Goal: Task Accomplishment & Management: Use online tool/utility

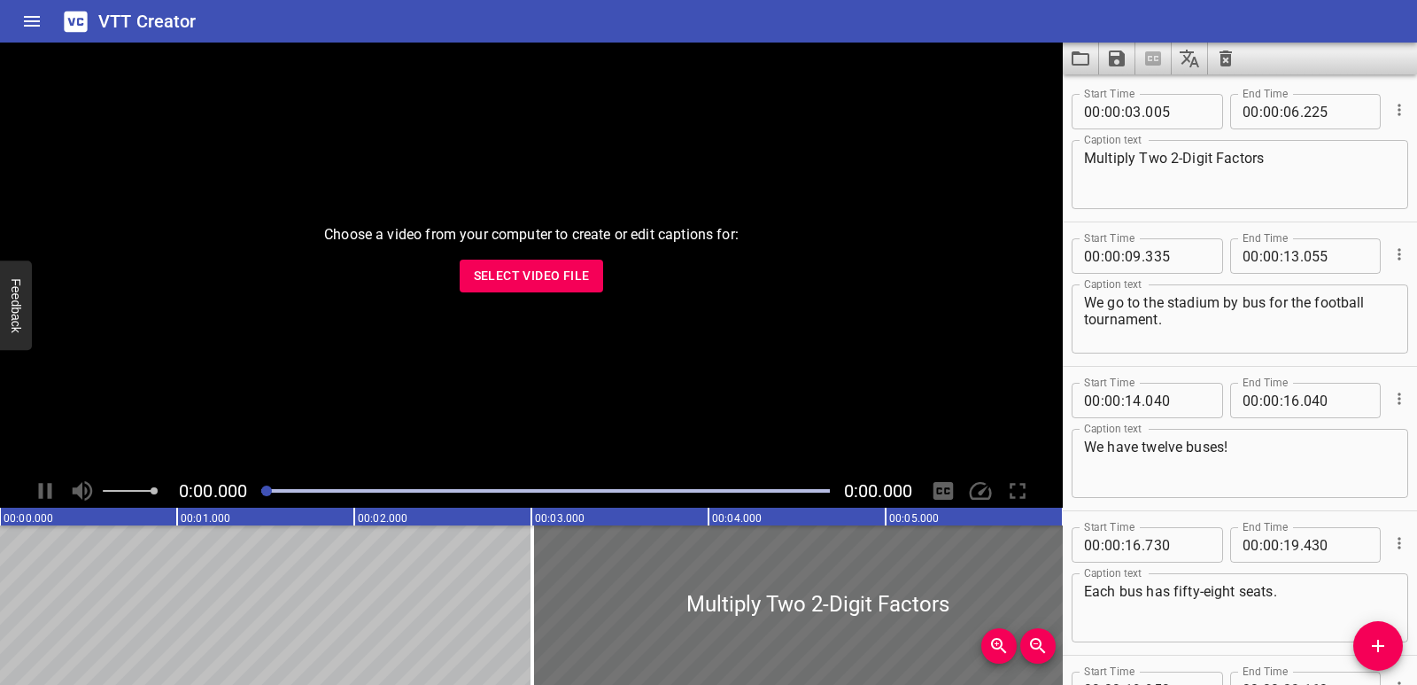
scroll to position [339, 0]
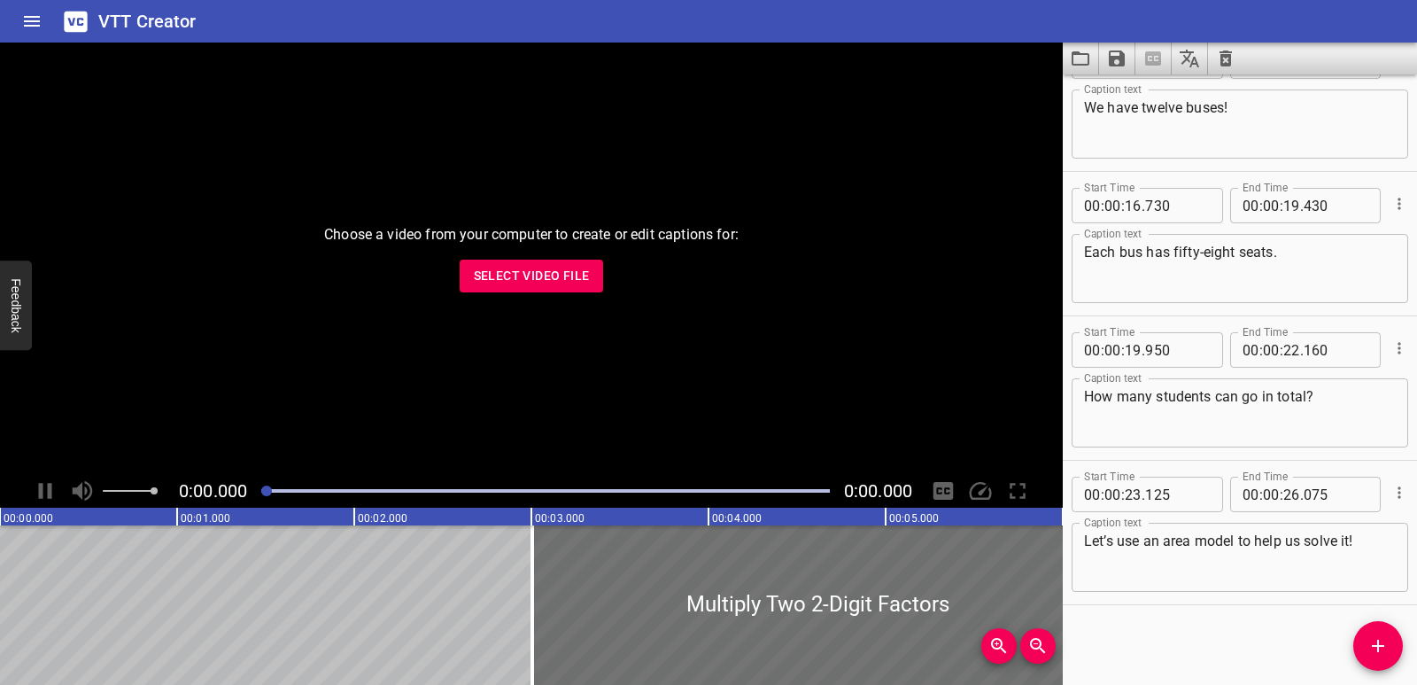
click at [1232, 60] on icon "Clear captions" at bounding box center [1225, 58] width 21 height 21
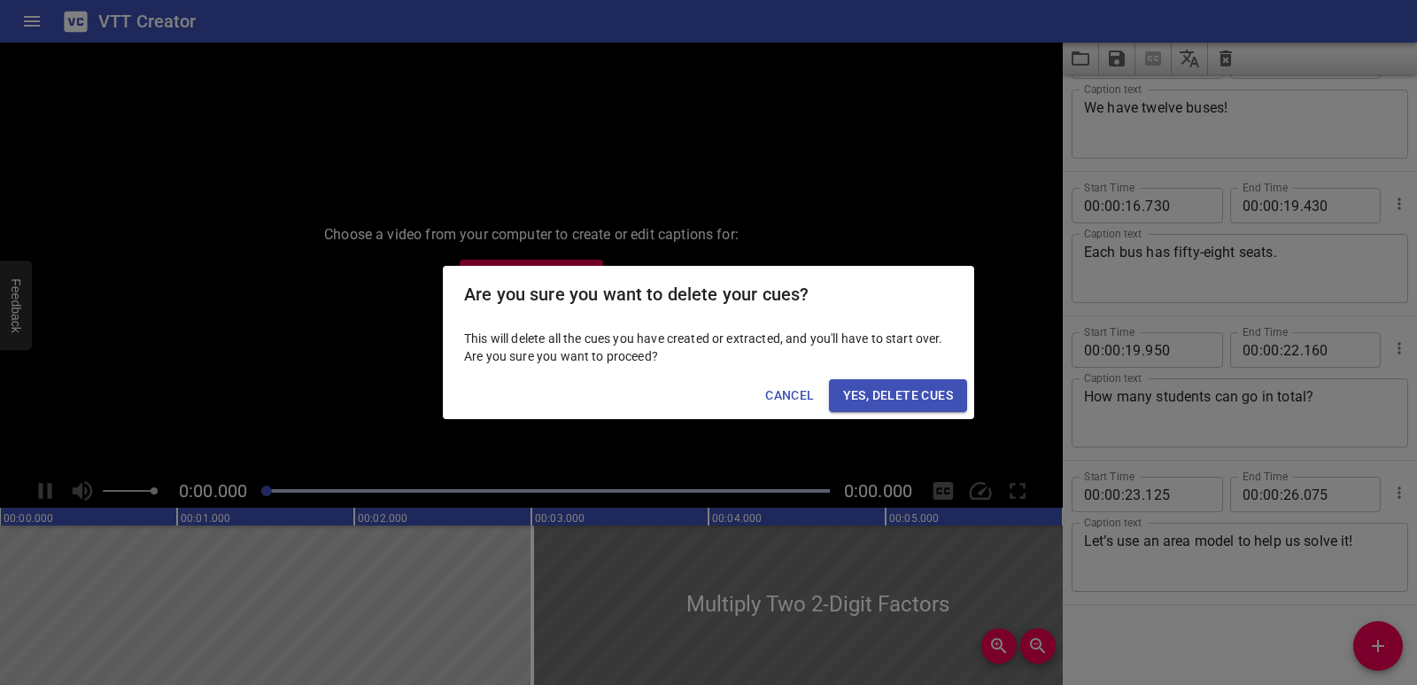
click at [829, 413] on div "Cancel Yes, Delete Cues" at bounding box center [708, 395] width 531 height 47
click at [843, 401] on span "Yes, Delete Cues" at bounding box center [898, 395] width 110 height 22
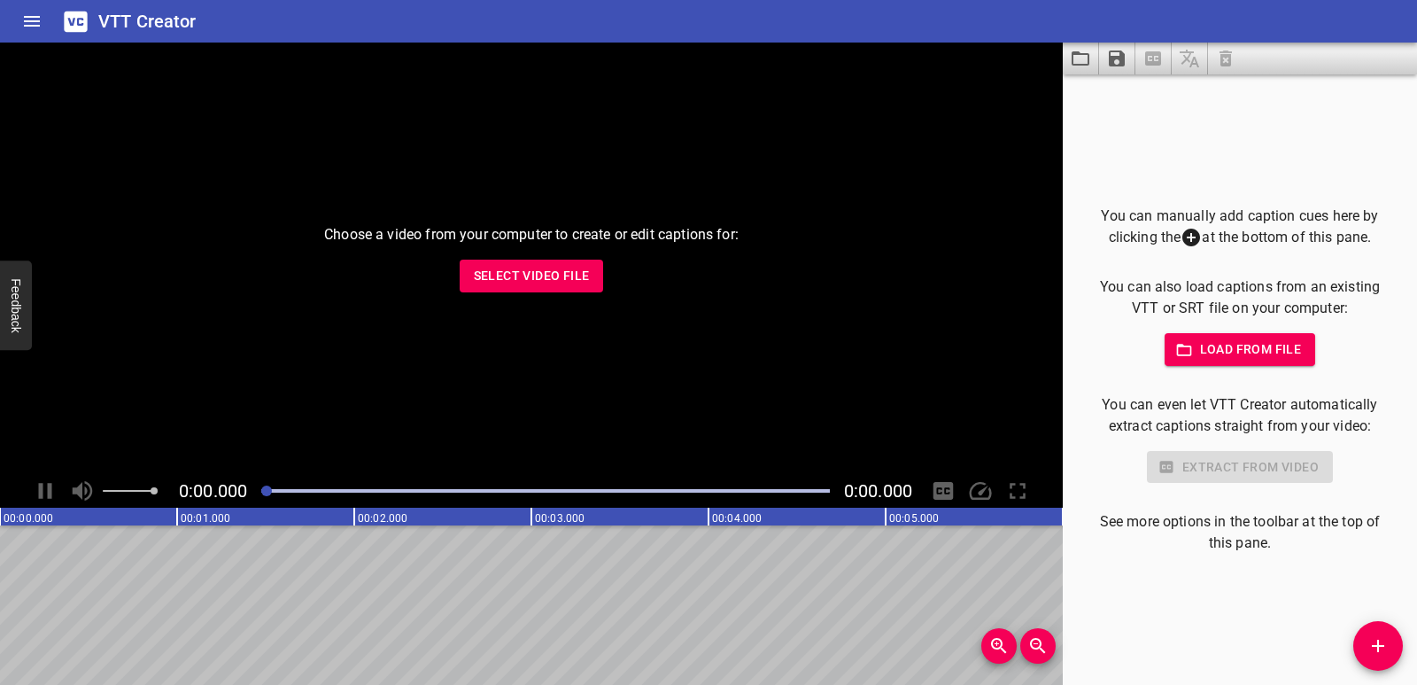
click at [590, 284] on button "Select Video File" at bounding box center [532, 275] width 144 height 33
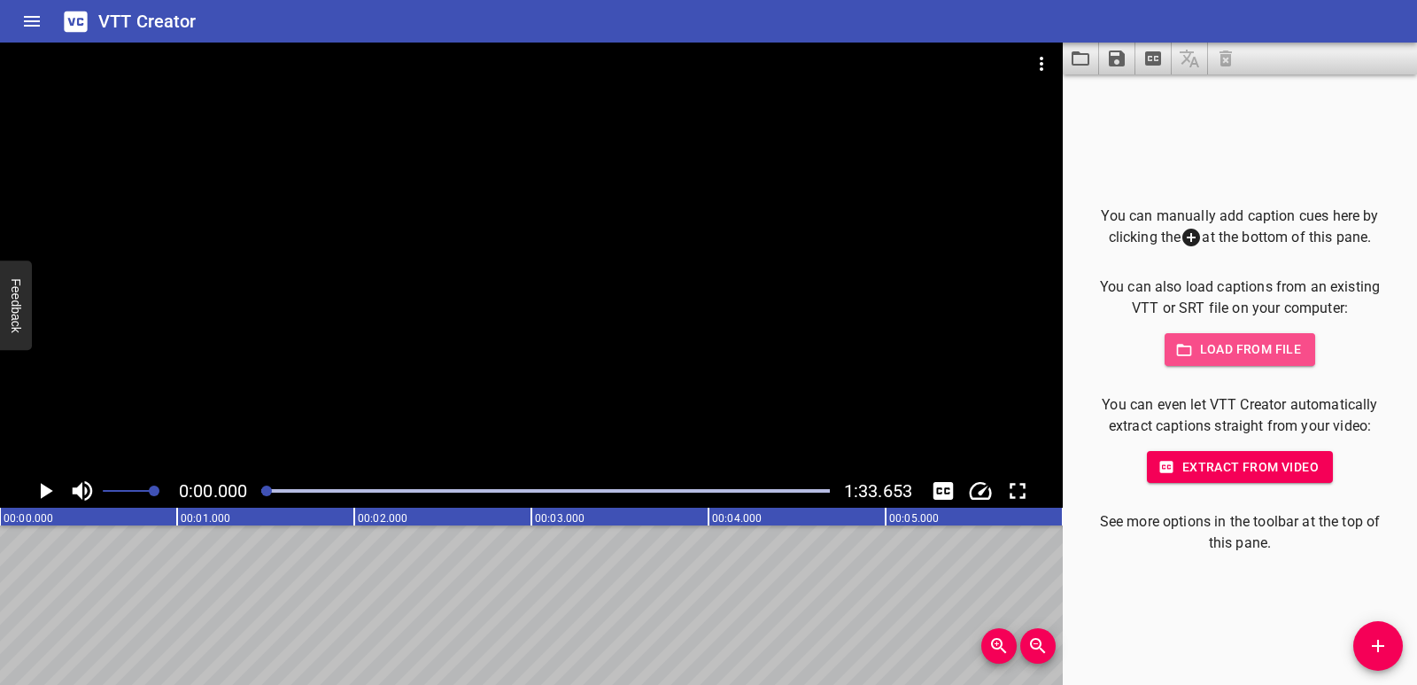
click at [1230, 337] on button "Load from file" at bounding box center [1240, 349] width 151 height 33
click at [1373, 634] on button "Add Cue" at bounding box center [1378, 646] width 50 height 50
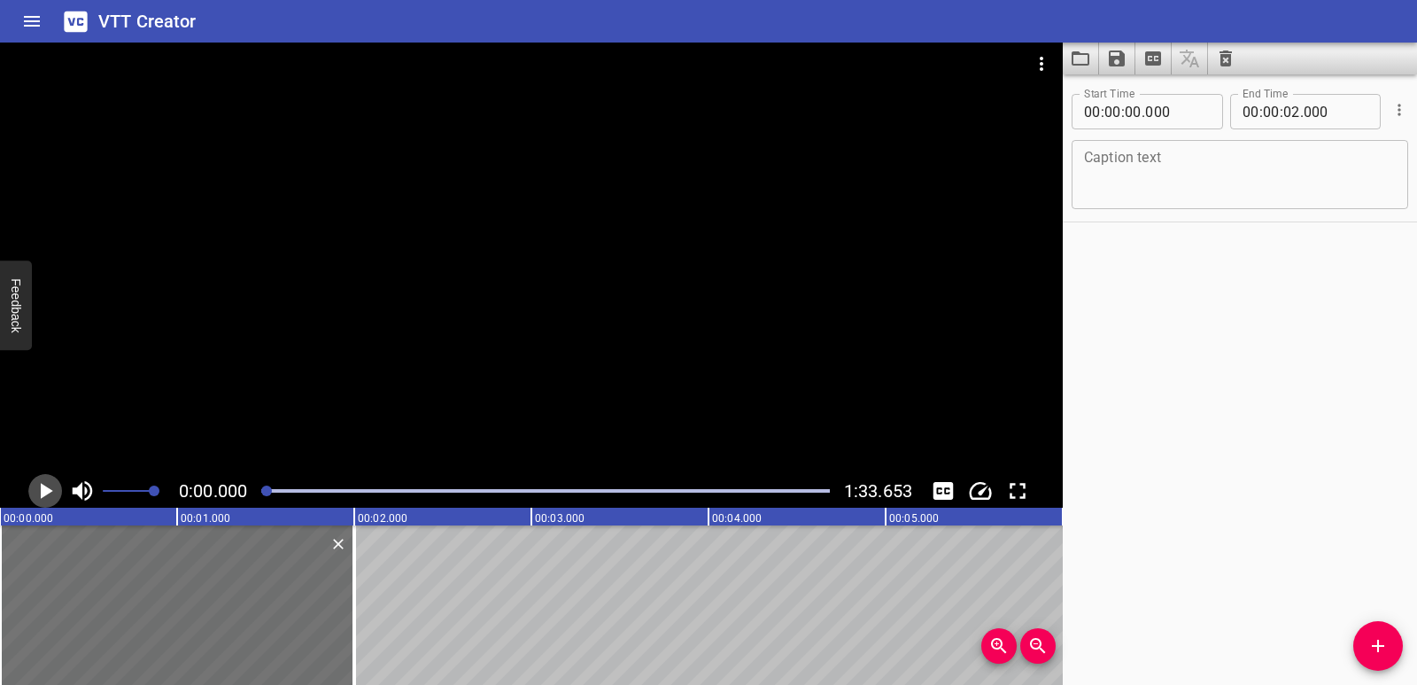
click at [42, 484] on icon "Play/Pause" at bounding box center [47, 491] width 12 height 16
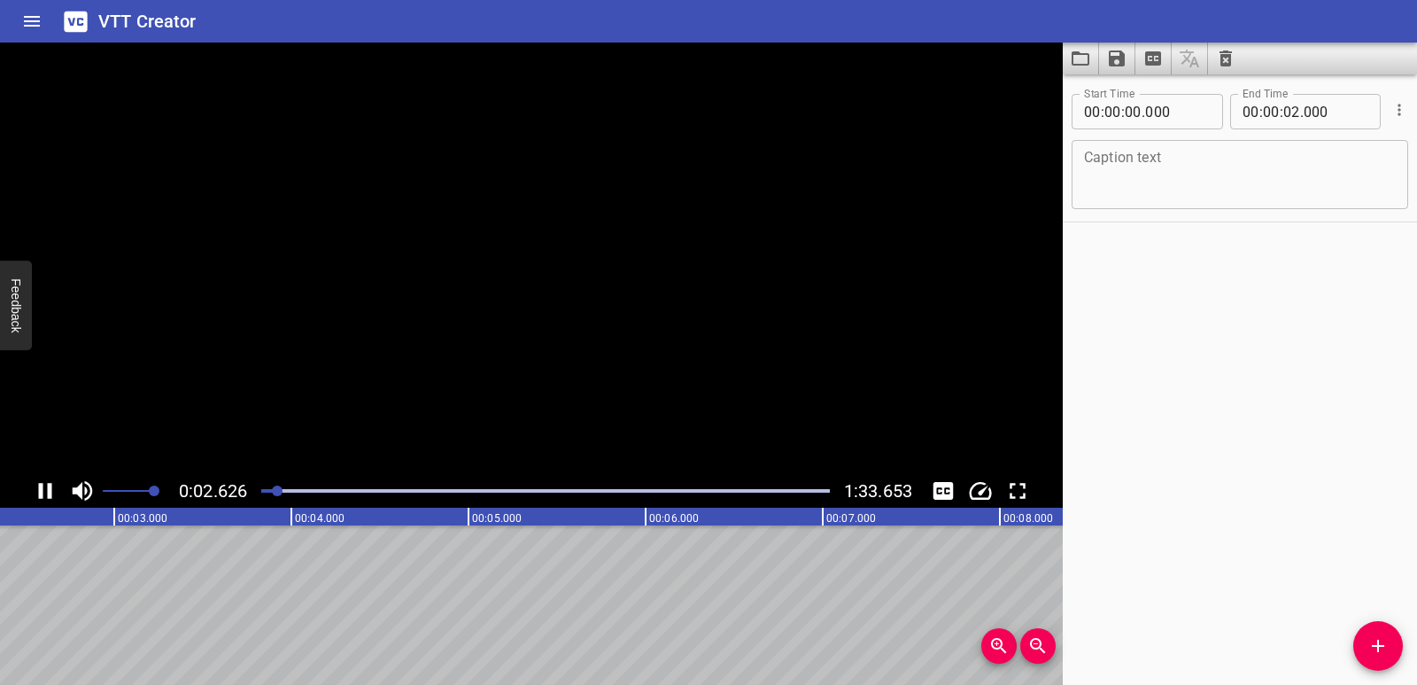
click at [42, 484] on icon "Play/Pause" at bounding box center [45, 491] width 13 height 16
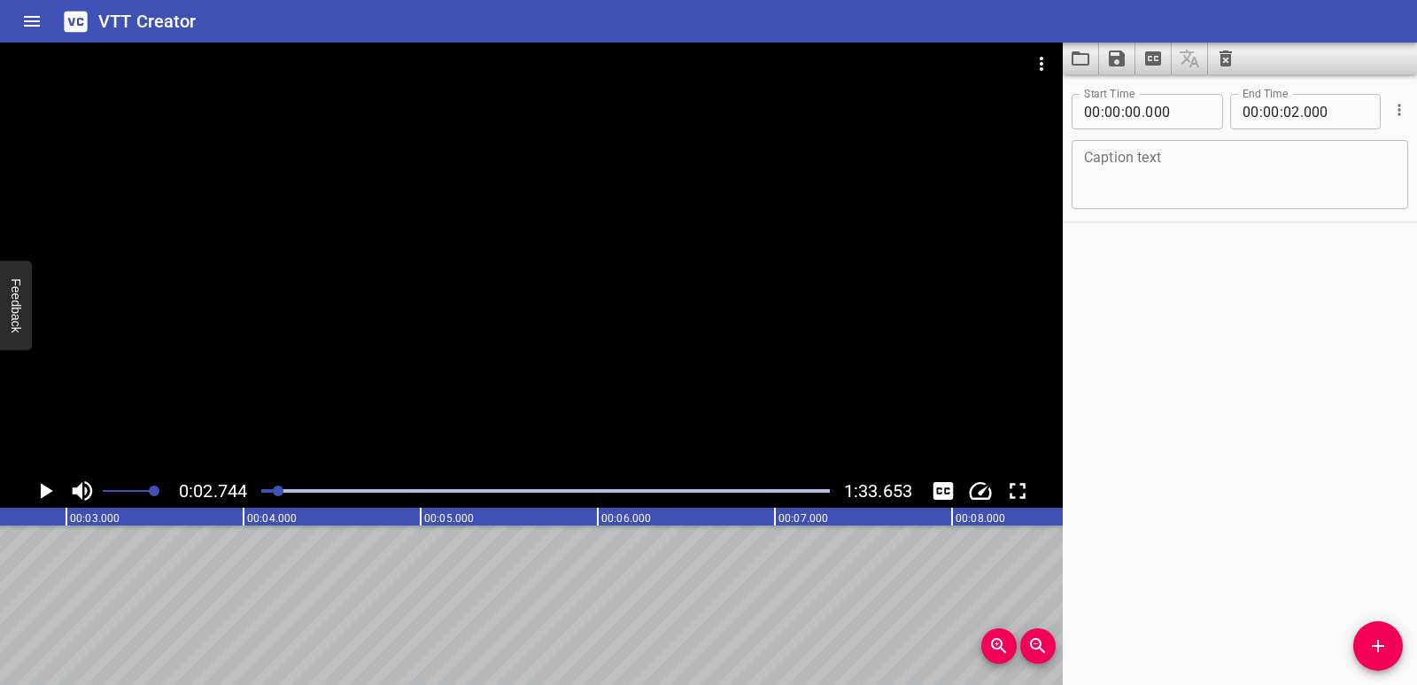
scroll to position [0, 486]
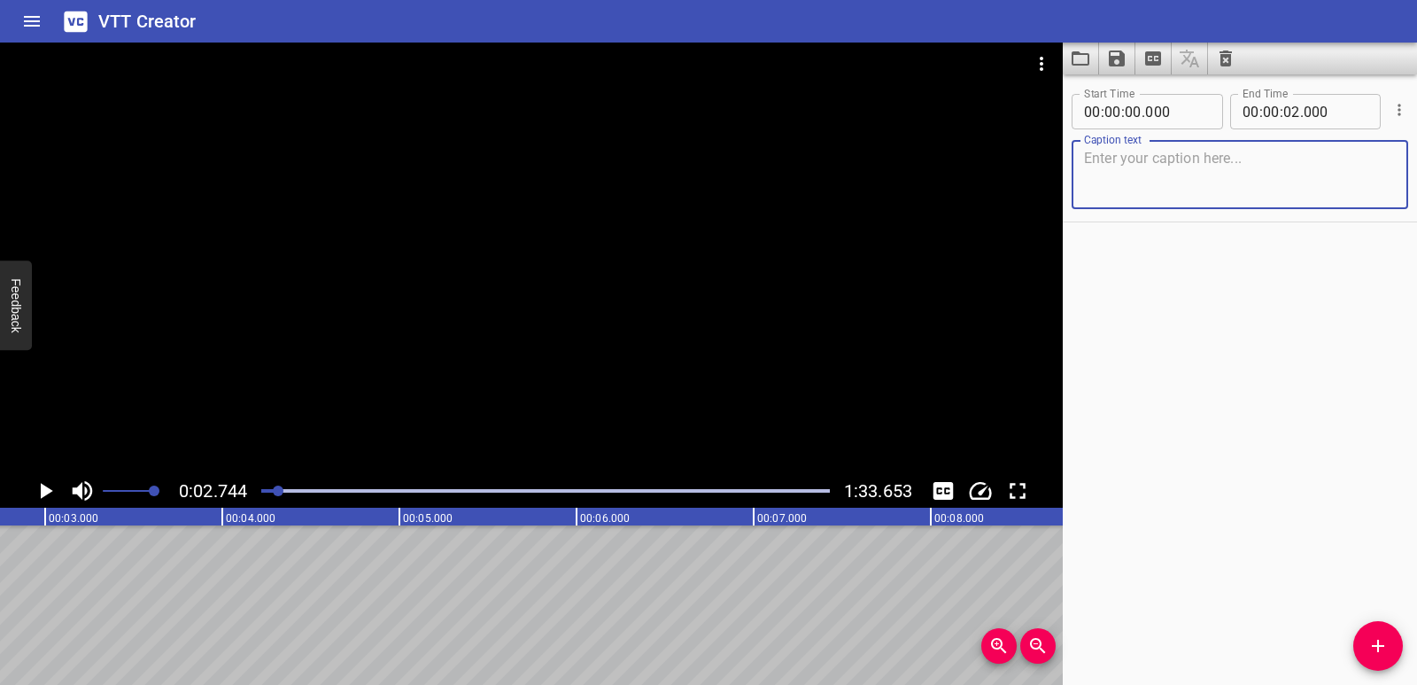
click at [1141, 164] on textarea at bounding box center [1240, 175] width 312 height 50
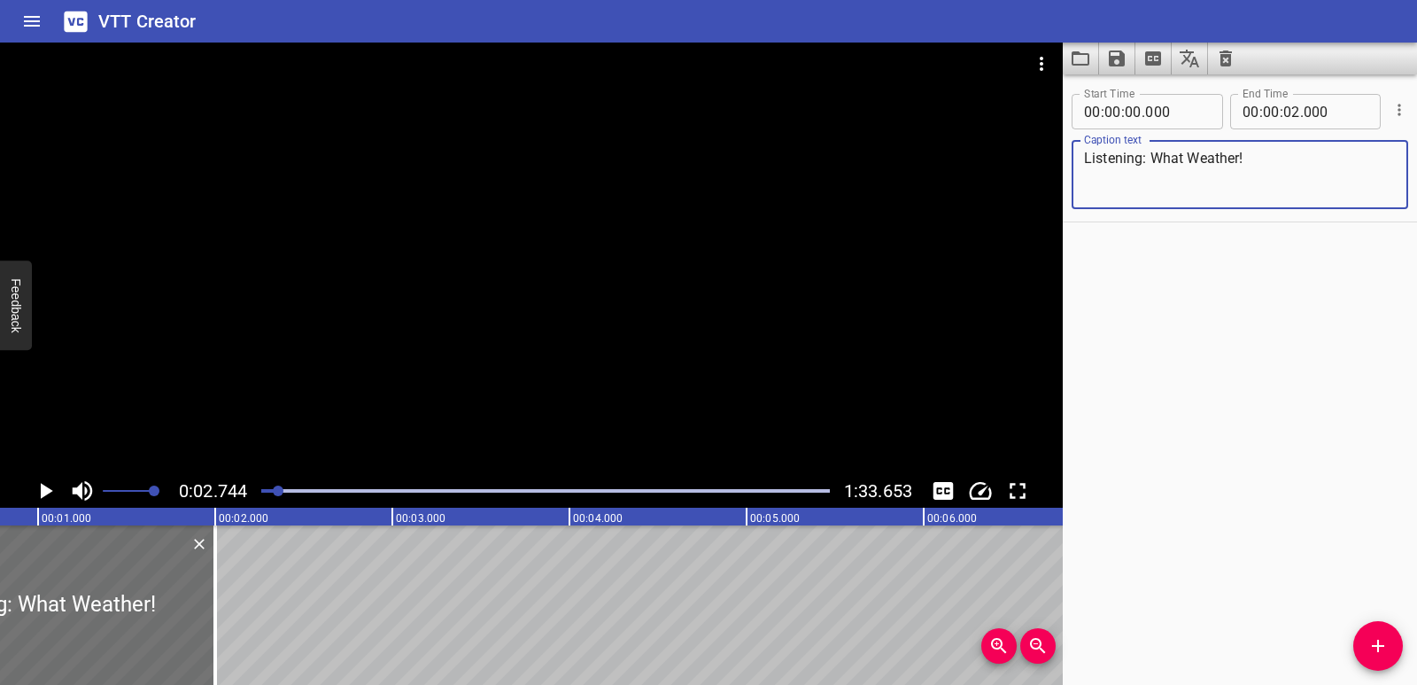
scroll to position [0, 0]
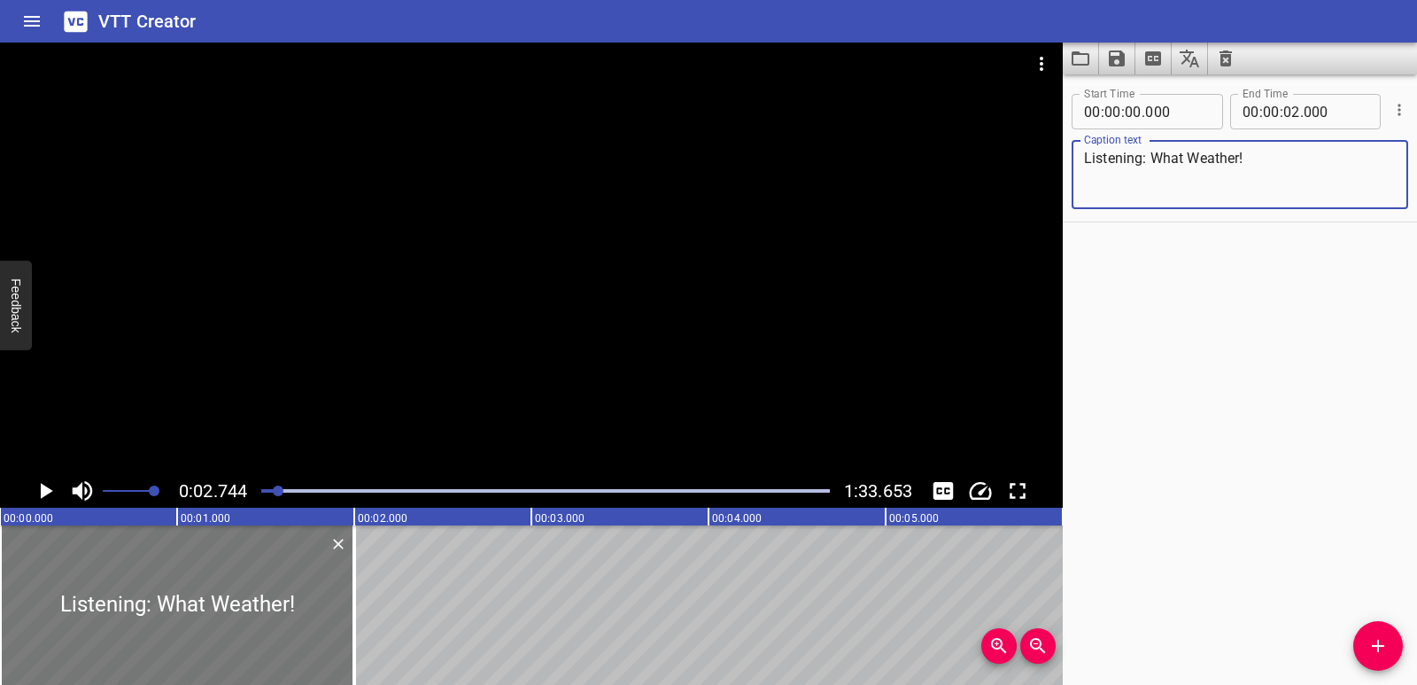
type textarea "Listening: What Weather!"
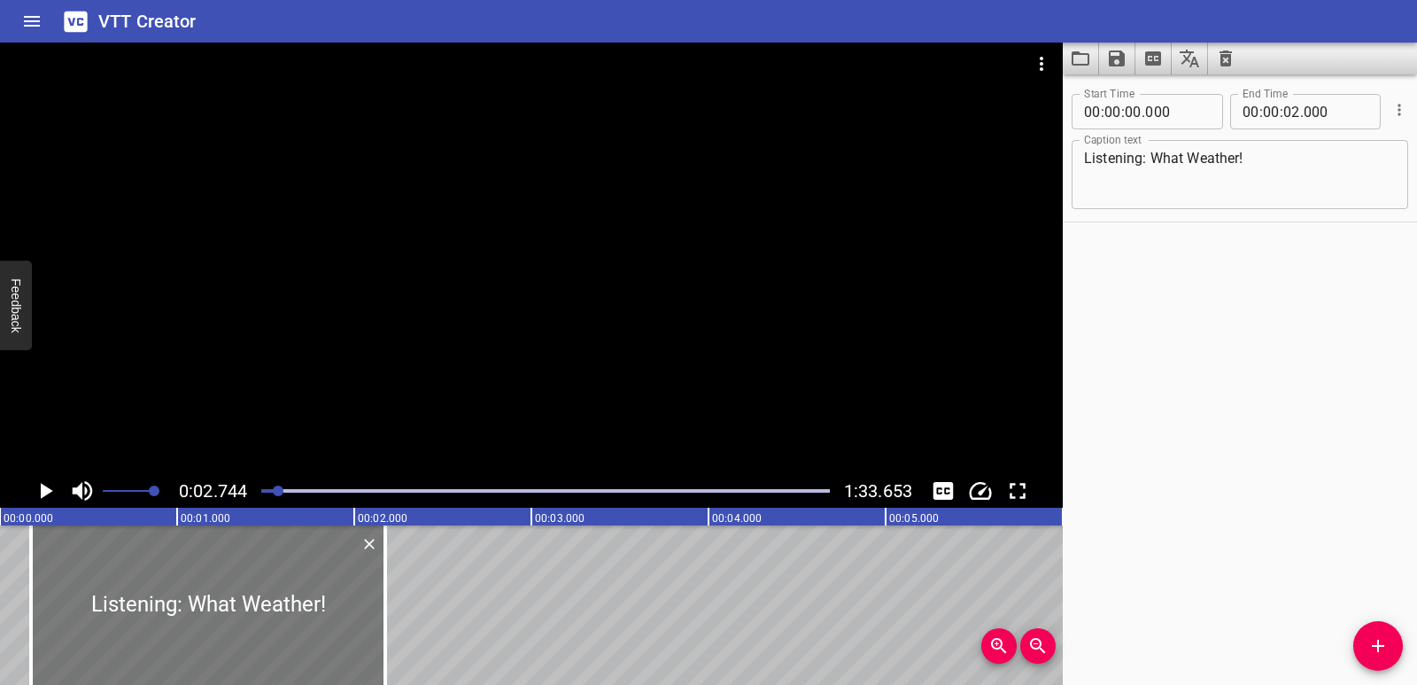
drag, startPoint x: 68, startPoint y: 617, endPoint x: 94, endPoint y: 621, distance: 25.9
click at [94, 621] on div at bounding box center [208, 604] width 354 height 159
type input "175"
drag, startPoint x: 382, startPoint y: 622, endPoint x: 371, endPoint y: 625, distance: 11.2
click at [371, 625] on div at bounding box center [375, 604] width 18 height 159
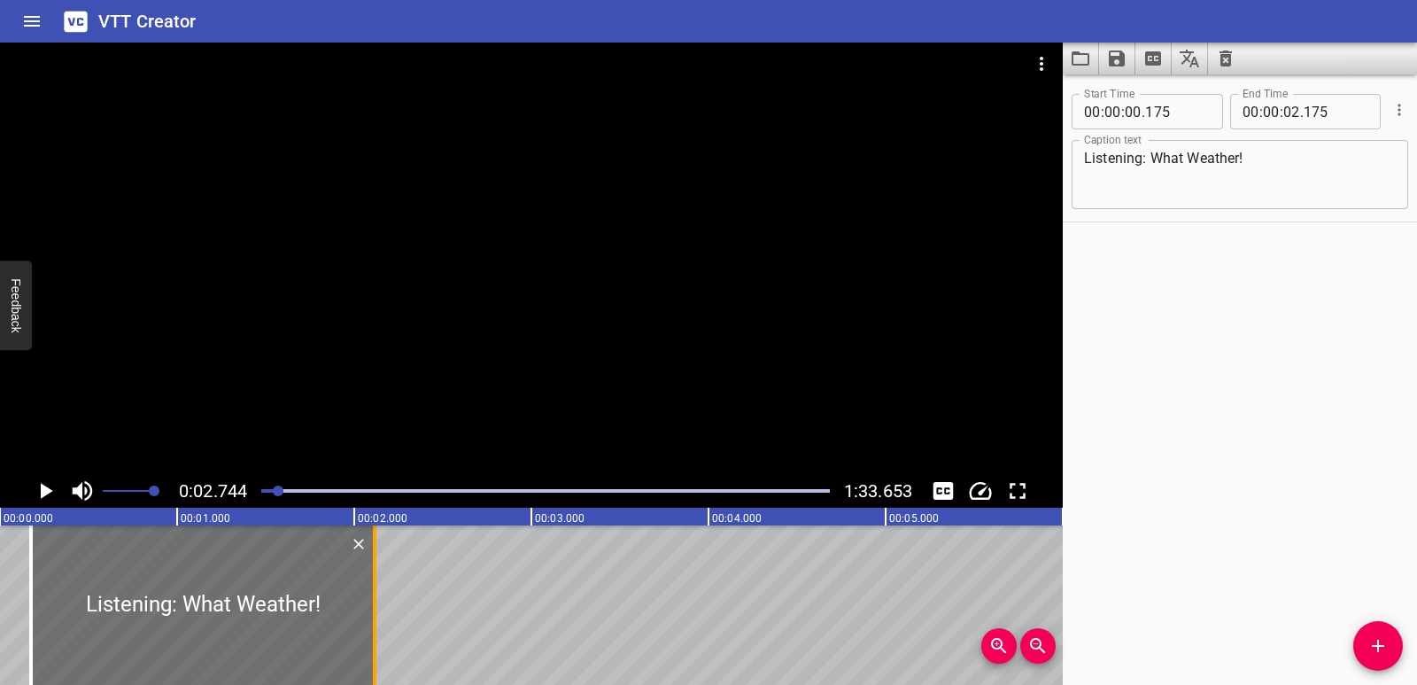
type input "115"
click at [43, 490] on icon "Play/Pause" at bounding box center [47, 491] width 12 height 16
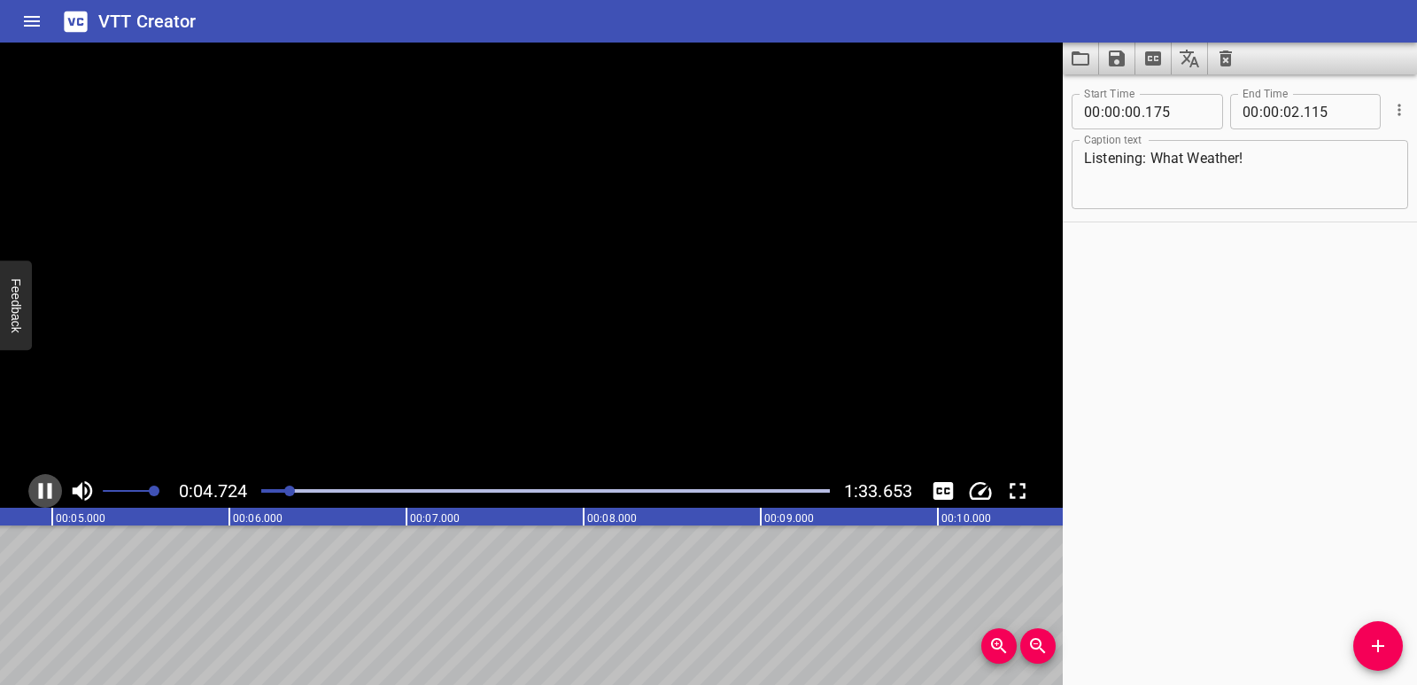
click at [43, 490] on icon "Play/Pause" at bounding box center [45, 490] width 27 height 27
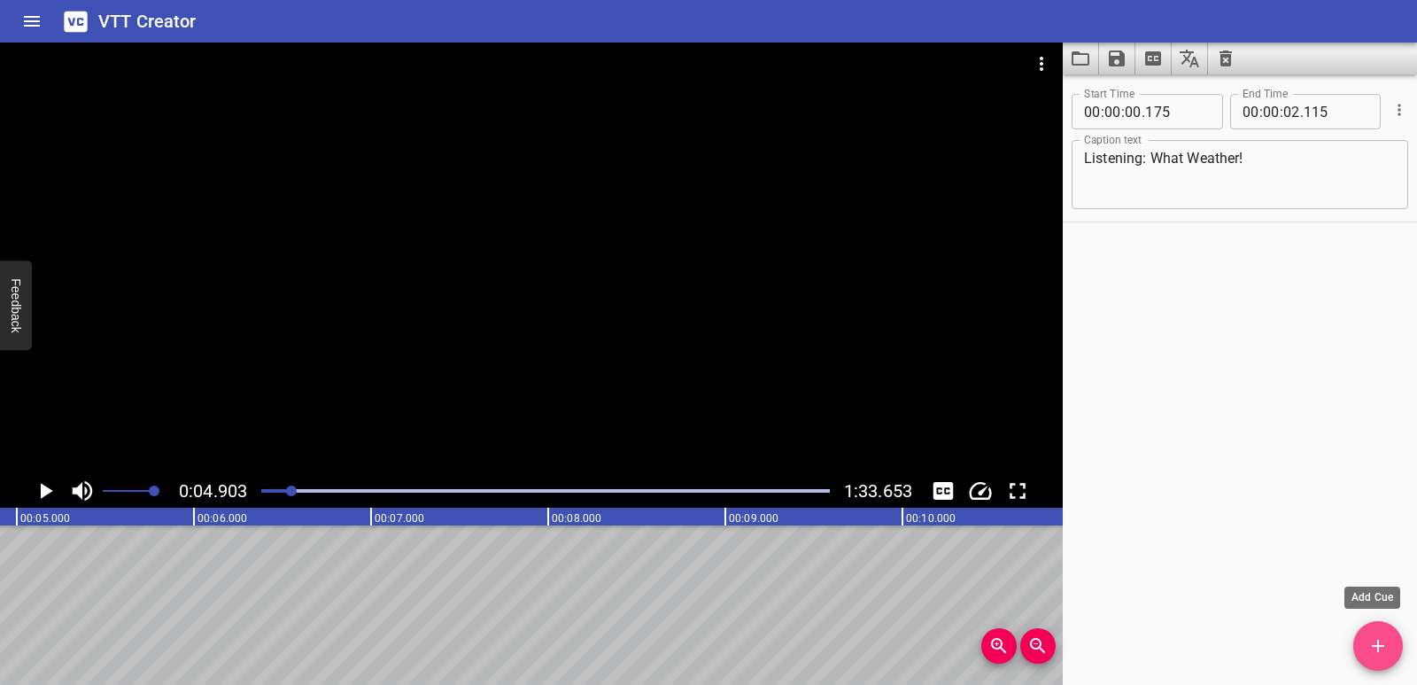
click at [1380, 639] on icon "Add Cue" at bounding box center [1377, 645] width 21 height 21
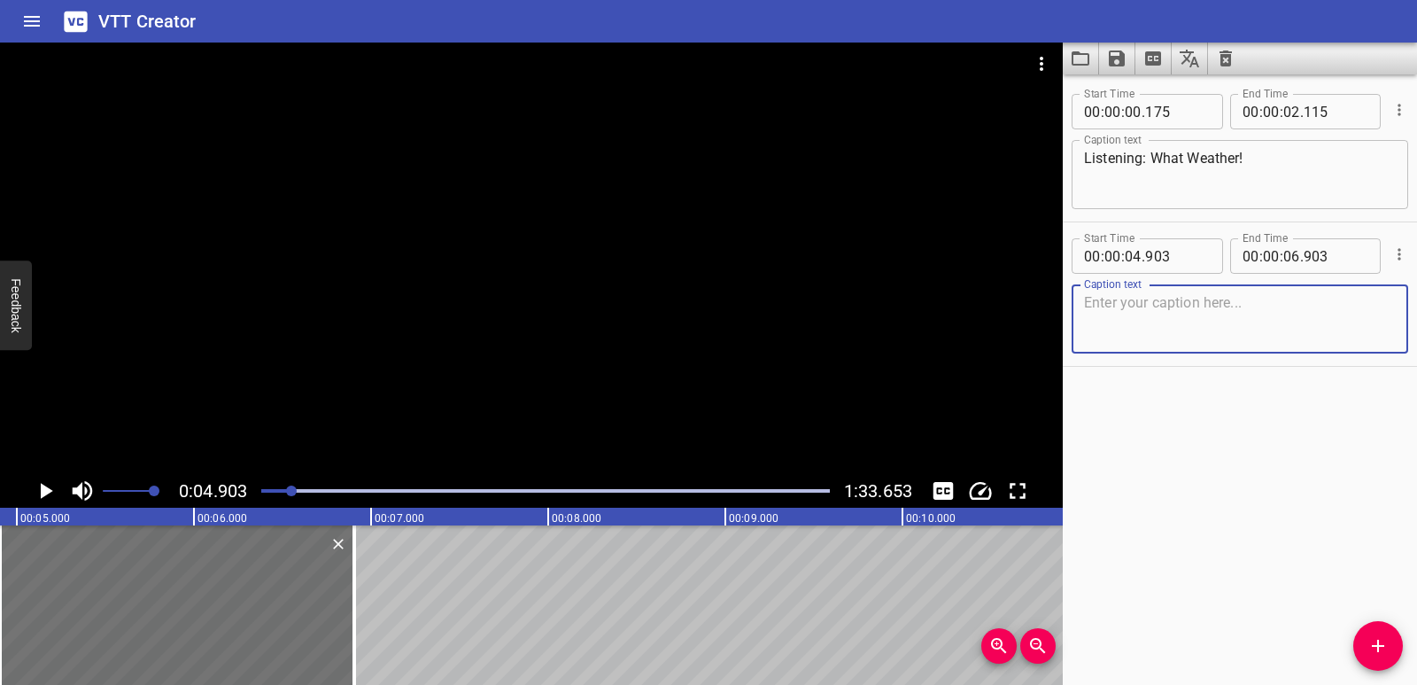
click at [1168, 328] on textarea at bounding box center [1240, 319] width 312 height 50
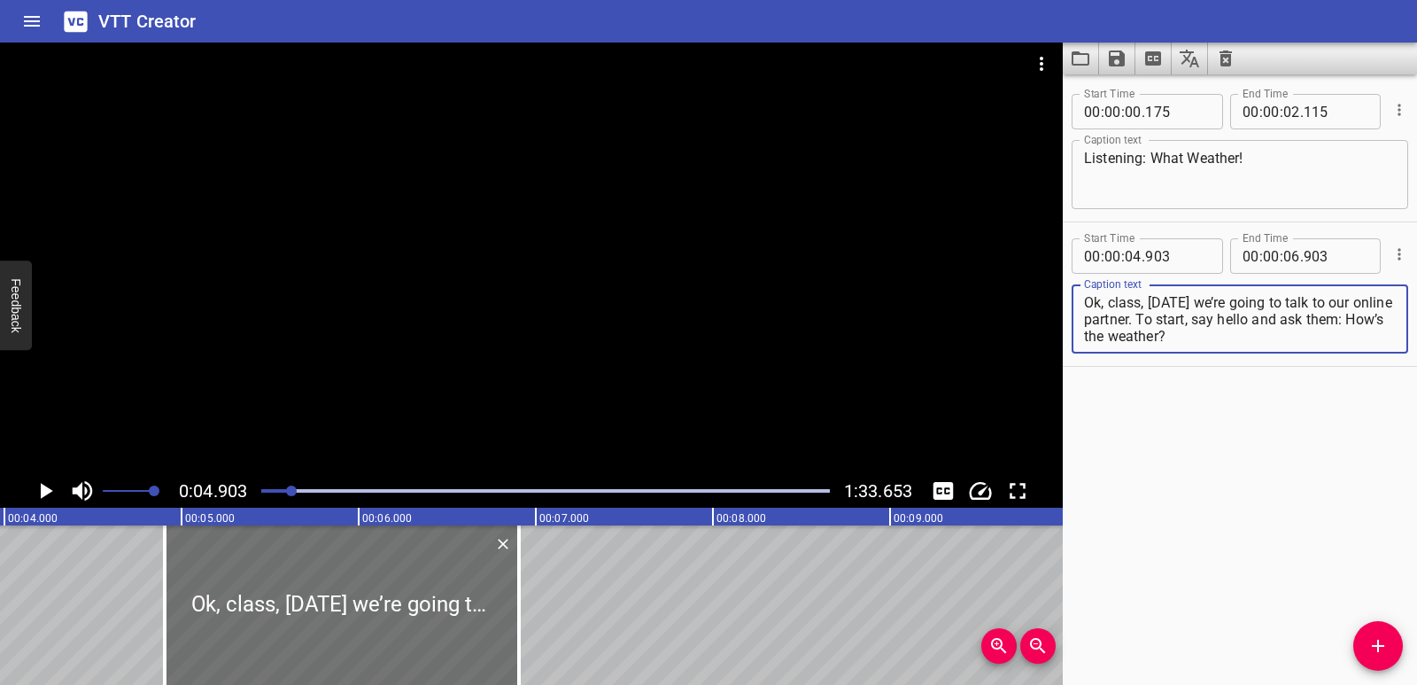
scroll to position [0, 686]
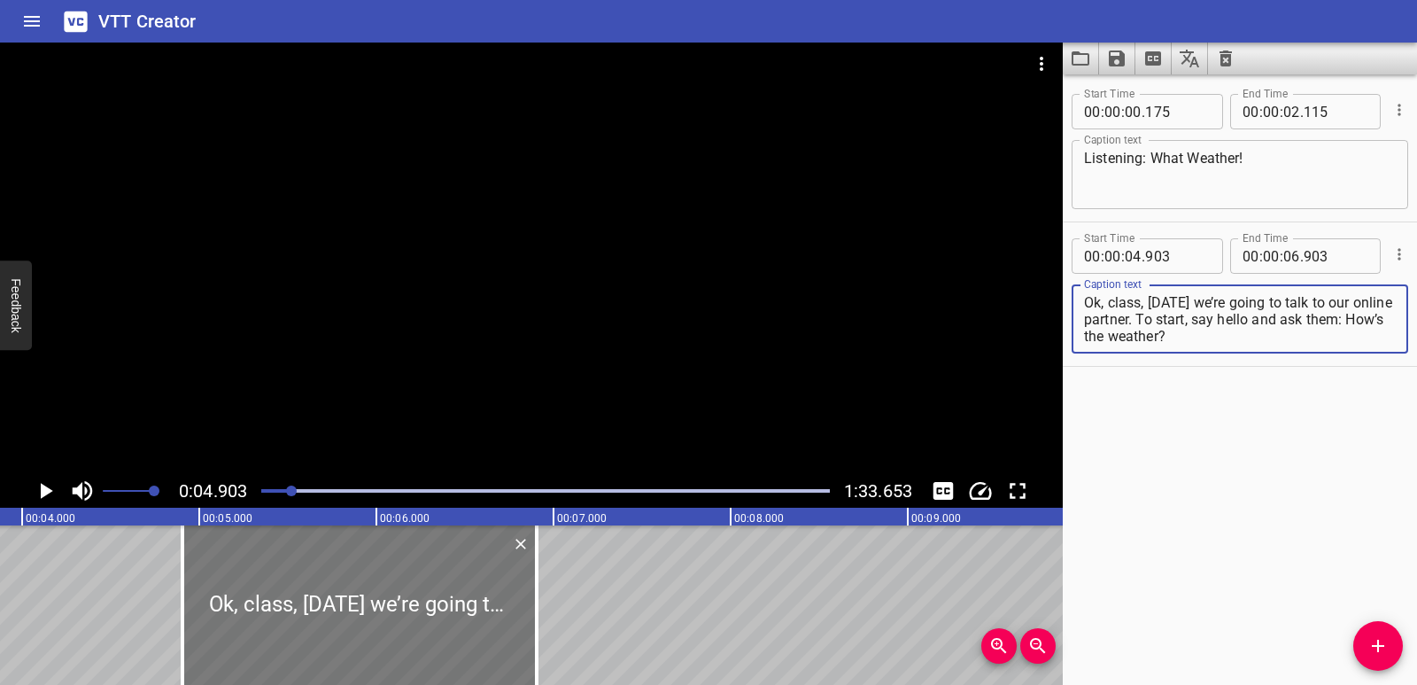
type textarea "Ok, class, [DATE] we’re going to talk to our online partner. To start, say hell…"
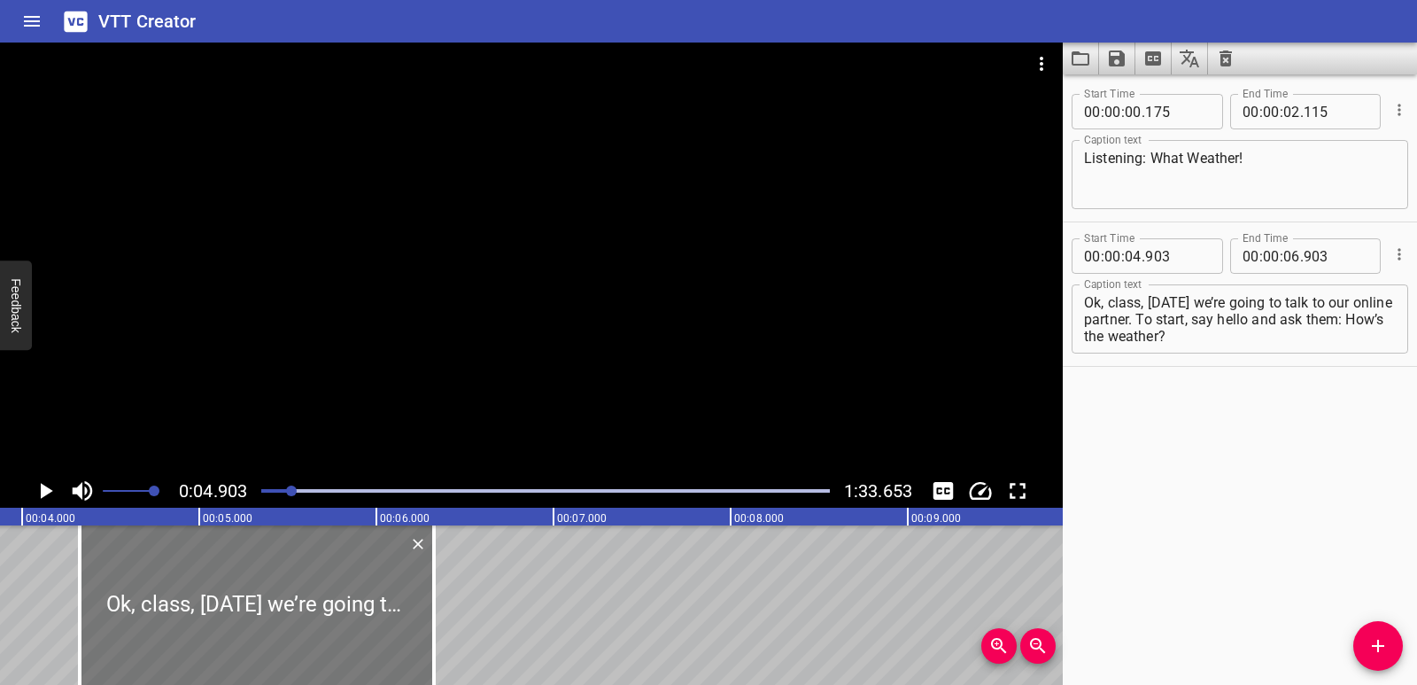
drag, startPoint x: 501, startPoint y: 597, endPoint x: 398, endPoint y: 587, distance: 104.1
click at [398, 587] on div at bounding box center [257, 604] width 354 height 159
type input "313"
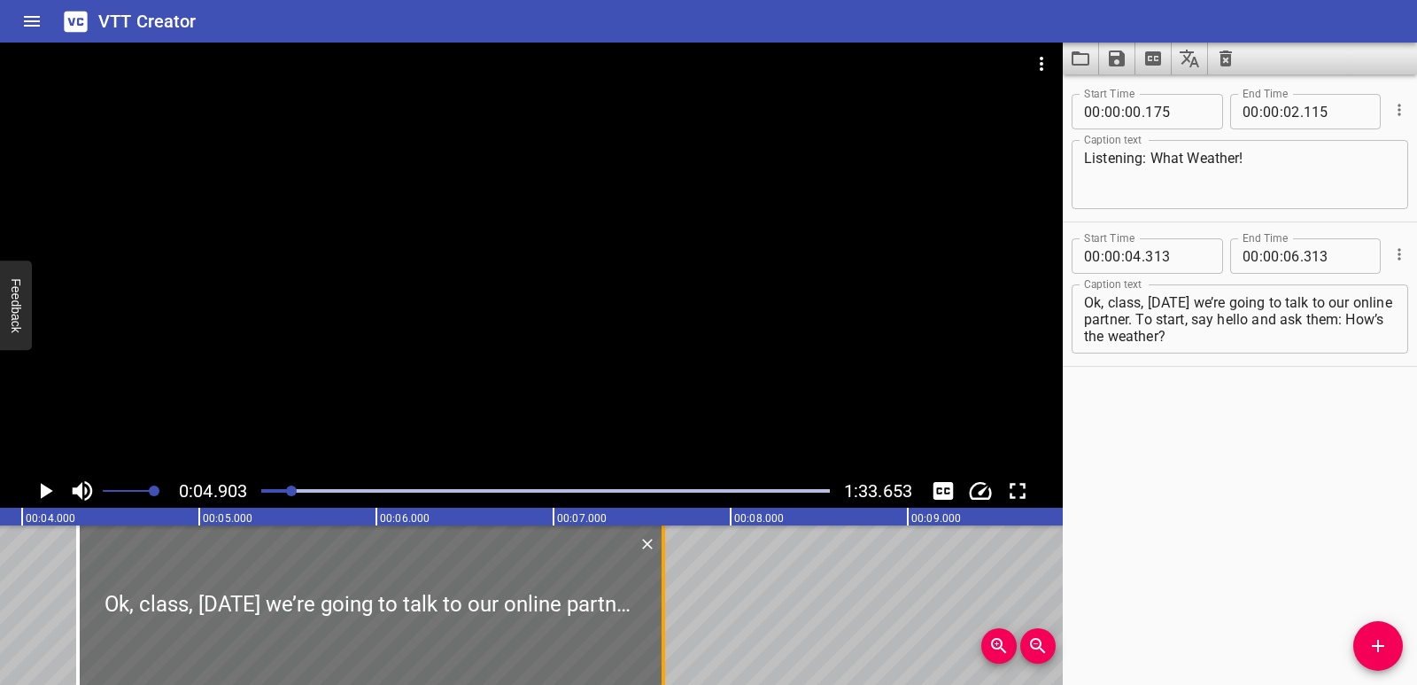
drag, startPoint x: 431, startPoint y: 598, endPoint x: 662, endPoint y: 577, distance: 232.0
click at [662, 577] on div at bounding box center [664, 604] width 4 height 159
type input "07"
type input "618"
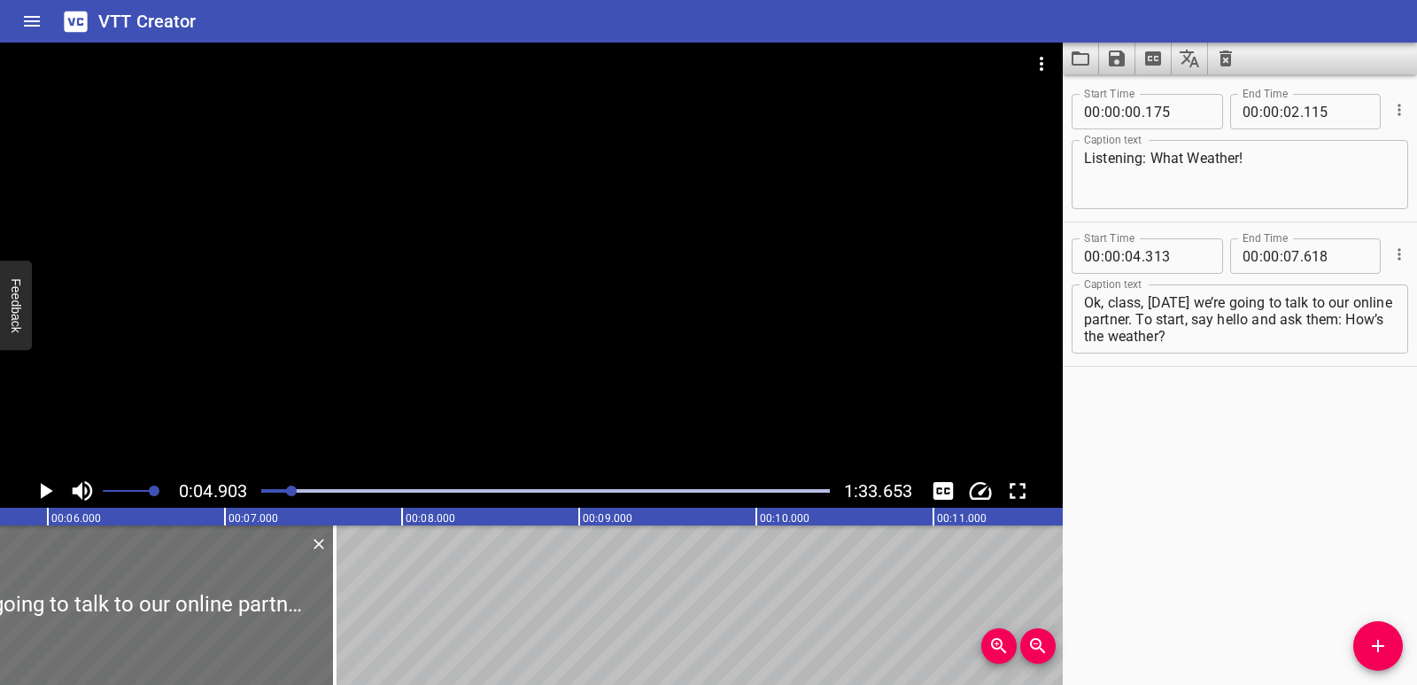
scroll to position [0, 1034]
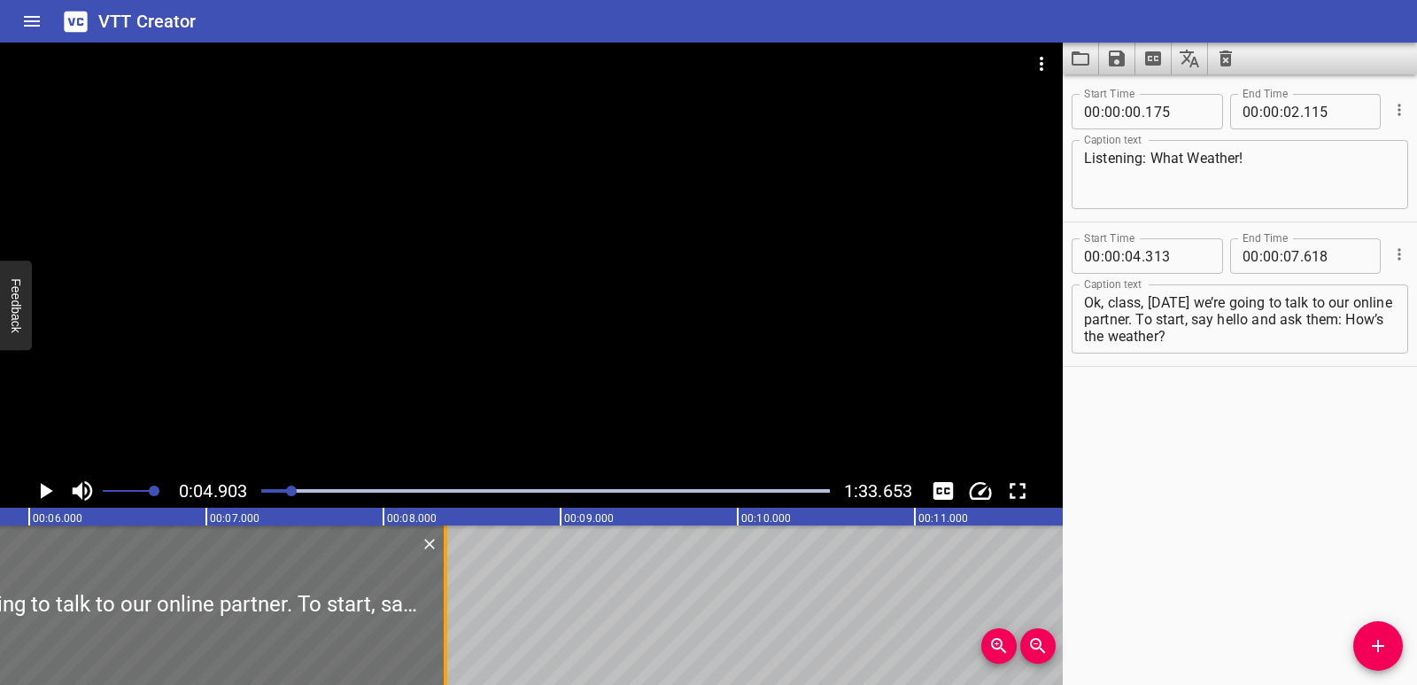
drag, startPoint x: 316, startPoint y: 594, endPoint x: 444, endPoint y: 595, distance: 127.5
click at [444, 595] on div at bounding box center [446, 604] width 4 height 159
type input "08"
type input "348"
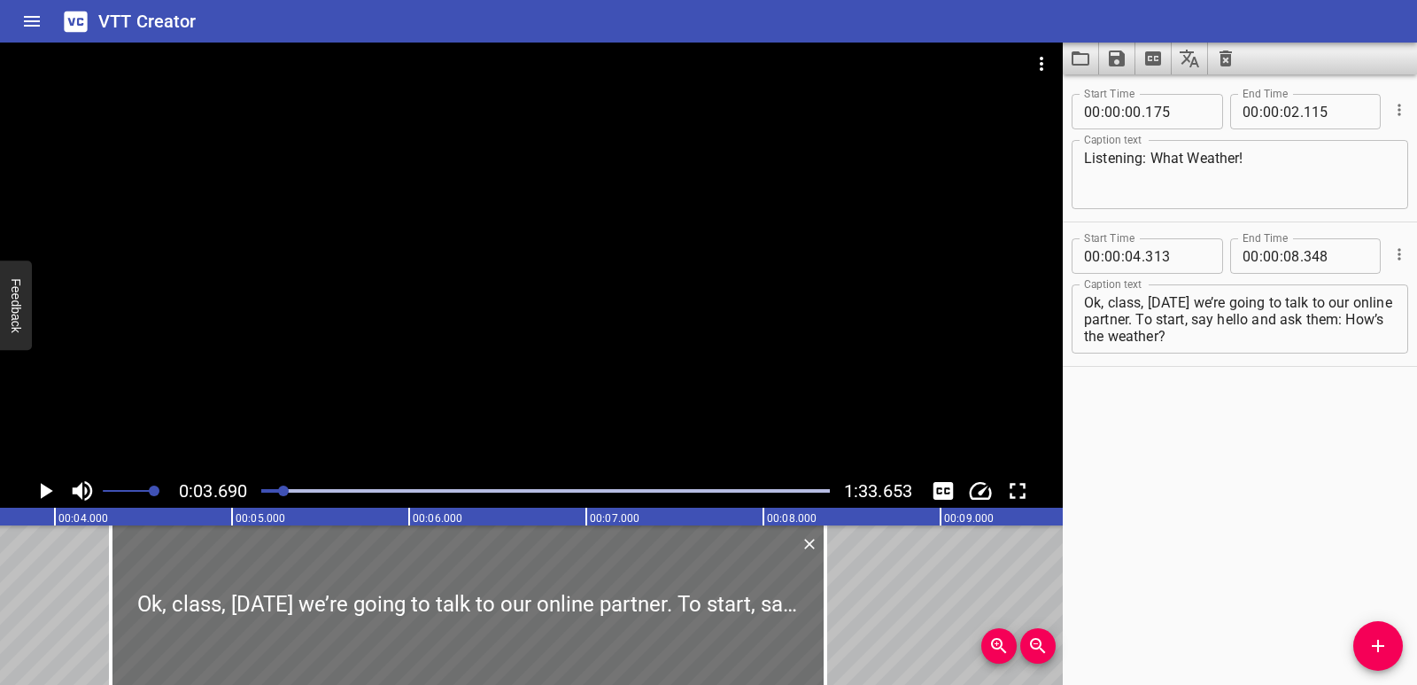
click at [48, 480] on icon "Play/Pause" at bounding box center [45, 490] width 27 height 27
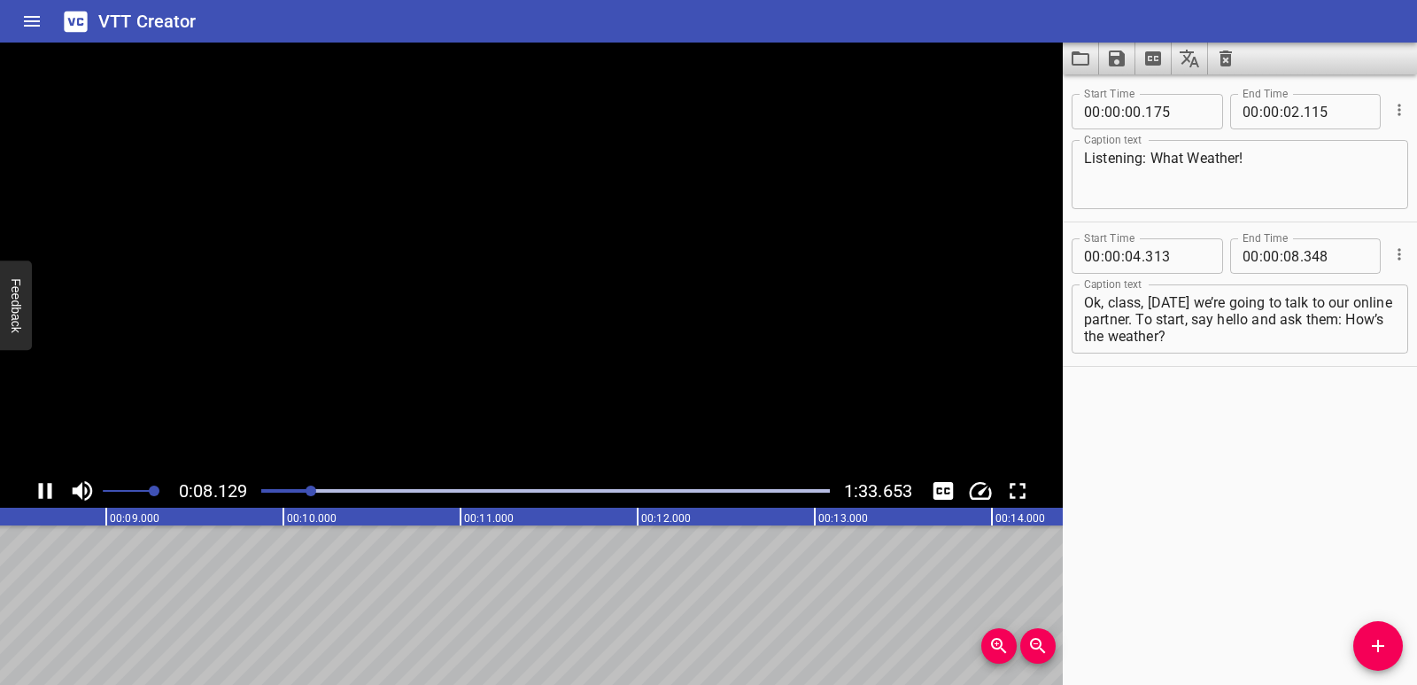
click at [48, 480] on icon "Play/Pause" at bounding box center [45, 490] width 27 height 27
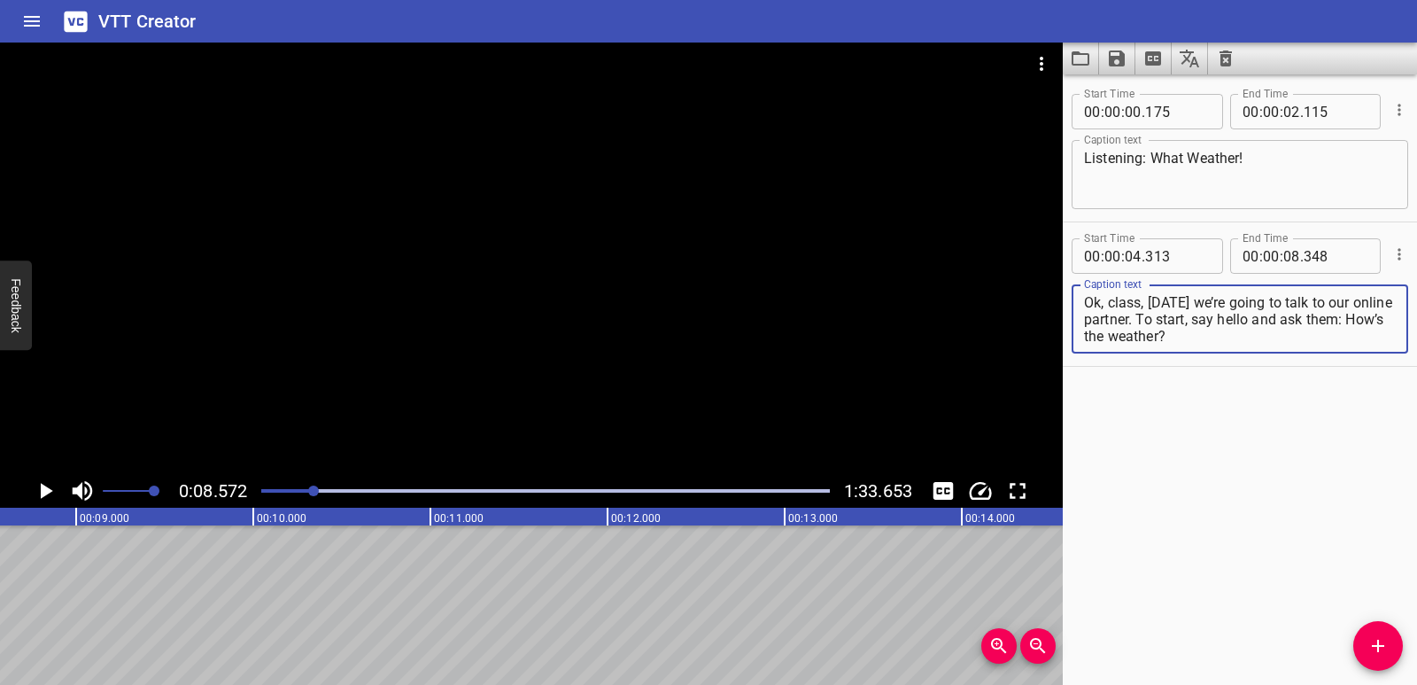
drag, startPoint x: 1173, startPoint y: 321, endPoint x: 1187, endPoint y: 329, distance: 15.1
click at [1187, 329] on textarea "Ok, class, [DATE] we’re going to talk to our online partner. To start, say hell…" at bounding box center [1240, 319] width 312 height 50
drag, startPoint x: 1181, startPoint y: 316, endPoint x: 1252, endPoint y: 340, distance: 75.6
click at [1252, 340] on textarea "Ok, class, [DATE] we’re going to talk to our online partner. To start, say hell…" at bounding box center [1240, 319] width 312 height 50
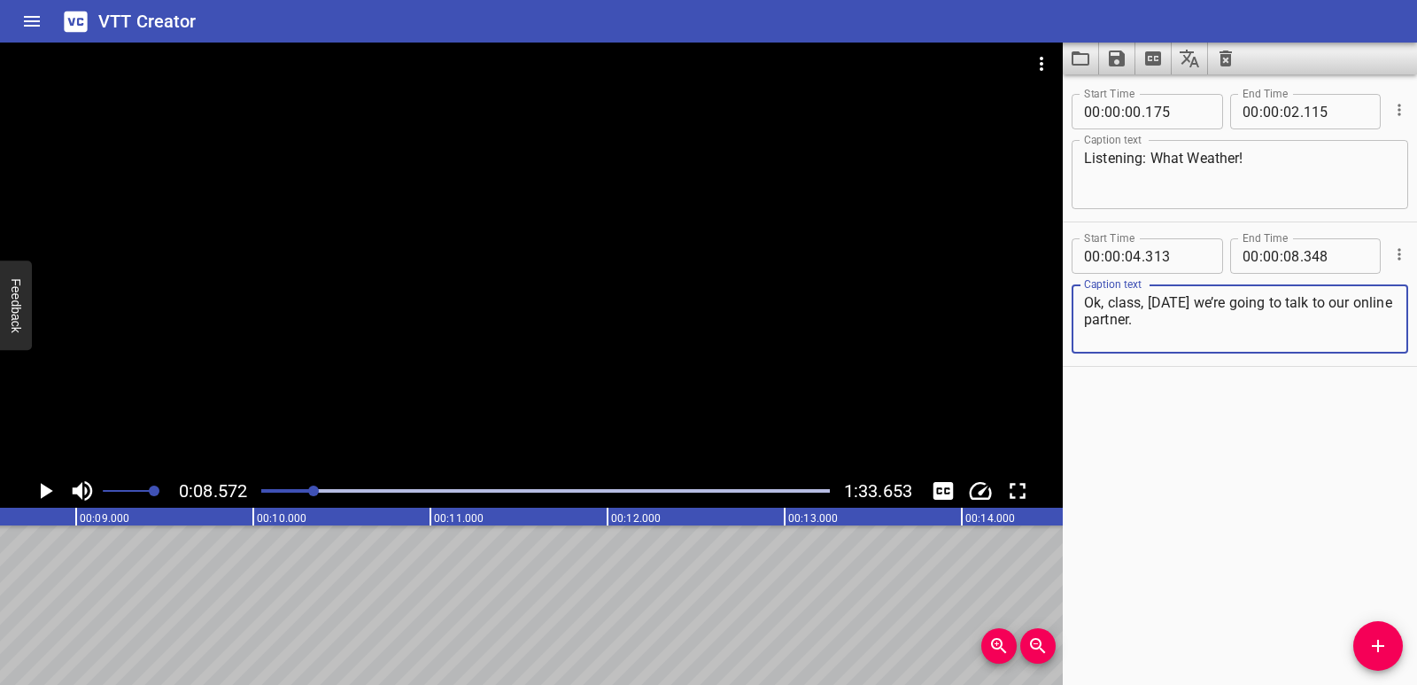
type textarea "Ok, class, [DATE] we’re going to talk to our online partner."
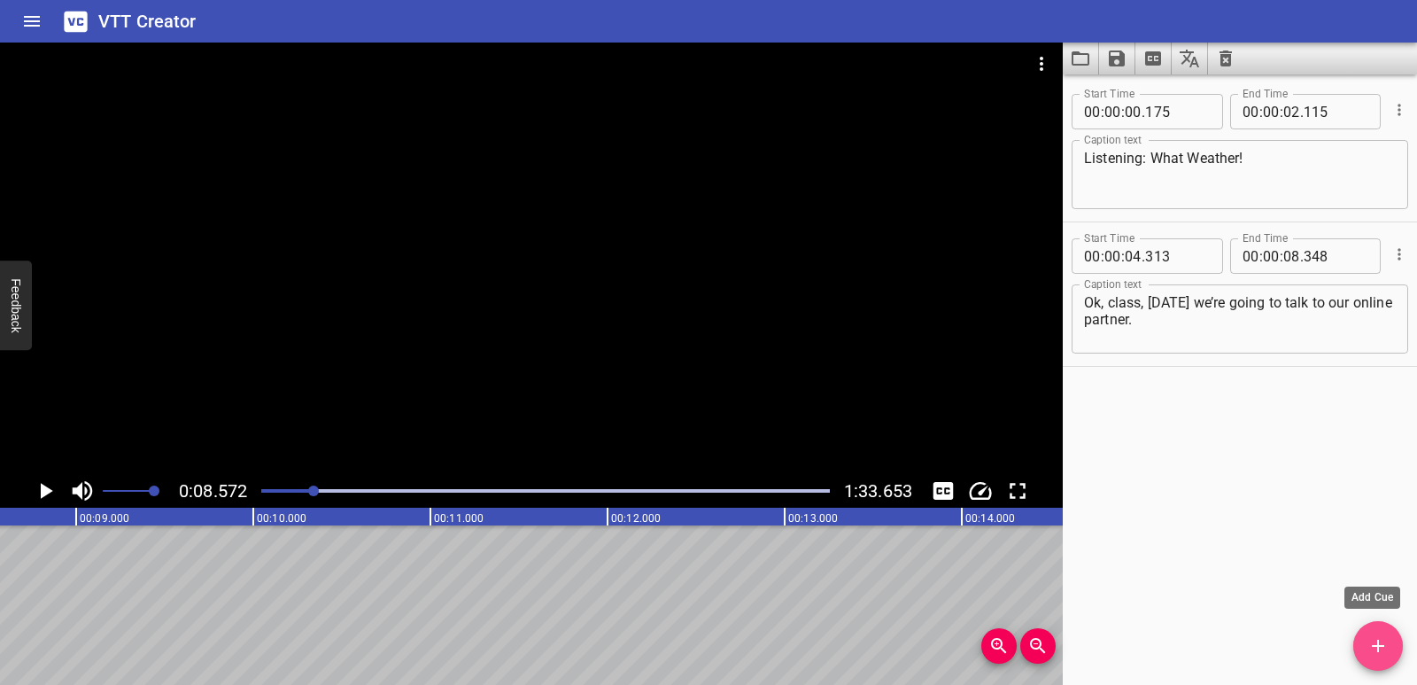
click at [1382, 654] on icon "Add Cue" at bounding box center [1377, 645] width 21 height 21
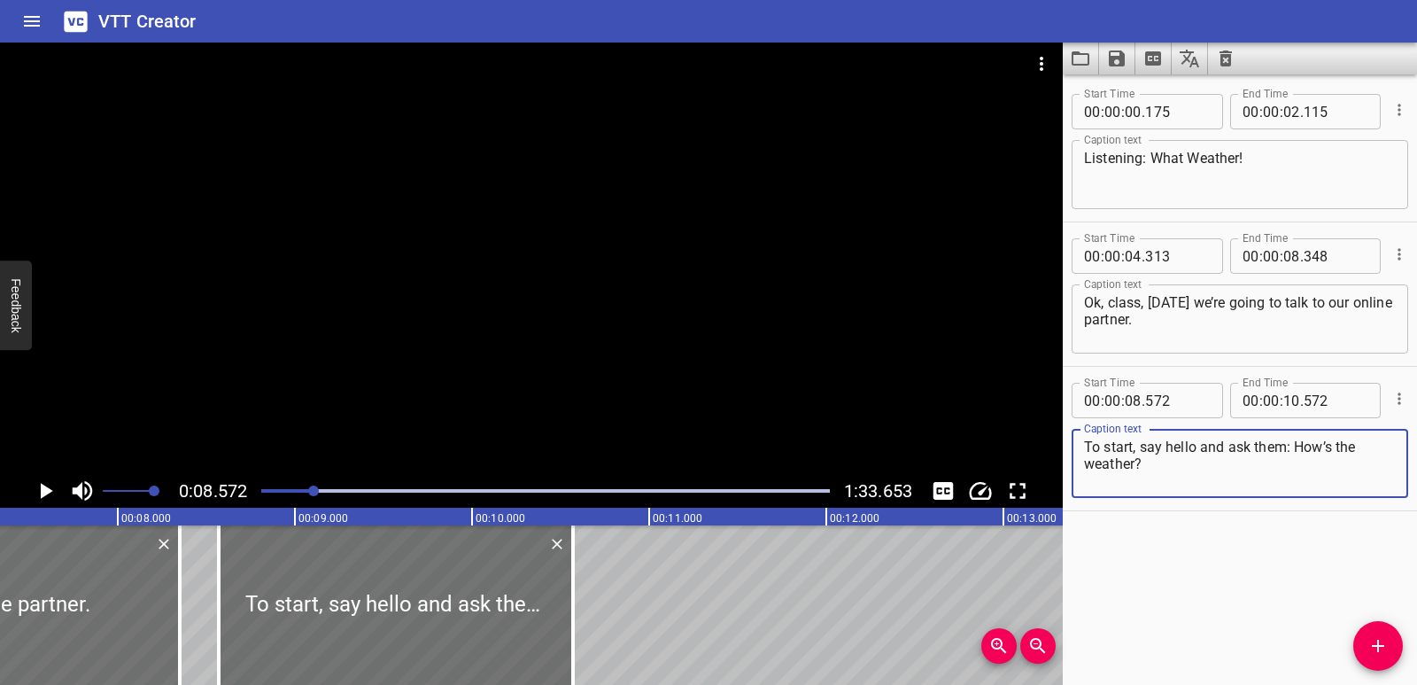
scroll to position [0, 1171]
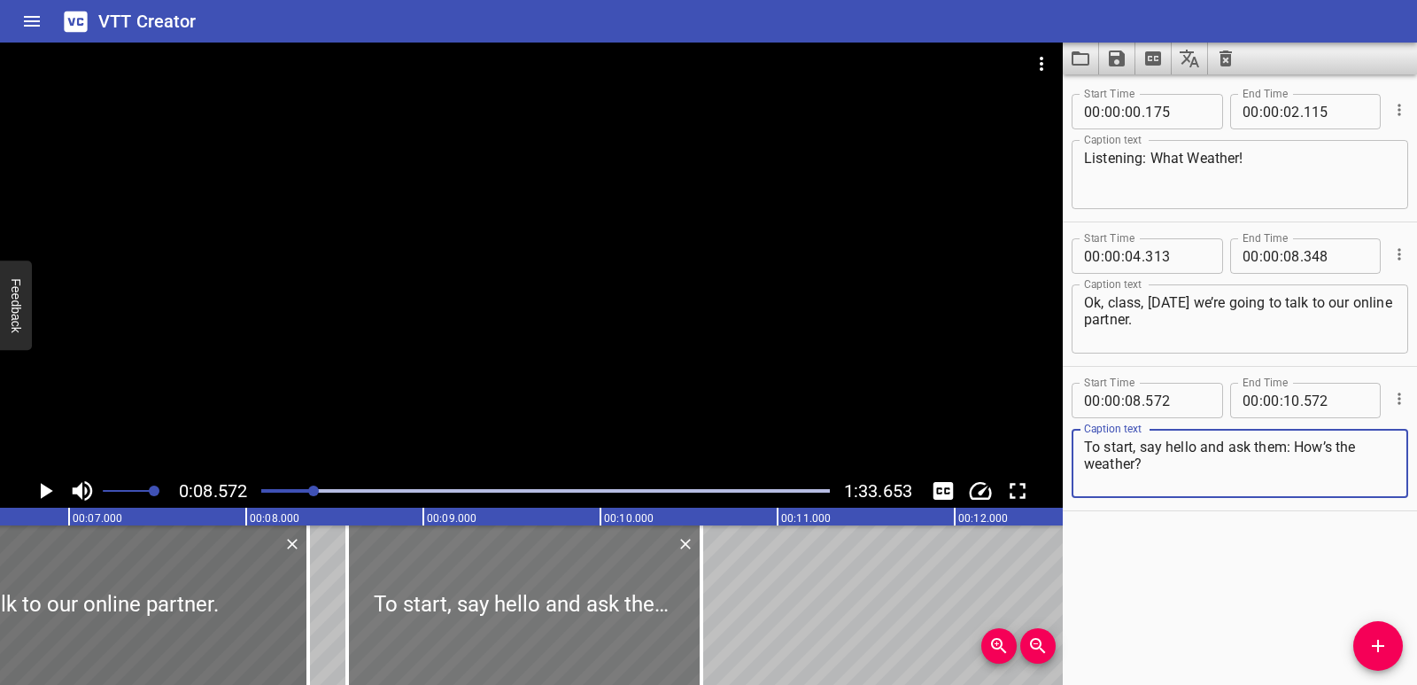
type textarea "To start, say hello and ask them: How’s the weather?"
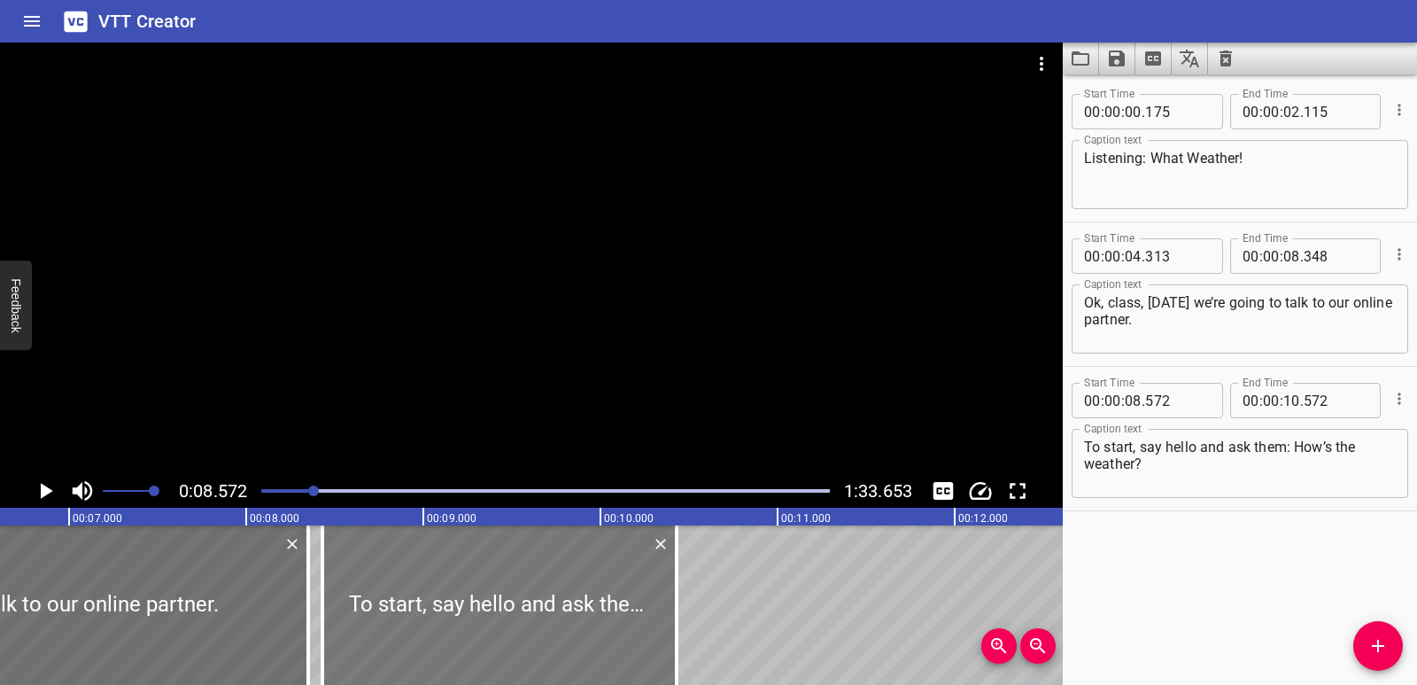
drag, startPoint x: 629, startPoint y: 546, endPoint x: 604, endPoint y: 553, distance: 25.6
click at [604, 553] on div at bounding box center [499, 604] width 354 height 159
type input "432"
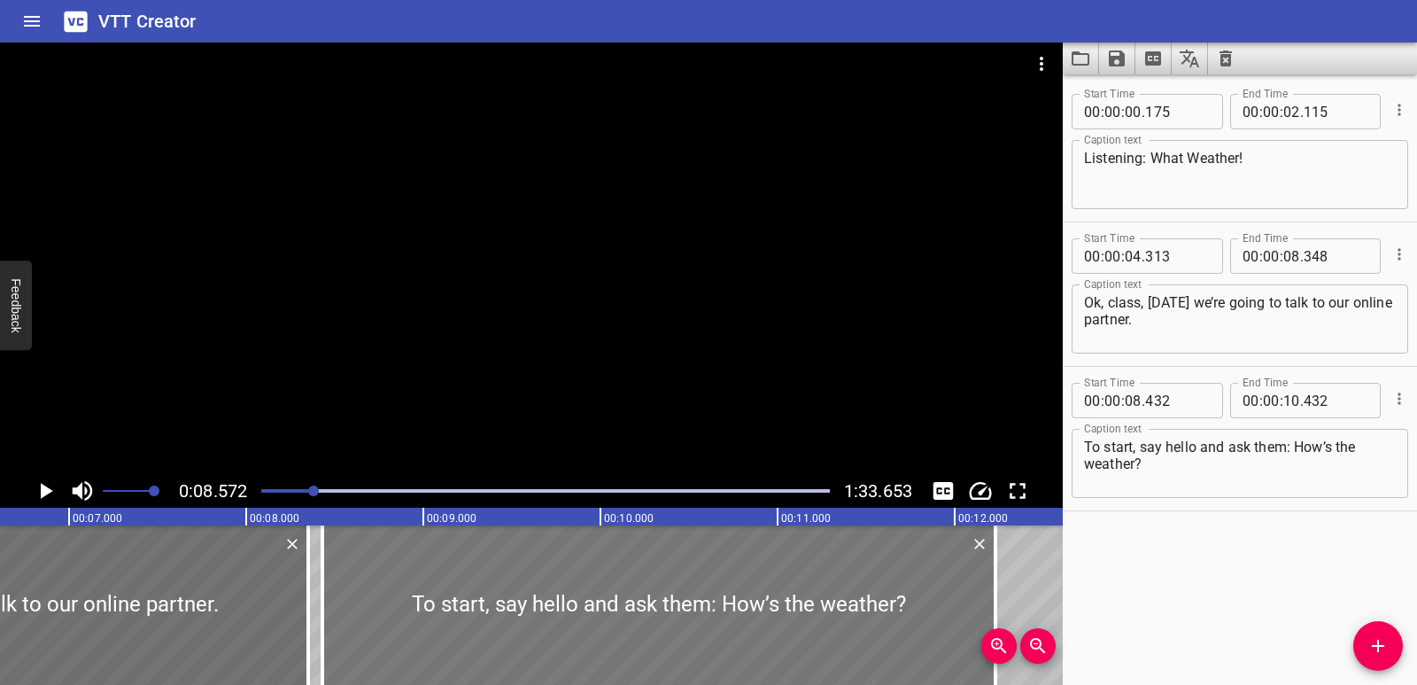
drag, startPoint x: 697, startPoint y: 585, endPoint x: 965, endPoint y: 572, distance: 268.6
click at [1003, 574] on div at bounding box center [996, 604] width 18 height 159
type input "12"
type input "232"
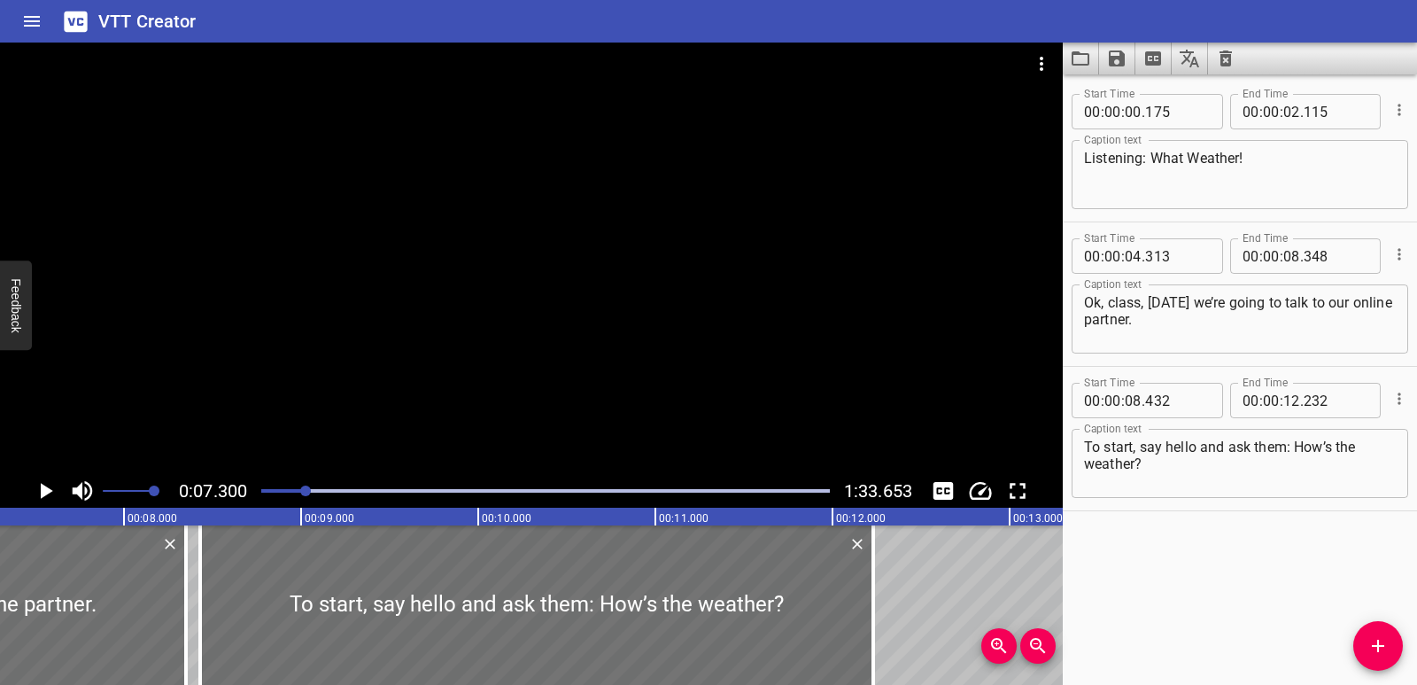
click at [50, 496] on icon "Play/Pause" at bounding box center [45, 490] width 27 height 27
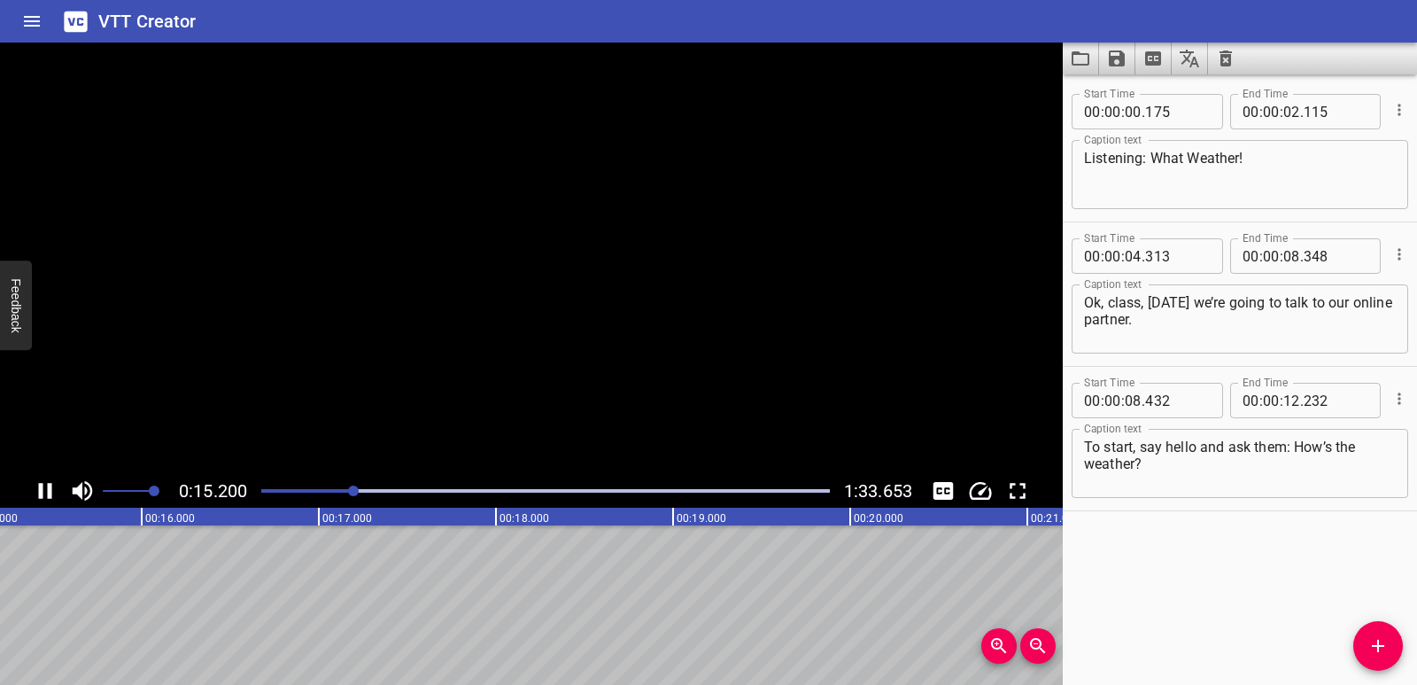
click at [50, 496] on icon "Play/Pause" at bounding box center [45, 491] width 13 height 16
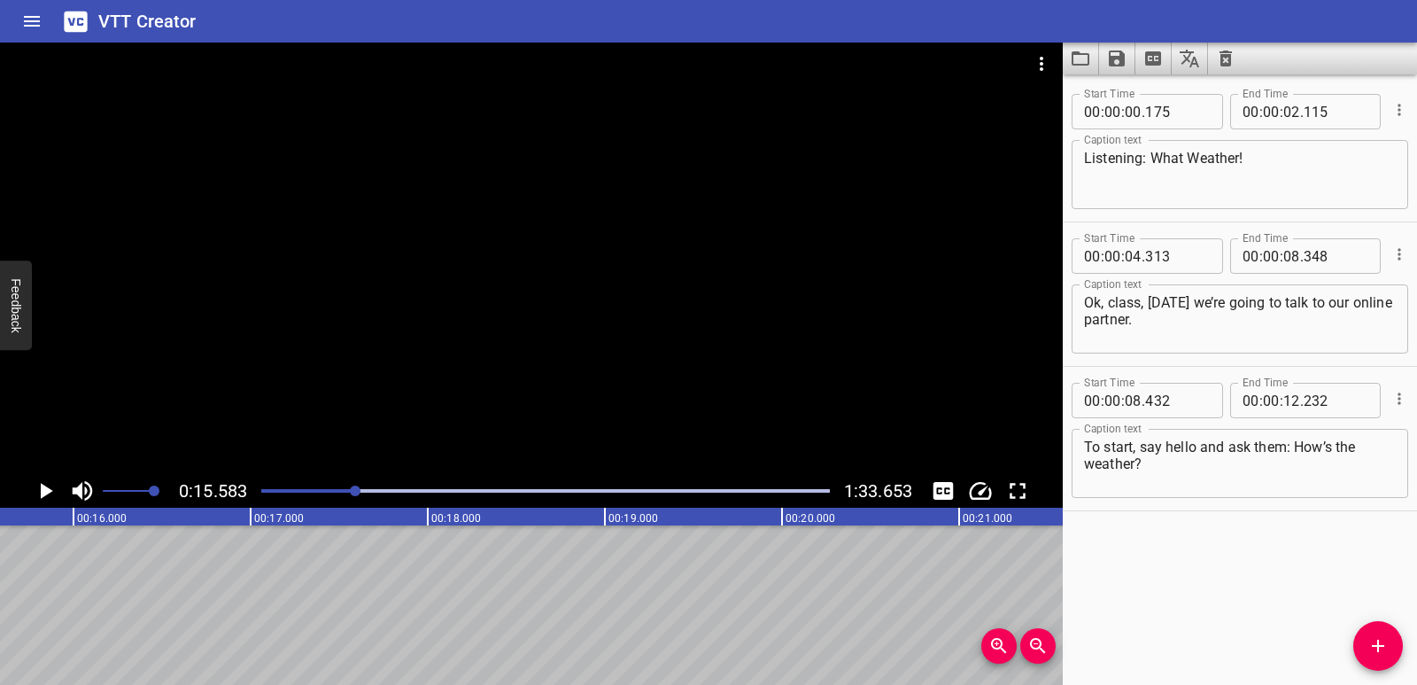
click at [1382, 656] on button "Add Cue" at bounding box center [1378, 646] width 50 height 50
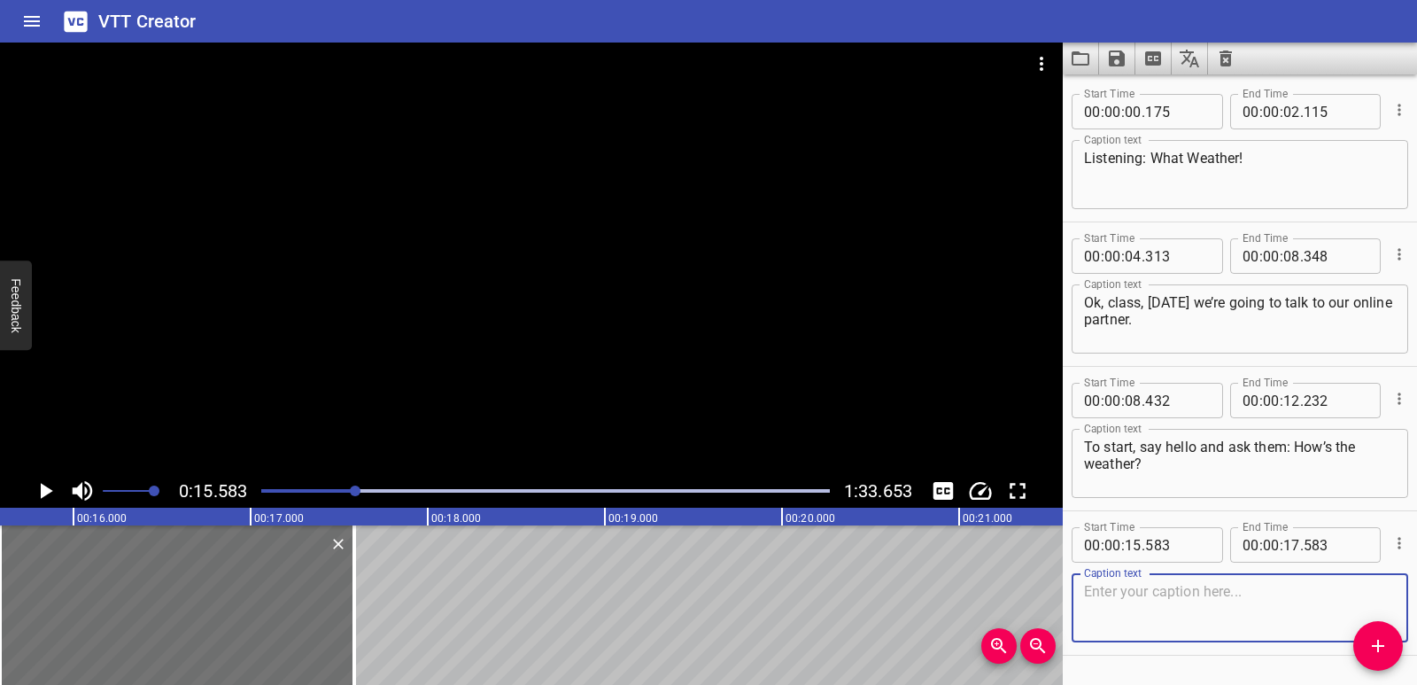
paste textarea "Ready?"
click at [1090, 589] on textarea "Ready?" at bounding box center [1240, 608] width 312 height 50
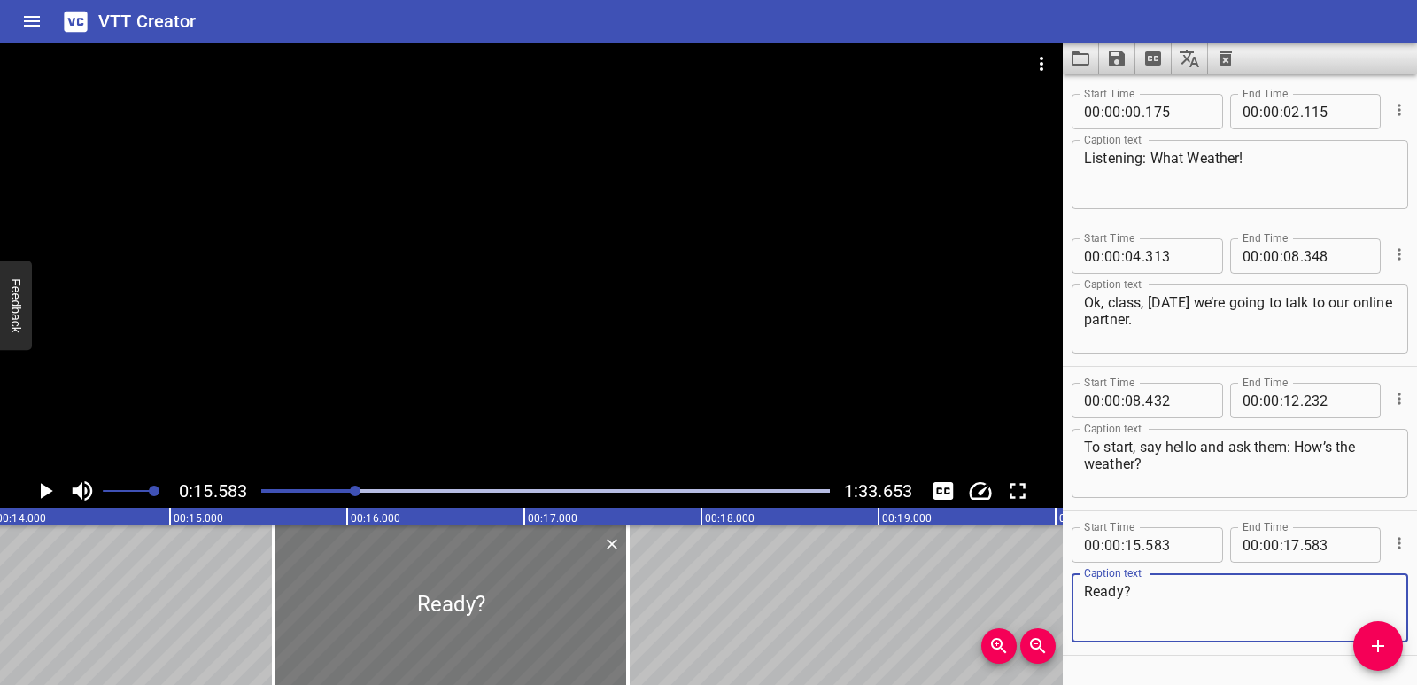
type textarea "Ready?"
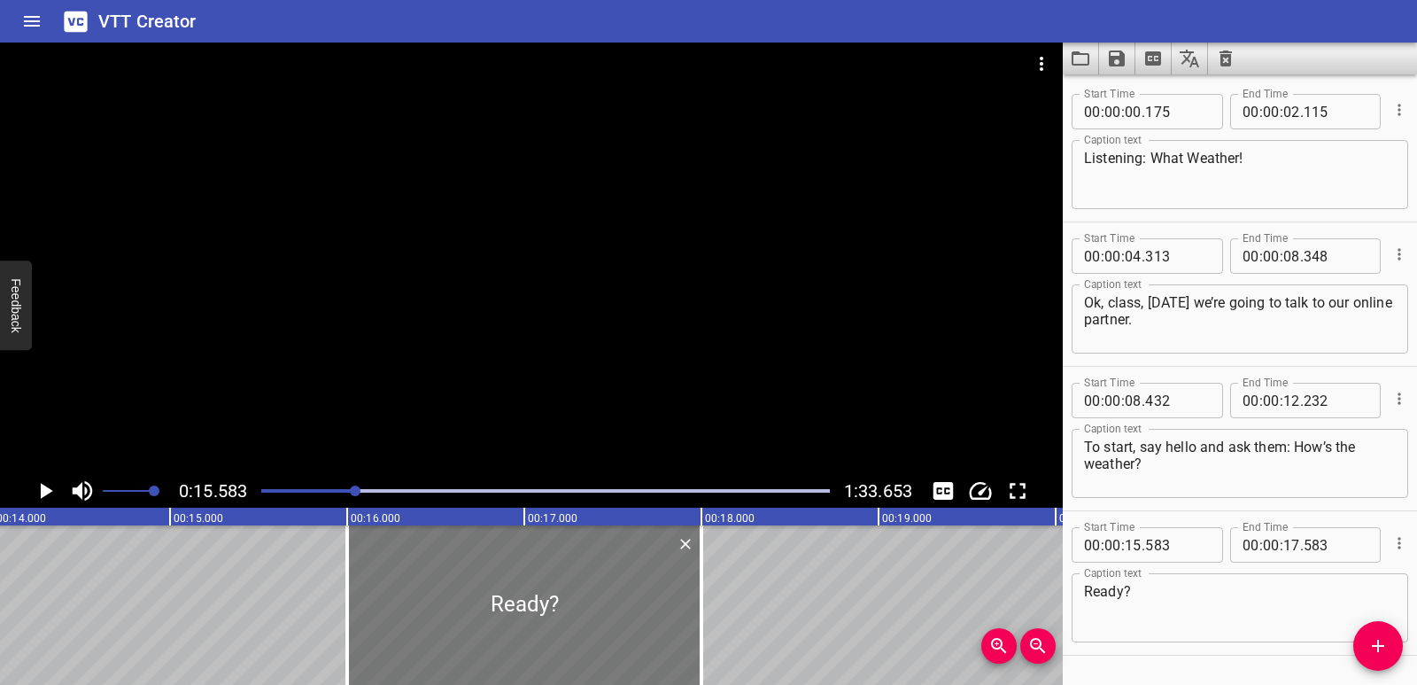
drag, startPoint x: 333, startPoint y: 631, endPoint x: 407, endPoint y: 628, distance: 74.4
click at [407, 628] on div at bounding box center [524, 604] width 354 height 159
type input "16"
type input "003"
type input "18"
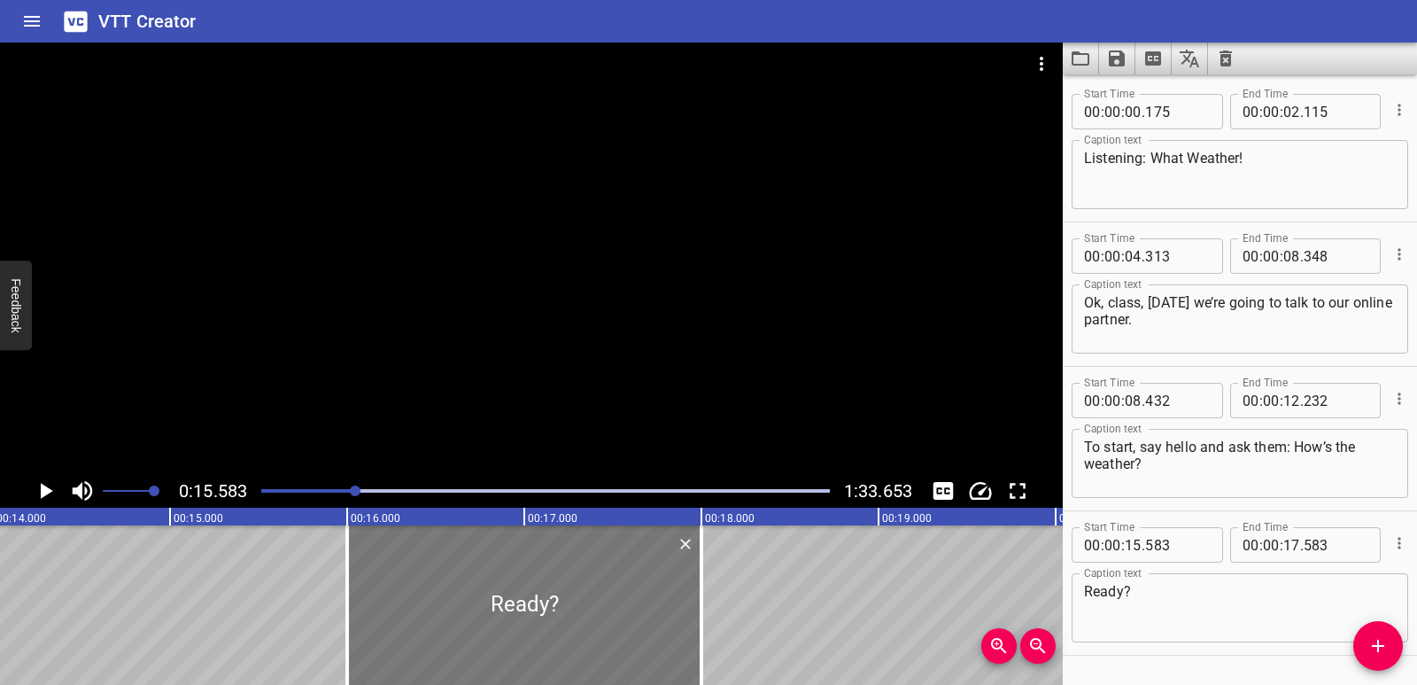
type input "003"
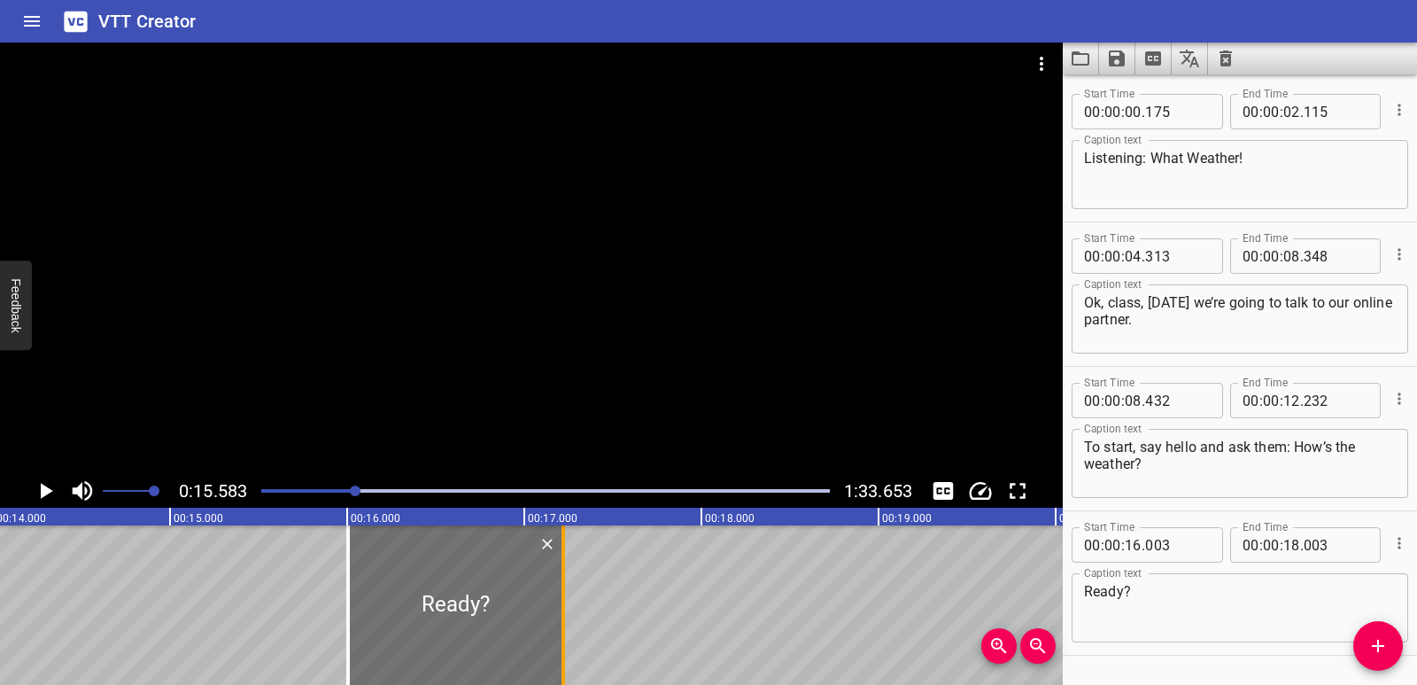
drag, startPoint x: 700, startPoint y: 623, endPoint x: 561, endPoint y: 594, distance: 141.9
click at [561, 594] on div at bounding box center [563, 604] width 18 height 159
type input "17"
type input "218"
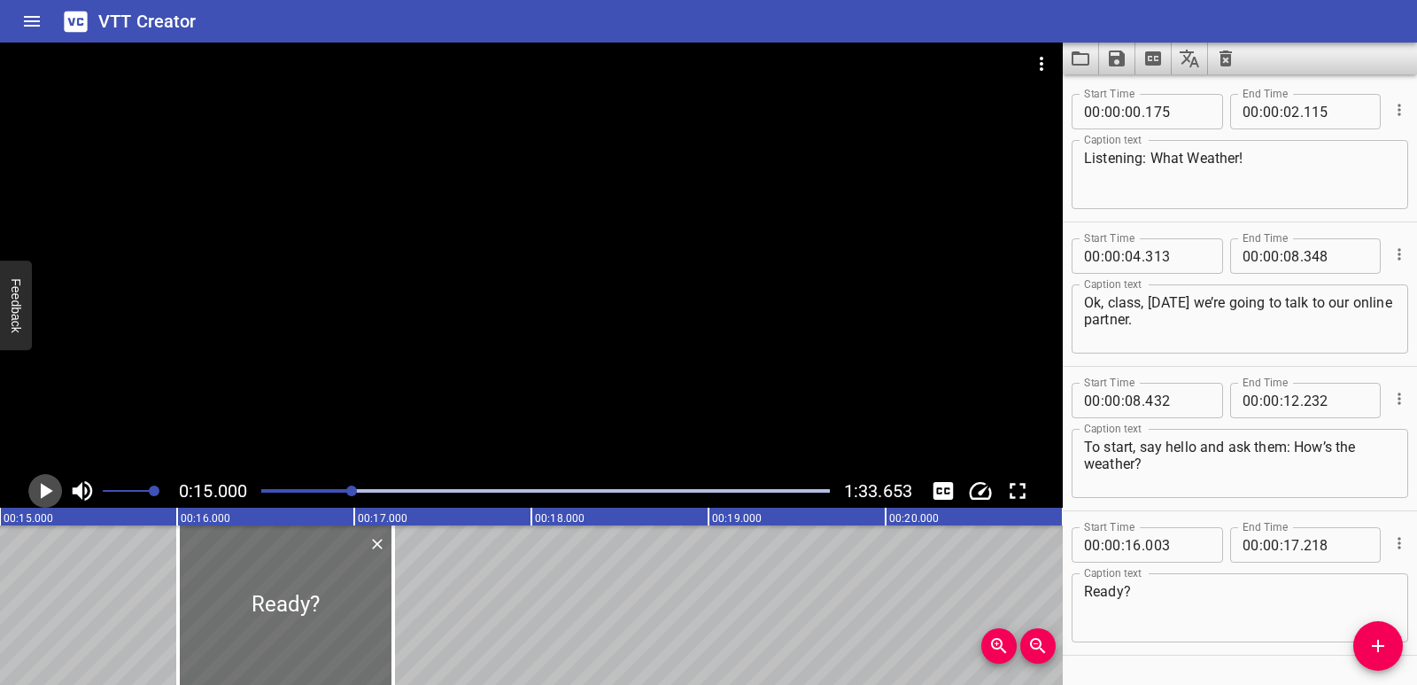
click at [41, 483] on icon "Play/Pause" at bounding box center [45, 490] width 27 height 27
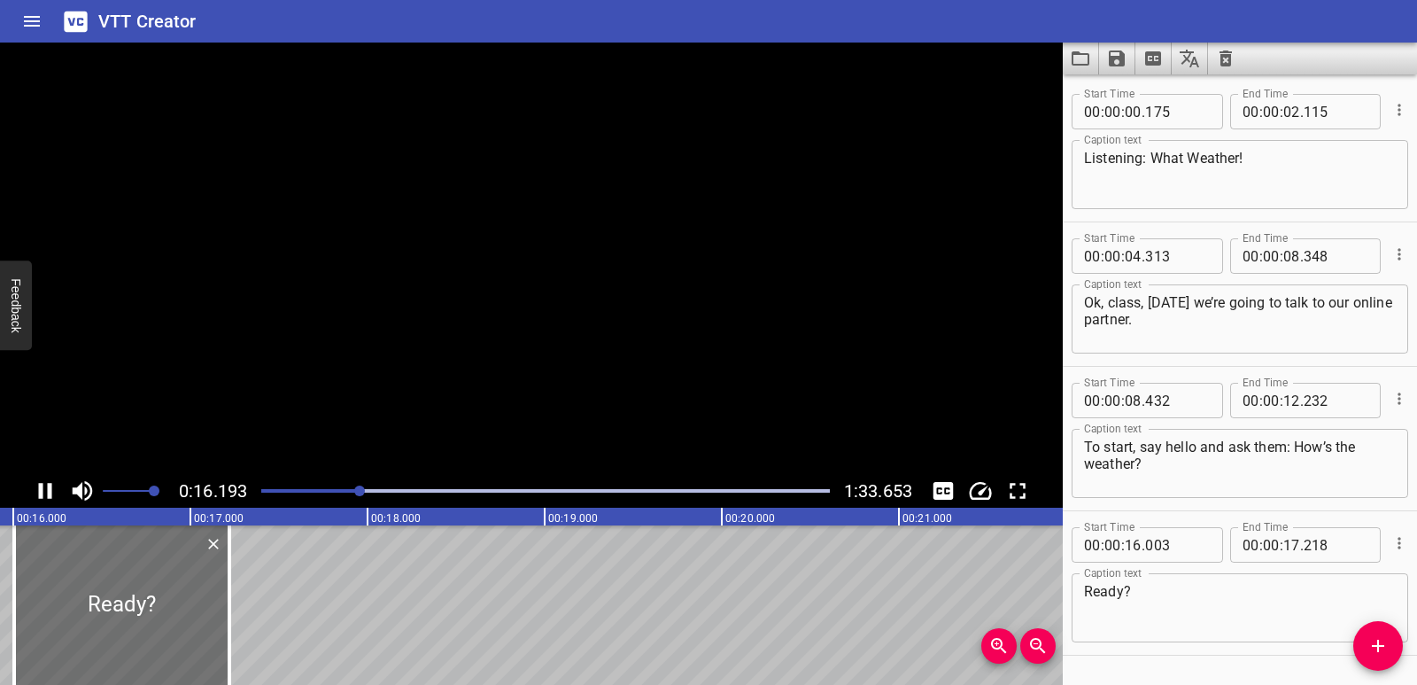
scroll to position [50, 0]
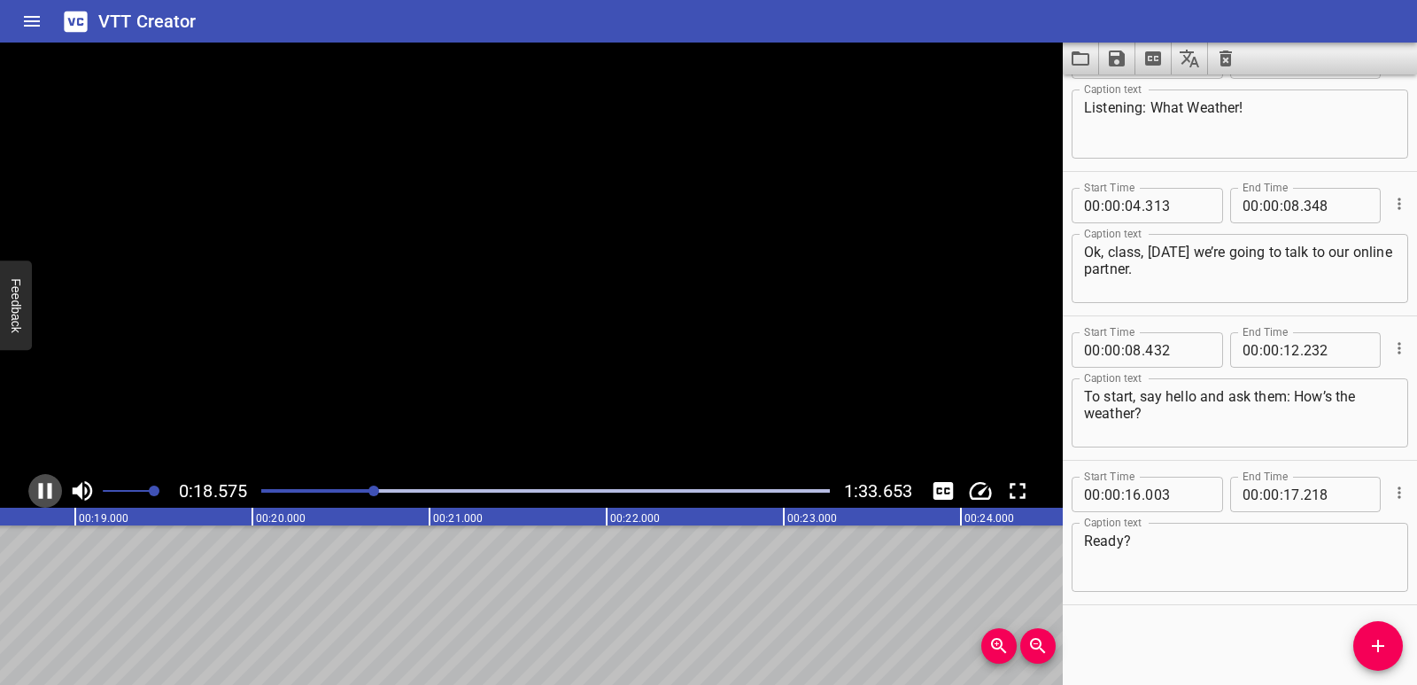
click at [41, 483] on icon "Play/Pause" at bounding box center [45, 490] width 27 height 27
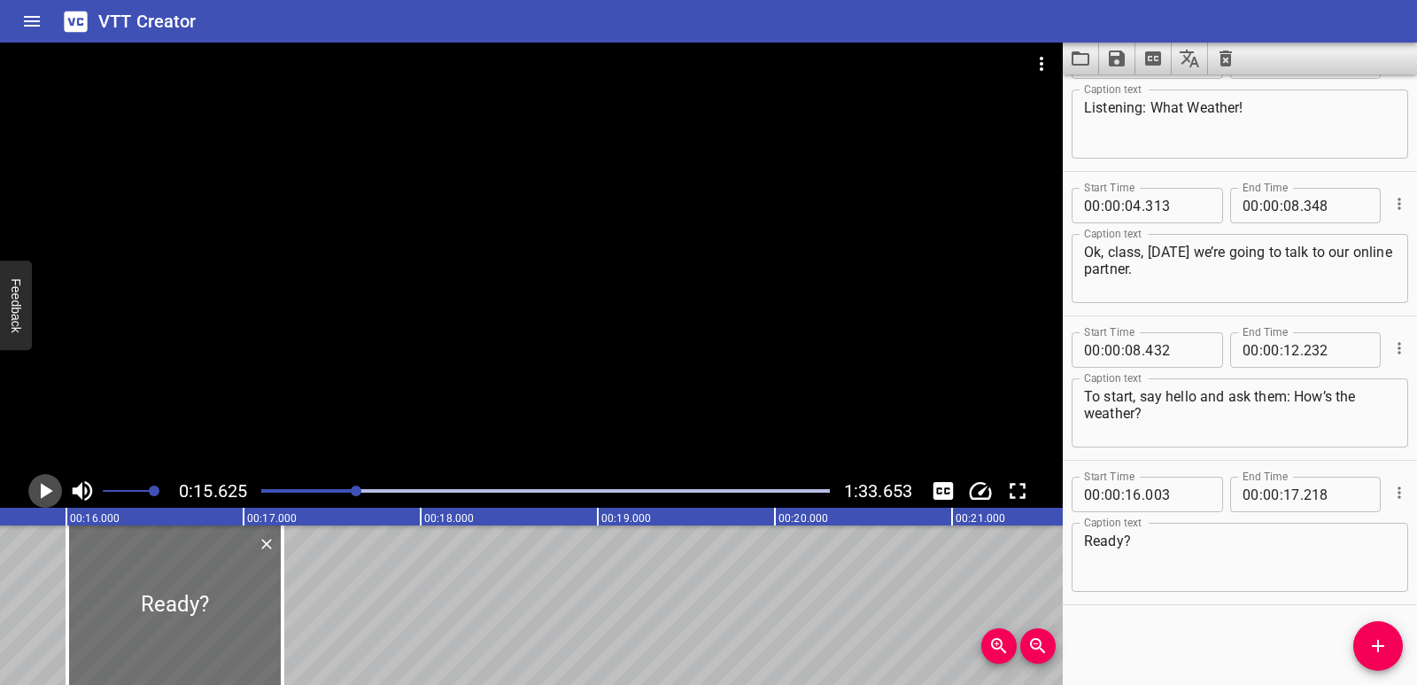
click at [34, 483] on icon "Play/Pause" at bounding box center [45, 490] width 27 height 27
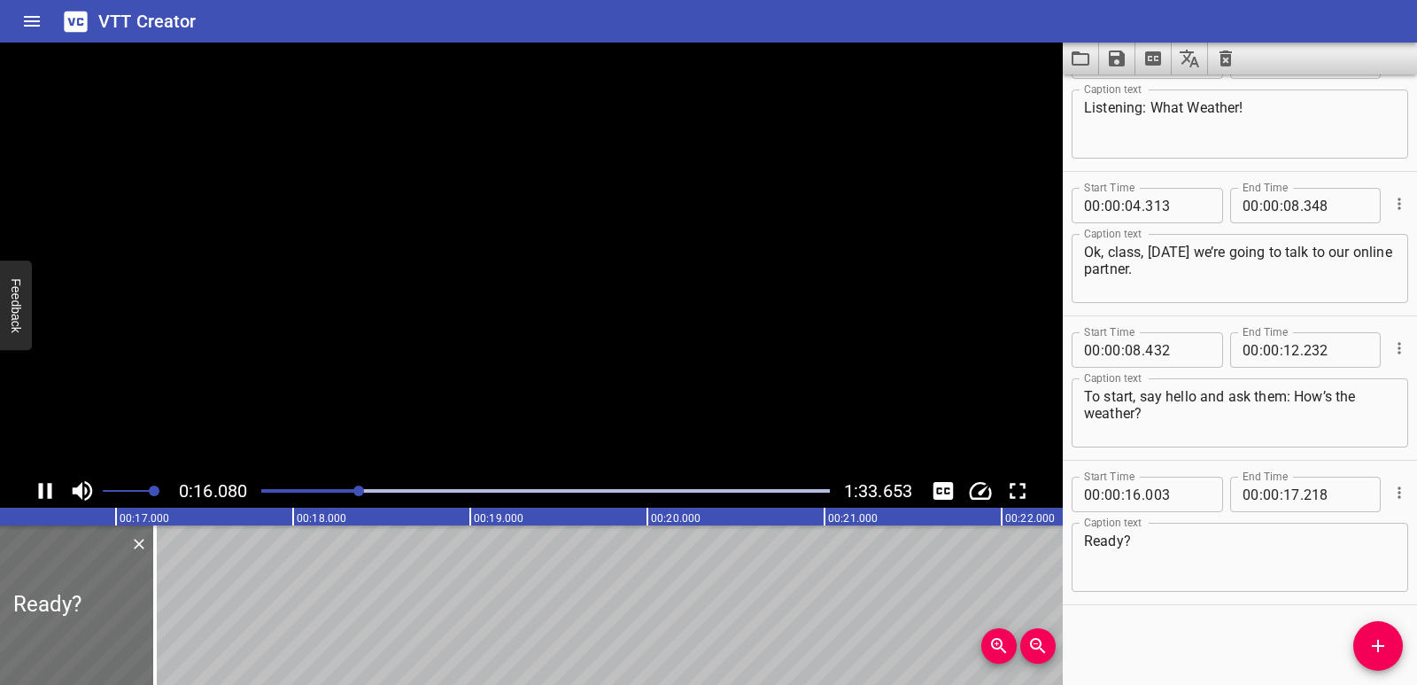
click at [34, 483] on icon "Play/Pause" at bounding box center [45, 490] width 27 height 27
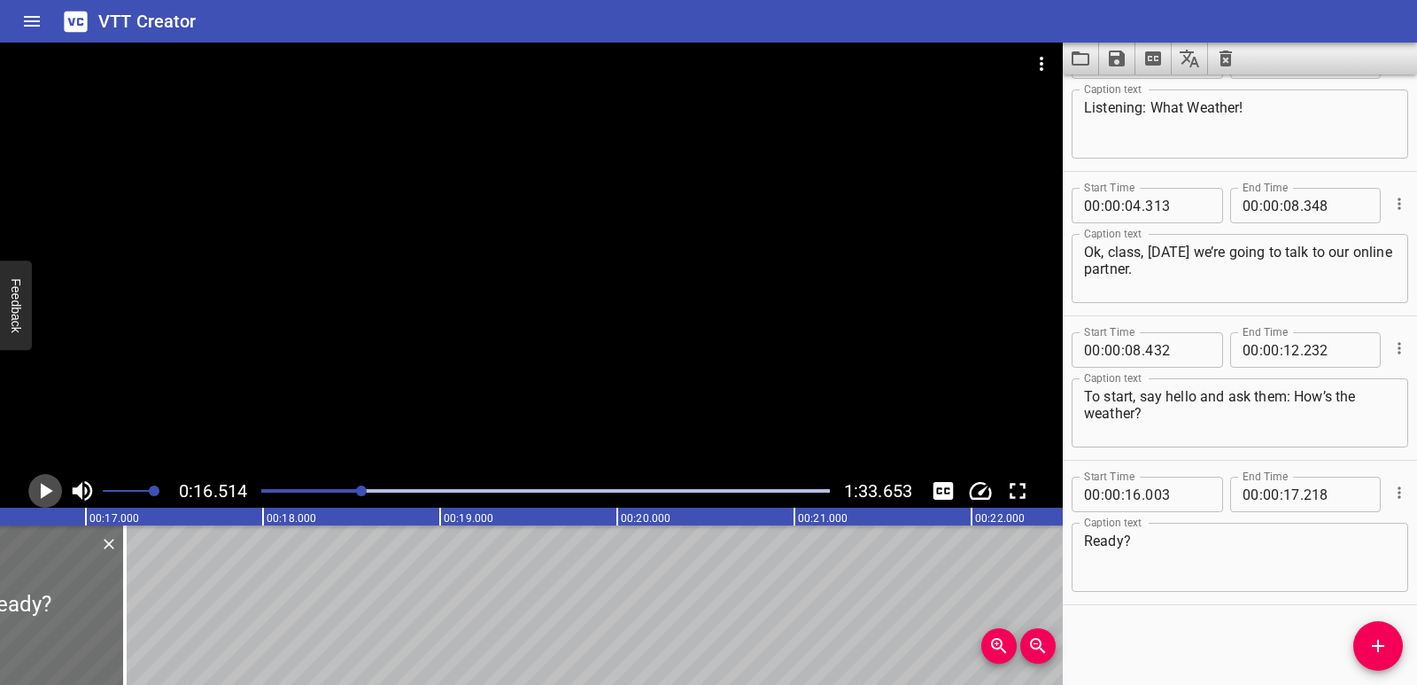
click at [47, 492] on icon "Play/Pause" at bounding box center [47, 491] width 12 height 16
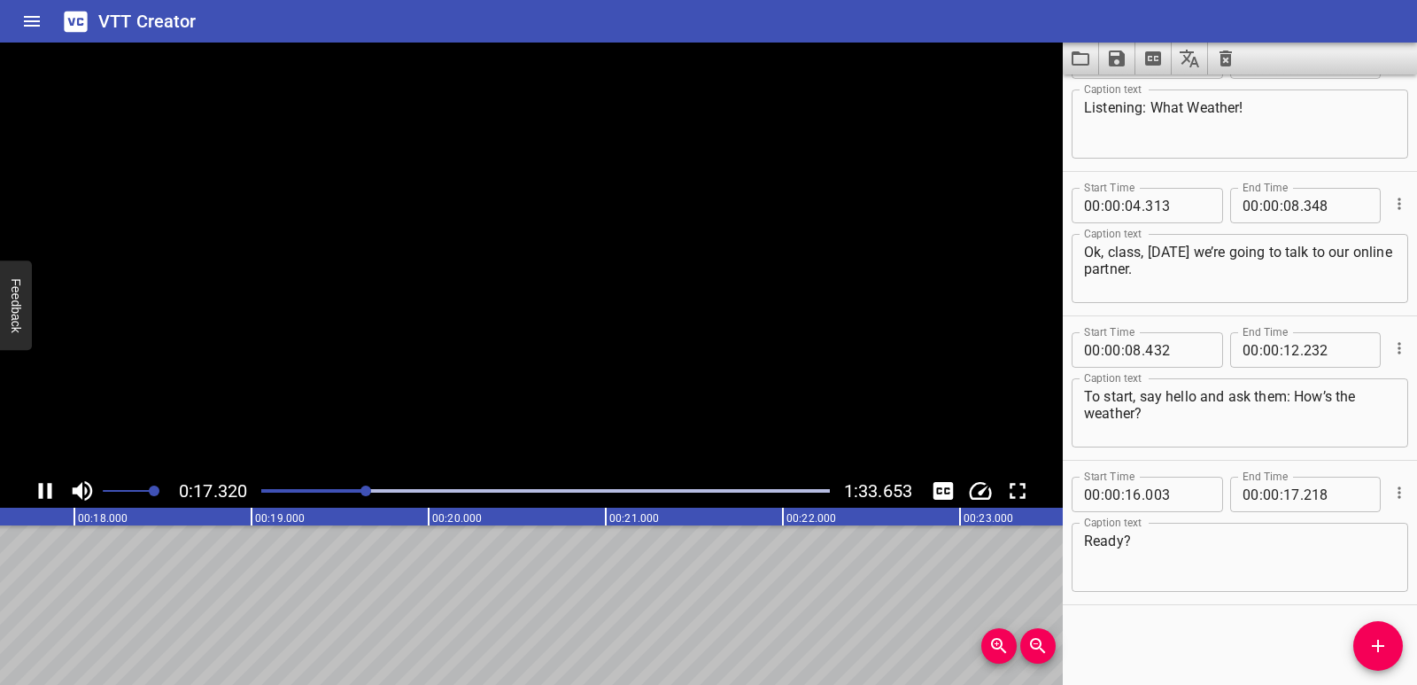
click at [47, 492] on icon "Play/Pause" at bounding box center [45, 490] width 27 height 27
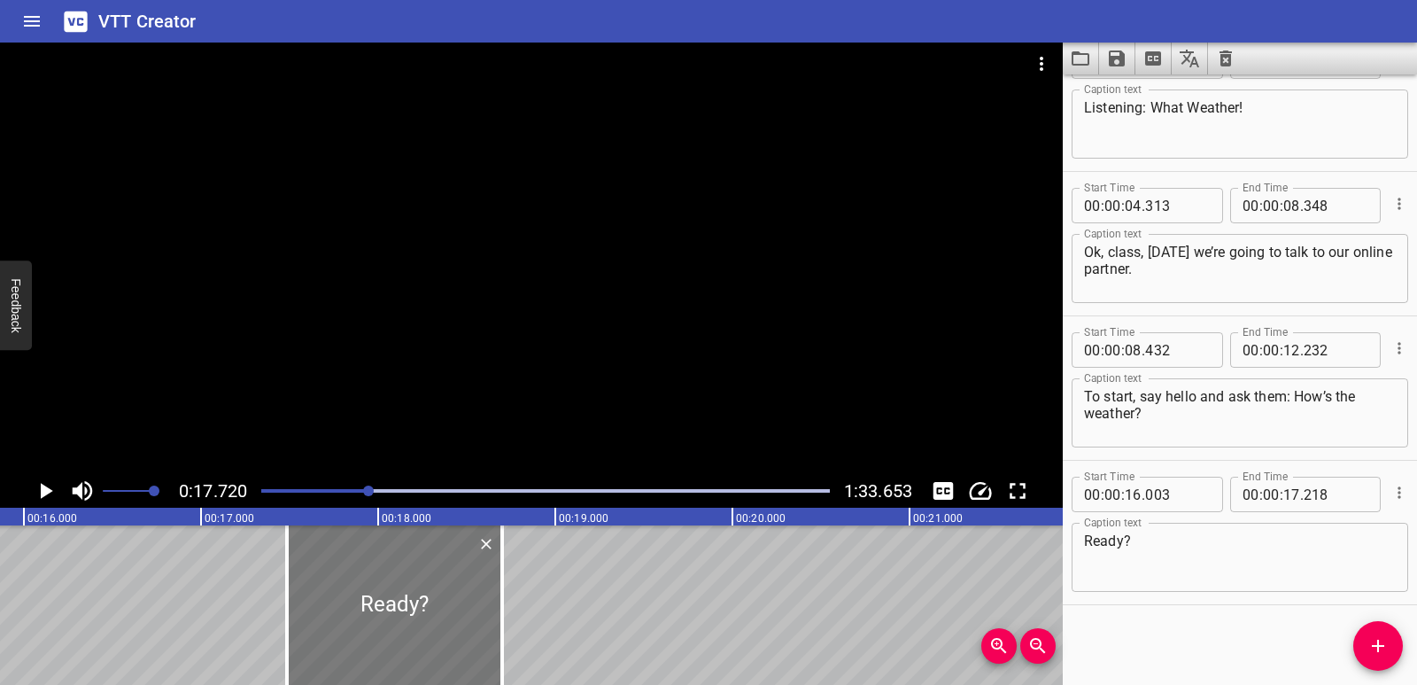
drag, startPoint x: 130, startPoint y: 620, endPoint x: 392, endPoint y: 597, distance: 263.2
click at [392, 597] on div at bounding box center [394, 604] width 215 height 159
type input "17"
type input "483"
type input "18"
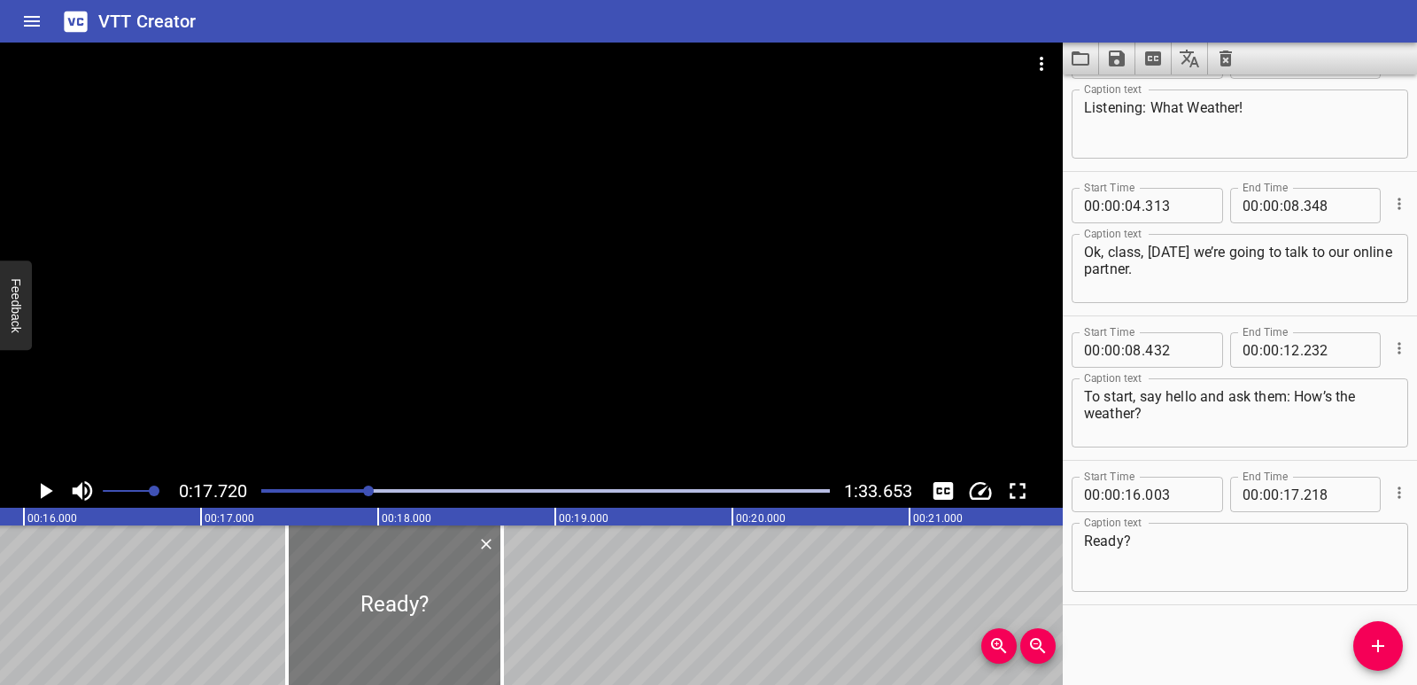
type input "698"
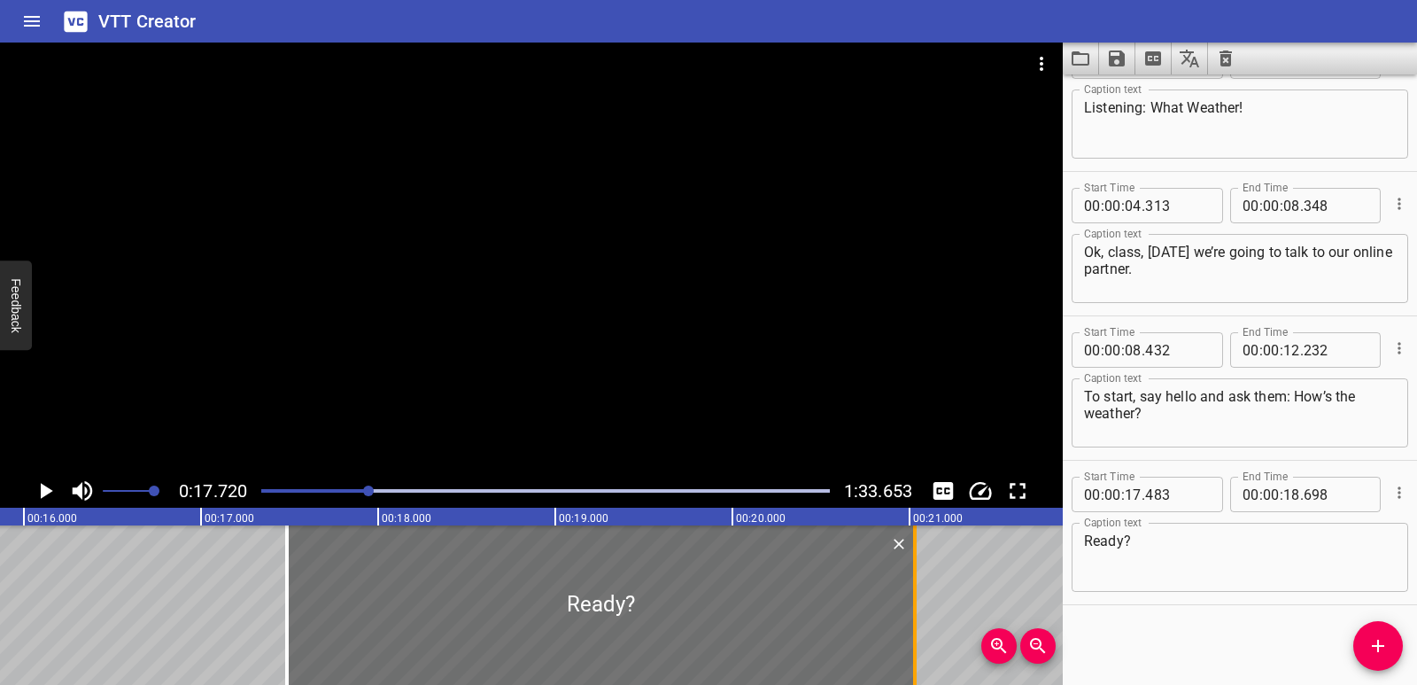
drag, startPoint x: 502, startPoint y: 602, endPoint x: 910, endPoint y: 593, distance: 408.4
click at [910, 593] on div at bounding box center [915, 604] width 18 height 159
type input "21"
type input "028"
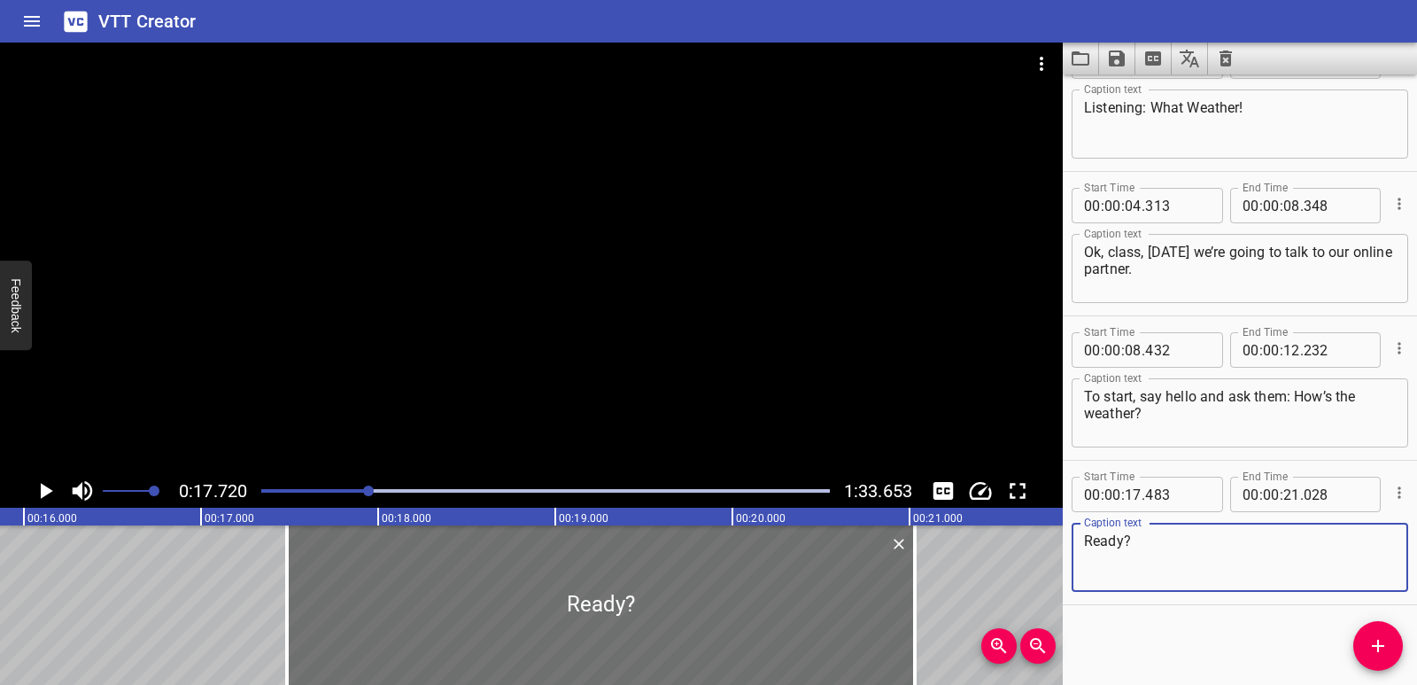
drag, startPoint x: 1158, startPoint y: 543, endPoint x: 1057, endPoint y: 536, distance: 102.1
click at [1057, 536] on main "0:17.720 1:33.653 00:00.000 00:01.000 00:02.000 00:03.000 00:04.000 00:05.000 0…" at bounding box center [708, 364] width 1417 height 642
paste textarea "Hello [PERSON_NAME]. How are you? What’s the weather like"
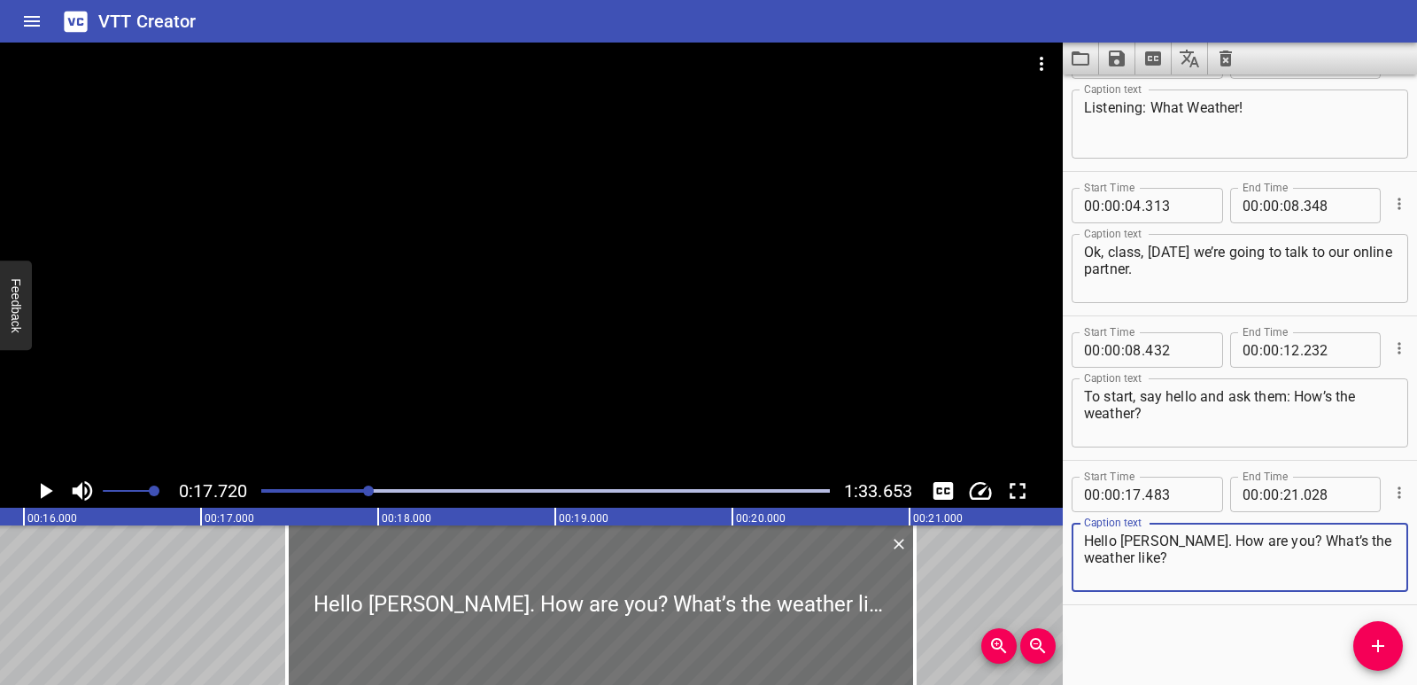
type textarea "Hello [PERSON_NAME]. How are you? What’s the weather like?"
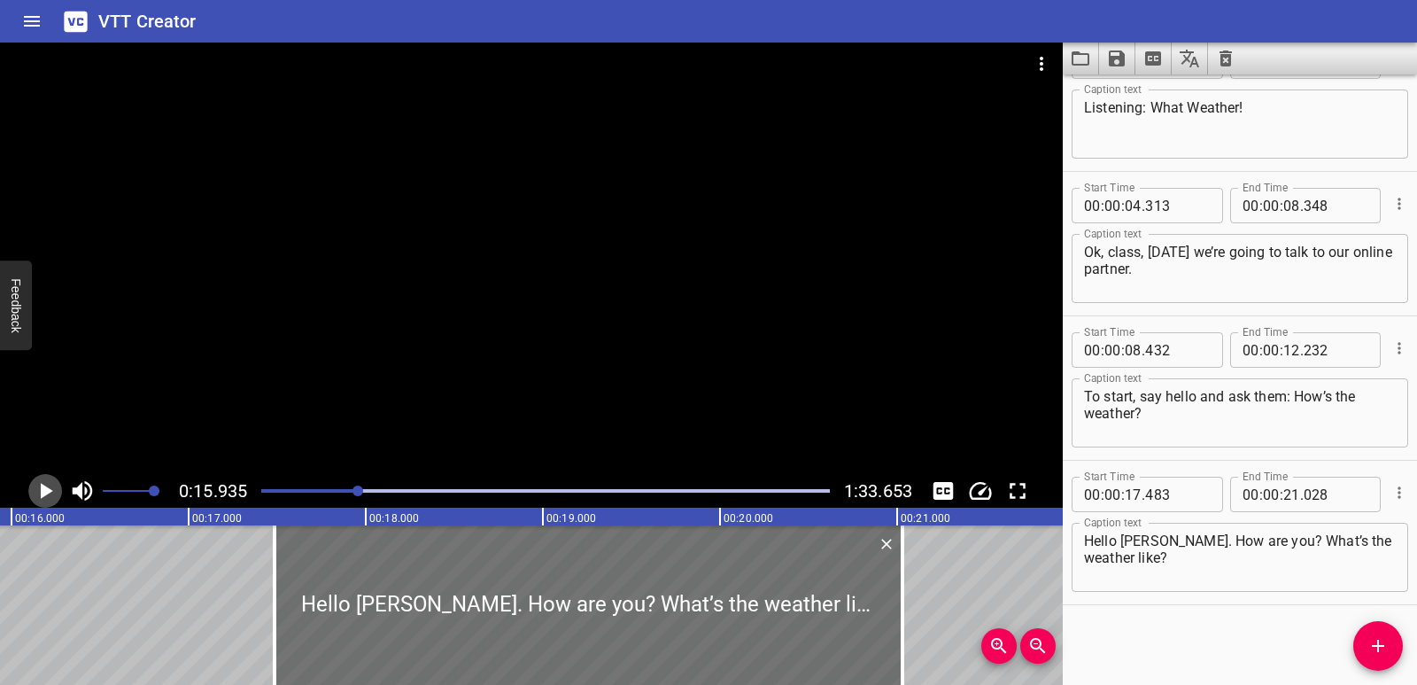
click at [40, 478] on icon "Play/Pause" at bounding box center [45, 490] width 27 height 27
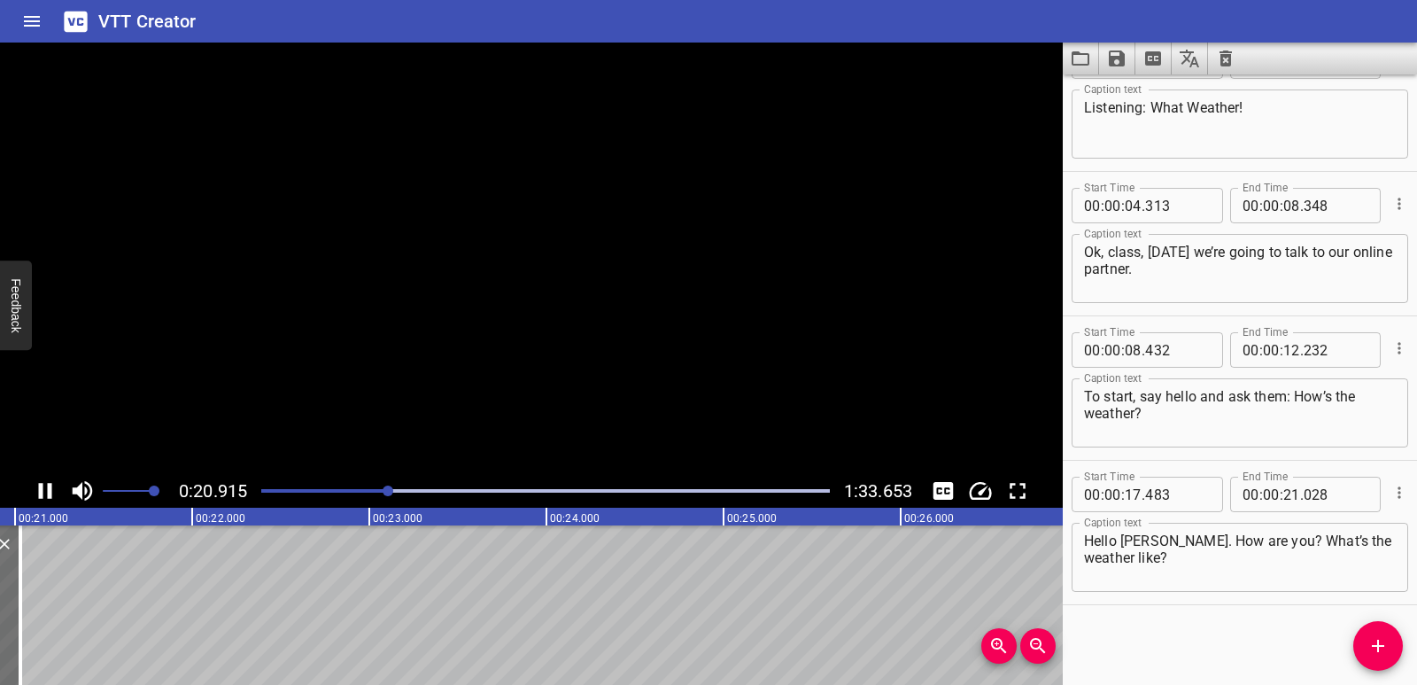
click at [45, 481] on icon "Play/Pause" at bounding box center [45, 490] width 27 height 27
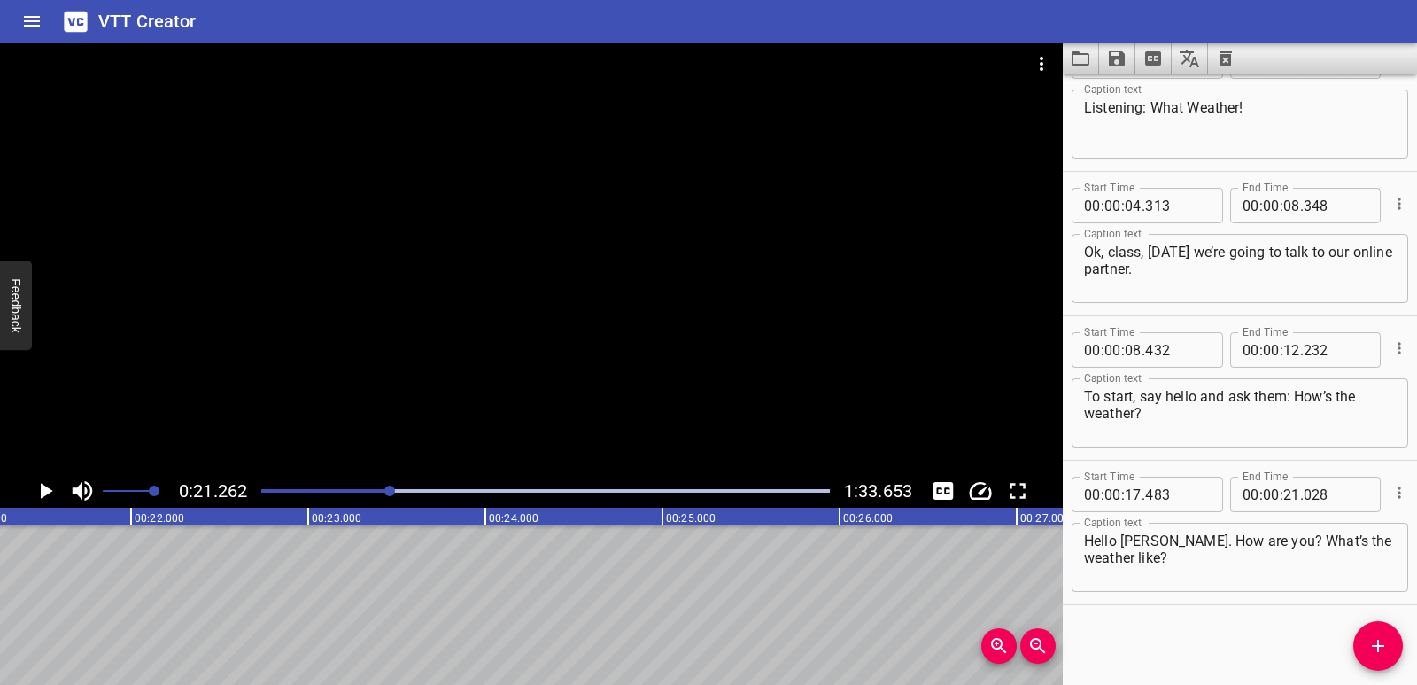
click at [45, 481] on icon "Play/Pause" at bounding box center [45, 490] width 27 height 27
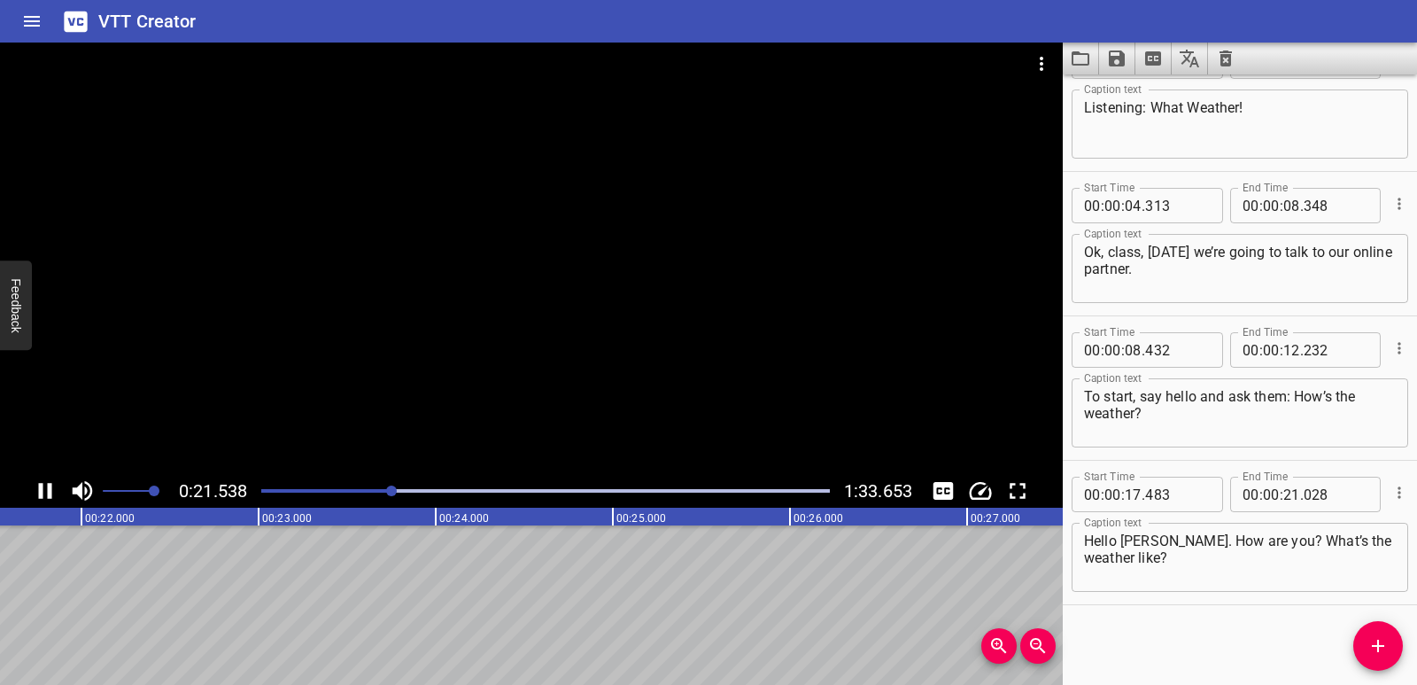
click at [45, 481] on icon "Play/Pause" at bounding box center [45, 490] width 27 height 27
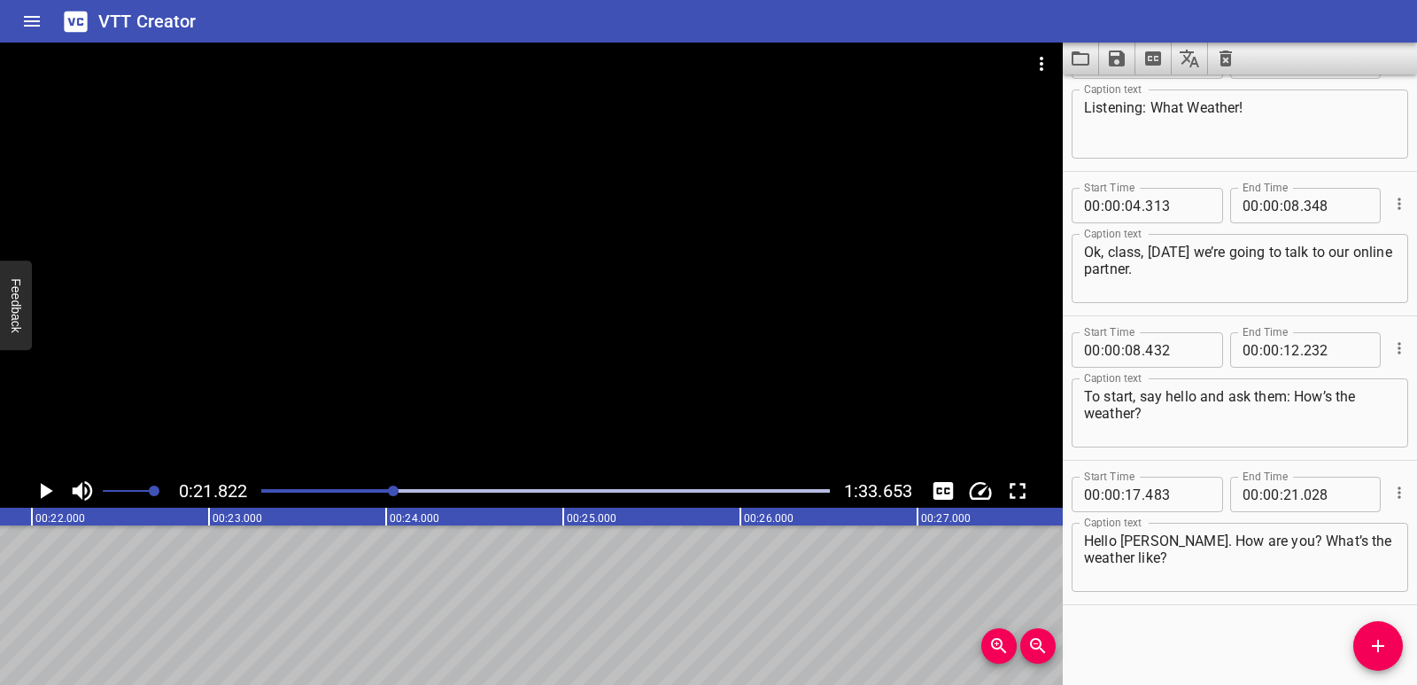
click at [45, 481] on icon "Play/Pause" at bounding box center [45, 490] width 27 height 27
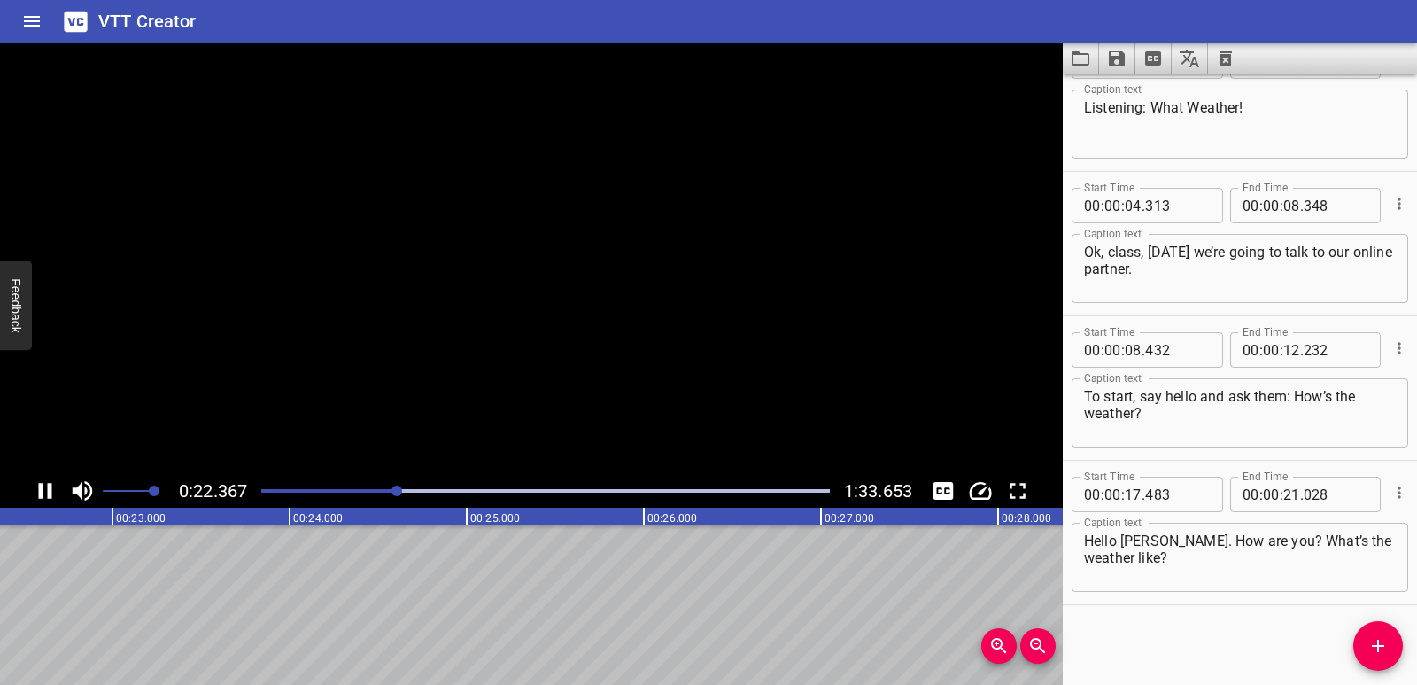
click at [45, 481] on icon "Play/Pause" at bounding box center [45, 490] width 27 height 27
click at [1362, 629] on button "Add Cue" at bounding box center [1378, 646] width 50 height 50
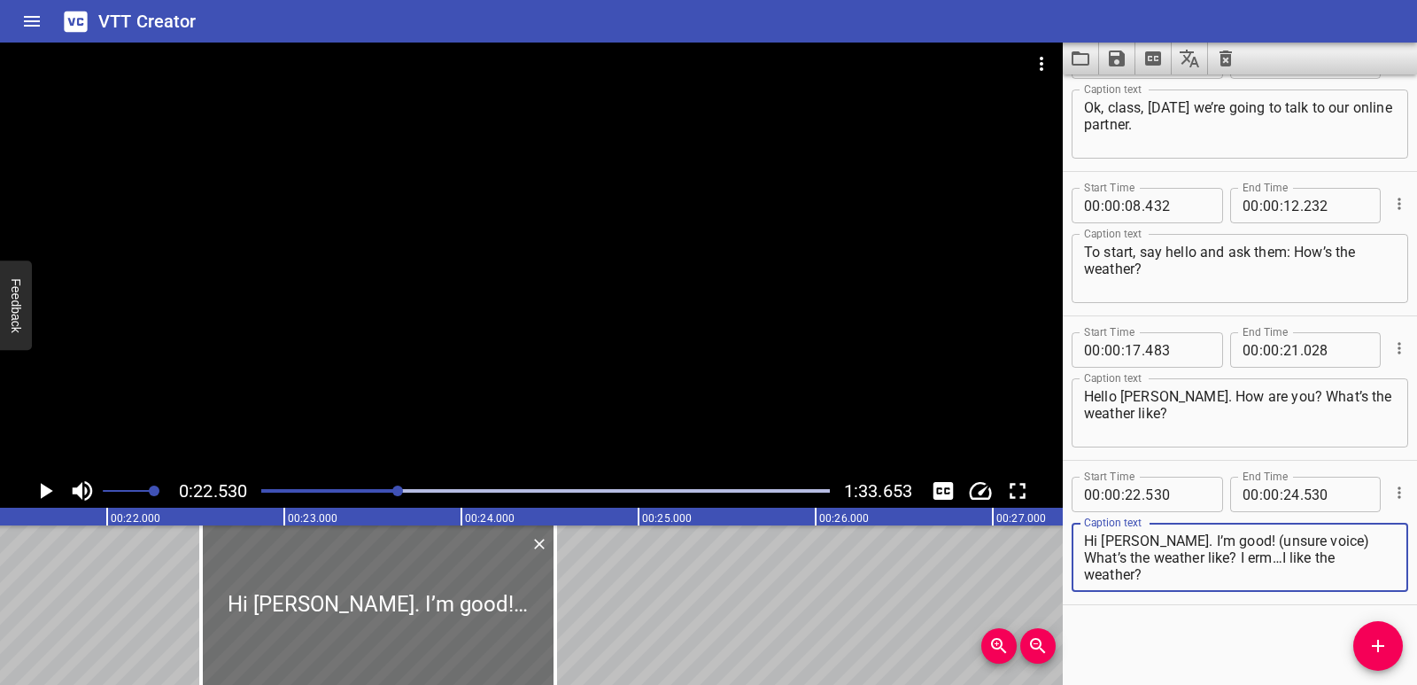
scroll to position [0, 3735]
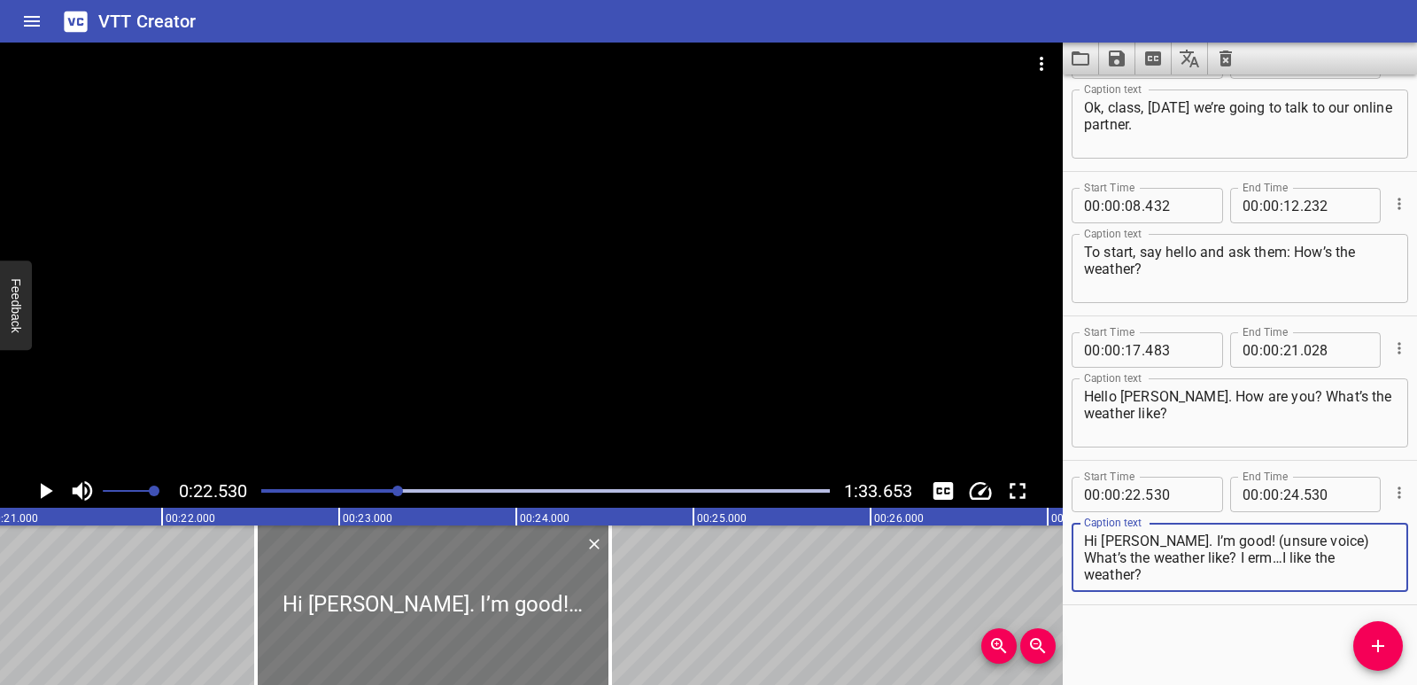
type textarea "Hi [PERSON_NAME]. I’m good! (unsure voice) What’s the weather like? I erm…I lik…"
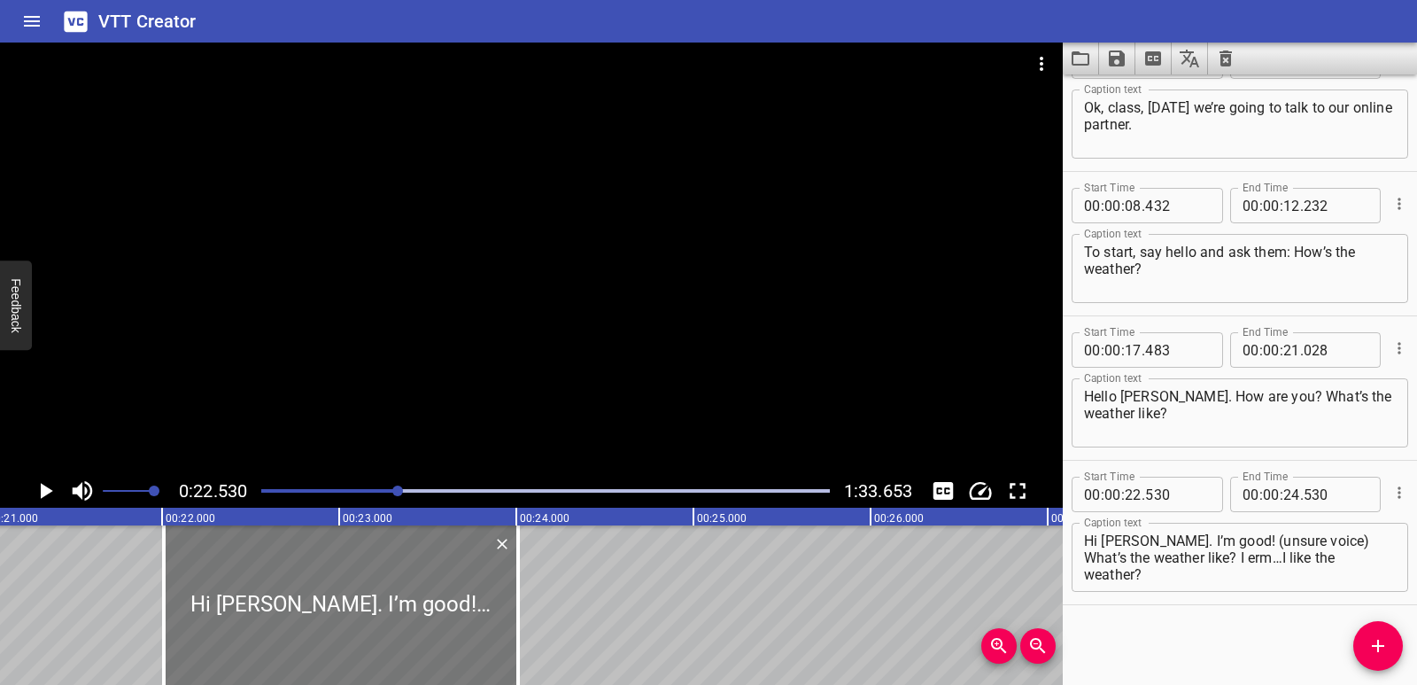
drag, startPoint x: 409, startPoint y: 644, endPoint x: 318, endPoint y: 628, distance: 92.6
click at [318, 628] on div at bounding box center [341, 604] width 354 height 159
type input "010"
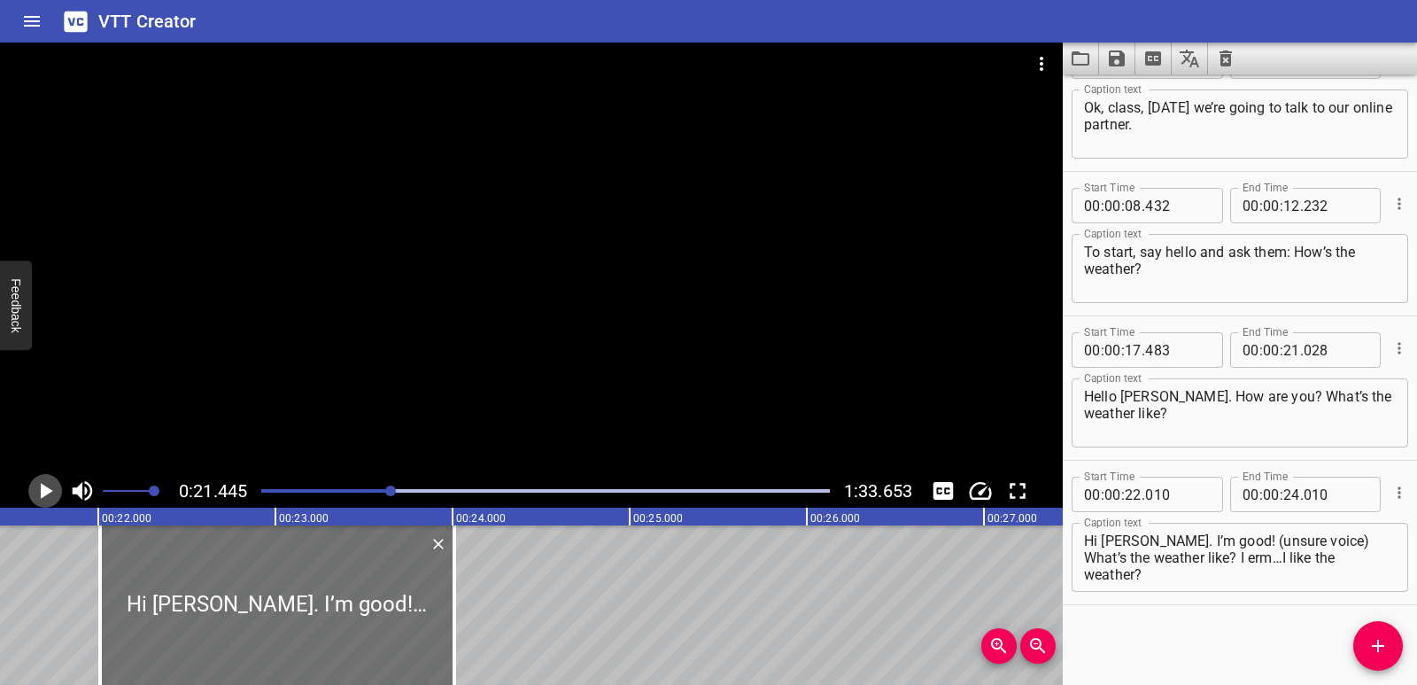
click at [36, 492] on icon "Play/Pause" at bounding box center [45, 490] width 27 height 27
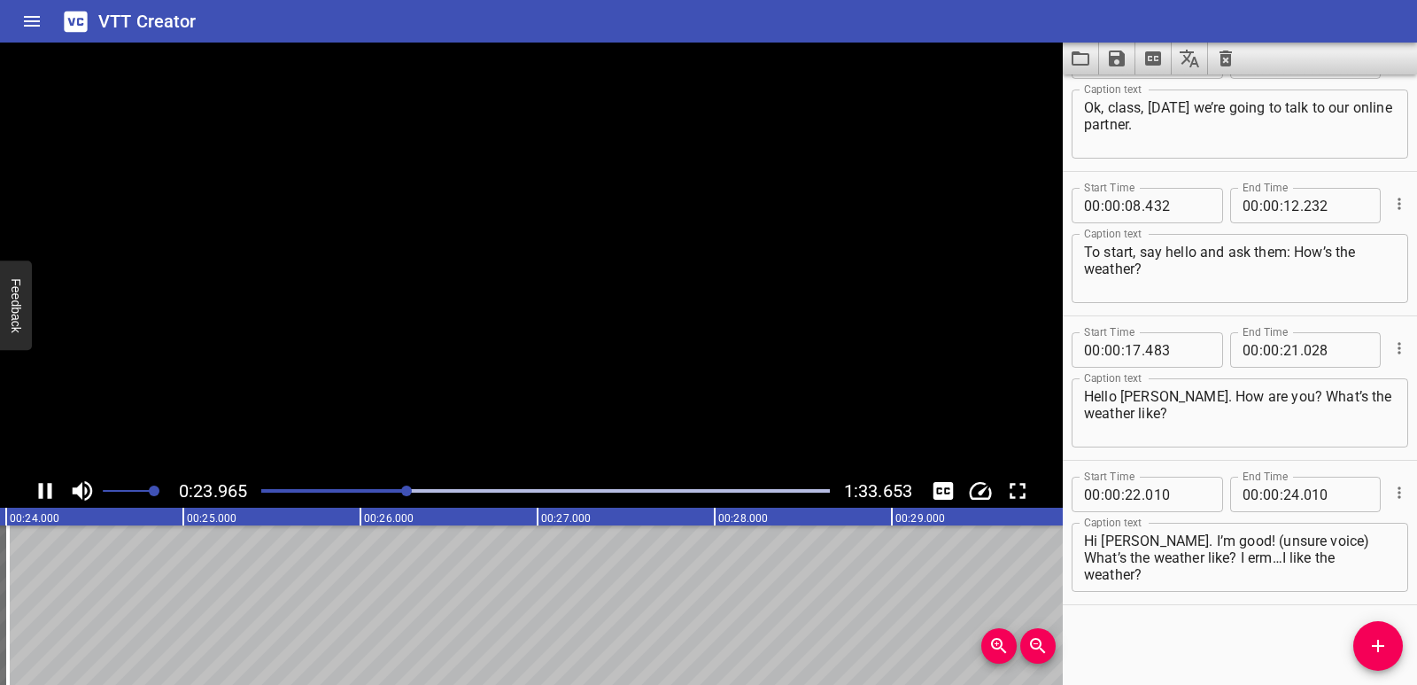
click at [36, 492] on icon "Play/Pause" at bounding box center [45, 490] width 27 height 27
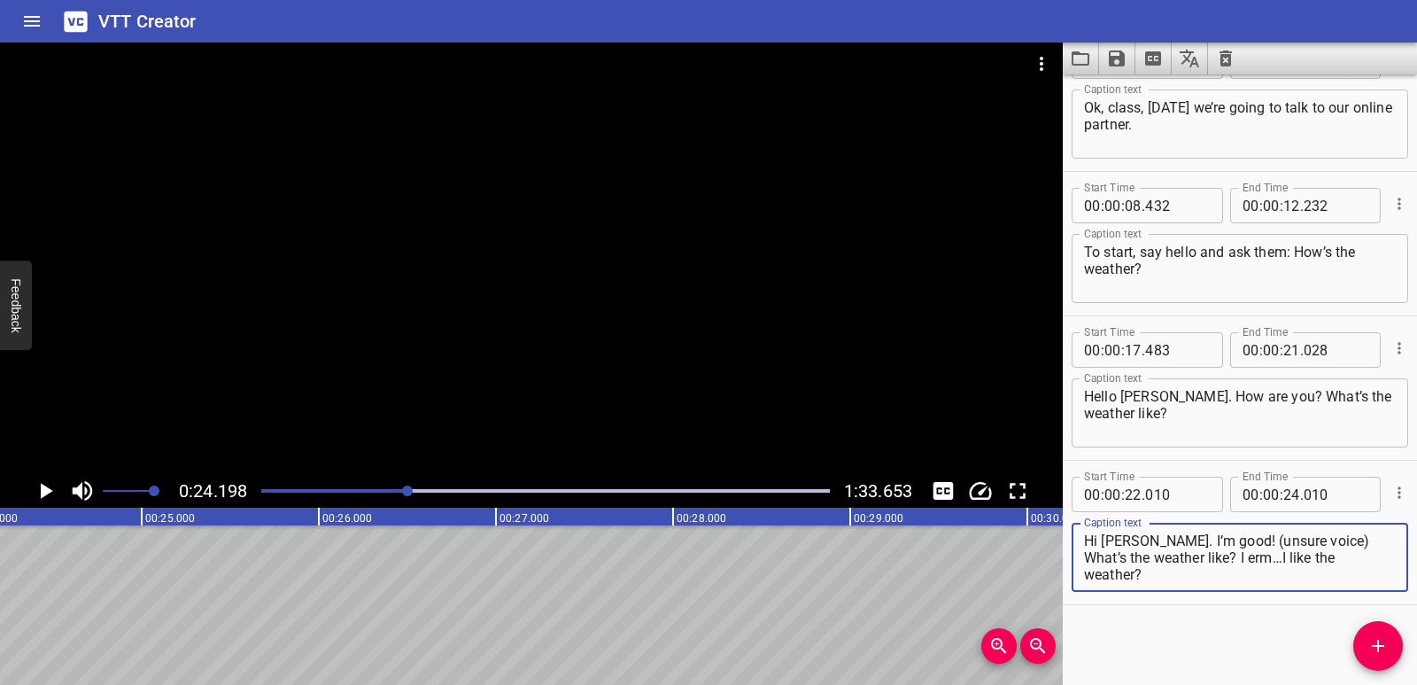
drag, startPoint x: 1204, startPoint y: 540, endPoint x: 1290, endPoint y: 538, distance: 86.8
click at [1290, 538] on textarea "Hi [PERSON_NAME]. I’m good! (unsure voice) What’s the weather like? I erm…I lik…" at bounding box center [1240, 557] width 312 height 50
drag, startPoint x: 1207, startPoint y: 535, endPoint x: 1237, endPoint y: 561, distance: 39.6
click at [1237, 561] on textarea "Hi [PERSON_NAME]. I’m good! What’s the weather like? I erm…I like the weather?" at bounding box center [1240, 557] width 312 height 50
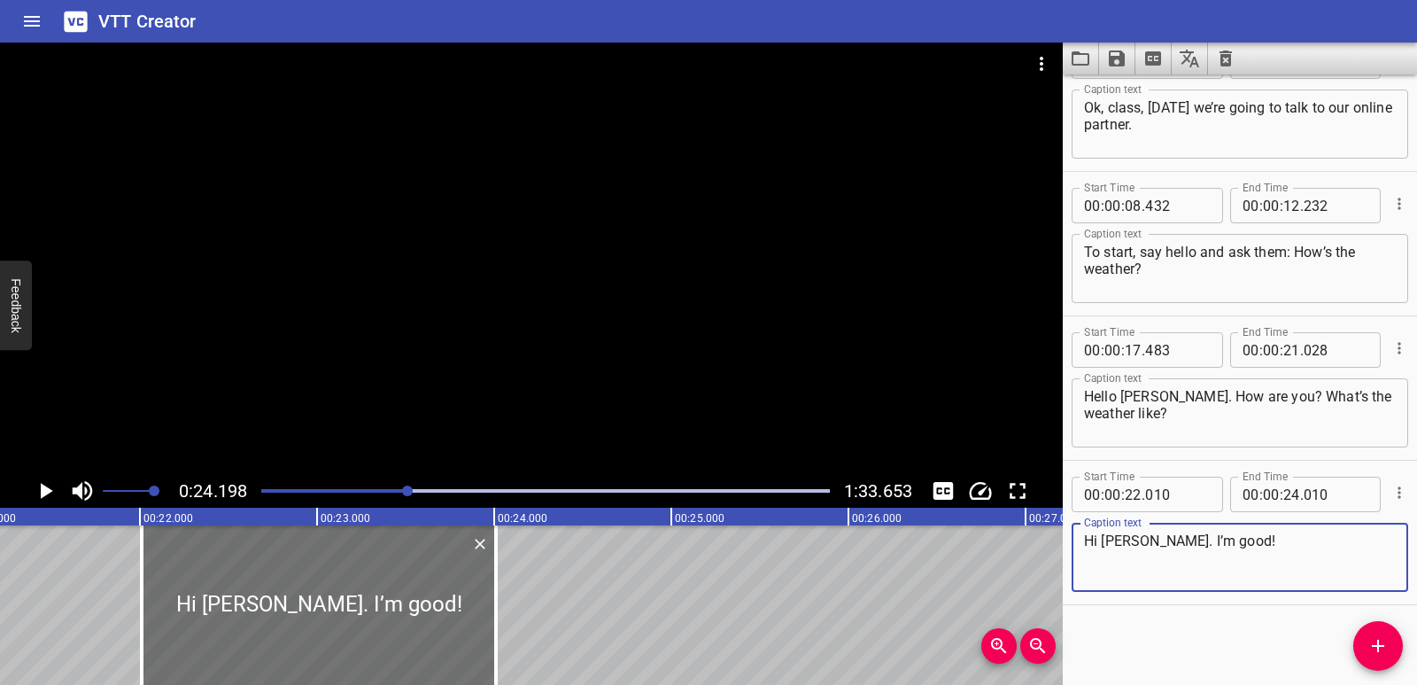
scroll to position [0, 3684]
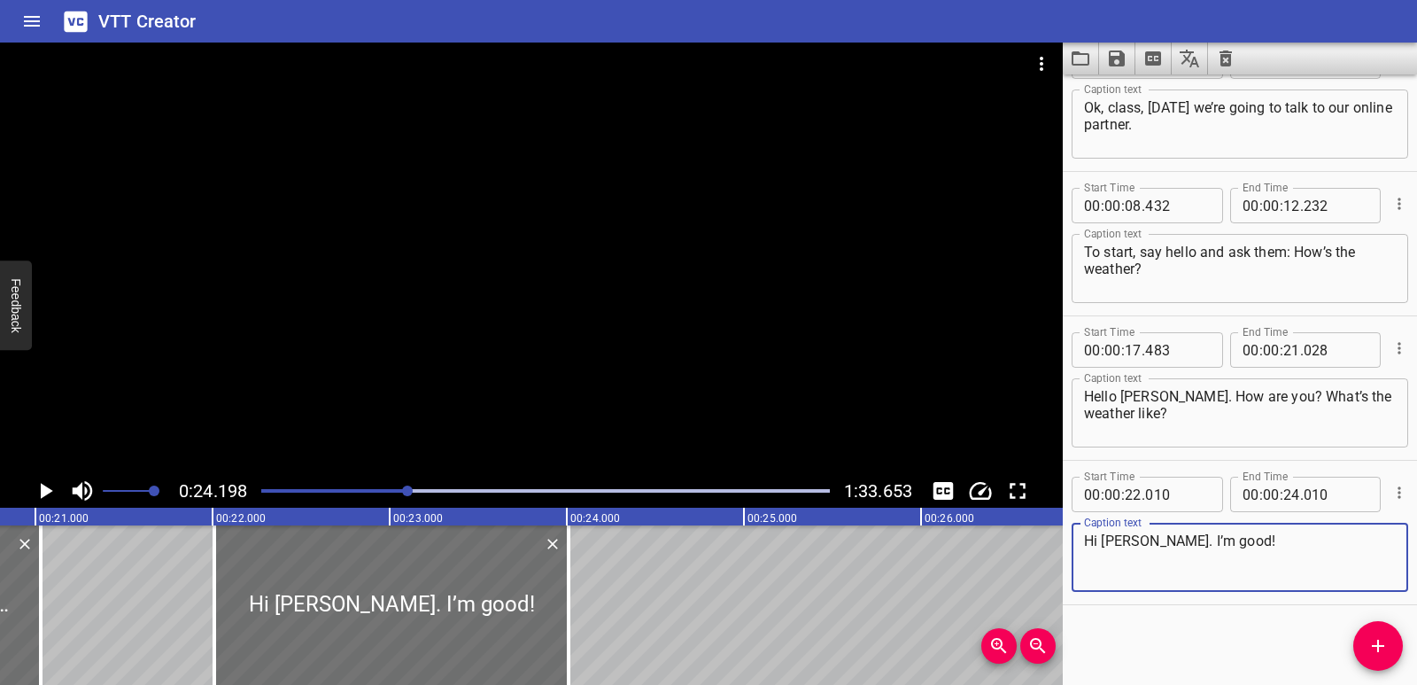
type textarea "Hi [PERSON_NAME]. I’m good!"
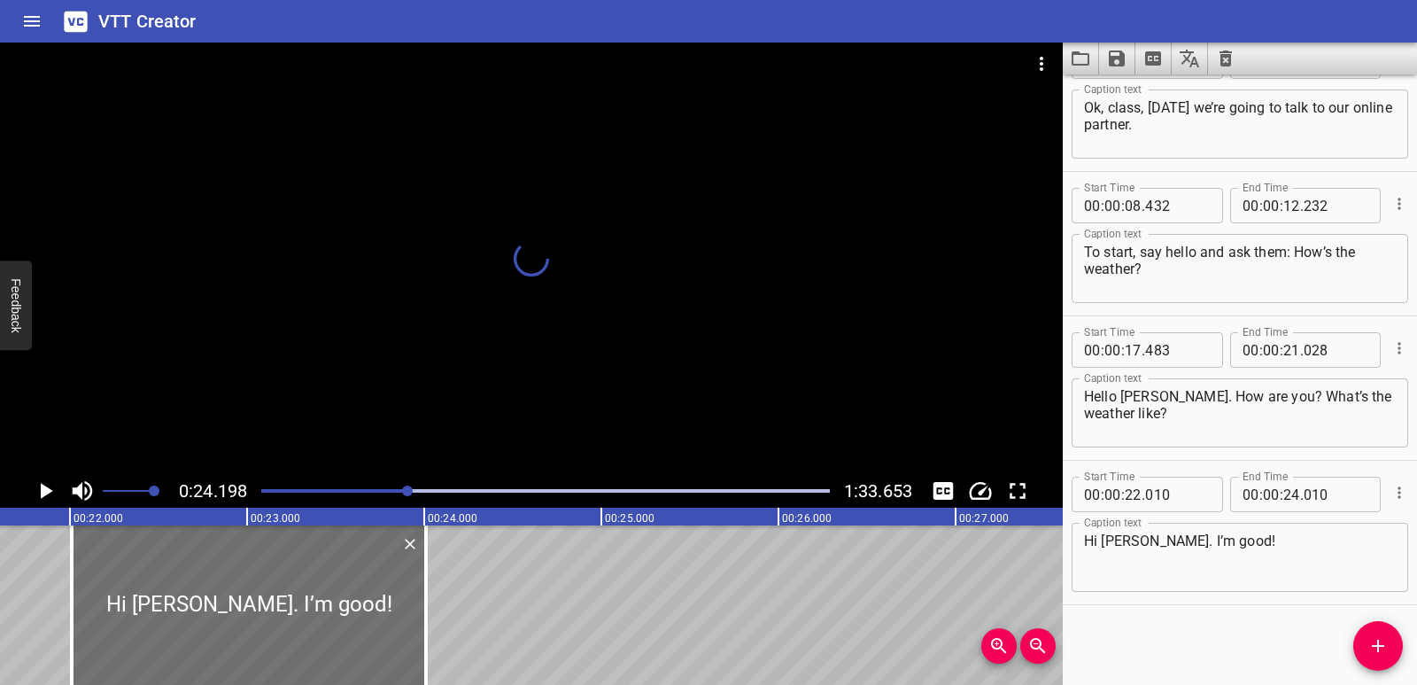
click at [54, 486] on icon "Play/Pause" at bounding box center [45, 490] width 27 height 27
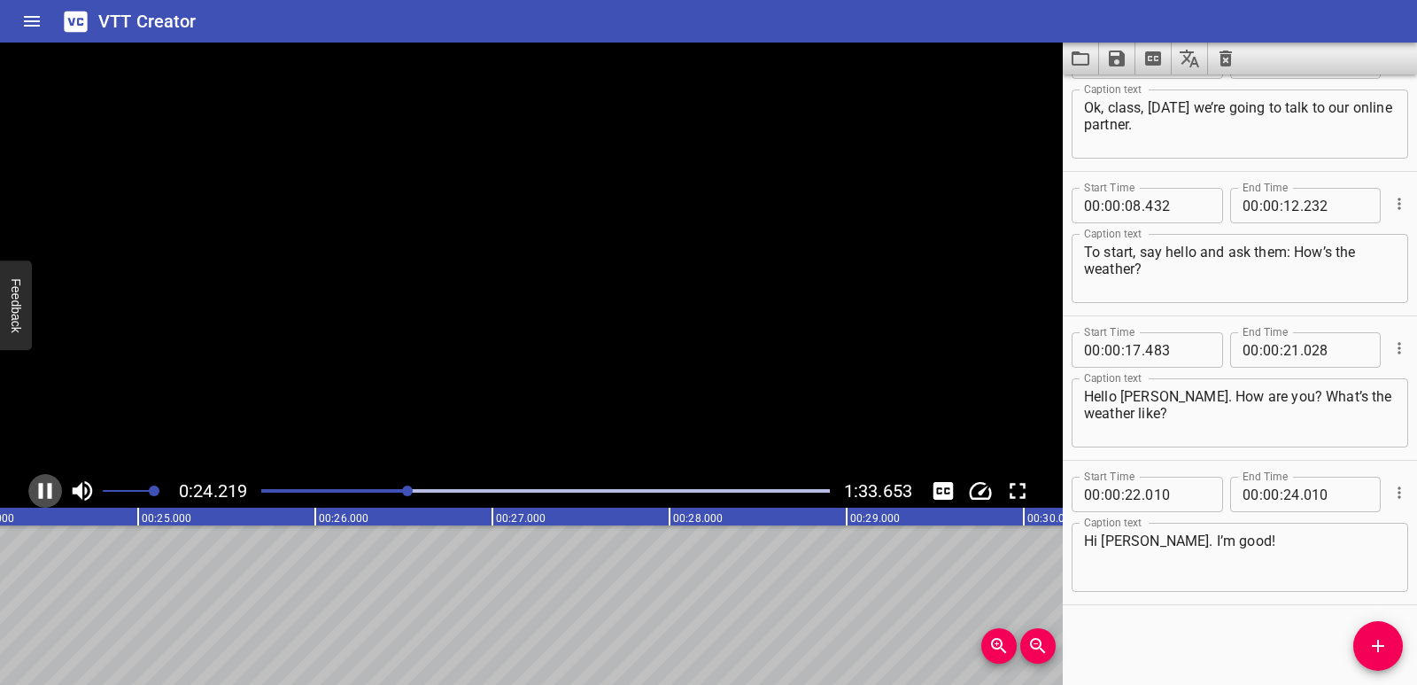
click at [54, 486] on icon "Play/Pause" at bounding box center [45, 490] width 27 height 27
click at [1383, 643] on icon "Add Cue" at bounding box center [1377, 645] width 21 height 21
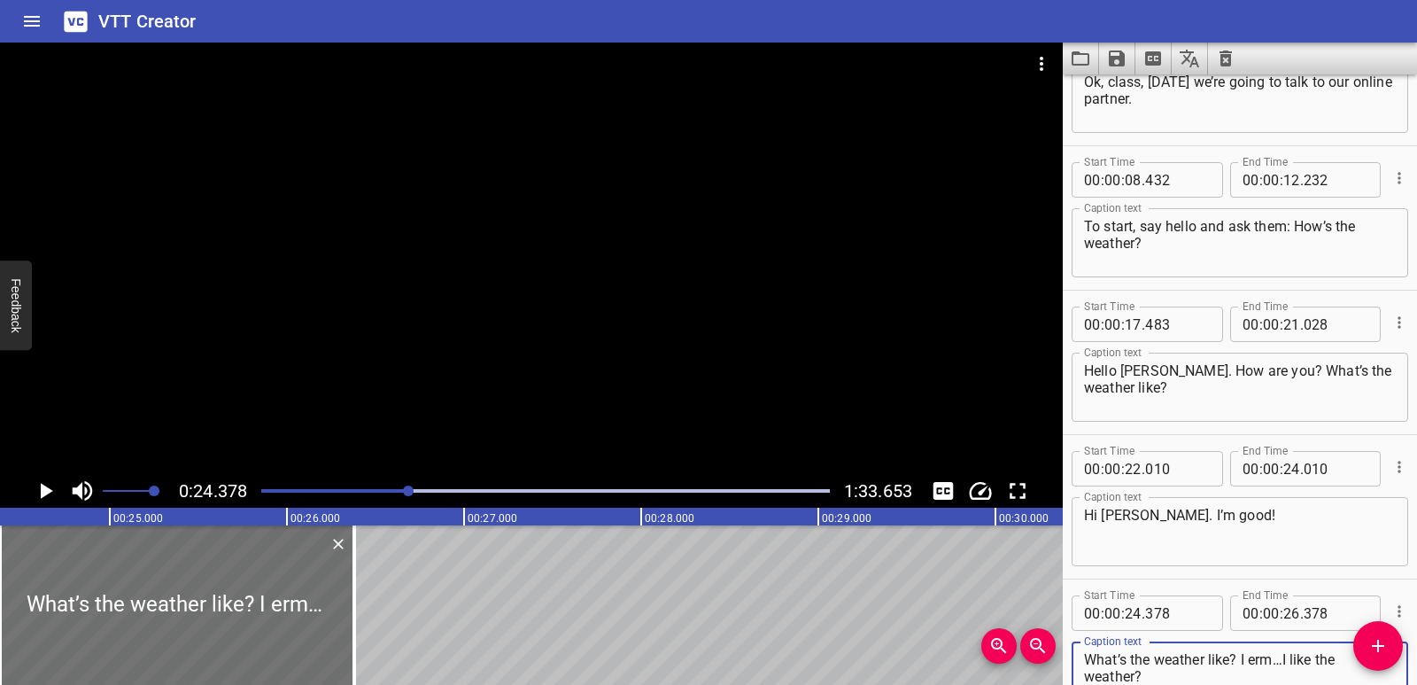
scroll to position [0, 4281]
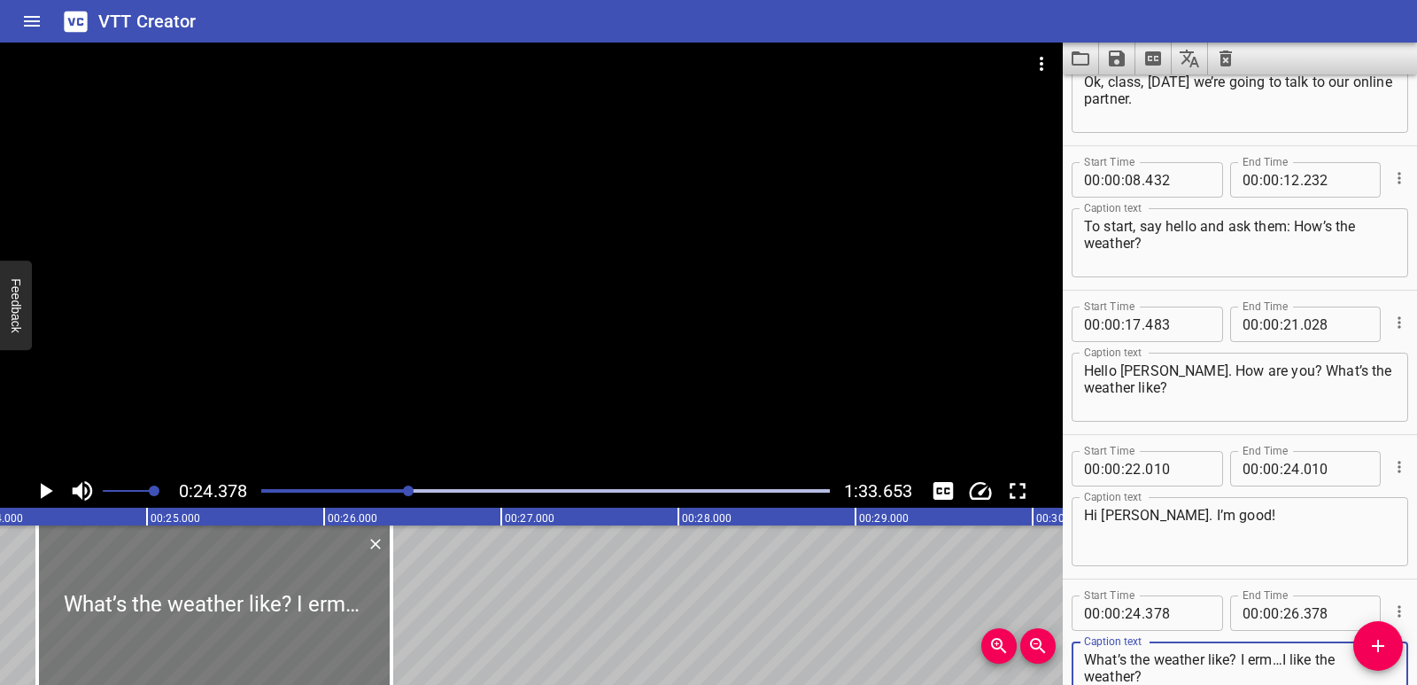
type textarea "What’s the weather like? I erm…I like the weather?"
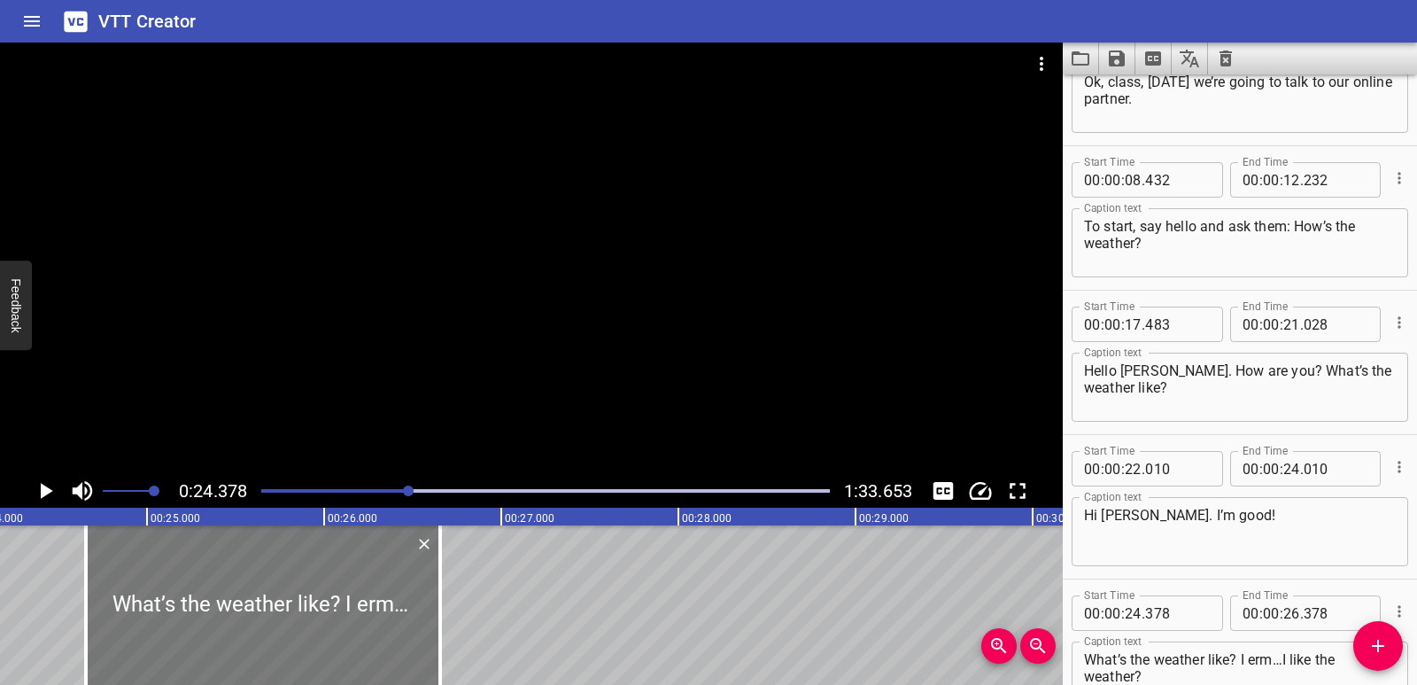
drag, startPoint x: 289, startPoint y: 619, endPoint x: 312, endPoint y: 615, distance: 23.4
click at [312, 615] on div at bounding box center [263, 604] width 354 height 159
type input "653"
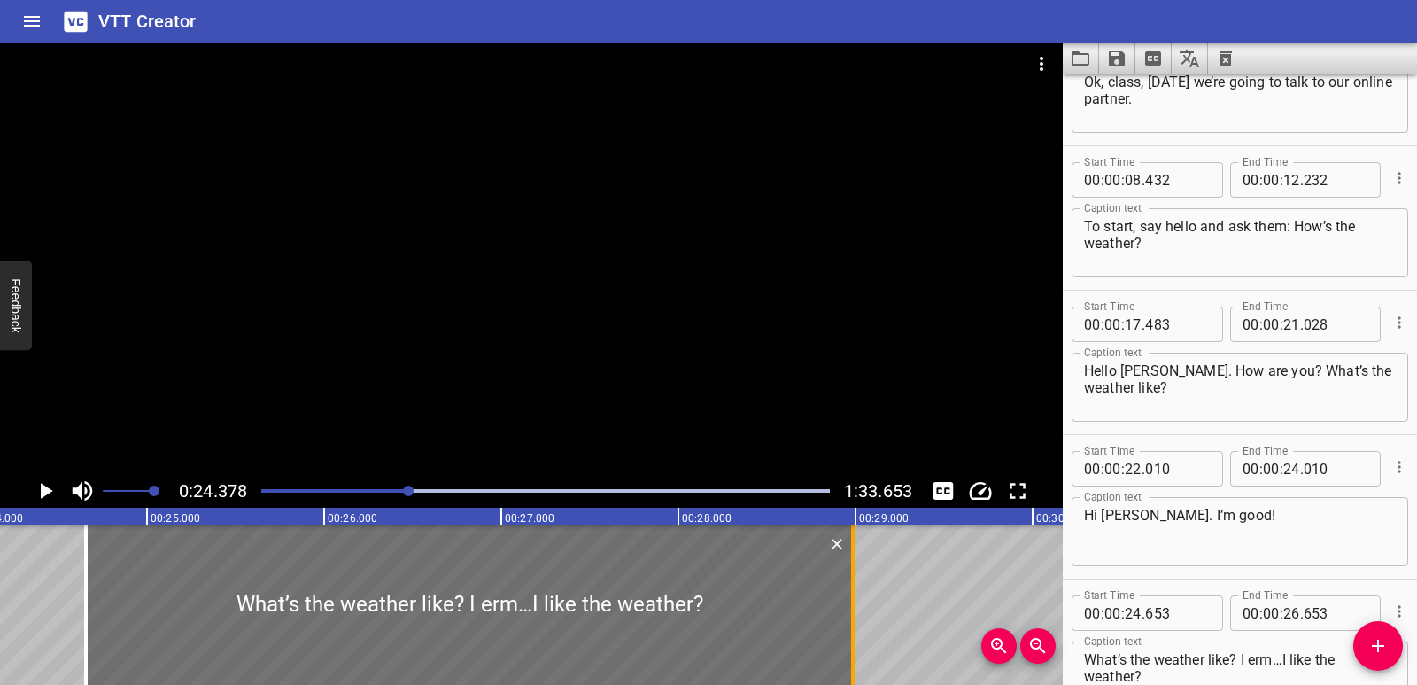
drag, startPoint x: 445, startPoint y: 611, endPoint x: 857, endPoint y: 576, distance: 414.2
click at [857, 576] on div at bounding box center [853, 604] width 18 height 159
type input "28"
type input "983"
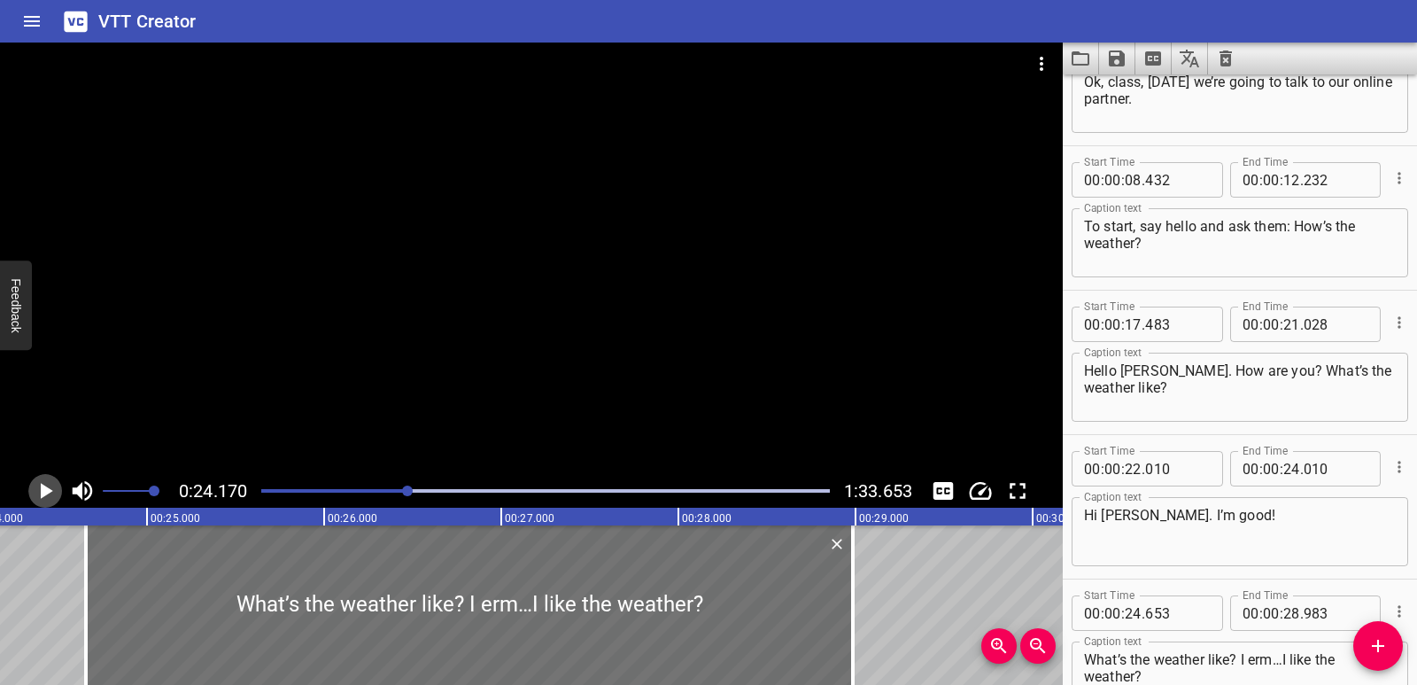
click at [46, 491] on icon "Play/Pause" at bounding box center [47, 491] width 12 height 16
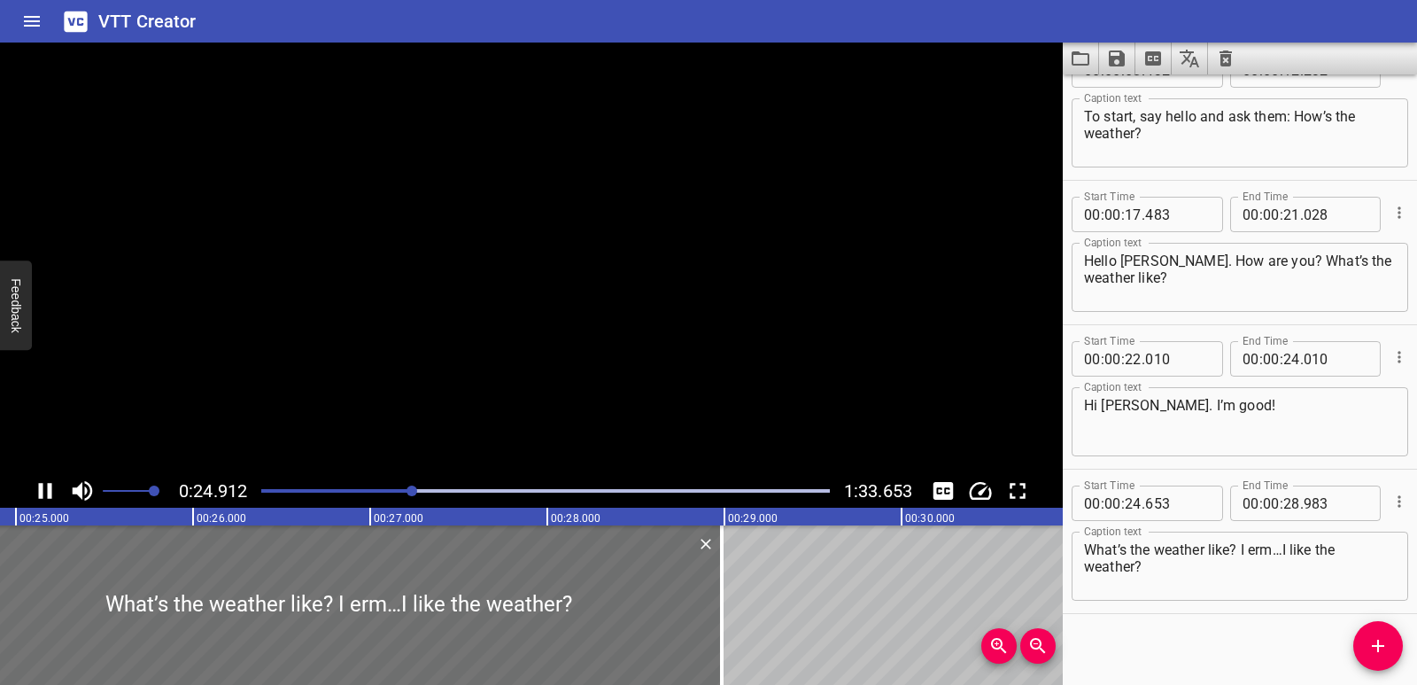
scroll to position [339, 0]
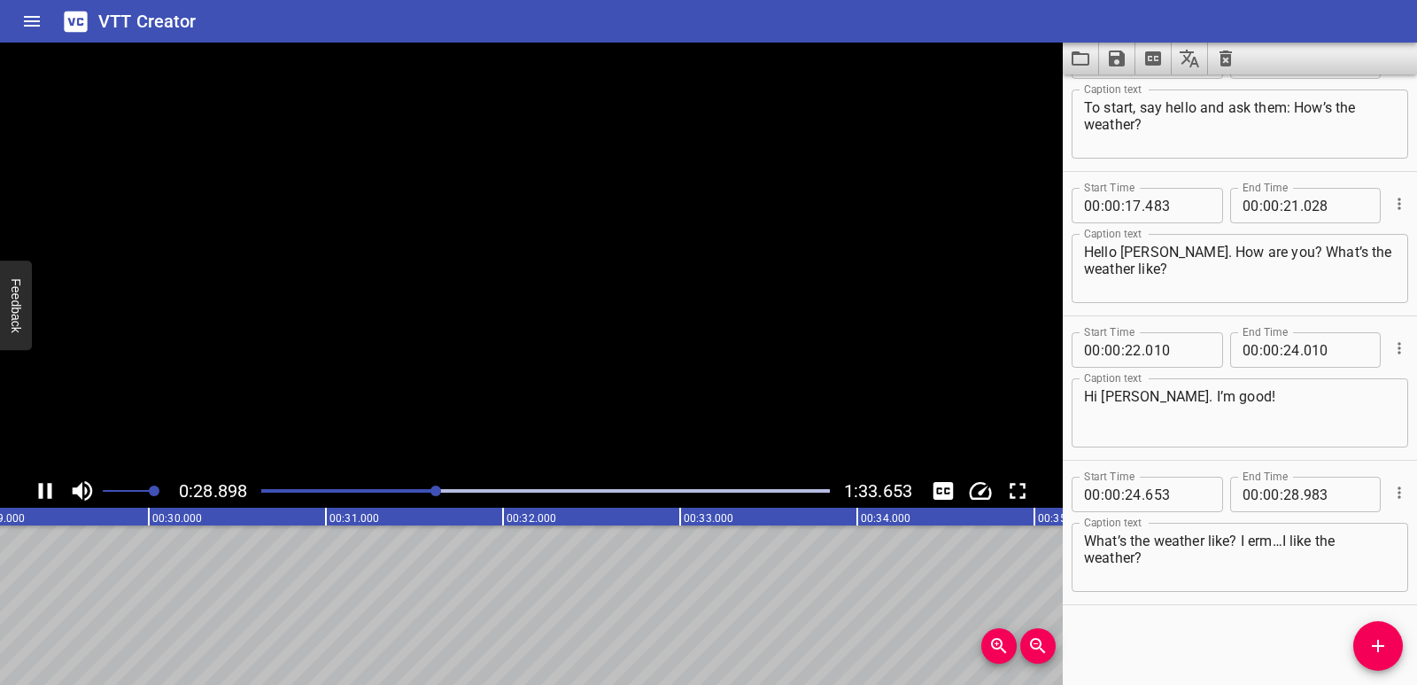
click at [46, 491] on icon "Play/Pause" at bounding box center [45, 490] width 27 height 27
click at [1374, 649] on icon "Add Cue" at bounding box center [1377, 645] width 21 height 21
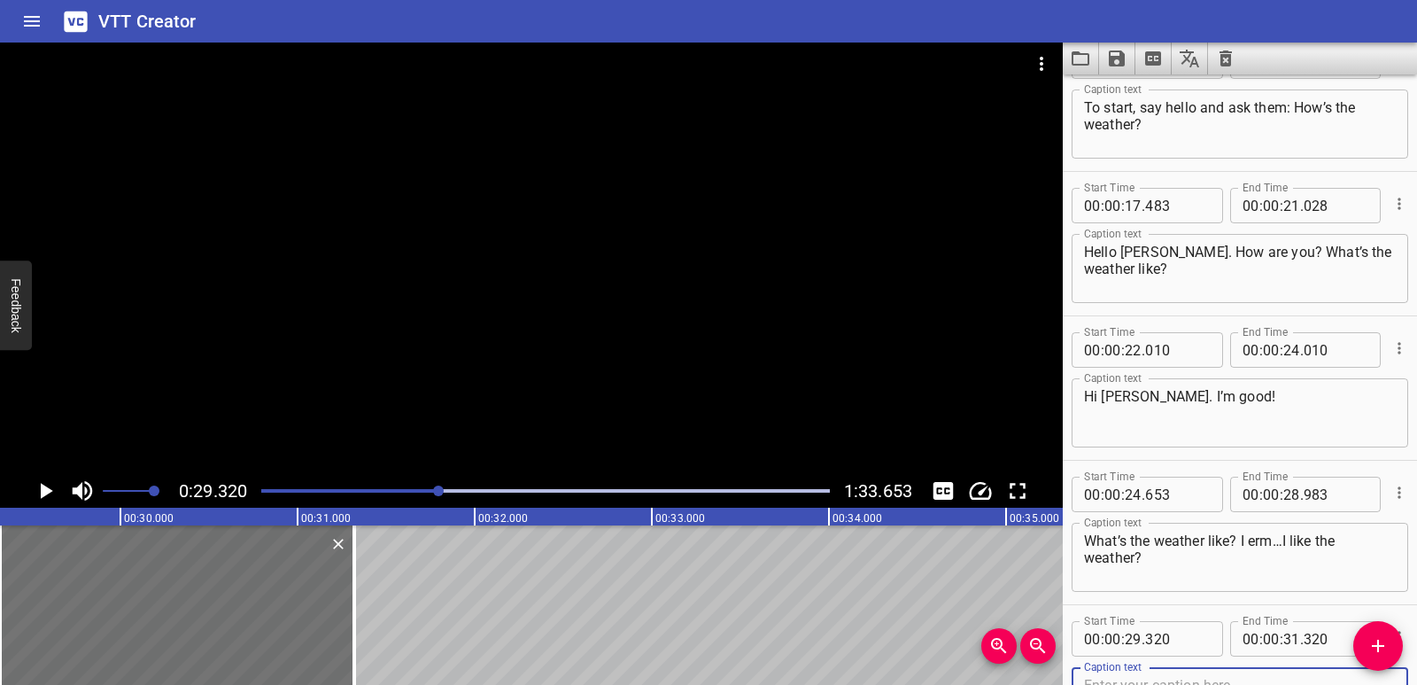
scroll to position [348, 0]
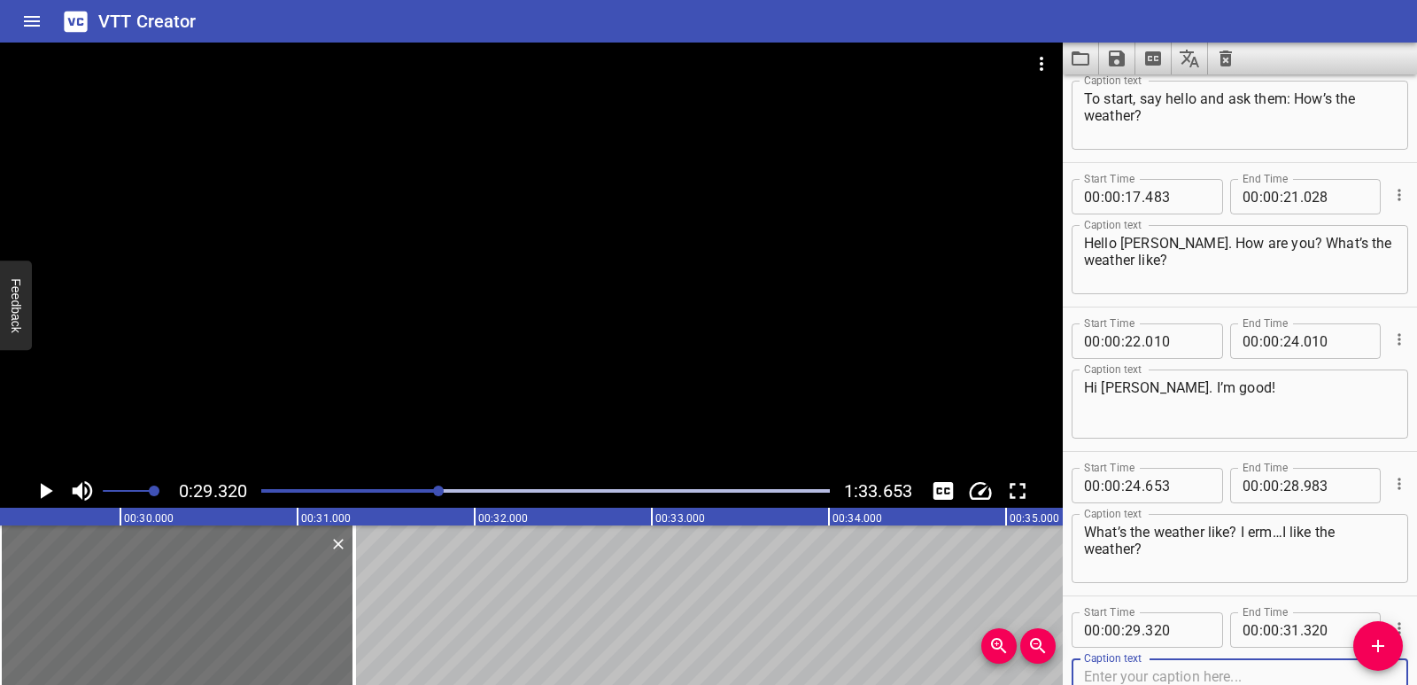
click at [1155, 670] on textarea at bounding box center [1240, 693] width 312 height 50
paste textarea "No! (laughs) What’s the weather like?’ means ‘How is the weather?’"
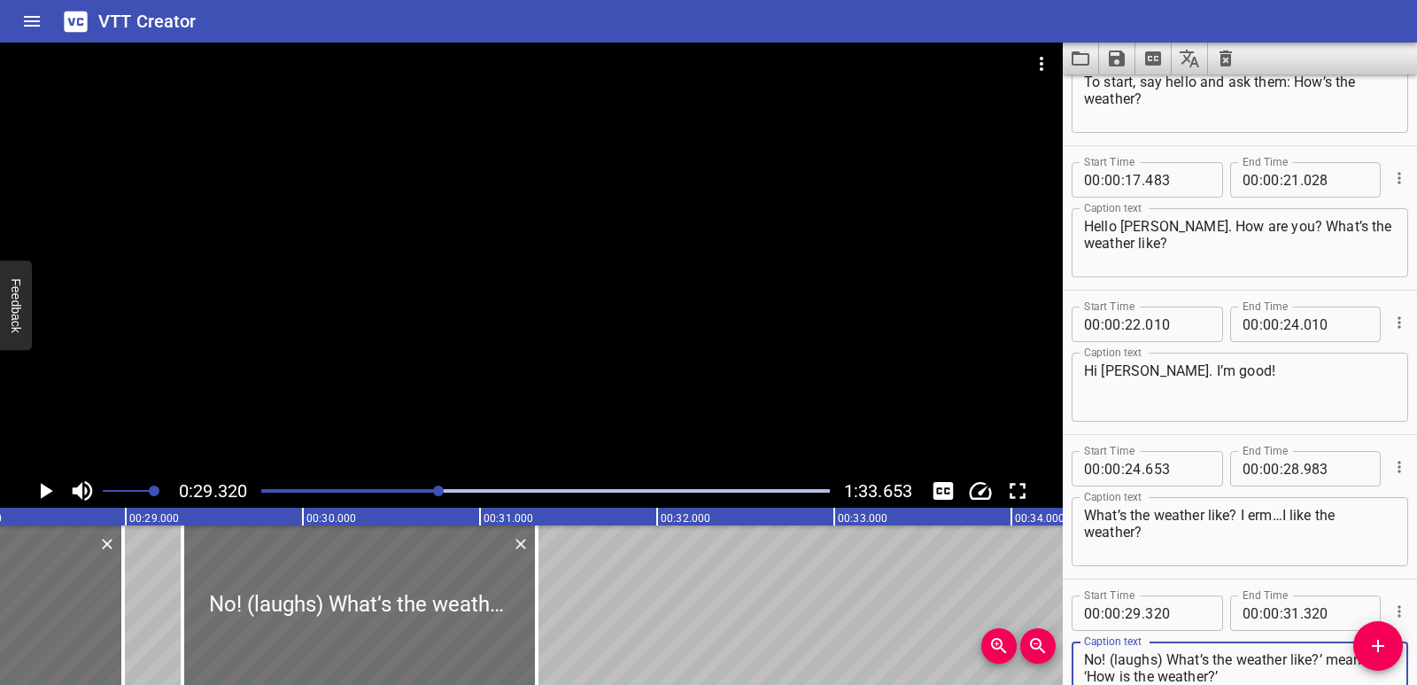
scroll to position [0, 4993]
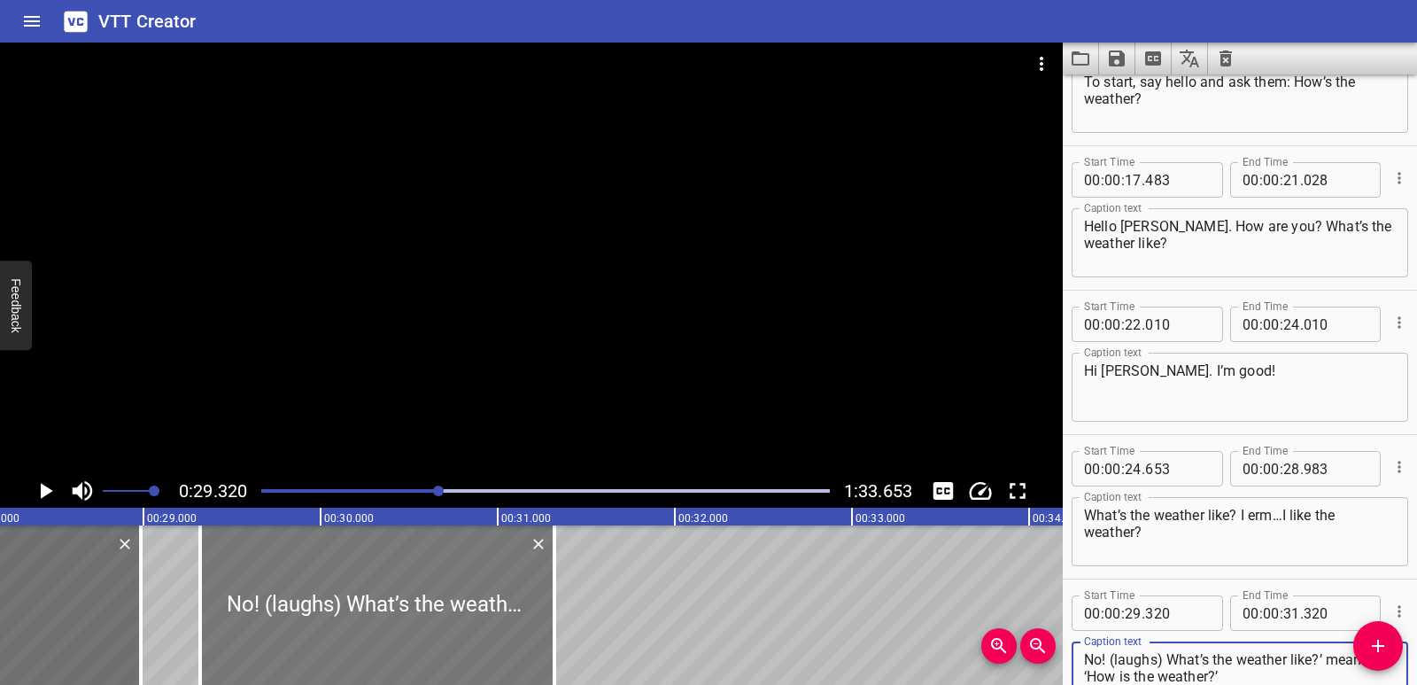
type textarea "No! (laughs) What’s the weather like?’ means ‘How is the weather?’"
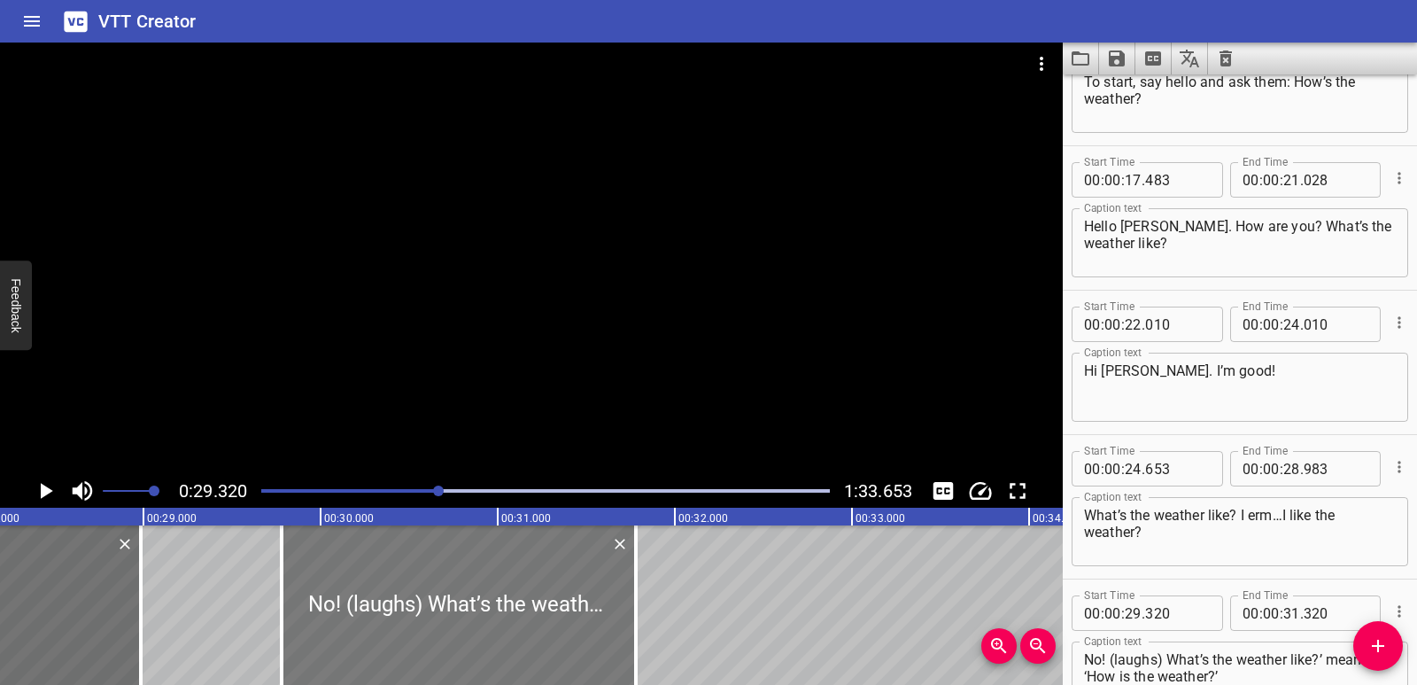
drag, startPoint x: 328, startPoint y: 569, endPoint x: 390, endPoint y: 567, distance: 62.0
click at [390, 567] on div at bounding box center [459, 604] width 354 height 159
type input "780"
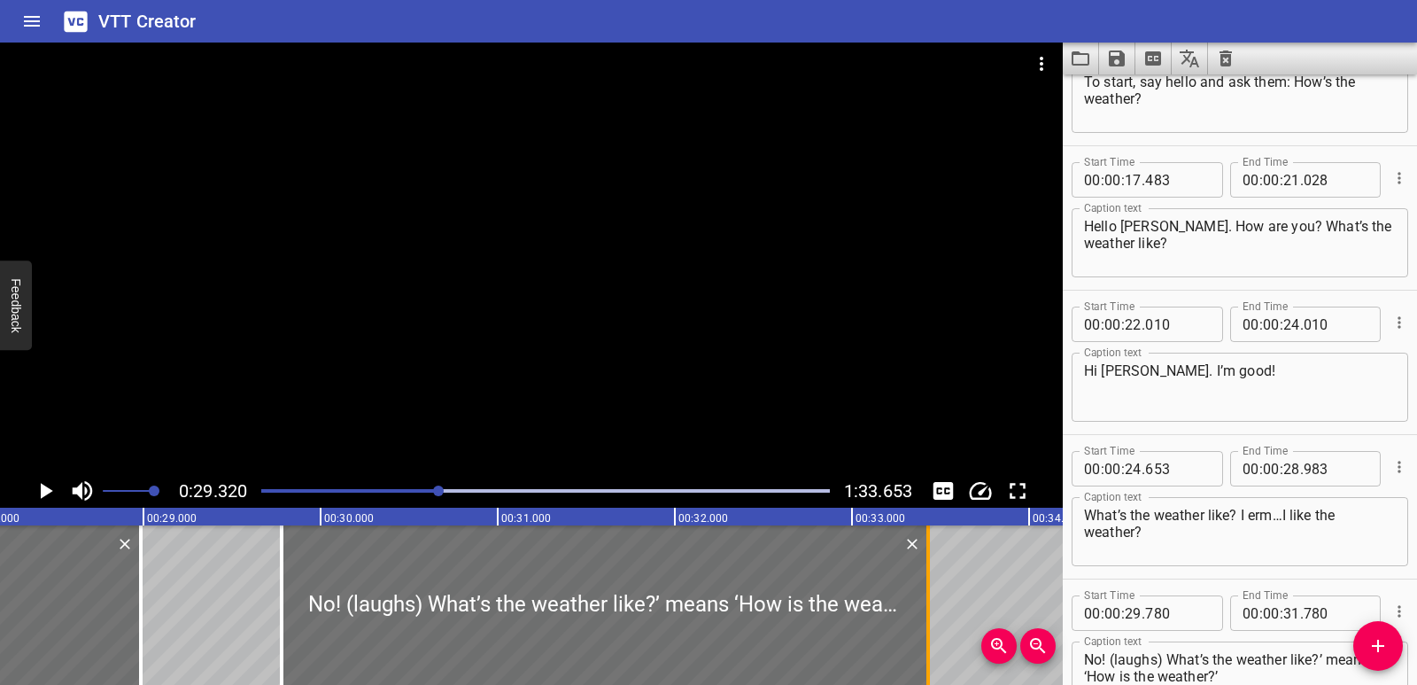
drag, startPoint x: 634, startPoint y: 578, endPoint x: 927, endPoint y: 566, distance: 293.4
click at [927, 566] on div at bounding box center [928, 604] width 4 height 159
type input "33"
type input "435"
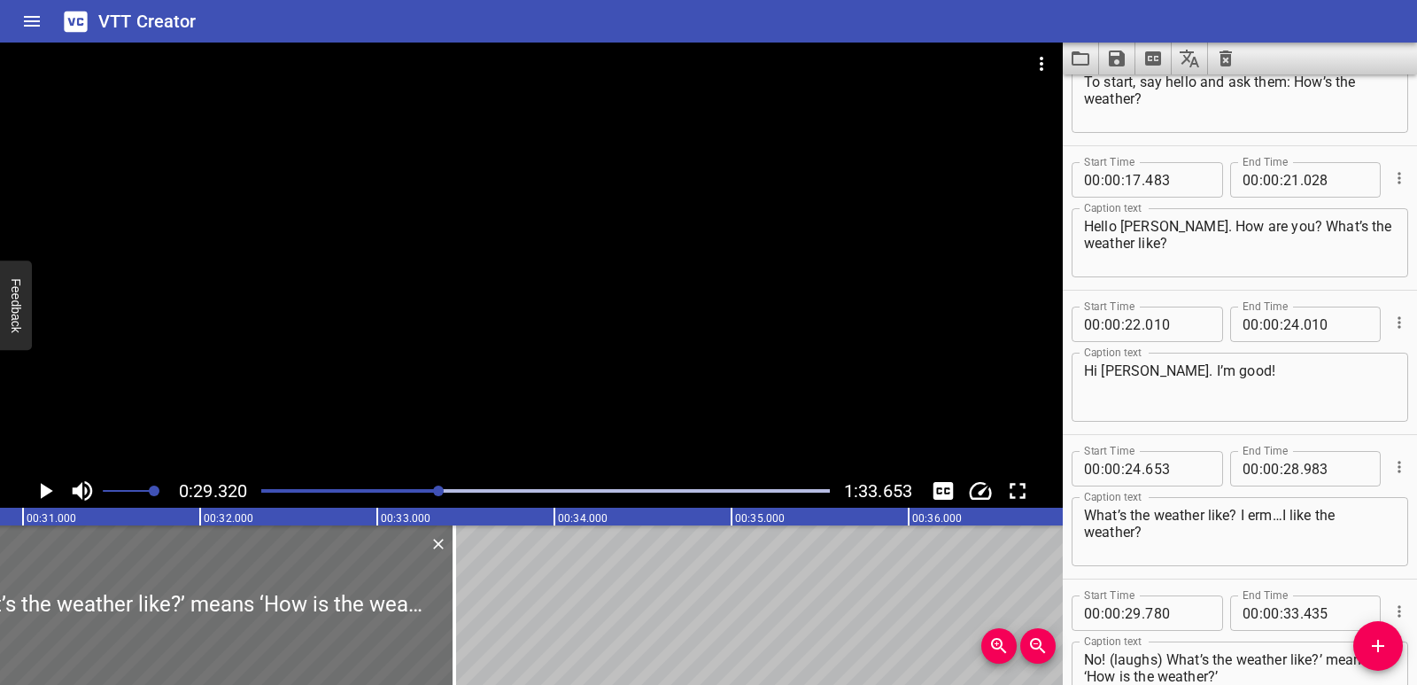
scroll to position [0, 5632]
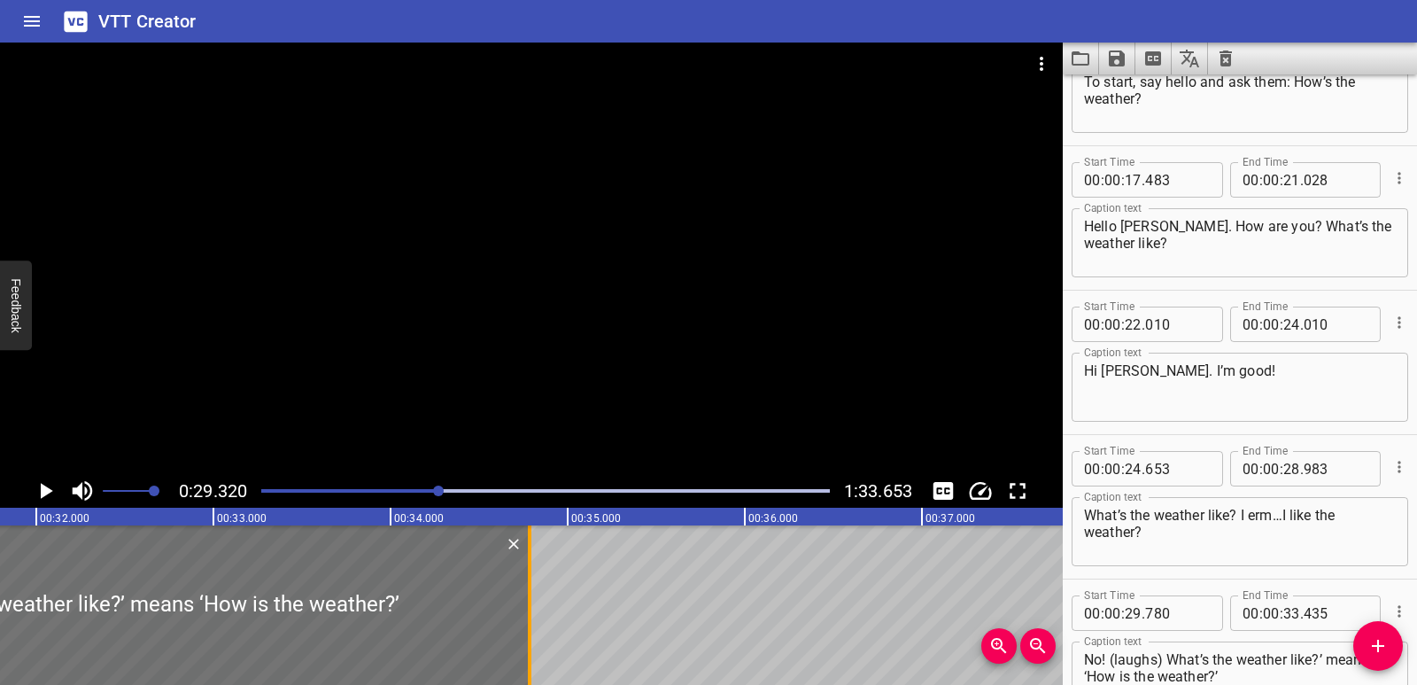
drag, startPoint x: 288, startPoint y: 616, endPoint x: 527, endPoint y: 600, distance: 239.7
click at [527, 600] on div at bounding box center [530, 604] width 18 height 159
type input "34"
type input "785"
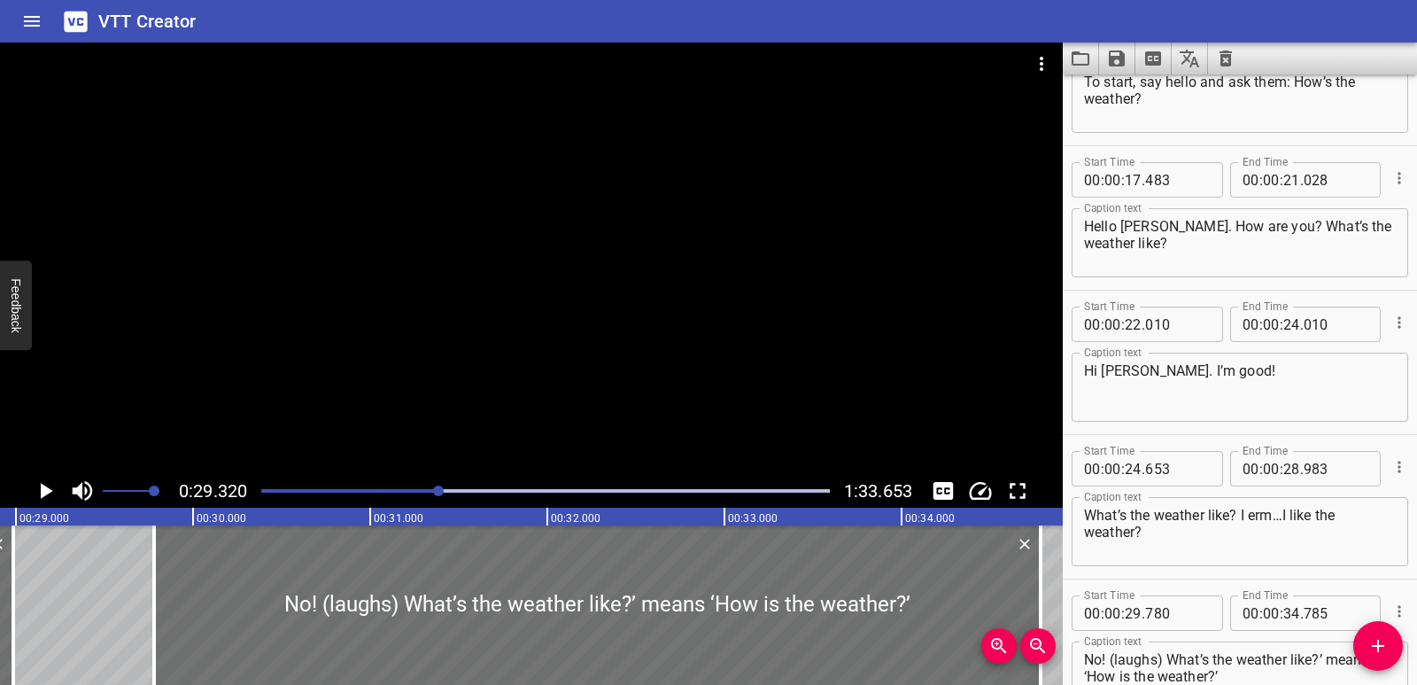
scroll to position [0, 4938]
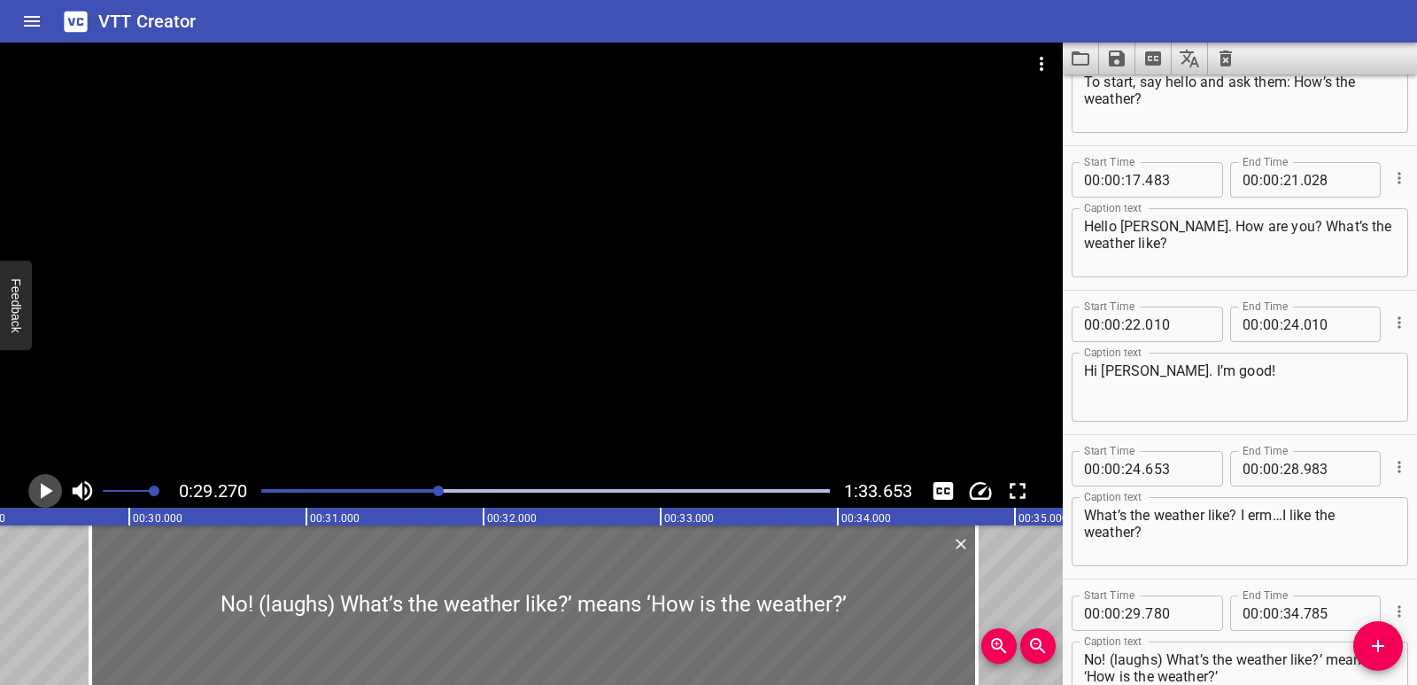
click at [49, 493] on icon "Play/Pause" at bounding box center [47, 491] width 12 height 16
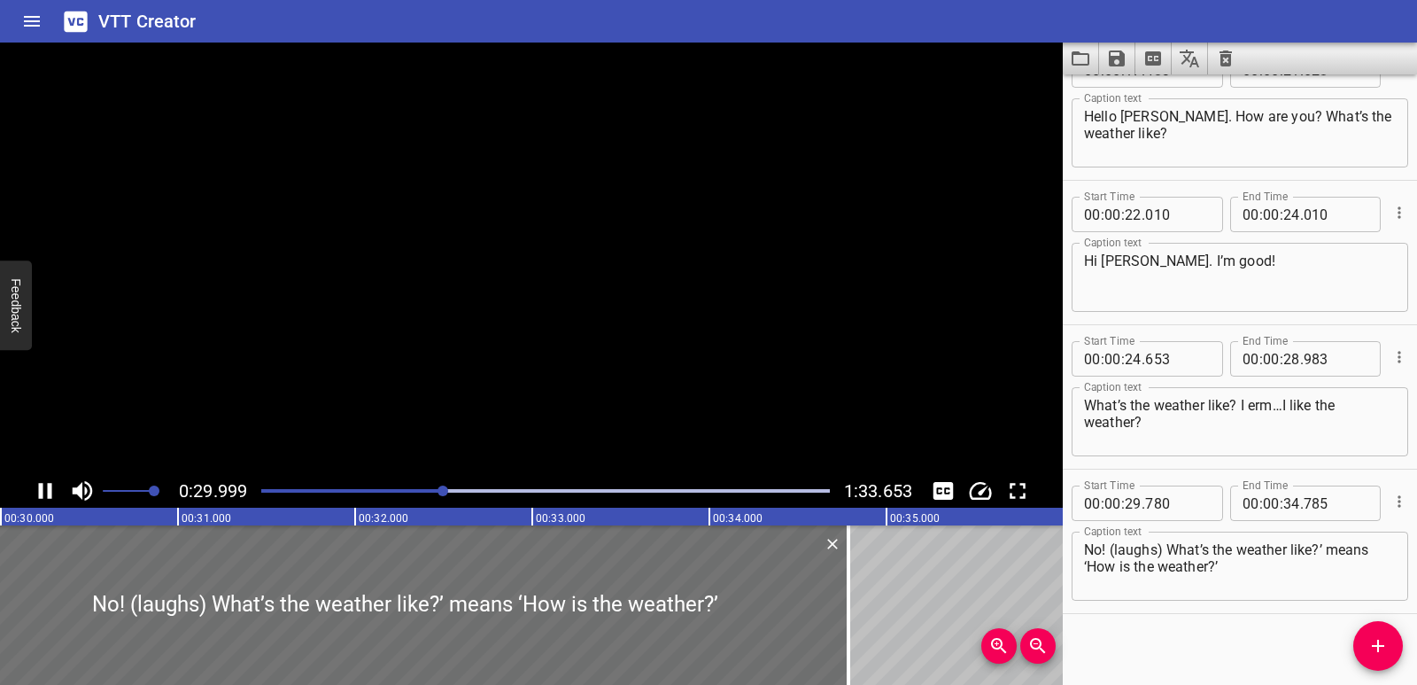
scroll to position [484, 0]
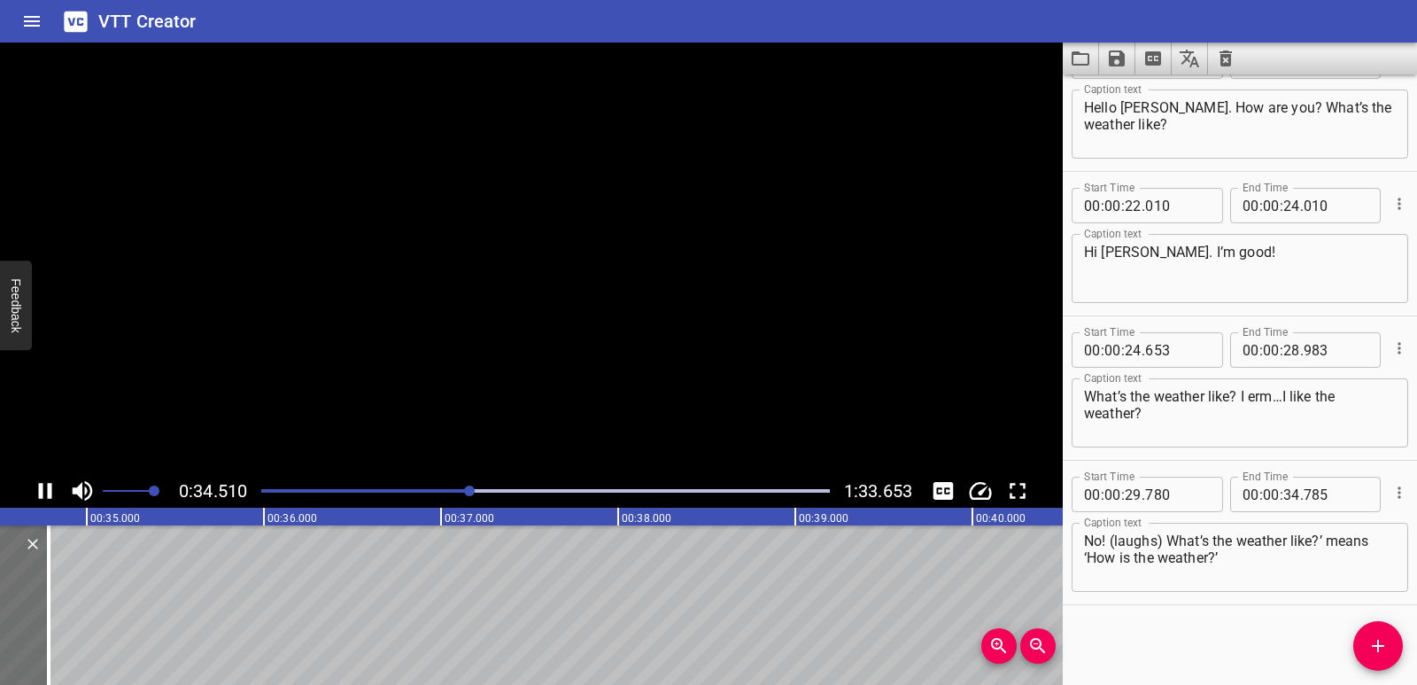
click at [49, 493] on icon "Play/Pause" at bounding box center [45, 491] width 13 height 16
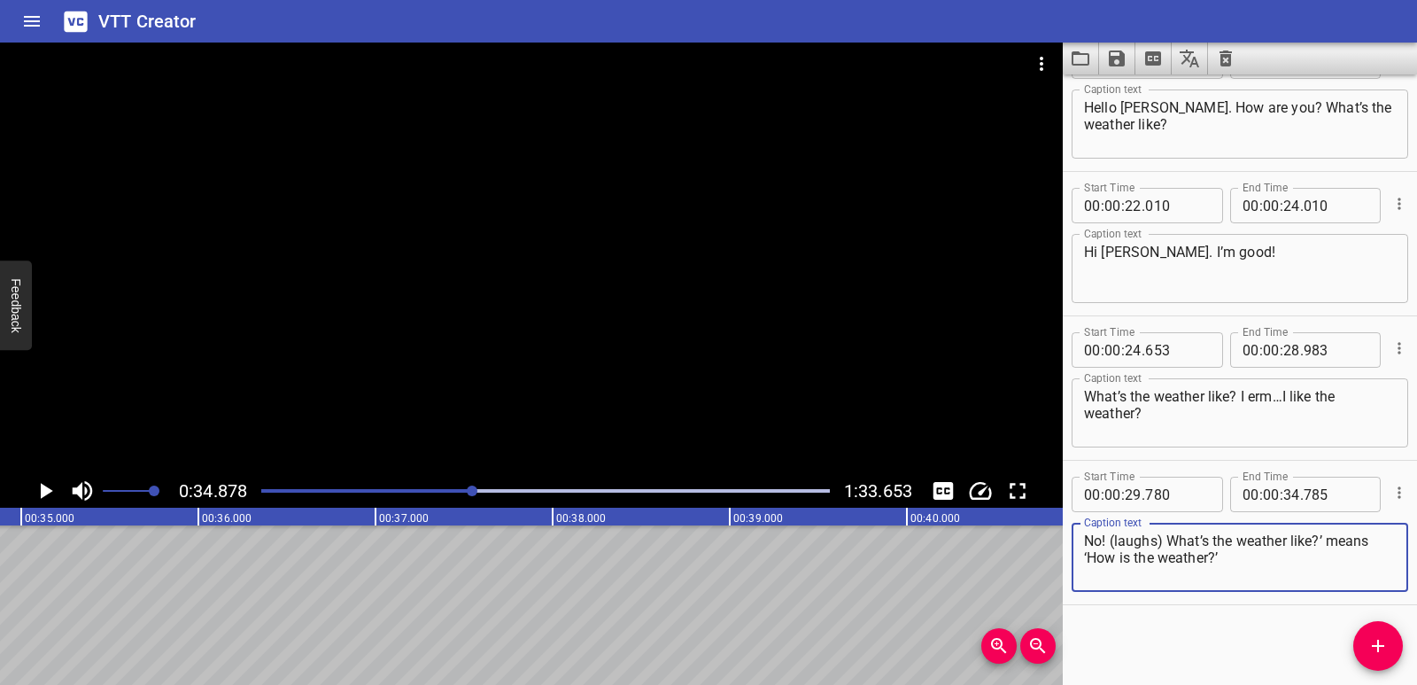
drag, startPoint x: 1111, startPoint y: 539, endPoint x: 1162, endPoint y: 542, distance: 50.6
click at [1162, 542] on textarea "No! (laughs) What’s the weather like?’ means ‘How is the weather?’" at bounding box center [1240, 557] width 312 height 50
click at [1114, 537] on textarea "No! What’s the weather like?’ means ‘How is the weather?’" at bounding box center [1240, 557] width 312 height 50
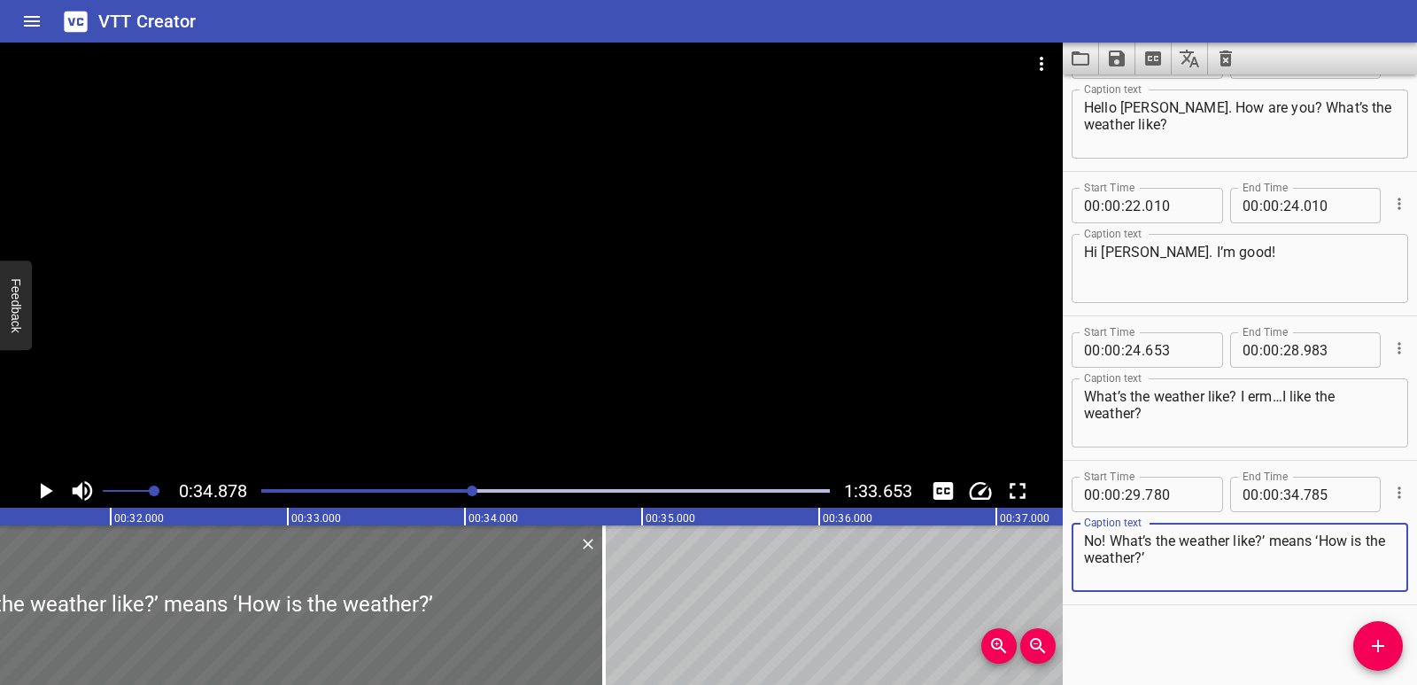
scroll to position [0, 5503]
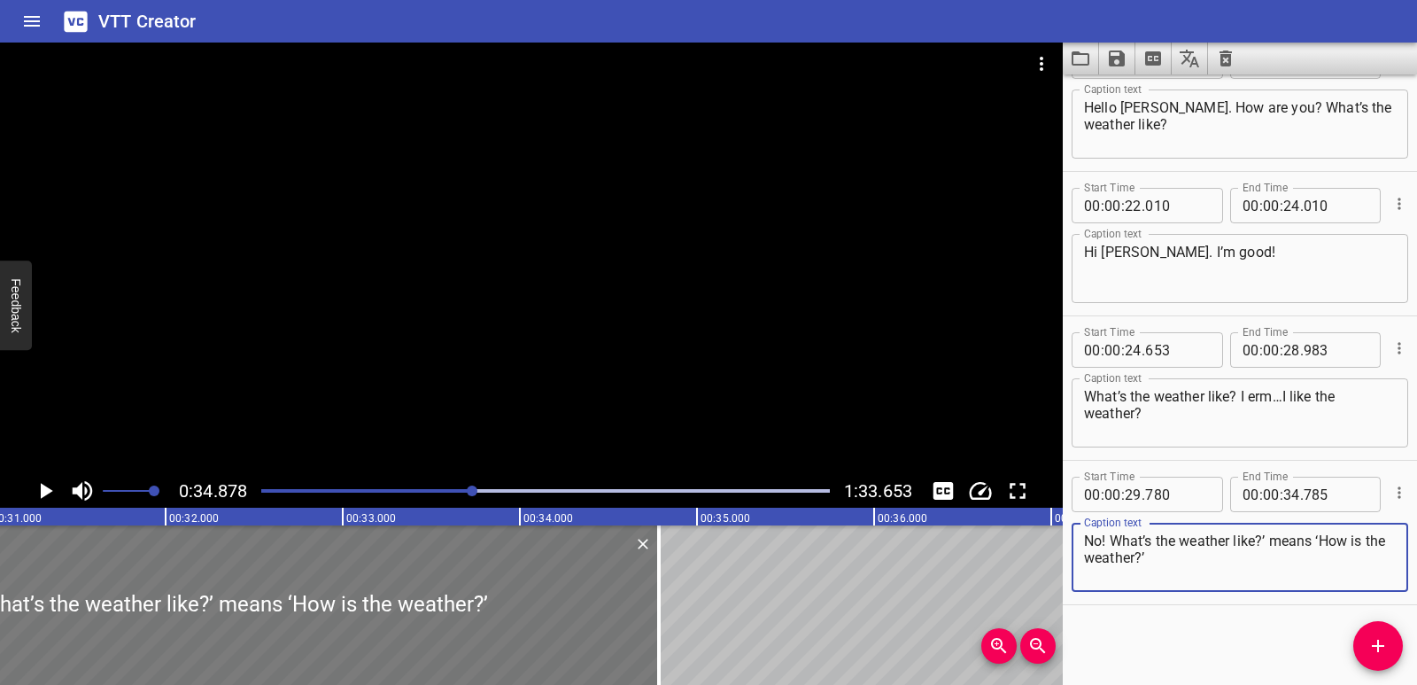
type textarea "No! What’s the weather like?’ means ‘How is the weather?’"
click at [288, 623] on div at bounding box center [215, 604] width 887 height 159
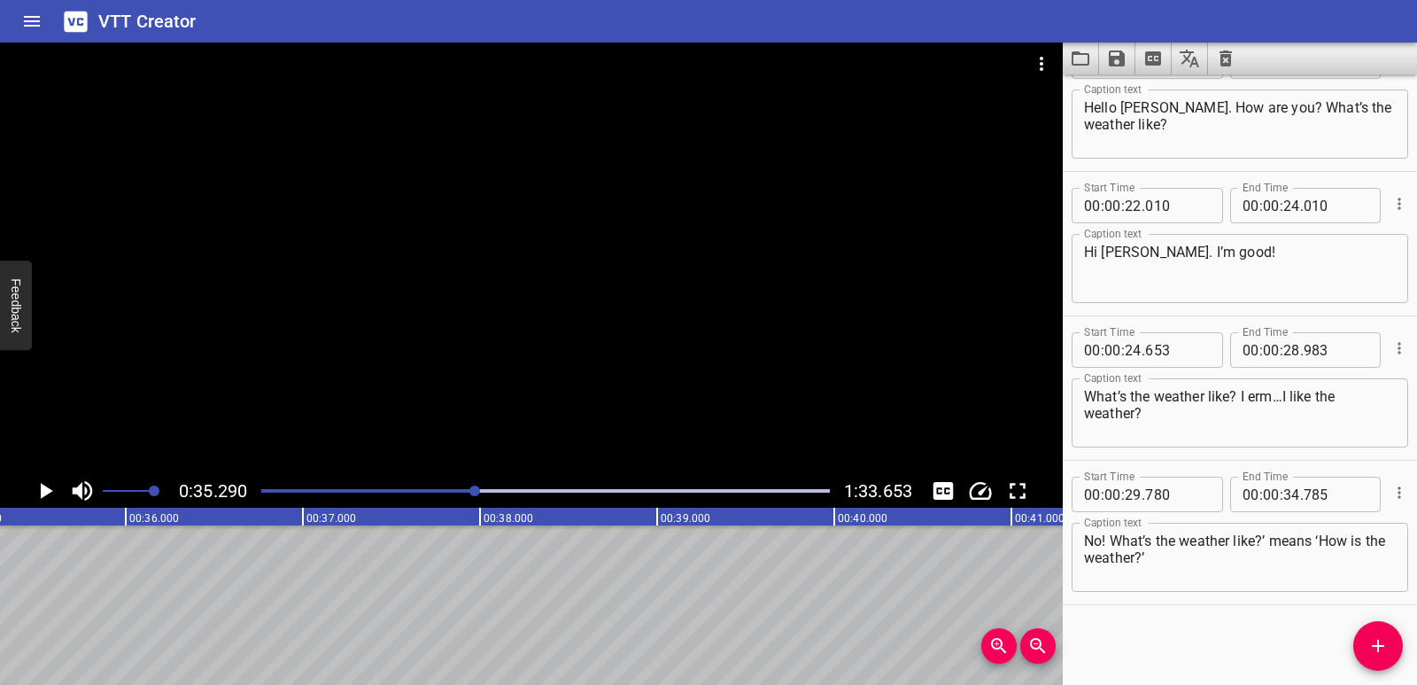
click at [42, 498] on icon "Play/Pause" at bounding box center [47, 491] width 12 height 16
click at [42, 498] on icon "Play/Pause" at bounding box center [45, 491] width 13 height 16
click at [1366, 647] on span "Add Cue" at bounding box center [1378, 645] width 50 height 21
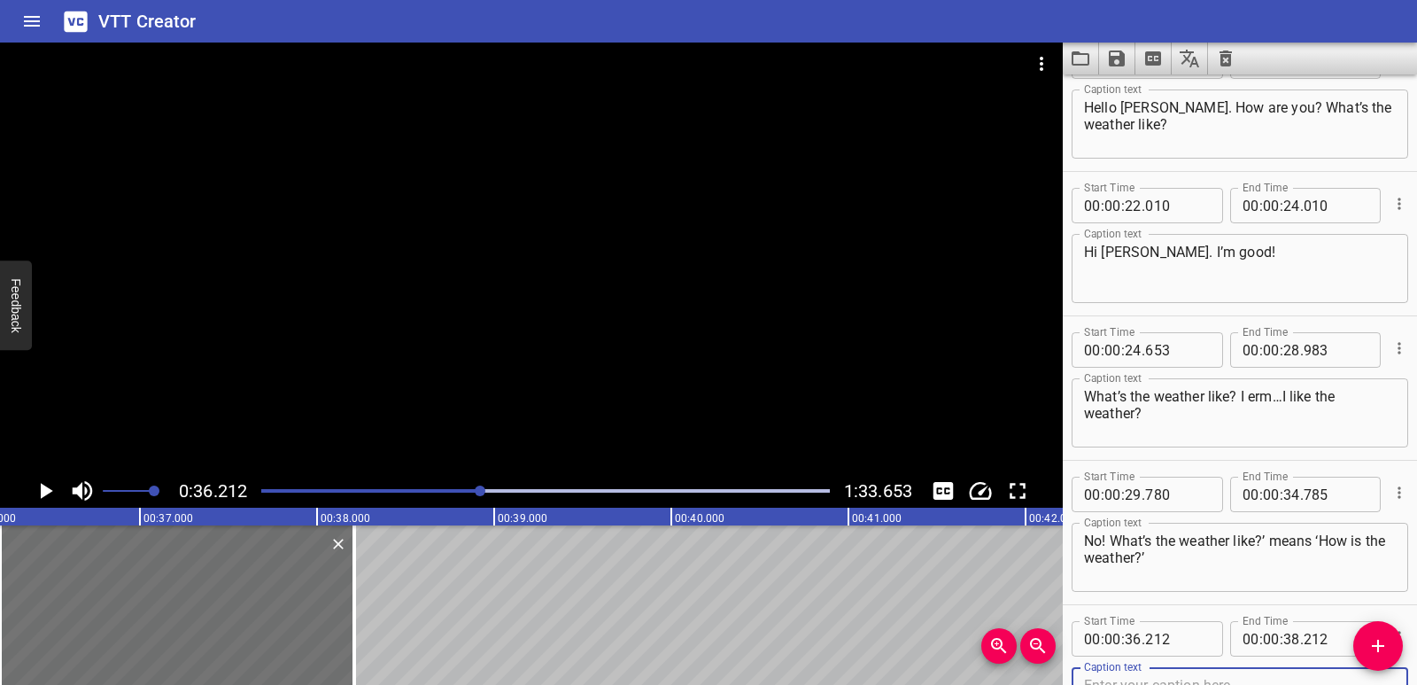
scroll to position [492, 0]
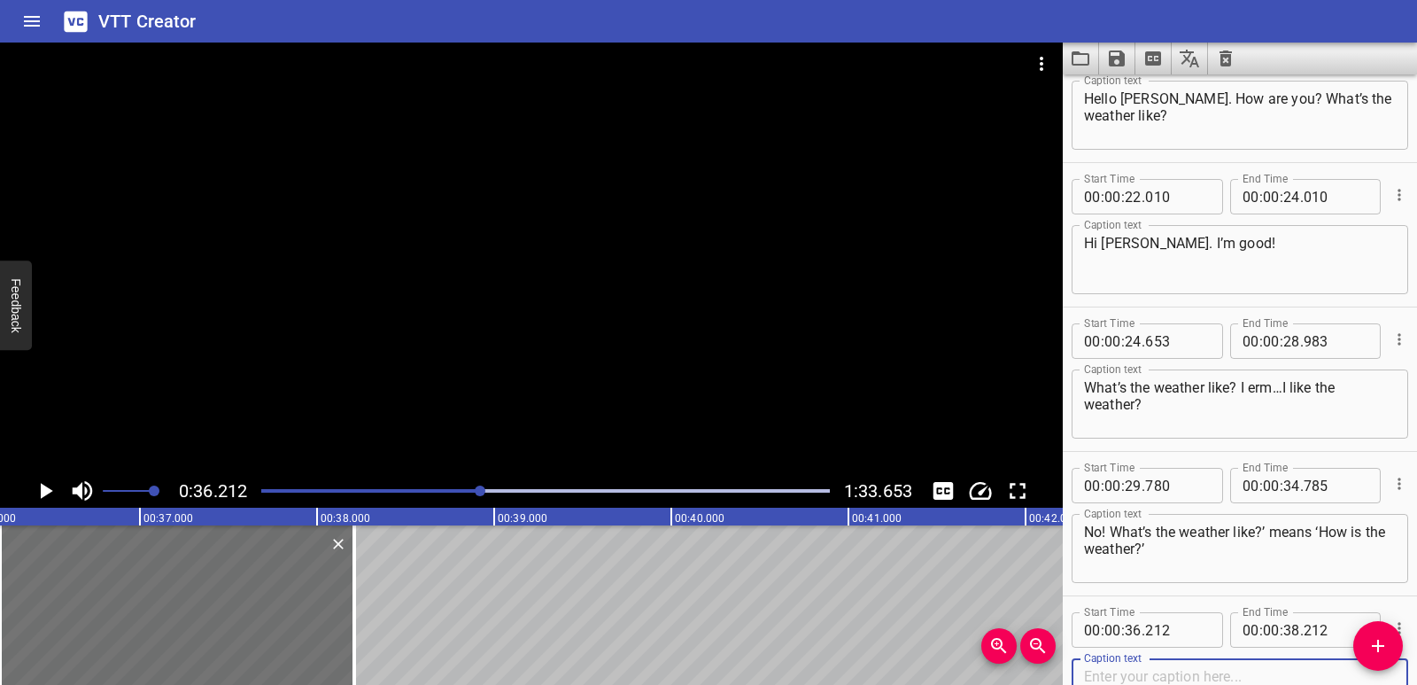
paste textarea "Ahhh, I understand. It’s sunny [DATE]. How’s the weather in [GEOGRAPHIC_DATA]?"
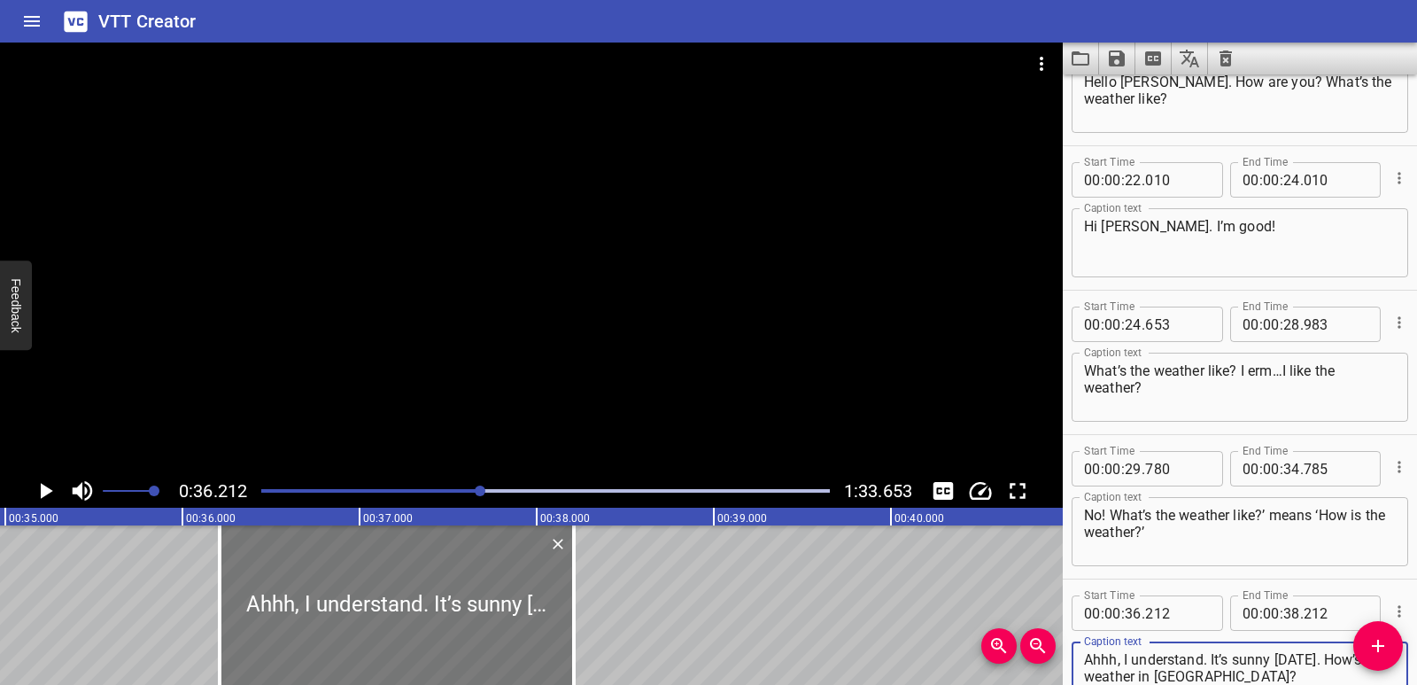
scroll to position [0, 6158]
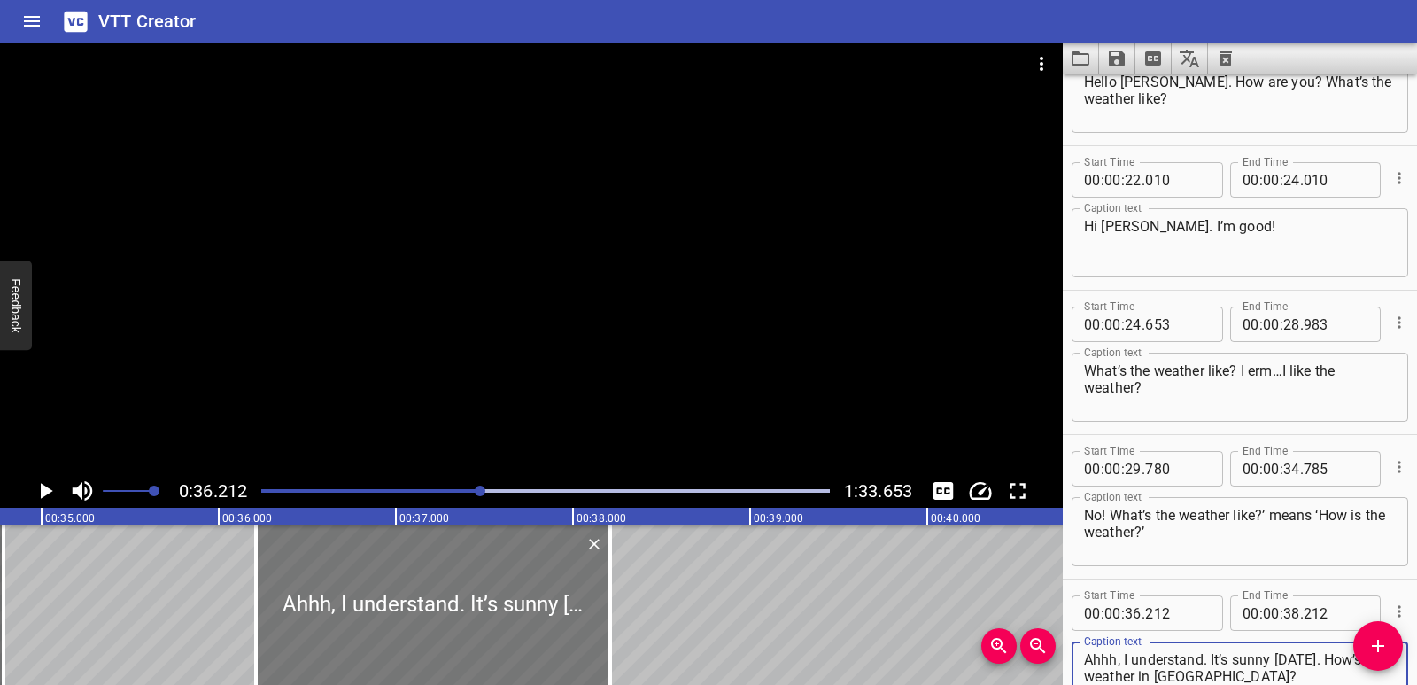
type textarea "Ahhh, I understand. It’s sunny [DATE]. How’s the weather in [GEOGRAPHIC_DATA]?"
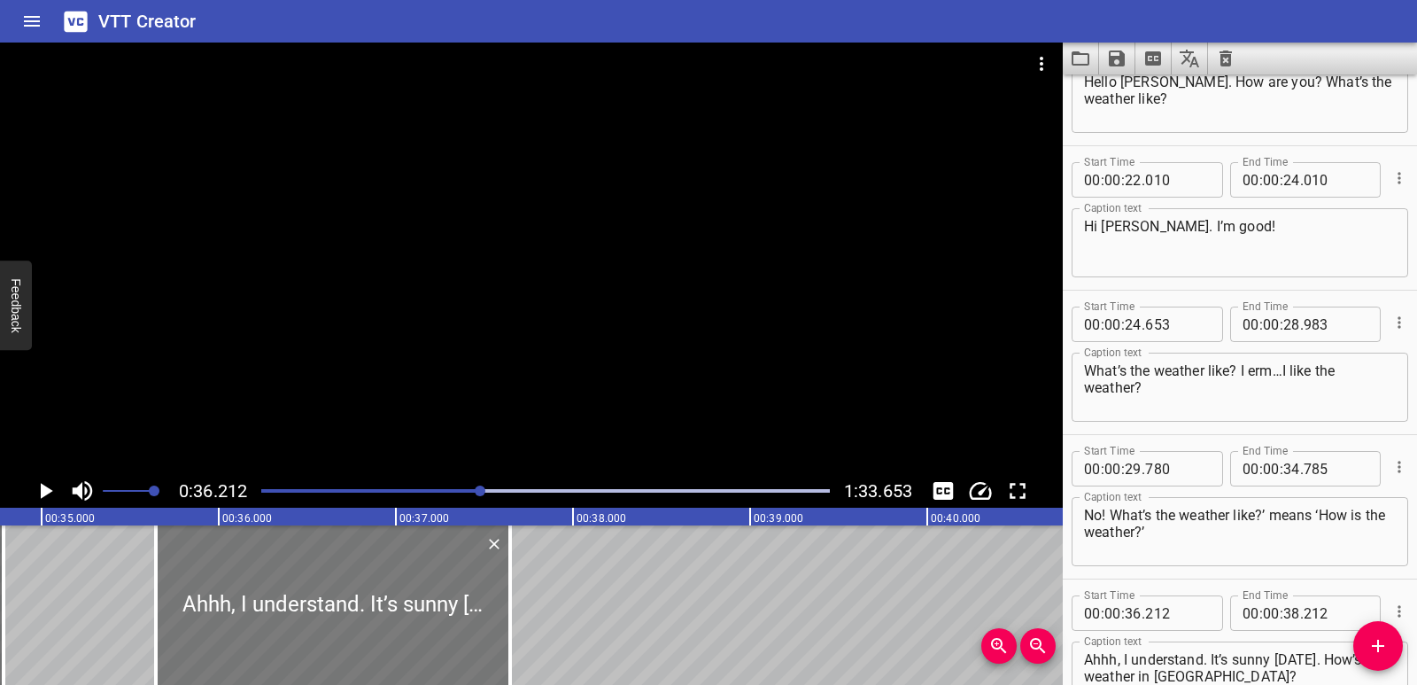
drag, startPoint x: 402, startPoint y: 599, endPoint x: 302, endPoint y: 587, distance: 100.7
click at [302, 587] on div at bounding box center [333, 604] width 354 height 159
type input "35"
type input "647"
type input "37"
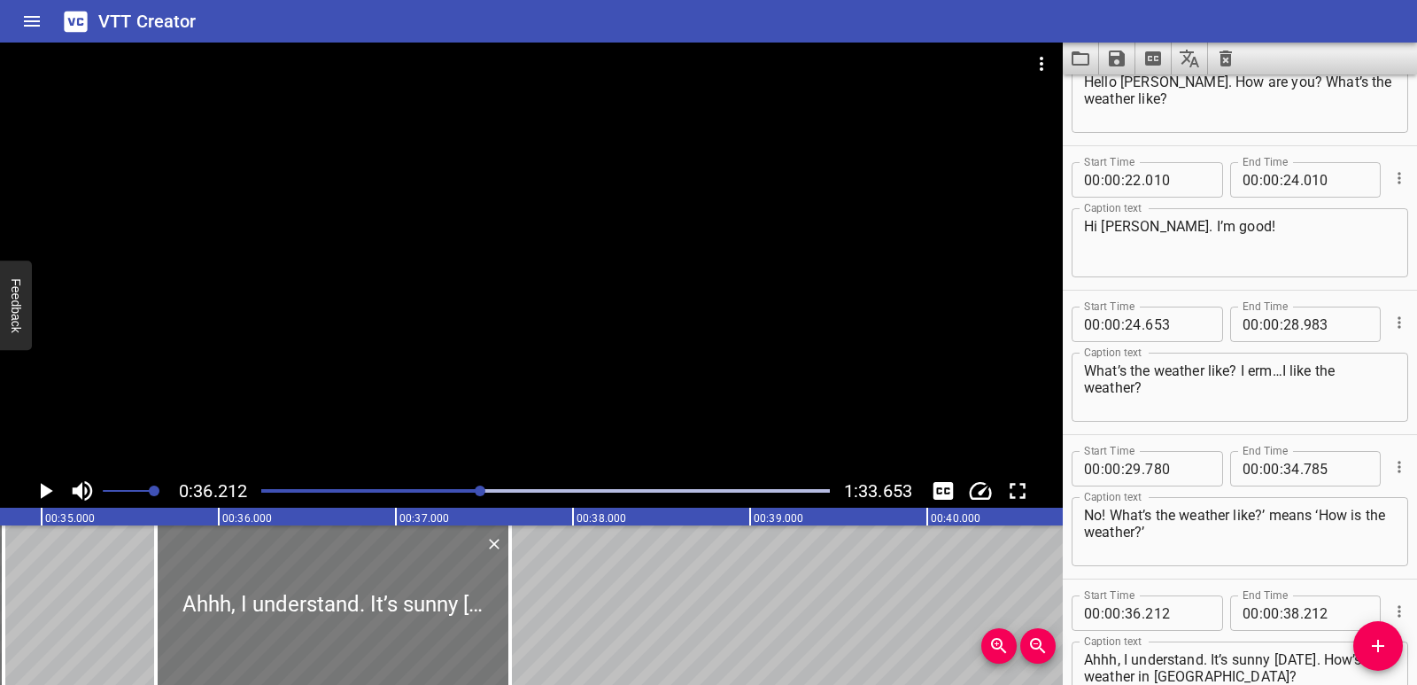
type input "647"
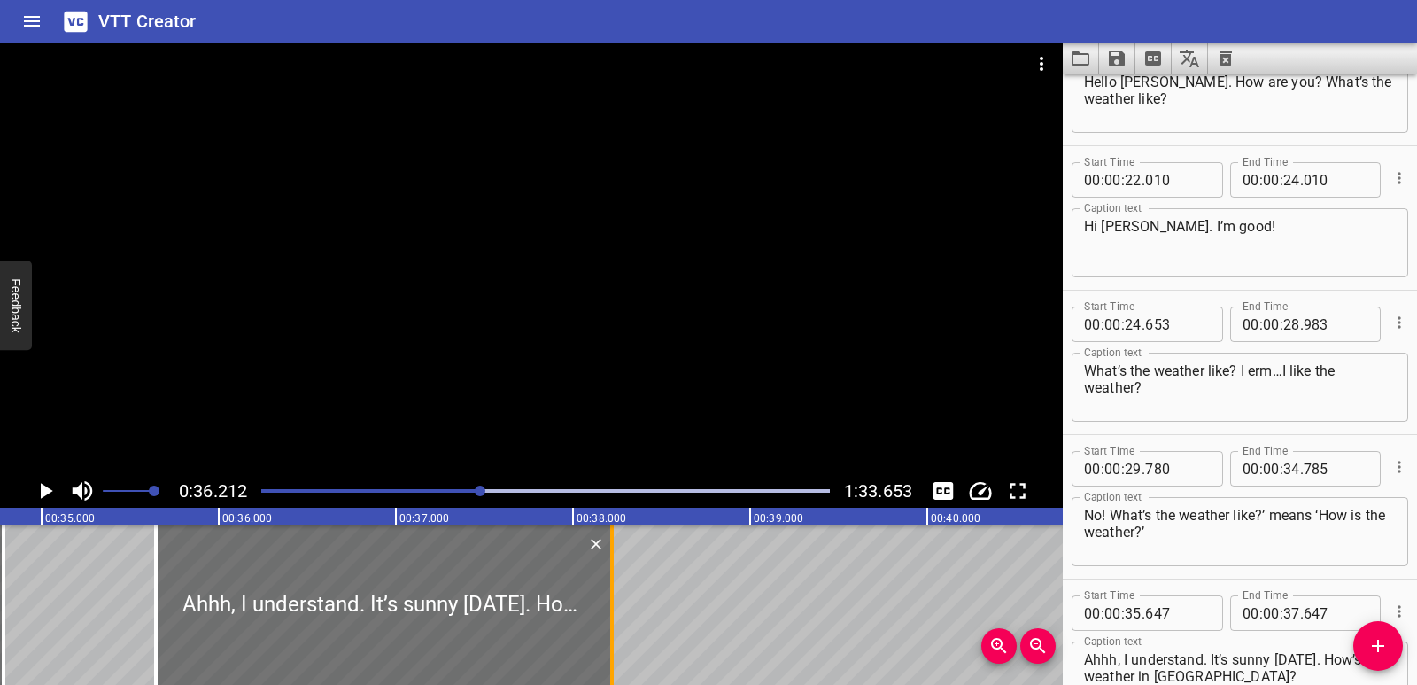
drag, startPoint x: 512, startPoint y: 613, endPoint x: 614, endPoint y: 609, distance: 101.9
click at [614, 609] on div at bounding box center [612, 604] width 18 height 159
type input "38"
type input "222"
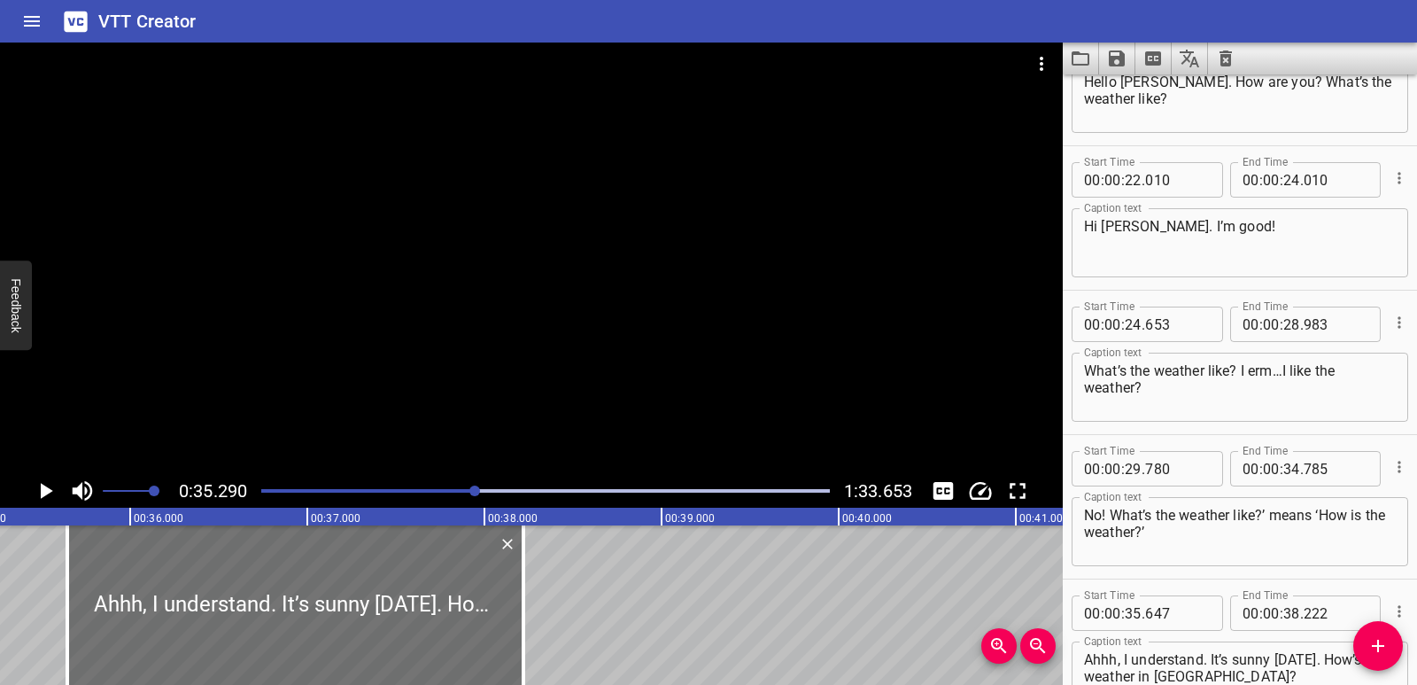
scroll to position [0, 6251]
click at [7, 483] on div "0:35.290 1:33.653" at bounding box center [531, 491] width 1063 height 34
click at [57, 492] on icon "Play/Pause" at bounding box center [45, 490] width 27 height 27
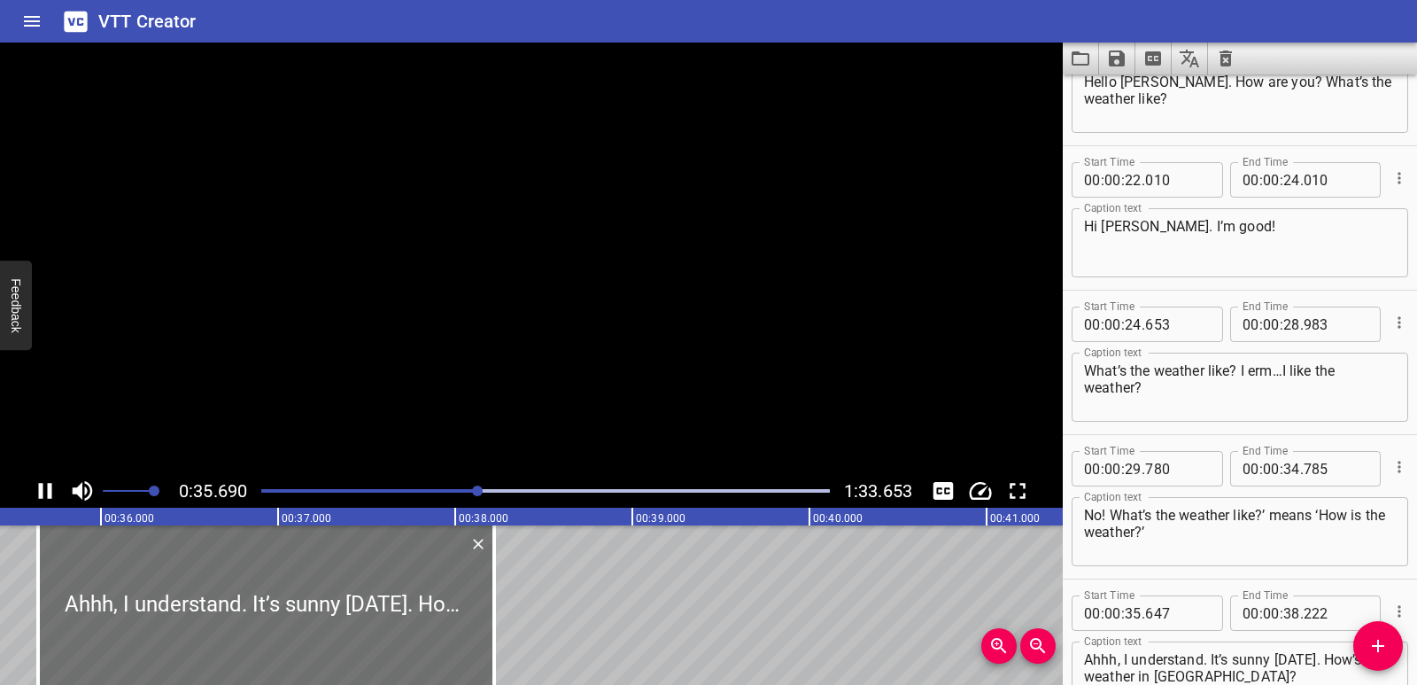
scroll to position [628, 0]
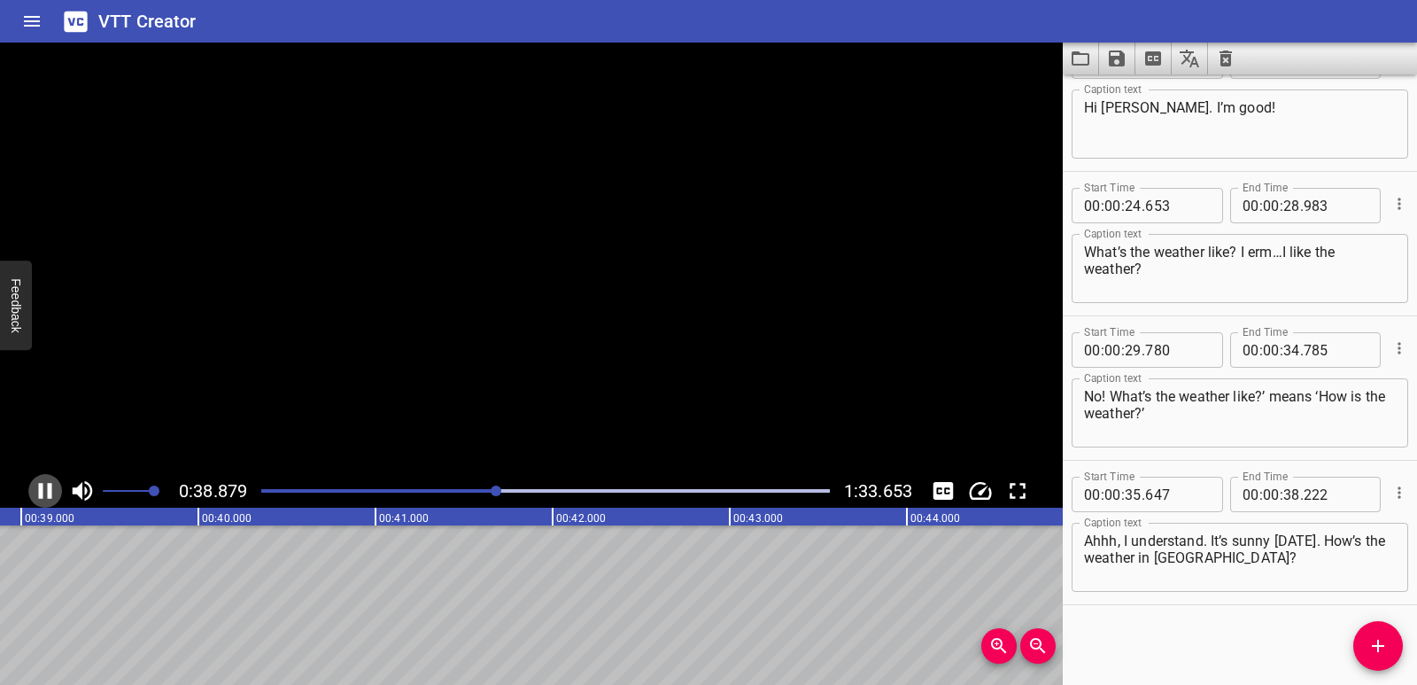
click at [53, 492] on icon "Play/Pause" at bounding box center [45, 490] width 27 height 27
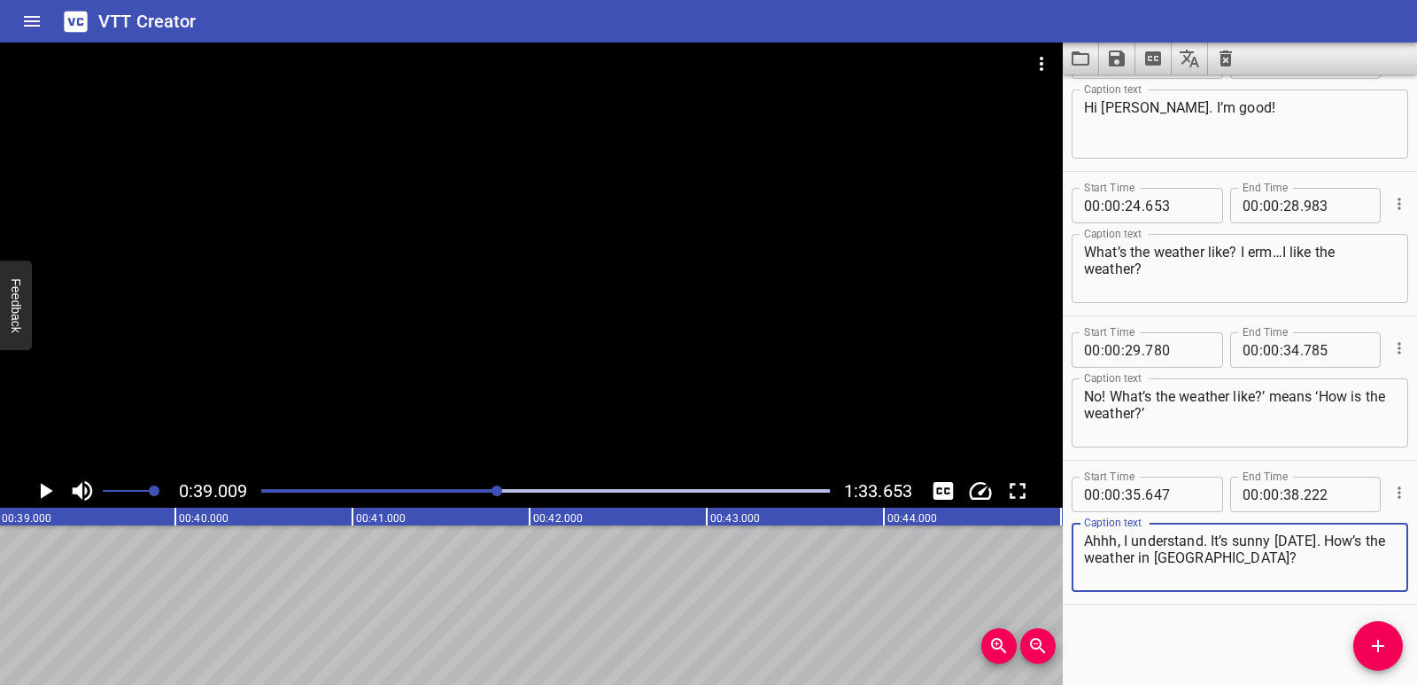
drag, startPoint x: 1212, startPoint y: 537, endPoint x: 1214, endPoint y: 552, distance: 15.2
click at [1214, 552] on textarea "Ahhh, I understand. It’s sunny [DATE]. How’s the weather in [GEOGRAPHIC_DATA]?" at bounding box center [1240, 557] width 312 height 50
type textarea "Ahhh, I understand."
click at [1375, 645] on icon "Add Cue" at bounding box center [1378, 645] width 12 height 12
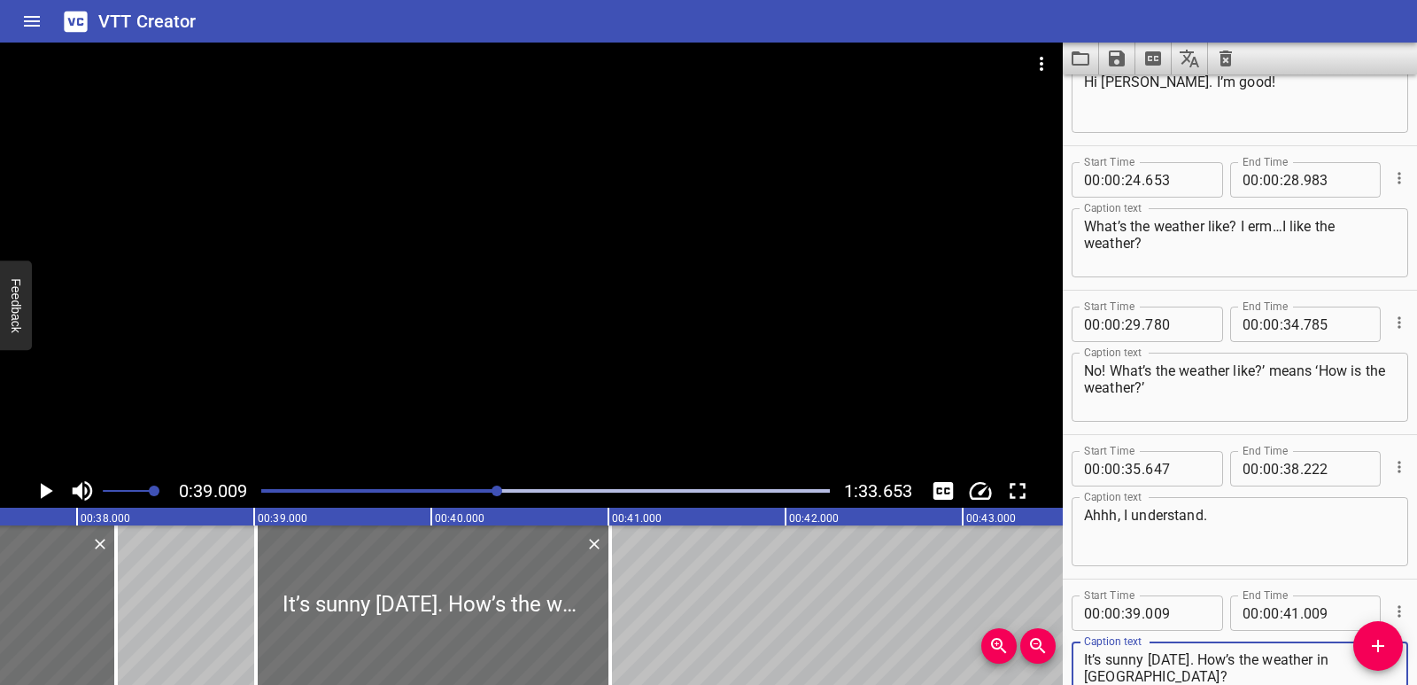
scroll to position [0, 6508]
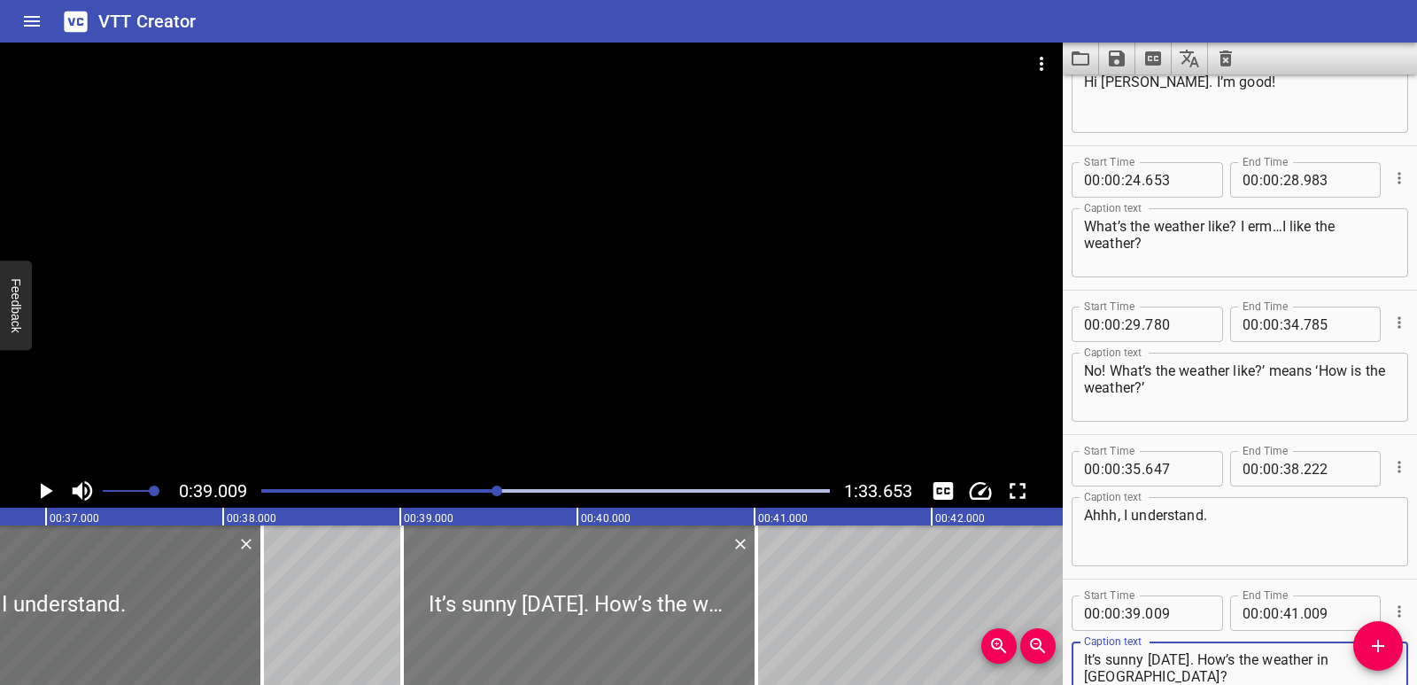
type textarea "It’s sunny [DATE]. How’s the weather in [GEOGRAPHIC_DATA]?"
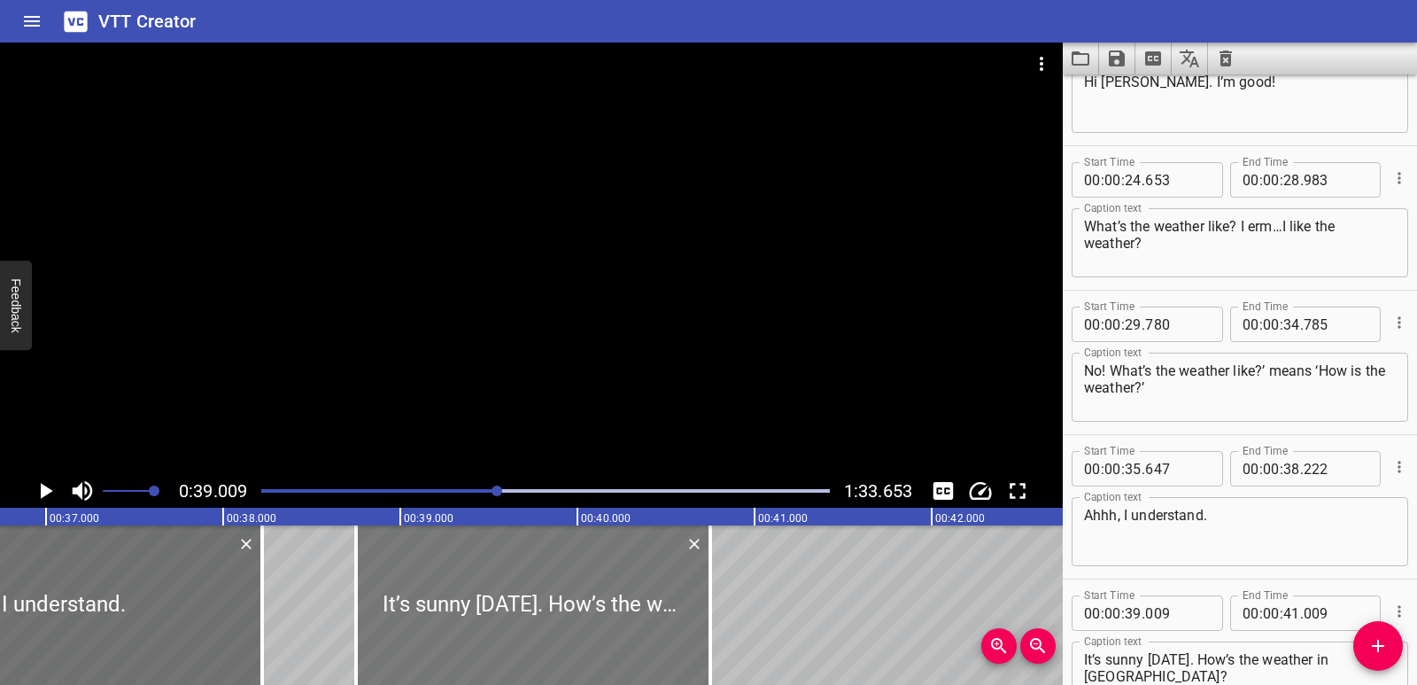
drag, startPoint x: 533, startPoint y: 616, endPoint x: 487, endPoint y: 615, distance: 46.1
click at [487, 615] on div at bounding box center [533, 604] width 354 height 159
type input "38"
type input "749"
type input "40"
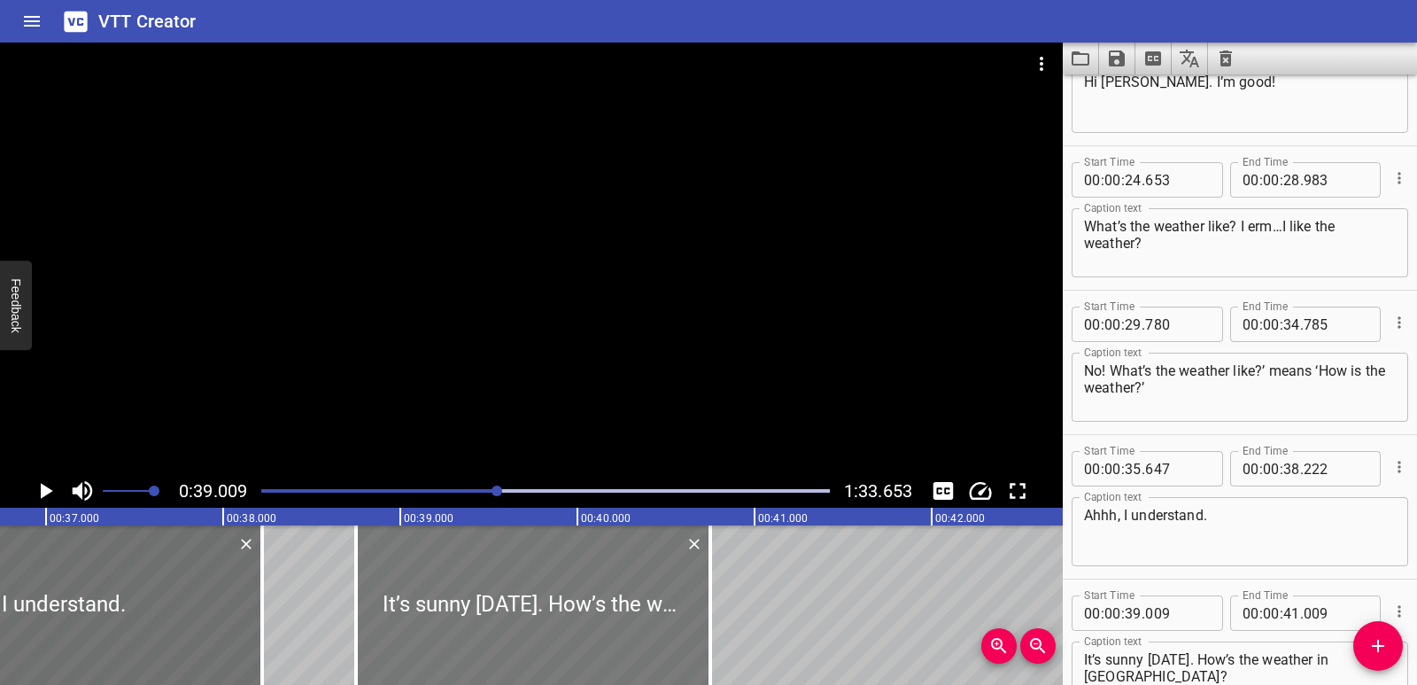
type input "749"
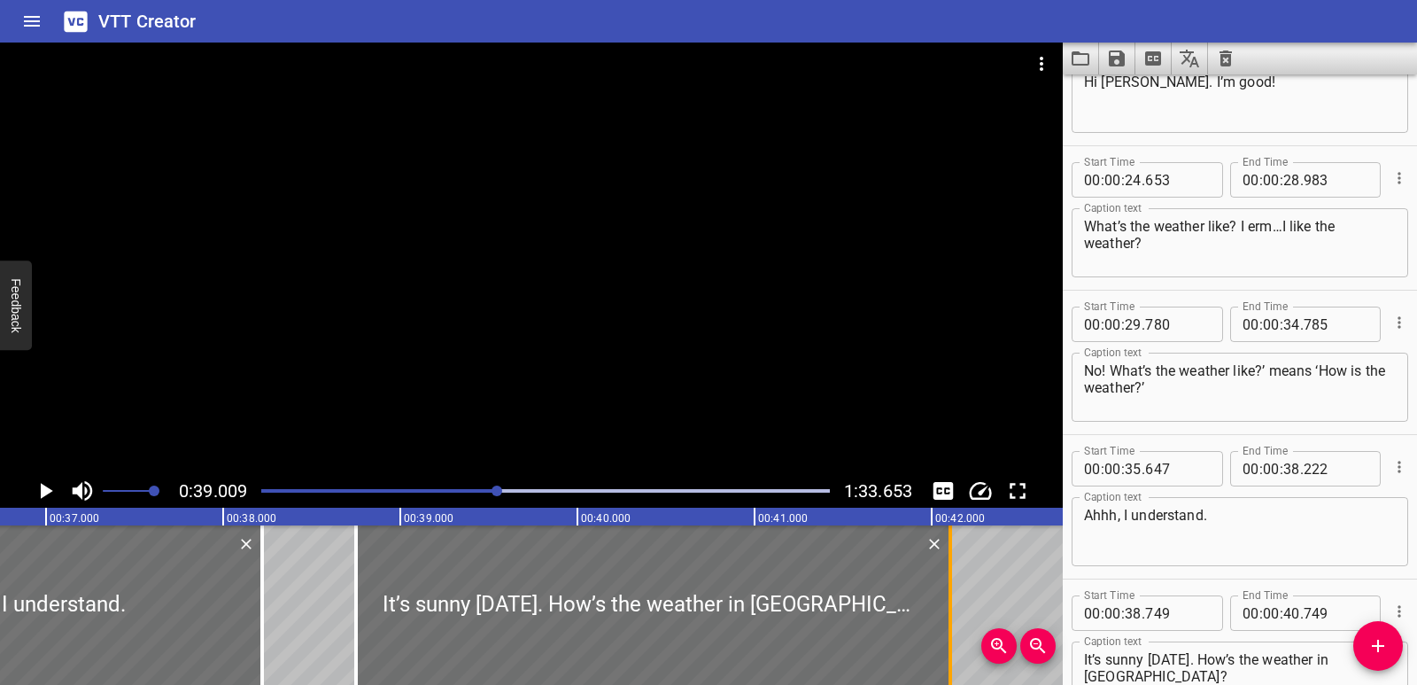
drag, startPoint x: 705, startPoint y: 608, endPoint x: 945, endPoint y: 590, distance: 240.7
click at [945, 590] on div at bounding box center [950, 604] width 18 height 159
type input "42"
type input "104"
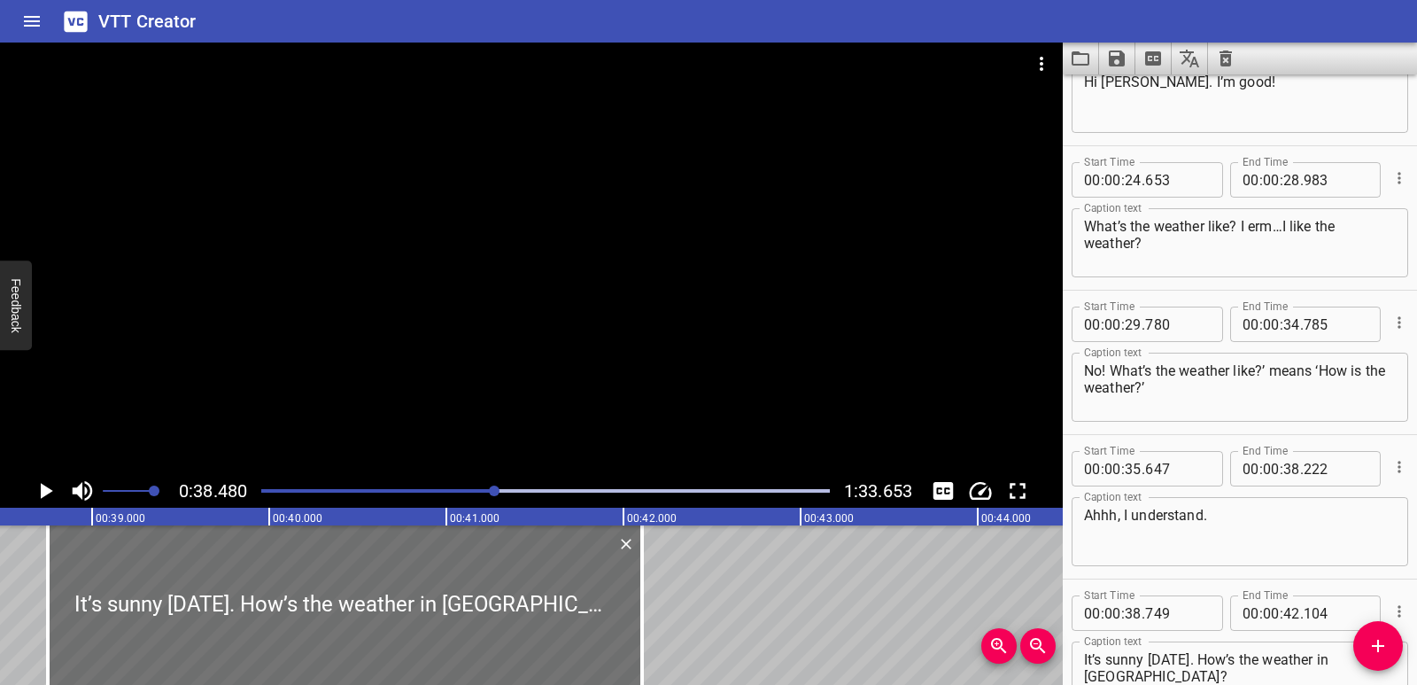
click at [49, 497] on icon "Play/Pause" at bounding box center [45, 490] width 27 height 27
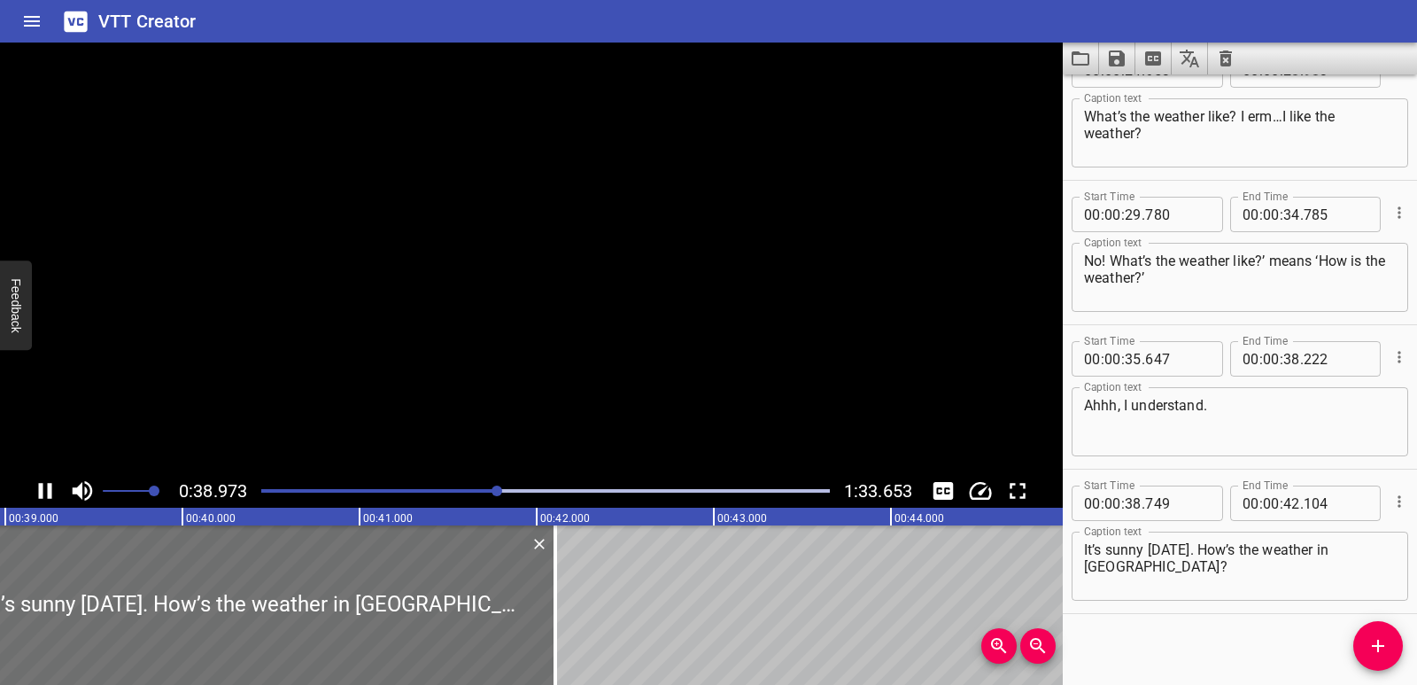
scroll to position [772, 0]
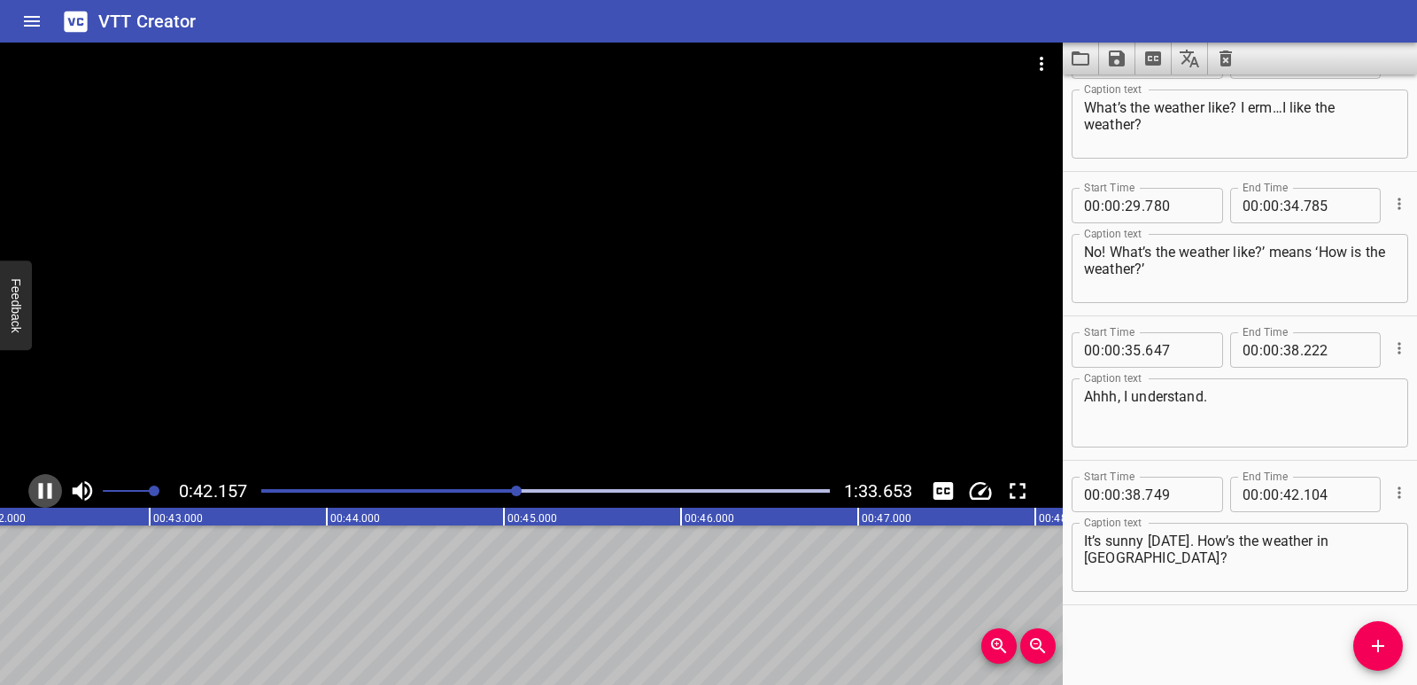
click at [54, 494] on icon "Play/Pause" at bounding box center [45, 490] width 27 height 27
click at [1358, 654] on span "Add Cue" at bounding box center [1378, 645] width 50 height 21
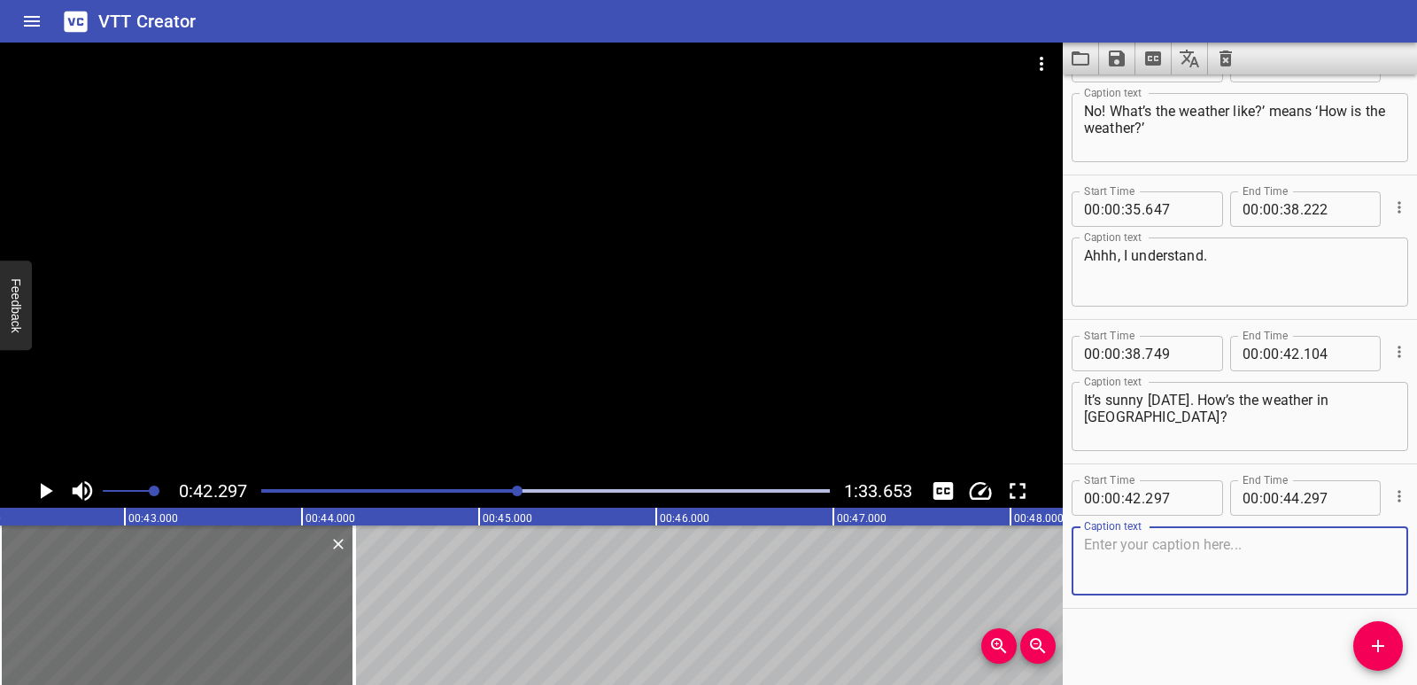
scroll to position [917, 0]
click at [1162, 554] on textarea at bounding box center [1240, 557] width 312 height 50
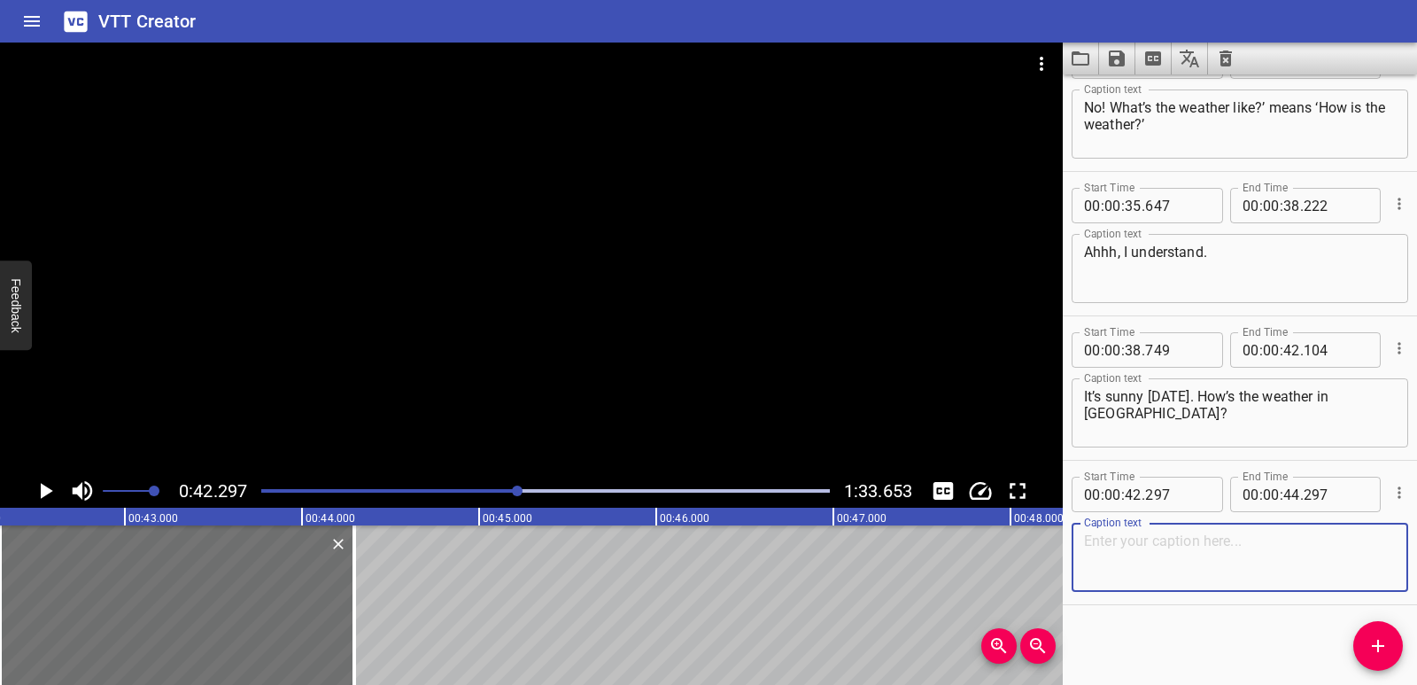
paste textarea "It’s snowy! Sometimes my connection…"
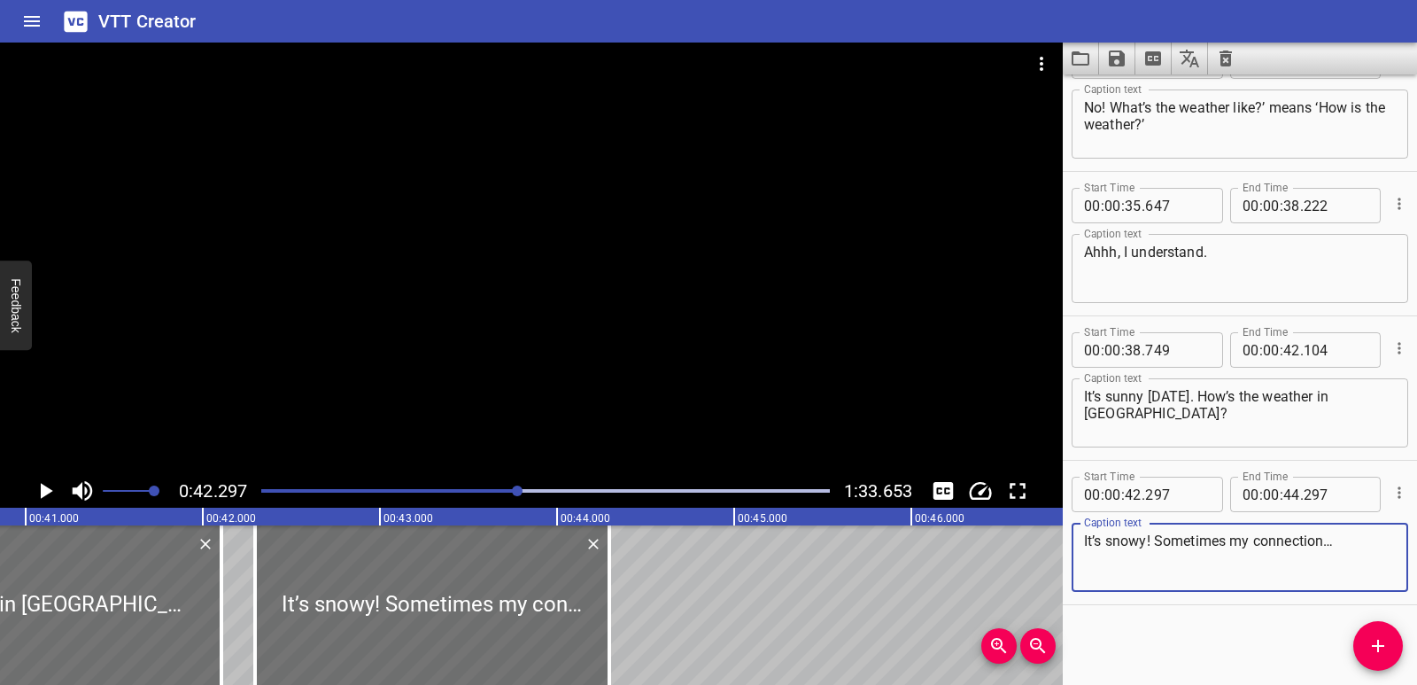
scroll to position [0, 7145]
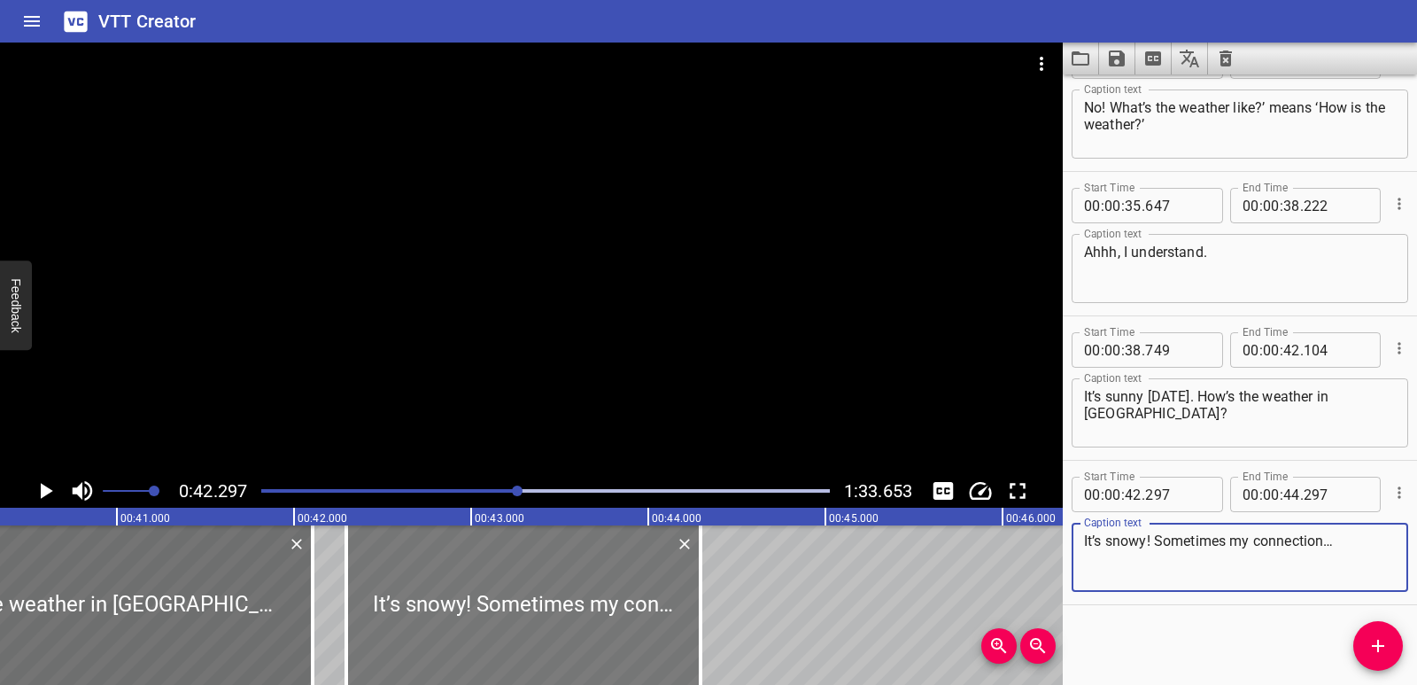
type textarea "It’s snowy! Sometimes my connection…"
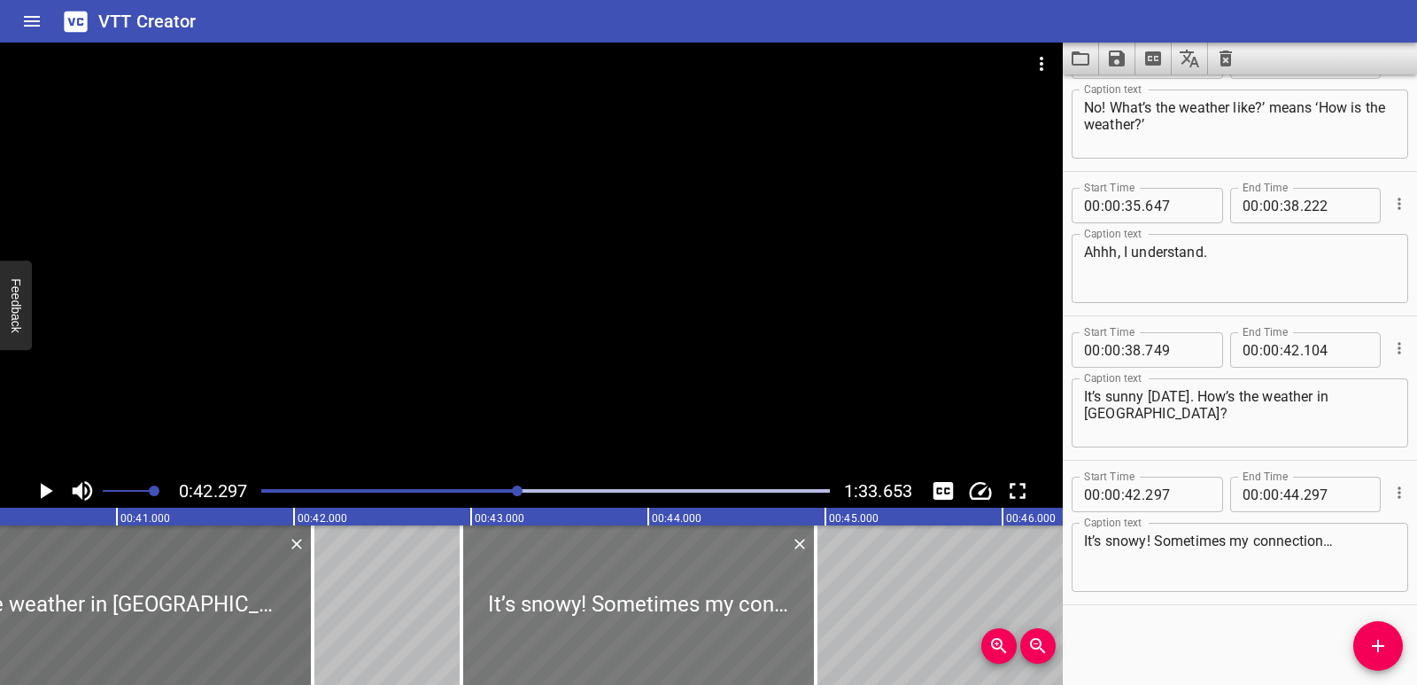
drag, startPoint x: 501, startPoint y: 601, endPoint x: 604, endPoint y: 590, distance: 103.4
click at [604, 590] on div at bounding box center [638, 604] width 354 height 159
type input "947"
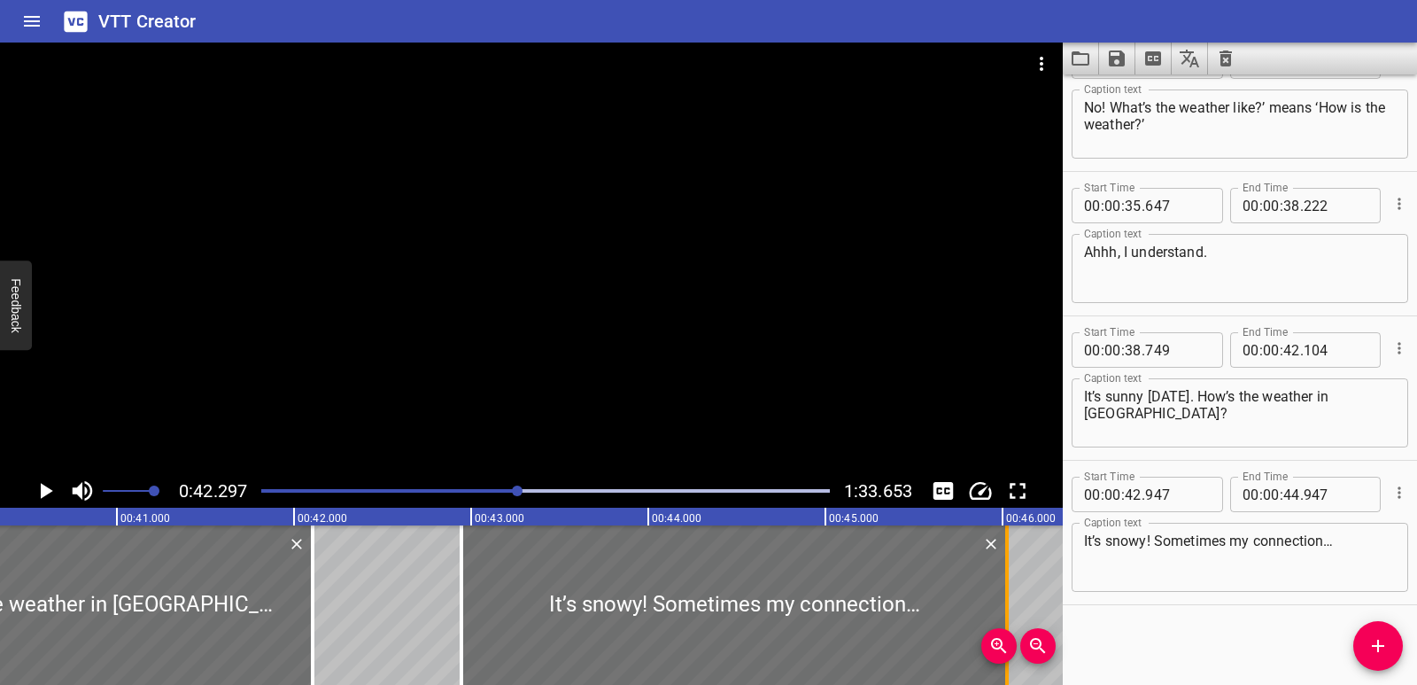
drag, startPoint x: 821, startPoint y: 584, endPoint x: 1012, endPoint y: 583, distance: 191.3
click at [1012, 583] on div at bounding box center [1007, 604] width 18 height 159
type input "46"
type input "027"
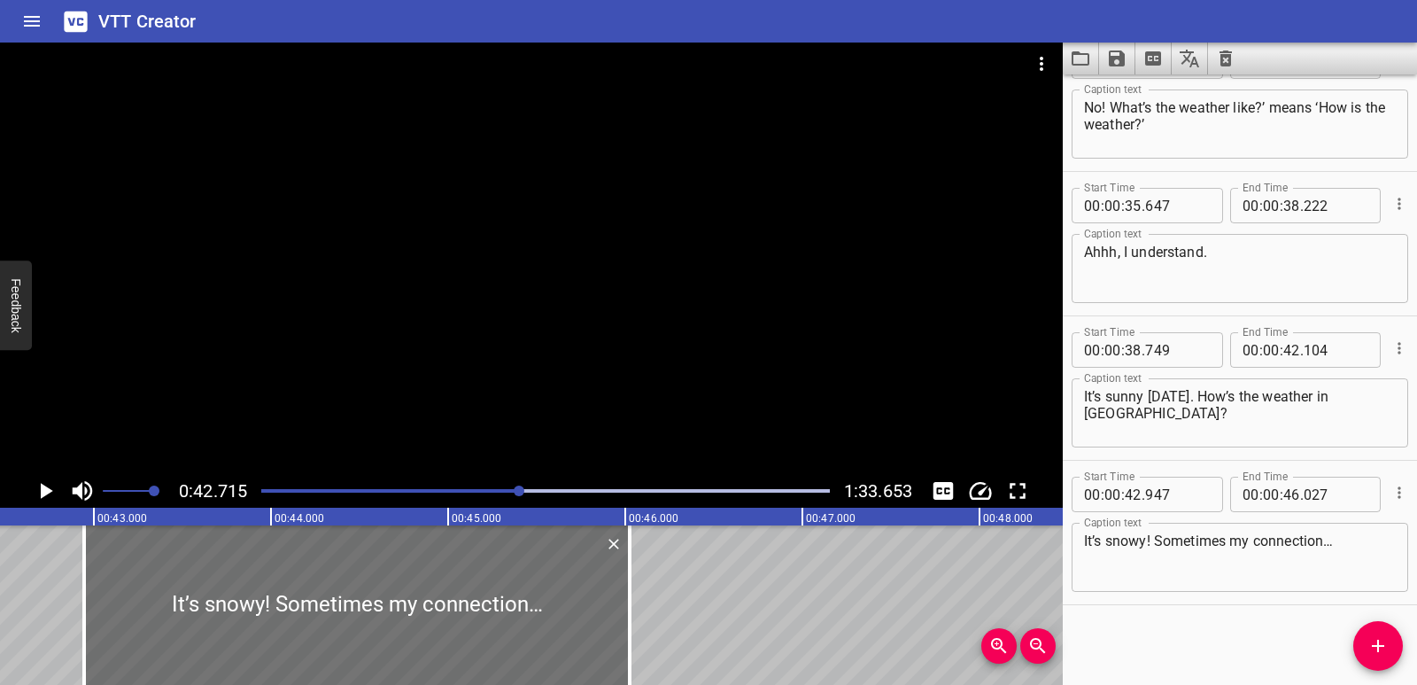
click at [37, 492] on icon "Play/Pause" at bounding box center [45, 490] width 27 height 27
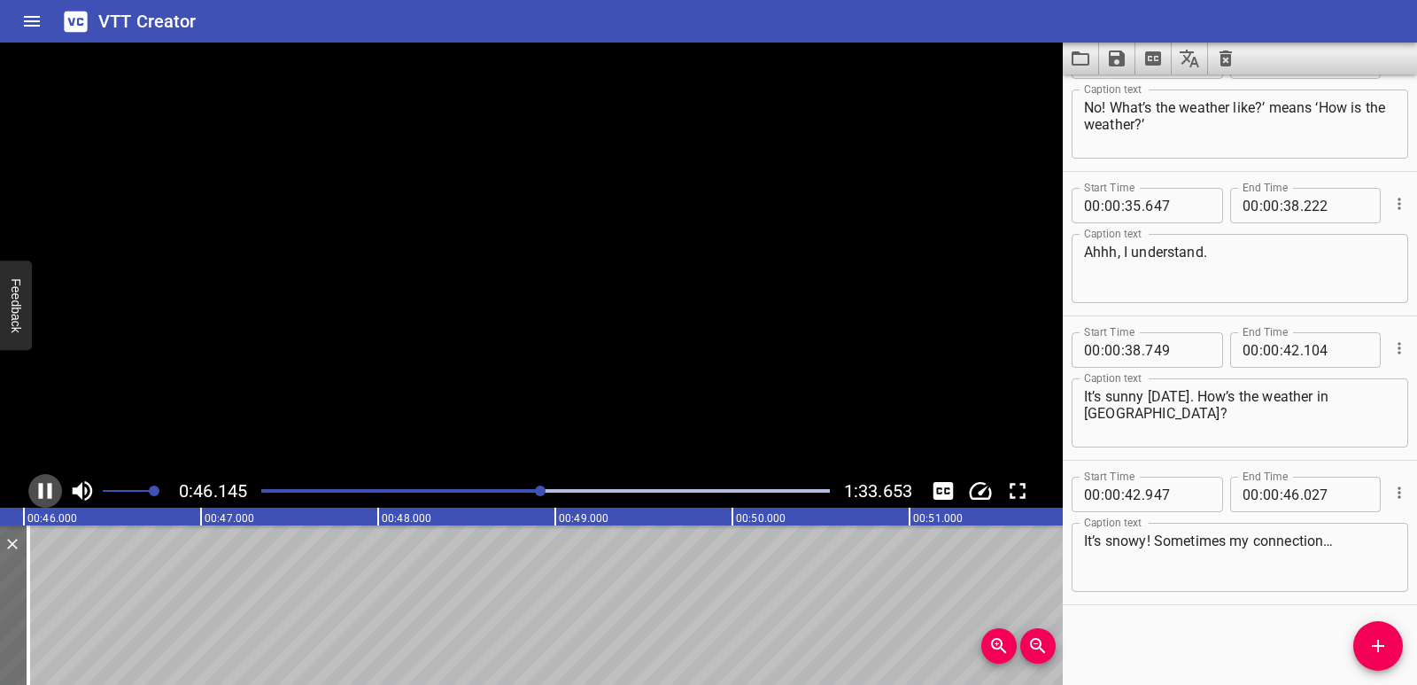
click at [37, 492] on icon "Play/Pause" at bounding box center [45, 490] width 27 height 27
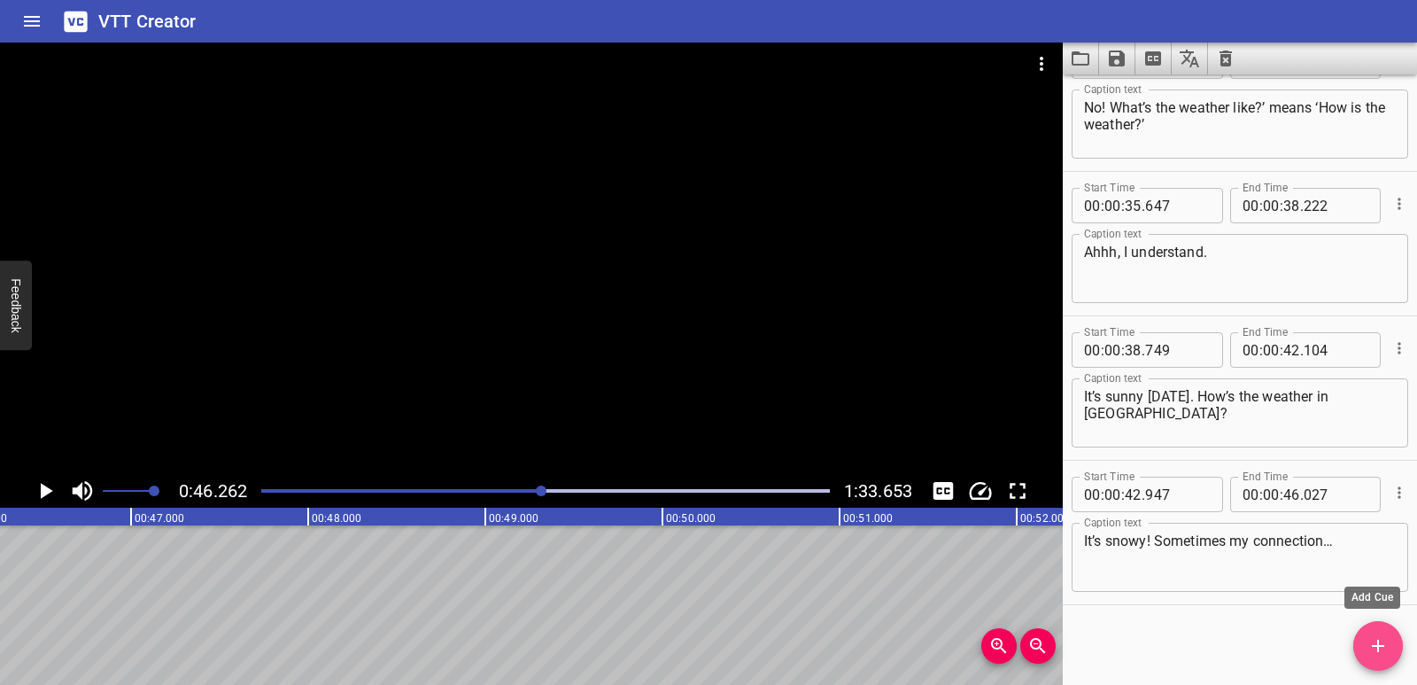
click at [1387, 635] on icon "Add Cue" at bounding box center [1377, 645] width 21 height 21
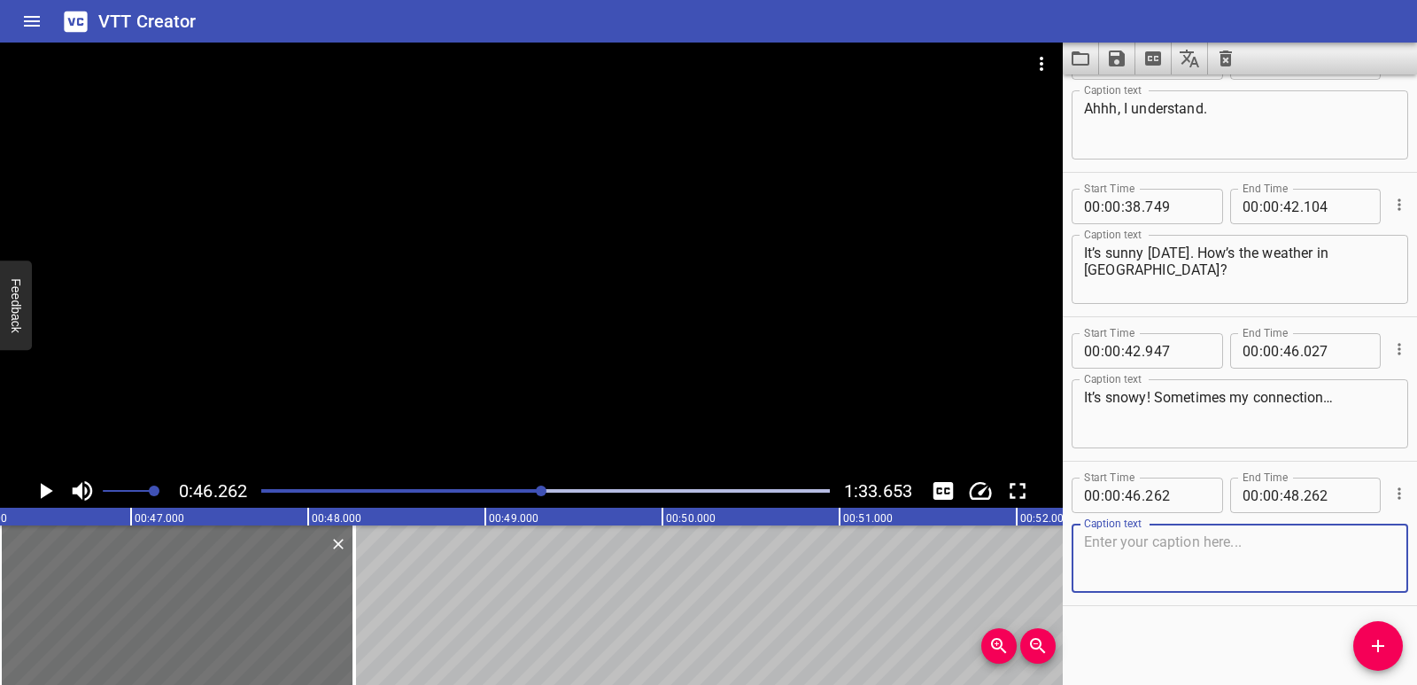
scroll to position [1061, 0]
click at [1153, 554] on textarea at bounding box center [1240, 557] width 312 height 50
paste textarea "Oh no!"
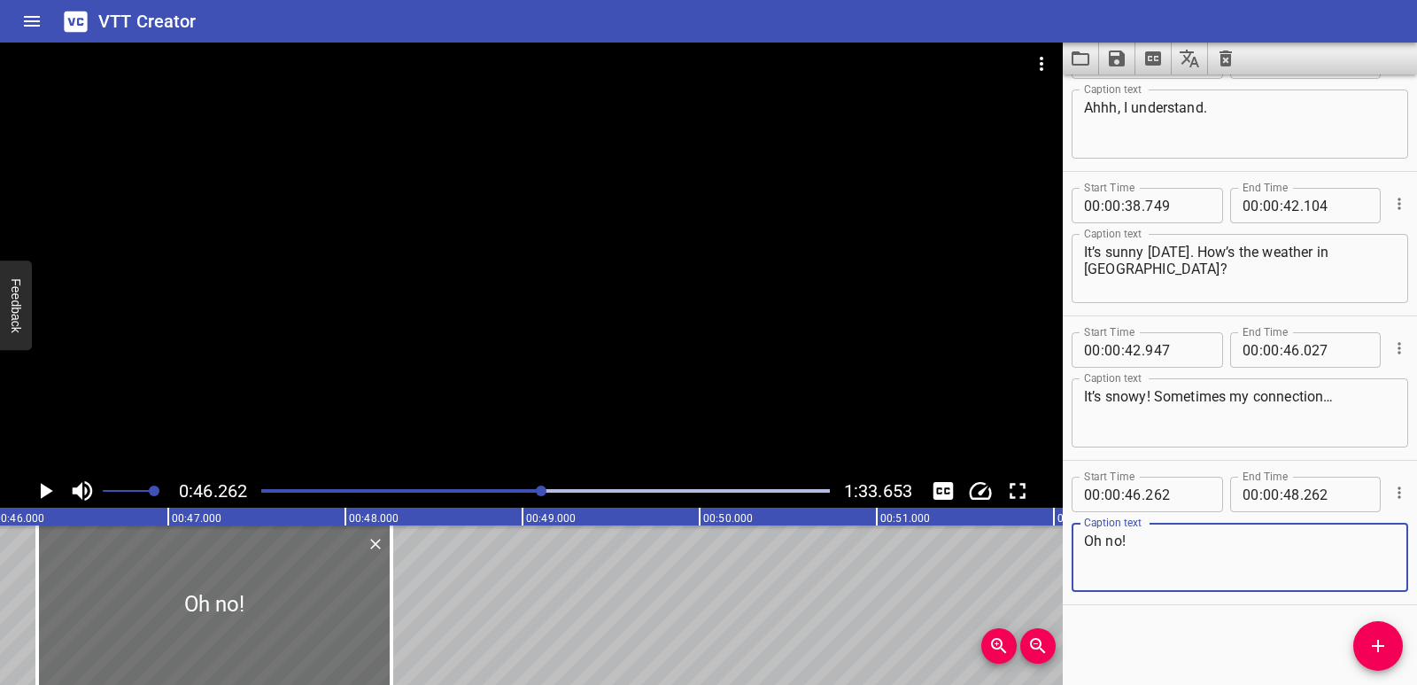
scroll to position [0, 8139]
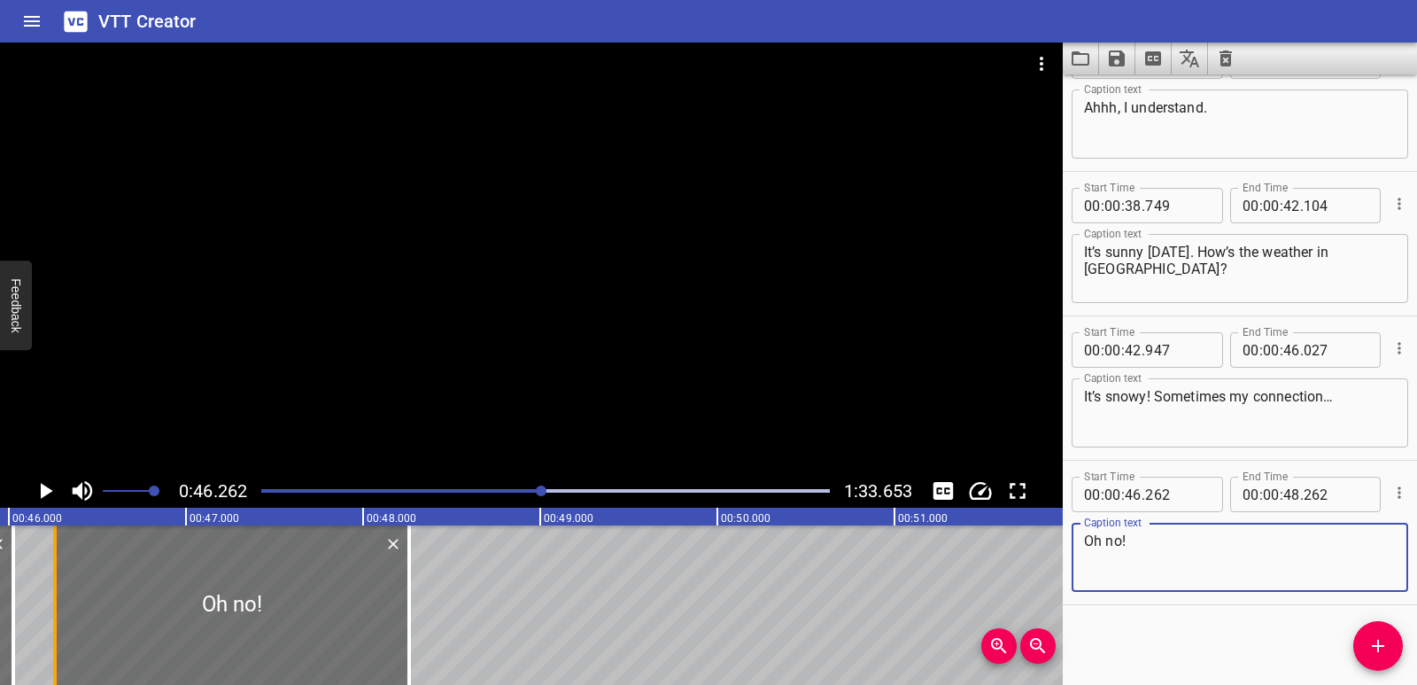
type textarea "Oh no!"
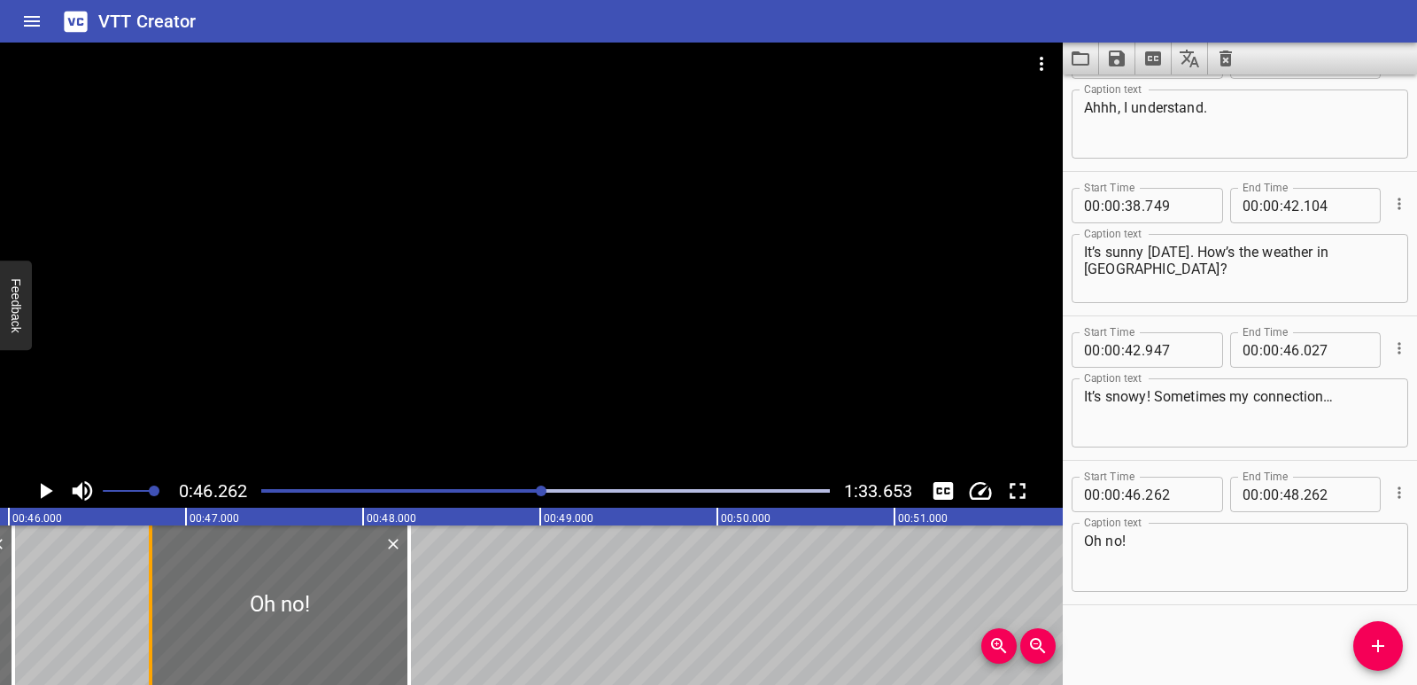
drag, startPoint x: 57, startPoint y: 588, endPoint x: 152, endPoint y: 591, distance: 95.7
click at [152, 591] on div at bounding box center [151, 604] width 18 height 159
type input "802"
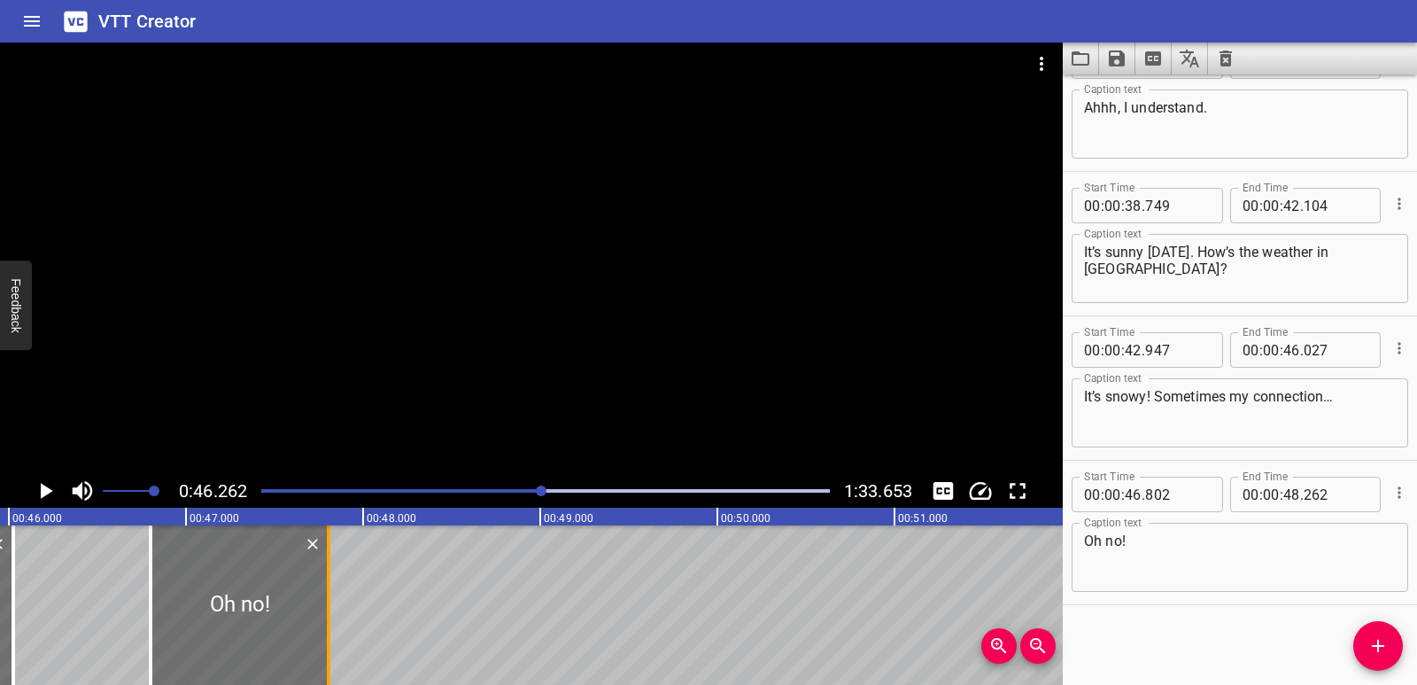
drag, startPoint x: 406, startPoint y: 616, endPoint x: 323, endPoint y: 606, distance: 83.0
click at [323, 606] on div at bounding box center [329, 604] width 18 height 159
type input "47"
type input "797"
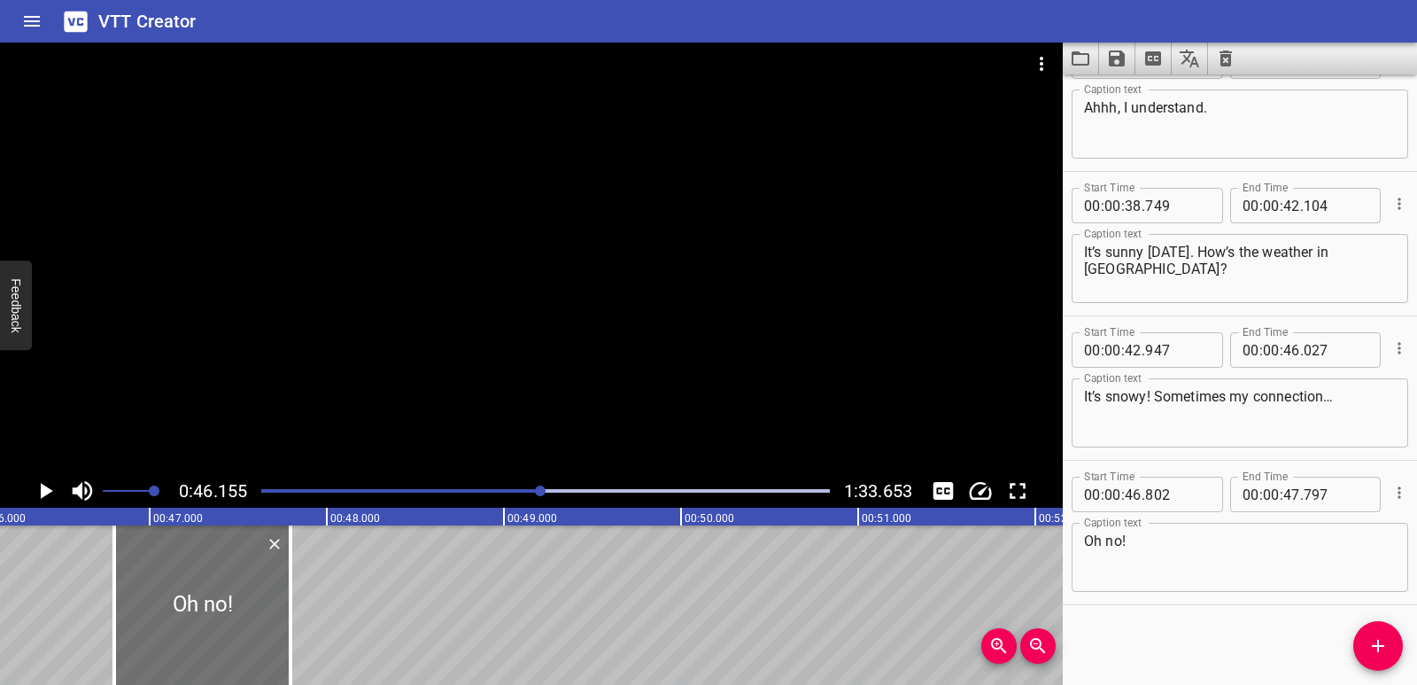
click at [39, 490] on icon "Play/Pause" at bounding box center [45, 490] width 27 height 27
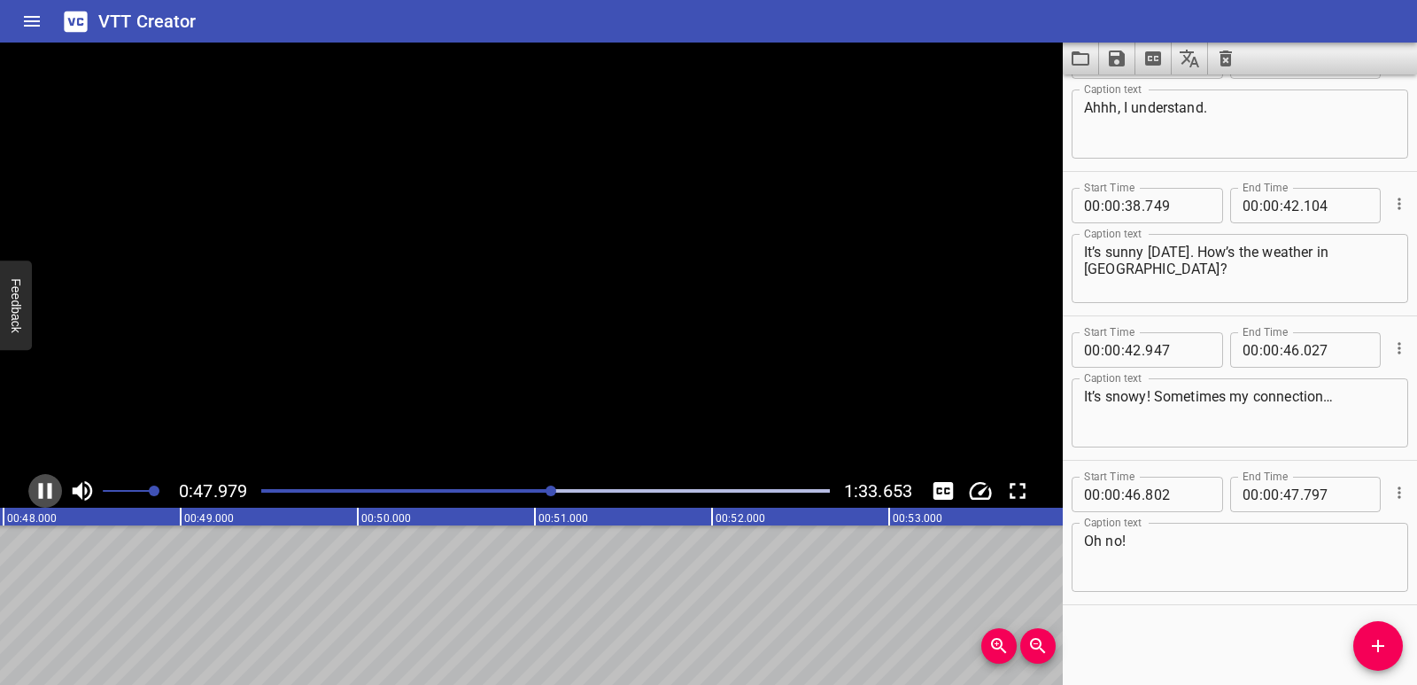
click at [39, 490] on icon "Play/Pause" at bounding box center [45, 491] width 13 height 16
click at [1366, 651] on span "Add Cue" at bounding box center [1378, 645] width 50 height 21
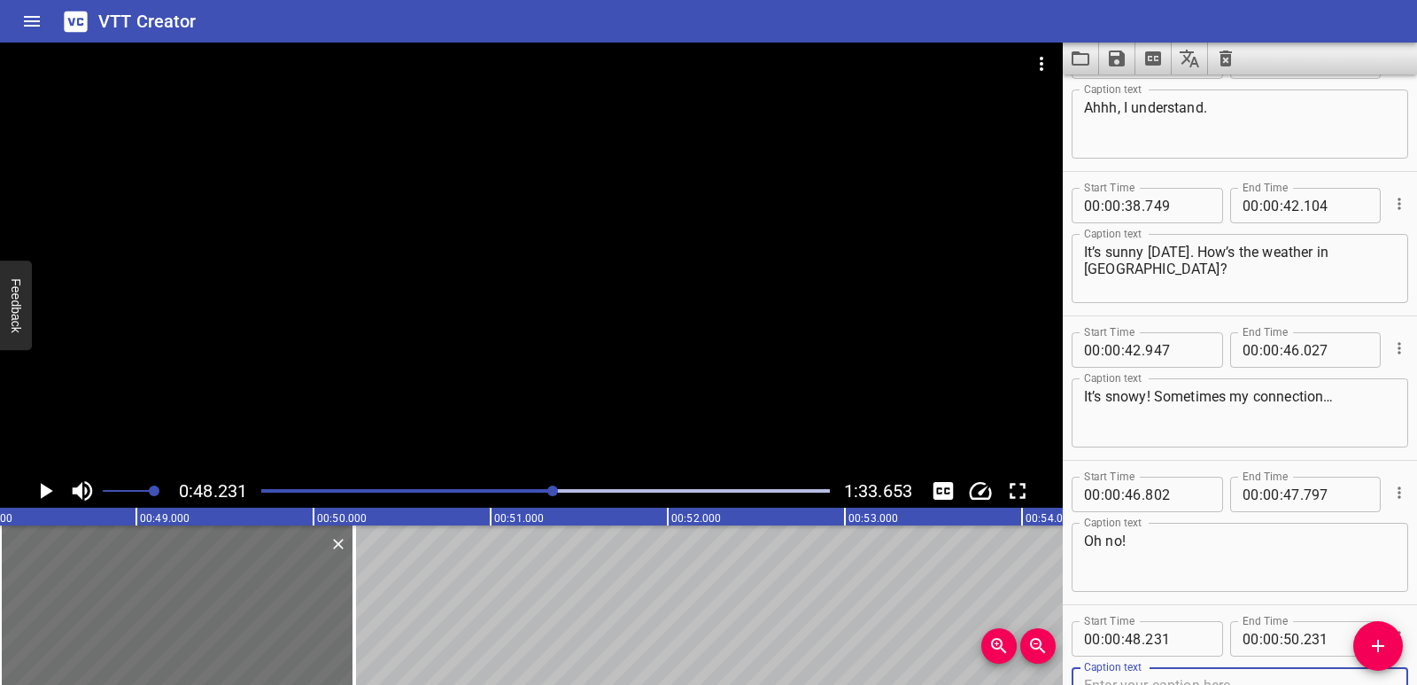
scroll to position [1070, 0]
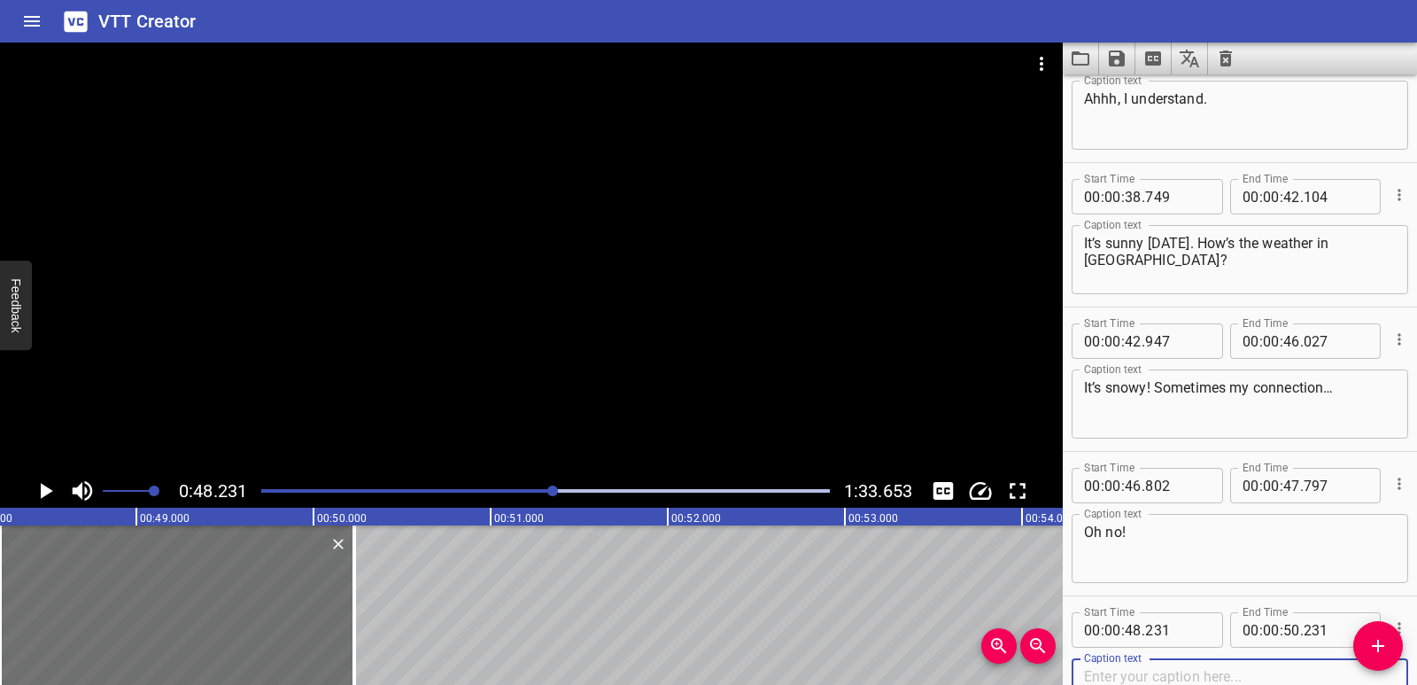
paste textarea "Hi [PERSON_NAME]!"
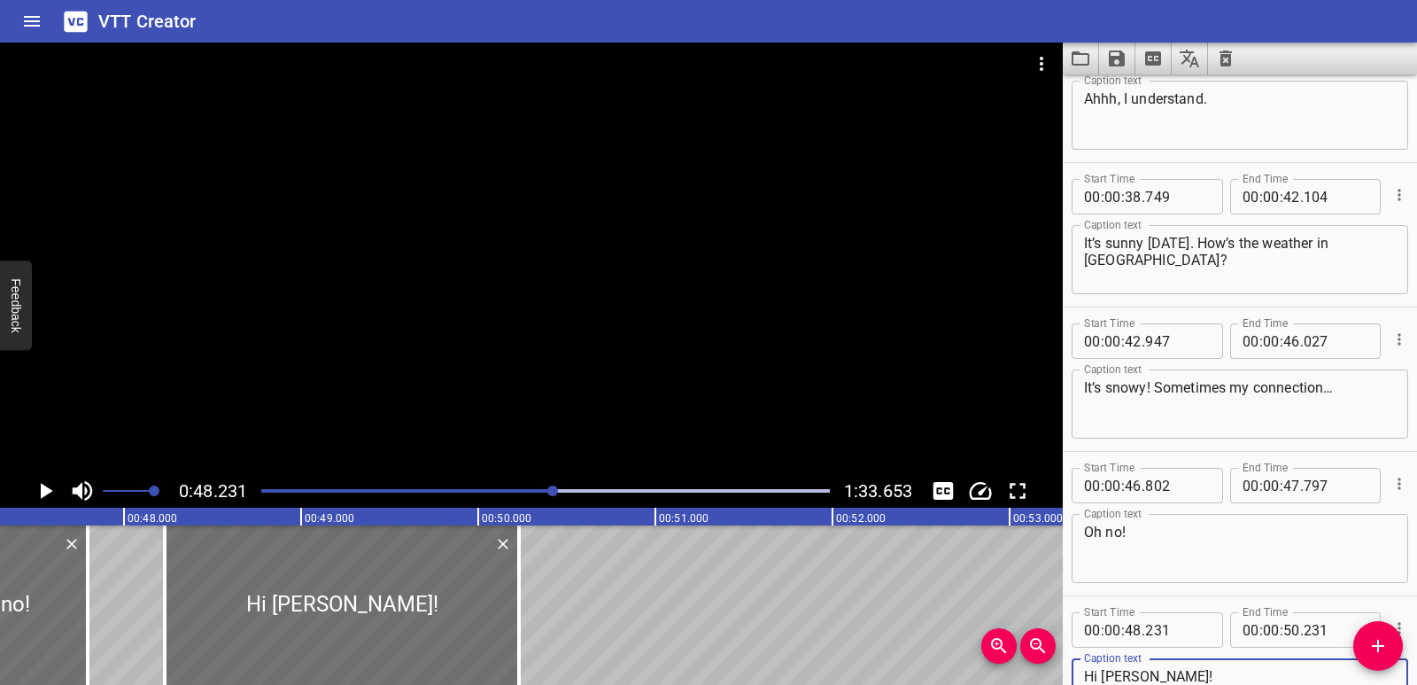
scroll to position [0, 8361]
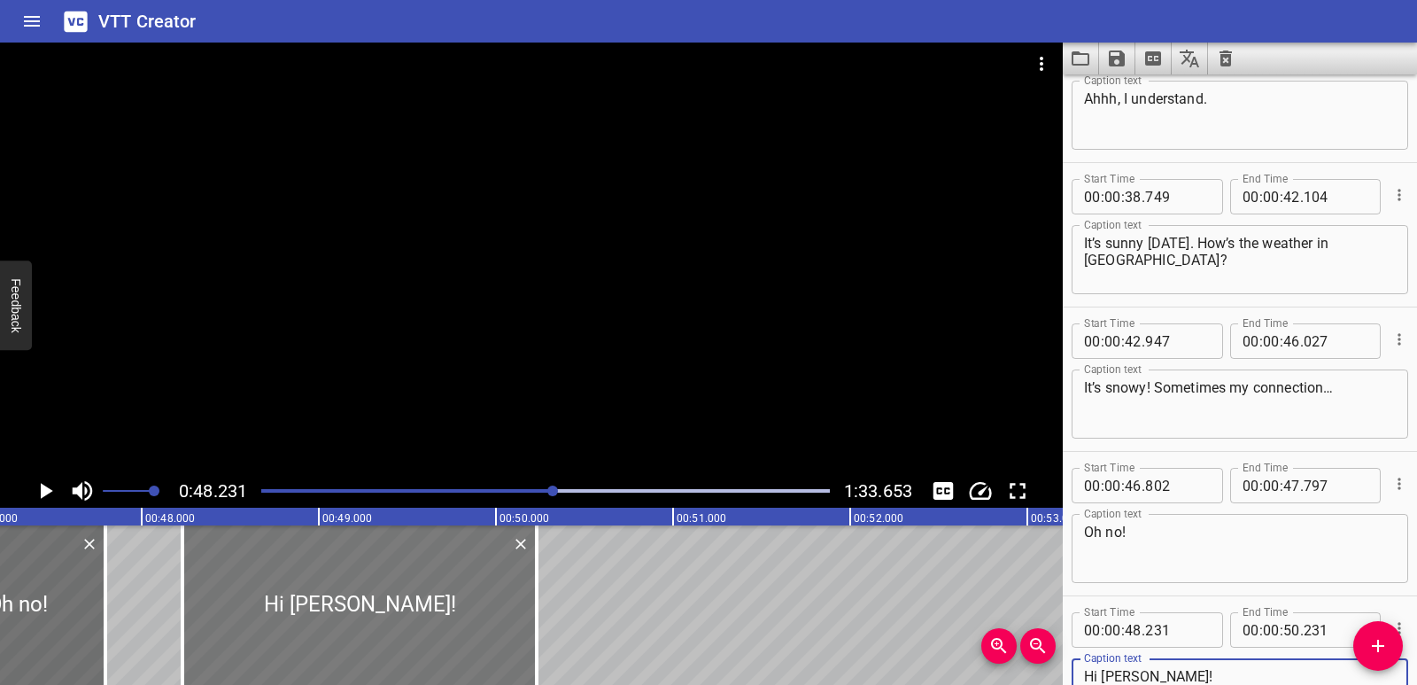
type textarea "Hi [PERSON_NAME]!"
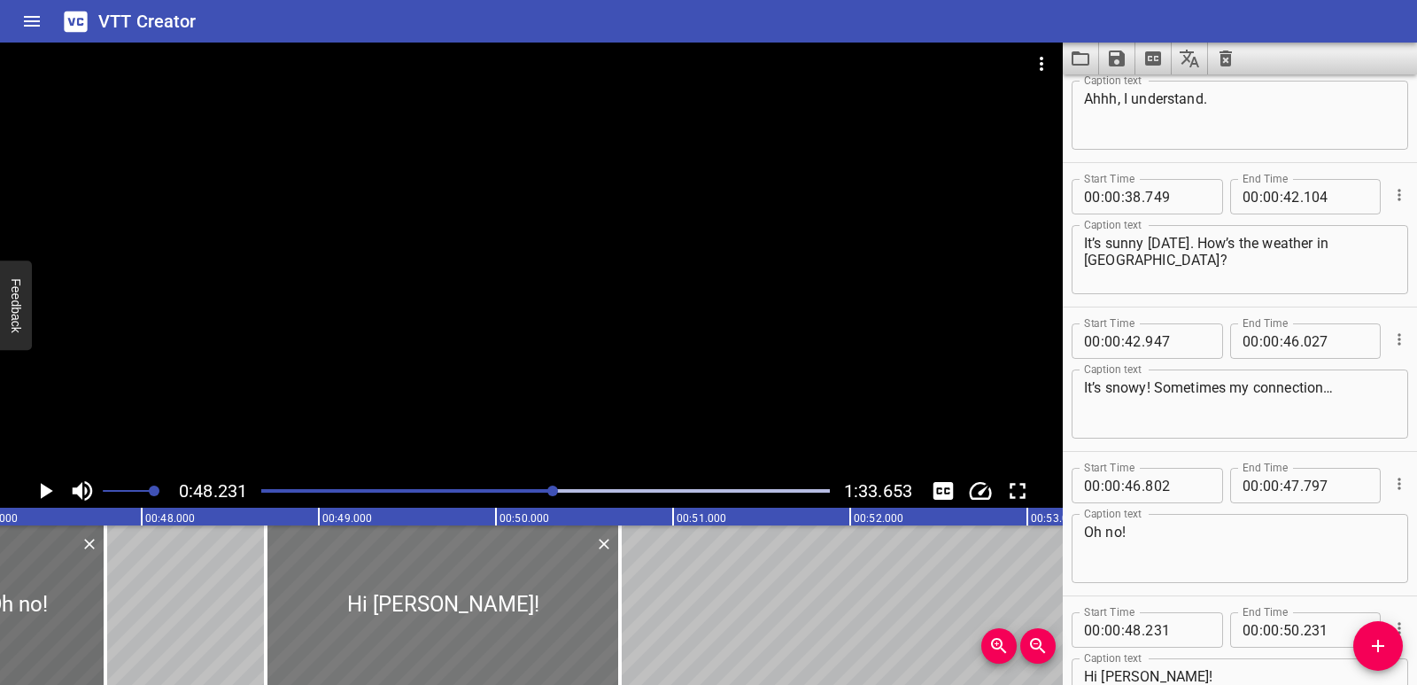
drag, startPoint x: 433, startPoint y: 619, endPoint x: 490, endPoint y: 612, distance: 57.1
click at [490, 612] on div at bounding box center [443, 604] width 354 height 159
type input "701"
drag, startPoint x: 620, startPoint y: 624, endPoint x: 609, endPoint y: 621, distance: 11.2
click at [609, 621] on div at bounding box center [610, 604] width 4 height 159
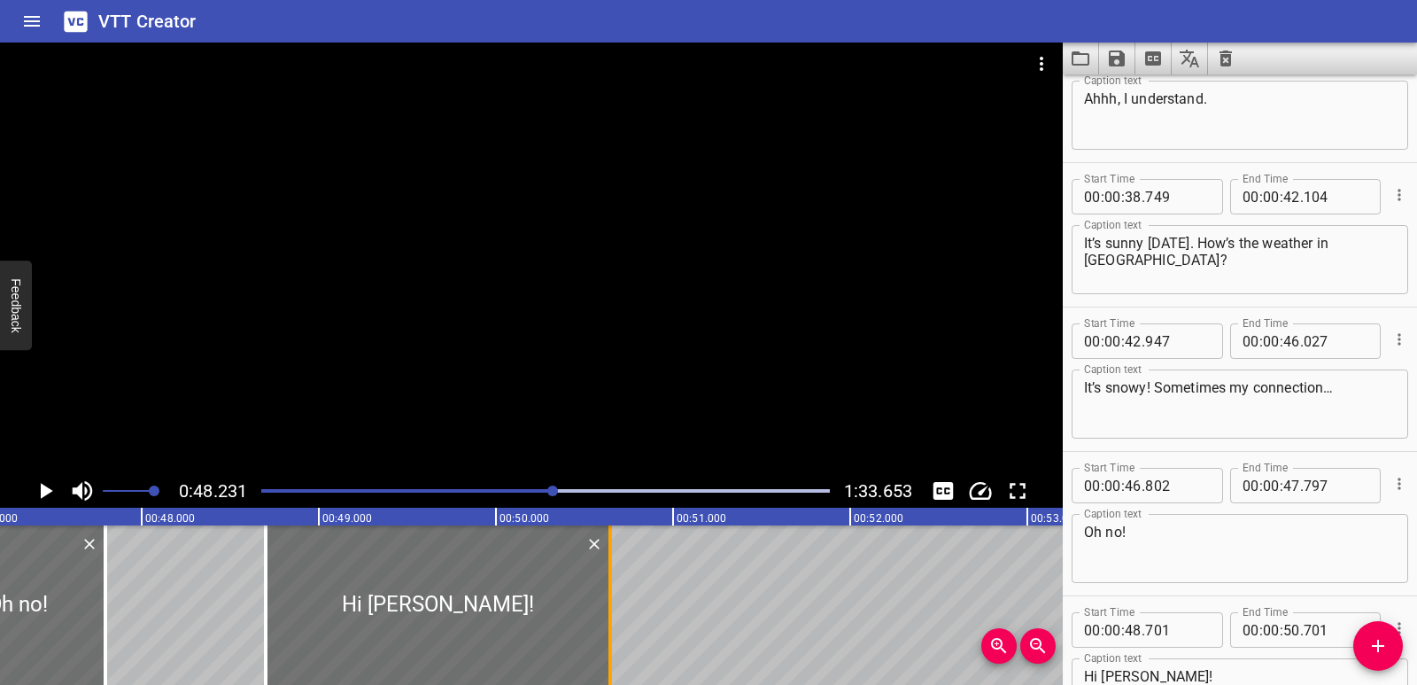
type input "641"
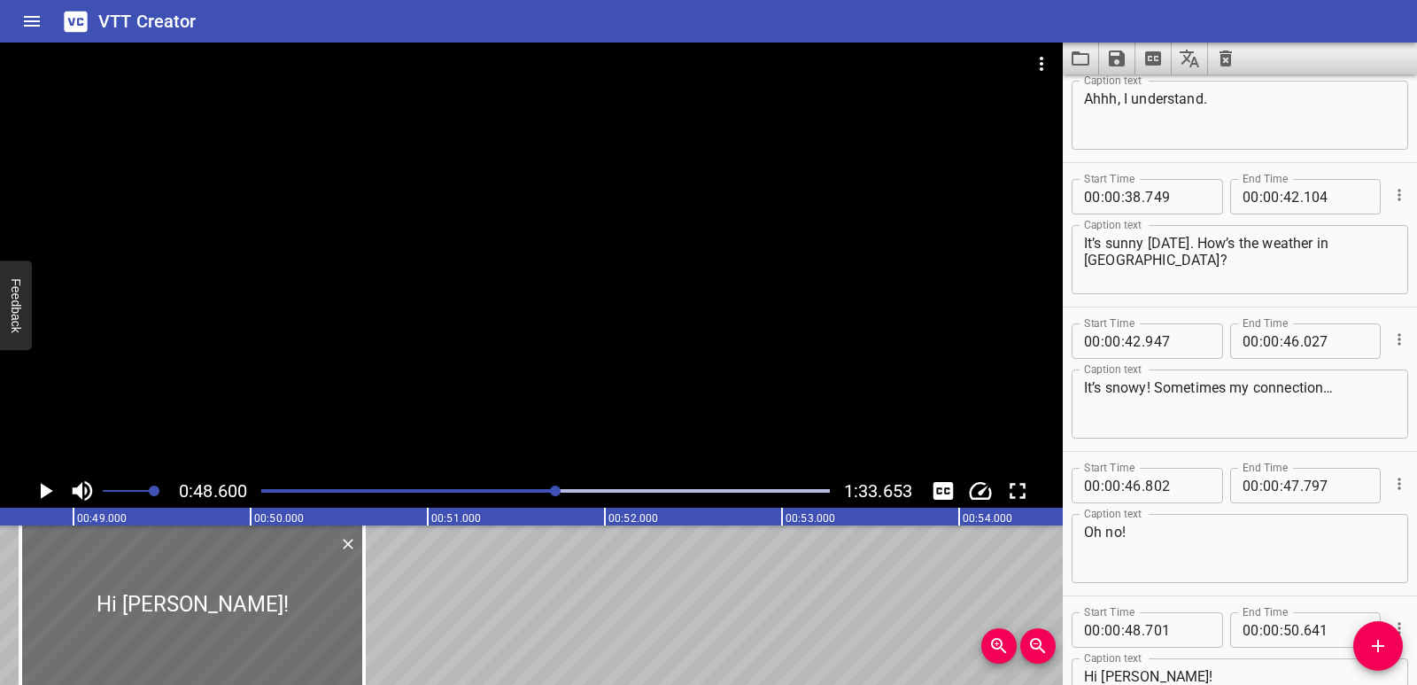
click at [45, 496] on icon "Play/Pause" at bounding box center [45, 490] width 27 height 27
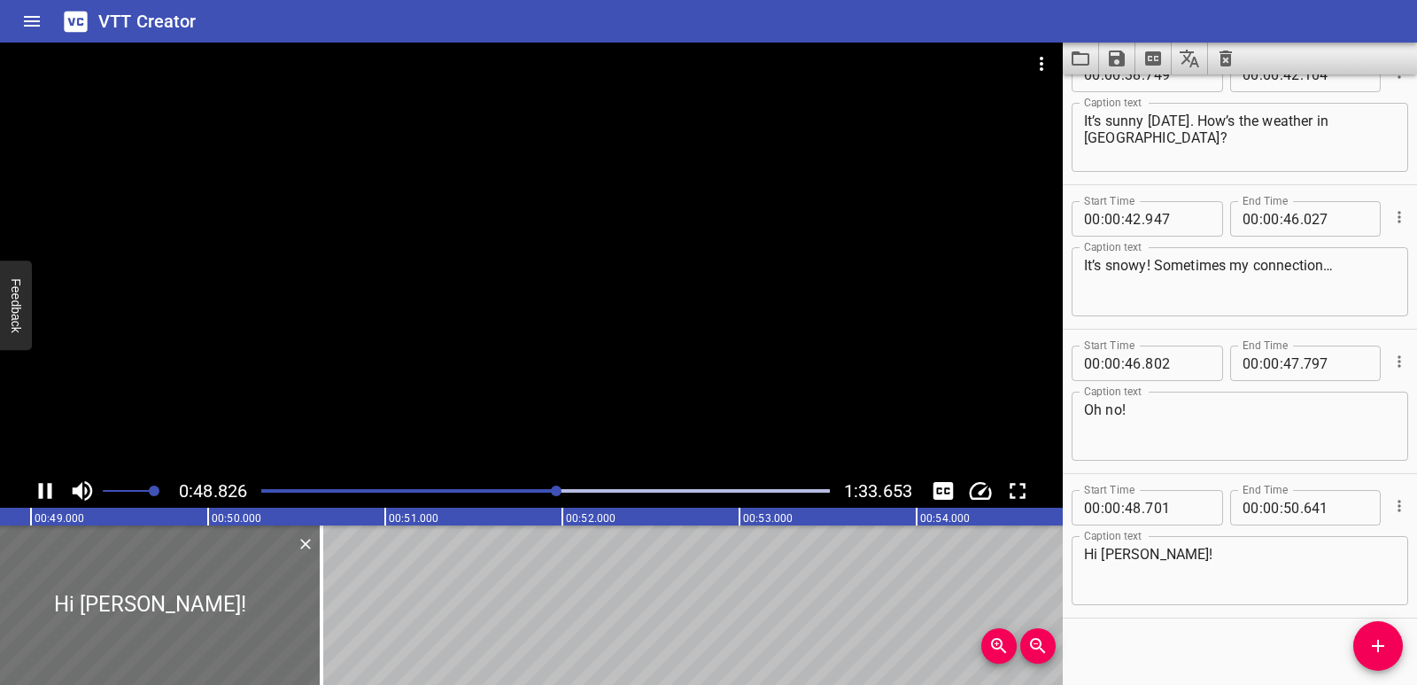
scroll to position [1205, 0]
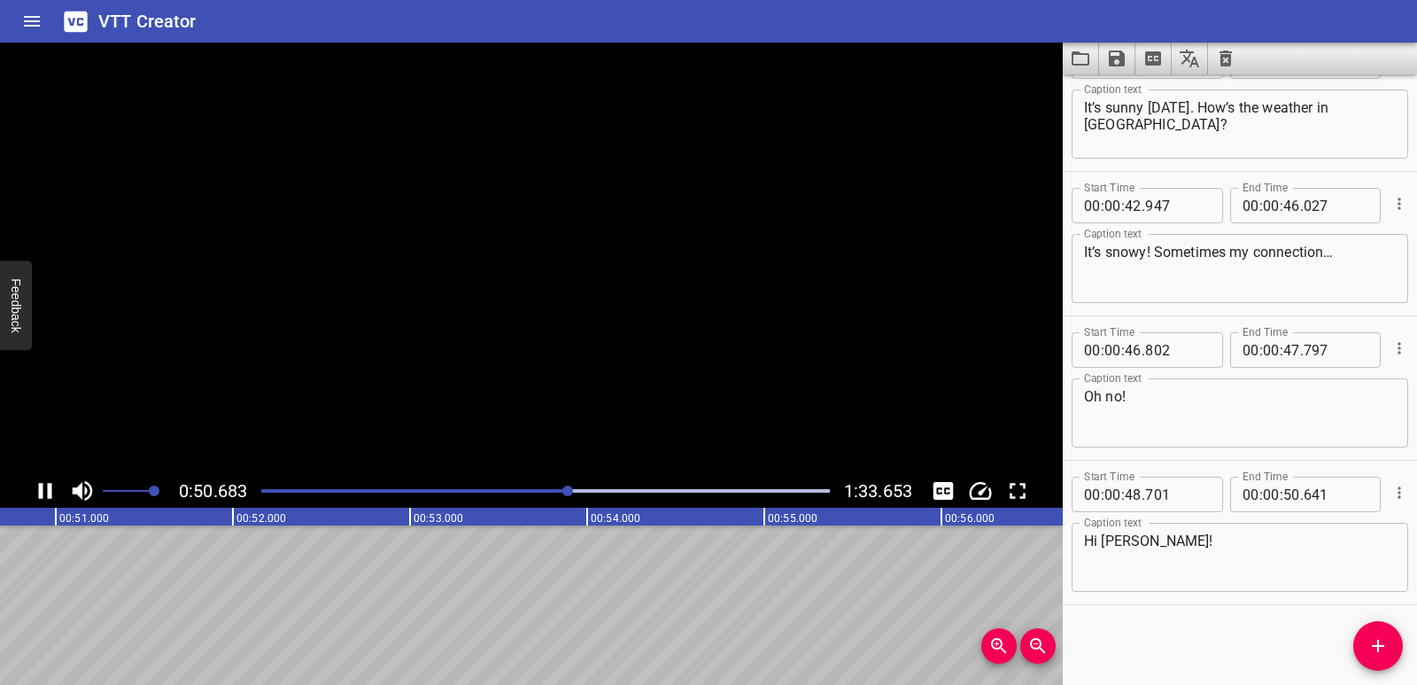
click at [45, 496] on icon "Play/Pause" at bounding box center [45, 490] width 27 height 27
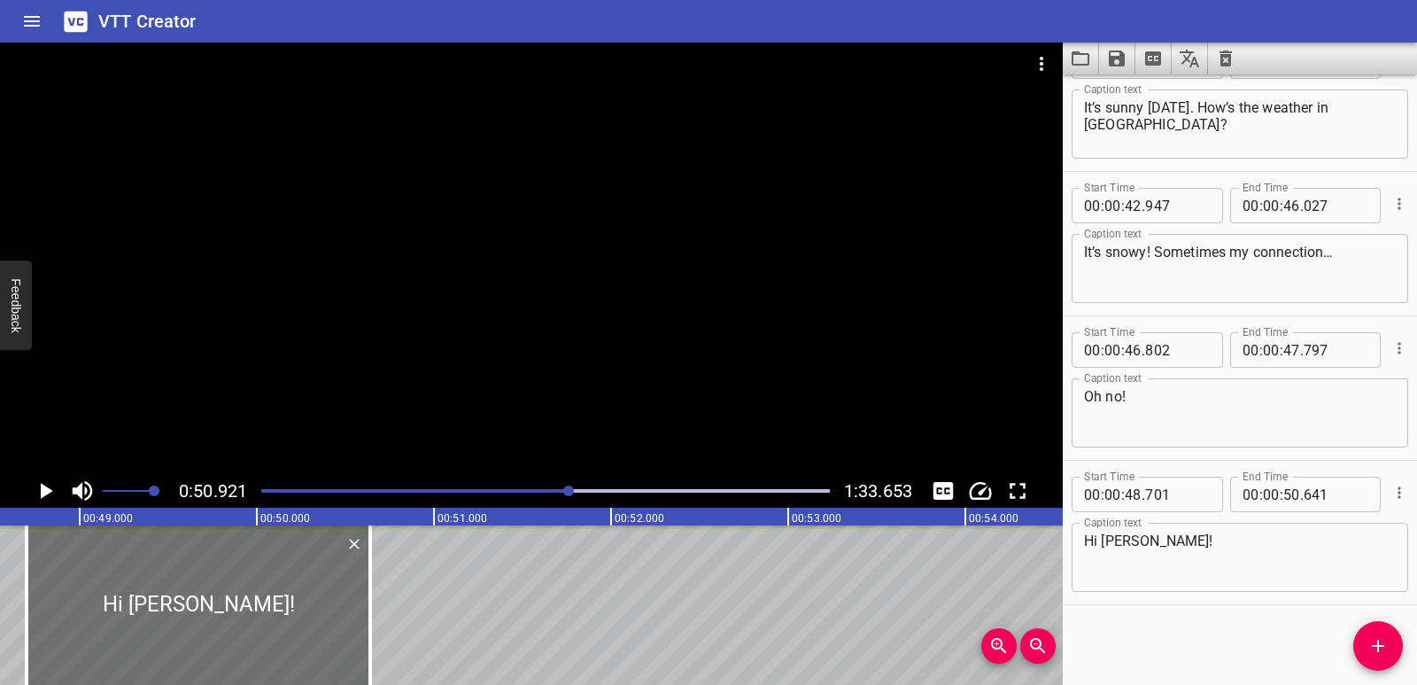
scroll to position [0, 8581]
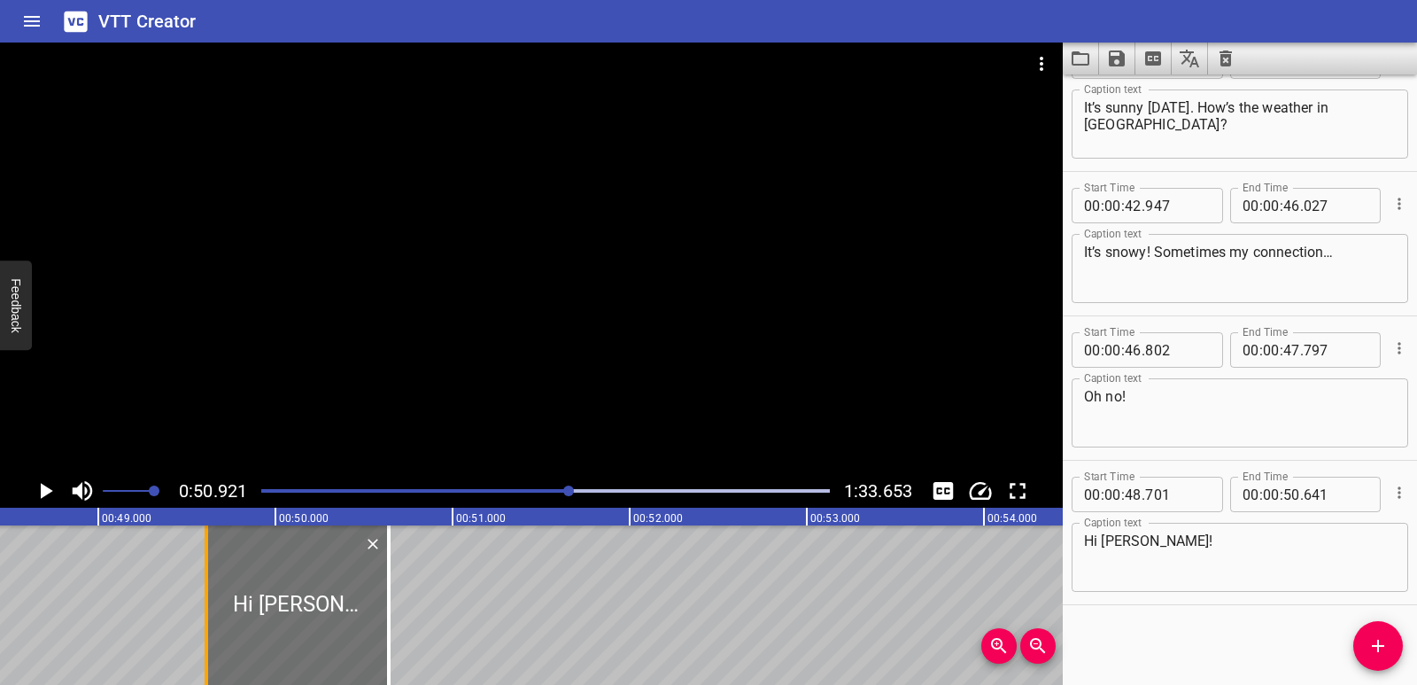
drag, startPoint x: 38, startPoint y: 598, endPoint x: 203, endPoint y: 597, distance: 164.7
click at [203, 597] on div at bounding box center [206, 604] width 18 height 159
type input "49"
type input "631"
click at [46, 489] on icon "Play/Pause" at bounding box center [47, 491] width 12 height 16
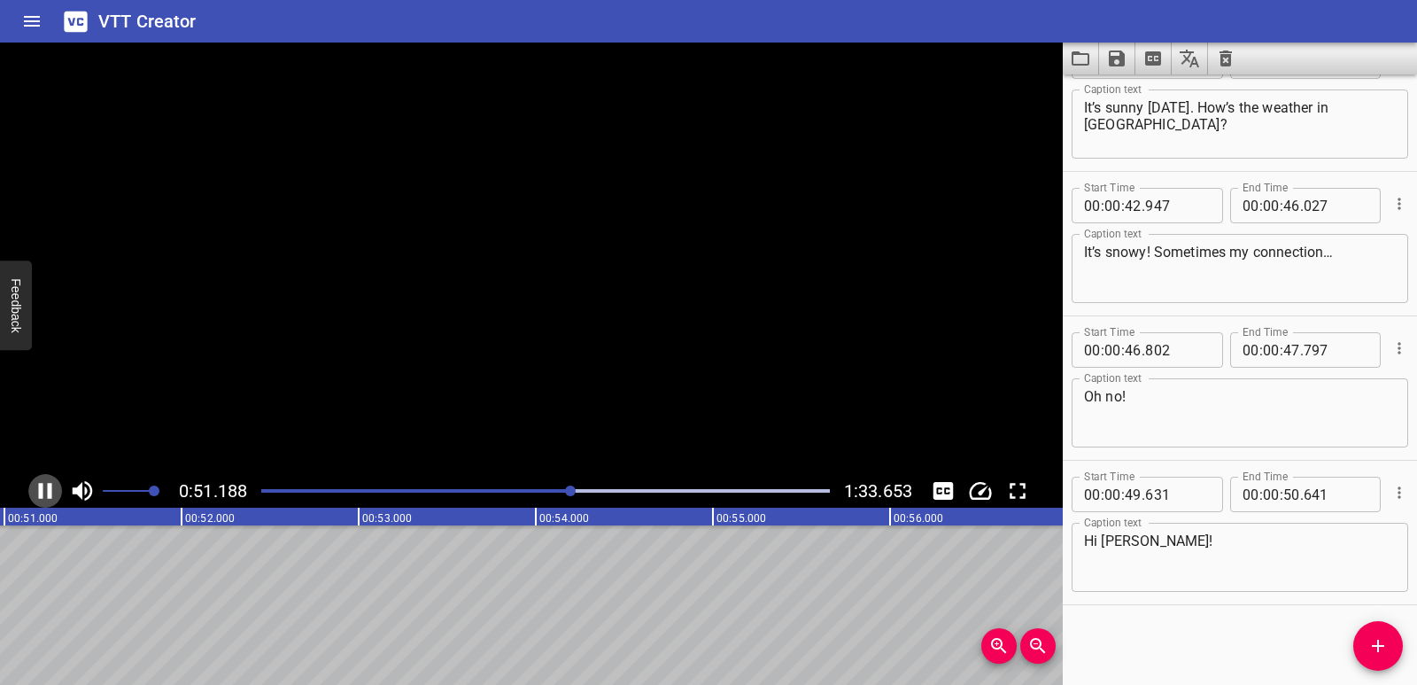
click at [38, 491] on icon "Play/Pause" at bounding box center [45, 490] width 27 height 27
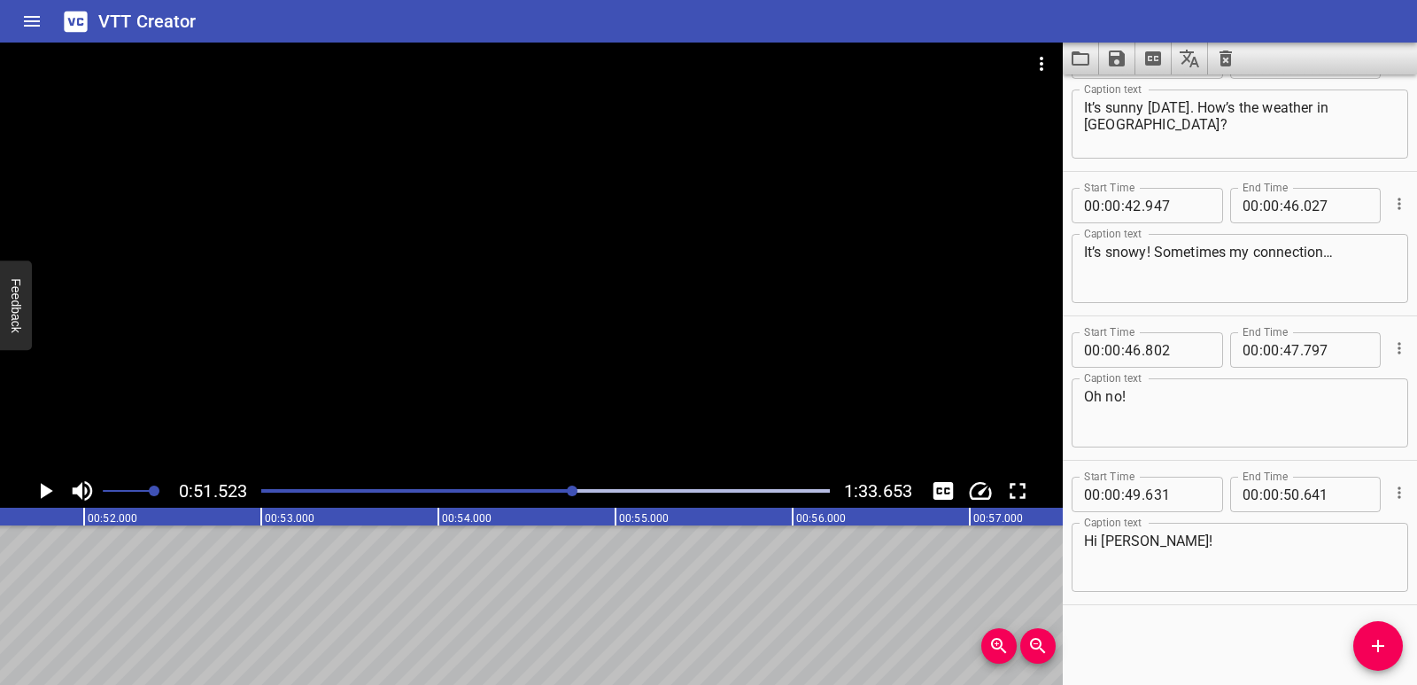
scroll to position [0, 8197]
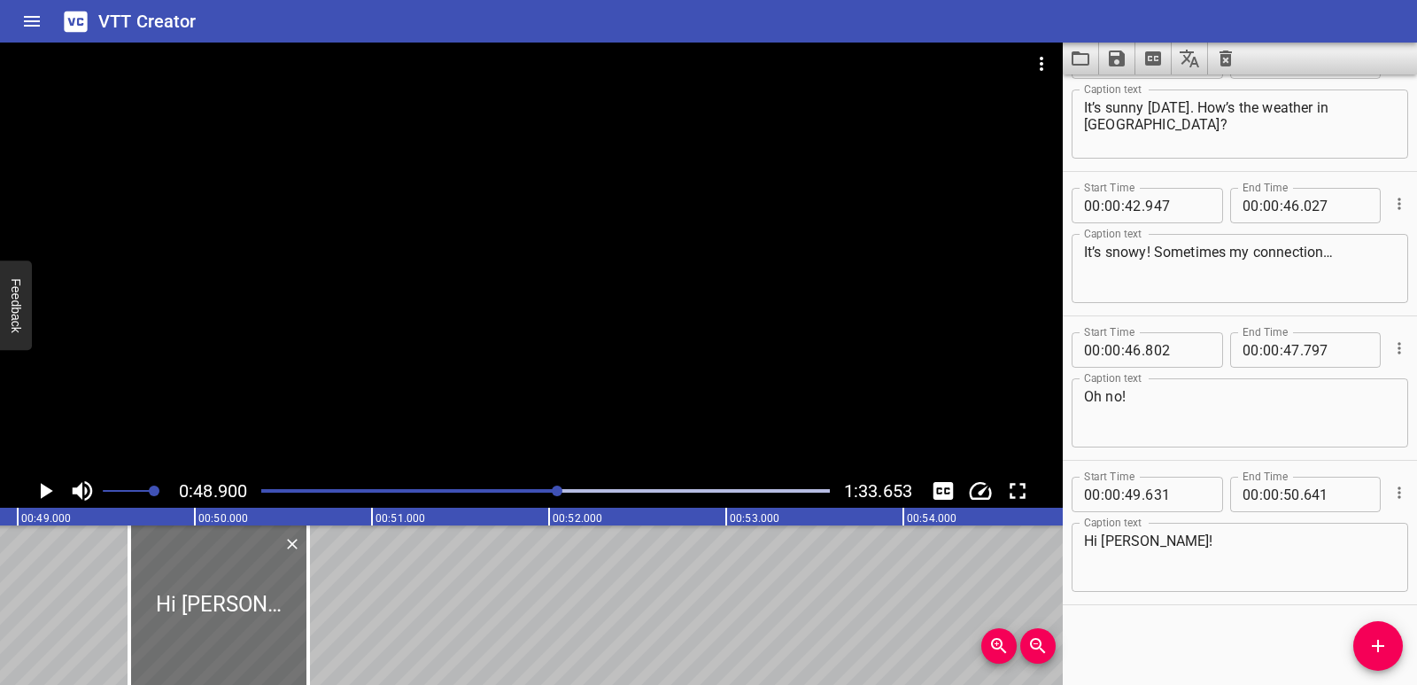
click at [45, 484] on icon "Play/Pause" at bounding box center [45, 490] width 27 height 27
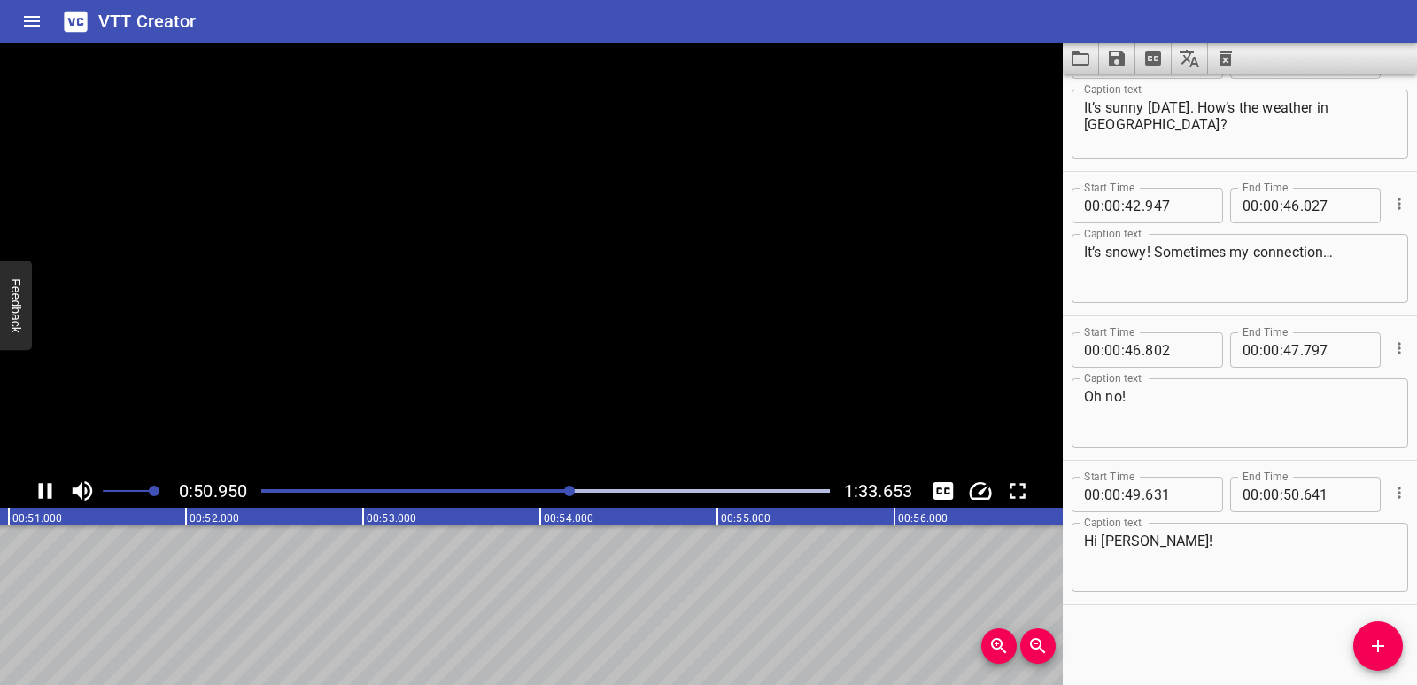
click at [45, 484] on icon "Play/Pause" at bounding box center [45, 490] width 27 height 27
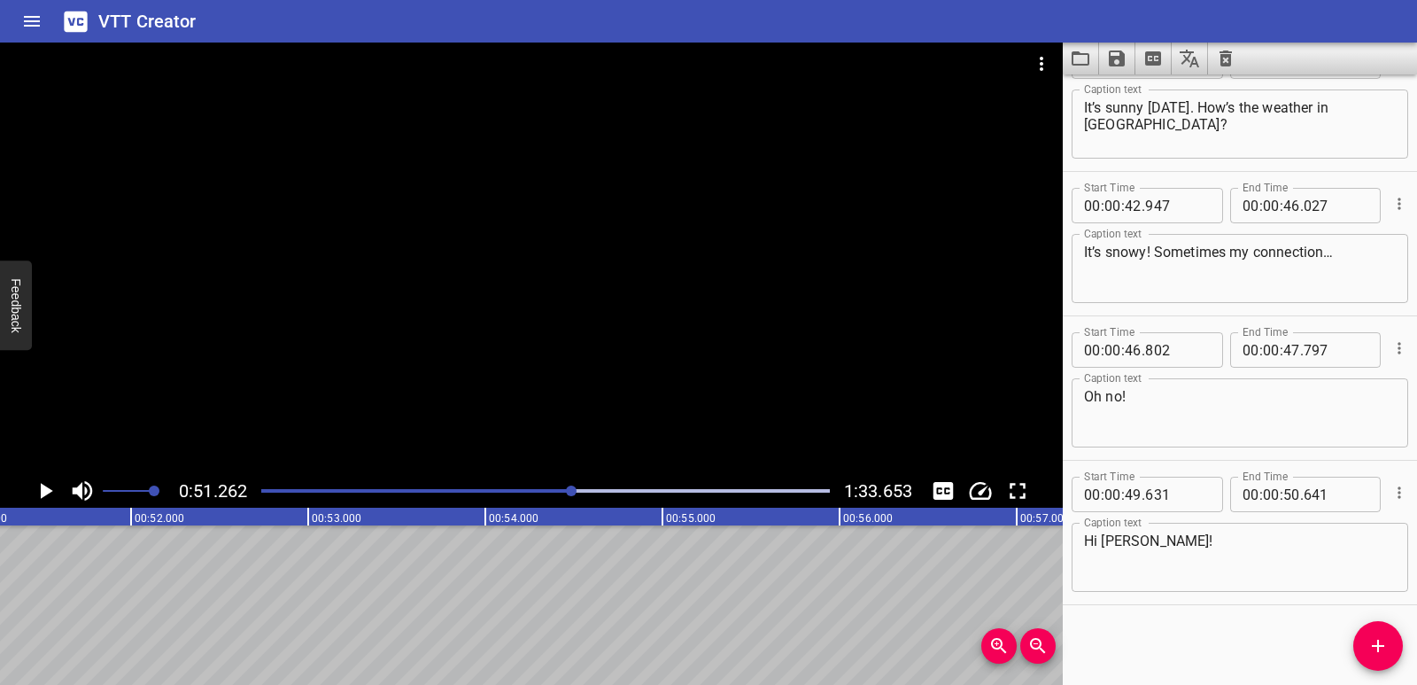
click at [1346, 639] on div "Start Time 00 : 00 : 00 . 175 Start Time End Time 00 : 00 : 02 . 115 End Time C…" at bounding box center [1240, 379] width 354 height 610
click at [1374, 642] on icon "Add Cue" at bounding box center [1377, 645] width 21 height 21
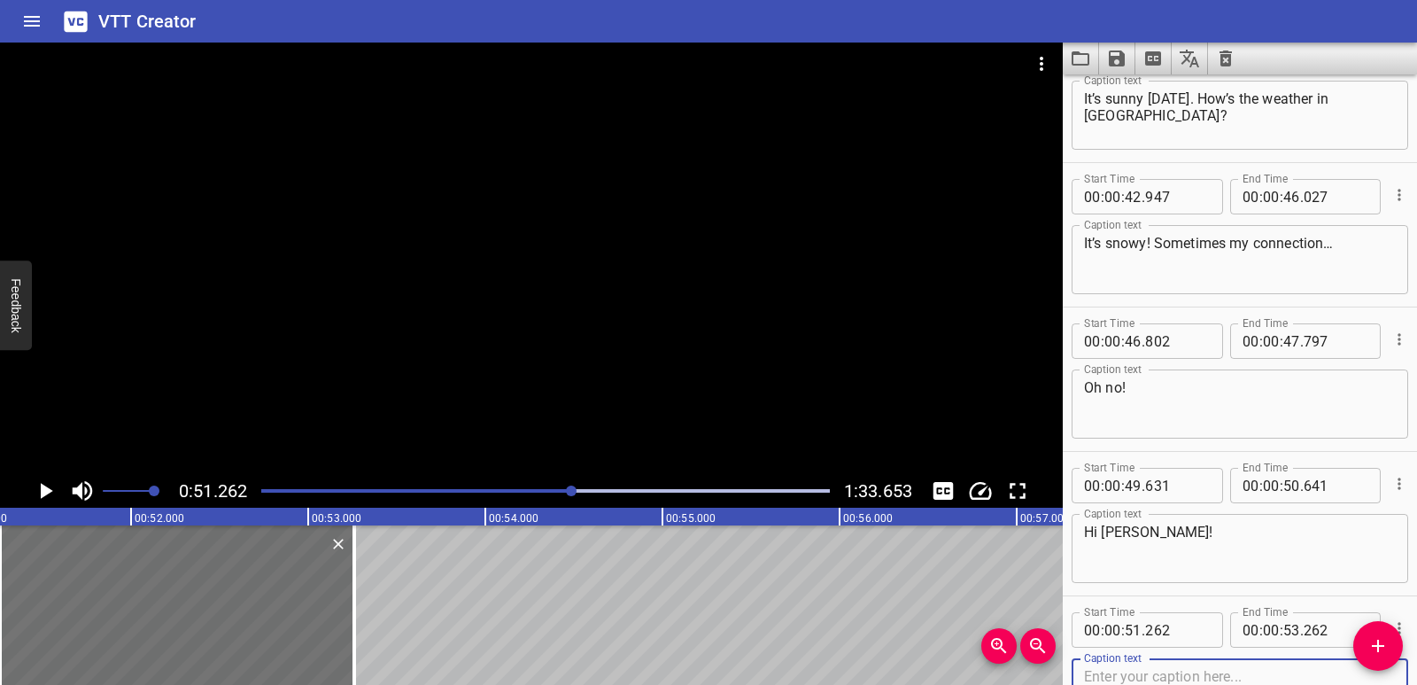
scroll to position [1350, 0]
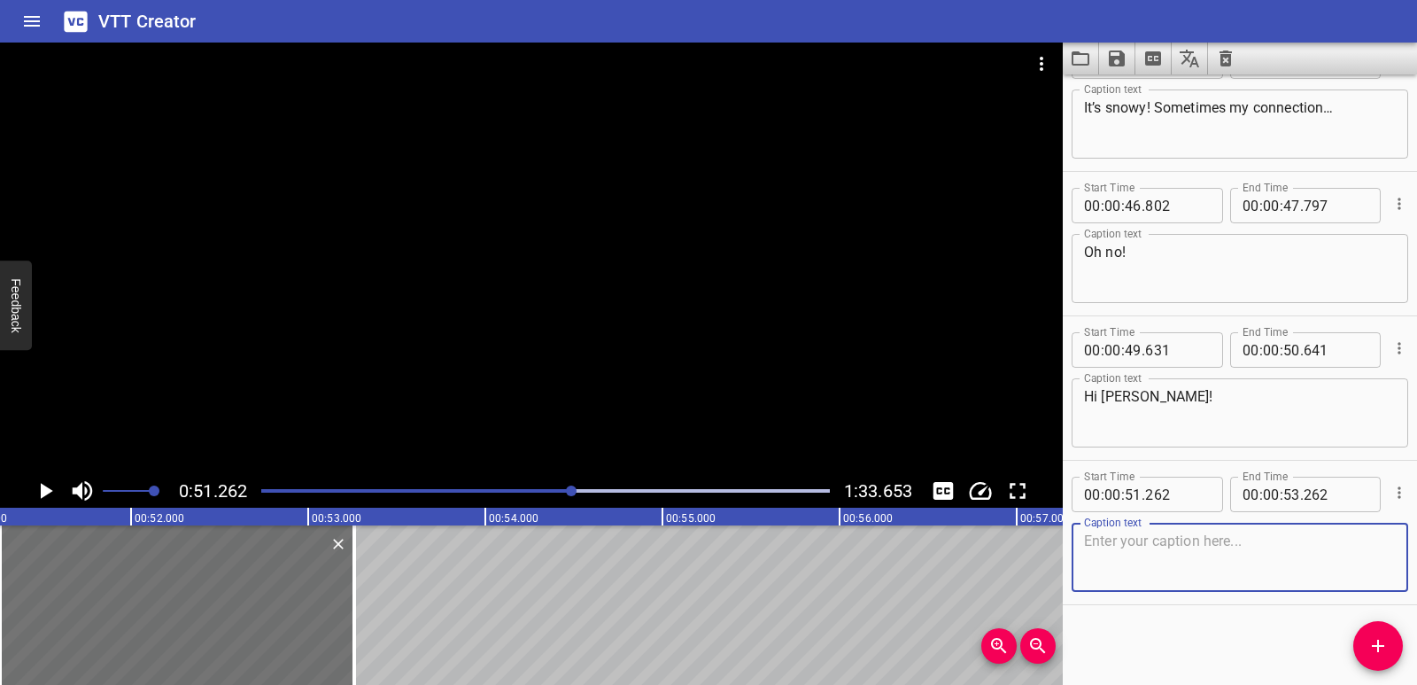
click at [1135, 558] on textarea at bounding box center [1240, 557] width 312 height 50
paste textarea "Oh no!"
type textarea "Oh no!"
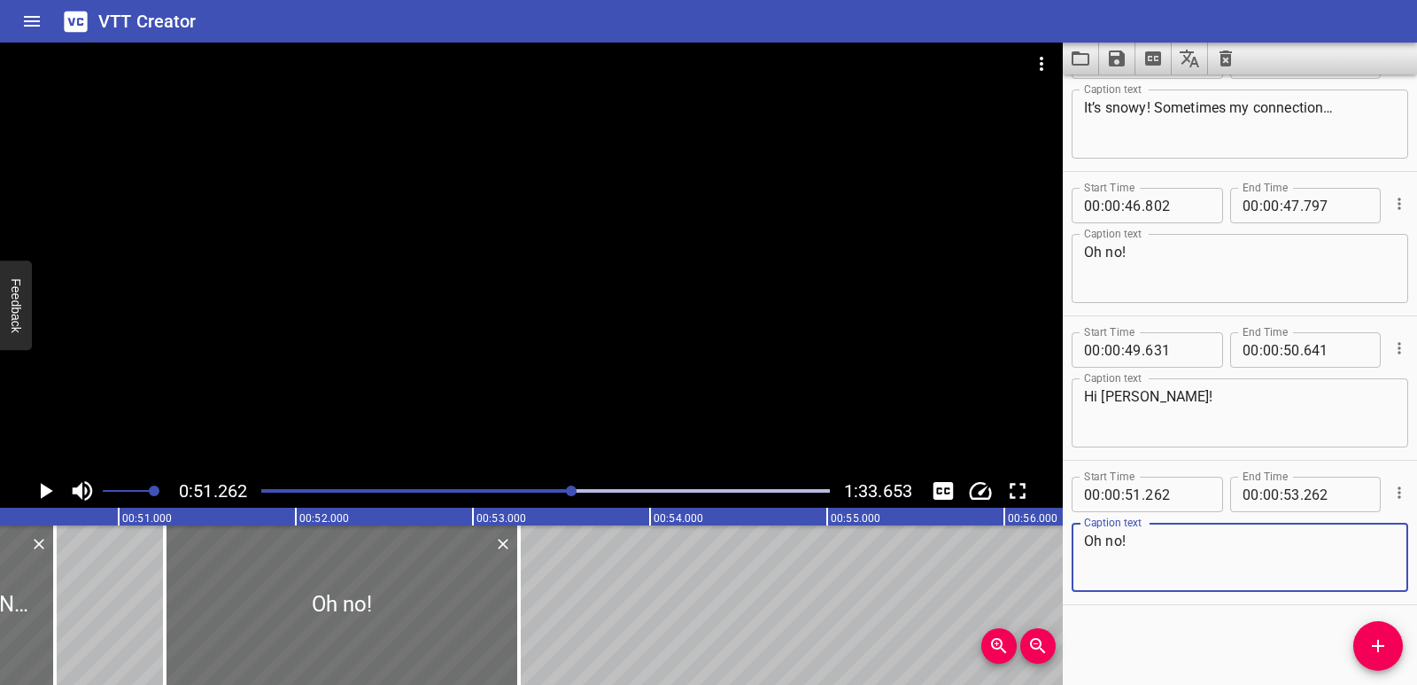
scroll to position [0, 8824]
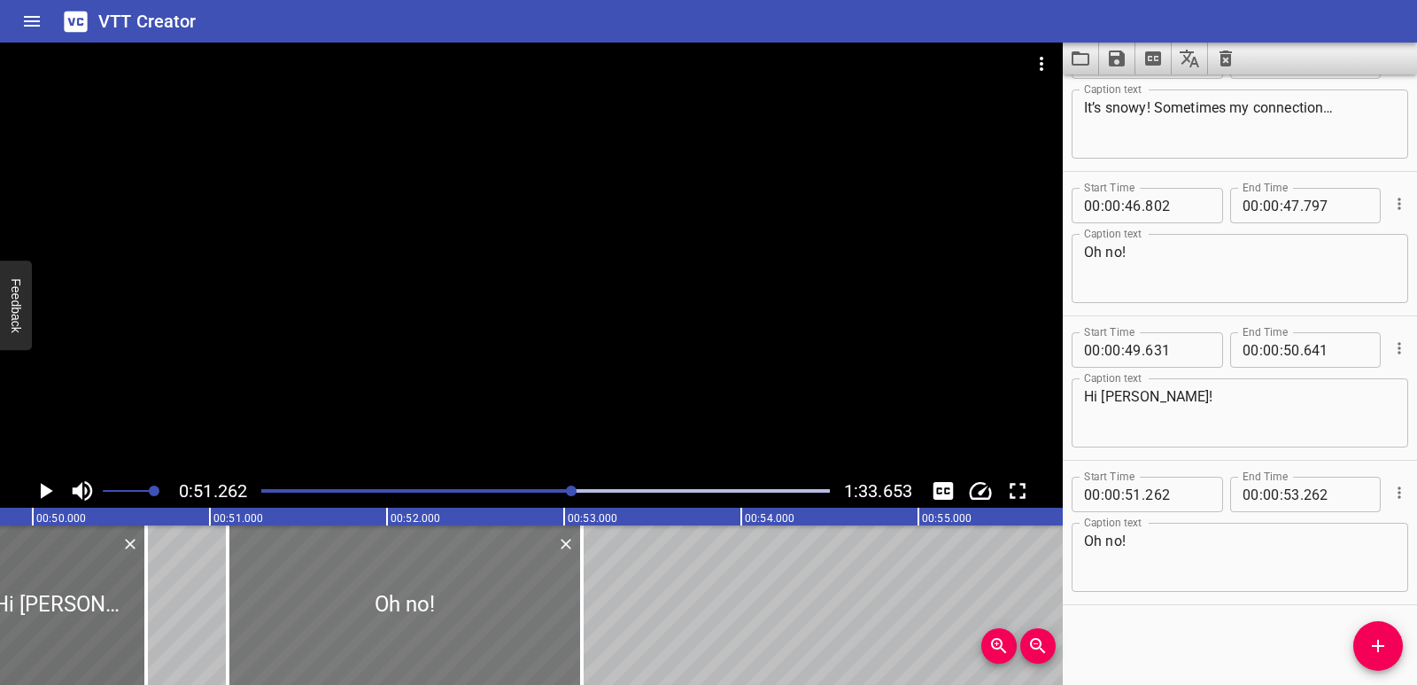
drag, startPoint x: 559, startPoint y: 629, endPoint x: 531, endPoint y: 632, distance: 27.7
click at [531, 632] on div at bounding box center [405, 604] width 354 height 159
type input "102"
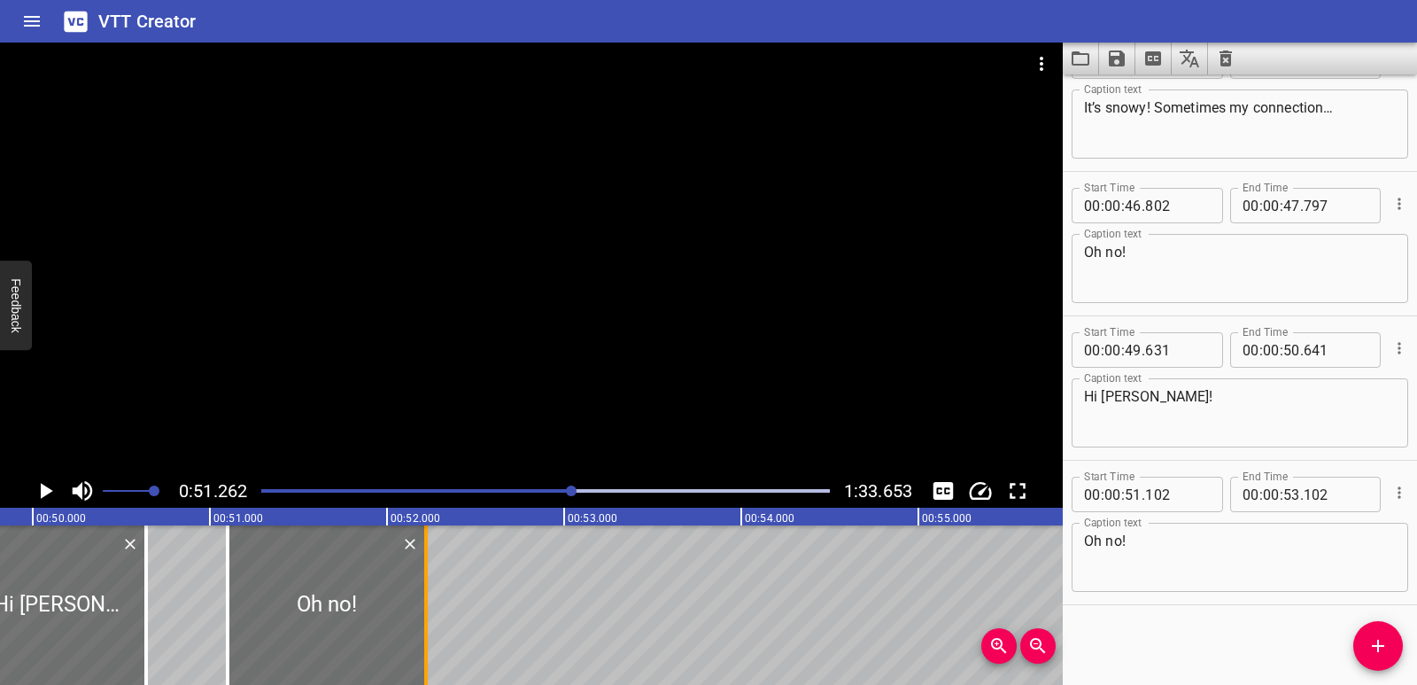
drag, startPoint x: 585, startPoint y: 625, endPoint x: 429, endPoint y: 595, distance: 158.8
click at [429, 595] on div at bounding box center [426, 604] width 18 height 159
type input "52"
type input "222"
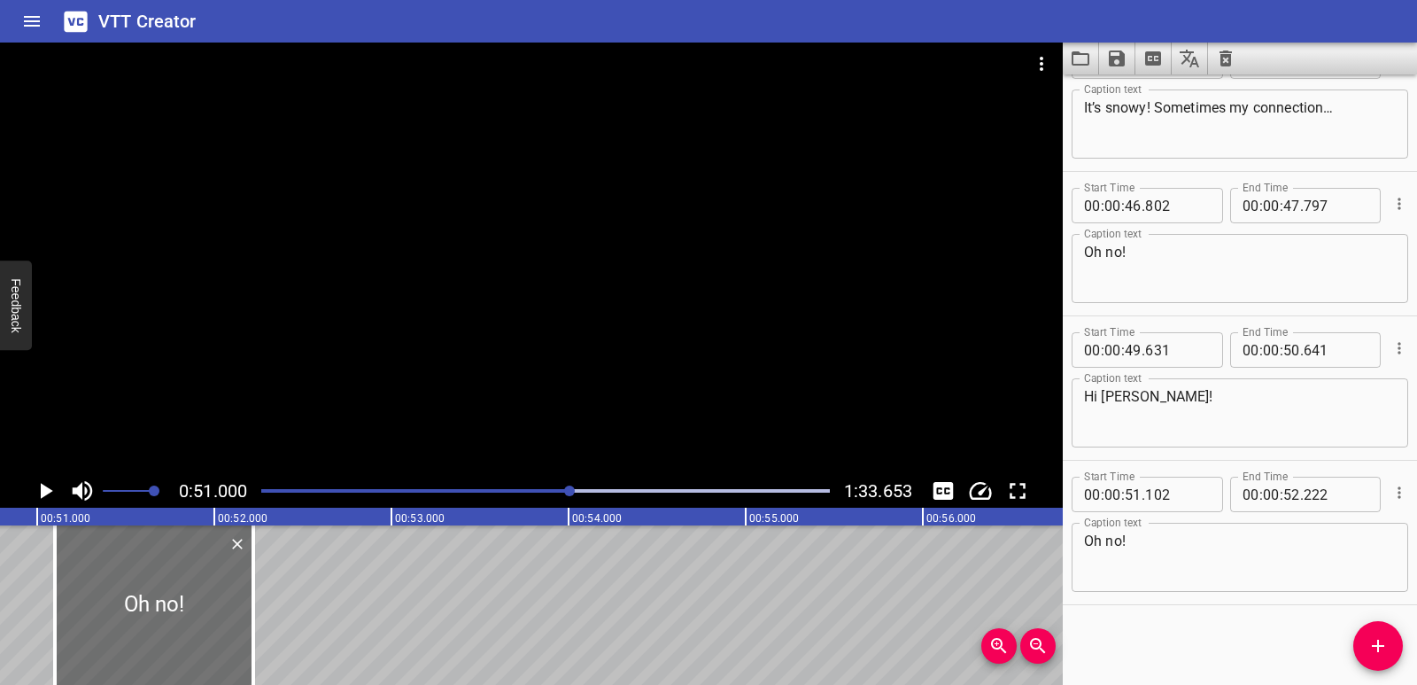
click at [50, 490] on icon "Play/Pause" at bounding box center [47, 491] width 12 height 16
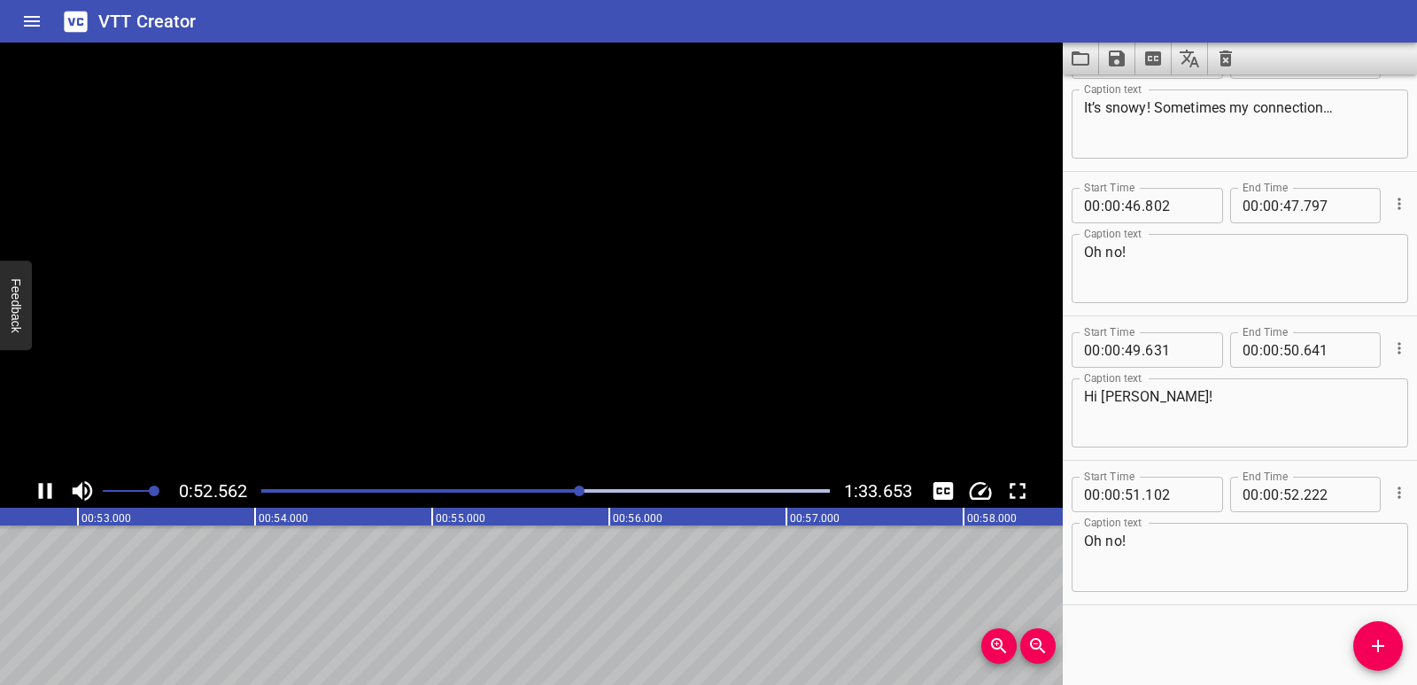
click at [50, 490] on icon "Play/Pause" at bounding box center [45, 491] width 13 height 16
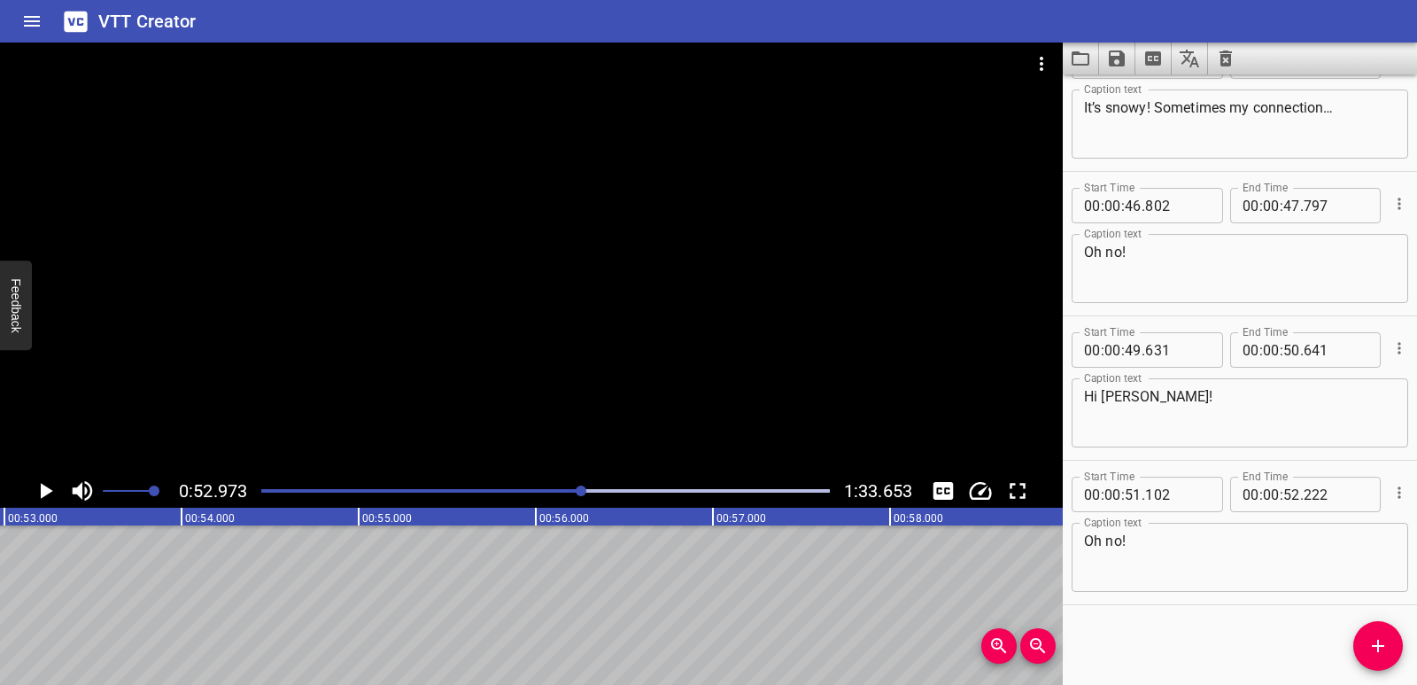
click at [1384, 644] on icon "Add Cue" at bounding box center [1377, 645] width 21 height 21
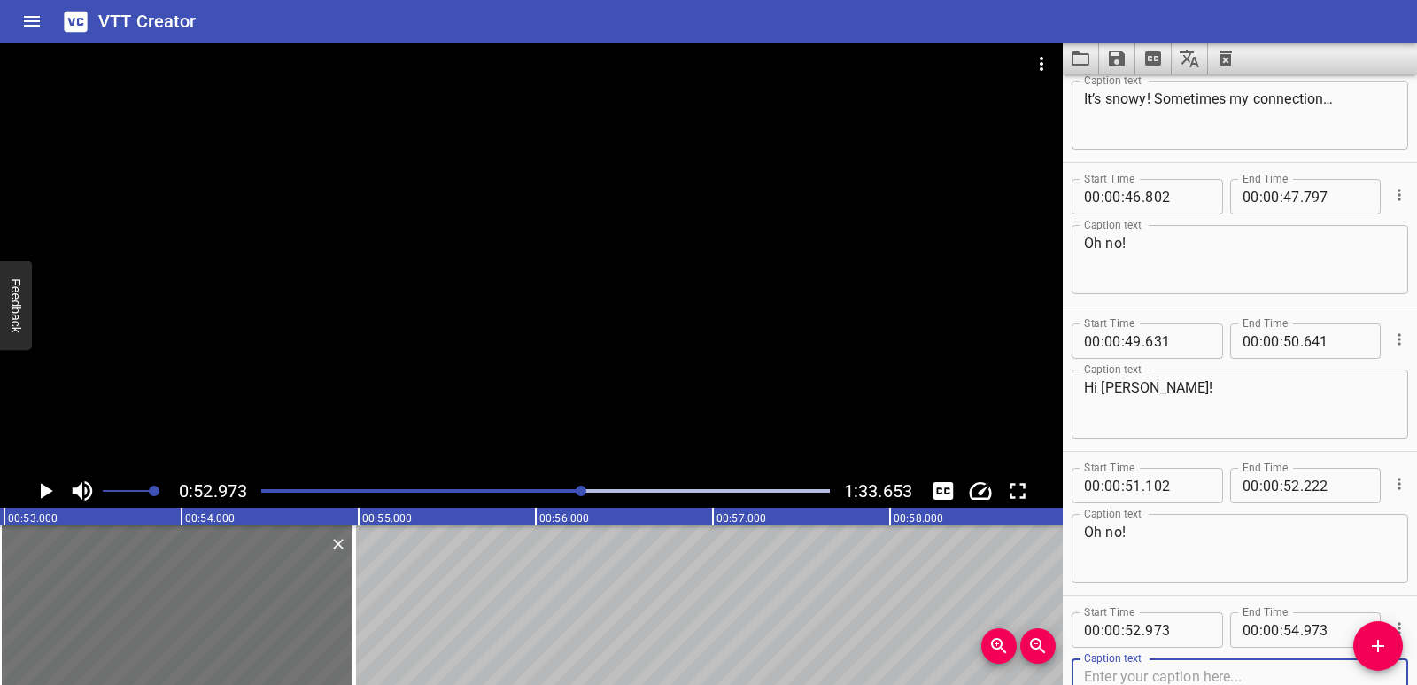
scroll to position [1494, 0]
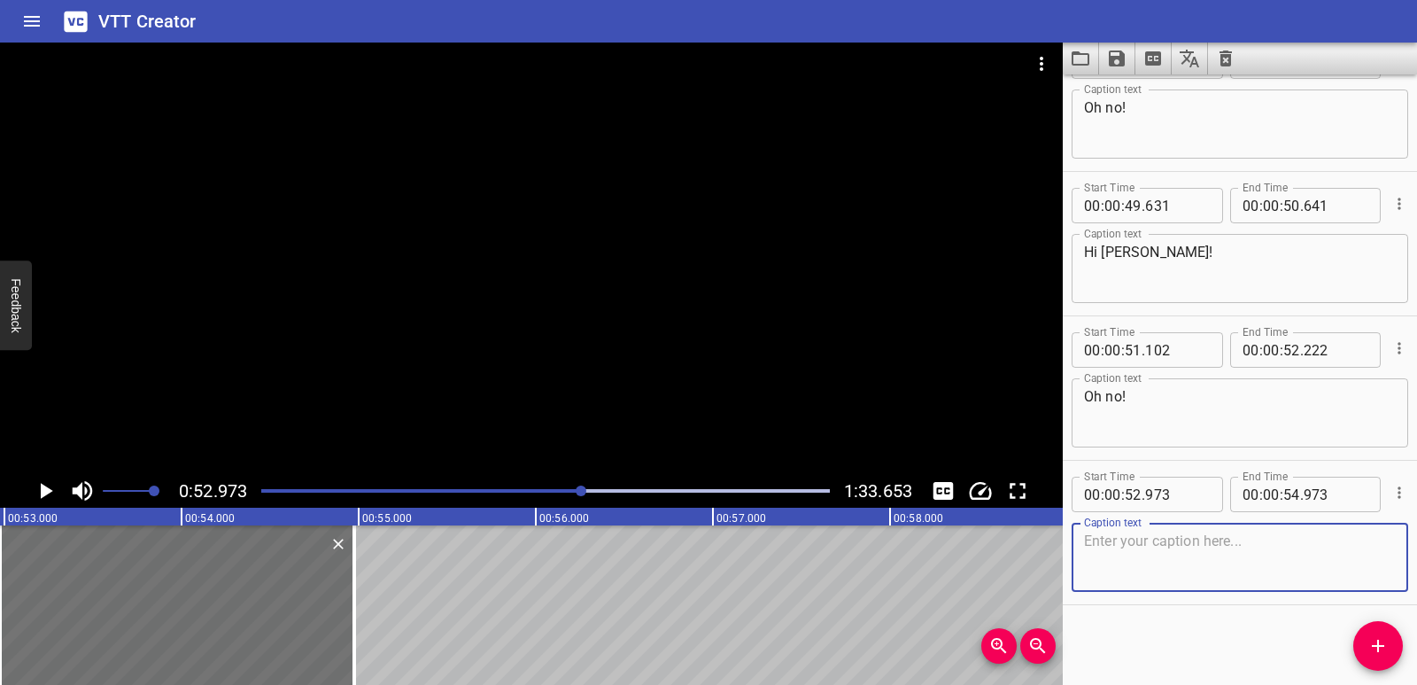
click at [1125, 562] on textarea at bounding box center [1240, 557] width 312 height 50
paste textarea "Sorry, it’s rainy here in [GEOGRAPHIC_DATA]. It’s only 13 degrees. What’s the t…"
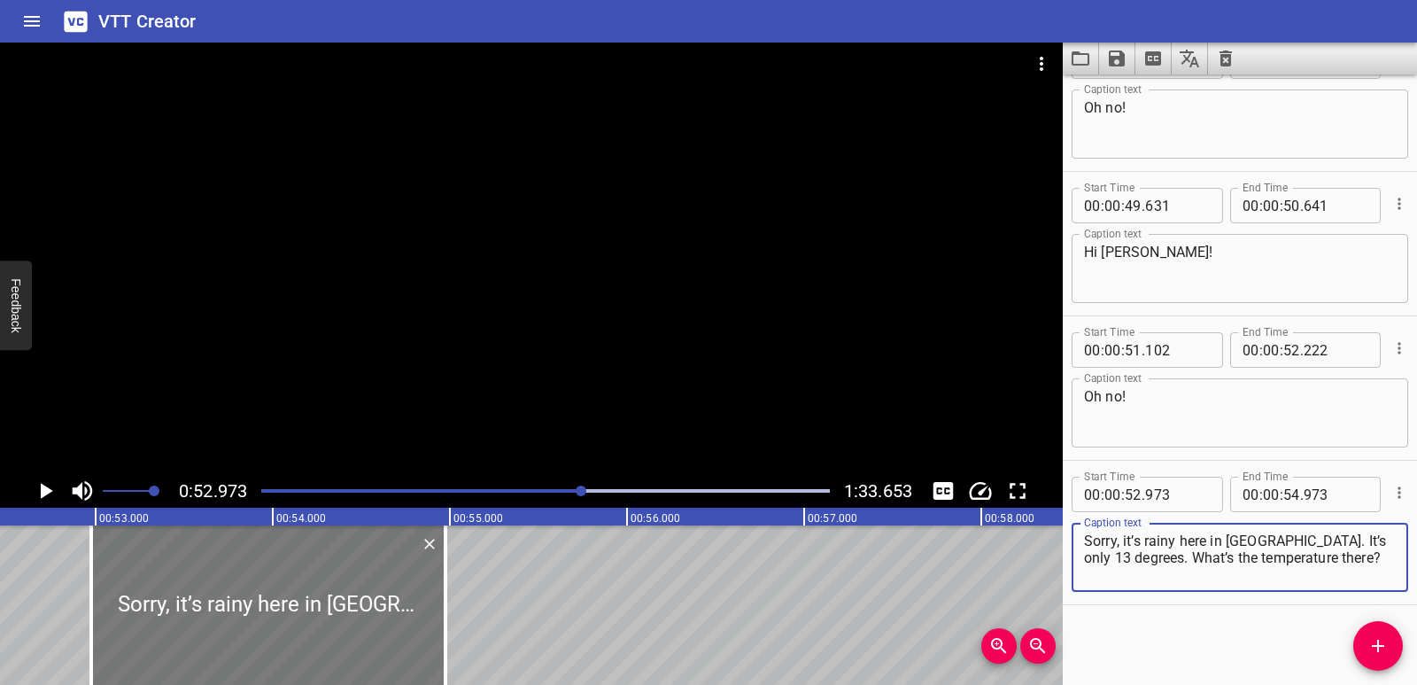
scroll to position [0, 9274]
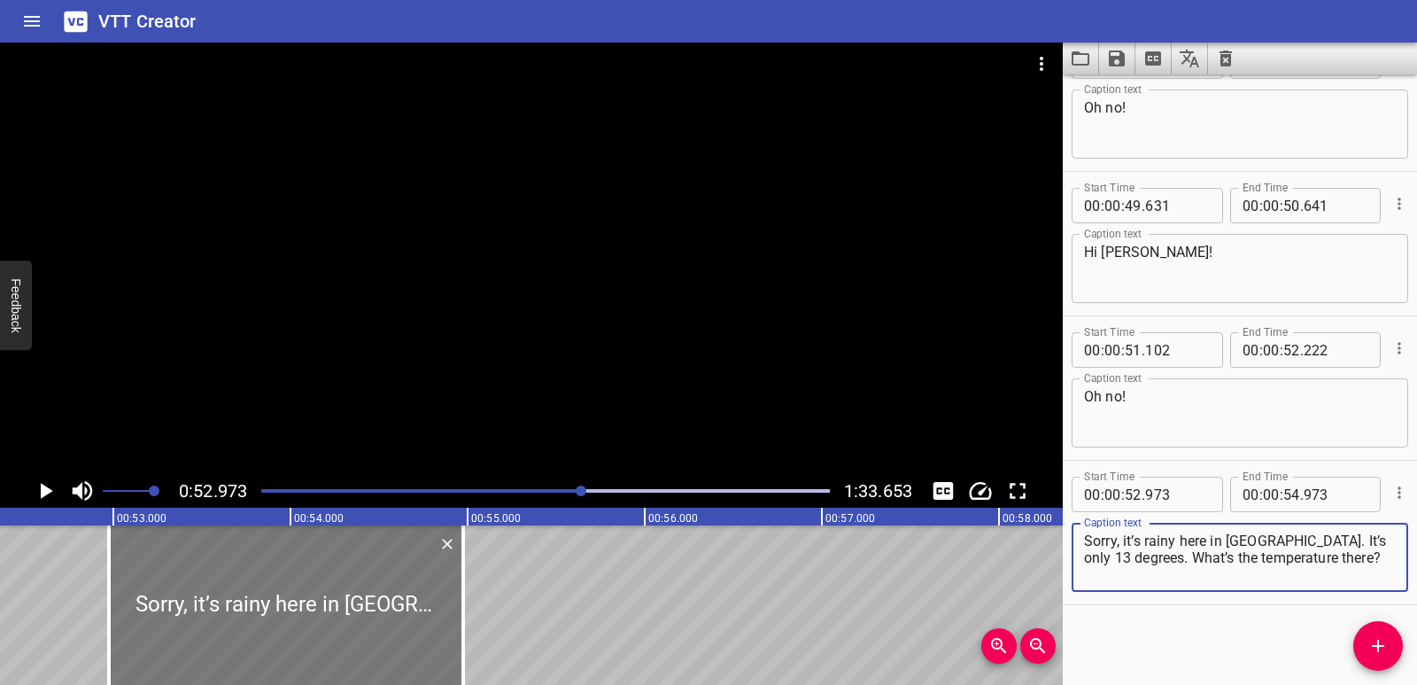
type textarea "Sorry, it’s rainy here in [GEOGRAPHIC_DATA]. It’s only 13 degrees. What’s the t…"
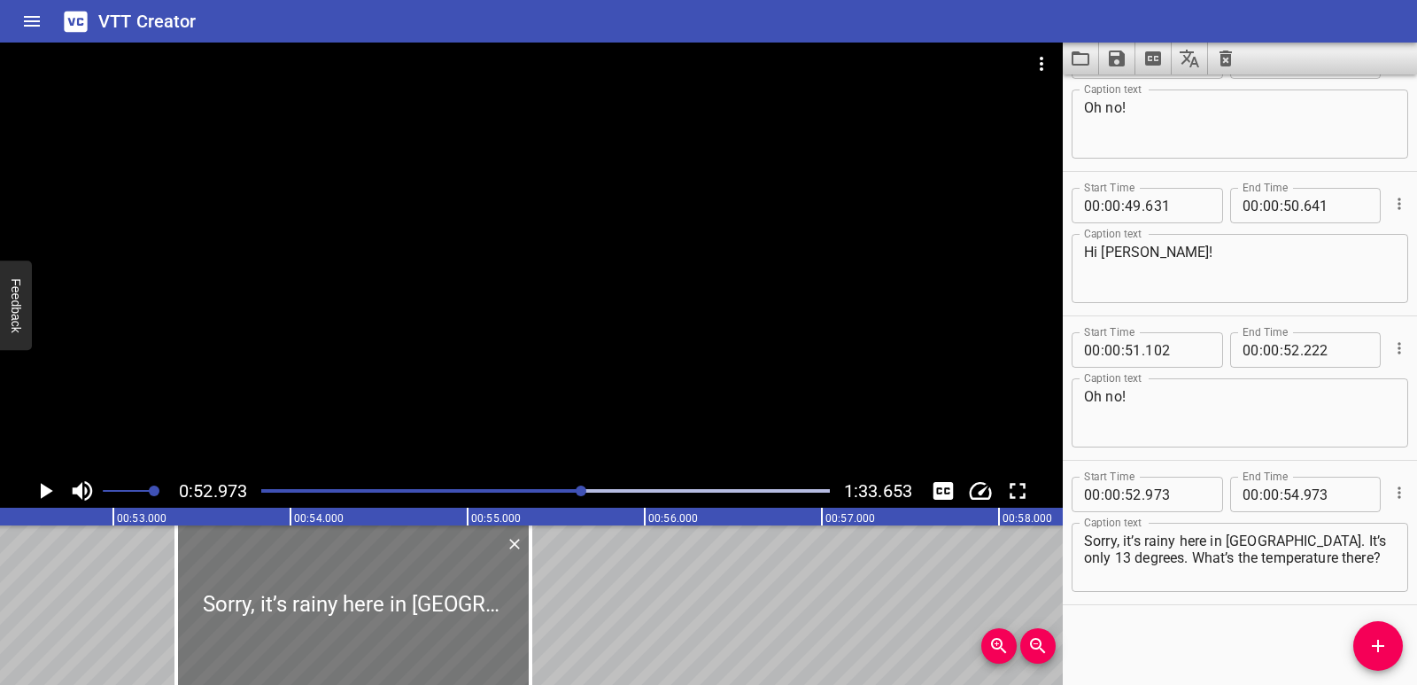
drag, startPoint x: 322, startPoint y: 604, endPoint x: 383, endPoint y: 597, distance: 60.6
click at [383, 597] on div at bounding box center [353, 604] width 354 height 159
type input "53"
type input "358"
type input "55"
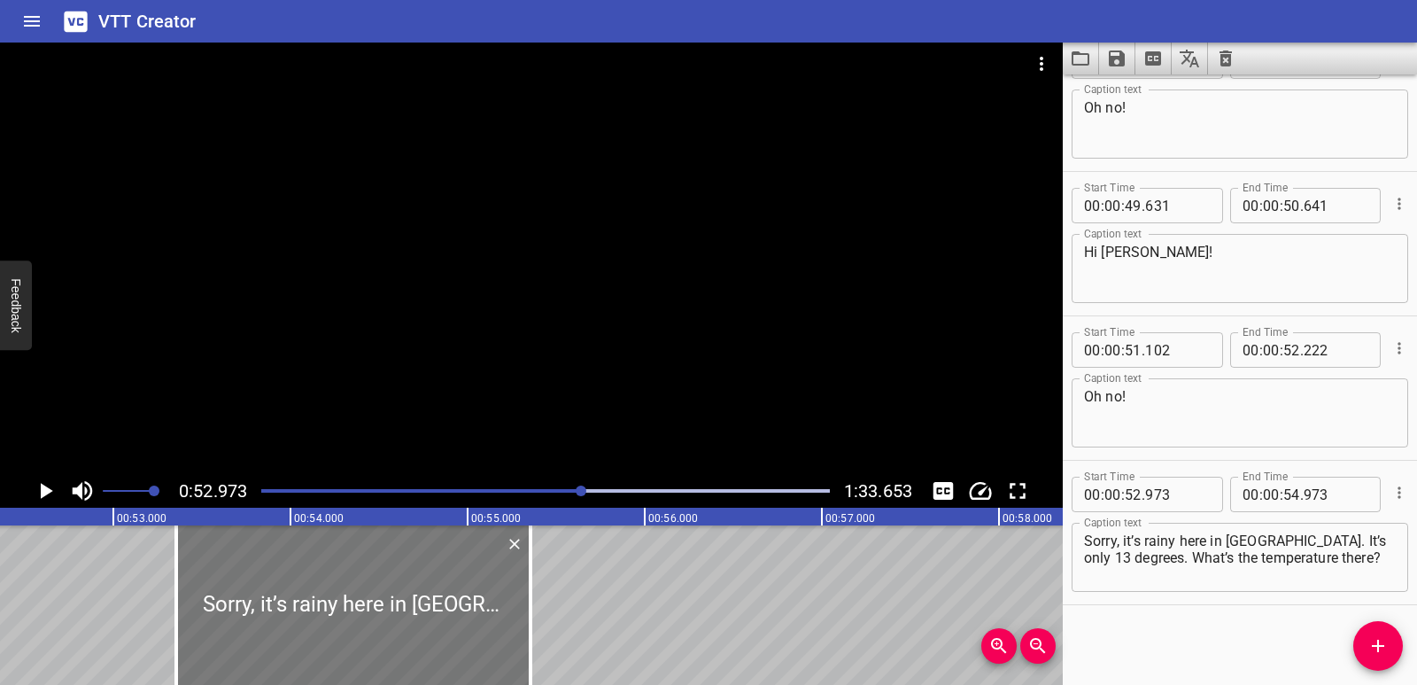
type input "358"
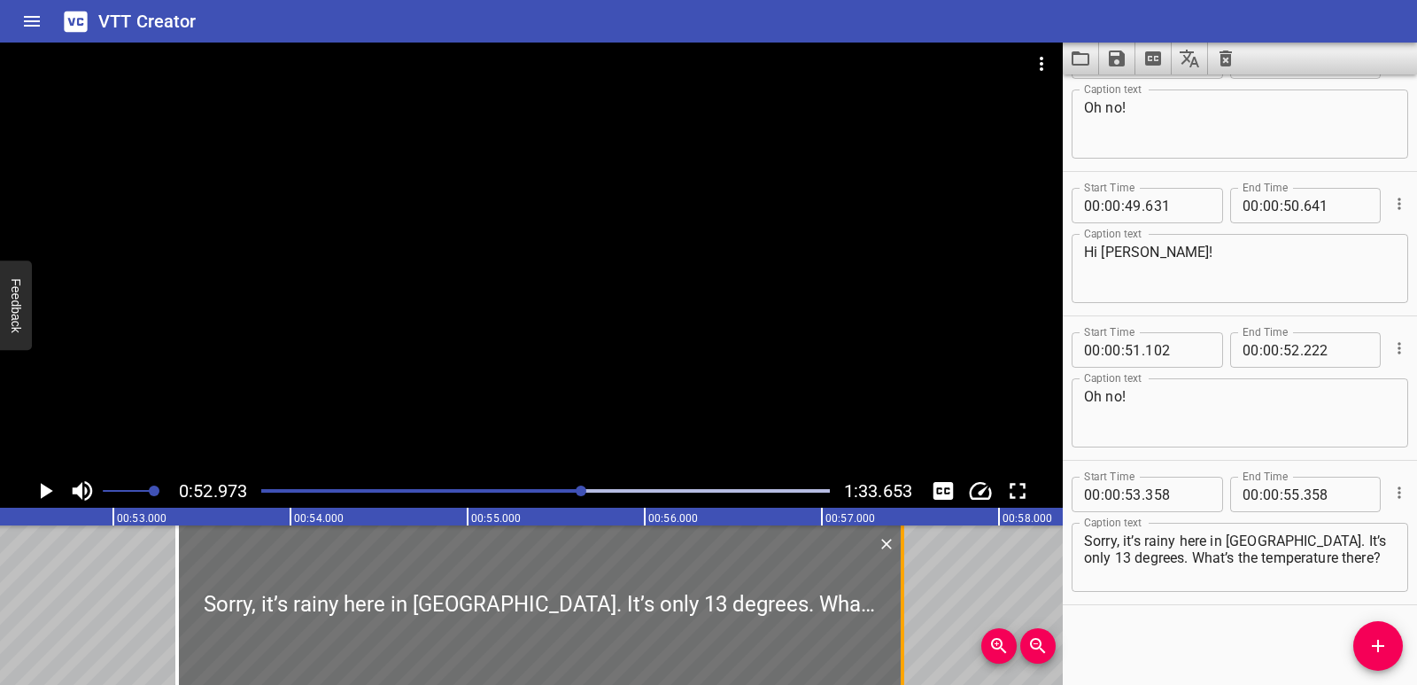
drag, startPoint x: 529, startPoint y: 589, endPoint x: 900, endPoint y: 587, distance: 371.1
click at [900, 587] on div at bounding box center [903, 604] width 18 height 159
type input "57"
type input "453"
click at [69, 569] on div "Listening: What Weather! Ok, class, [DATE] we’re going to talk to our online pa…" at bounding box center [1354, 604] width 21256 height 159
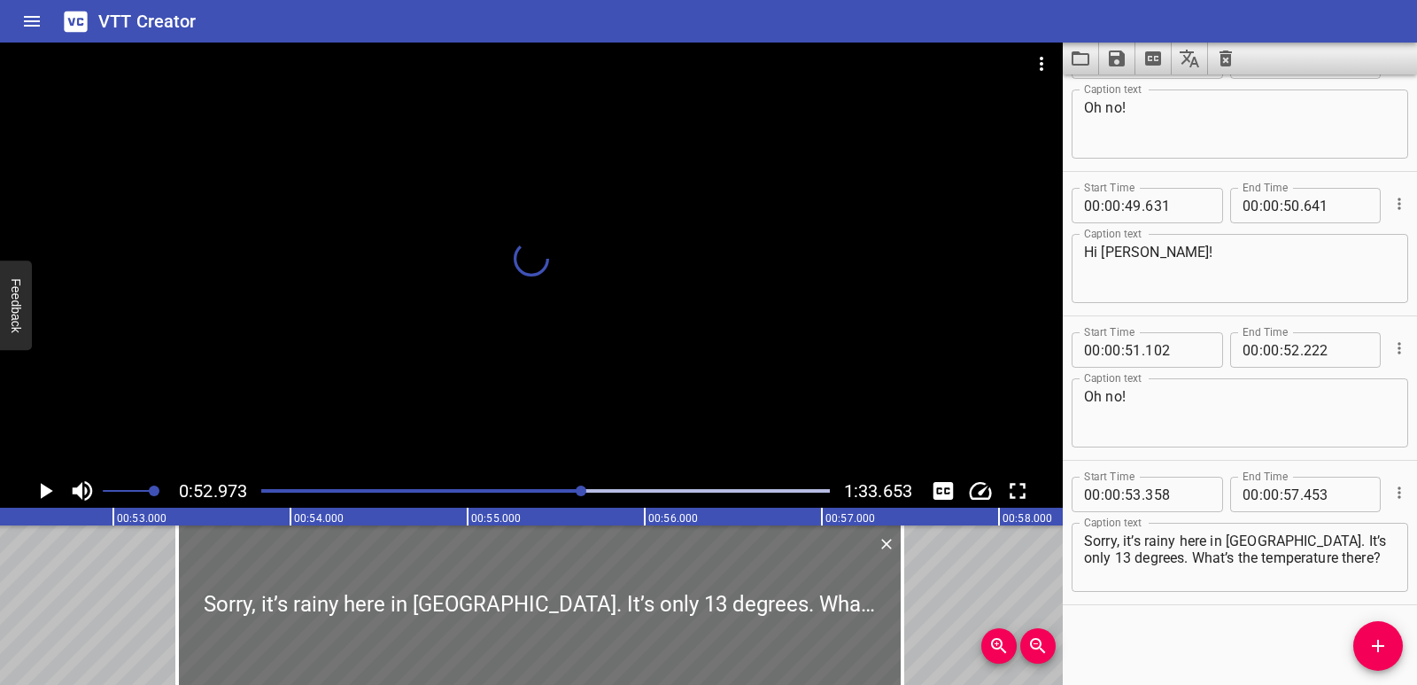
click at [47, 481] on icon "Play/Pause" at bounding box center [45, 490] width 27 height 27
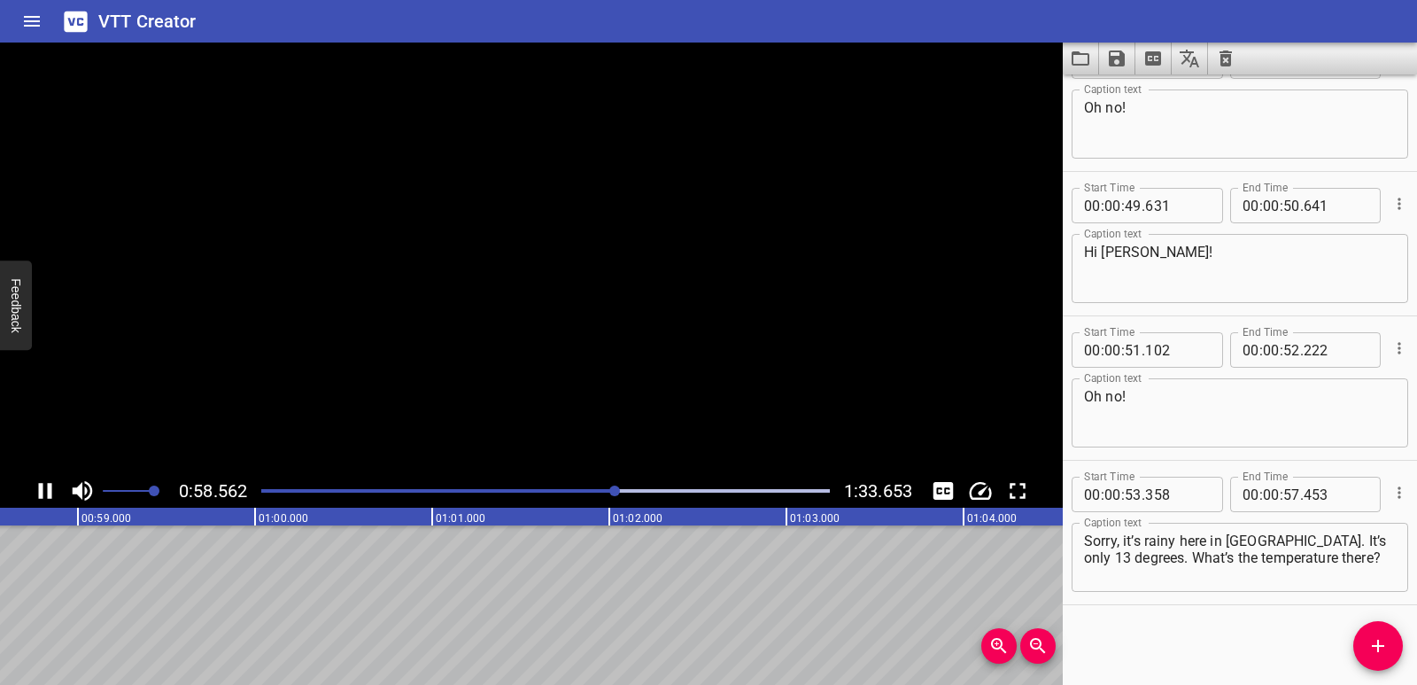
click at [47, 481] on icon "Play/Pause" at bounding box center [45, 490] width 27 height 27
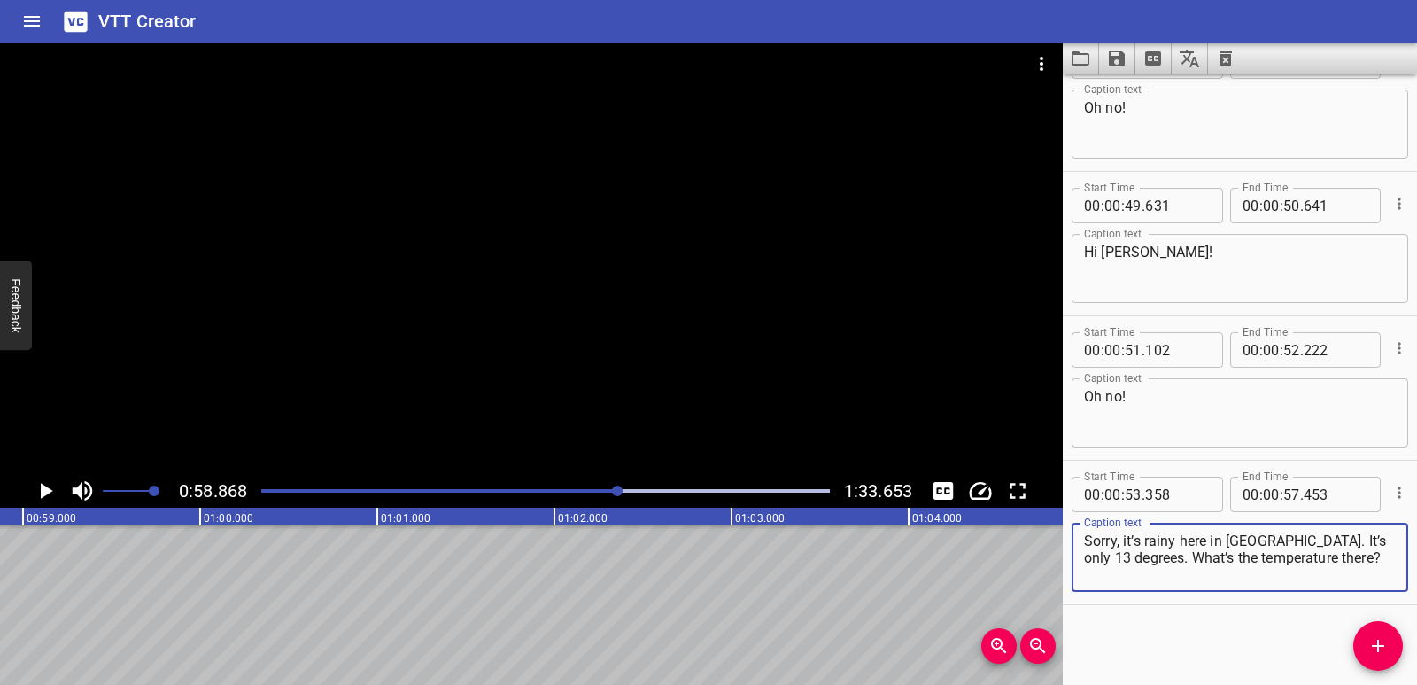
drag, startPoint x: 1143, startPoint y: 558, endPoint x: 1342, endPoint y: 558, distance: 198.4
click at [1342, 558] on textarea "Sorry, it’s rainy here in [GEOGRAPHIC_DATA]. It’s only 13 degrees. What’s the t…" at bounding box center [1240, 557] width 312 height 50
type textarea "Sorry, it’s rainy here in [GEOGRAPHIC_DATA]. It’s only 13 degrees."
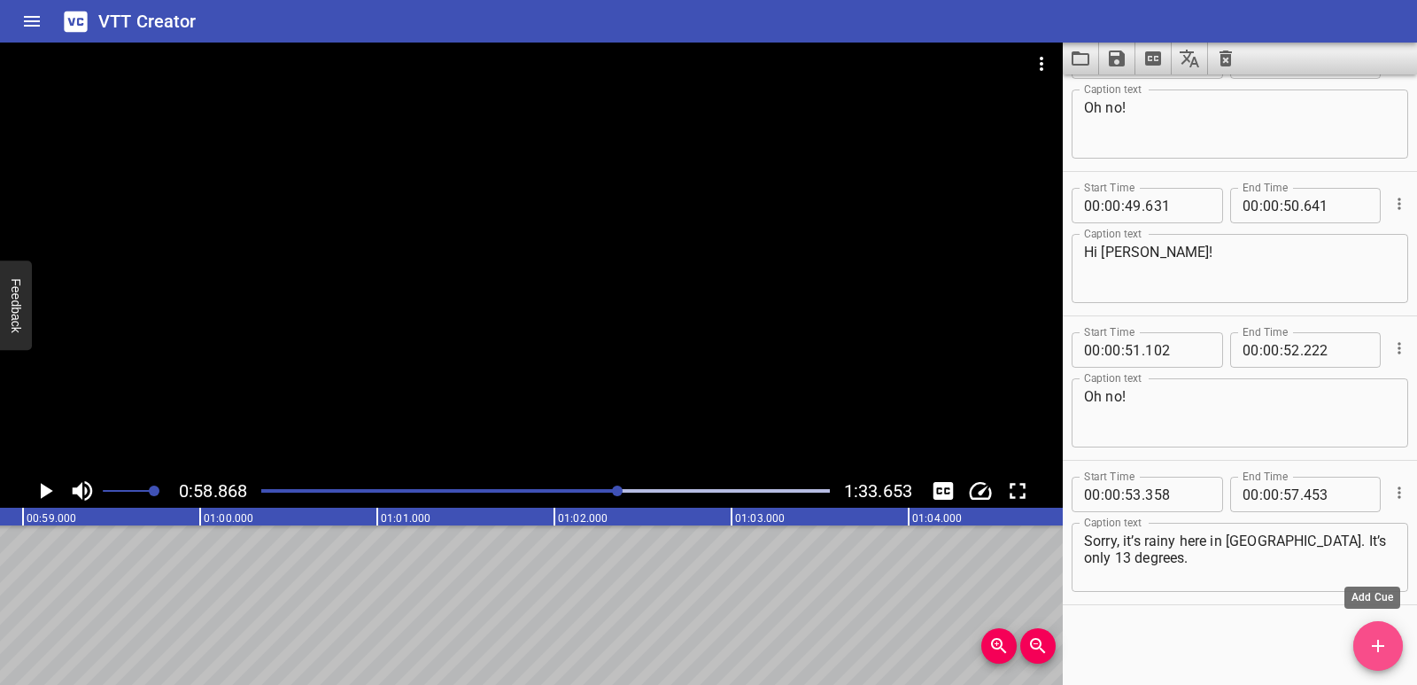
click at [1379, 643] on icon "Add Cue" at bounding box center [1378, 645] width 12 height 12
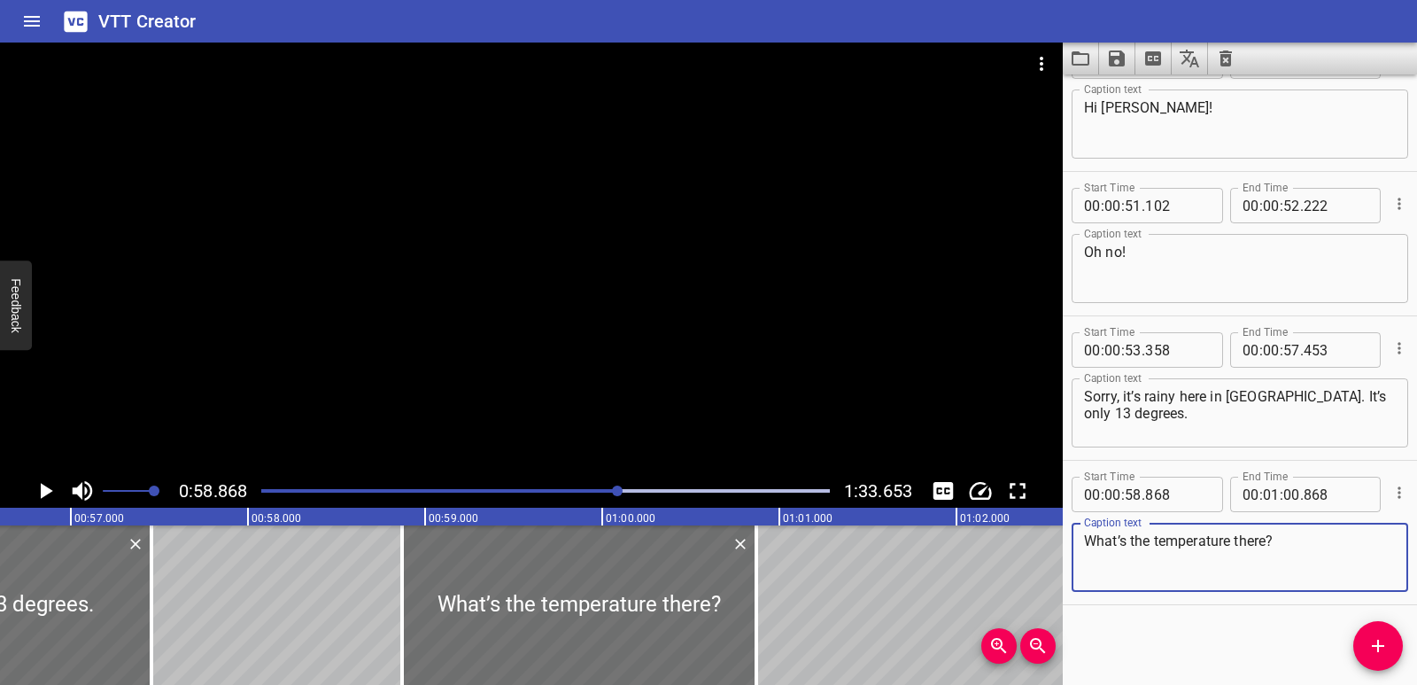
scroll to position [0, 9934]
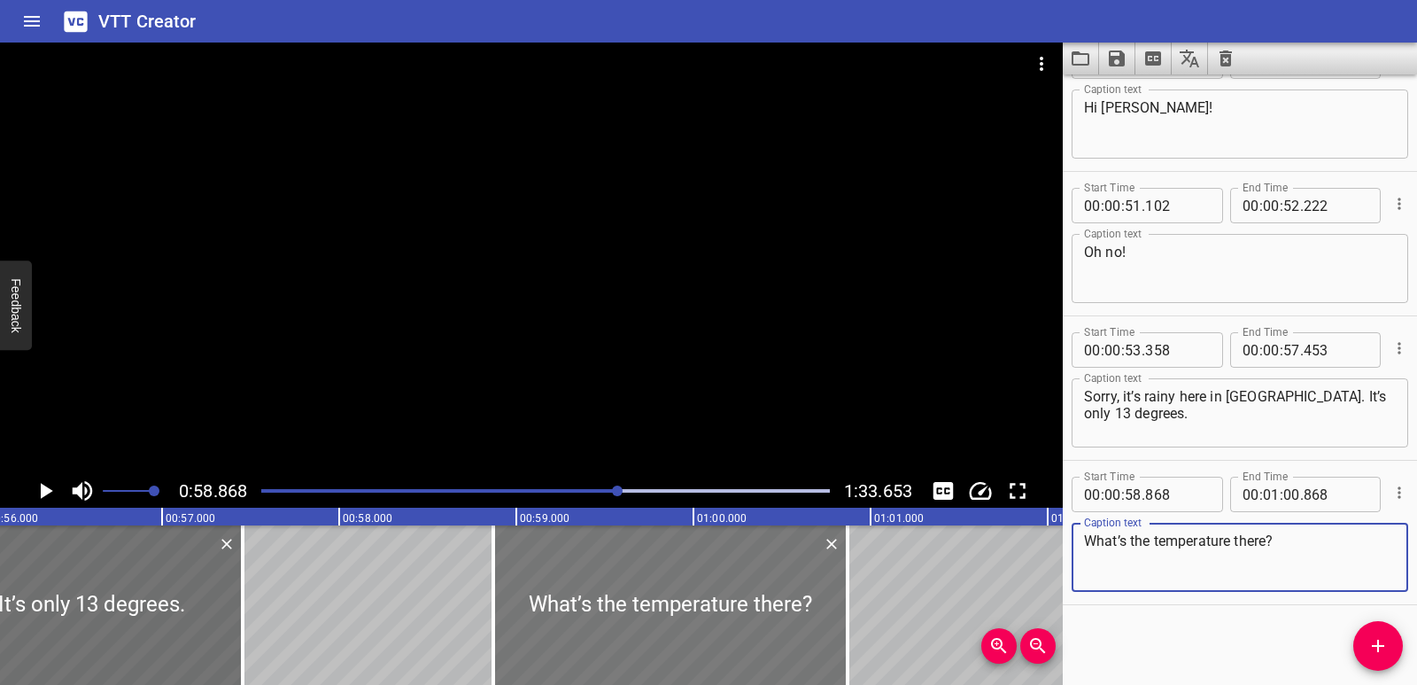
type textarea "What’s the temperature there?"
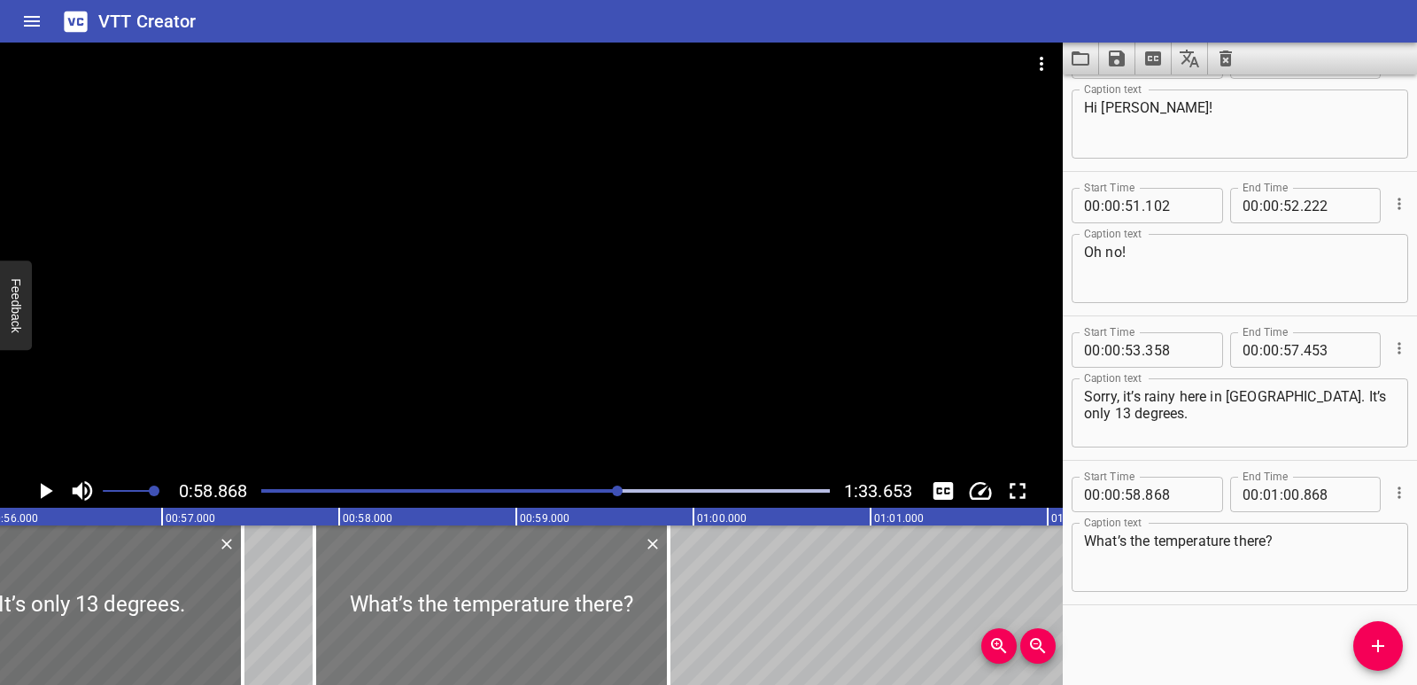
drag, startPoint x: 592, startPoint y: 639, endPoint x: 413, endPoint y: 616, distance: 180.5
click at [413, 616] on div at bounding box center [491, 604] width 354 height 159
type input "57"
type input "858"
type input "00"
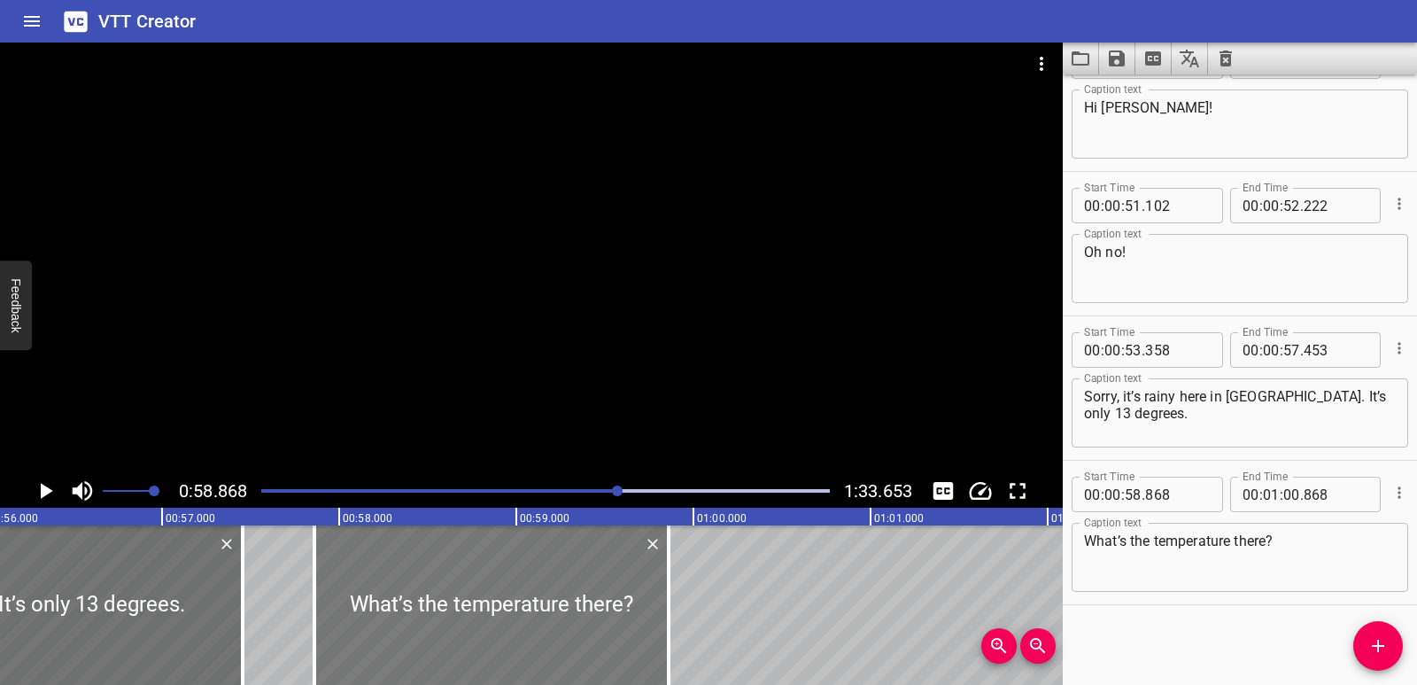
type input "59"
type input "858"
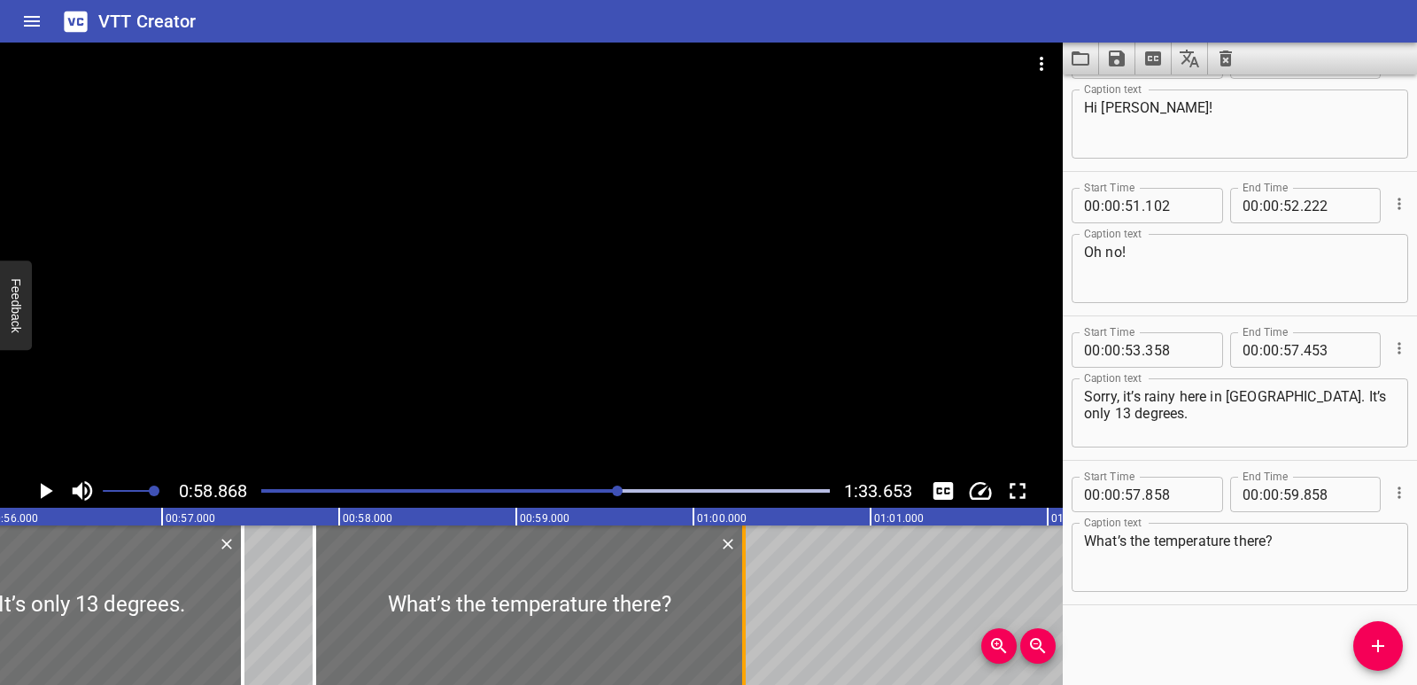
drag, startPoint x: 690, startPoint y: 617, endPoint x: 748, endPoint y: 613, distance: 58.6
click at [748, 613] on div at bounding box center [744, 604] width 18 height 159
type input "01"
type input "00"
type input "293"
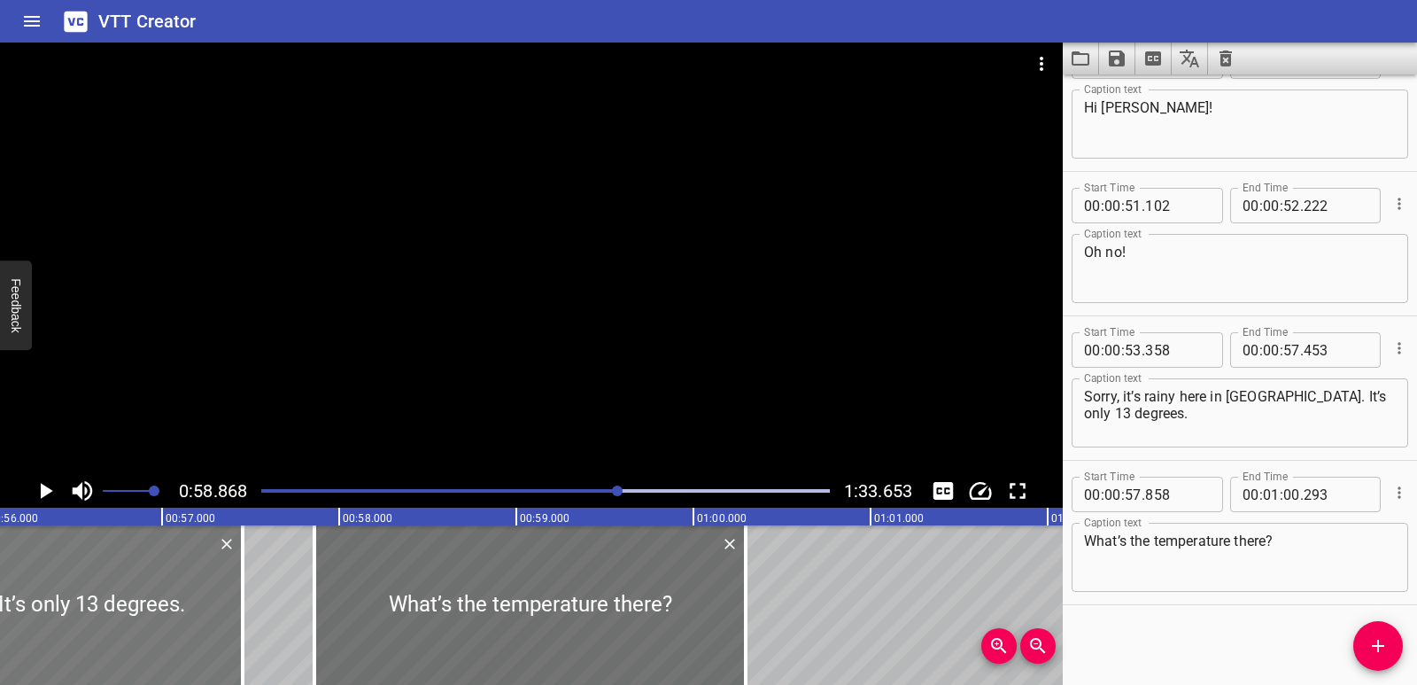
drag, startPoint x: 291, startPoint y: 605, endPoint x: 192, endPoint y: 577, distance: 103.2
click at [290, 605] on div "Listening: What Weather! Ok, class, [DATE] we’re going to talk to our online pa…" at bounding box center [694, 604] width 21256 height 159
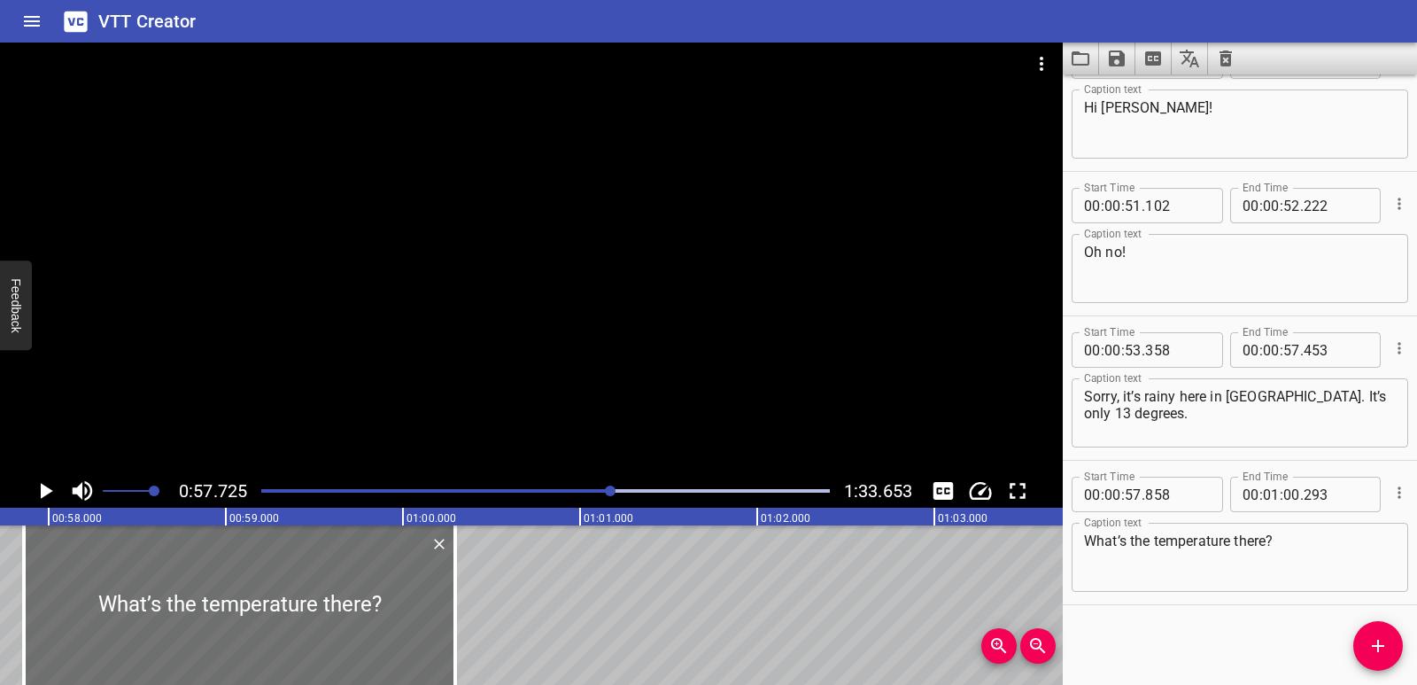
click at [27, 492] on div "0:57.725 1:33.653" at bounding box center [531, 491] width 1063 height 34
click at [43, 492] on icon "Play/Pause" at bounding box center [47, 491] width 12 height 16
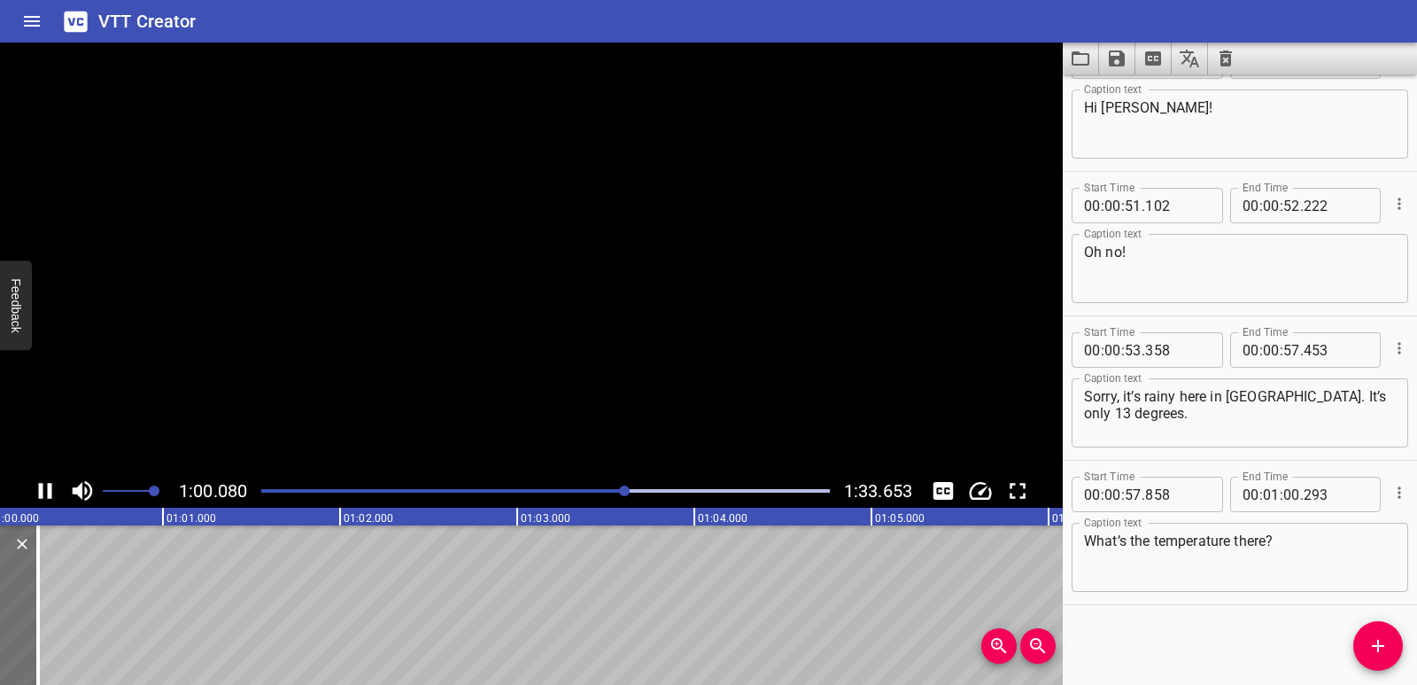
click at [43, 492] on icon "Play/Pause" at bounding box center [45, 490] width 27 height 27
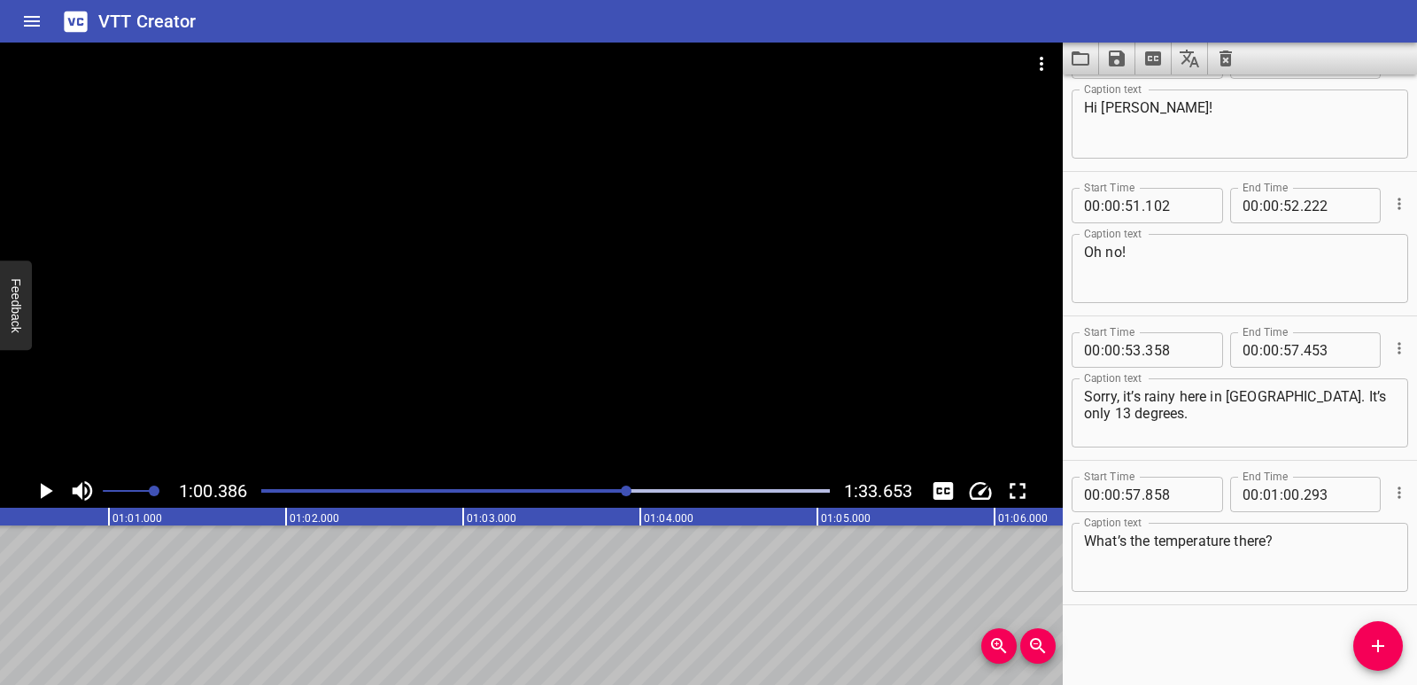
click at [1376, 642] on icon "Add Cue" at bounding box center [1377, 645] width 21 height 21
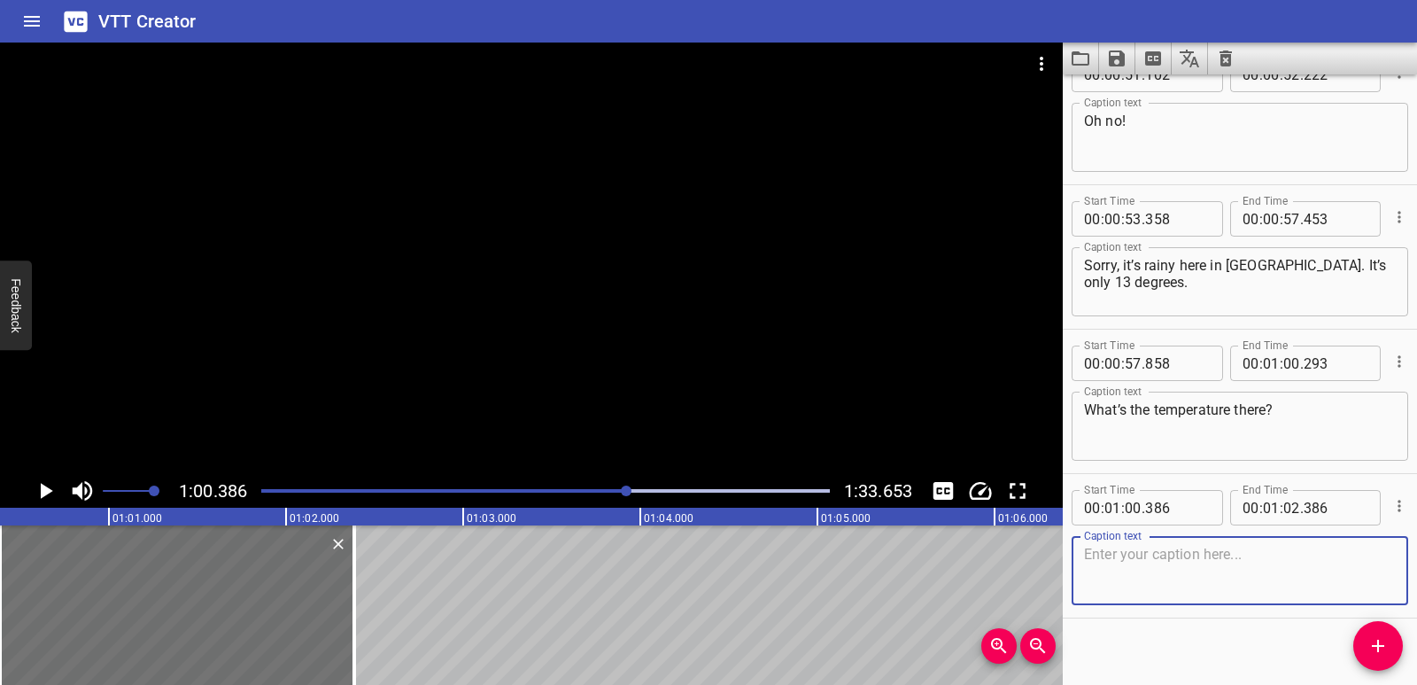
scroll to position [1783, 0]
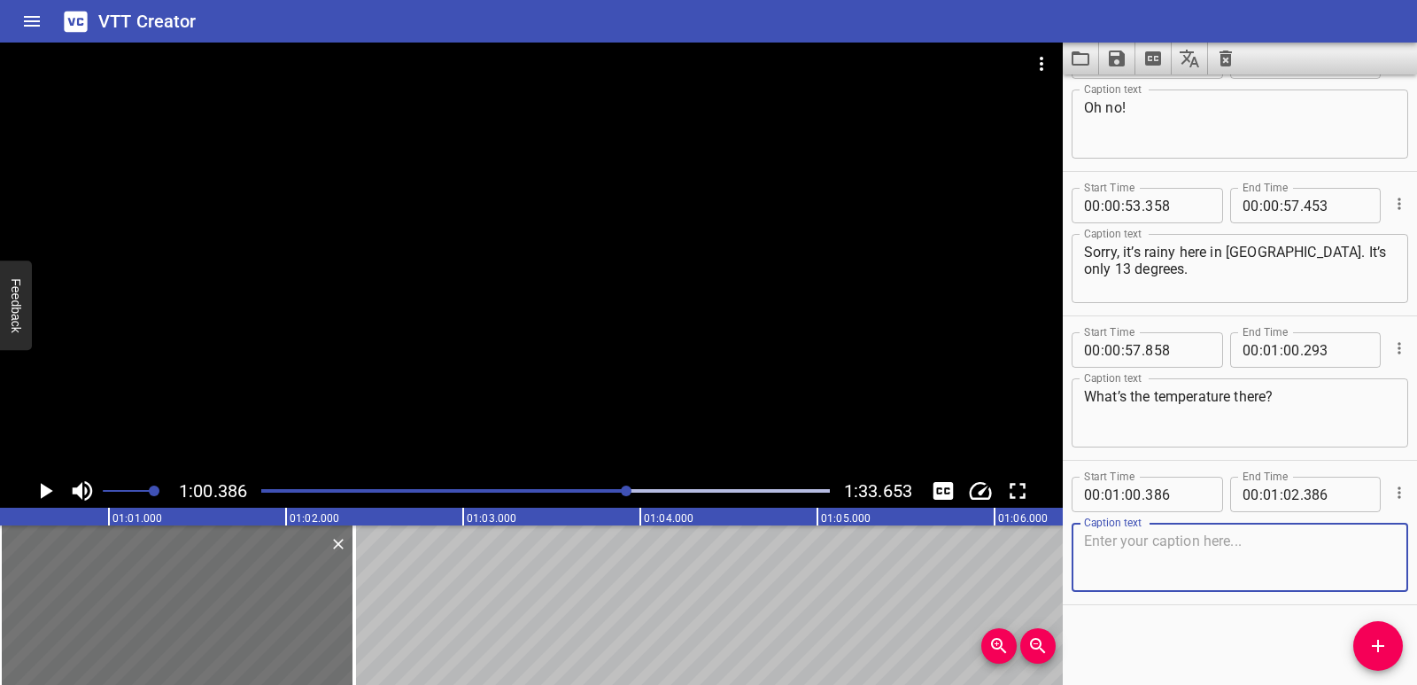
click at [1127, 533] on textarea at bounding box center [1240, 557] width 312 height 50
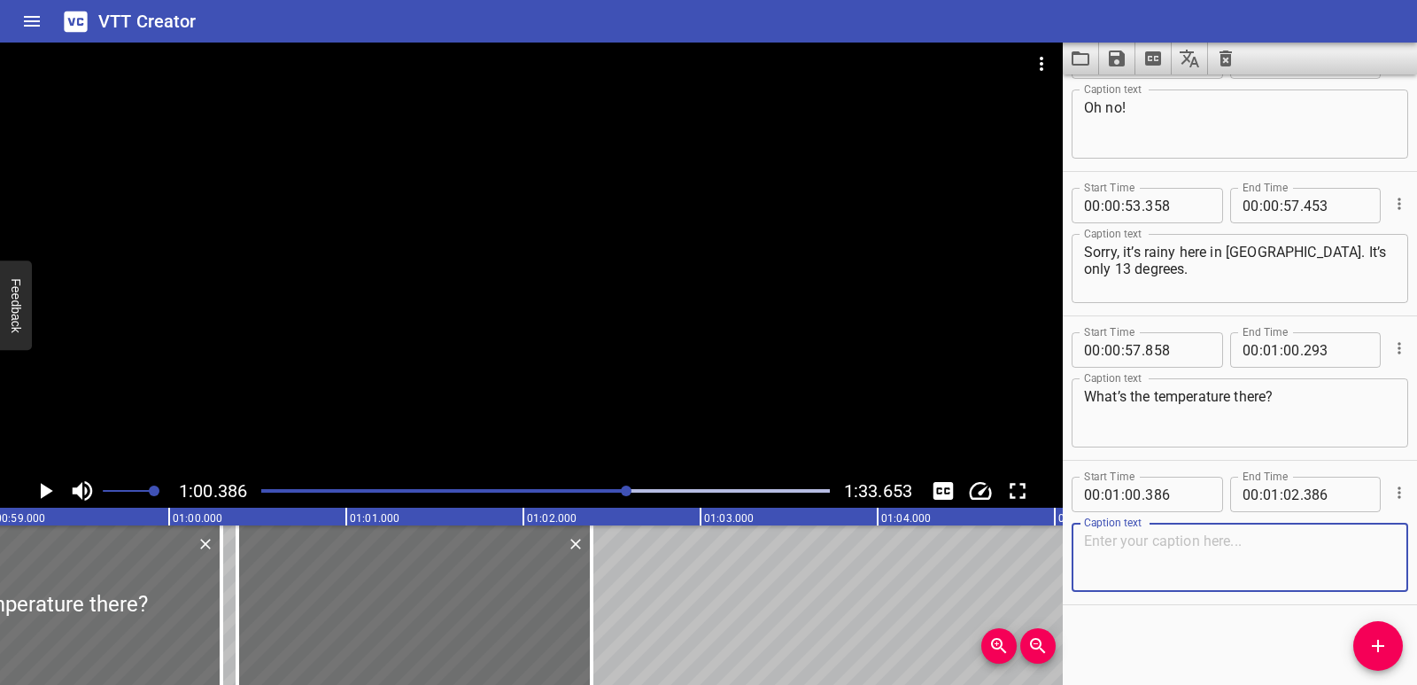
scroll to position [0, 10221]
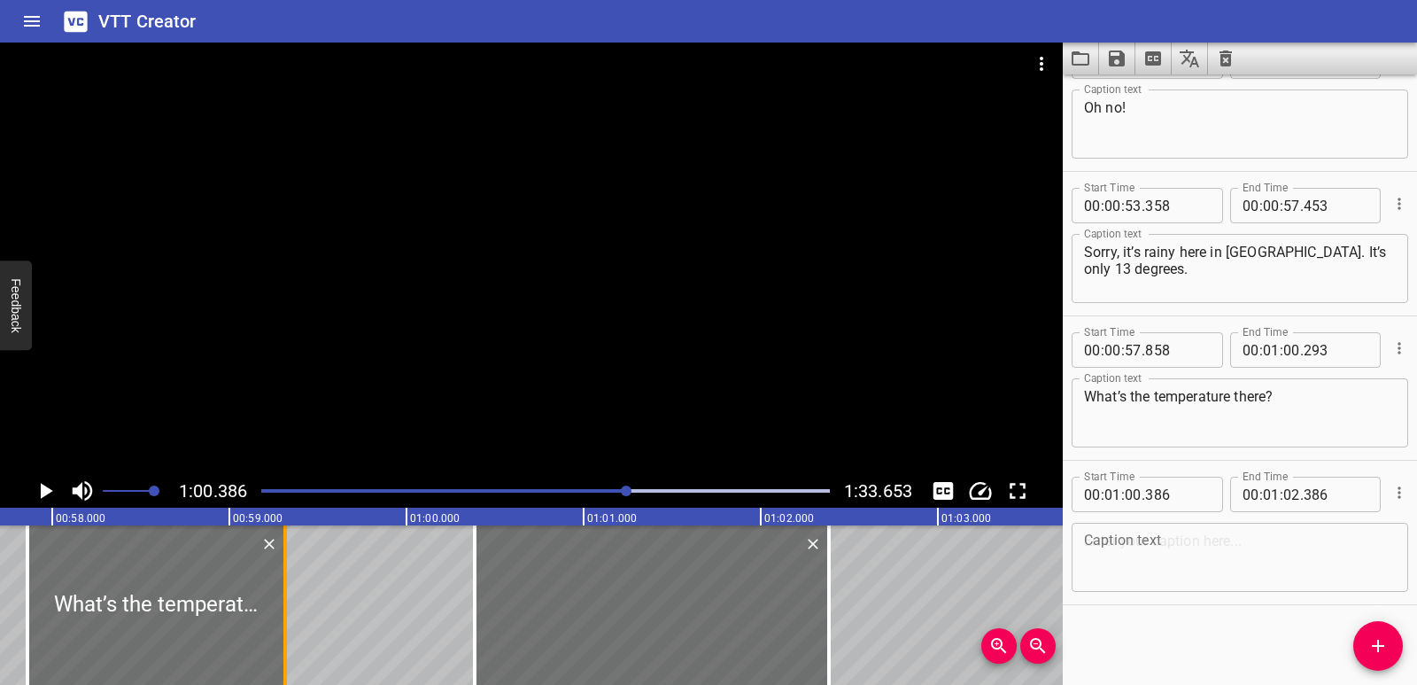
drag, startPoint x: 453, startPoint y: 616, endPoint x: 280, endPoint y: 591, distance: 175.5
click at [280, 591] on div at bounding box center [285, 604] width 18 height 159
type input "00"
type input "59"
type input "313"
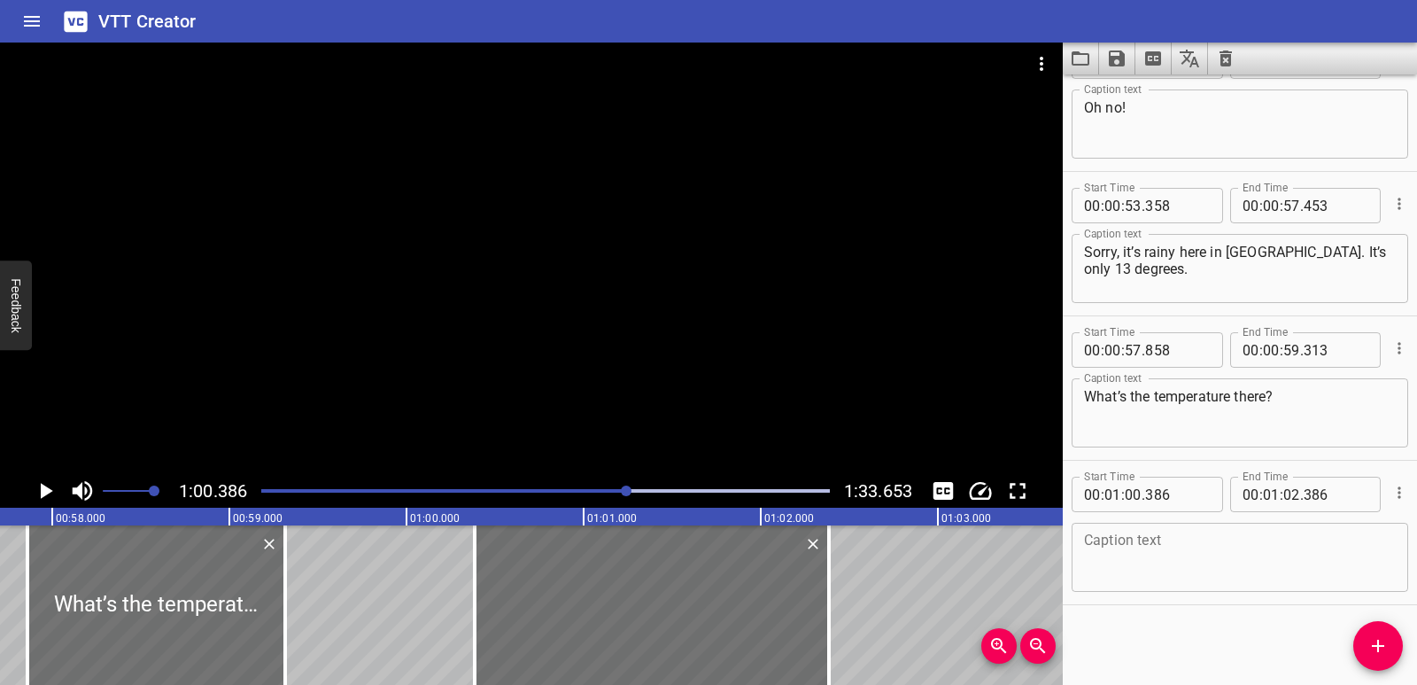
click at [321, 604] on div "Listening: What Weather! Ok, class, [DATE] we’re going to talk to our online pa…" at bounding box center [407, 604] width 21256 height 159
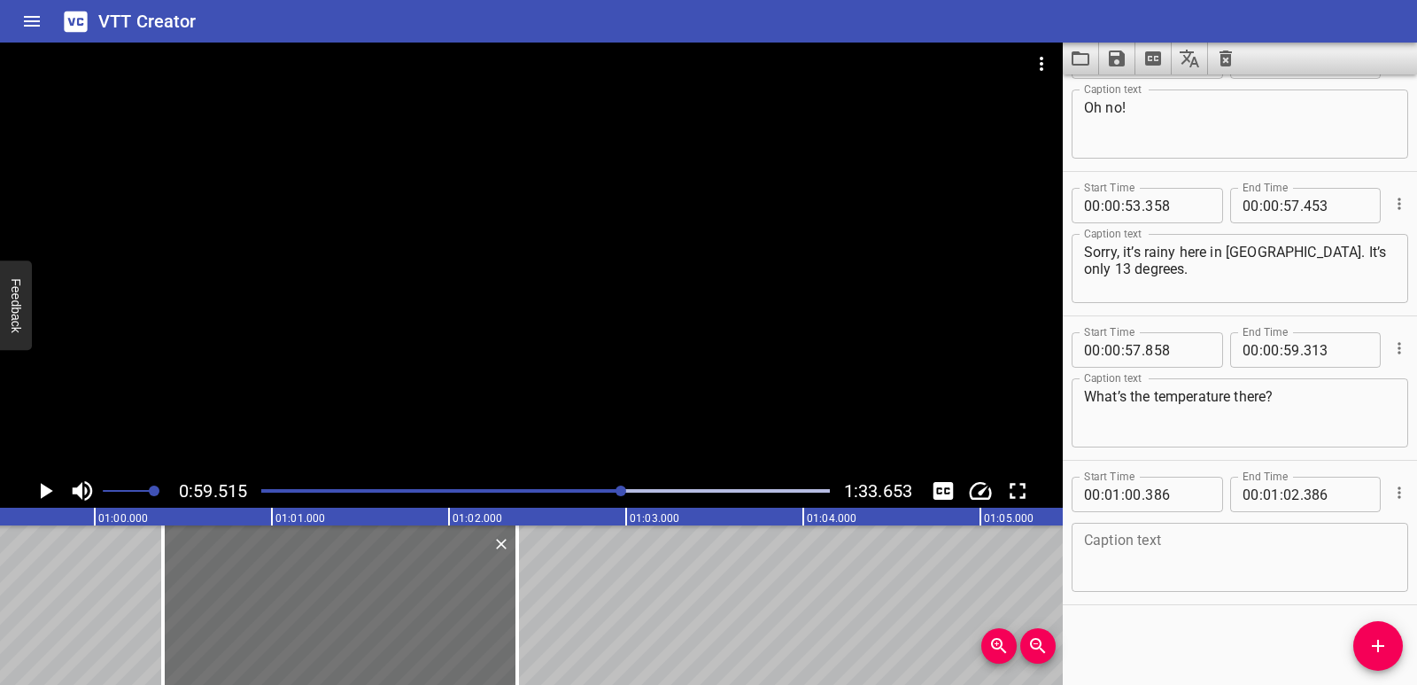
scroll to position [0, 10542]
click at [50, 497] on icon "Play/Pause" at bounding box center [45, 490] width 27 height 27
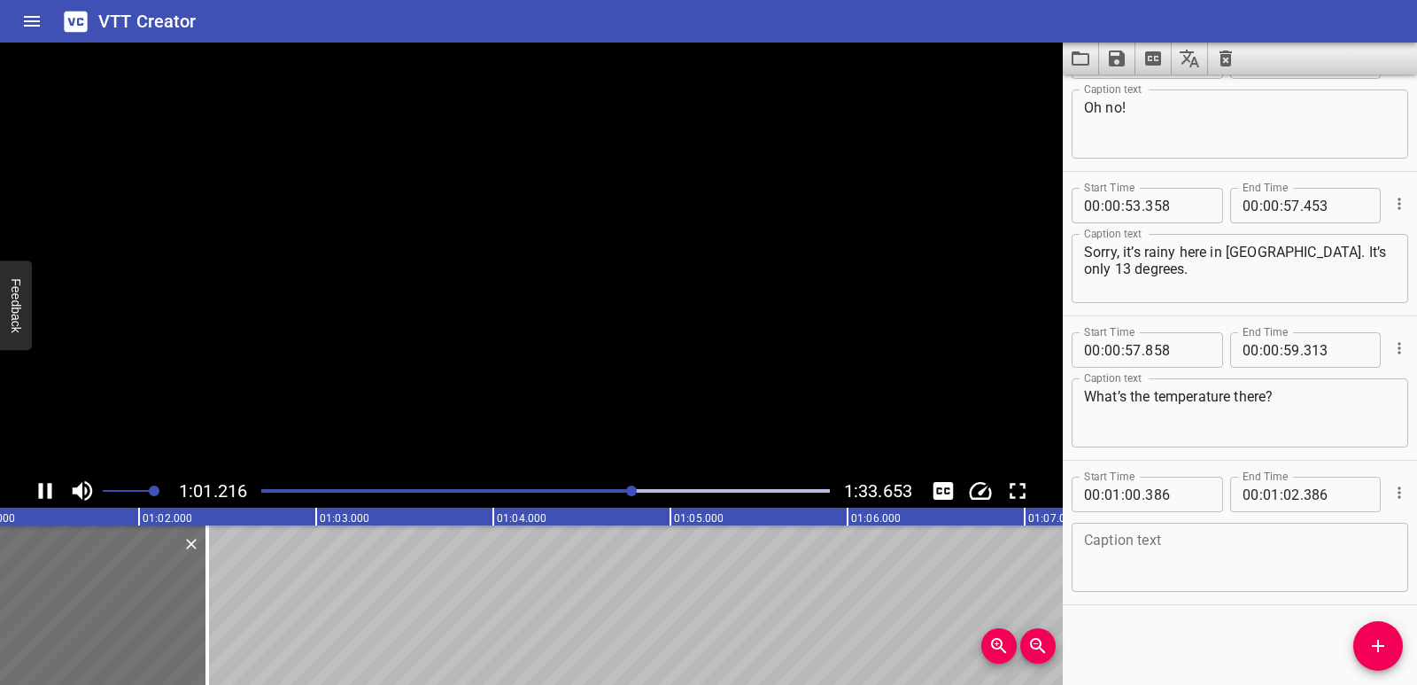
click at [50, 497] on icon "Play/Pause" at bounding box center [45, 491] width 13 height 16
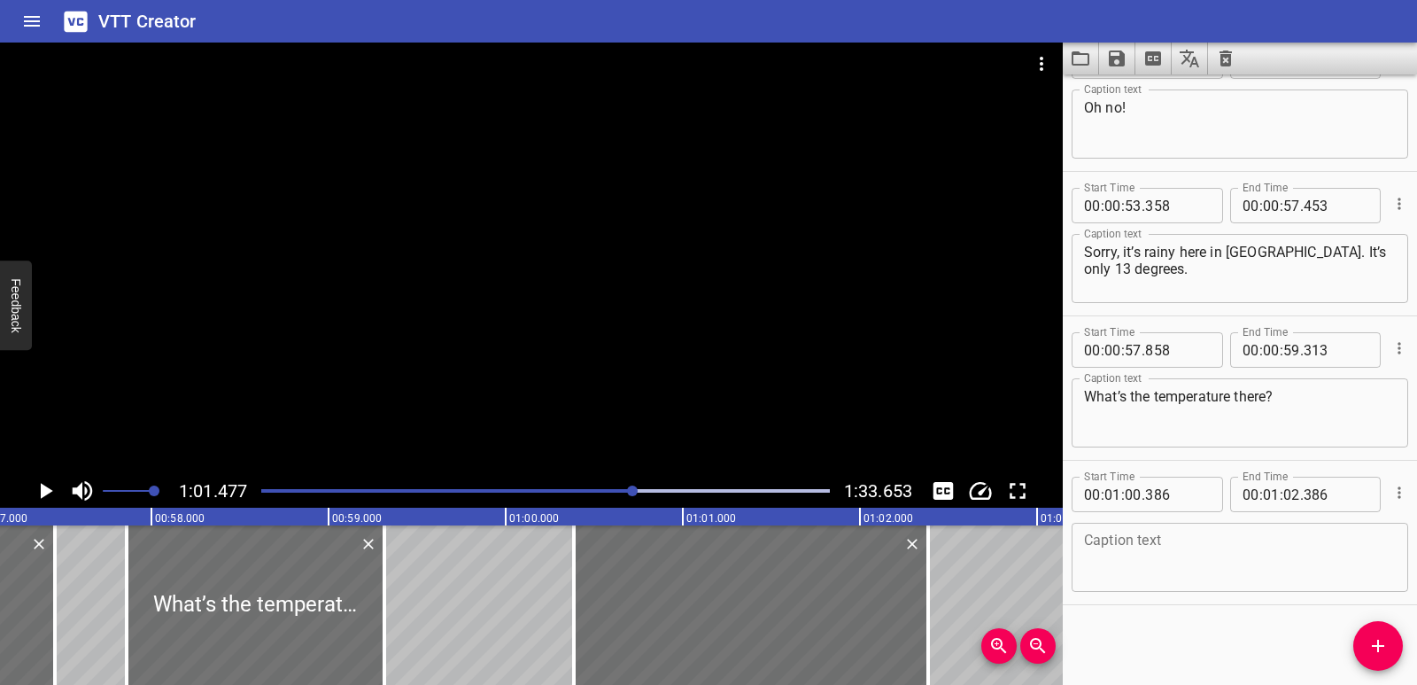
scroll to position [0, 10141]
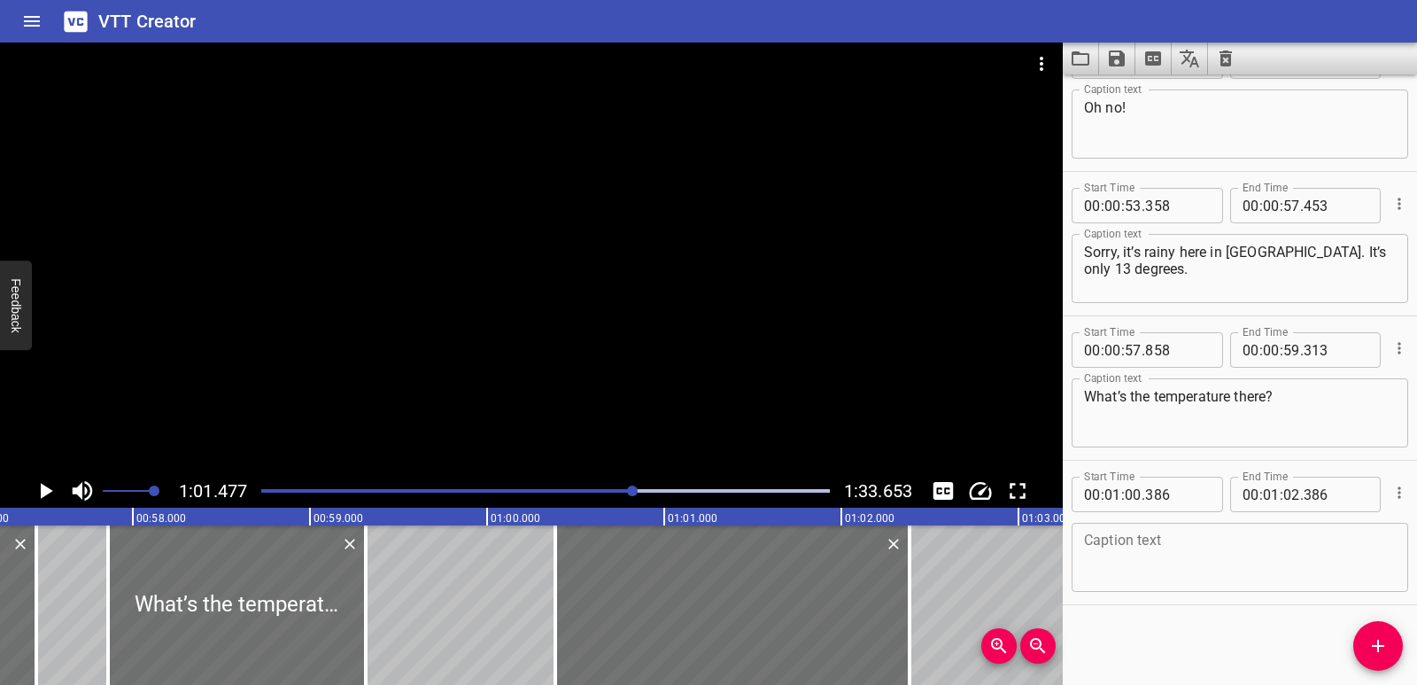
click at [1154, 557] on textarea at bounding box center [1240, 557] width 312 height 50
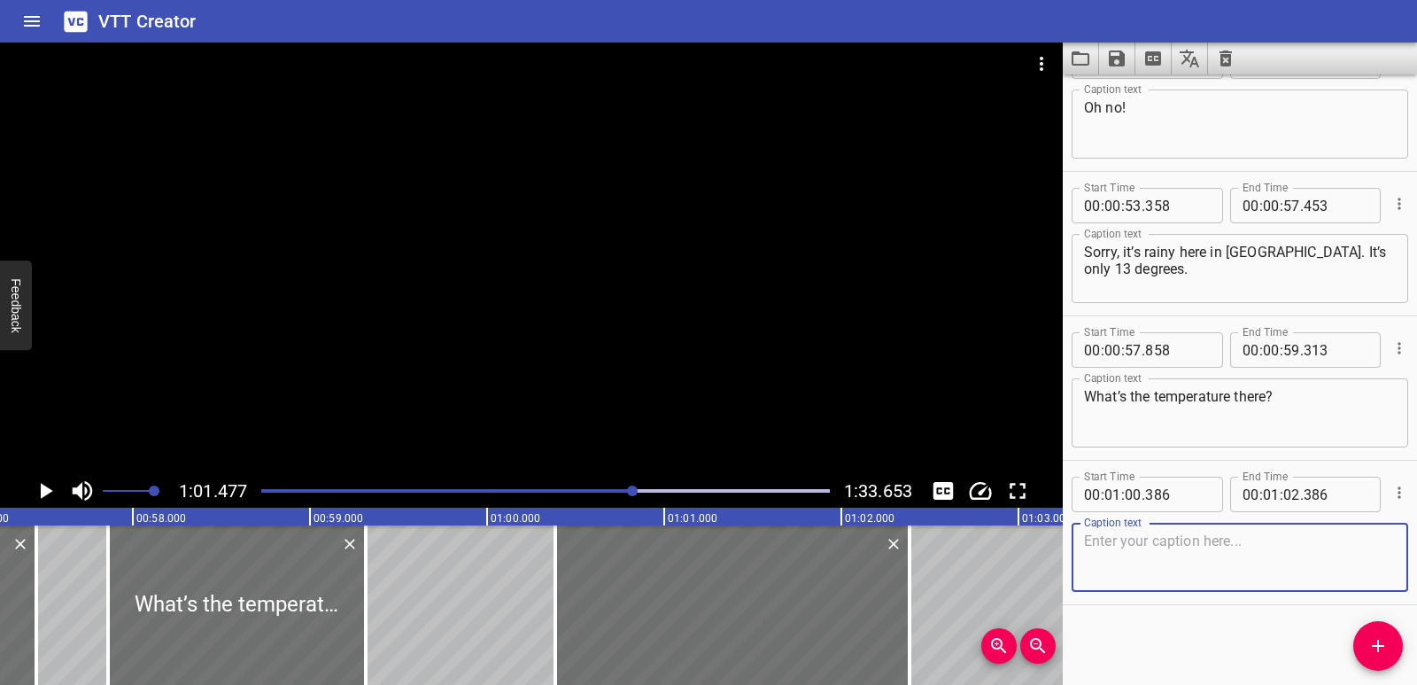
paste textarea "Here?"
type textarea "Here?"
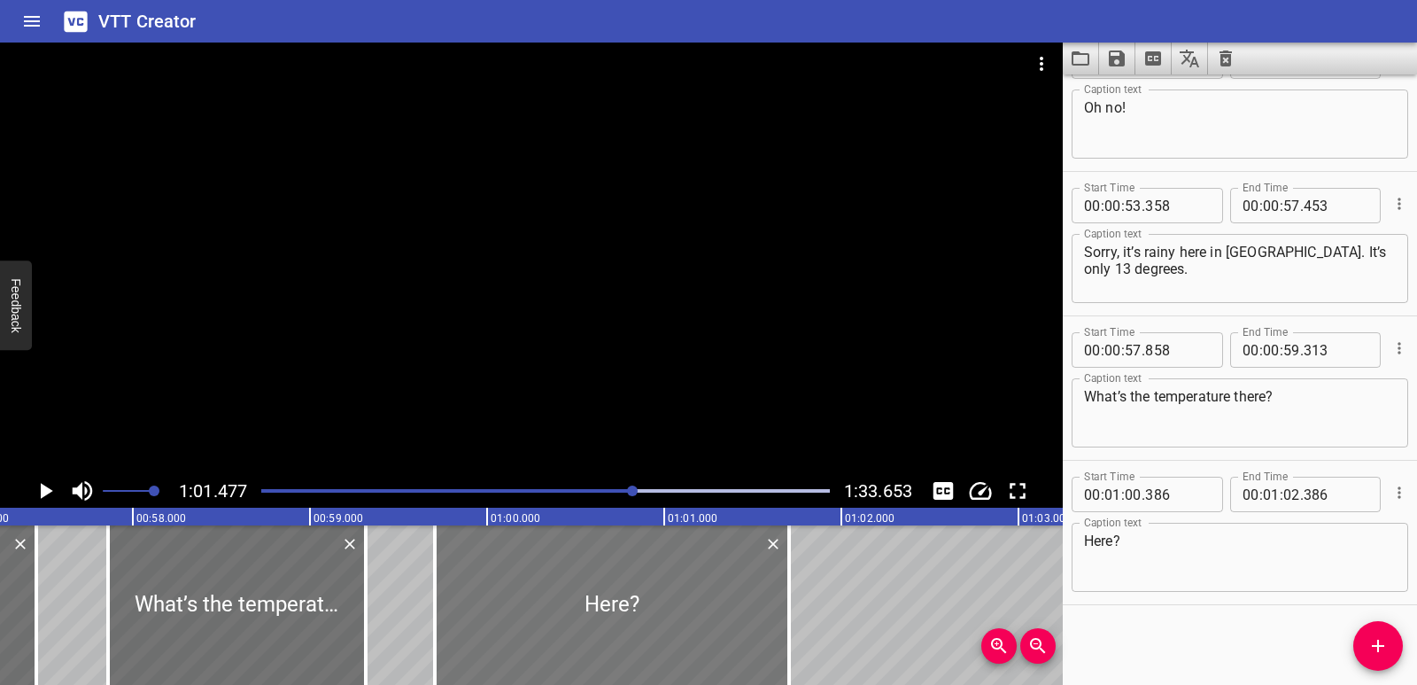
drag, startPoint x: 629, startPoint y: 604, endPoint x: 608, endPoint y: 600, distance: 21.7
click at [608, 600] on div at bounding box center [612, 604] width 354 height 159
type input "00"
type input "59"
type input "706"
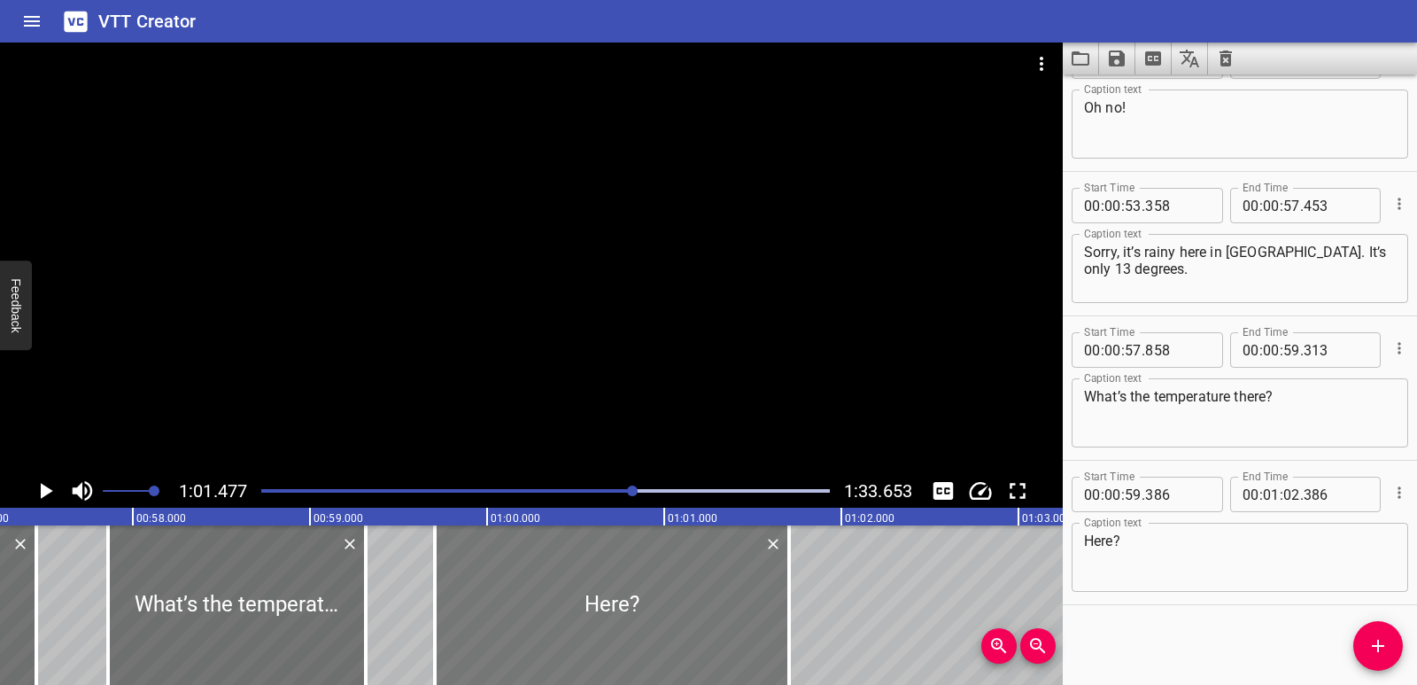
type input "01"
type input "706"
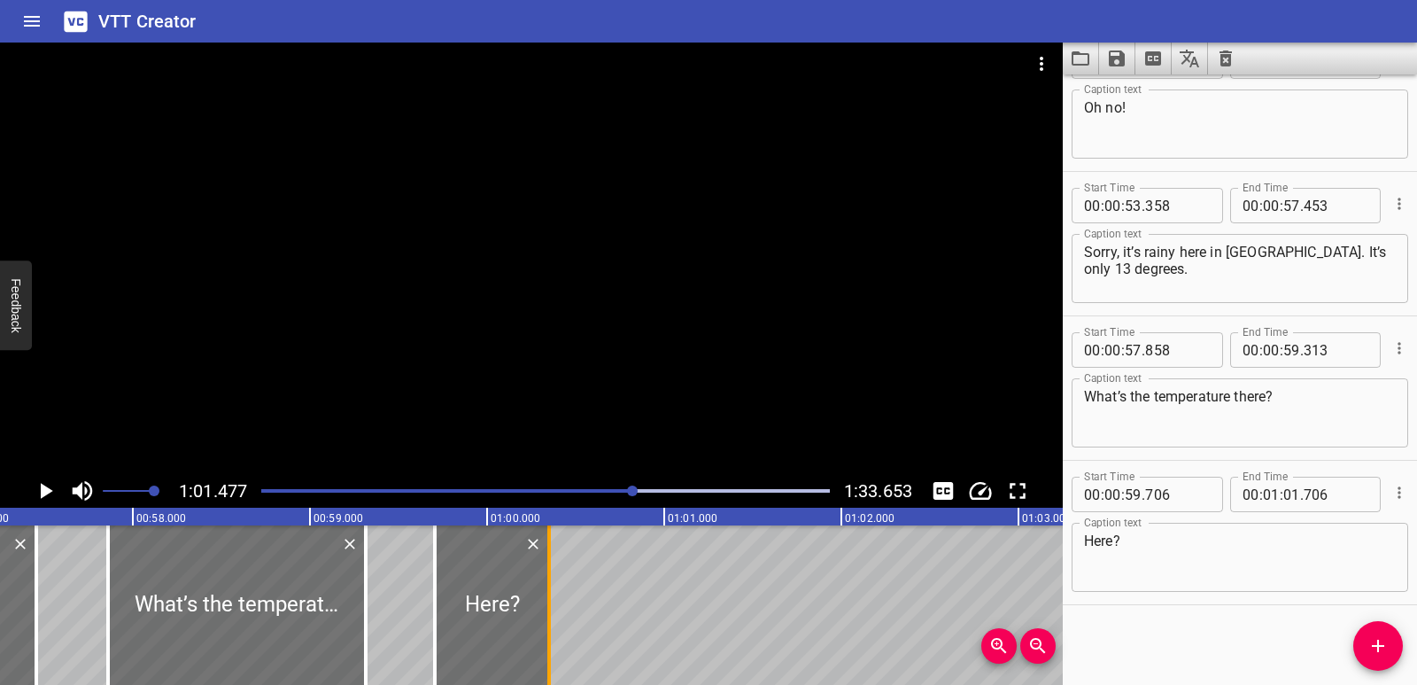
drag, startPoint x: 783, startPoint y: 609, endPoint x: 543, endPoint y: 604, distance: 240.1
click at [543, 604] on div at bounding box center [549, 604] width 18 height 159
type input "00"
type input "351"
click at [411, 596] on div "Listening: What Weather! Ok, class, [DATE] we’re going to talk to our online pa…" at bounding box center [487, 604] width 21256 height 159
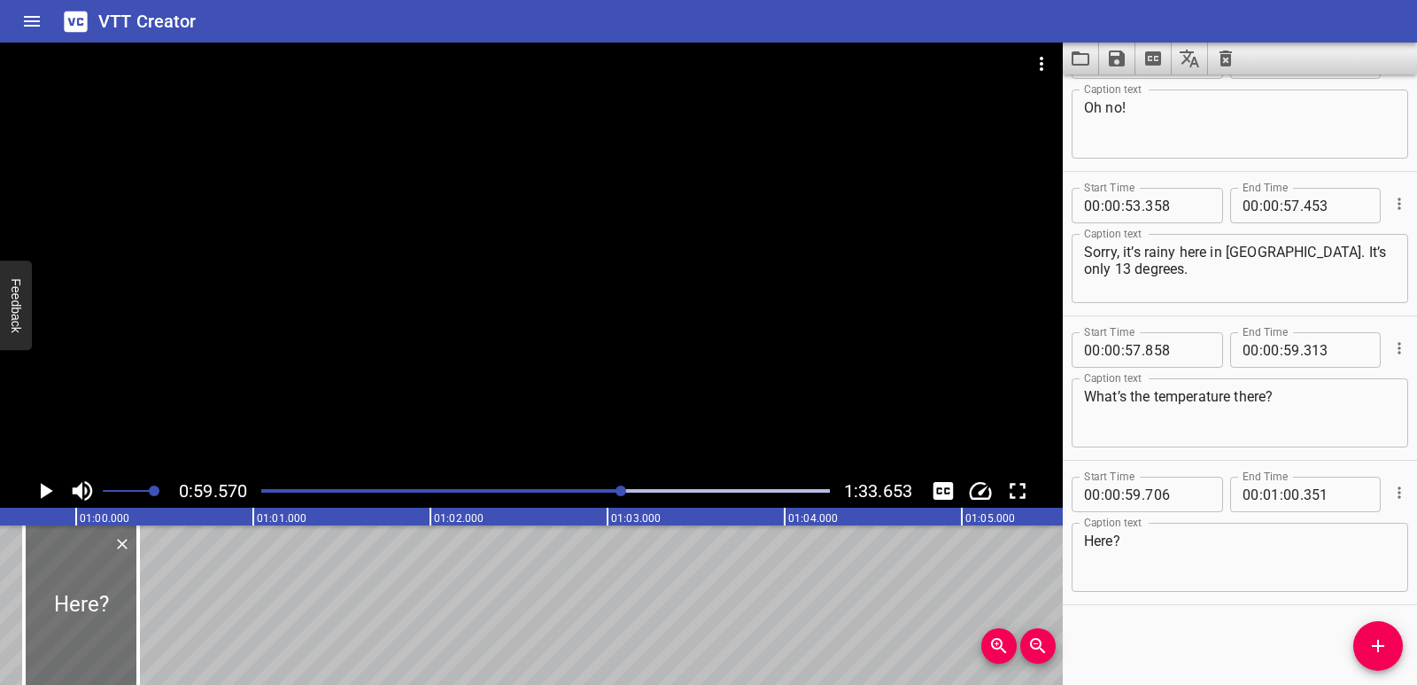
click at [50, 480] on icon "Play/Pause" at bounding box center [45, 490] width 27 height 27
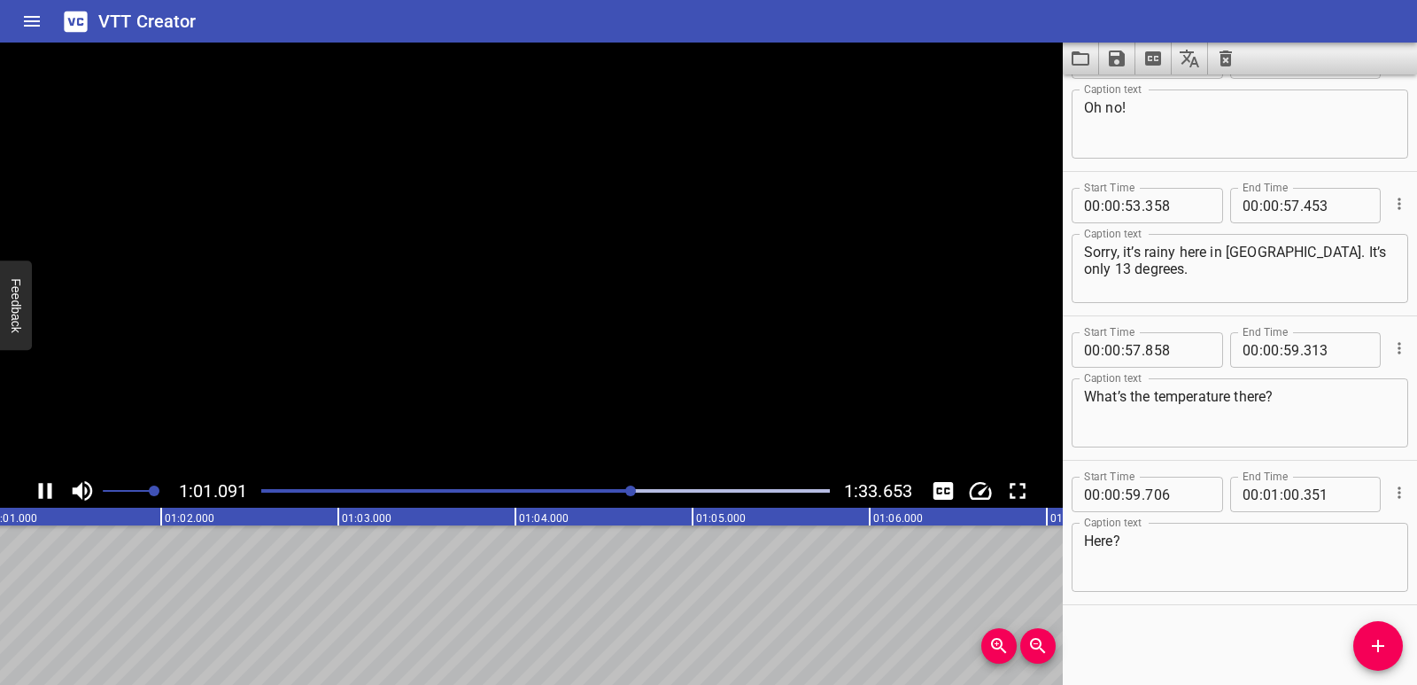
click at [50, 480] on icon "Play/Pause" at bounding box center [45, 490] width 27 height 27
click at [1371, 647] on icon "Add Cue" at bounding box center [1377, 645] width 21 height 21
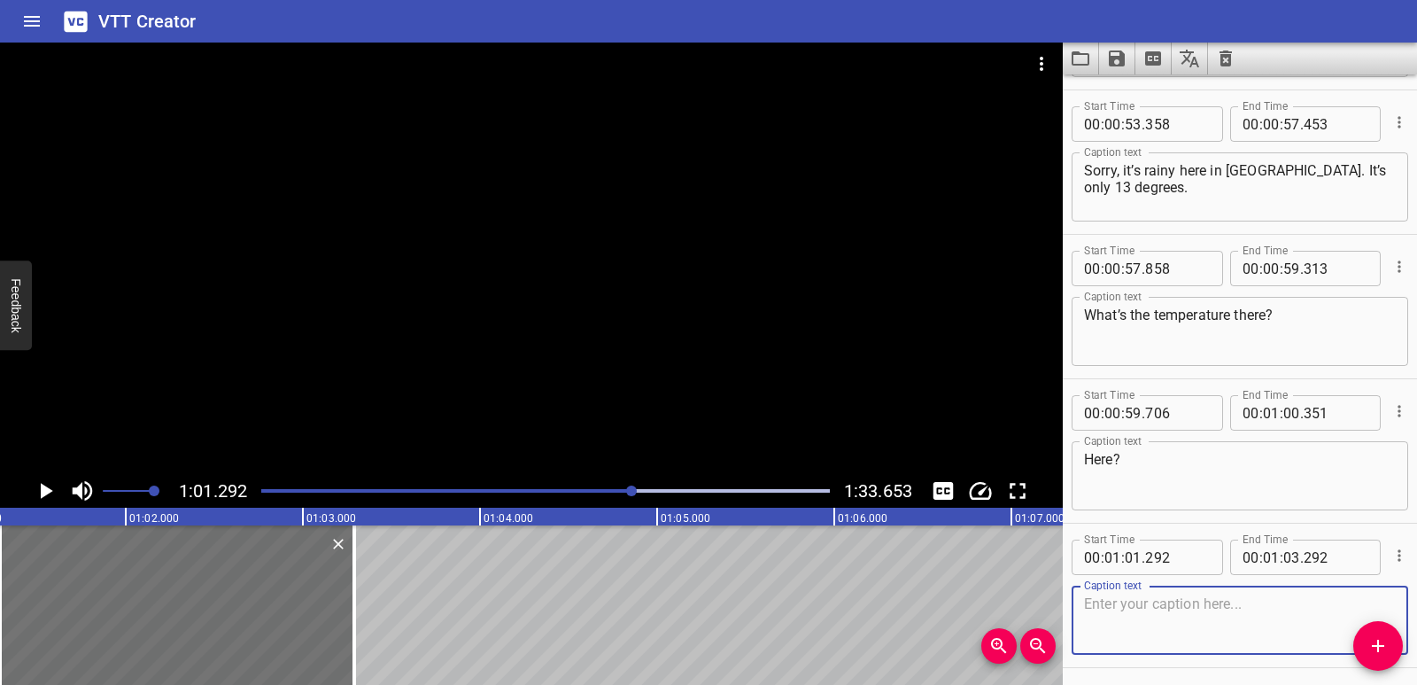
scroll to position [1927, 0]
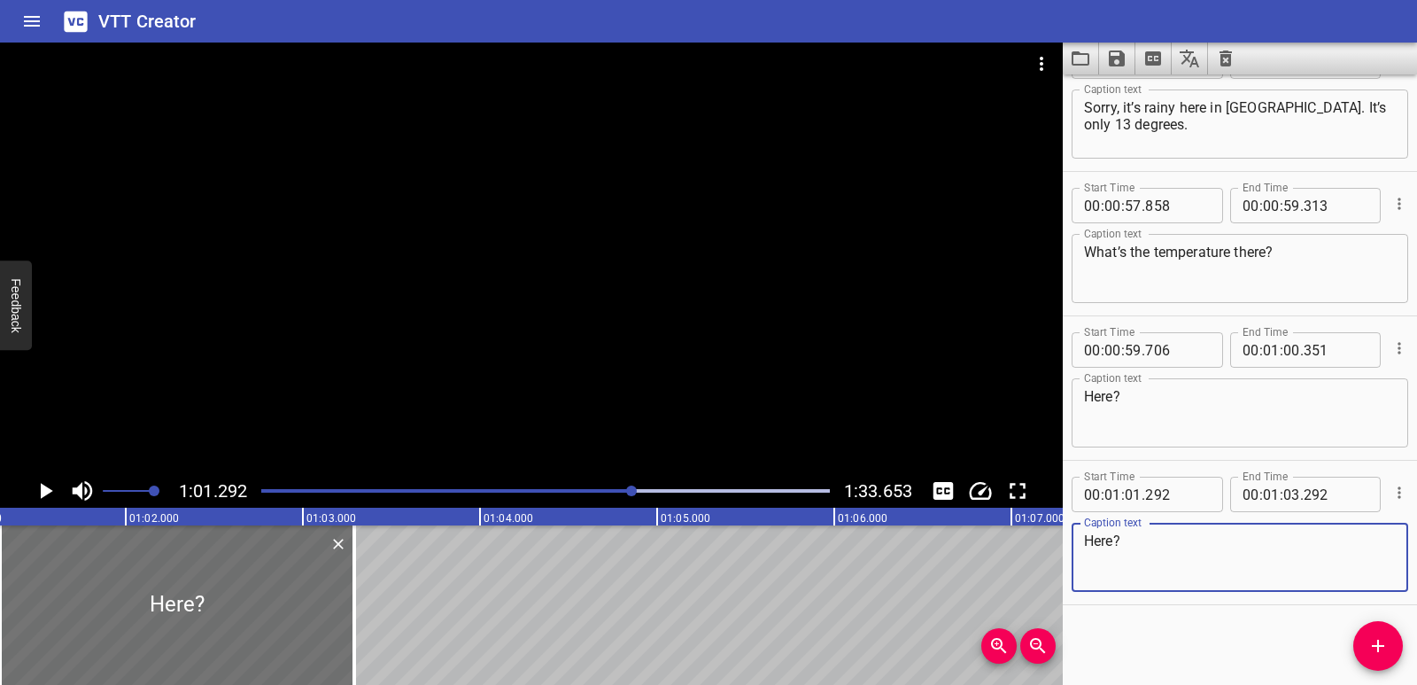
type textarea "Here?"
click at [1140, 399] on textarea "Here?" at bounding box center [1240, 413] width 312 height 50
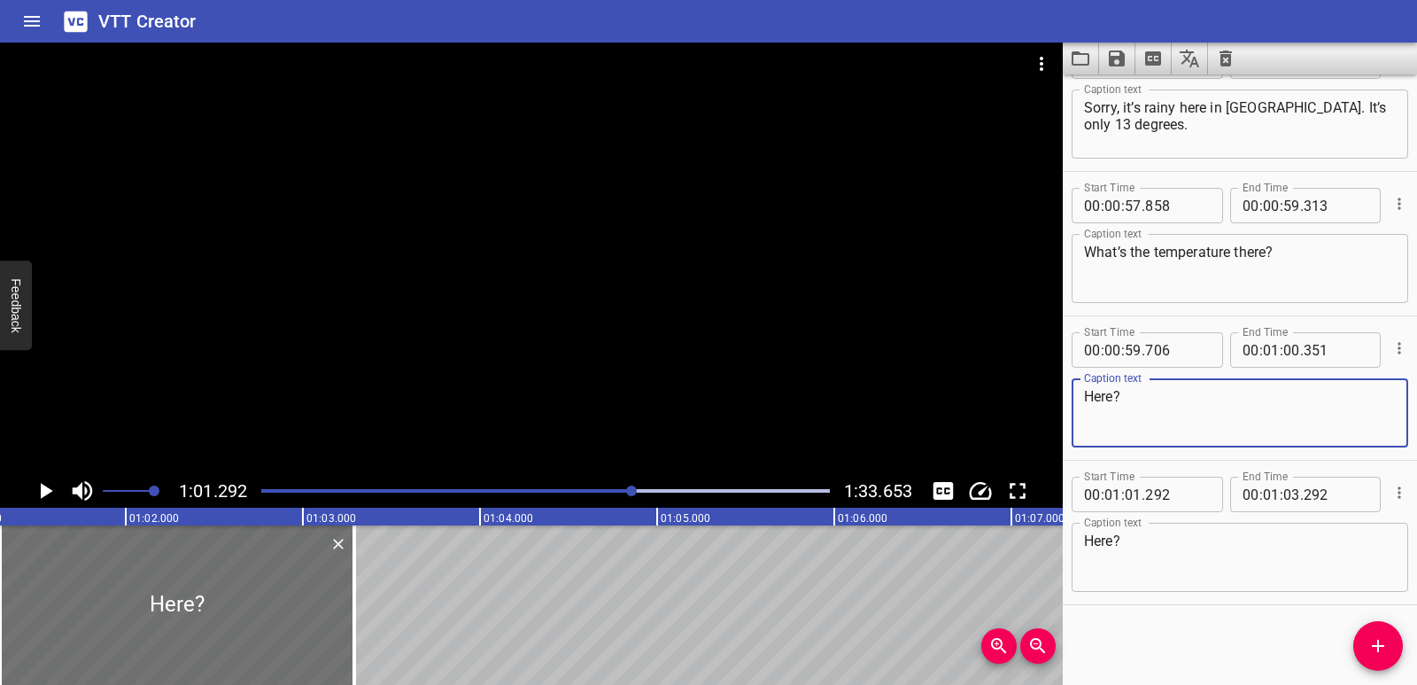
drag, startPoint x: 1140, startPoint y: 399, endPoint x: 1070, endPoint y: 398, distance: 70.0
click at [1070, 398] on div "Start Time 00 : 00 : 59 . 706 Start Time End Time 00 : 01 : 00 . 351 End Time C…" at bounding box center [1240, 387] width 354 height 143
paste textarea "It’s 35 degrees….[PERSON_NAME]? [PERSON_NAME]?"
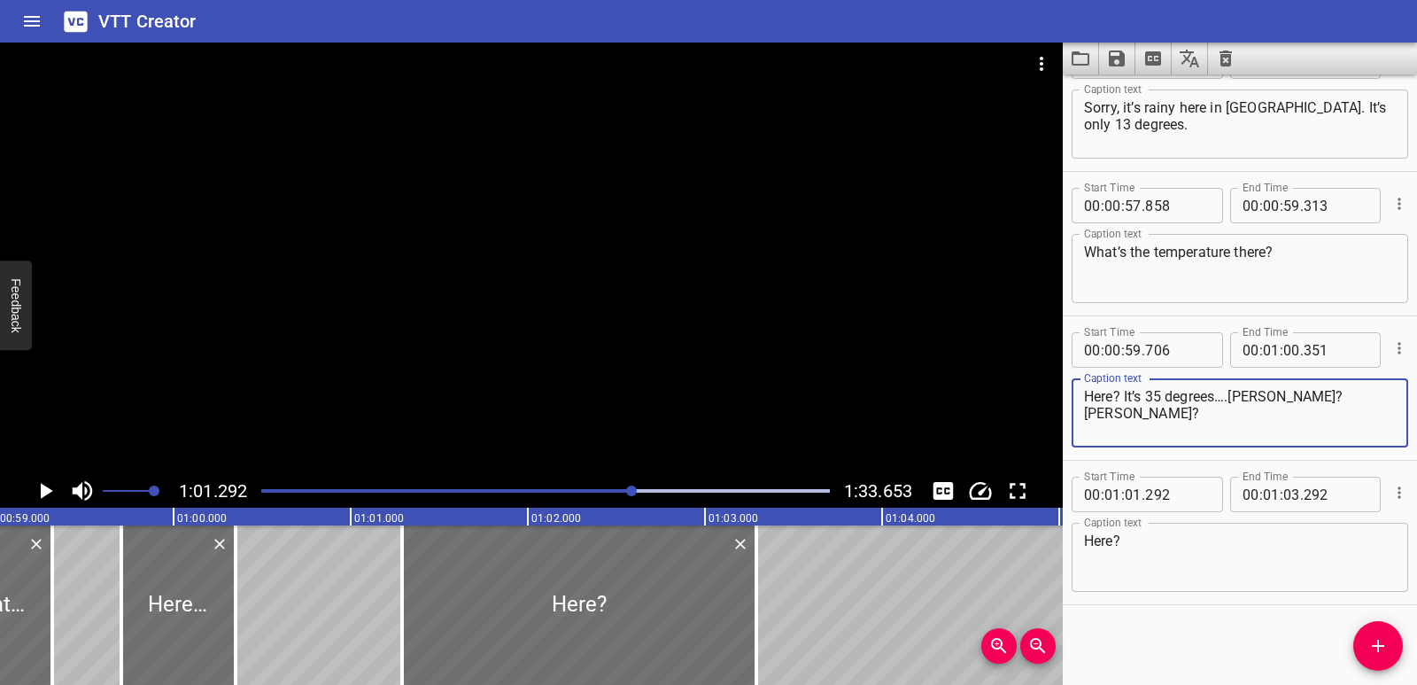
scroll to position [0, 10436]
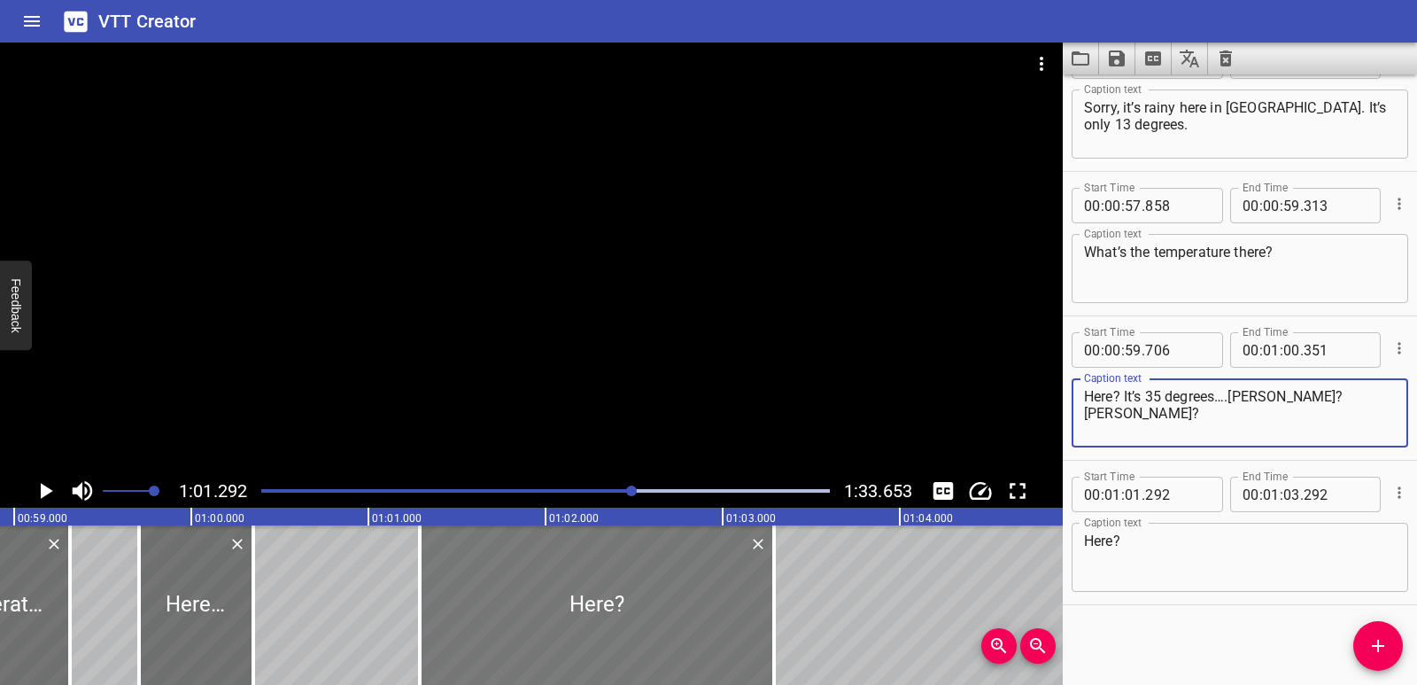
type textarea "Here? It’s 35 degrees….[PERSON_NAME]? [PERSON_NAME]?"
click at [622, 614] on div at bounding box center [597, 604] width 354 height 159
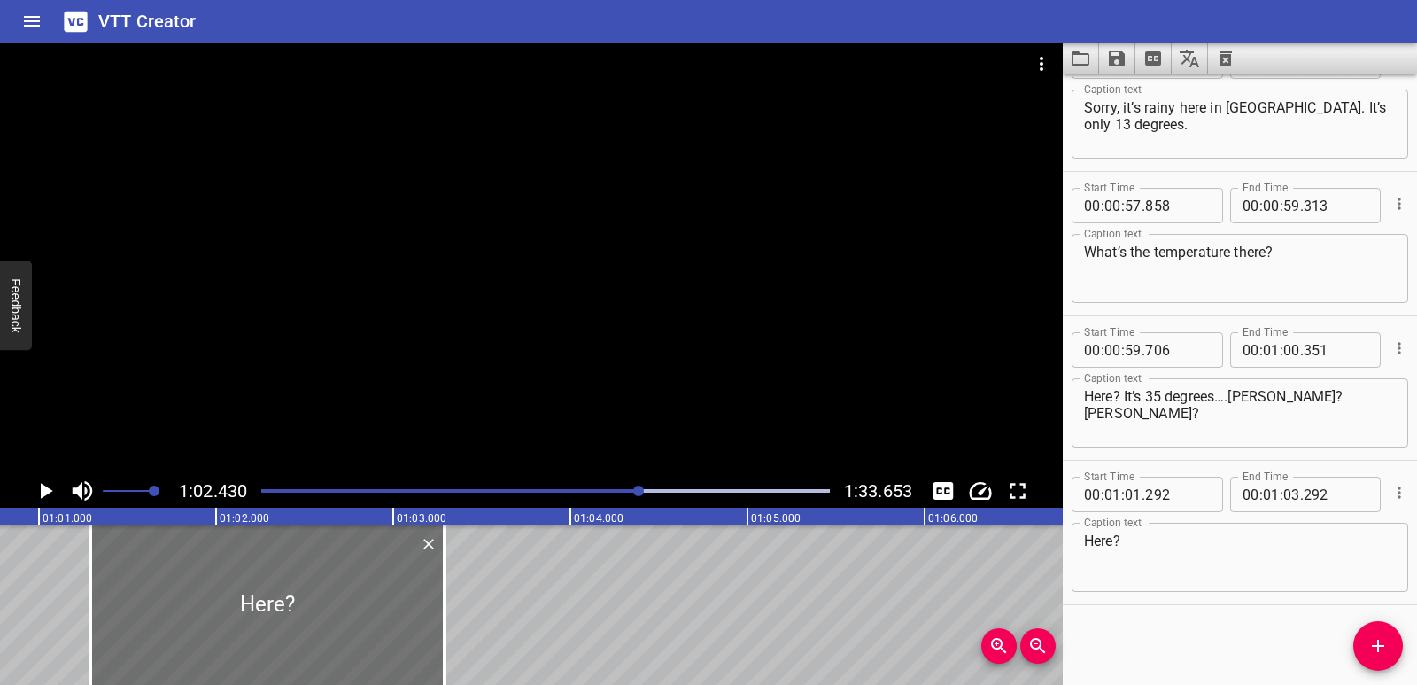
scroll to position [0, 10730]
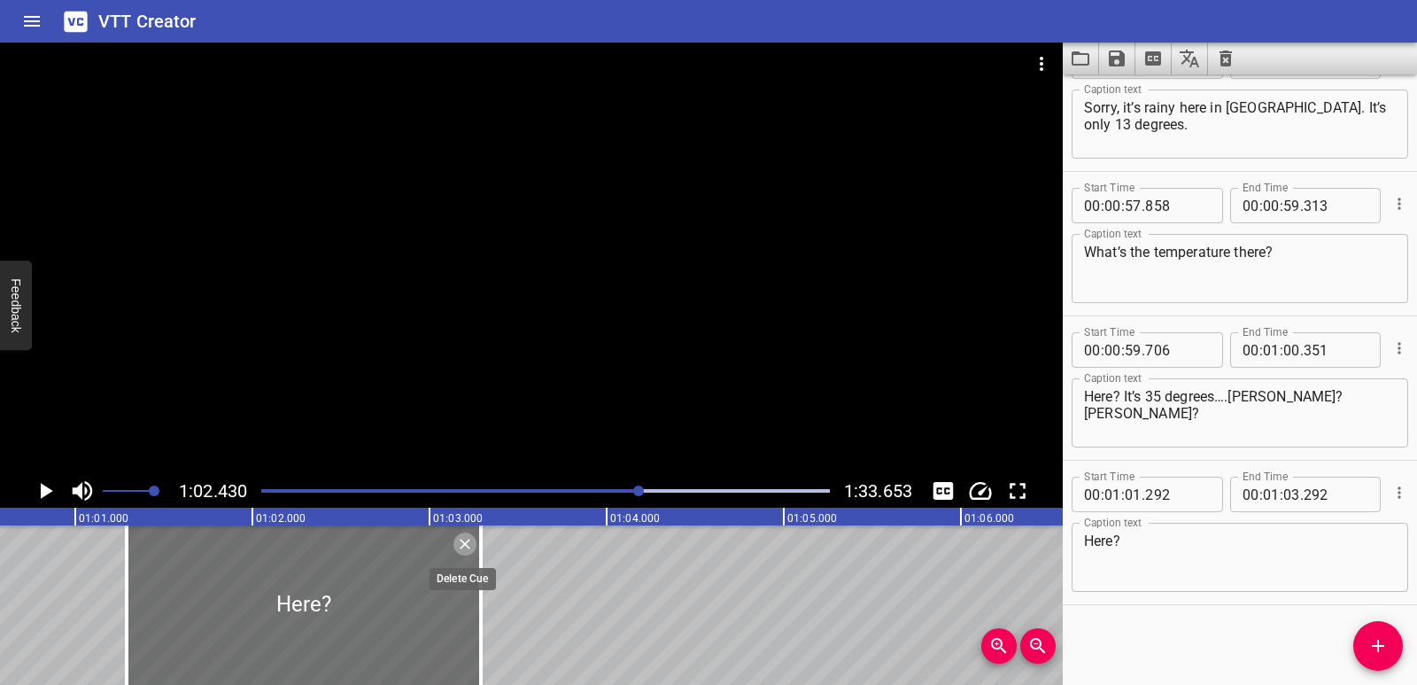
click at [456, 544] on icon "Delete" at bounding box center [465, 544] width 18 height 18
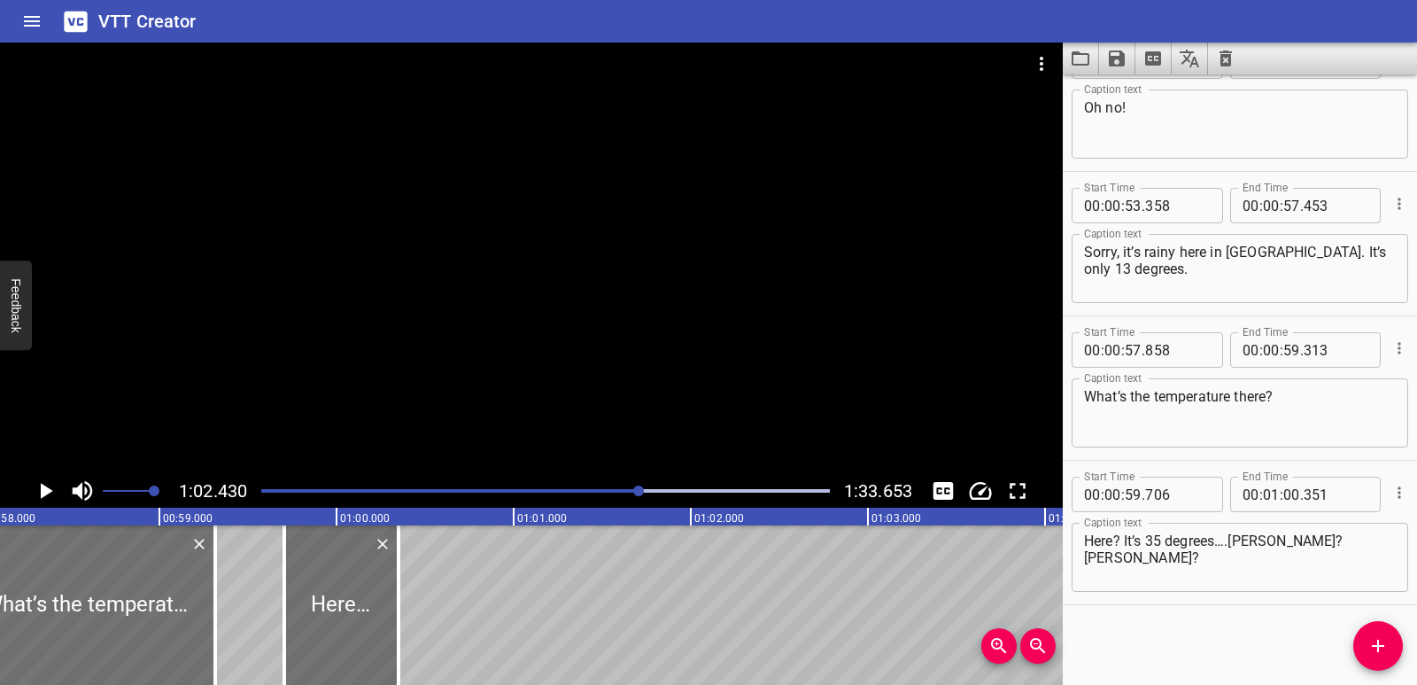
scroll to position [0, 10273]
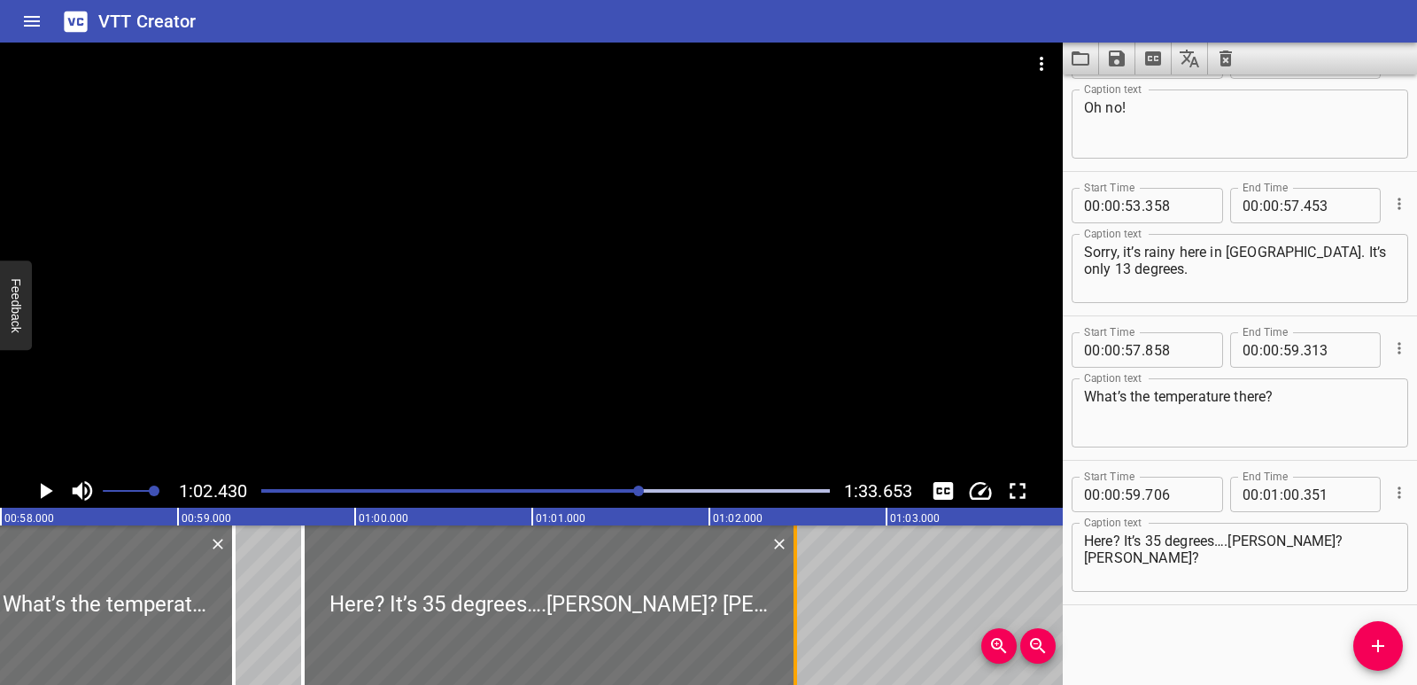
drag, startPoint x: 417, startPoint y: 588, endPoint x: 795, endPoint y: 591, distance: 378.2
click at [795, 591] on div at bounding box center [796, 604] width 4 height 159
type input "02"
type input "486"
click at [264, 592] on div "Listening: What Weather! Ok, class, [DATE] we’re going to talk to our online pa…" at bounding box center [355, 604] width 21256 height 159
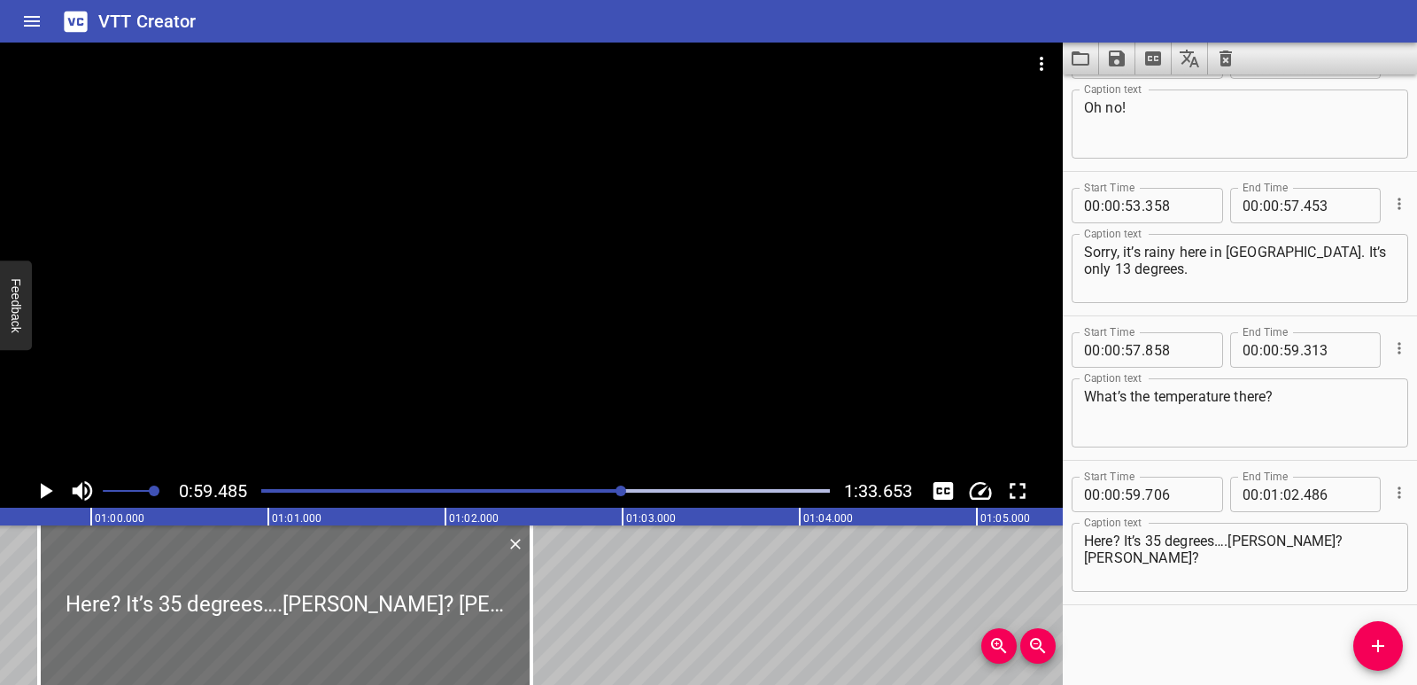
click at [47, 490] on icon "Play/Pause" at bounding box center [47, 491] width 12 height 16
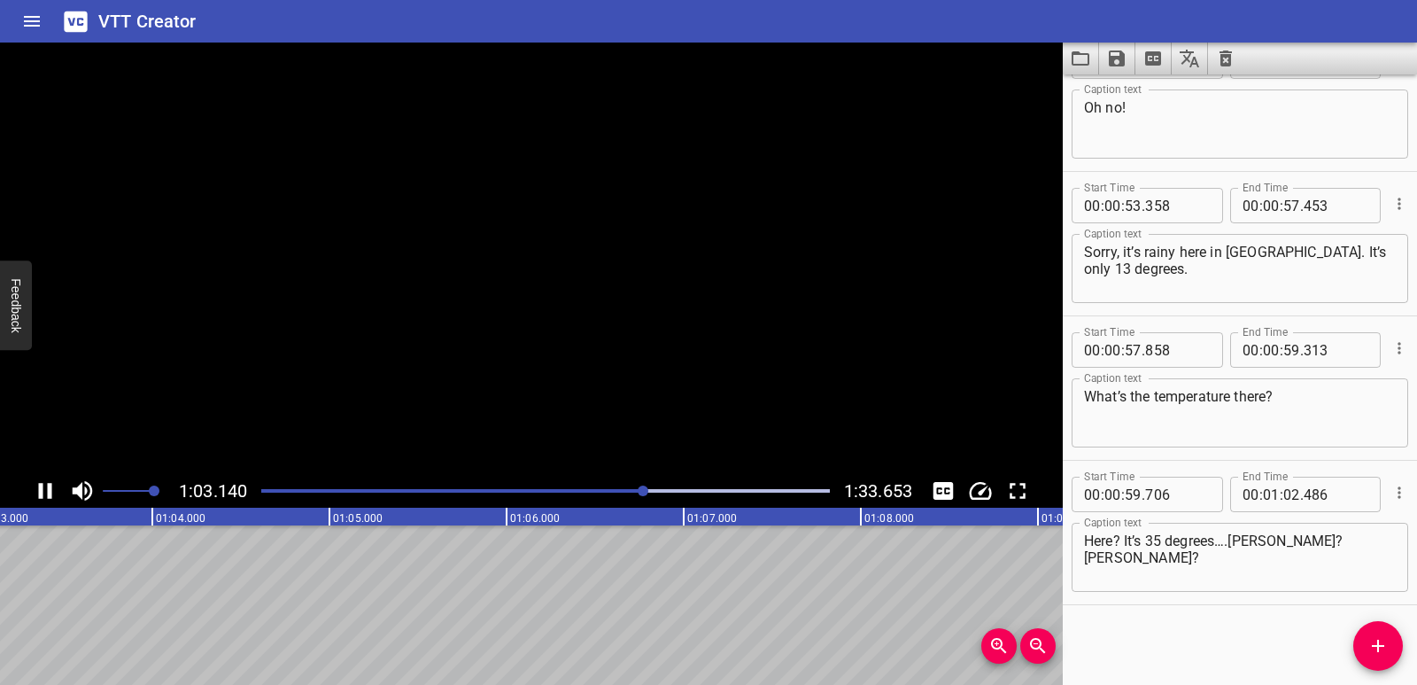
click at [47, 490] on icon "Play/Pause" at bounding box center [45, 490] width 27 height 27
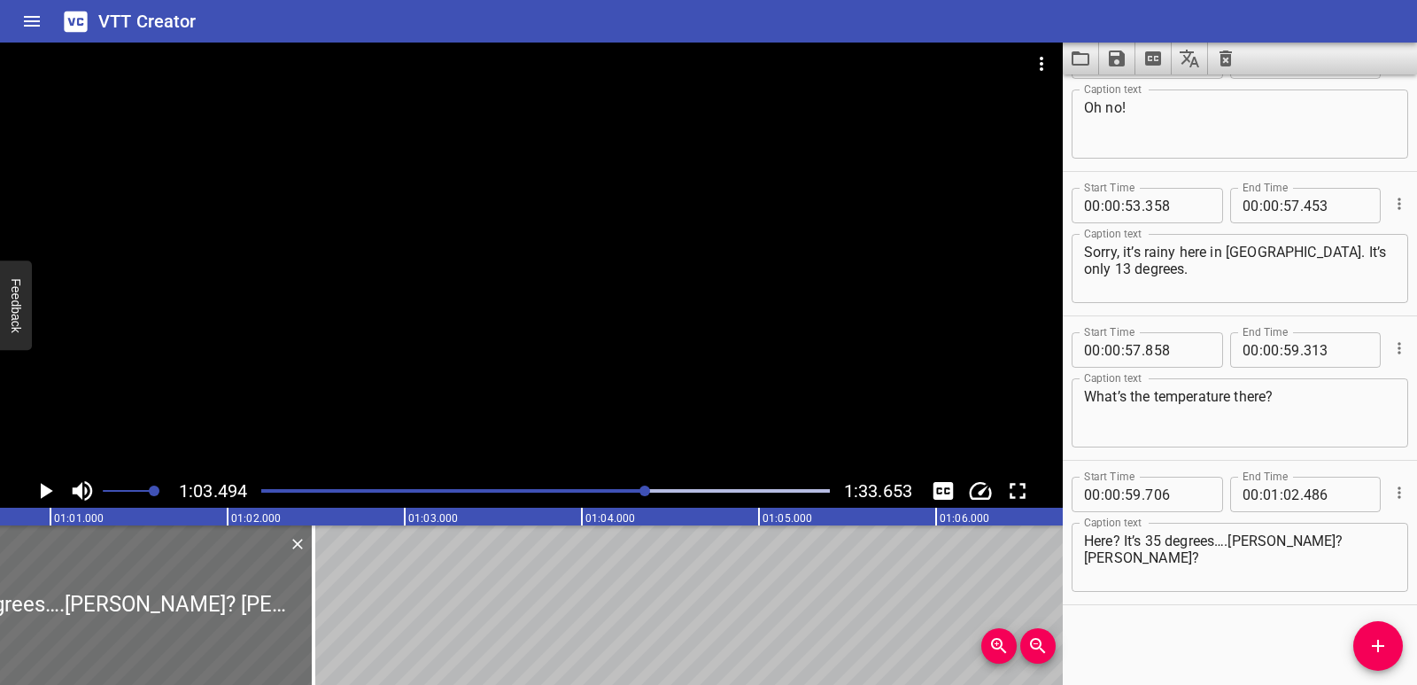
scroll to position [0, 10699]
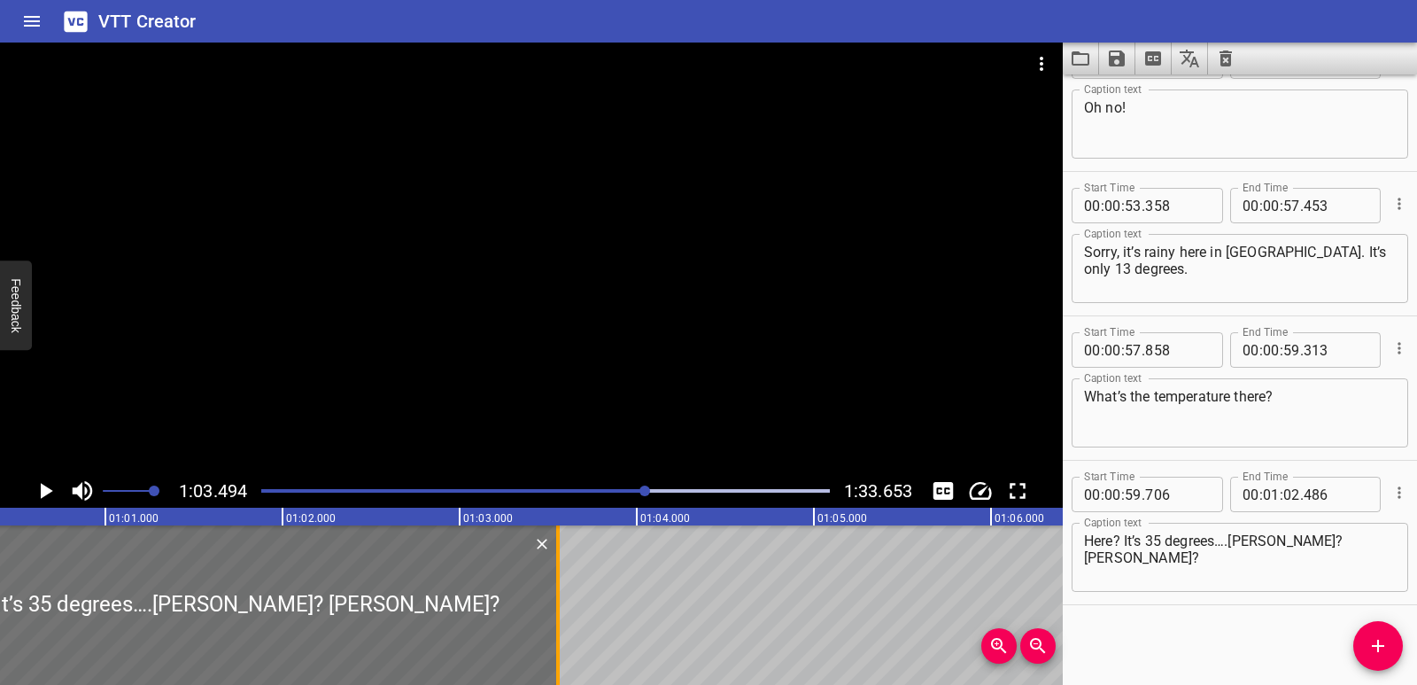
drag, startPoint x: 371, startPoint y: 577, endPoint x: 561, endPoint y: 582, distance: 189.6
click at [561, 582] on div at bounding box center [558, 604] width 18 height 159
type input "03"
type input "556"
click at [97, 595] on div at bounding box center [217, 604] width 682 height 159
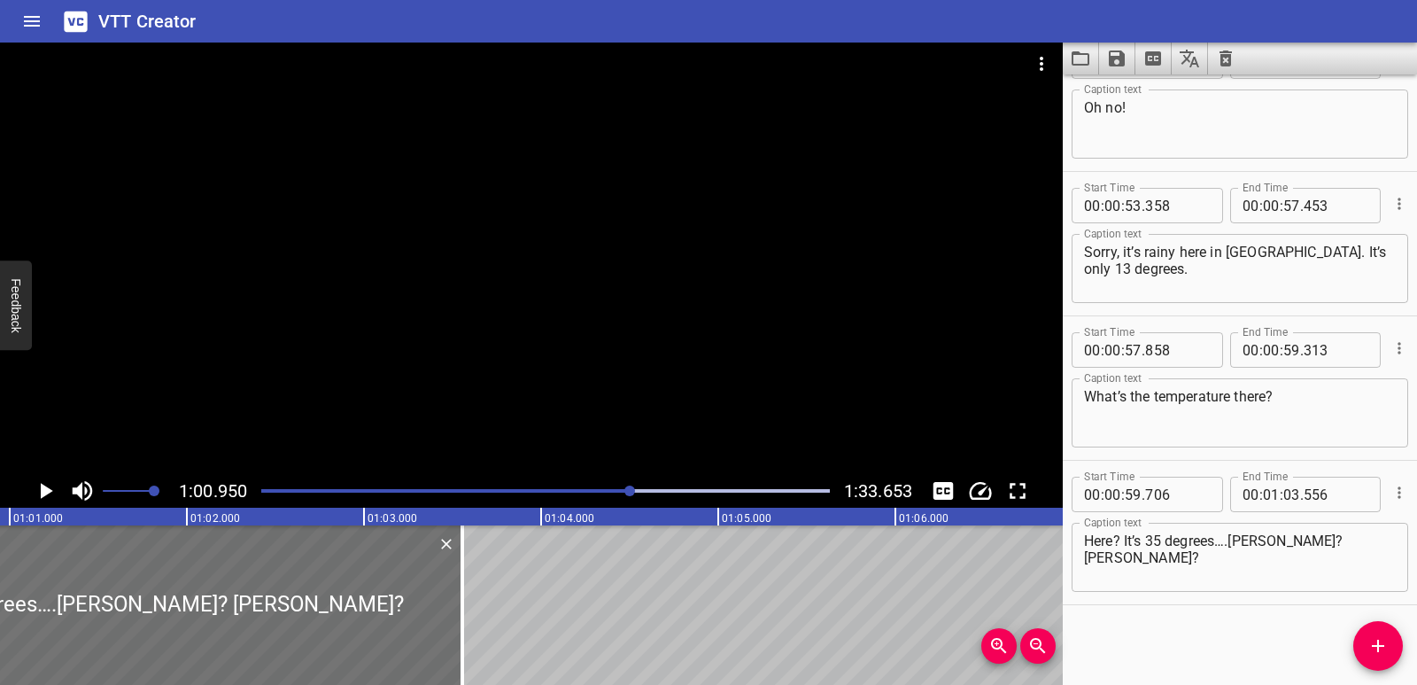
click at [50, 490] on icon "Play/Pause" at bounding box center [47, 491] width 12 height 16
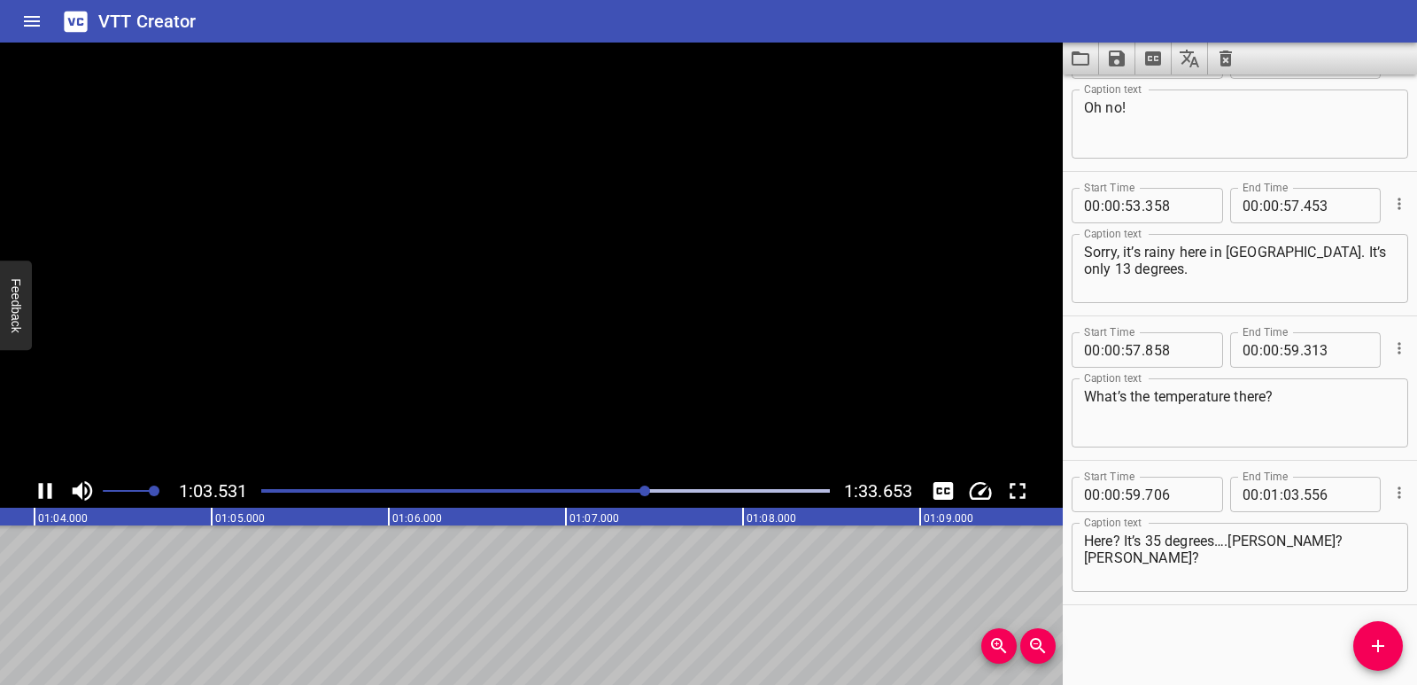
click at [50, 490] on icon "Play/Pause" at bounding box center [45, 491] width 13 height 16
click at [1362, 643] on span "Add Cue" at bounding box center [1378, 645] width 50 height 21
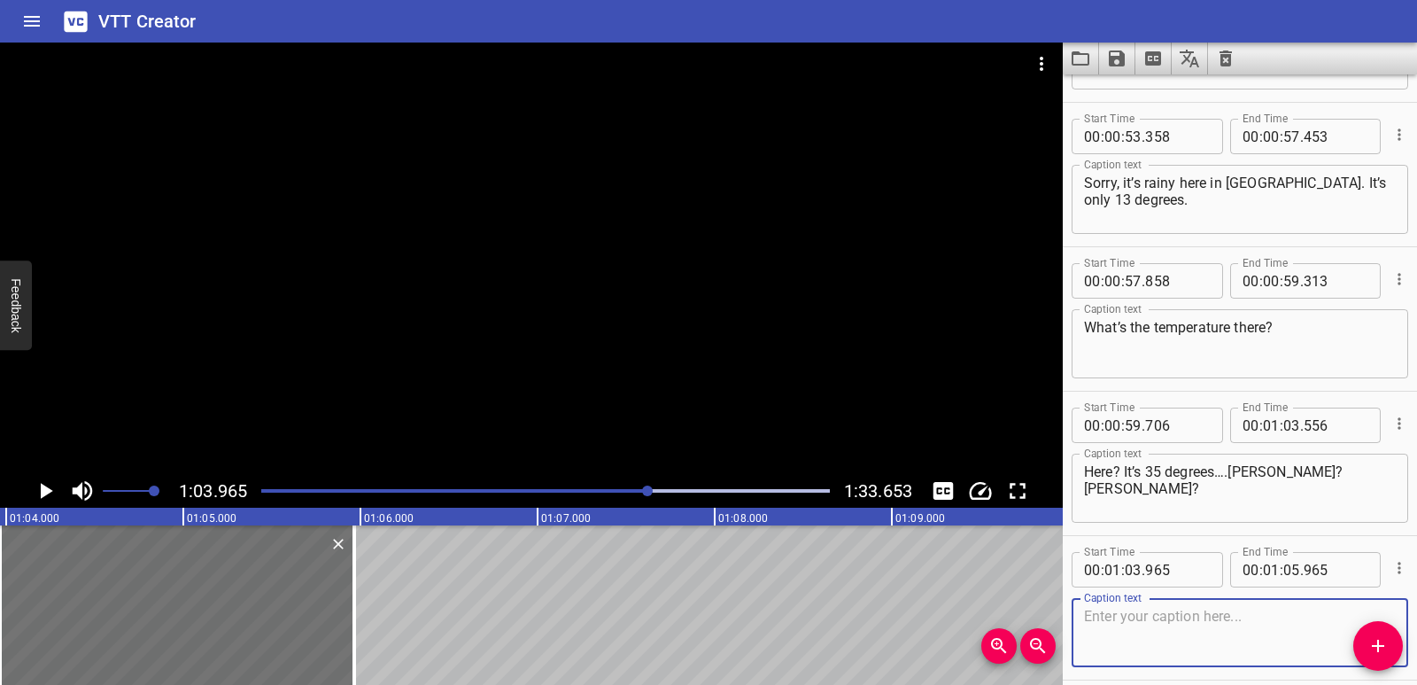
scroll to position [1927, 0]
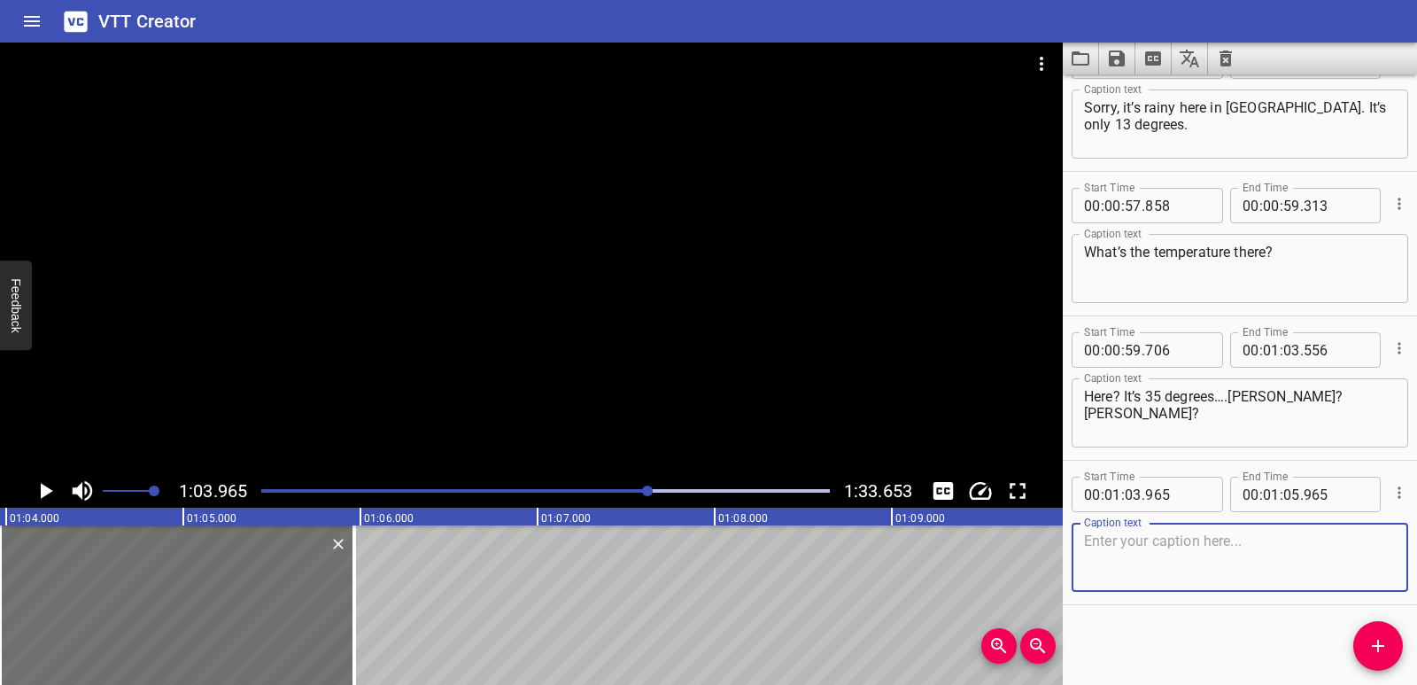
click at [1167, 556] on textarea at bounding box center [1240, 557] width 312 height 50
paste textarea "Lex? [PERSON_NAME]? Oh no!"
type textarea "Lex? [PERSON_NAME]? Oh no!"
click at [46, 490] on icon "Play/Pause" at bounding box center [47, 491] width 12 height 16
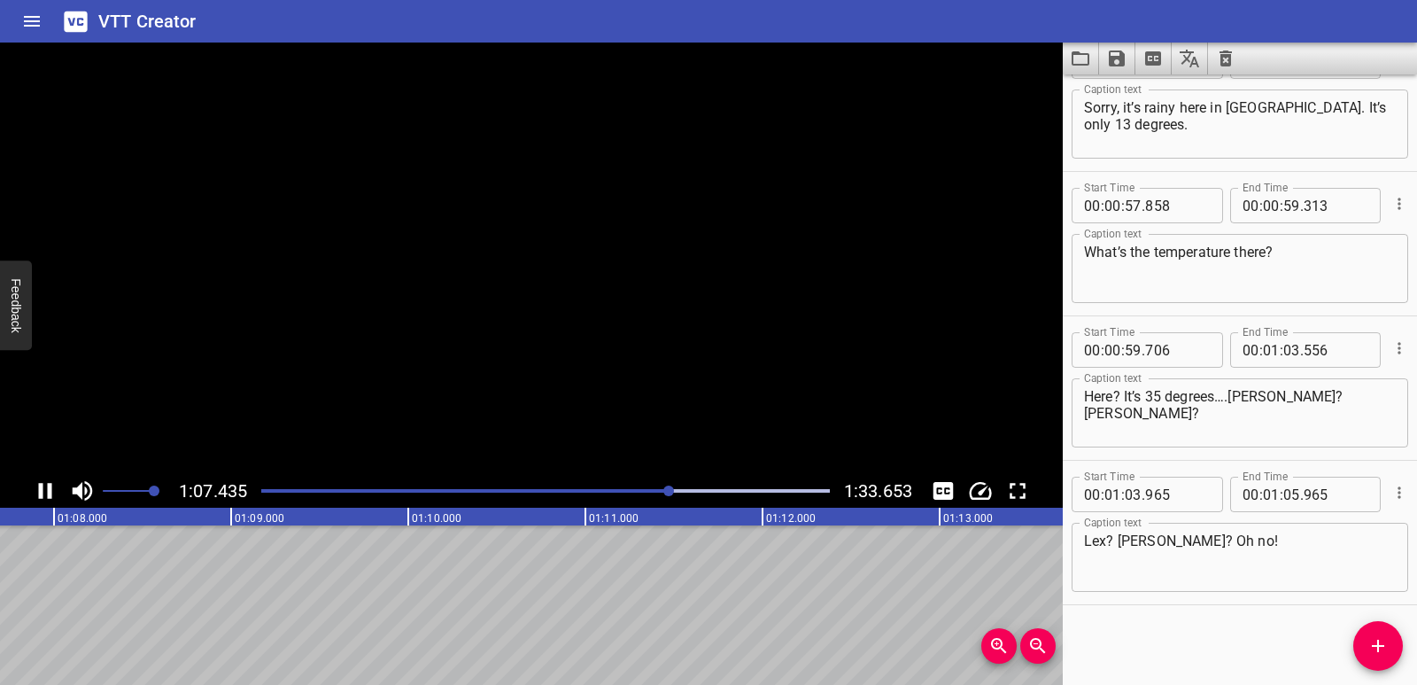
click at [46, 490] on icon "Play/Pause" at bounding box center [45, 490] width 27 height 27
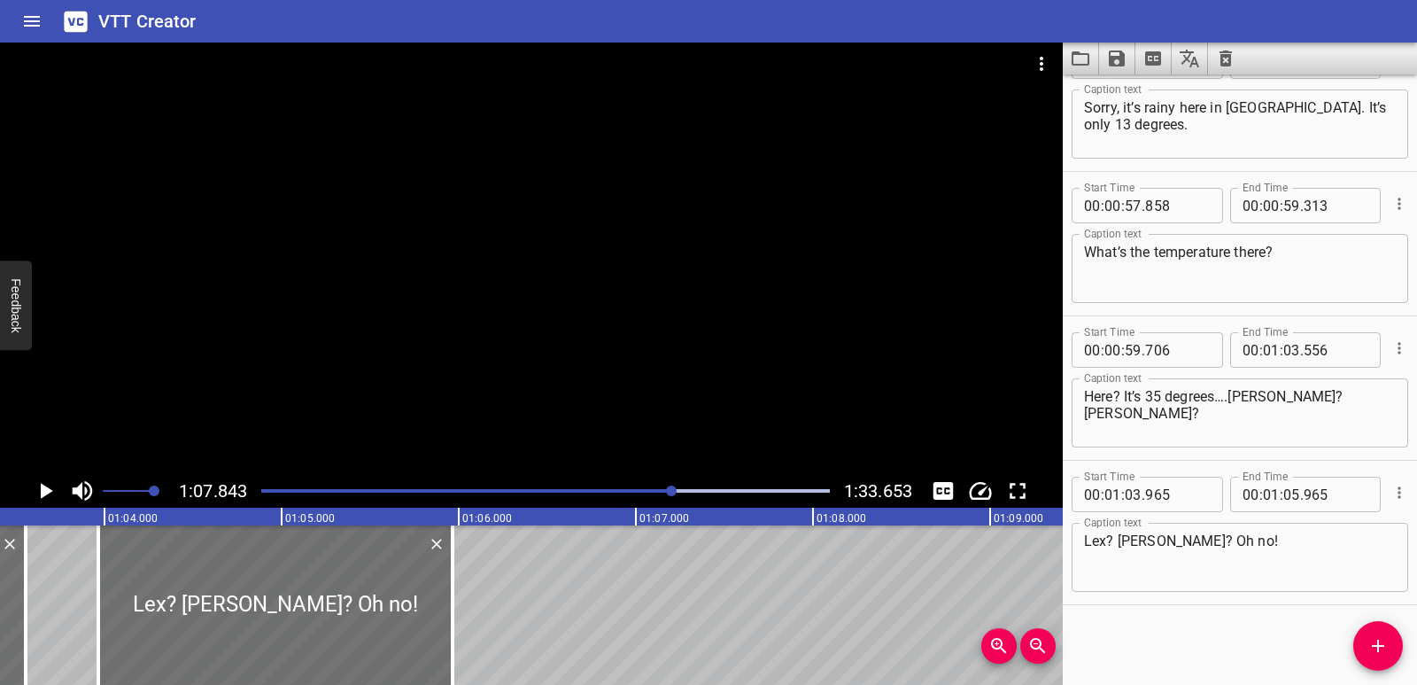
scroll to position [0, 11195]
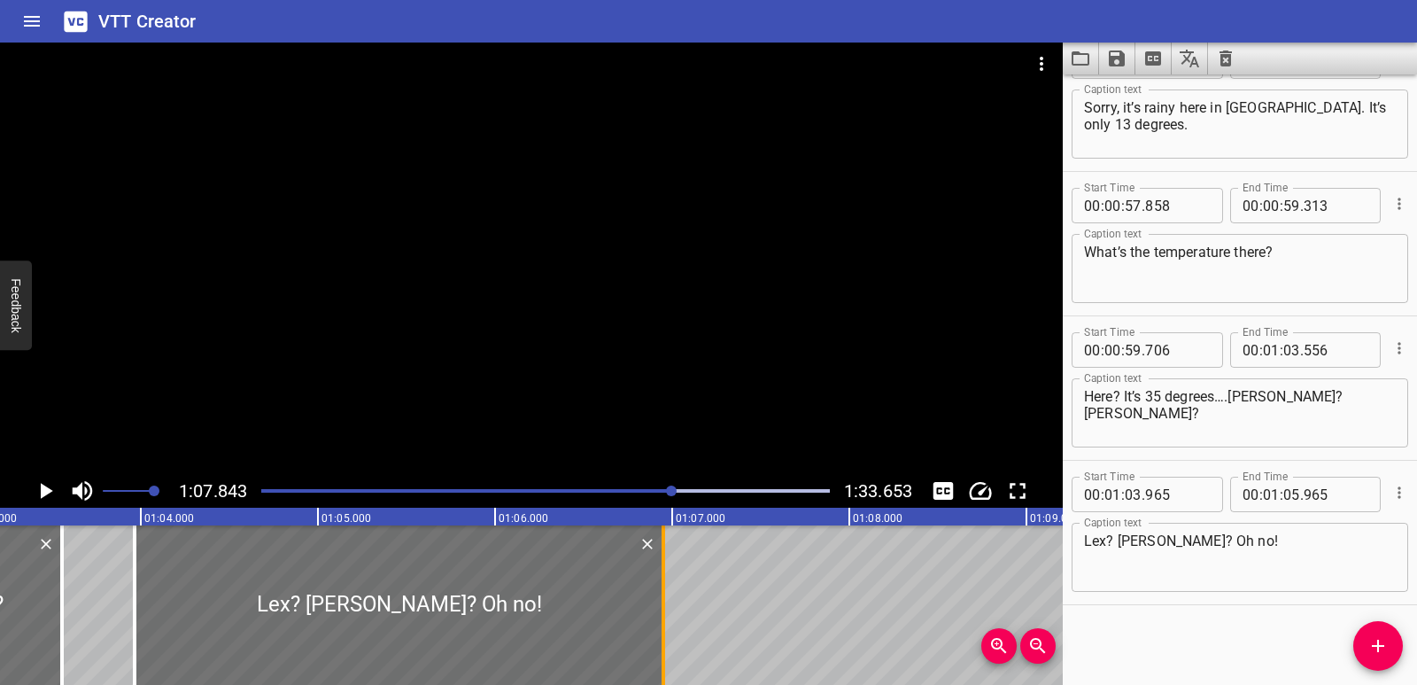
drag, startPoint x: 483, startPoint y: 587, endPoint x: 659, endPoint y: 577, distance: 176.6
click at [659, 577] on div at bounding box center [663, 604] width 18 height 159
type input "06"
type input "960"
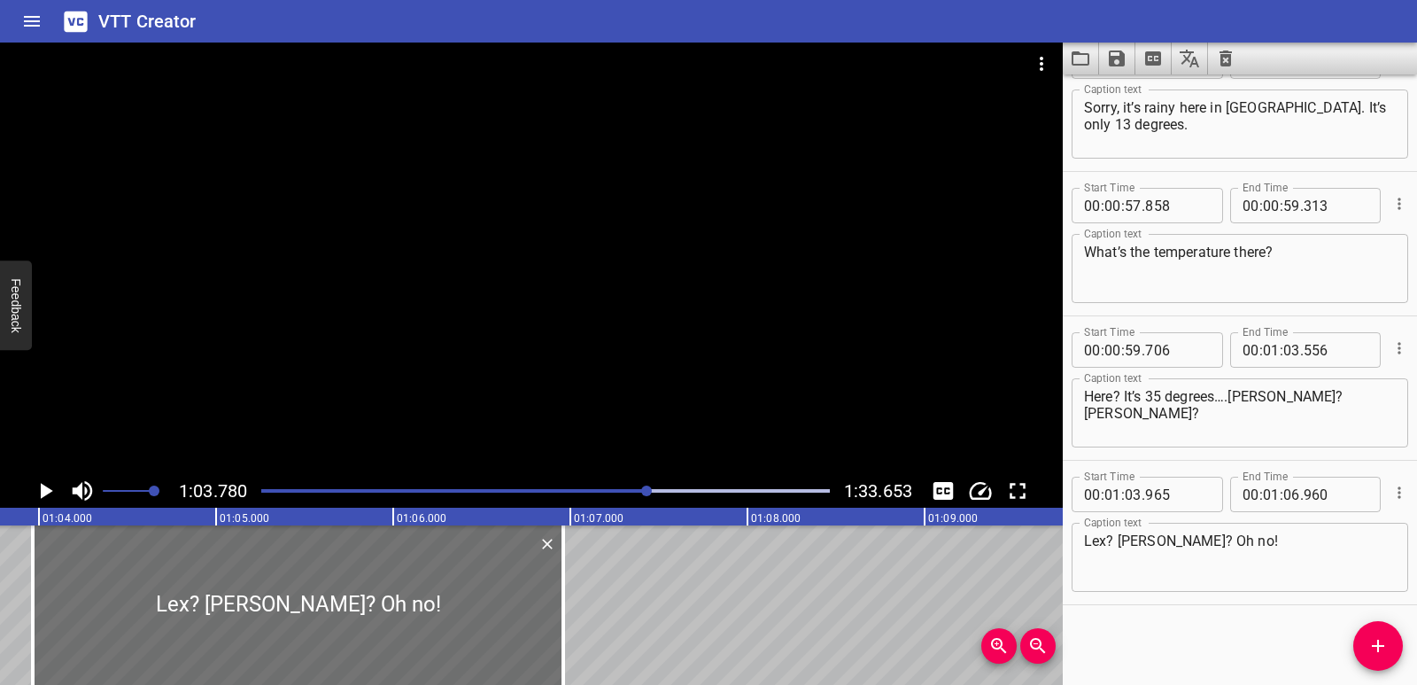
click at [43, 495] on icon "Play/Pause" at bounding box center [47, 491] width 12 height 16
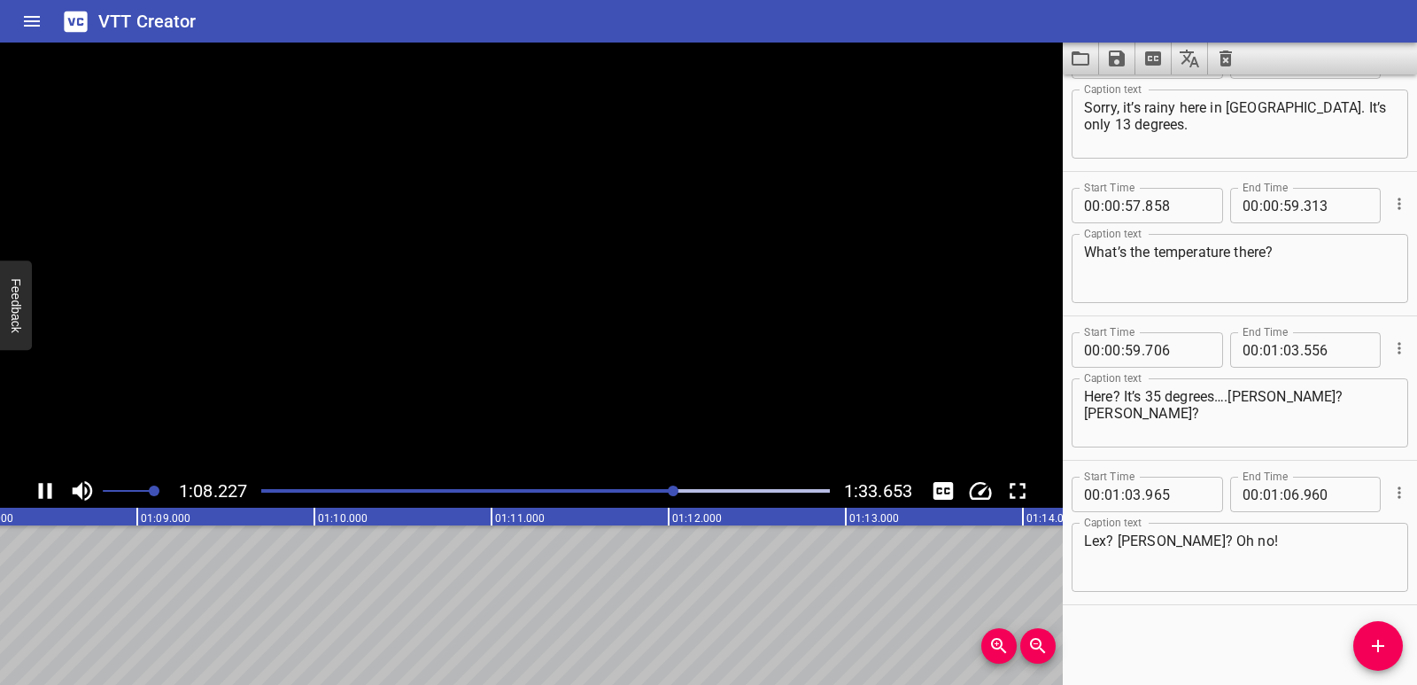
click at [43, 495] on icon "Play/Pause" at bounding box center [45, 490] width 27 height 27
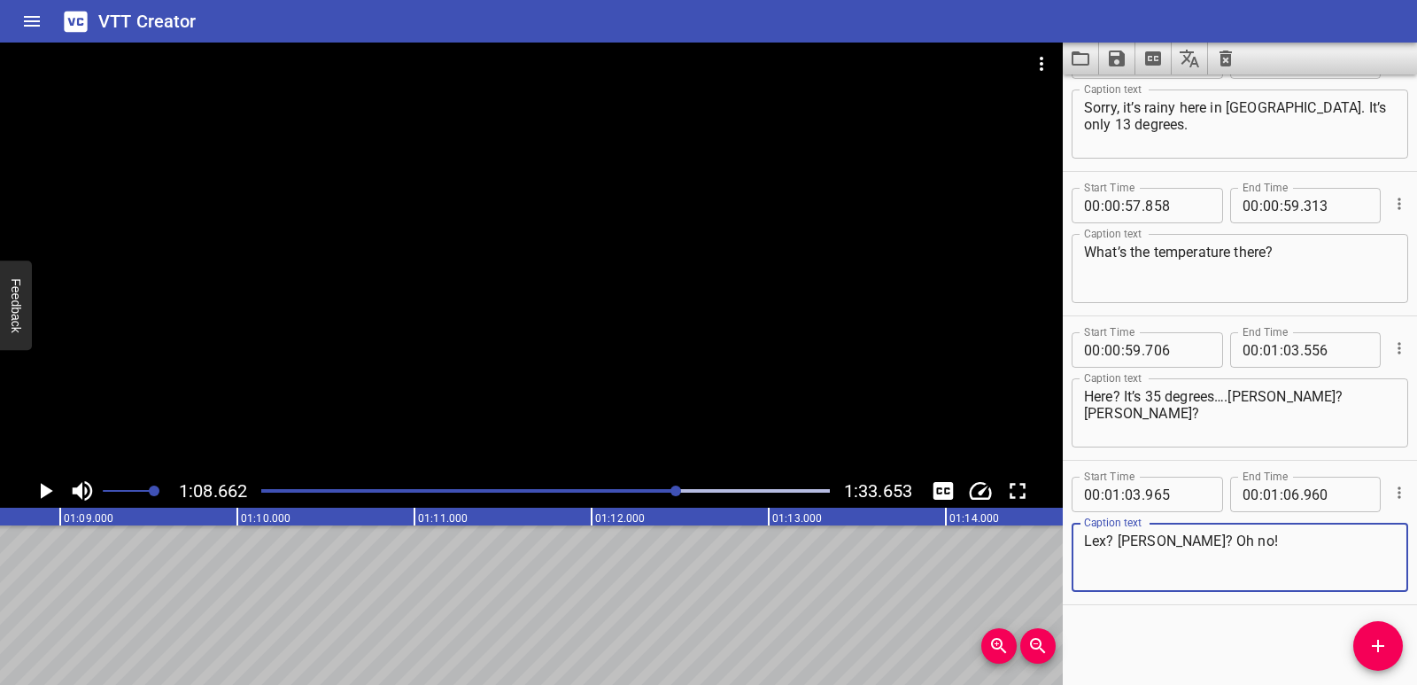
drag, startPoint x: 1119, startPoint y: 538, endPoint x: 1145, endPoint y: 536, distance: 26.6
click at [1145, 536] on textarea "Lex? [PERSON_NAME]? Oh no!" at bounding box center [1240, 557] width 312 height 50
click at [1151, 536] on textarea "Lex? [PERSON_NAME]? Oh no!" at bounding box center [1240, 557] width 312 height 50
paste textarea "Lex?"
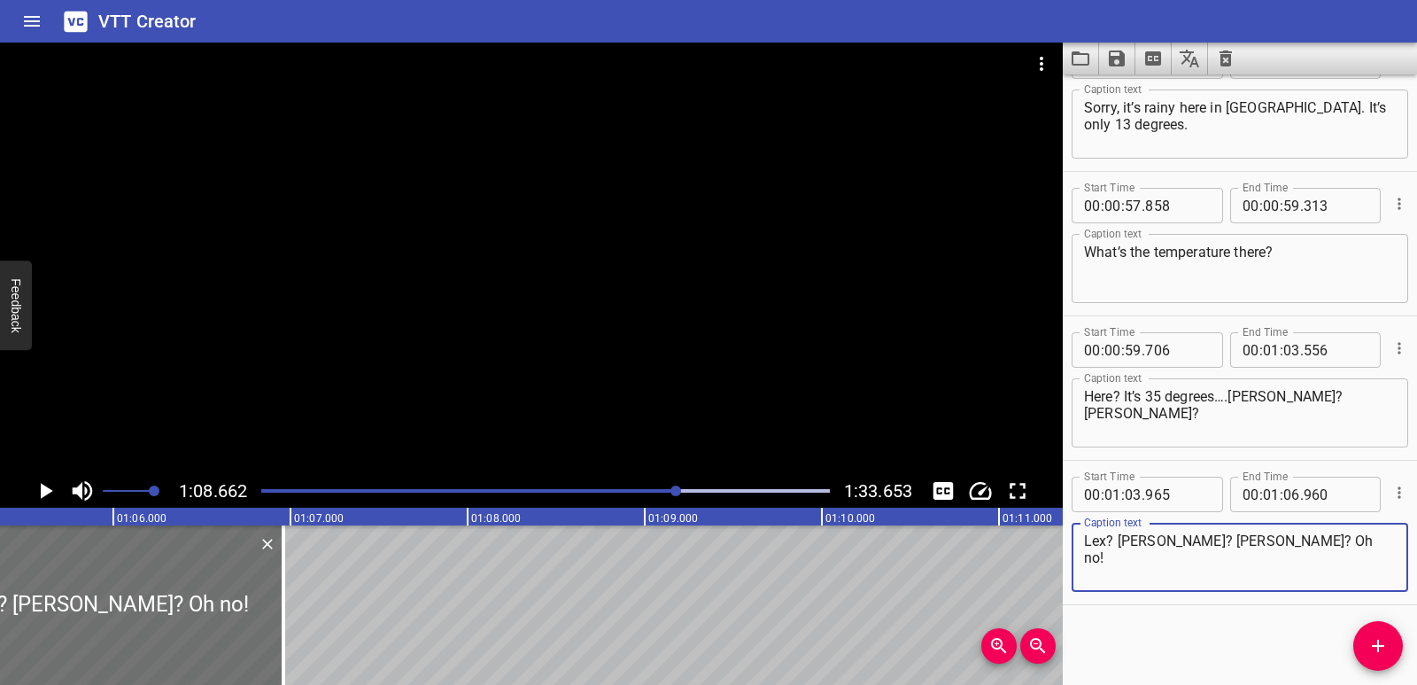
scroll to position [0, 11541]
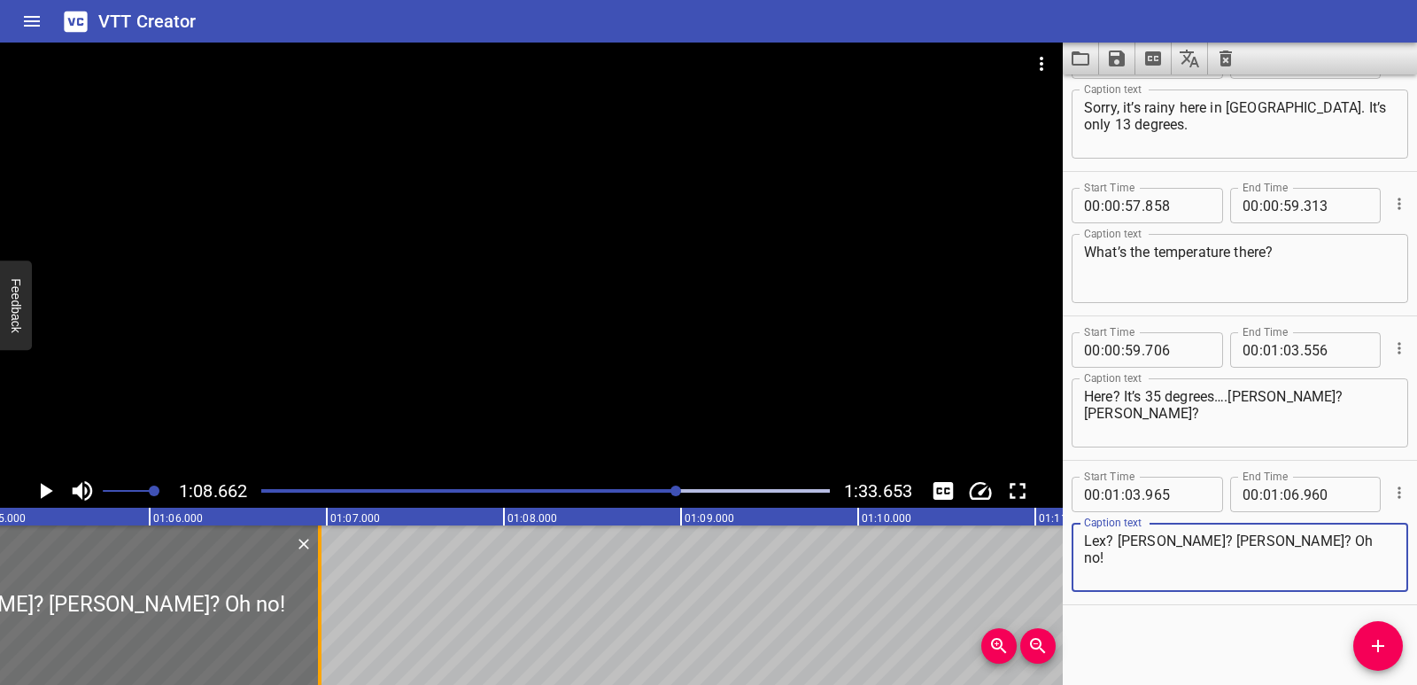
type textarea "Lex? [PERSON_NAME]? [PERSON_NAME]? Oh no!"
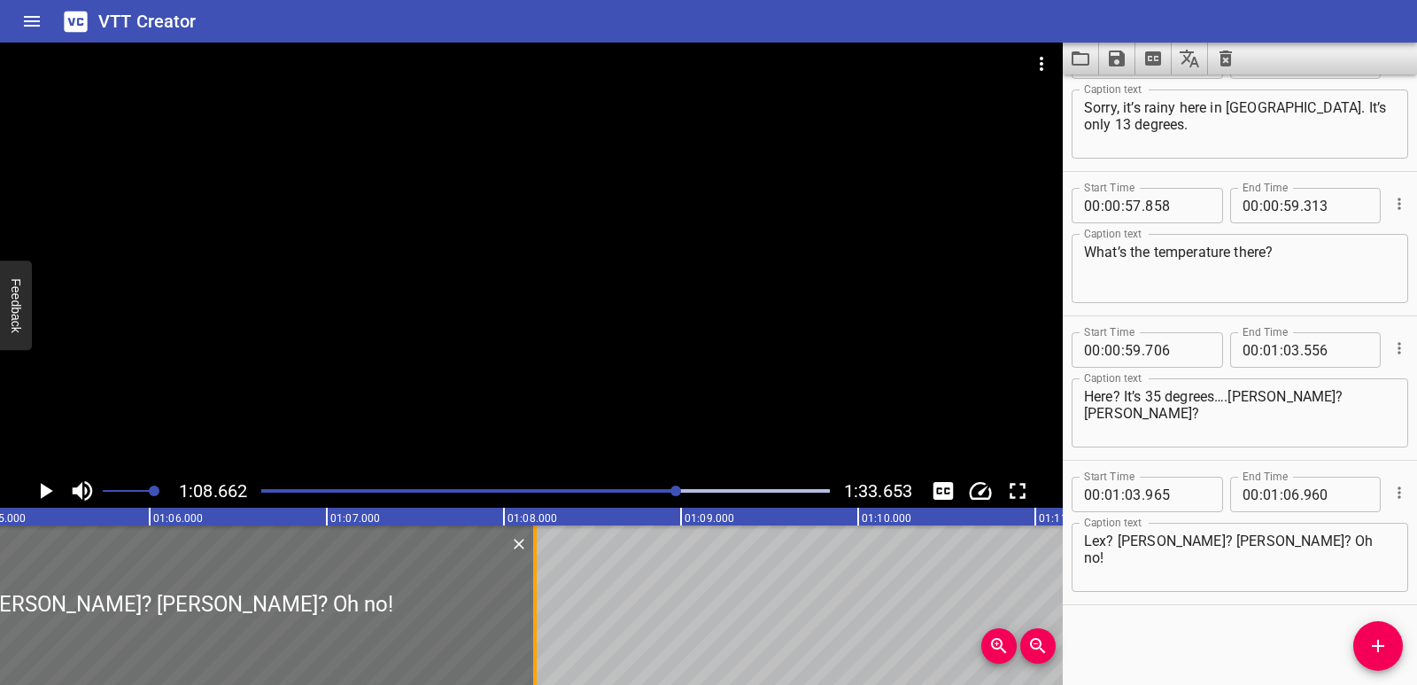
drag, startPoint x: 325, startPoint y: 587, endPoint x: 537, endPoint y: 596, distance: 211.9
click at [538, 596] on div at bounding box center [535, 604] width 18 height 159
type input "08"
type input "165"
click at [189, 597] on div at bounding box center [161, 604] width 744 height 159
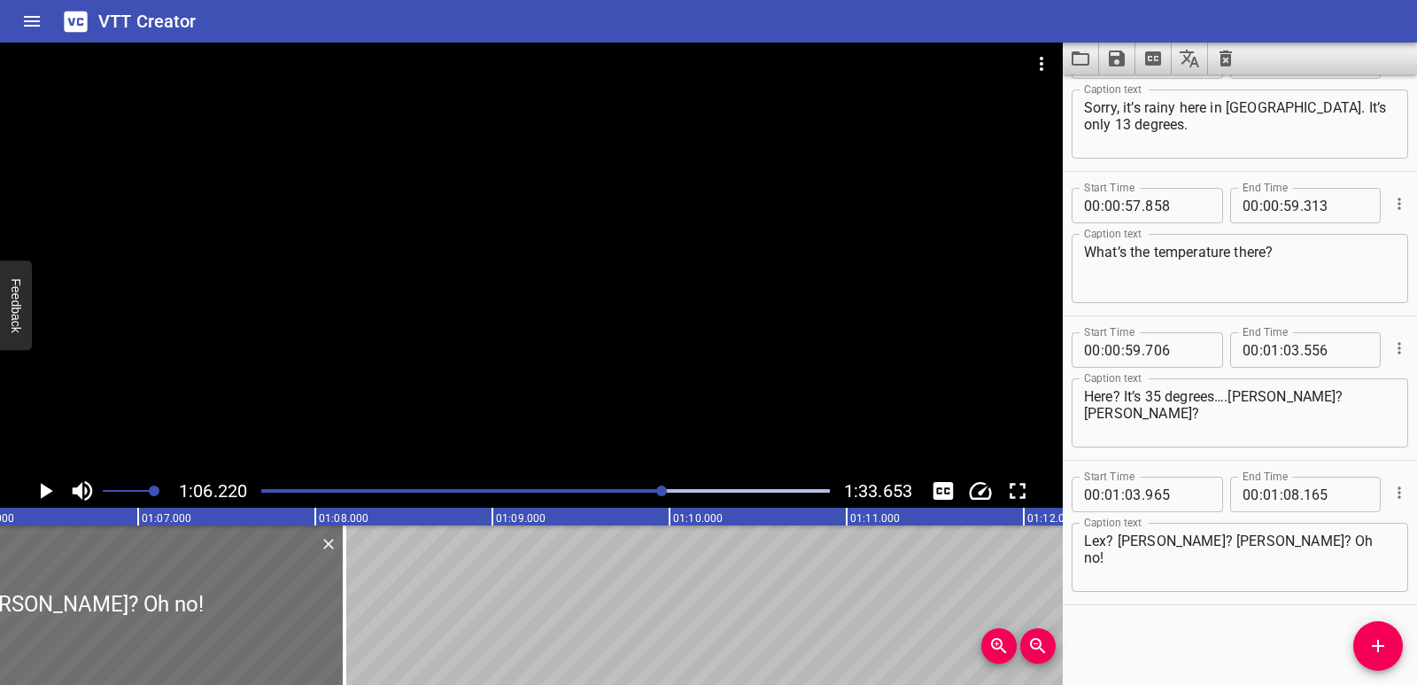
click at [43, 493] on icon "Play/Pause" at bounding box center [47, 491] width 12 height 16
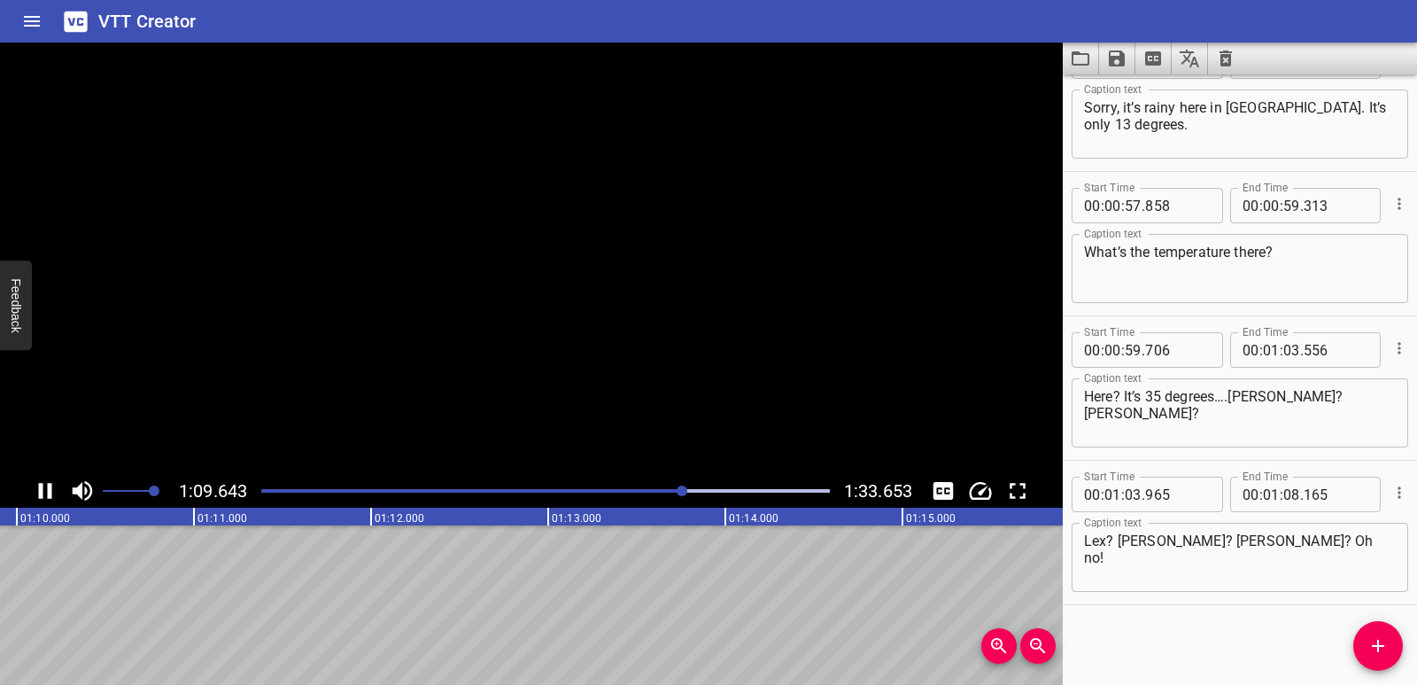
click at [43, 493] on icon "Play/Pause" at bounding box center [45, 491] width 13 height 16
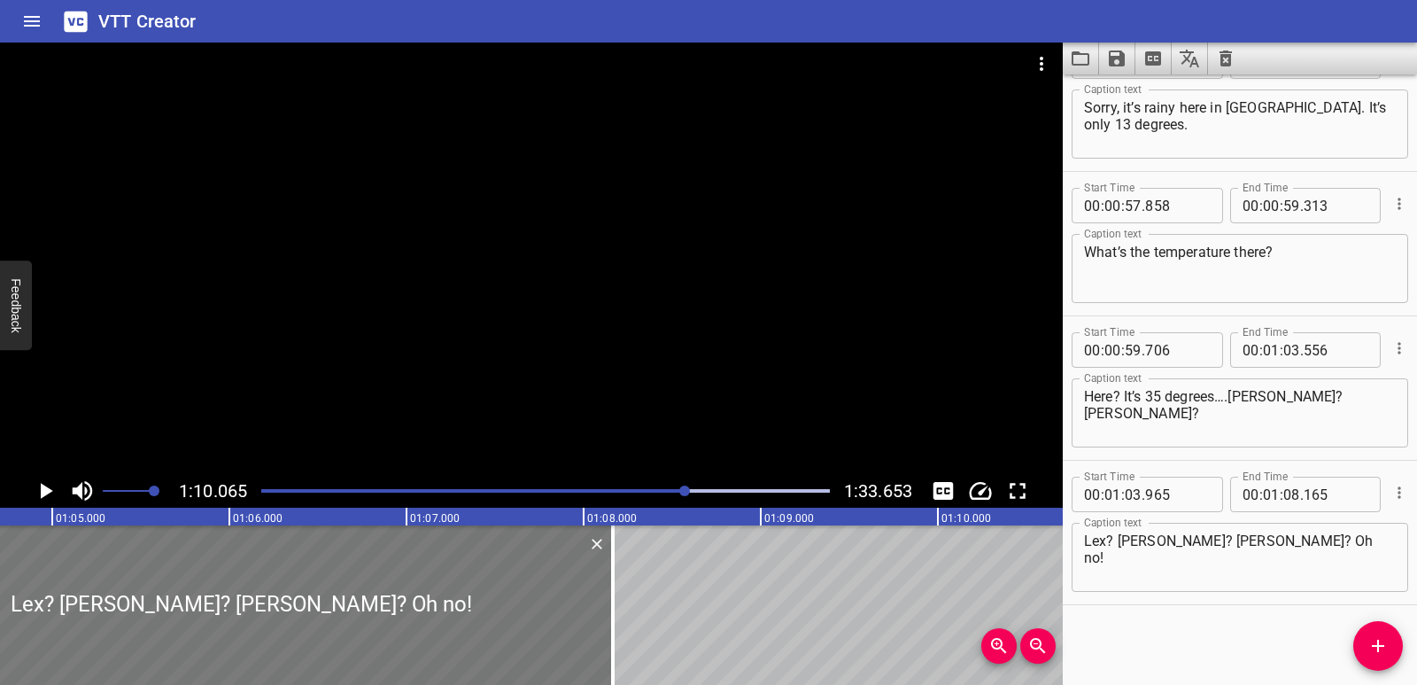
click at [383, 616] on div at bounding box center [241, 604] width 744 height 159
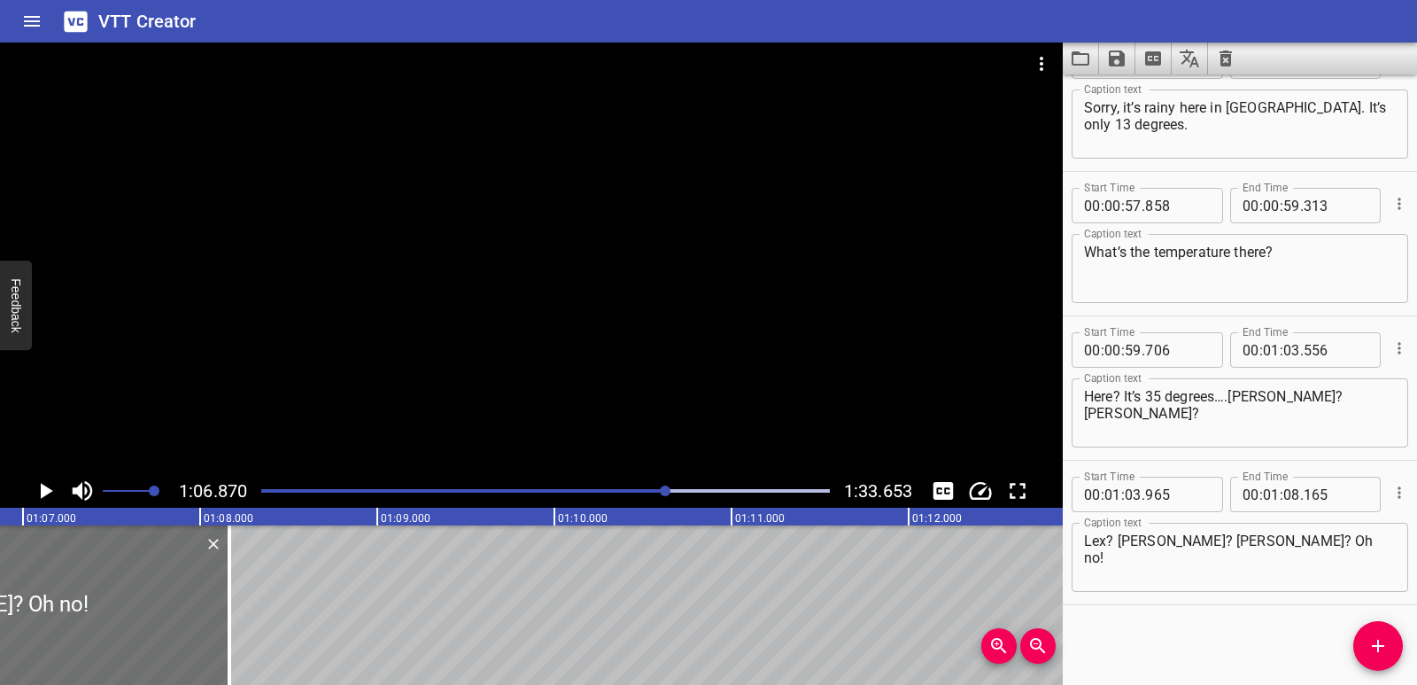
click at [41, 493] on icon "Play/Pause" at bounding box center [47, 491] width 12 height 16
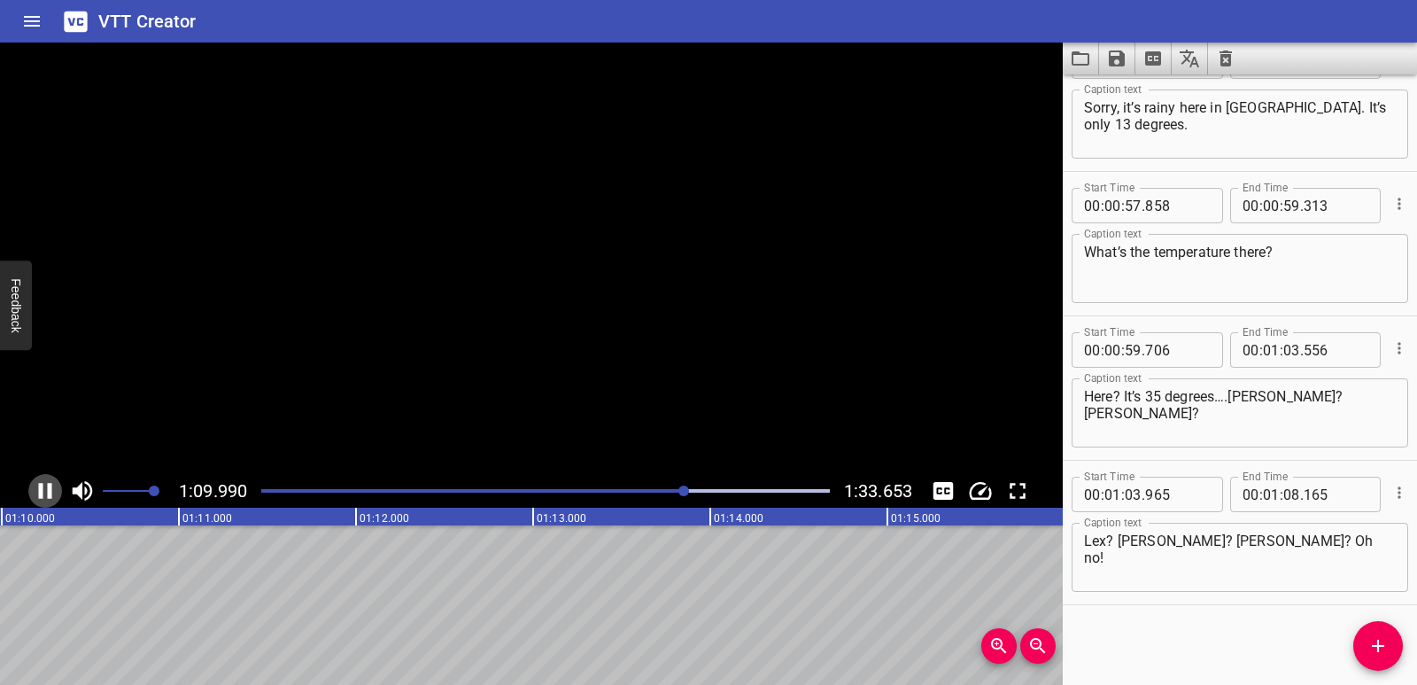
click at [41, 493] on icon "Play/Pause" at bounding box center [45, 491] width 13 height 16
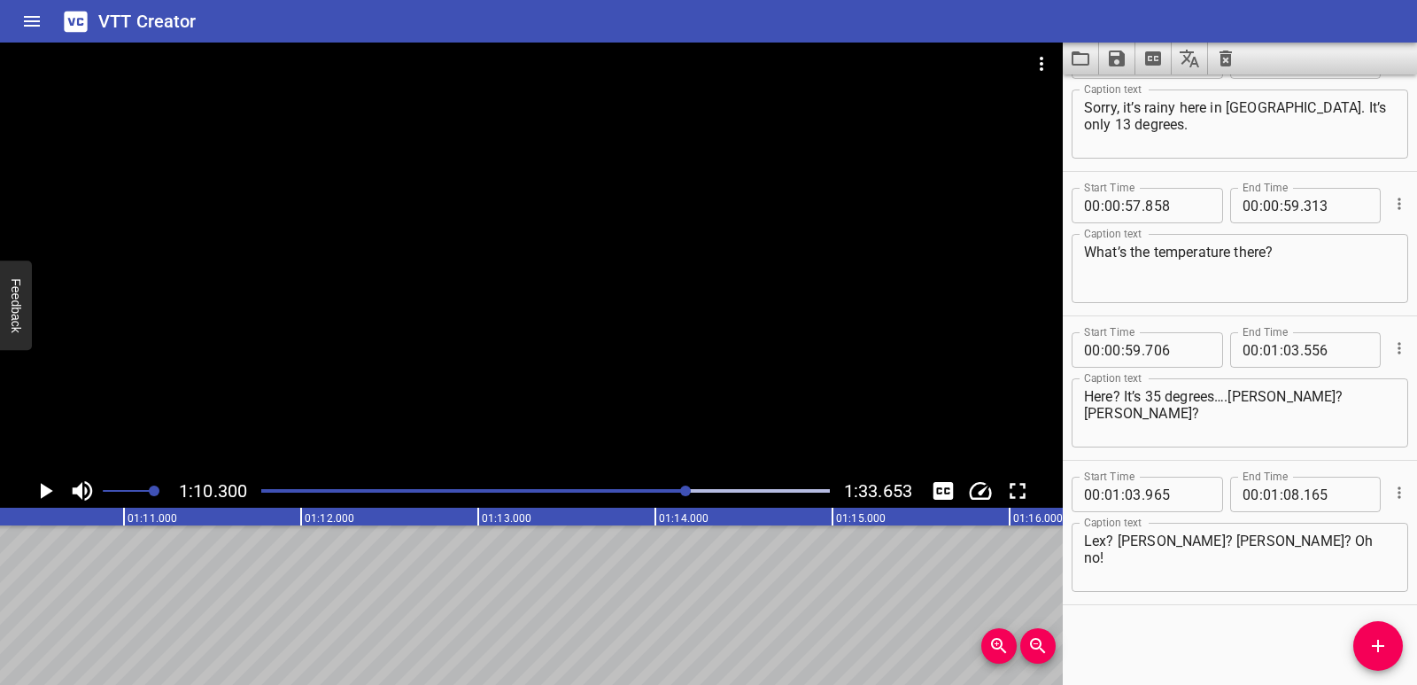
drag, startPoint x: 1372, startPoint y: 654, endPoint x: 1270, endPoint y: 624, distance: 106.0
click at [1371, 654] on icon "Add Cue" at bounding box center [1377, 645] width 21 height 21
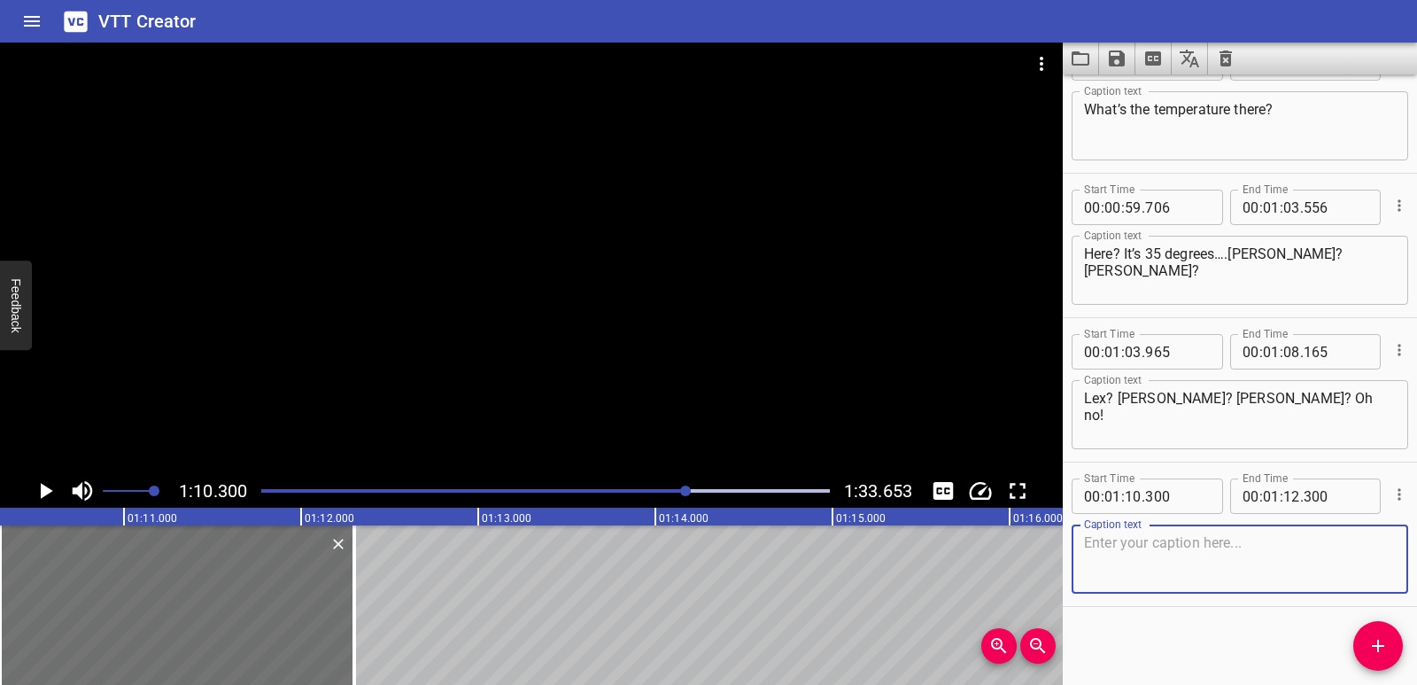
scroll to position [2072, 0]
click at [1138, 565] on textarea at bounding box center [1240, 557] width 312 height 50
paste textarea "Hello [PERSON_NAME]."
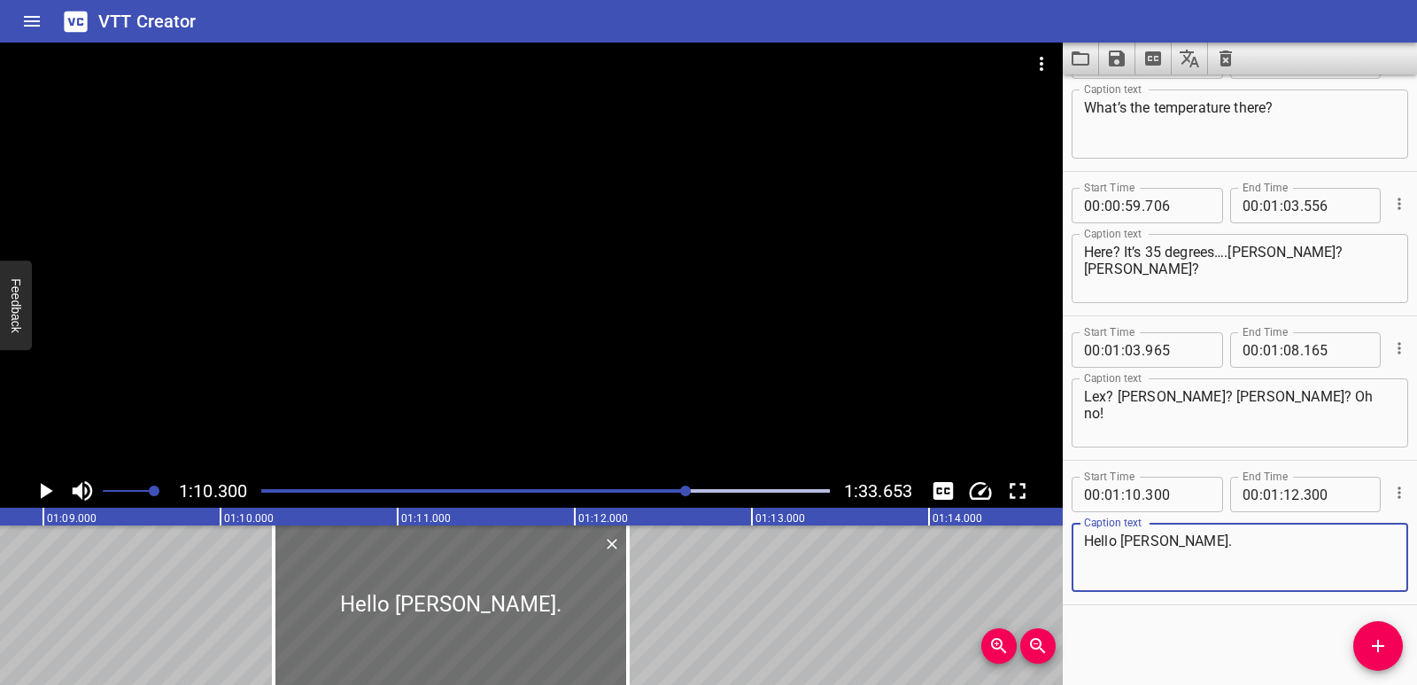
scroll to position [0, 12069]
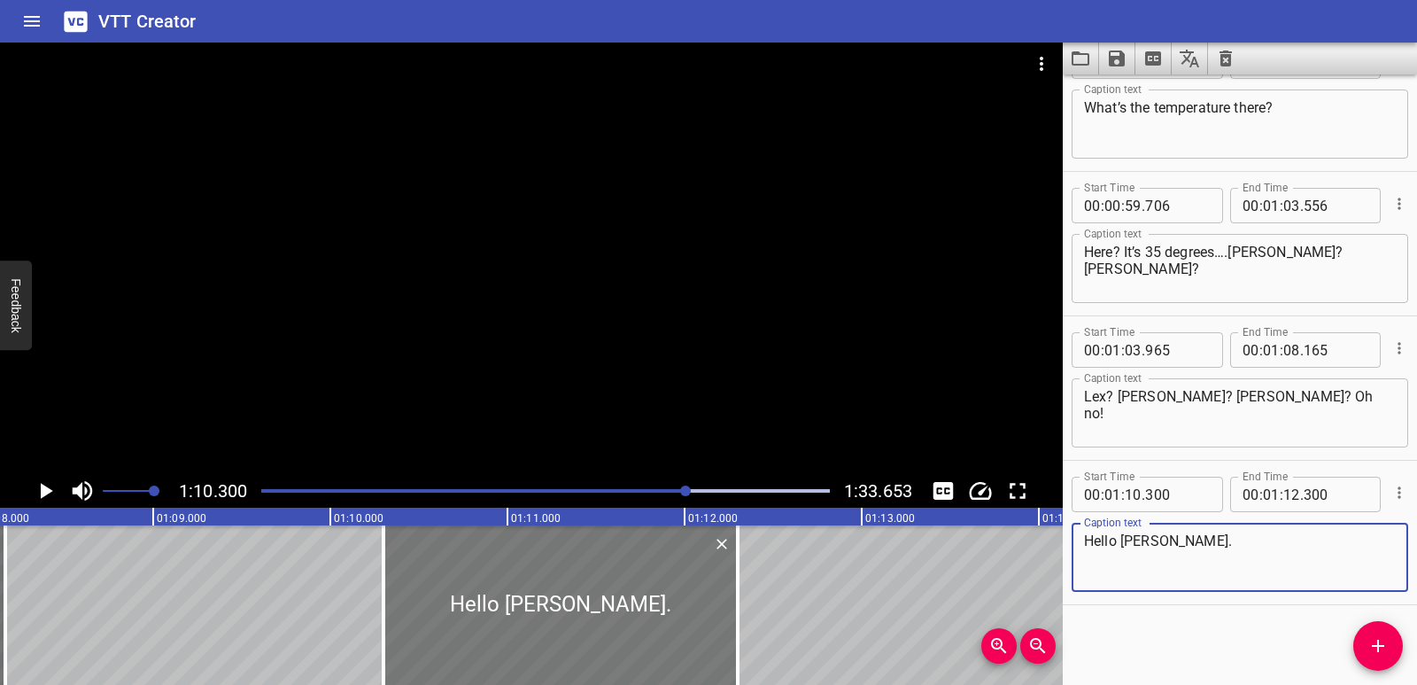
type textarea "Hello [PERSON_NAME]."
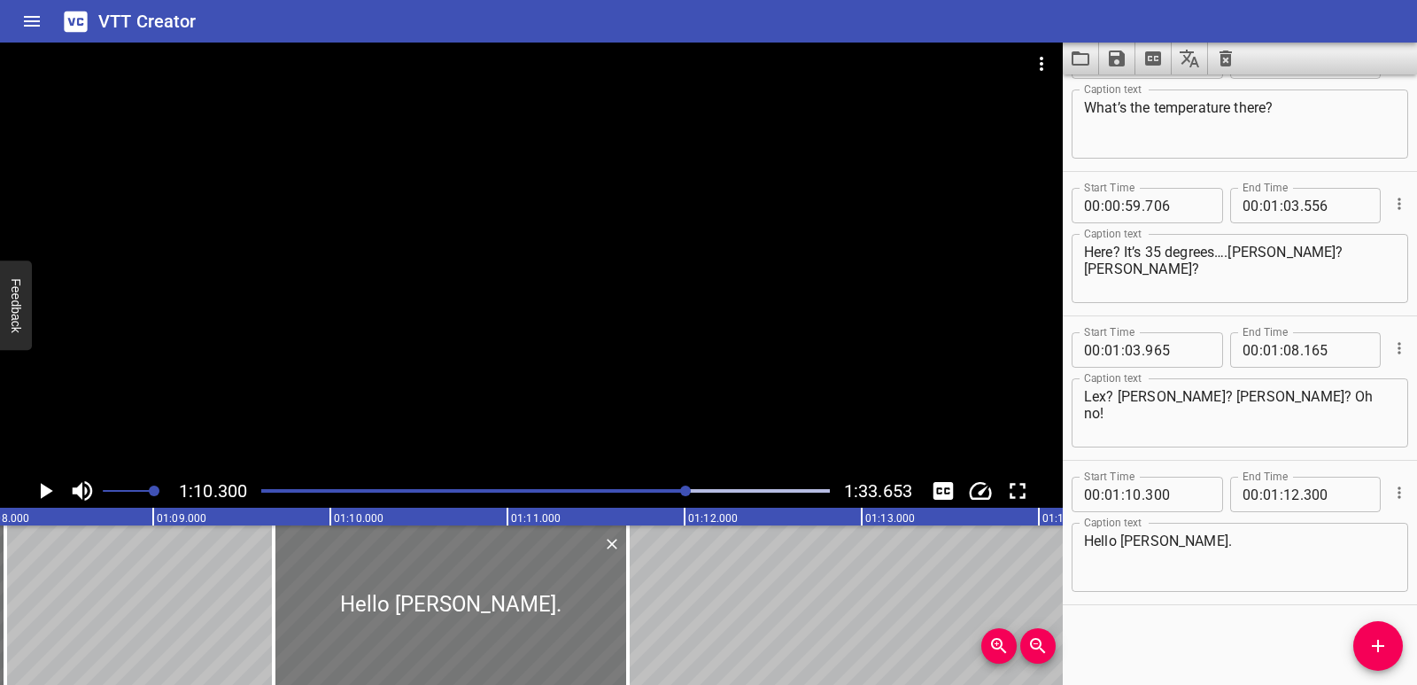
drag, startPoint x: 594, startPoint y: 610, endPoint x: 484, endPoint y: 599, distance: 111.3
click at [484, 599] on div at bounding box center [451, 604] width 354 height 159
type input "09"
type input "675"
type input "11"
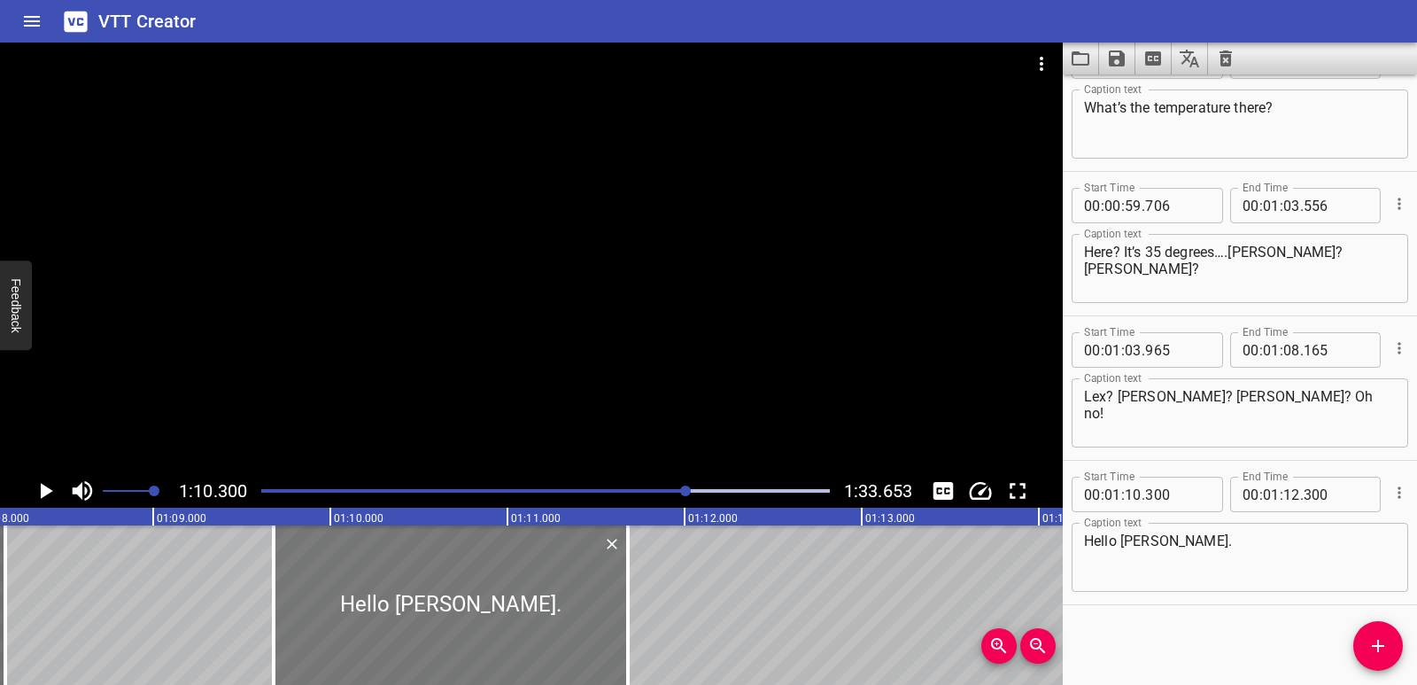
type input "675"
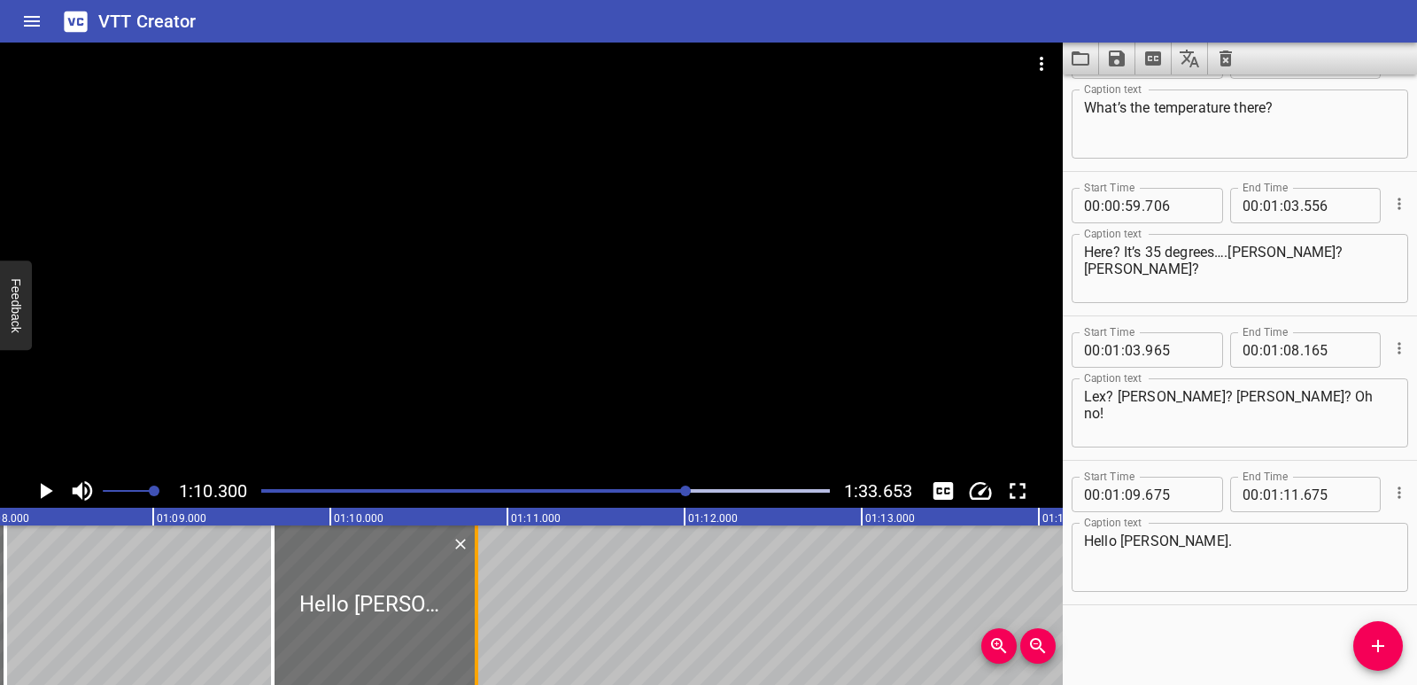
drag, startPoint x: 620, startPoint y: 622, endPoint x: 469, endPoint y: 602, distance: 151.8
click at [469, 602] on div at bounding box center [477, 604] width 18 height 159
type input "10"
type input "825"
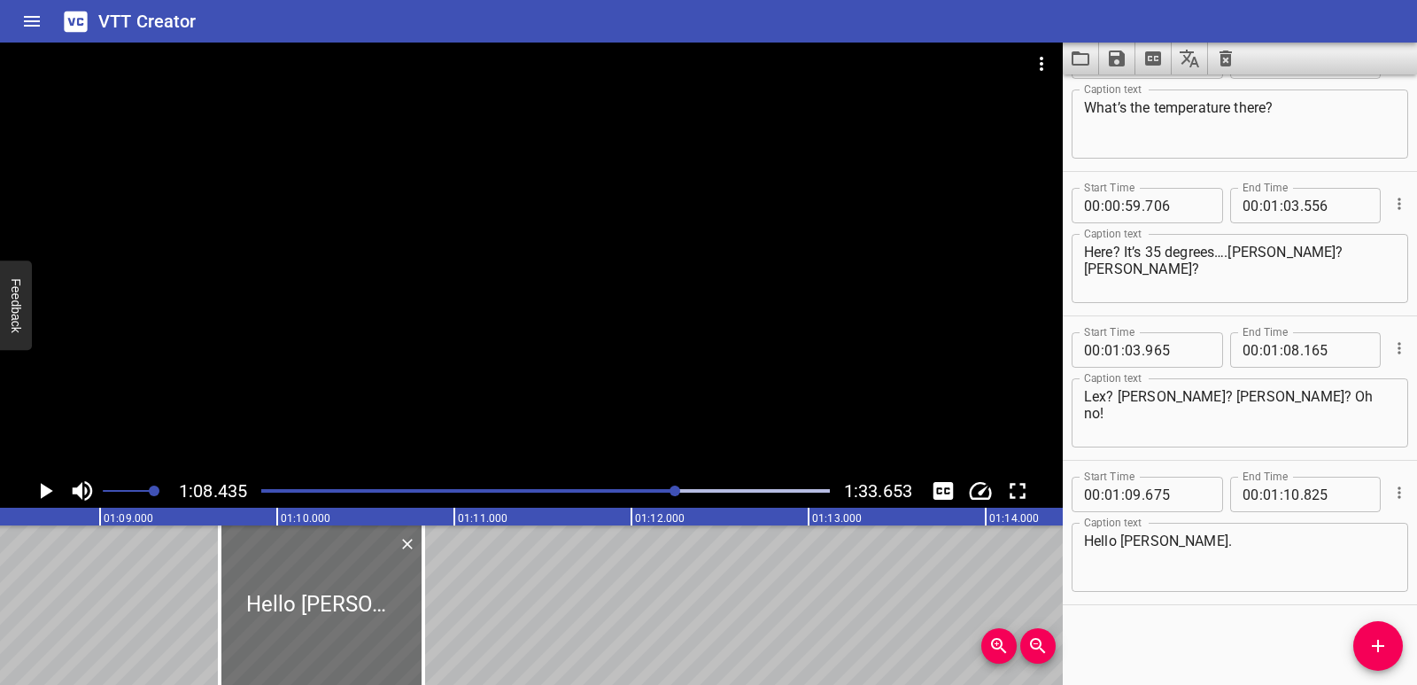
click at [46, 488] on icon "Play/Pause" at bounding box center [47, 491] width 12 height 16
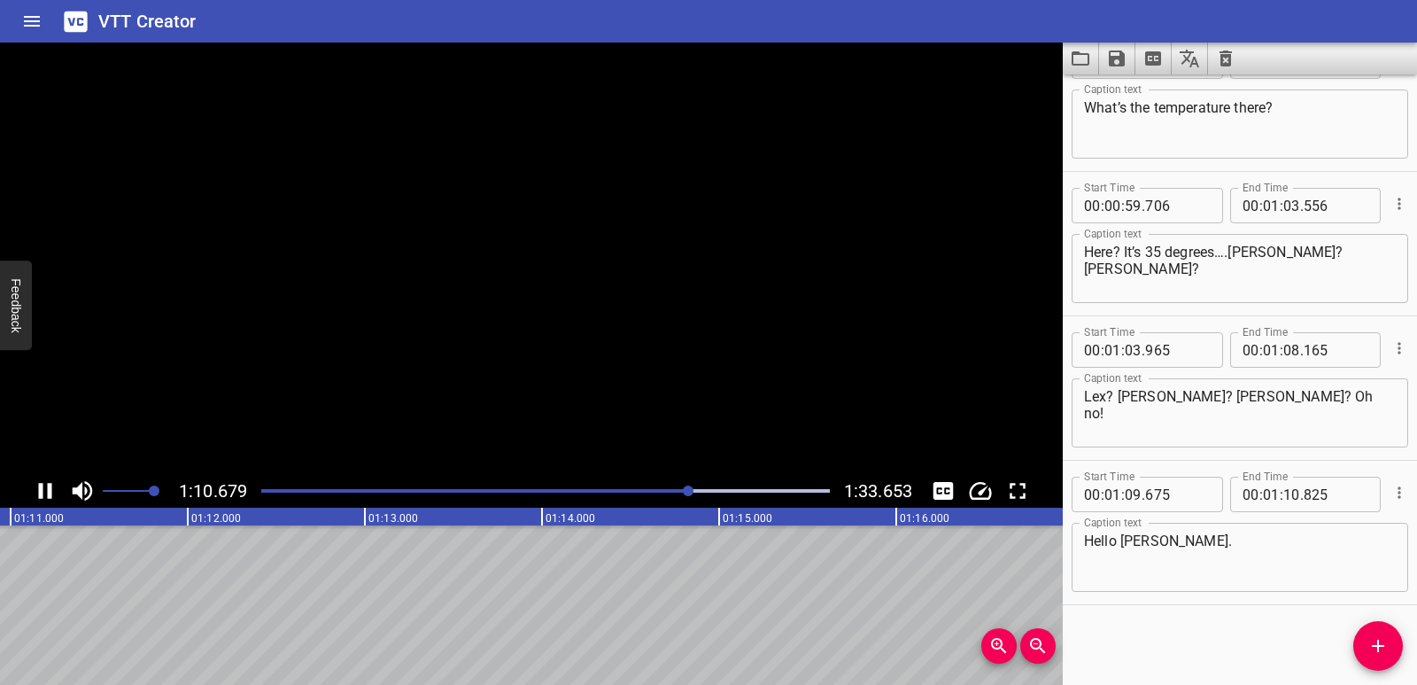
click at [46, 488] on icon "Play/Pause" at bounding box center [45, 490] width 27 height 27
click at [1355, 637] on span "Add Cue" at bounding box center [1378, 645] width 50 height 21
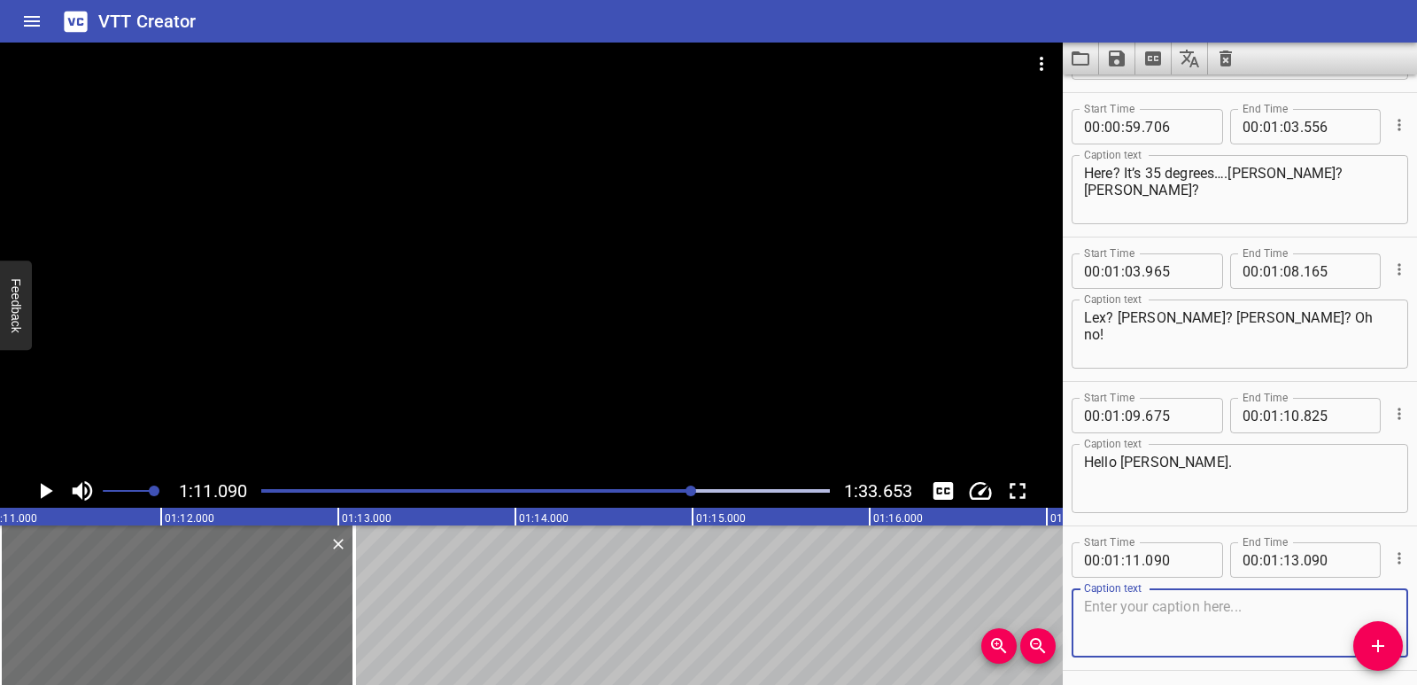
scroll to position [2216, 0]
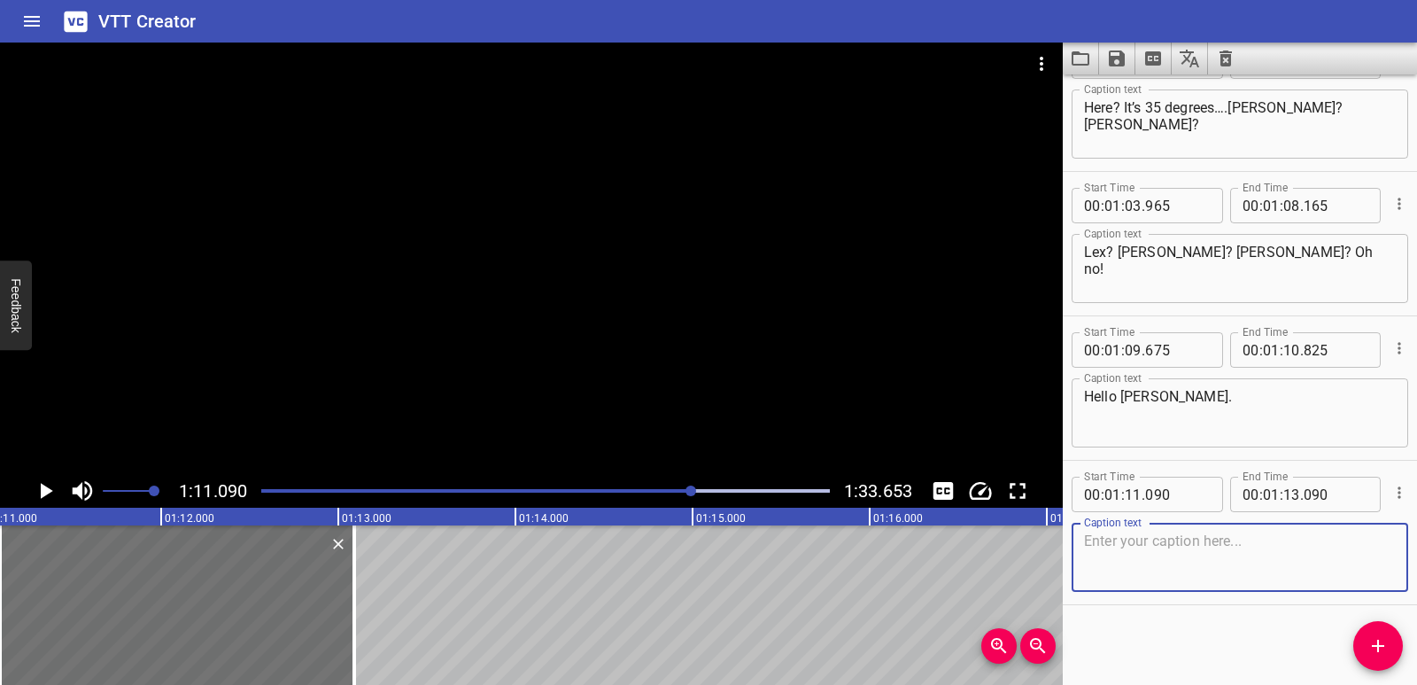
click at [1159, 564] on textarea at bounding box center [1240, 557] width 312 height 50
paste textarea "Hi [PERSON_NAME] (confused…slowly)"
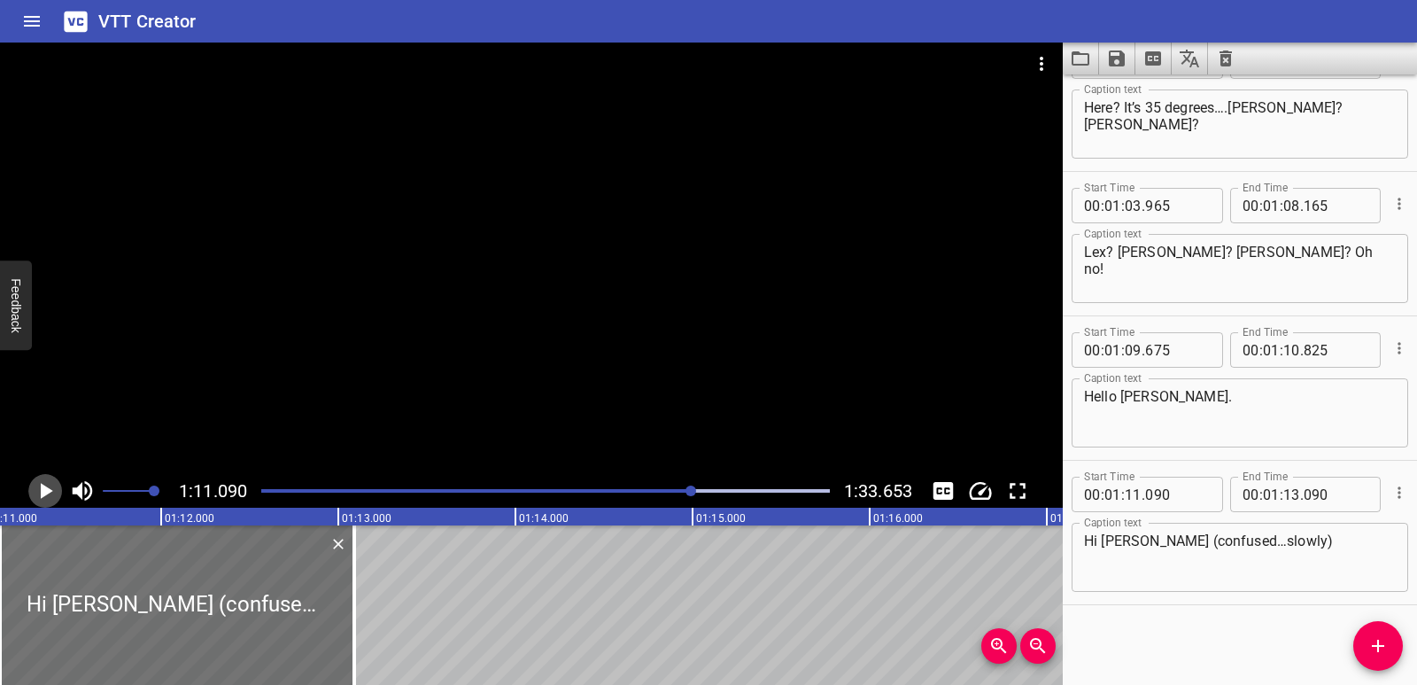
click at [47, 493] on icon "Play/Pause" at bounding box center [47, 491] width 12 height 16
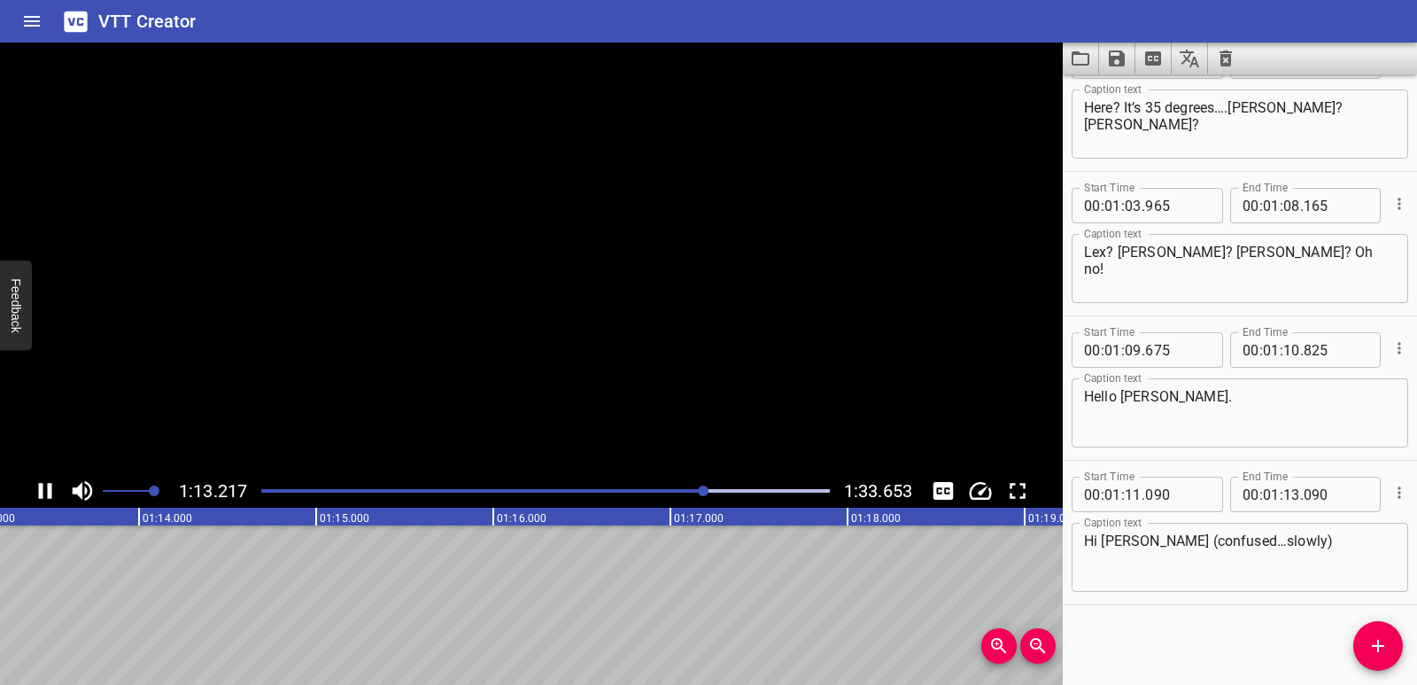
click at [47, 493] on icon "Play/Pause" at bounding box center [45, 490] width 27 height 27
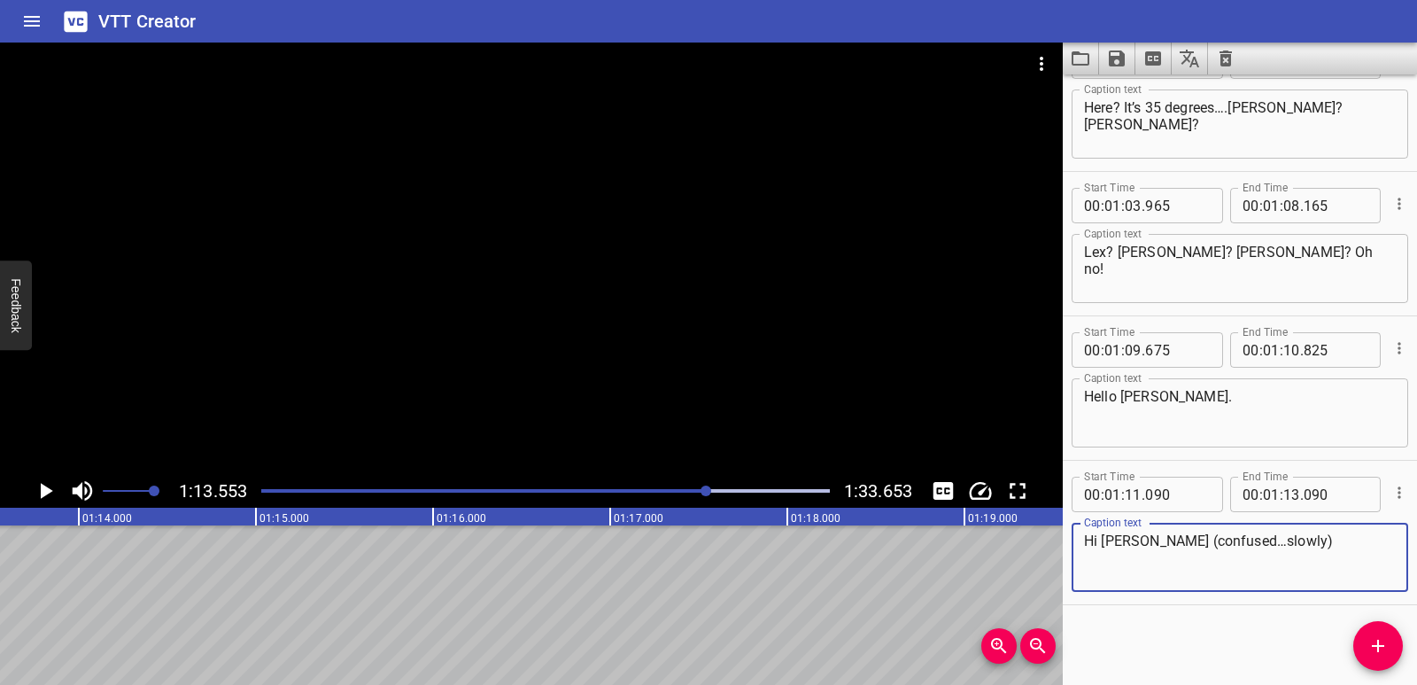
drag, startPoint x: 1134, startPoint y: 538, endPoint x: 1282, endPoint y: 538, distance: 148.8
click at [1282, 538] on textarea "Hi [PERSON_NAME] (confused…slowly)" at bounding box center [1240, 557] width 312 height 50
type textarea "Hi [PERSON_NAME]"
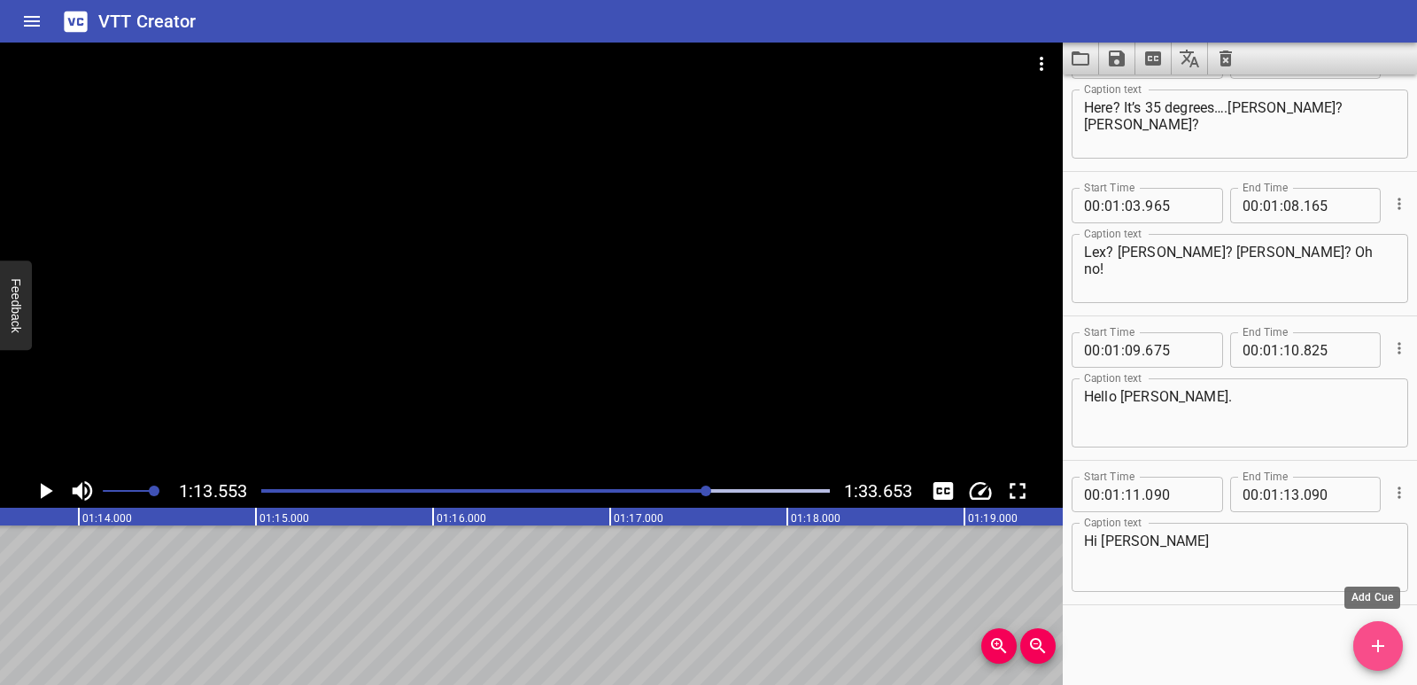
click at [1380, 641] on icon "Add Cue" at bounding box center [1377, 645] width 21 height 21
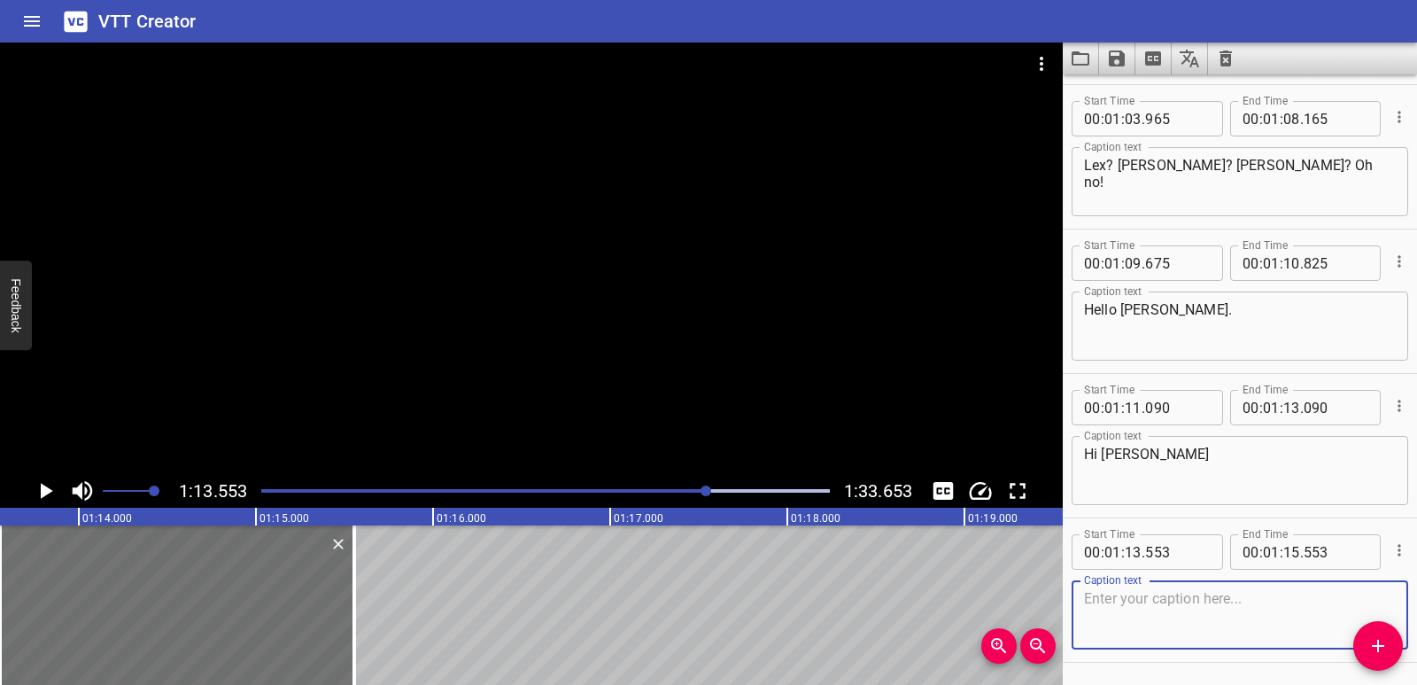
scroll to position [2360, 0]
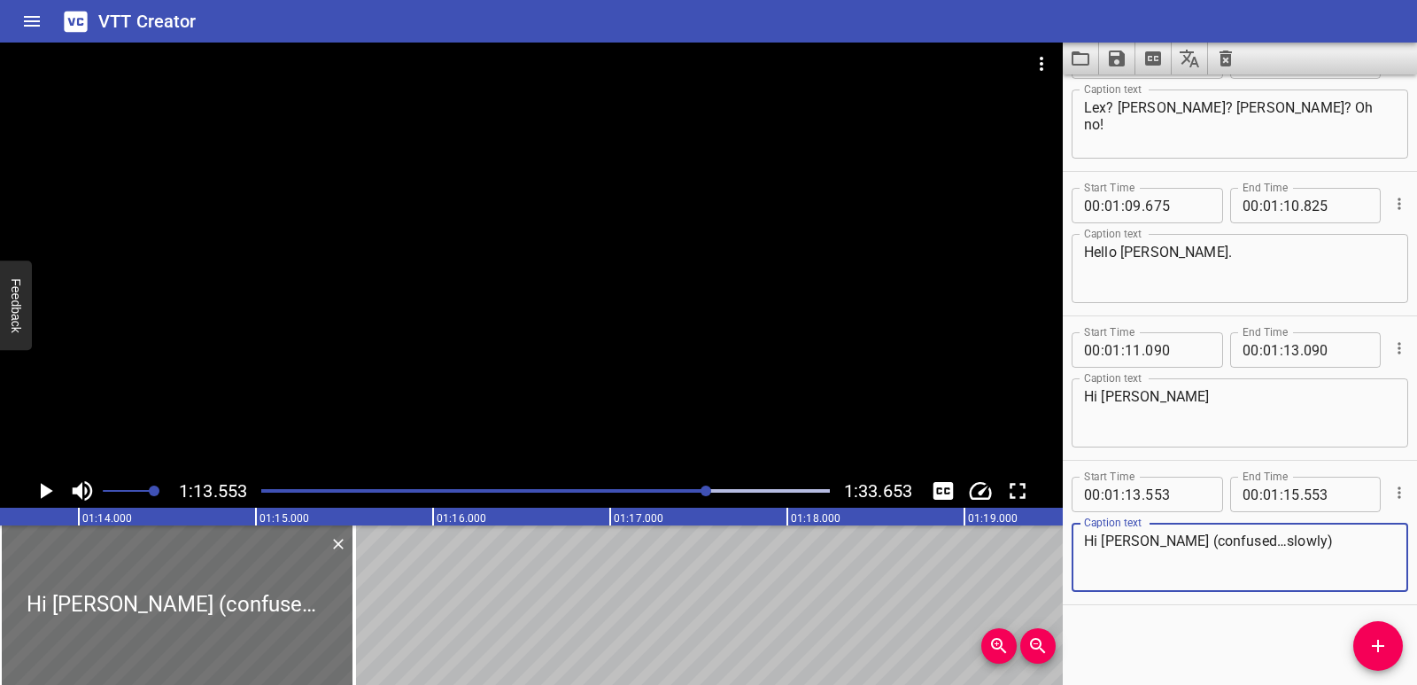
drag, startPoint x: 1276, startPoint y: 541, endPoint x: 1020, endPoint y: 541, distance: 256.0
click at [1020, 541] on main "1:13.553 1:33.653 00:00.000 00:01.000 00:02.000 00:03.000 00:04.000 00:05.000 0…" at bounding box center [708, 364] width 1417 height 642
paste textarea "I can hear you! I can see you!"
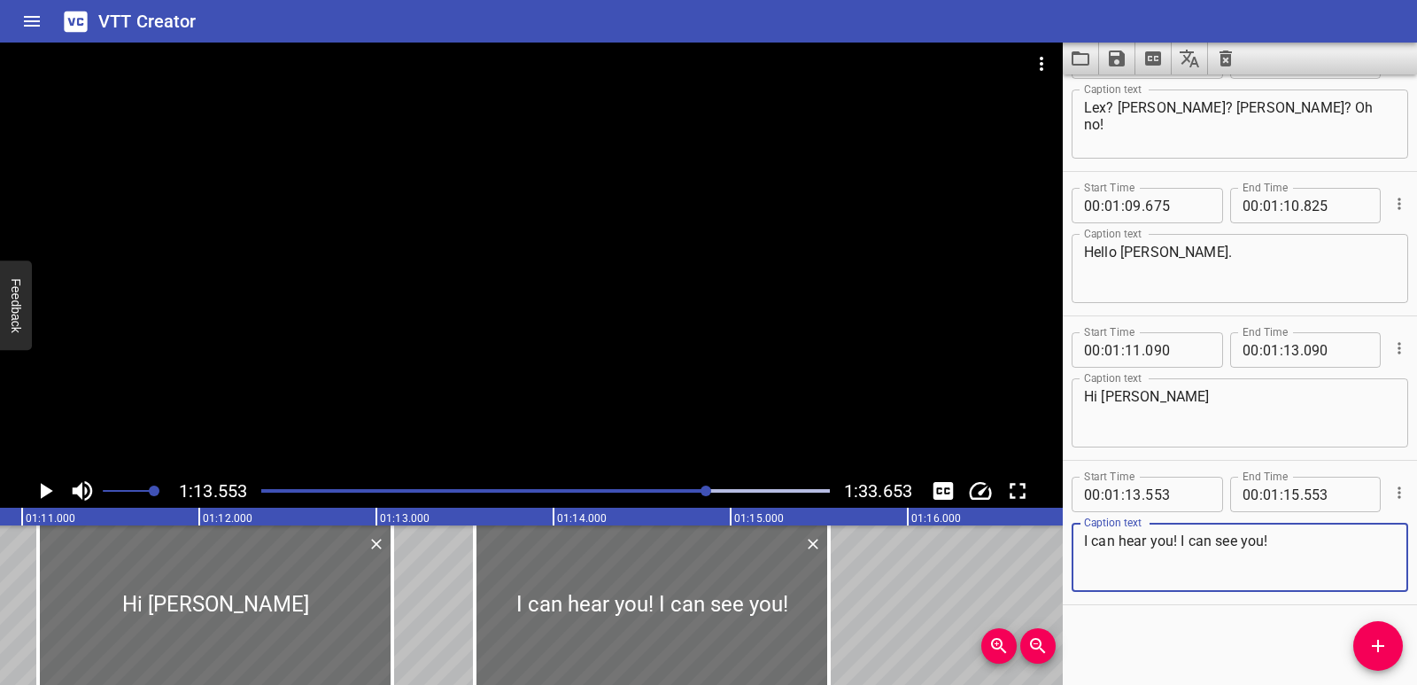
scroll to position [0, 12536]
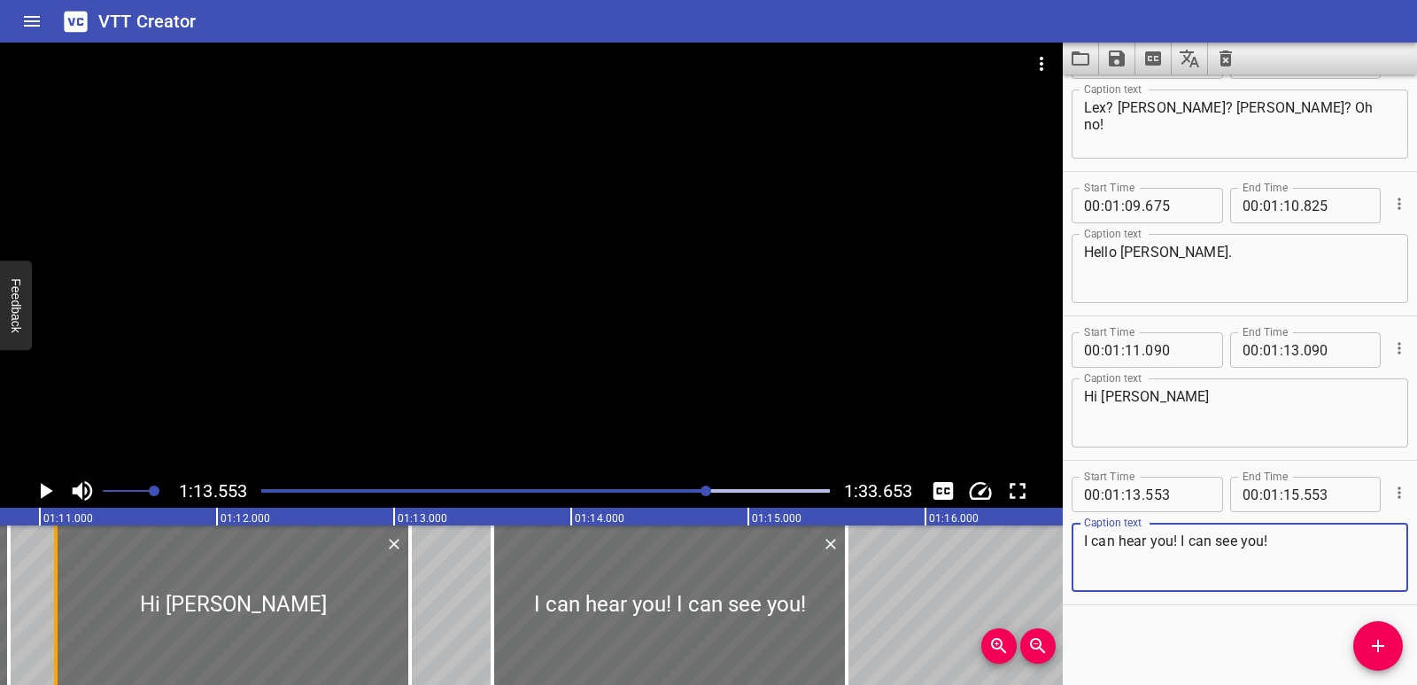
type textarea "I can hear you! I can see you!"
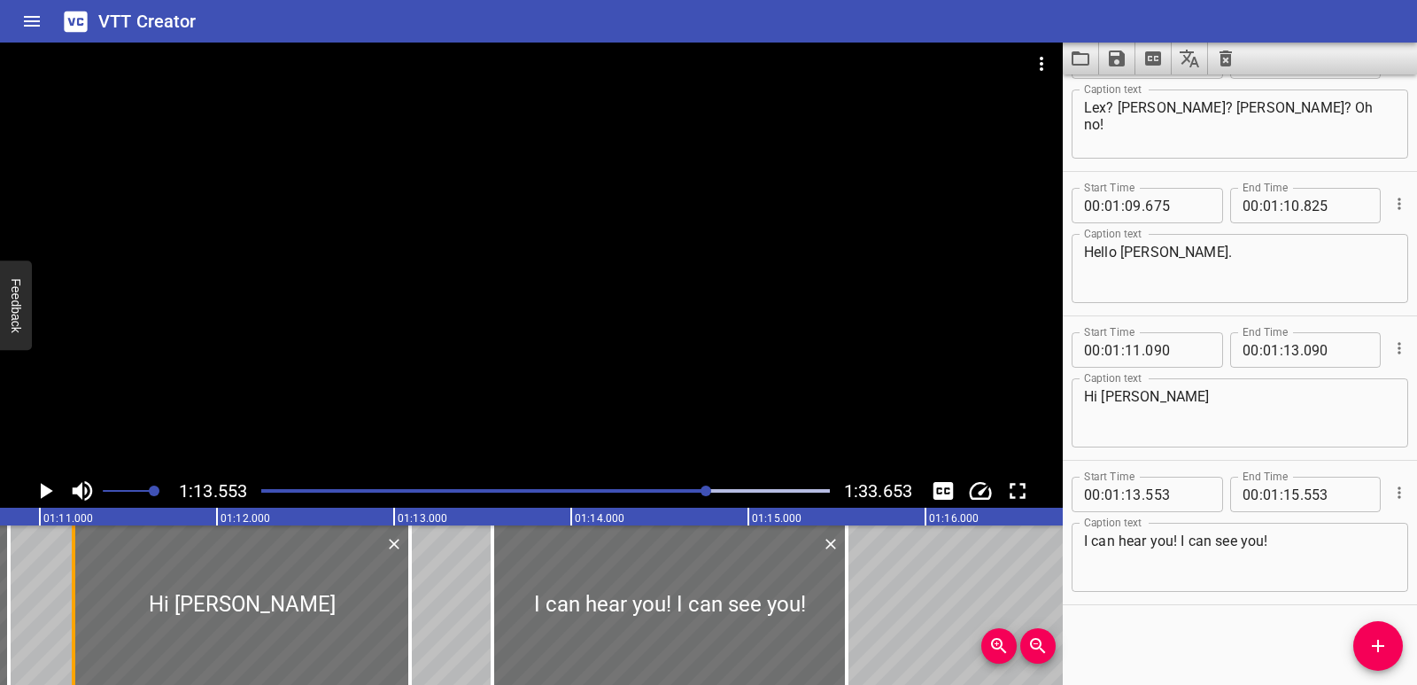
drag, startPoint x: 53, startPoint y: 608, endPoint x: 71, endPoint y: 604, distance: 18.1
click at [71, 604] on div at bounding box center [74, 604] width 18 height 159
type input "190"
drag, startPoint x: 405, startPoint y: 616, endPoint x: 380, endPoint y: 616, distance: 24.8
click at [380, 616] on div at bounding box center [385, 604] width 18 height 159
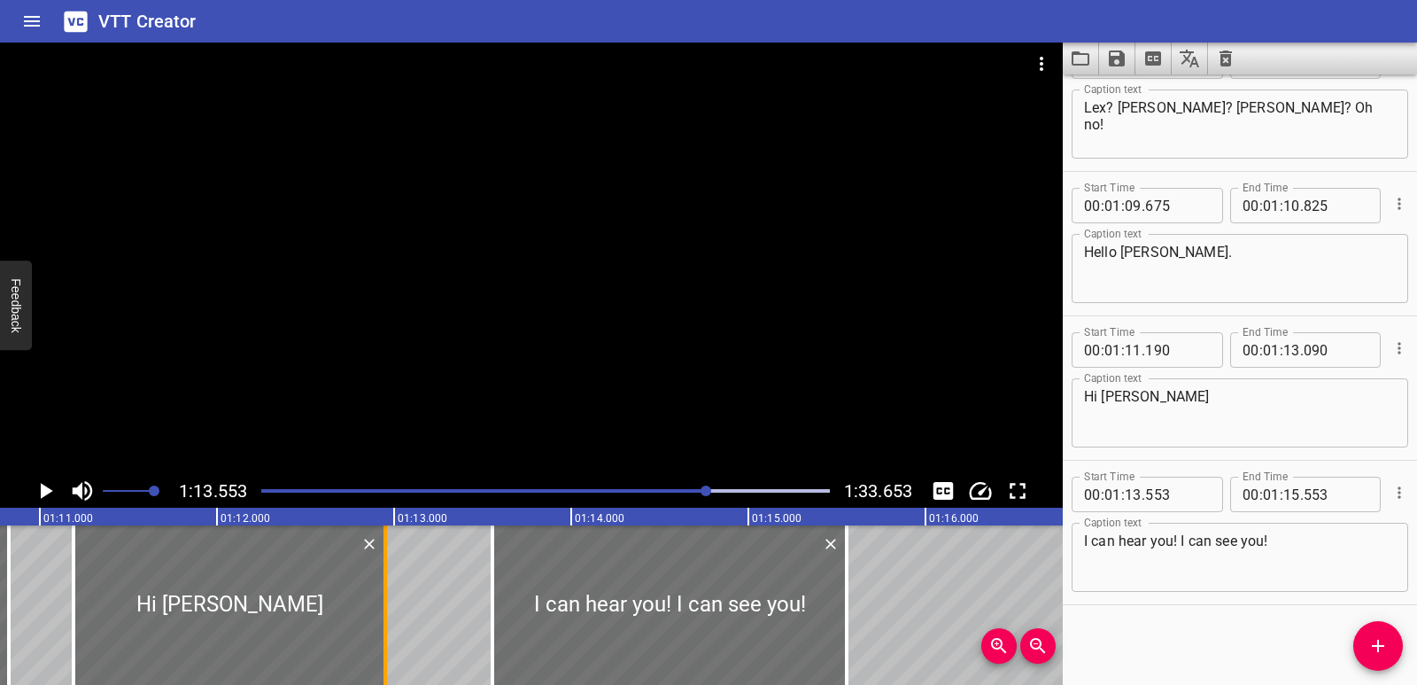
type input "12"
type input "950"
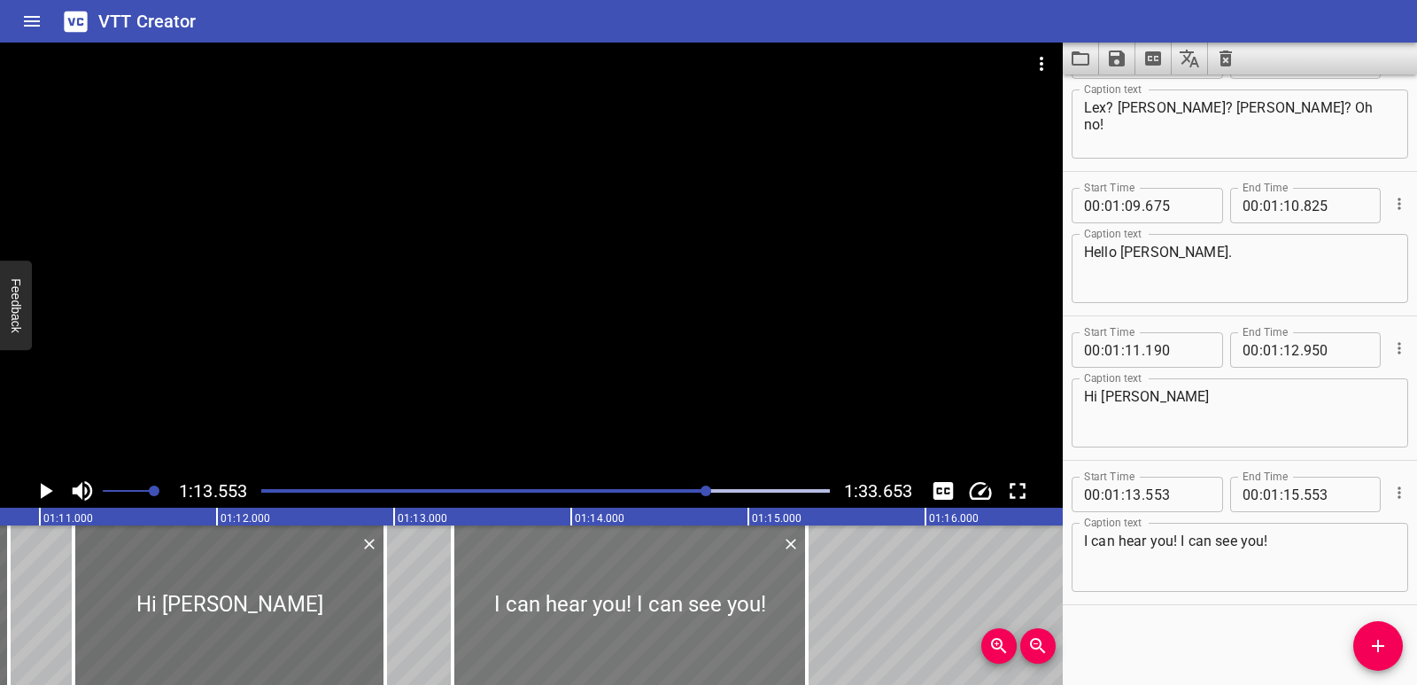
drag, startPoint x: 524, startPoint y: 612, endPoint x: 484, endPoint y: 612, distance: 39.9
click at [484, 612] on div at bounding box center [630, 604] width 354 height 159
type input "328"
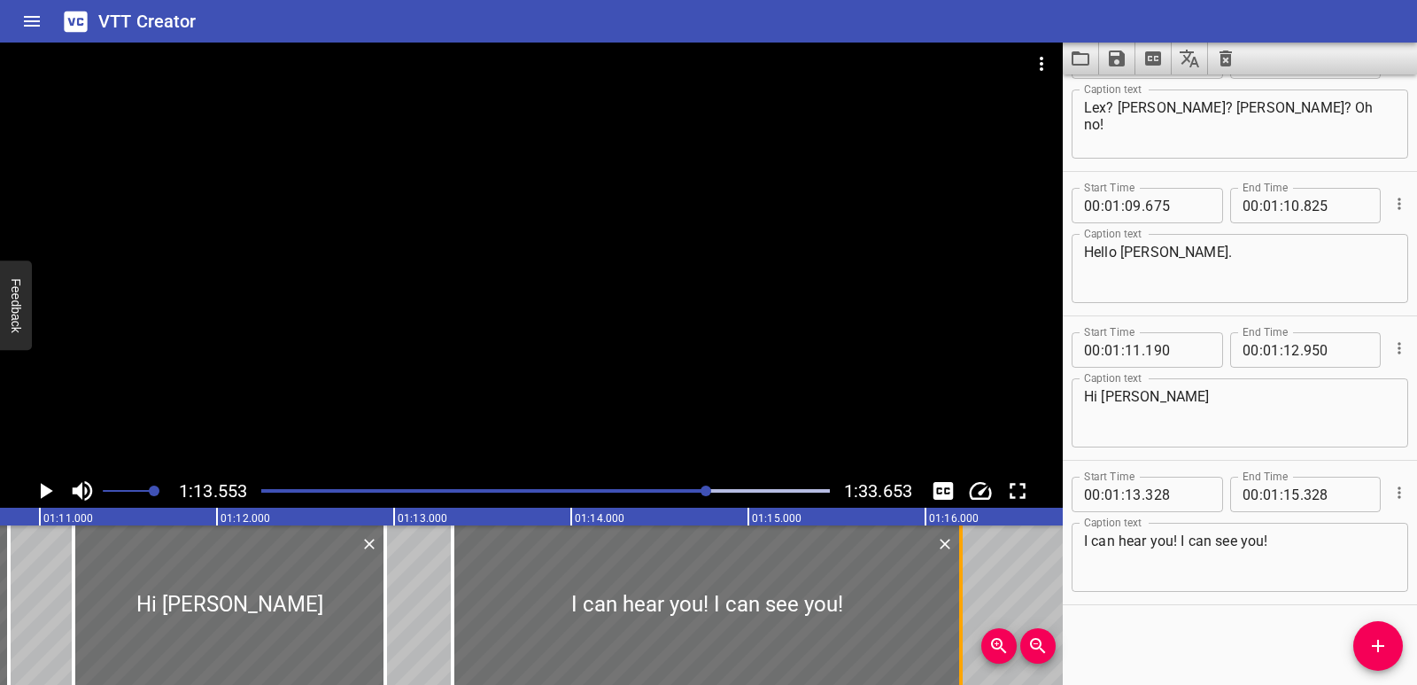
drag, startPoint x: 808, startPoint y: 596, endPoint x: 965, endPoint y: 588, distance: 157.8
click at [963, 588] on div at bounding box center [961, 604] width 4 height 159
type input "16"
type input "218"
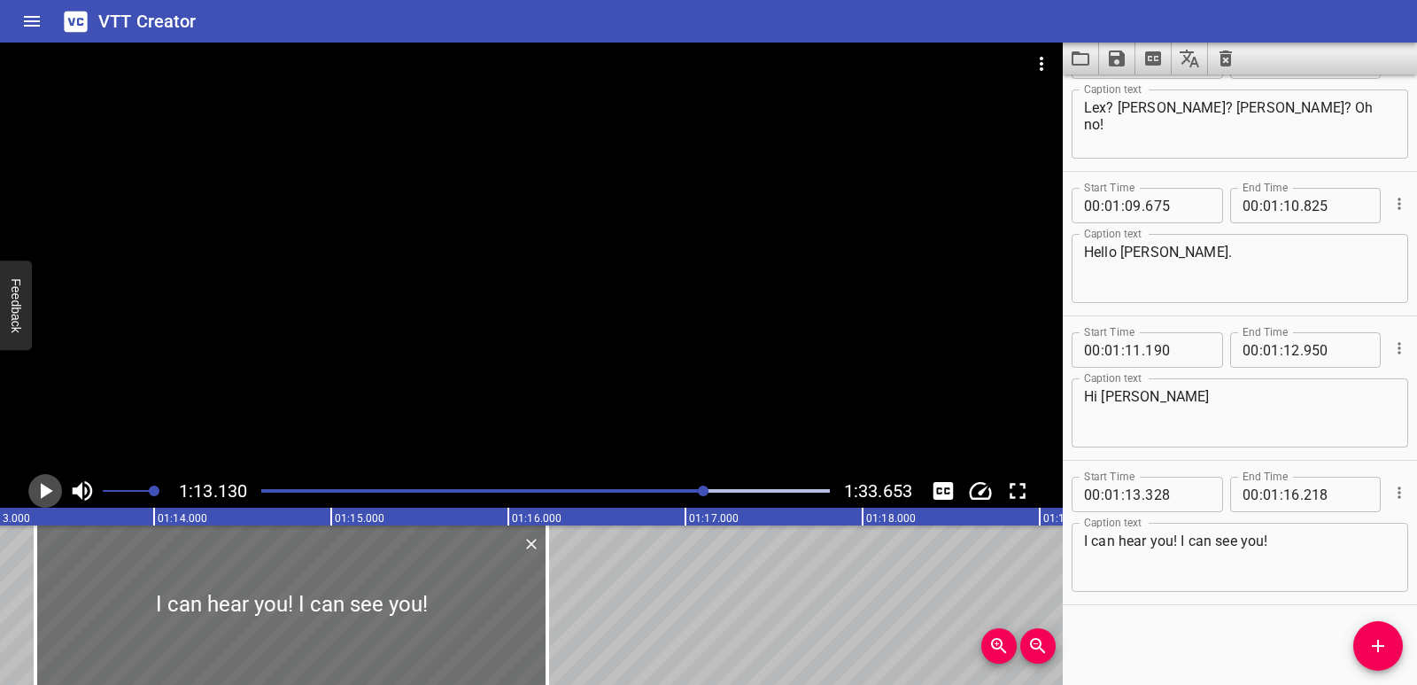
click at [39, 499] on icon "Play/Pause" at bounding box center [45, 490] width 27 height 27
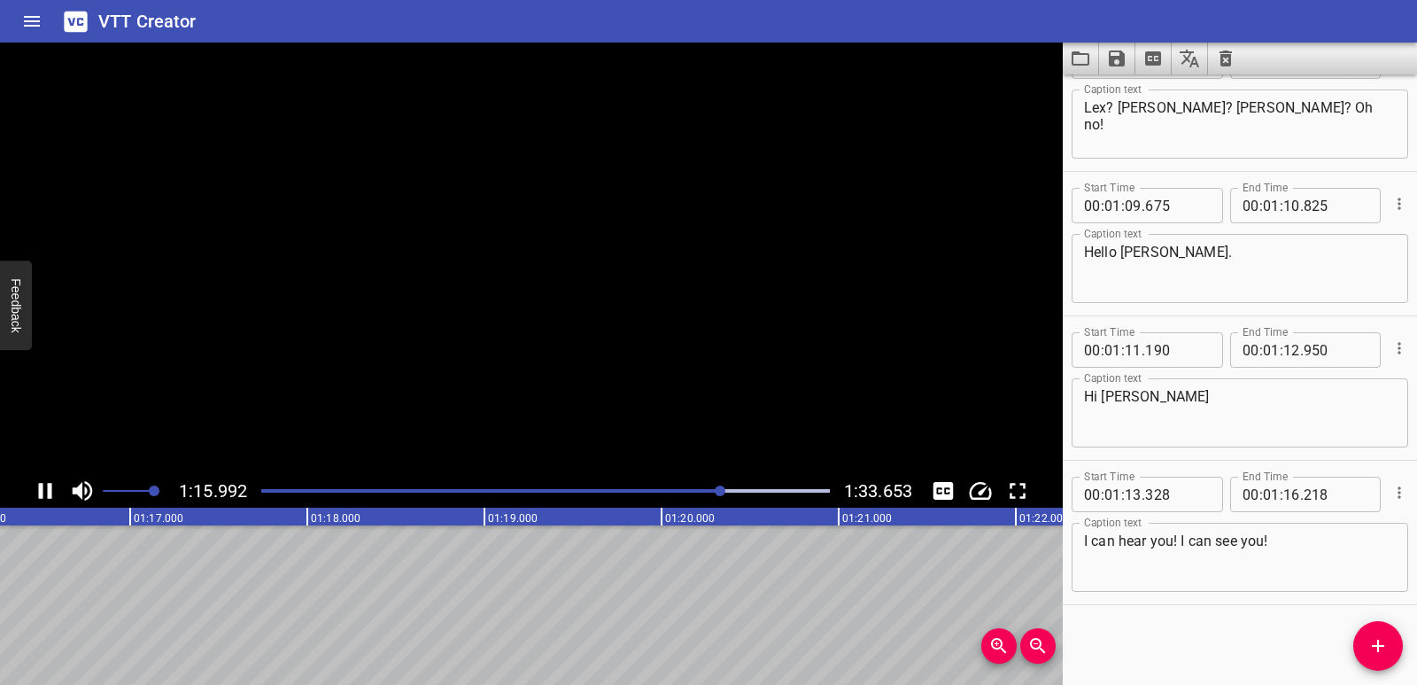
click at [39, 499] on icon "Play/Pause" at bounding box center [45, 490] width 27 height 27
click at [1367, 651] on icon "Add Cue" at bounding box center [1377, 645] width 21 height 21
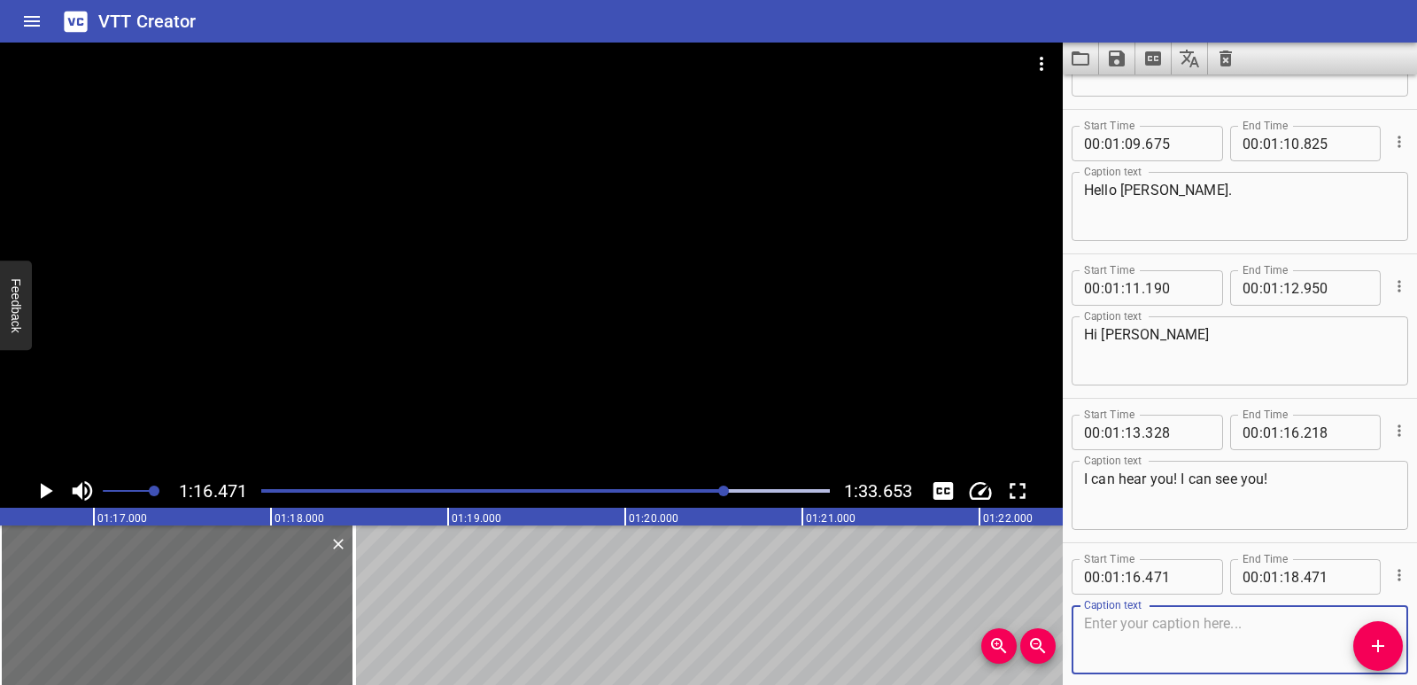
scroll to position [2505, 0]
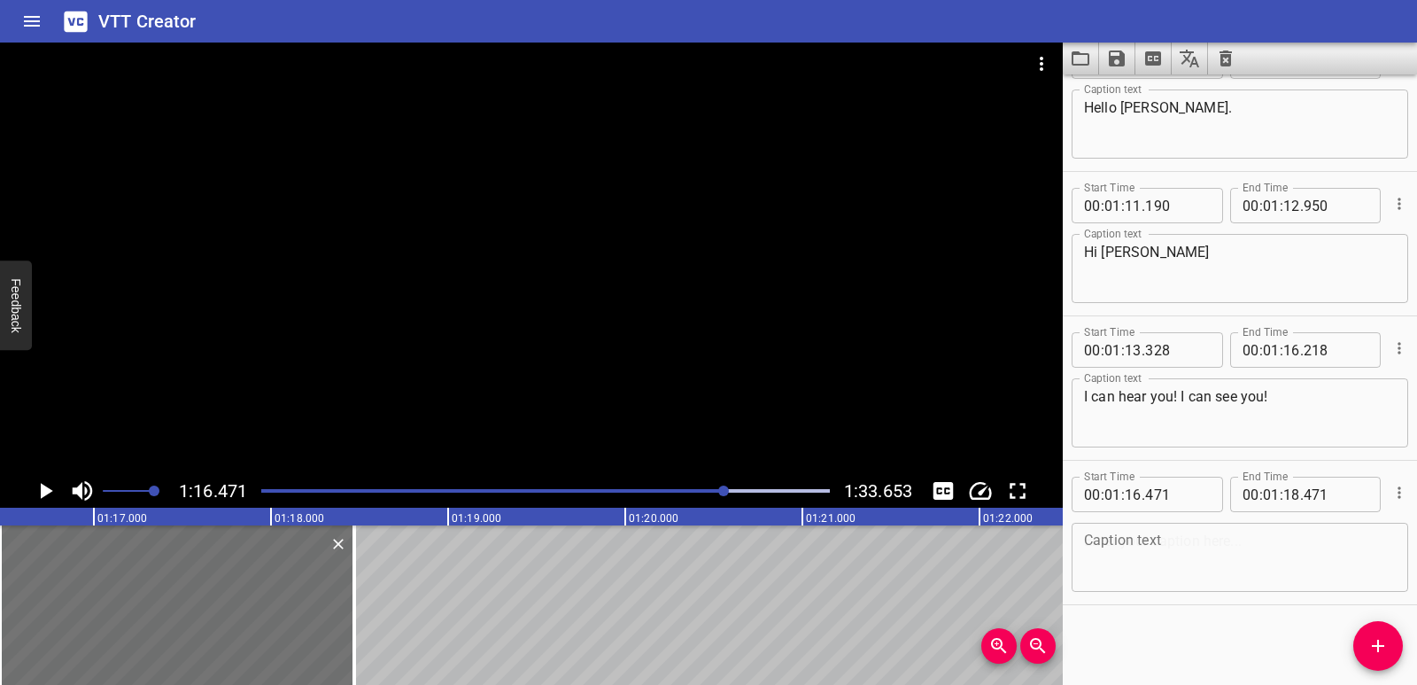
click at [1132, 531] on div "Caption text" at bounding box center [1240, 557] width 337 height 69
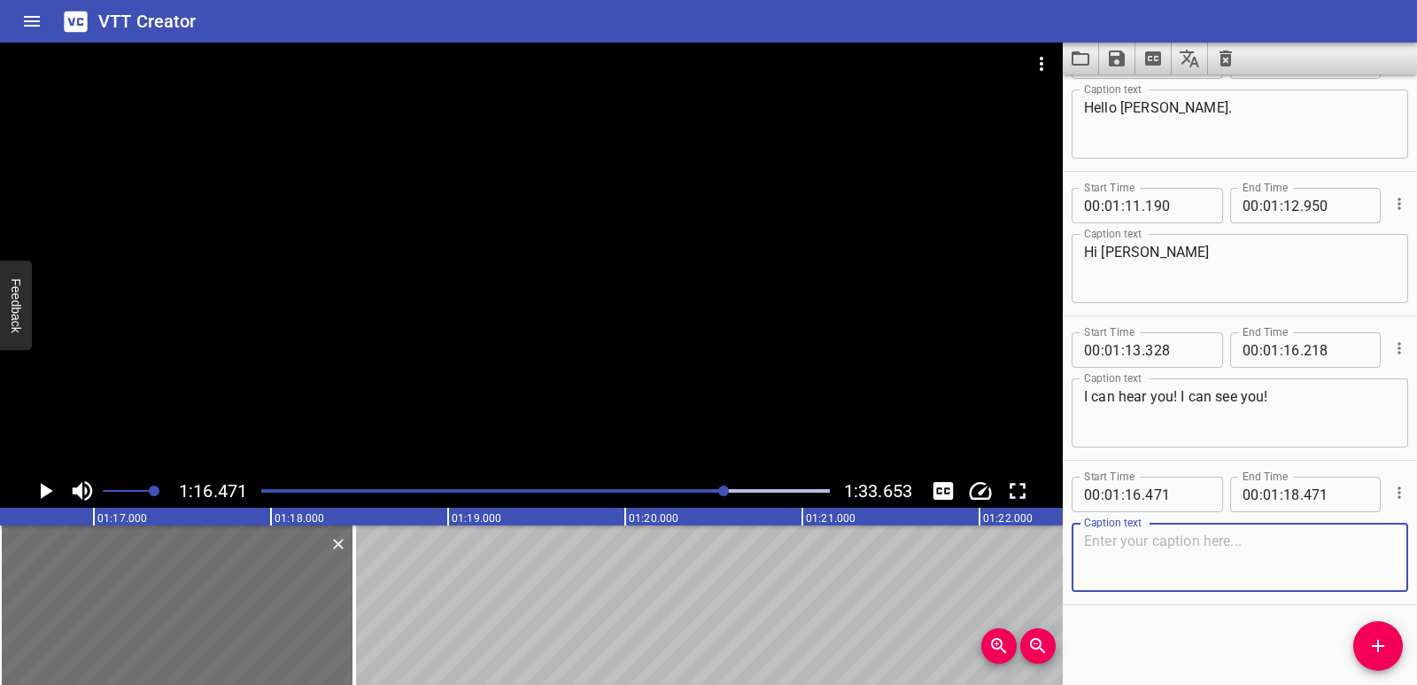
paste textarea "How are you? How’s the weather in [GEOGRAPHIC_DATA]? What’s the weather like? W…"
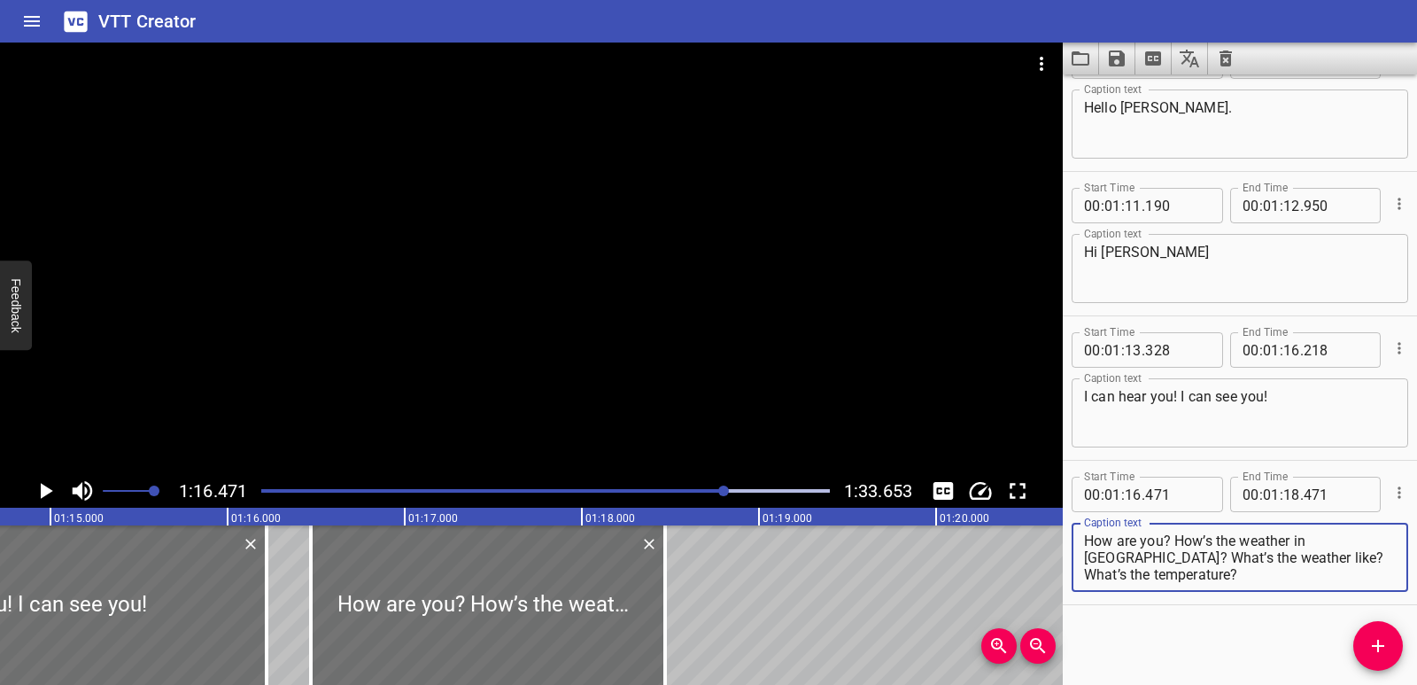
scroll to position [0, 13088]
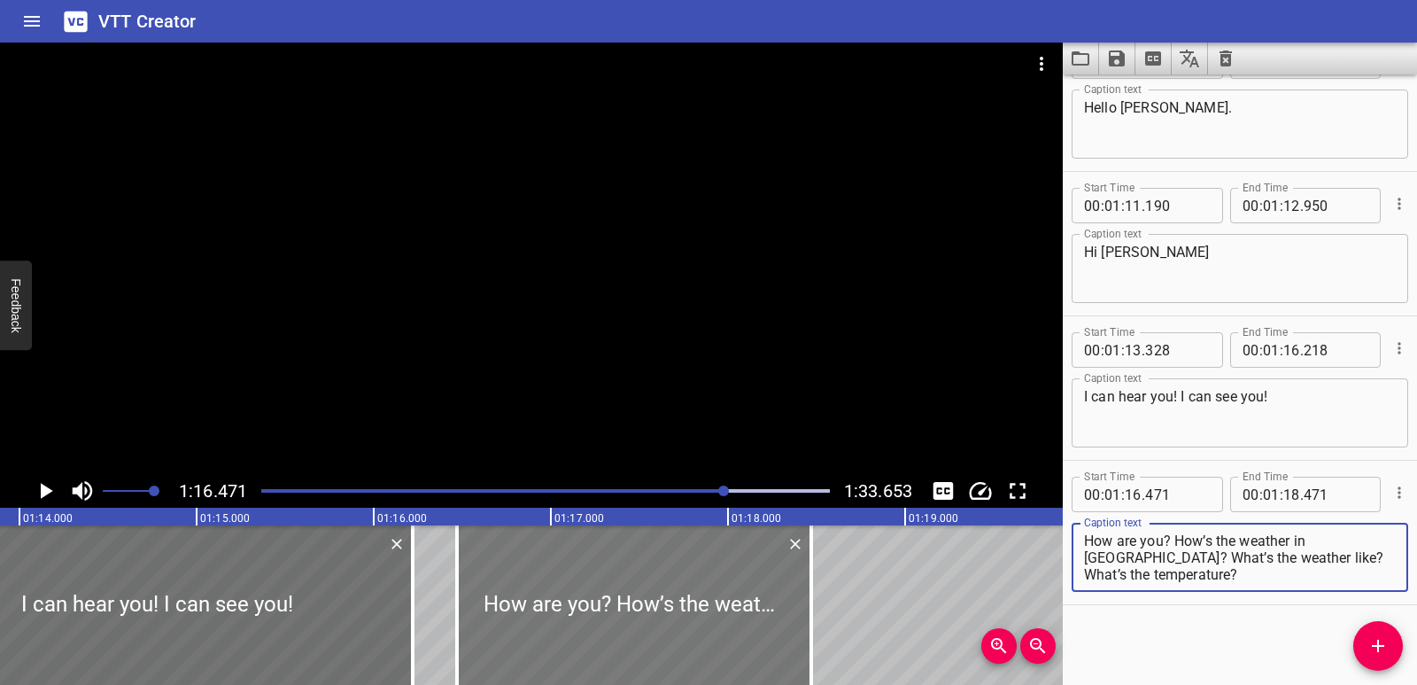
type textarea "How are you? How’s the weather in [GEOGRAPHIC_DATA]? What’s the weather like? W…"
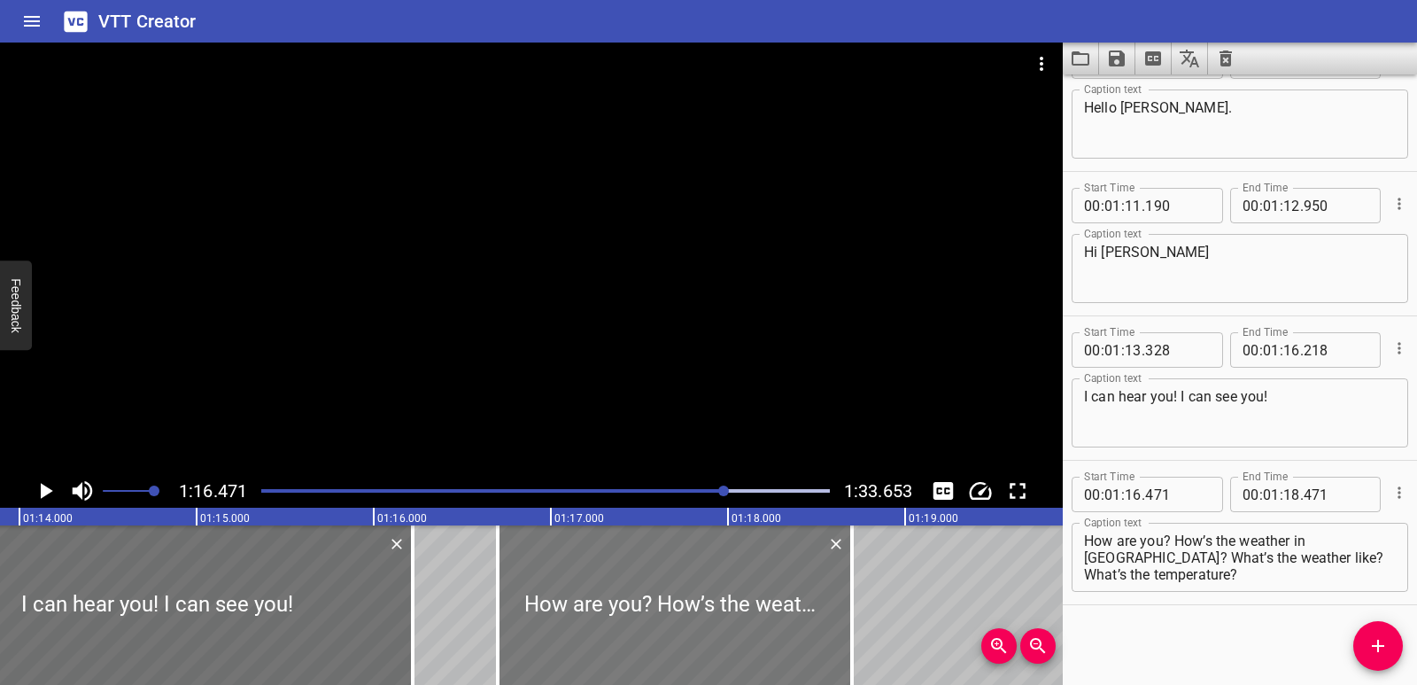
drag, startPoint x: 698, startPoint y: 622, endPoint x: 710, endPoint y: 619, distance: 12.7
click at [710, 619] on div at bounding box center [675, 604] width 354 height 159
type input "701"
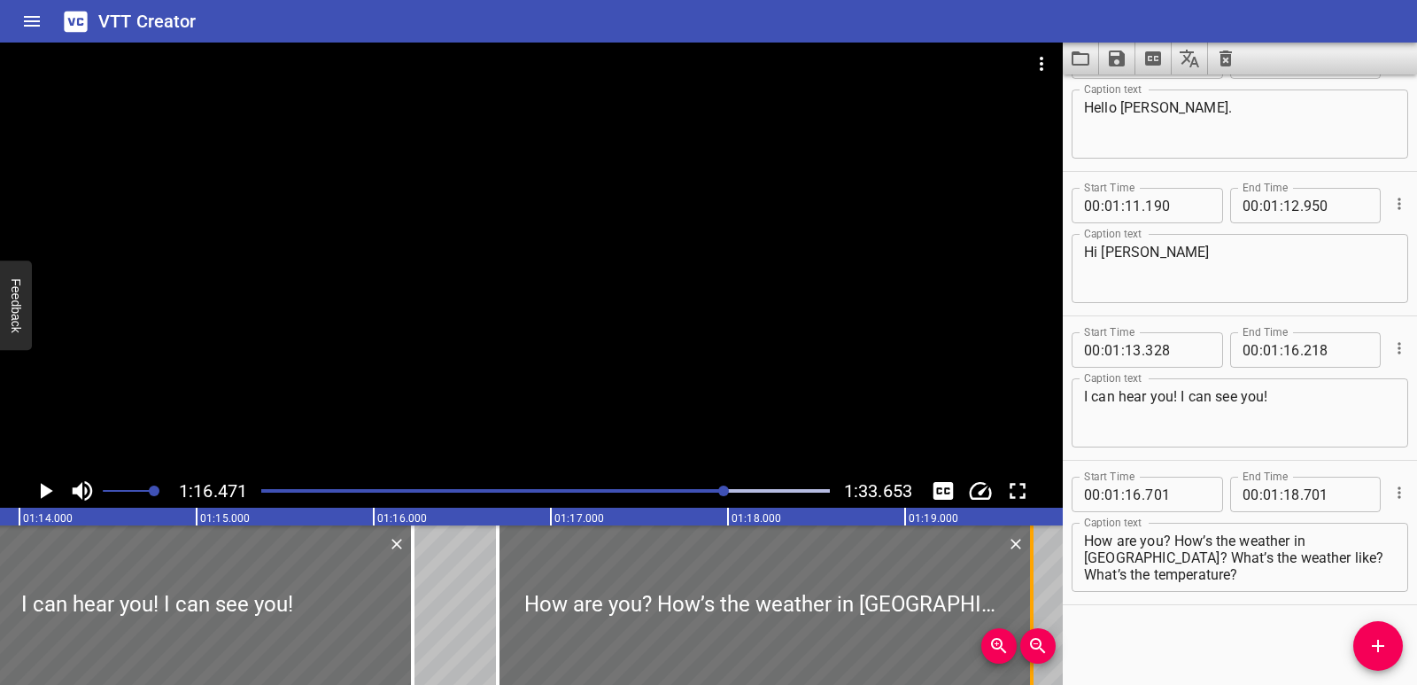
drag, startPoint x: 858, startPoint y: 613, endPoint x: 1038, endPoint y: 613, distance: 179.8
click at [1038, 613] on div at bounding box center [1032, 604] width 18 height 159
type input "19"
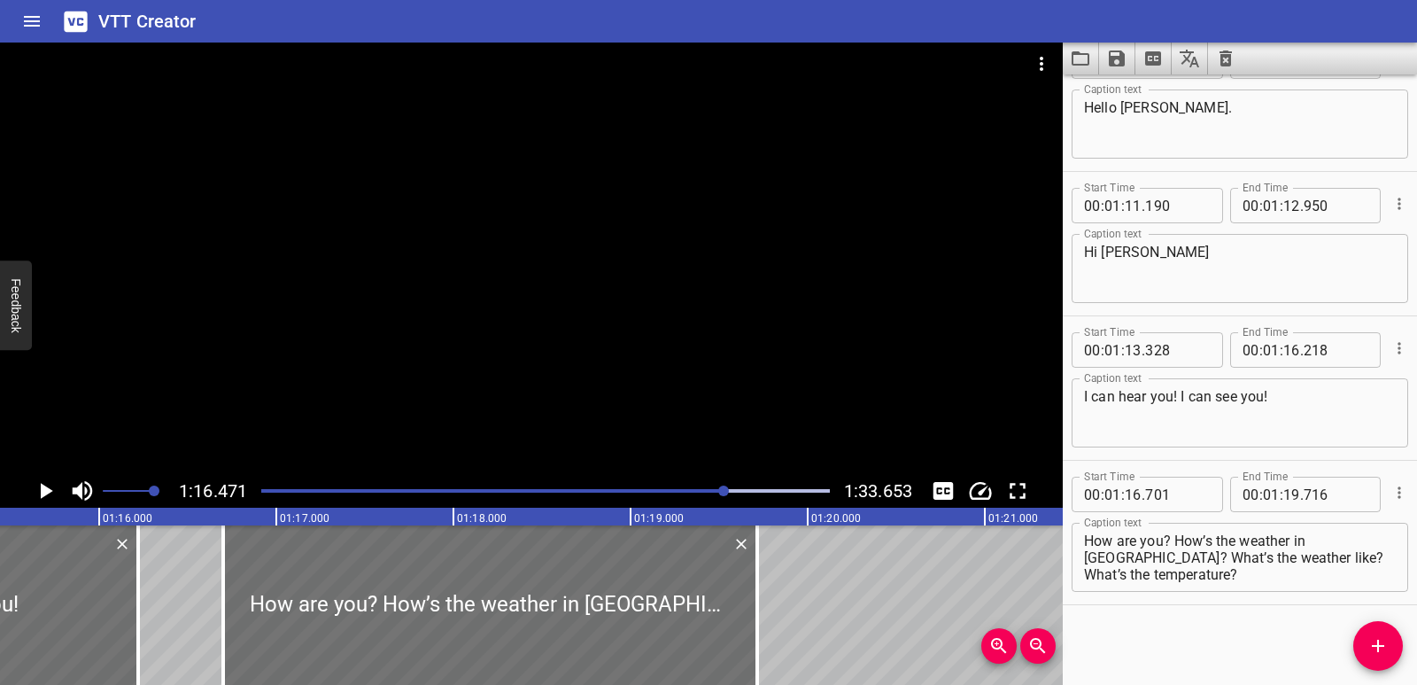
scroll to position [0, 13454]
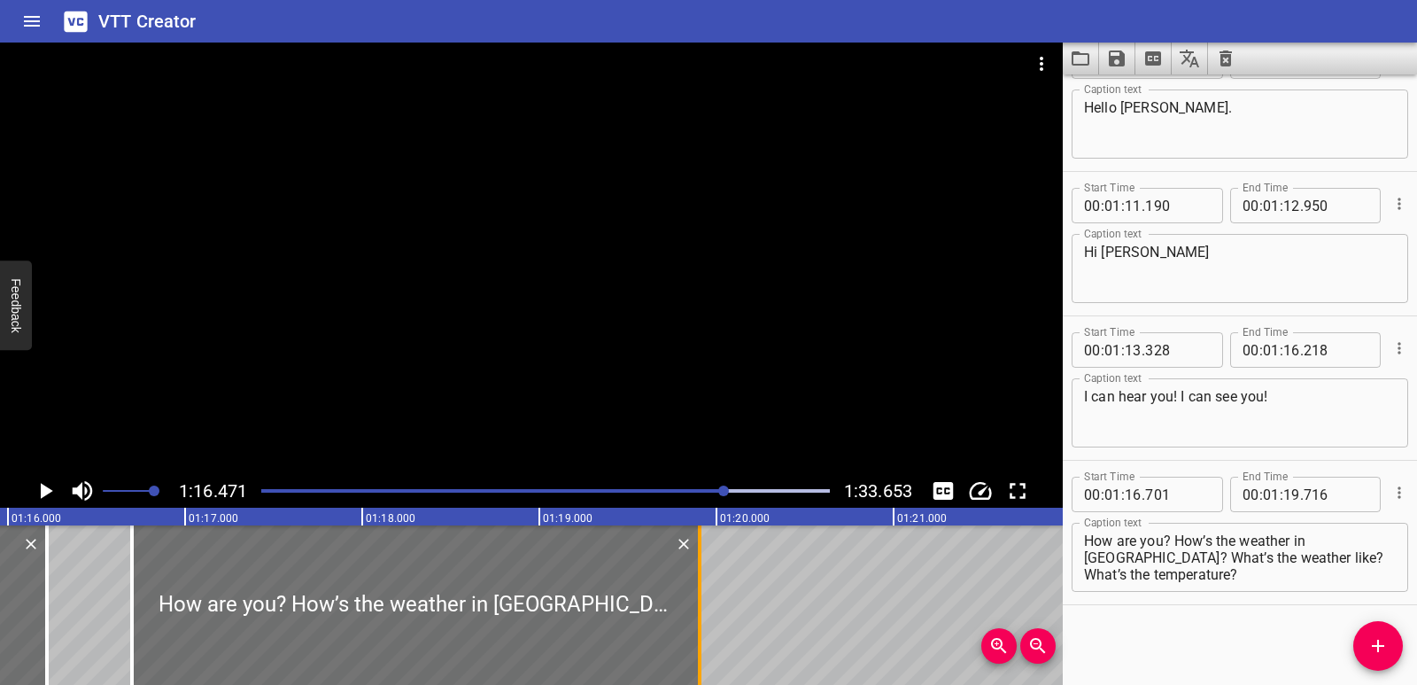
drag, startPoint x: 666, startPoint y: 624, endPoint x: 699, endPoint y: 626, distance: 32.8
click at [699, 626] on div at bounding box center [700, 604] width 4 height 159
type input "906"
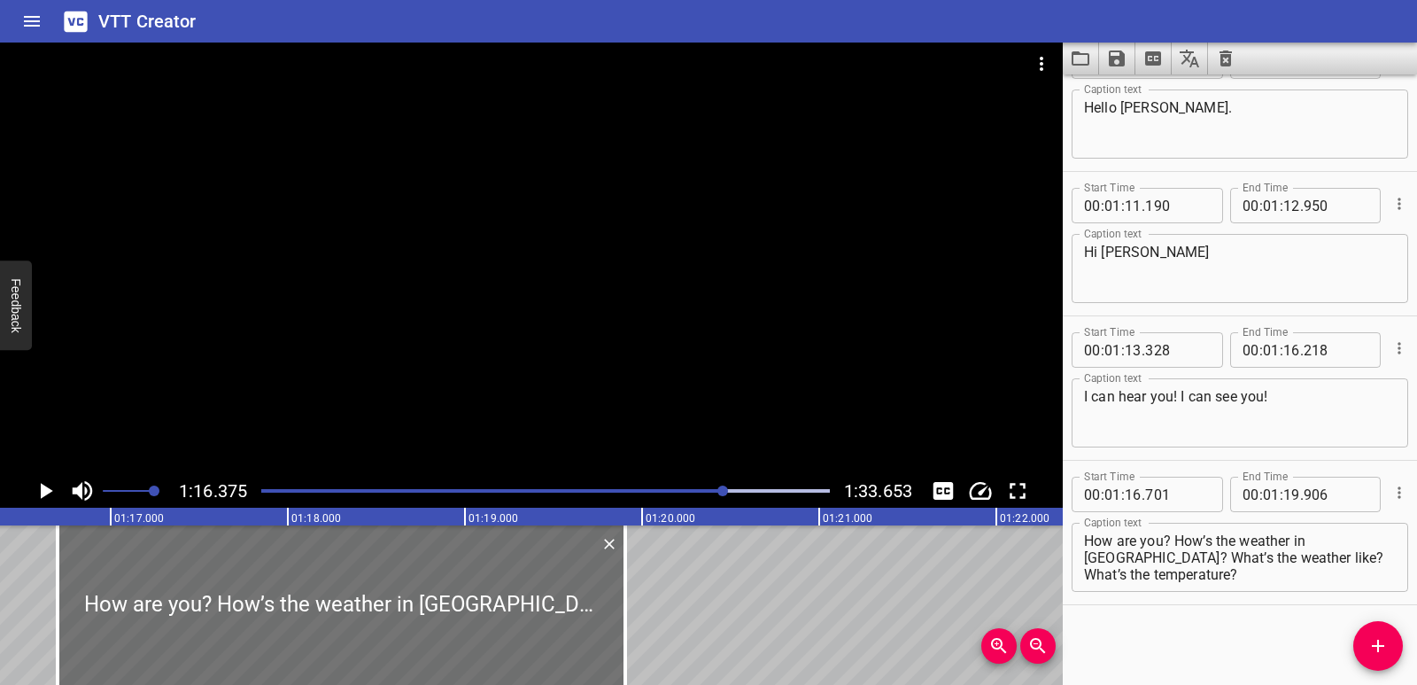
click at [51, 492] on icon "Play/Pause" at bounding box center [45, 490] width 27 height 27
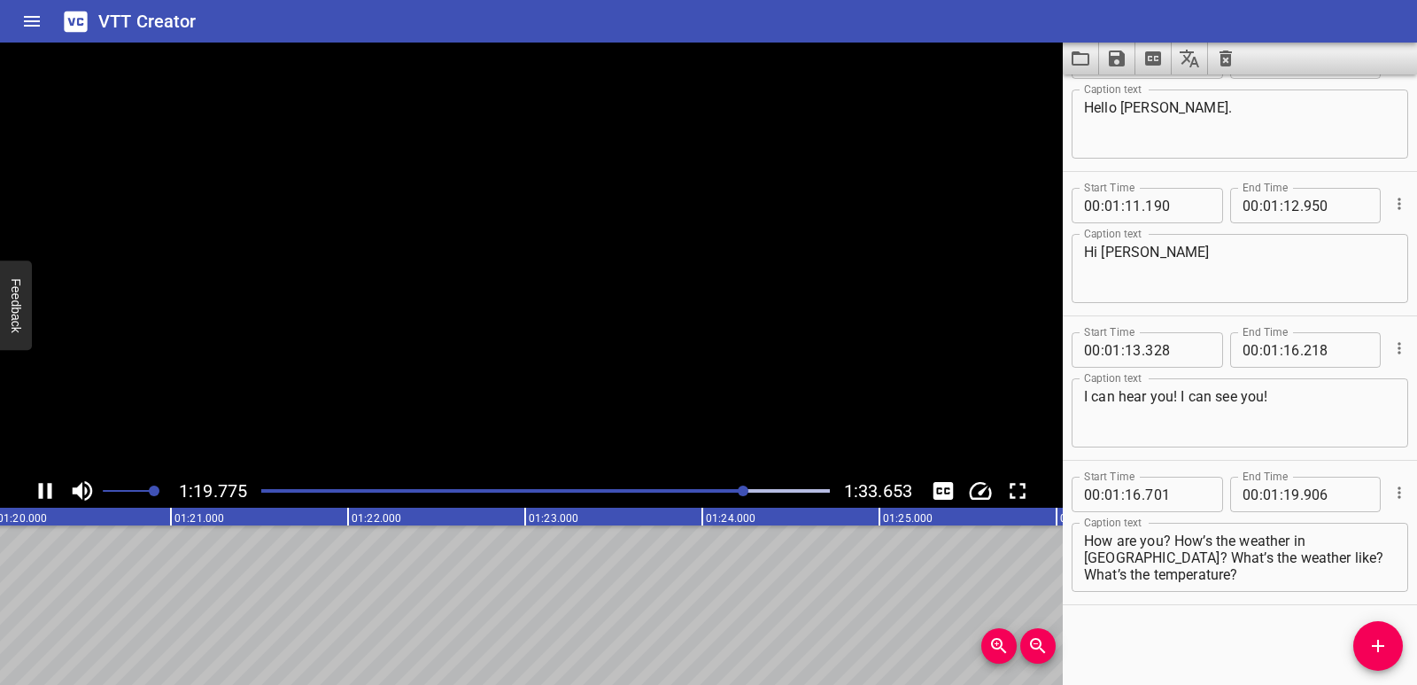
click at [51, 492] on icon "Play/Pause" at bounding box center [45, 491] width 13 height 16
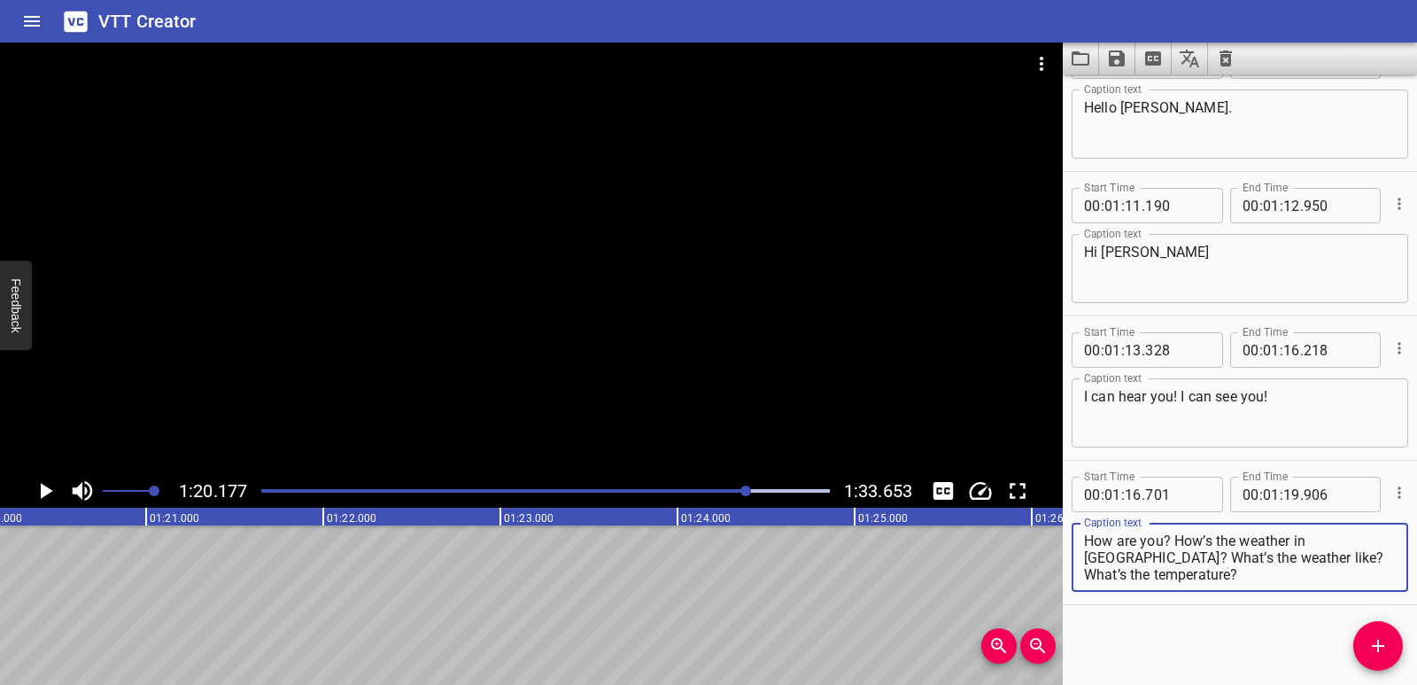
drag, startPoint x: 1086, startPoint y: 559, endPoint x: 1181, endPoint y: 577, distance: 97.4
click at [1181, 577] on textarea "How are you? How’s the weather in [GEOGRAPHIC_DATA]? What’s the weather like? W…" at bounding box center [1240, 557] width 312 height 50
type textarea "How are you? How’s the weather in [GEOGRAPHIC_DATA]?"
click at [1387, 647] on icon "Add Cue" at bounding box center [1377, 645] width 21 height 21
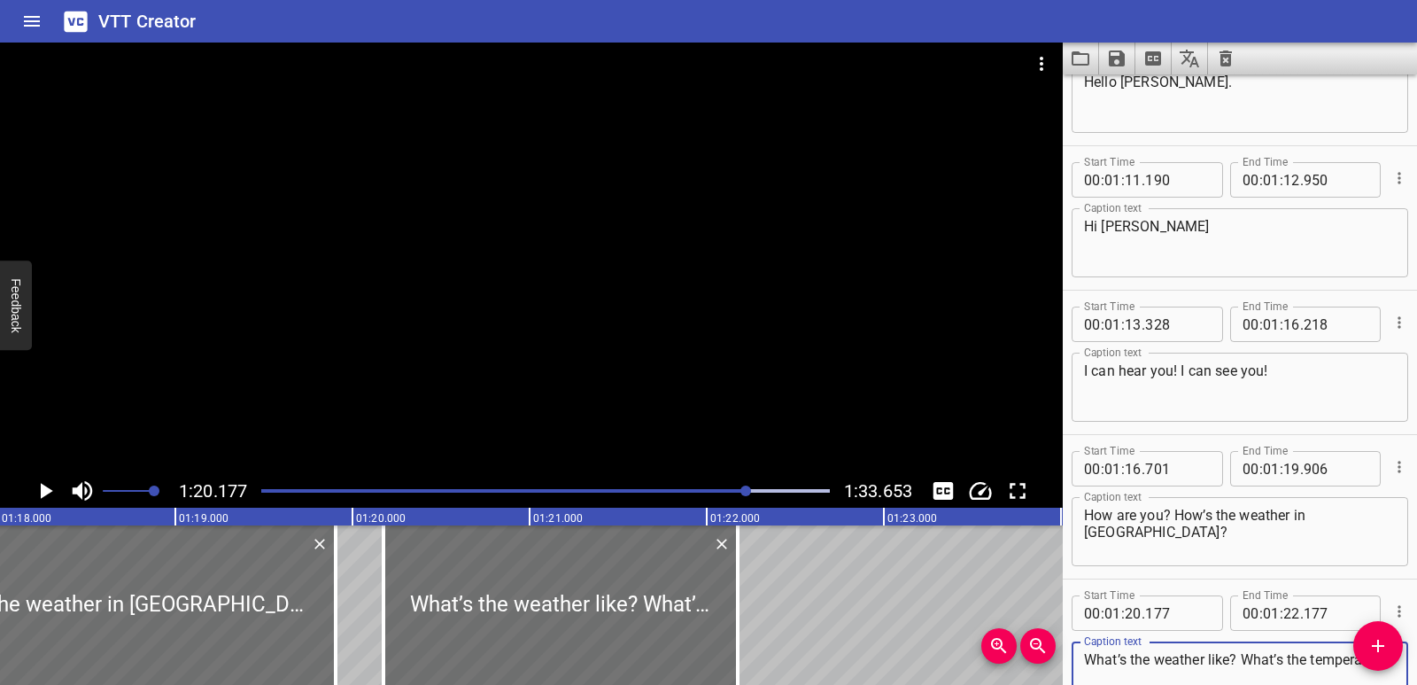
scroll to position [0, 13763]
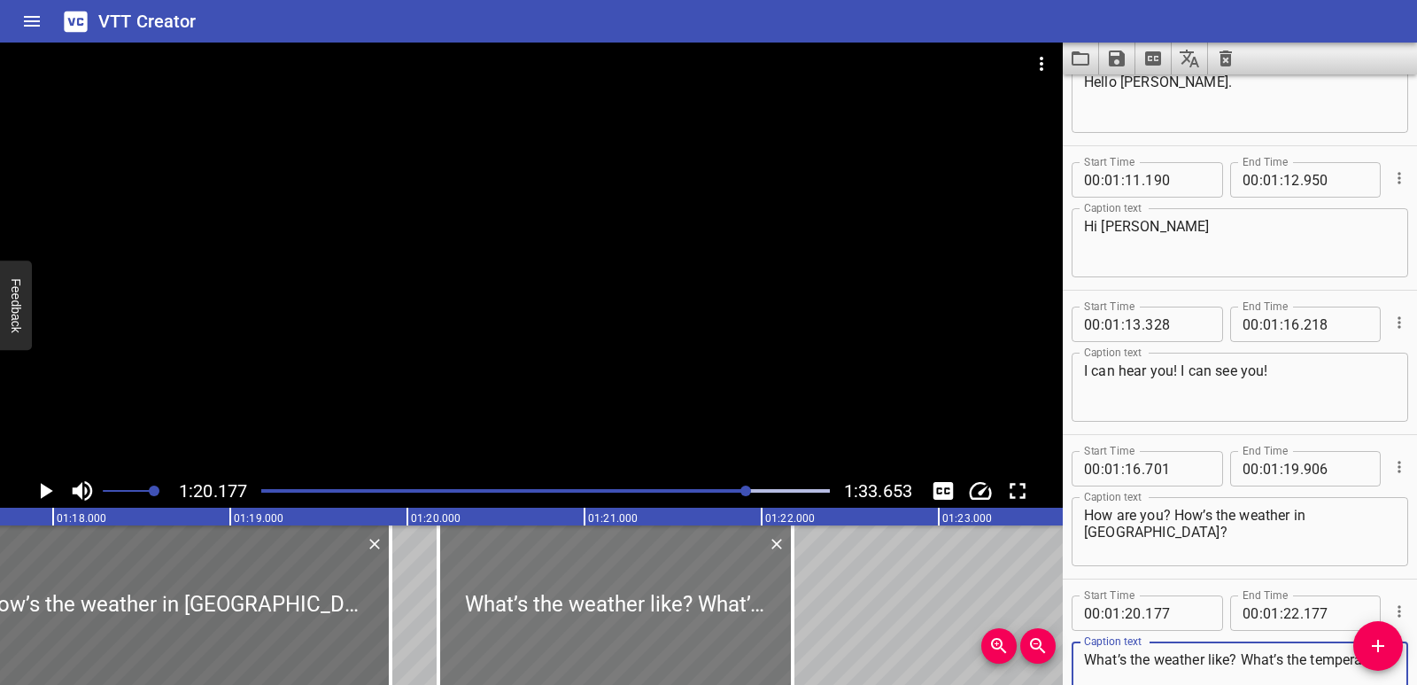
type textarea "What’s the weather like? What’s the temperature?"
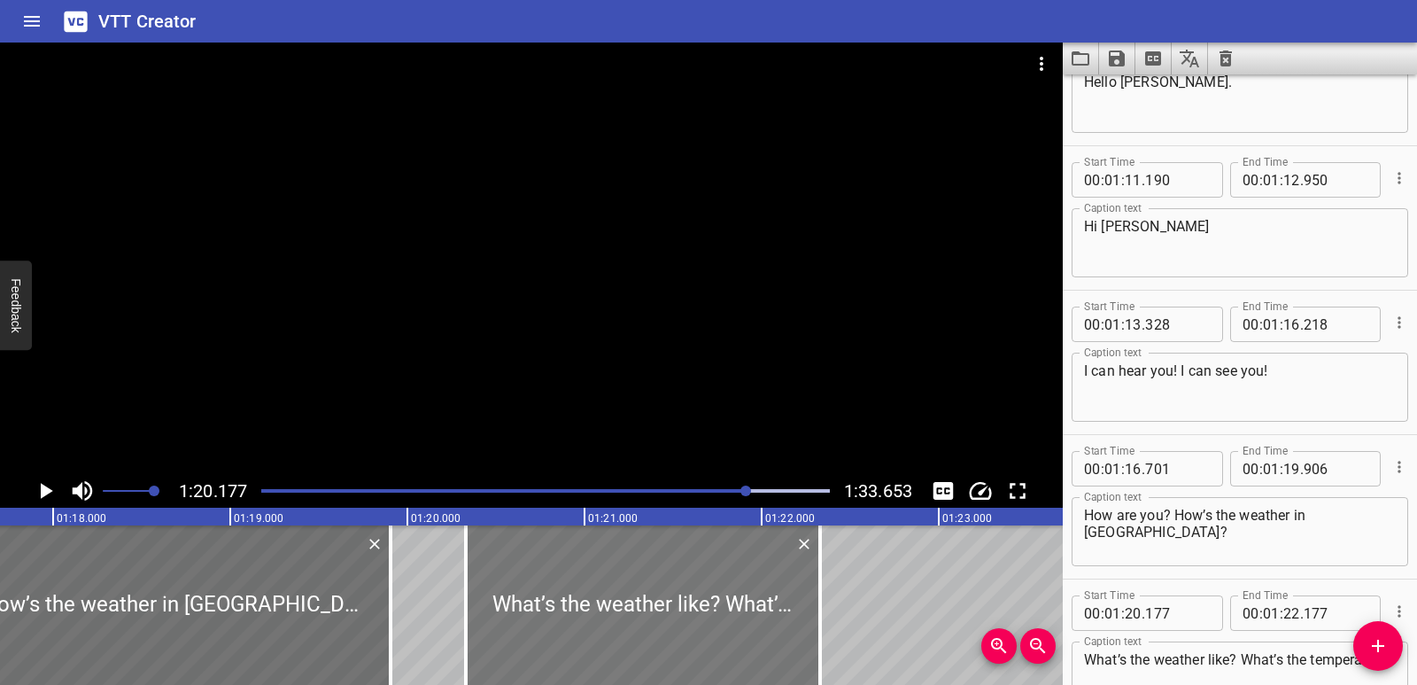
drag, startPoint x: 674, startPoint y: 624, endPoint x: 701, endPoint y: 619, distance: 27.1
click at [701, 619] on div at bounding box center [643, 604] width 354 height 159
type input "332"
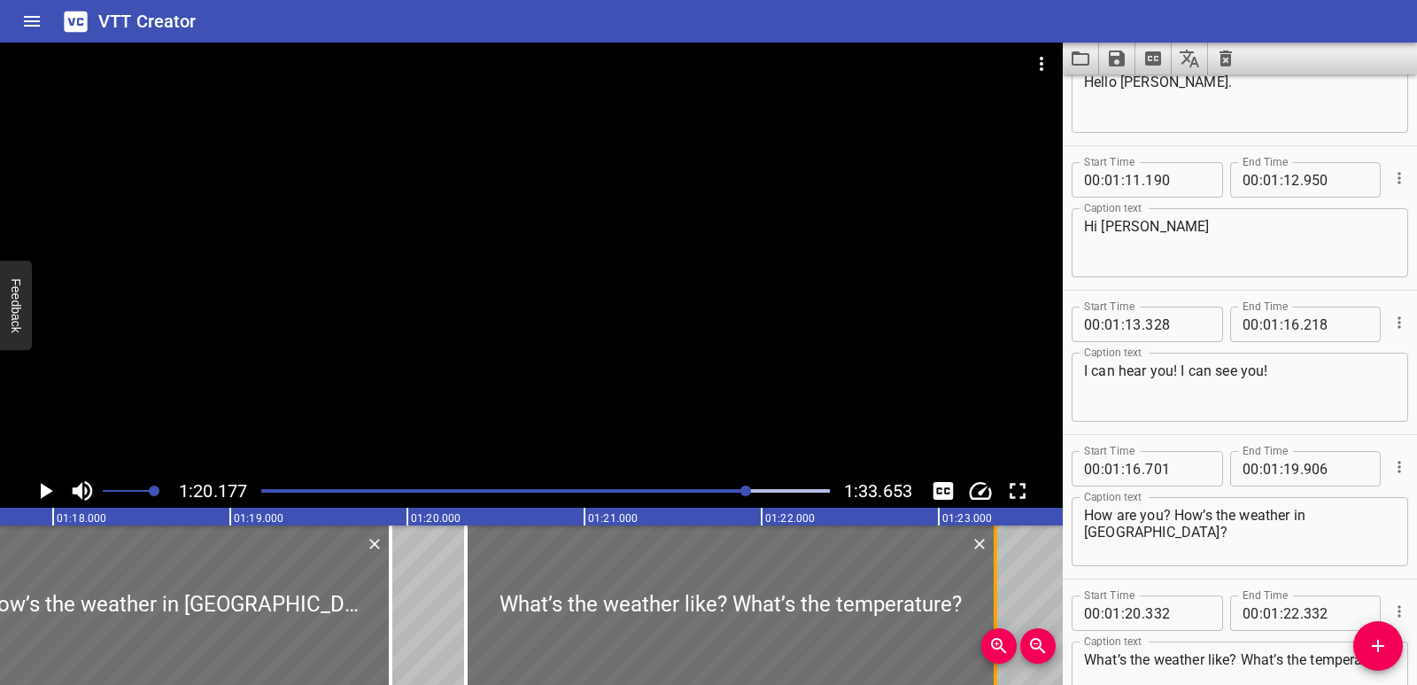
drag, startPoint x: 821, startPoint y: 618, endPoint x: 996, endPoint y: 606, distance: 175.8
click at [996, 606] on div at bounding box center [996, 604] width 4 height 159
type input "23"
type input "322"
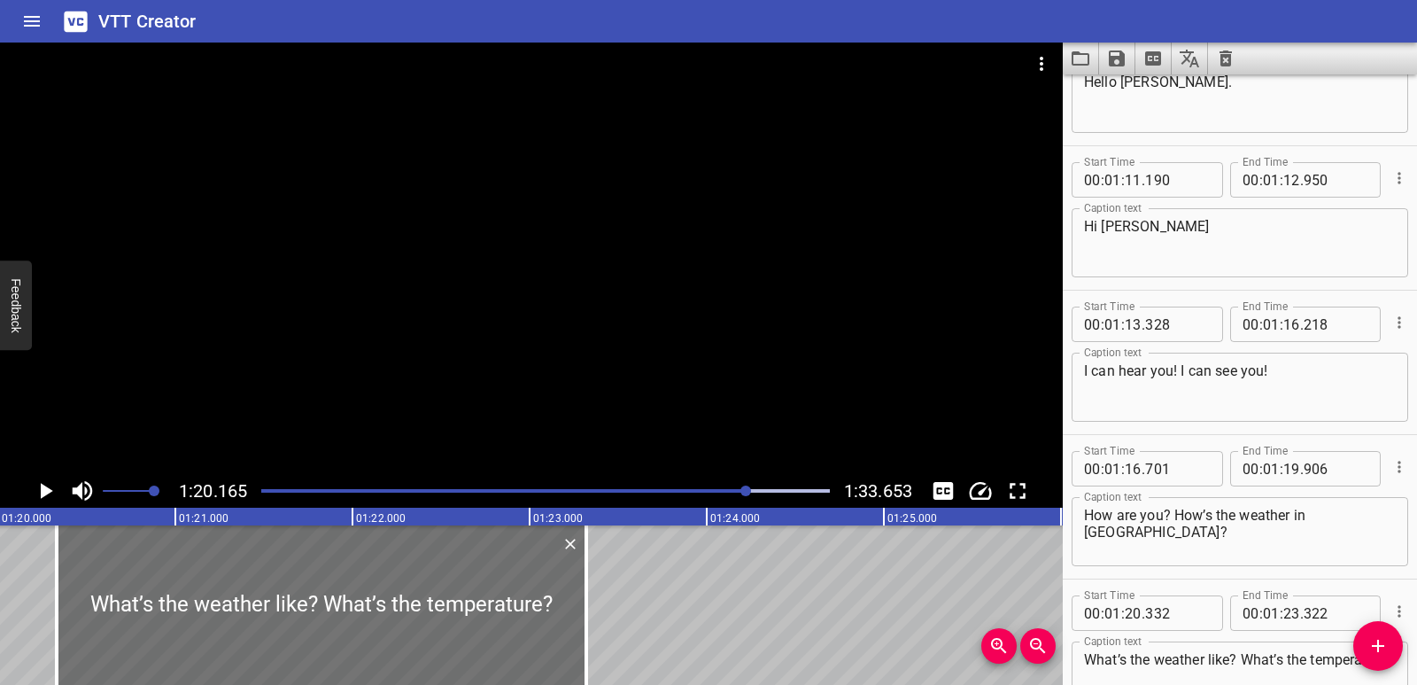
scroll to position [0, 14200]
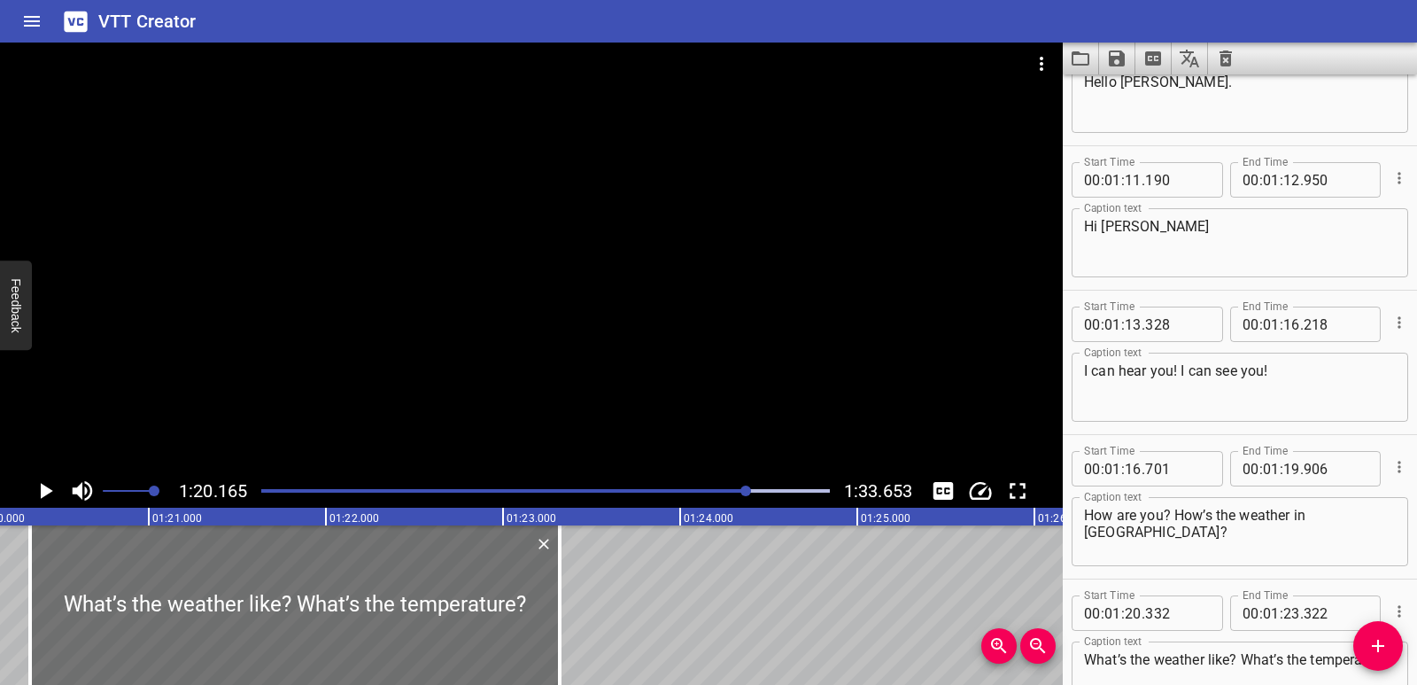
click at [50, 494] on icon "Play/Pause" at bounding box center [45, 490] width 27 height 27
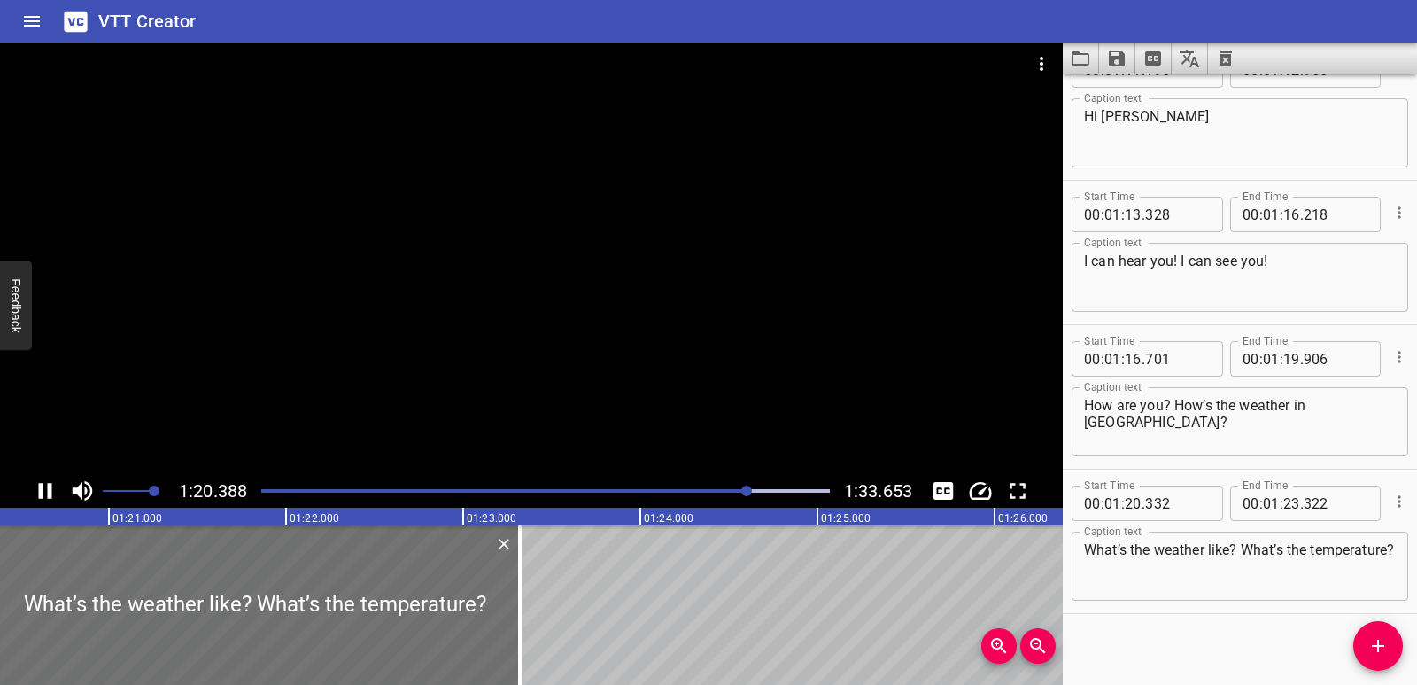
scroll to position [2649, 0]
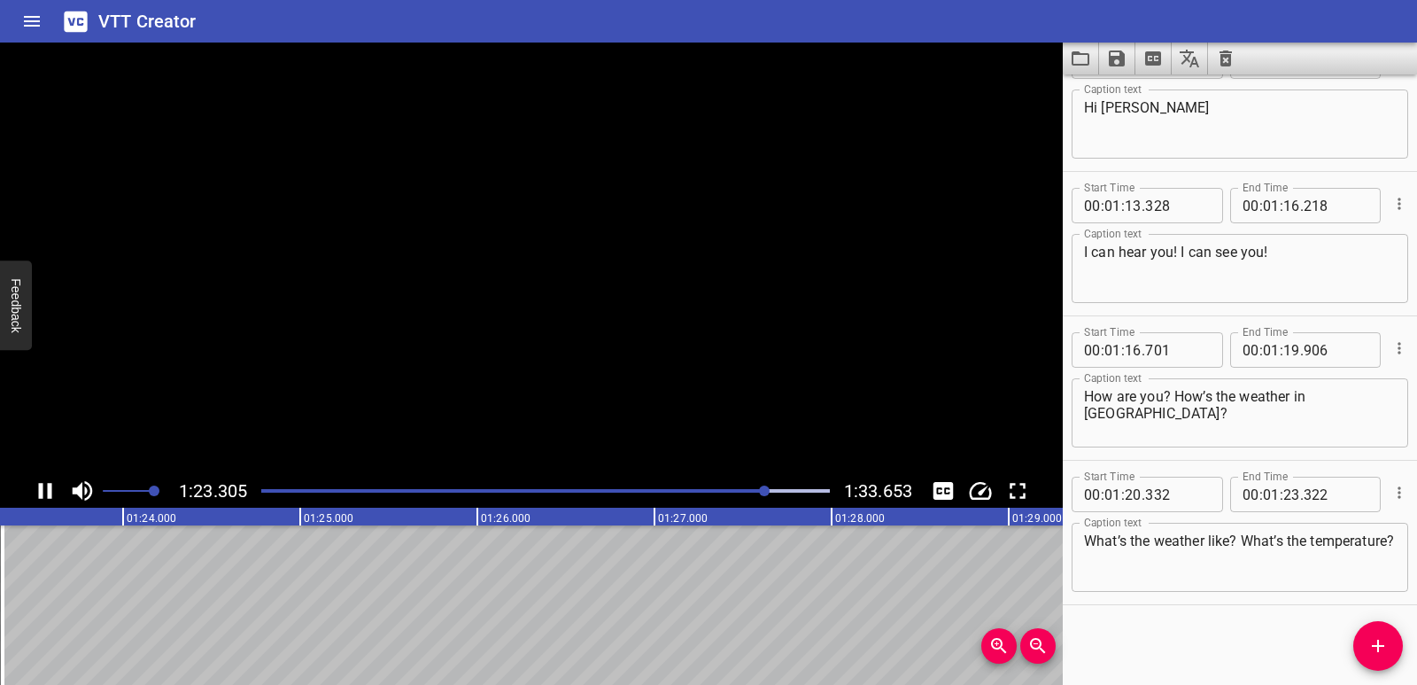
click at [50, 494] on icon "Play/Pause" at bounding box center [45, 491] width 13 height 16
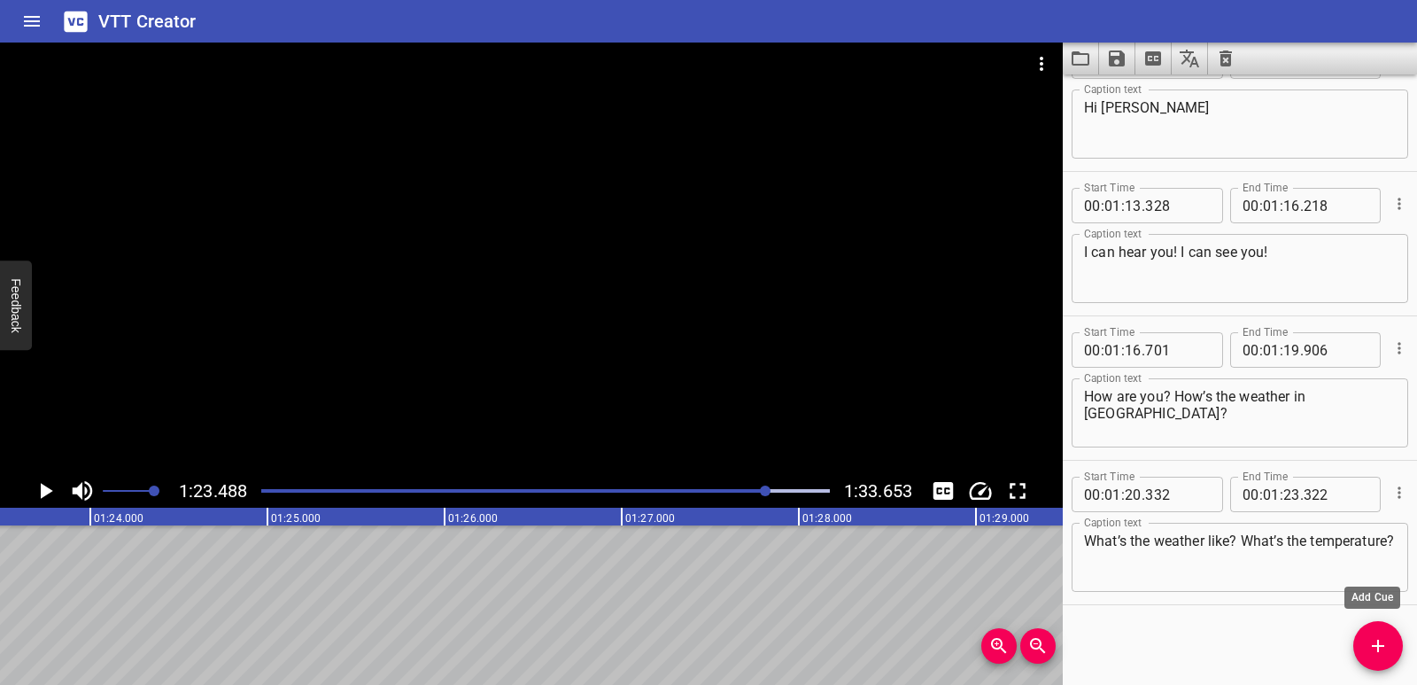
click at [1381, 648] on icon "Add Cue" at bounding box center [1377, 645] width 21 height 21
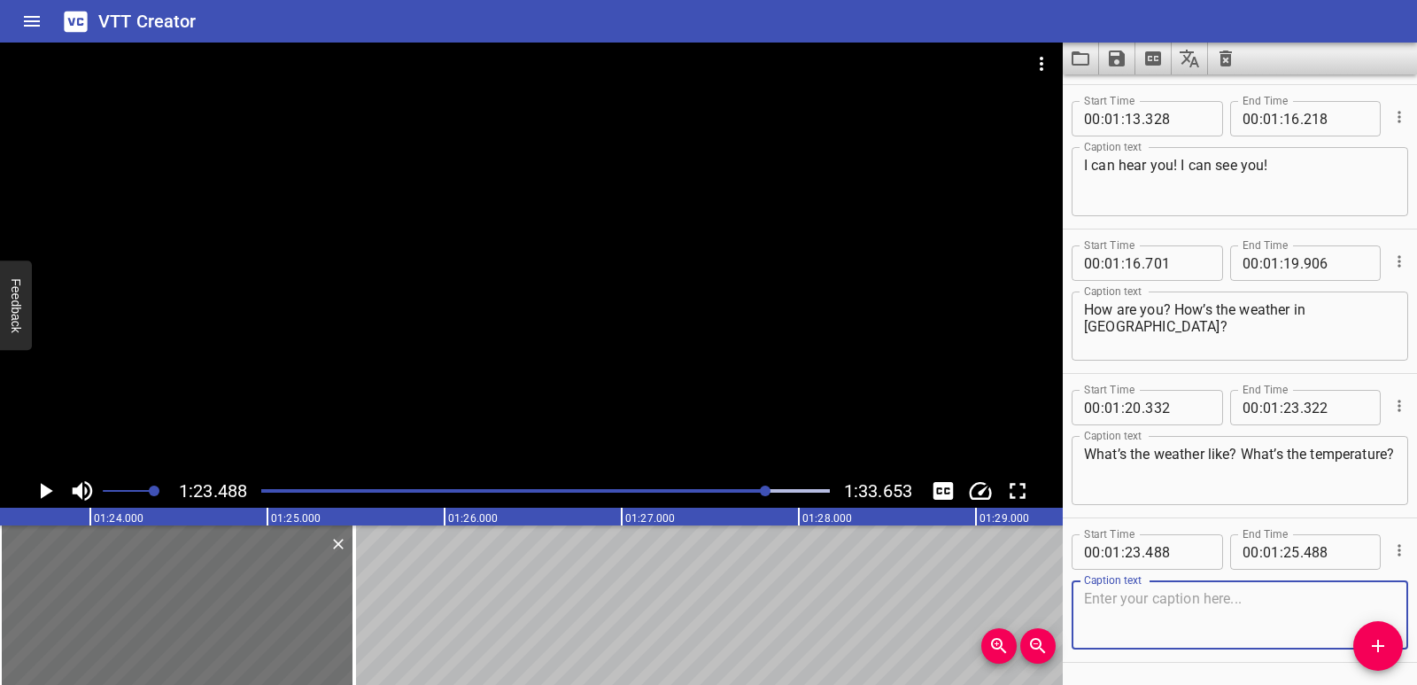
scroll to position [2793, 0]
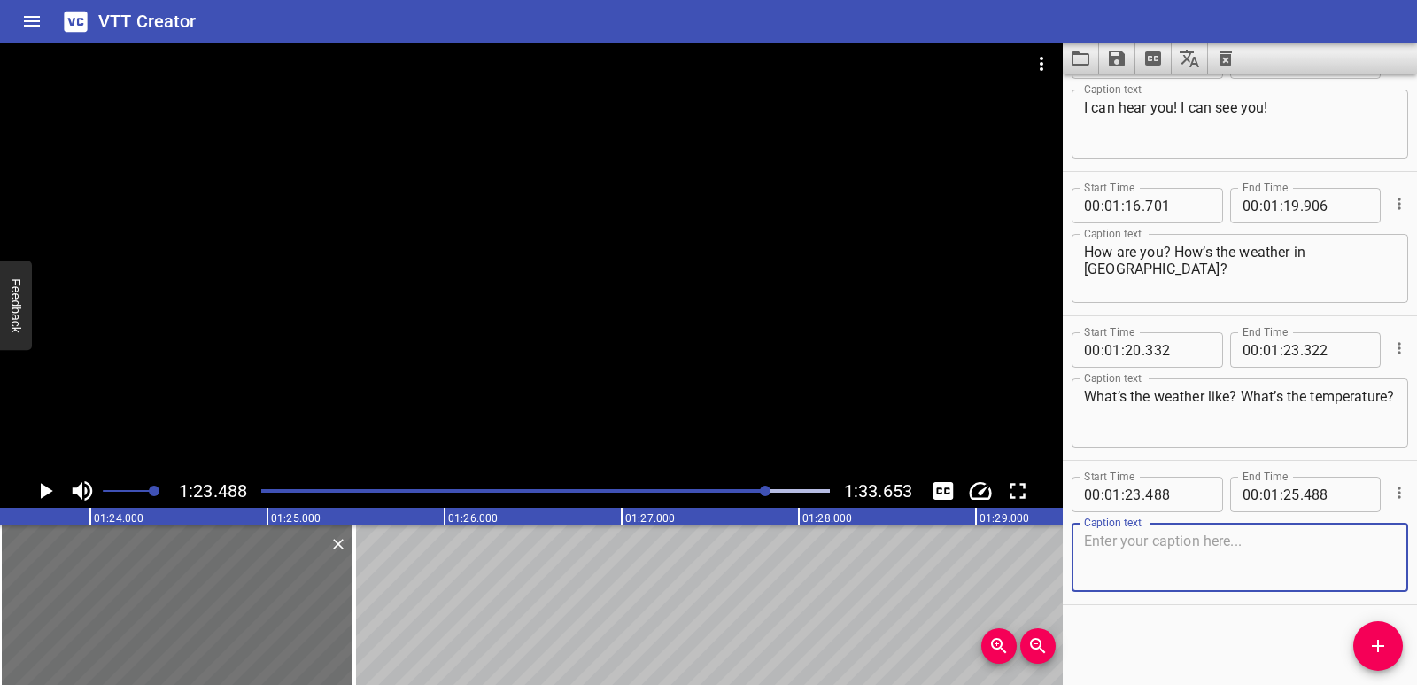
click at [1158, 547] on textarea at bounding box center [1240, 557] width 312 height 50
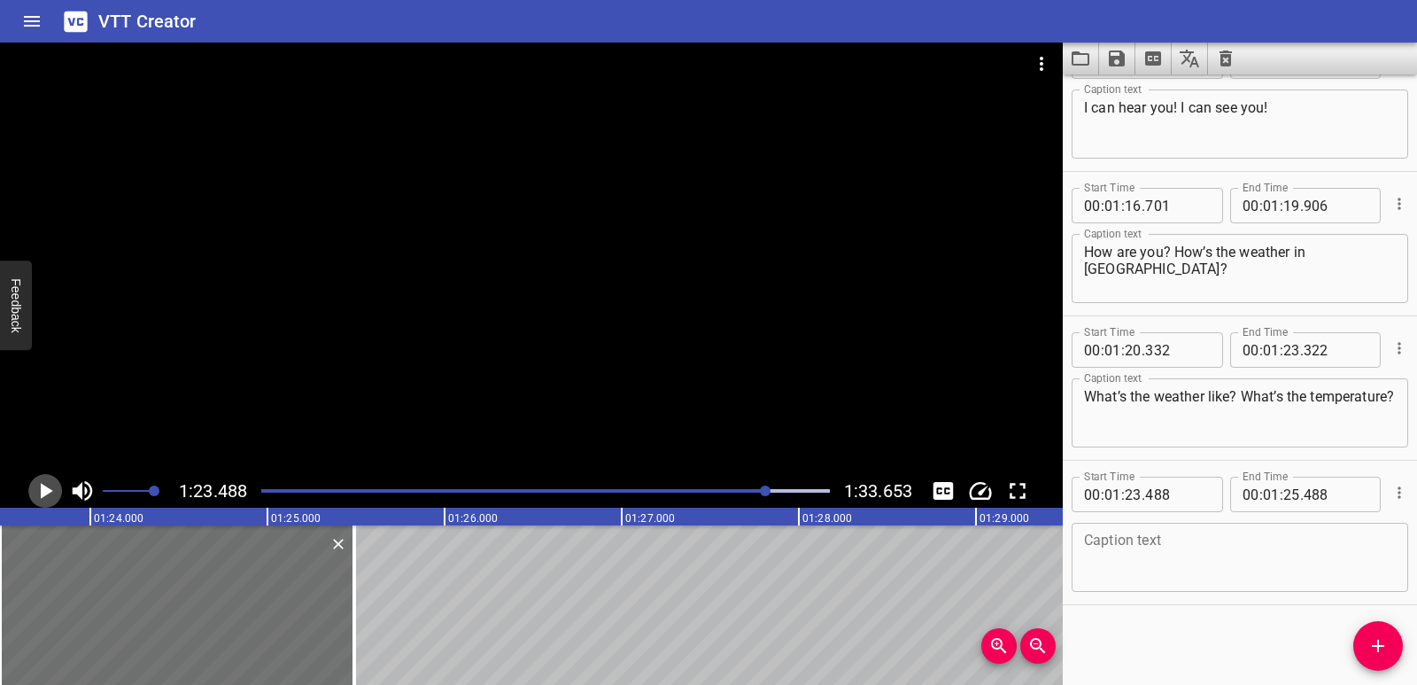
click at [53, 484] on icon "Play/Pause" at bounding box center [45, 490] width 27 height 27
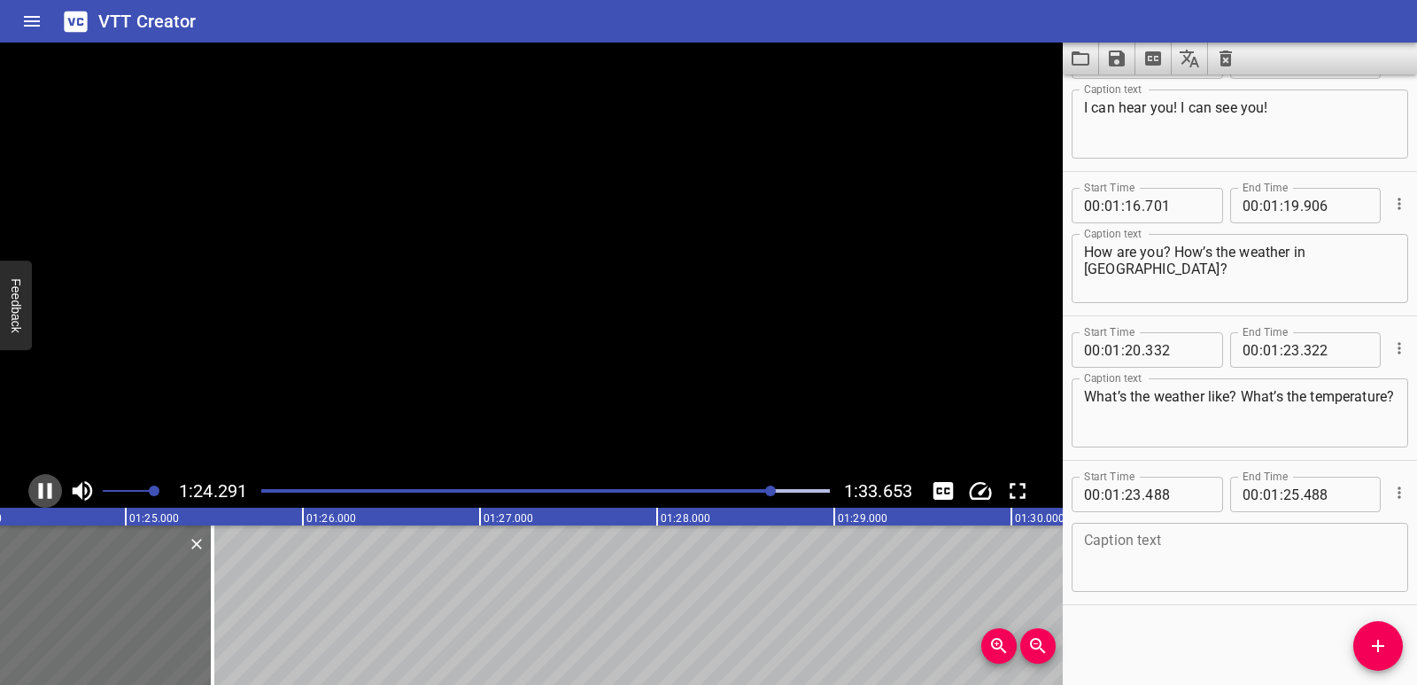
click at [53, 484] on icon "Play/Pause" at bounding box center [45, 490] width 27 height 27
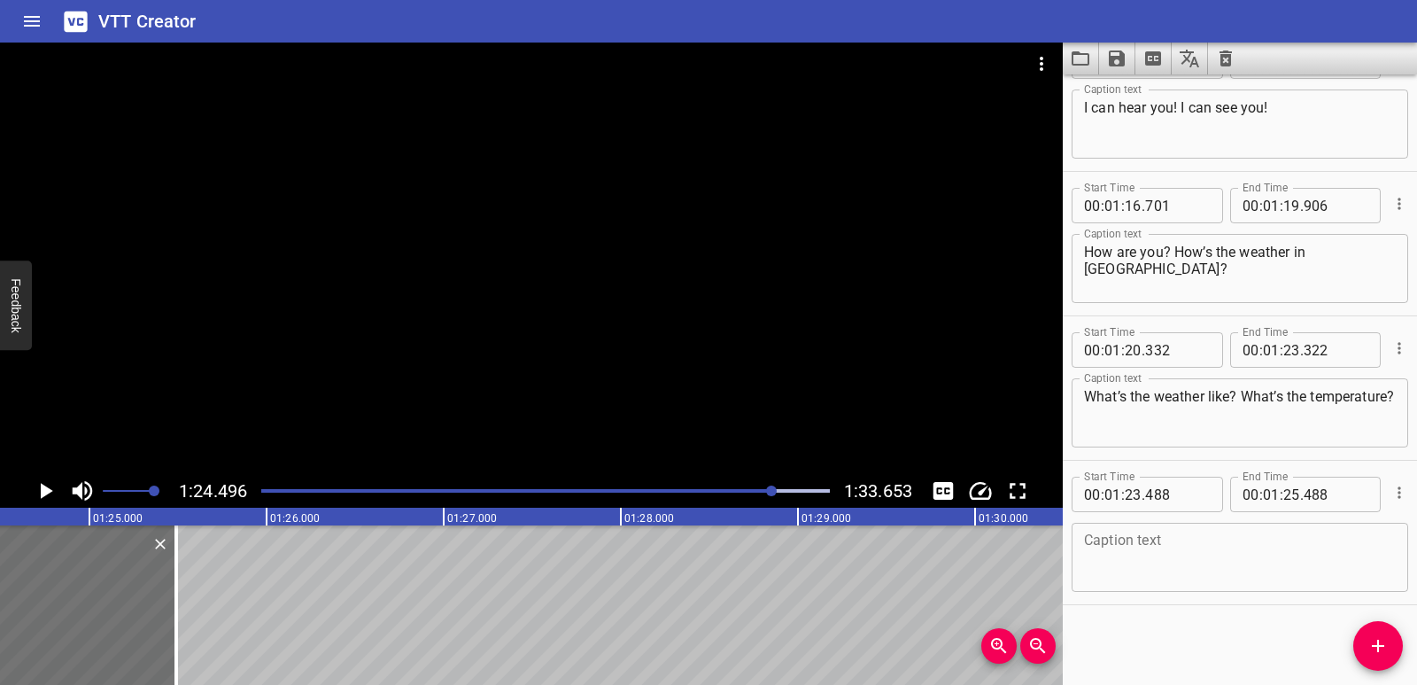
click at [1150, 548] on textarea at bounding box center [1240, 557] width 312 height 50
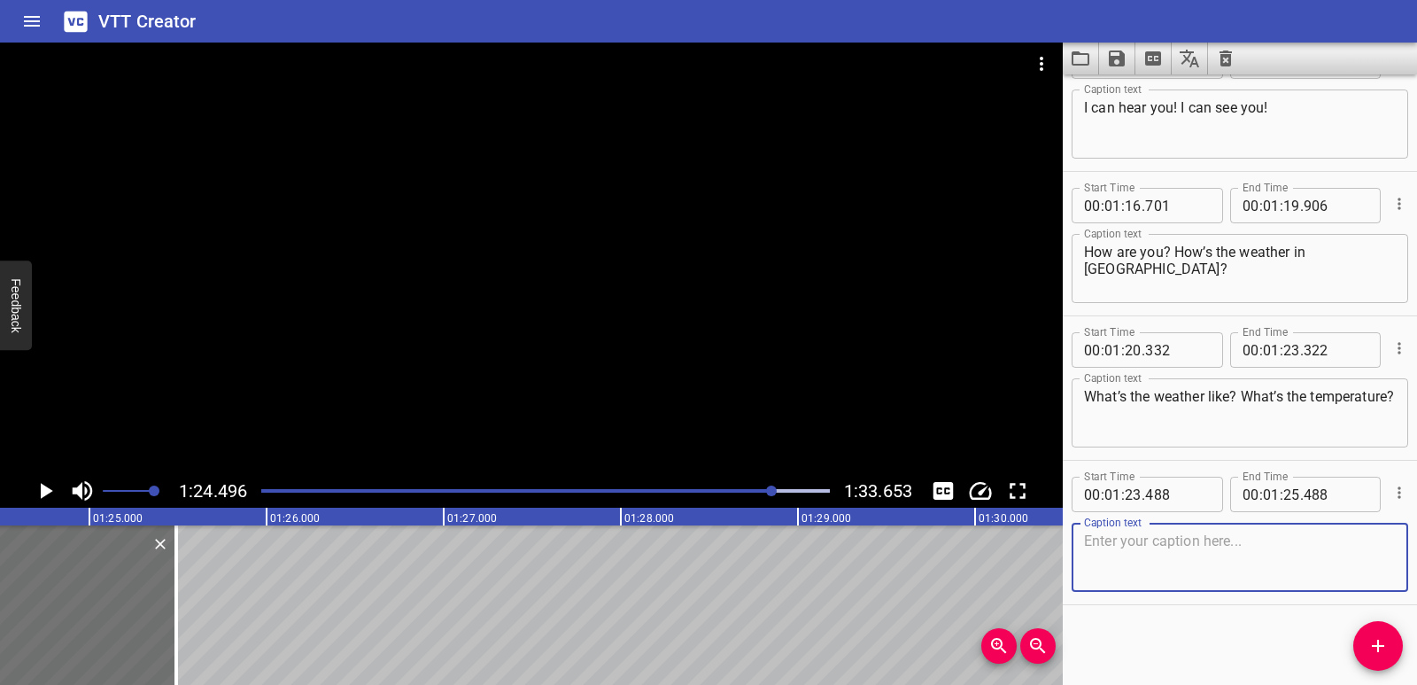
paste textarea "Wow! Lots of questions! (laughing) It’s sunny. It’s nice. It’s 32 degrees."
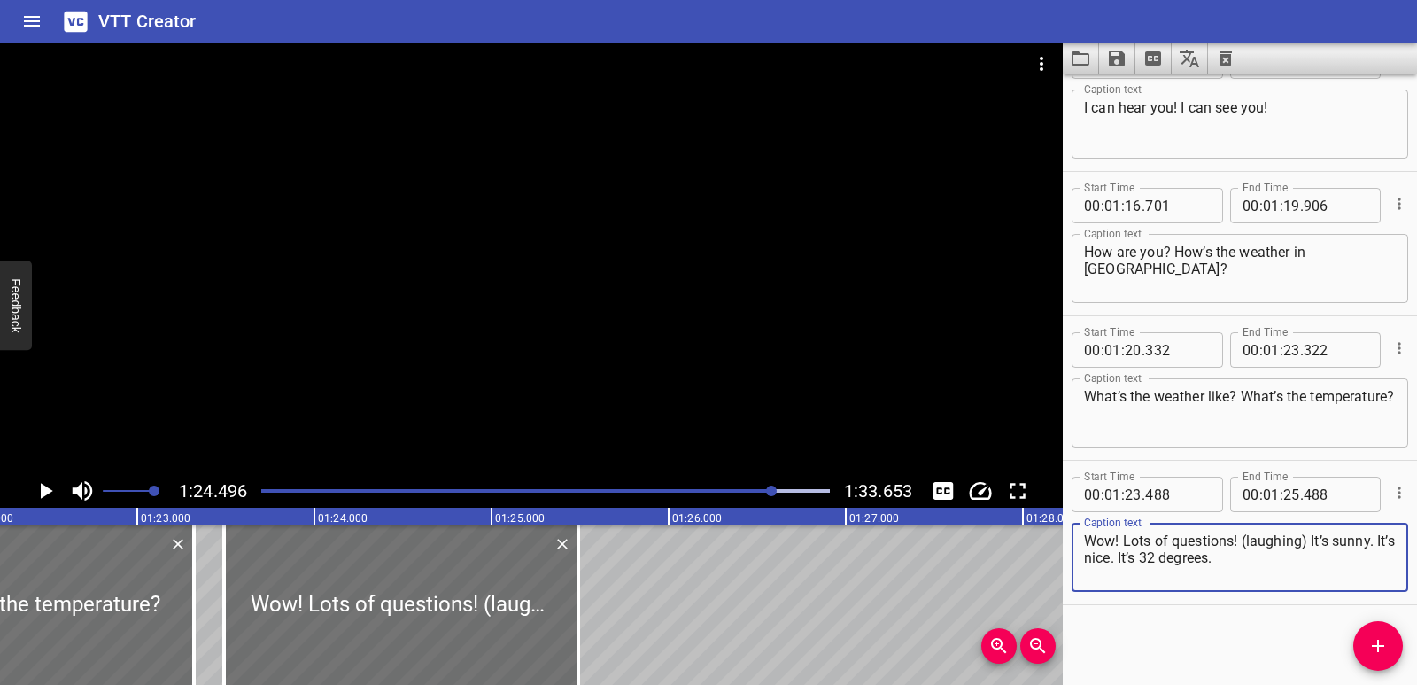
scroll to position [0, 14437]
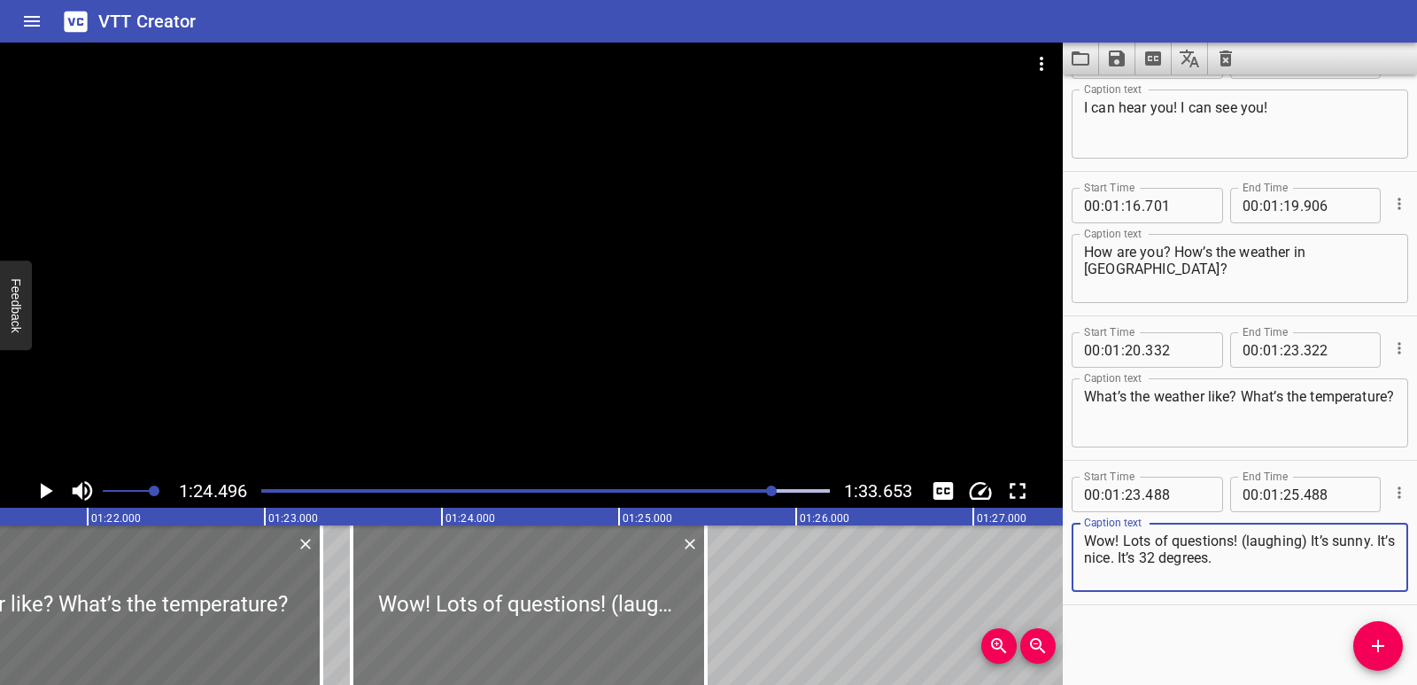
type textarea "Wow! Lots of questions! (laughing) It’s sunny. It’s nice. It’s 32 degrees."
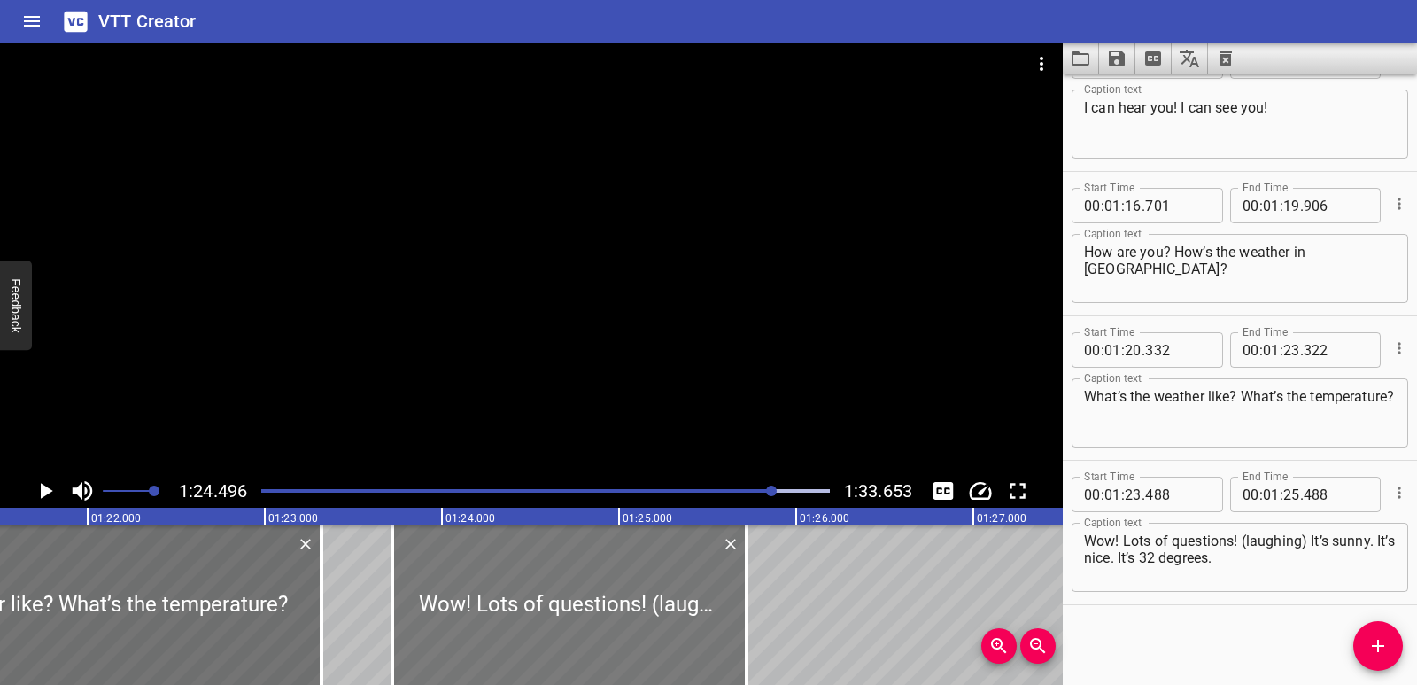
drag, startPoint x: 620, startPoint y: 604, endPoint x: 661, endPoint y: 593, distance: 42.1
click at [661, 593] on div at bounding box center [569, 604] width 354 height 159
type input "718"
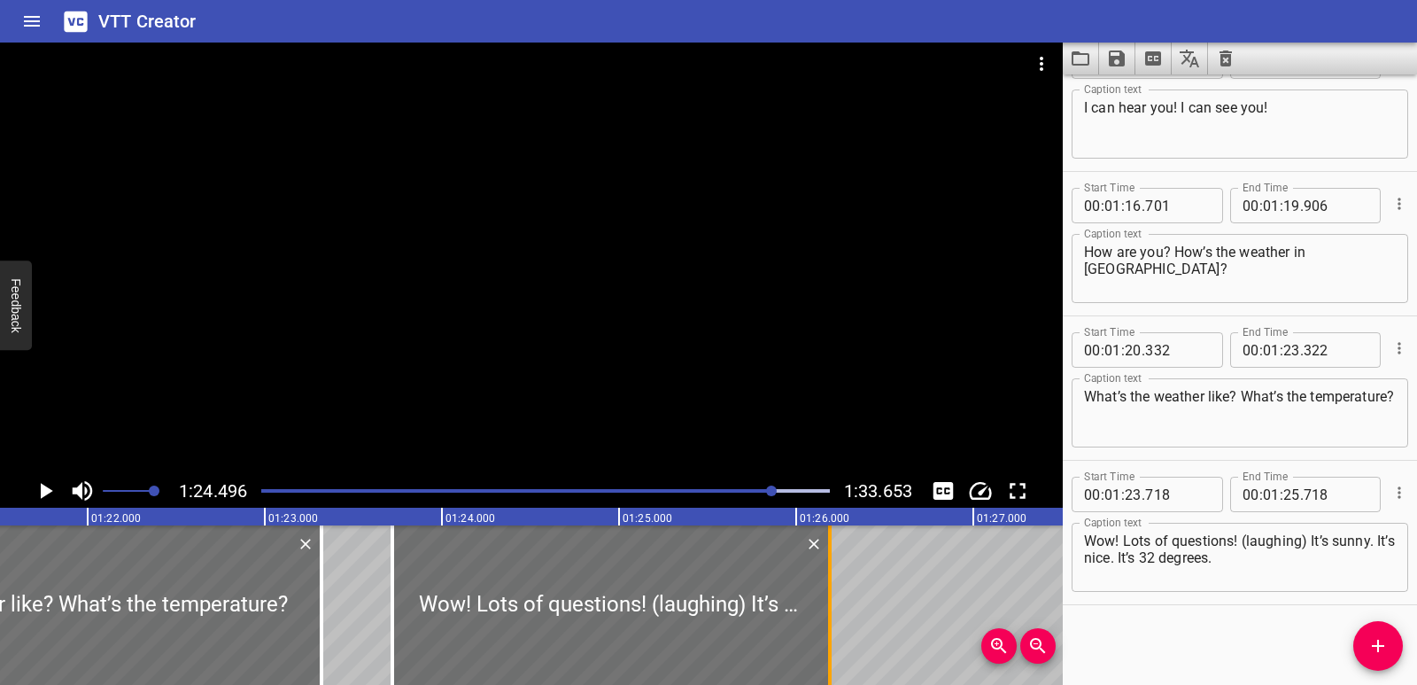
drag, startPoint x: 743, startPoint y: 590, endPoint x: 826, endPoint y: 589, distance: 83.3
click at [826, 589] on div at bounding box center [830, 604] width 18 height 159
type input "26"
type input "188"
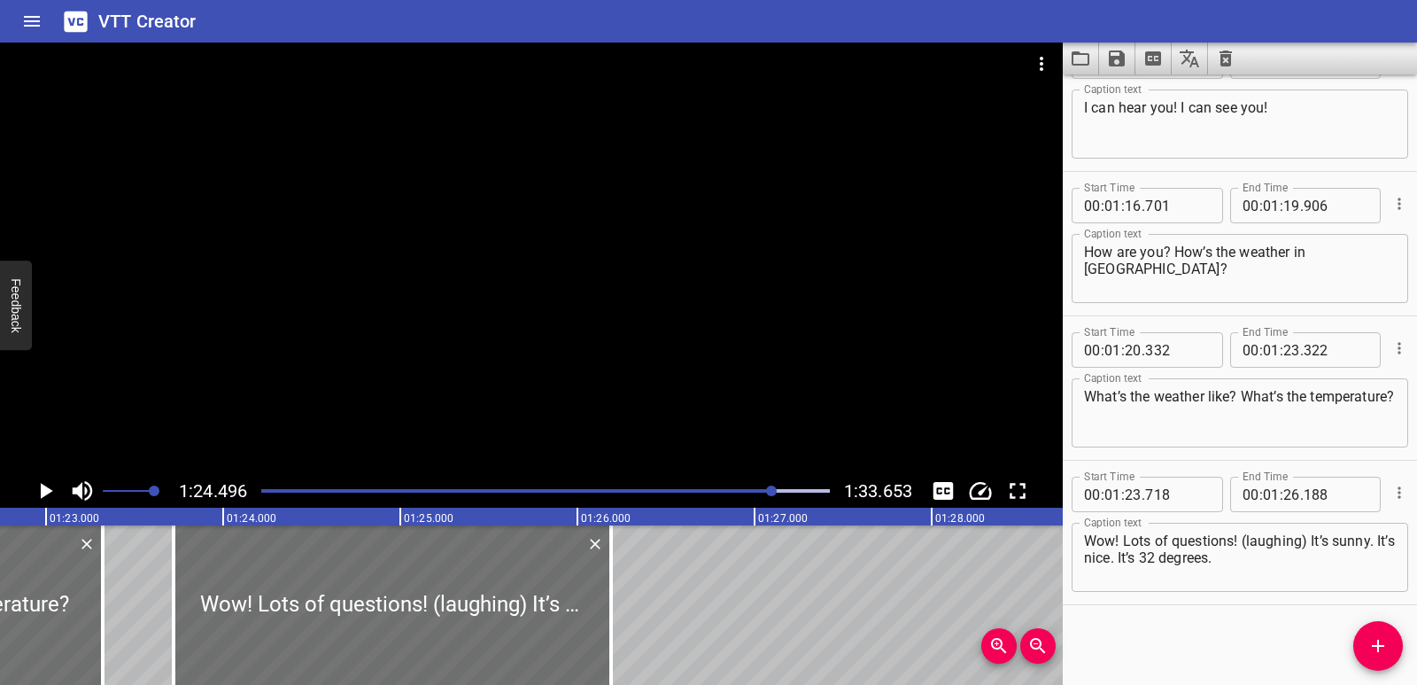
scroll to position [0, 14748]
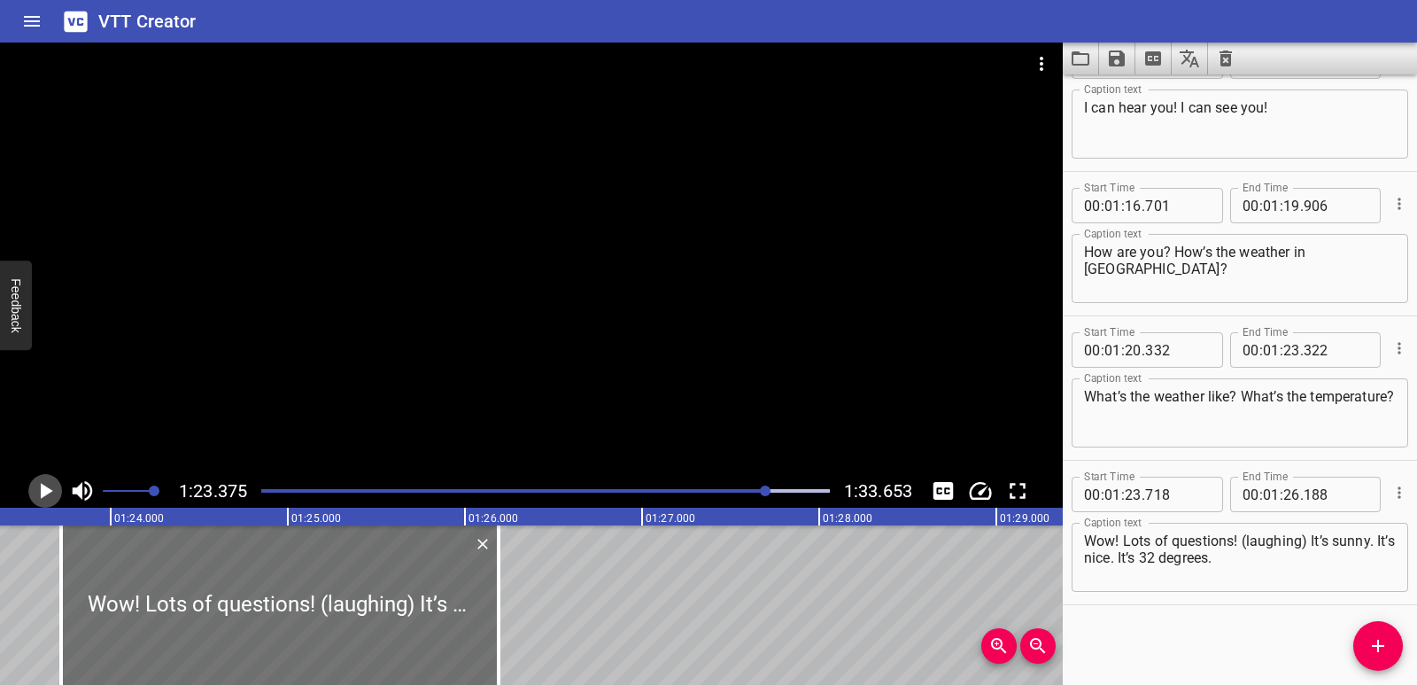
click at [42, 492] on icon "Play/Pause" at bounding box center [47, 491] width 12 height 16
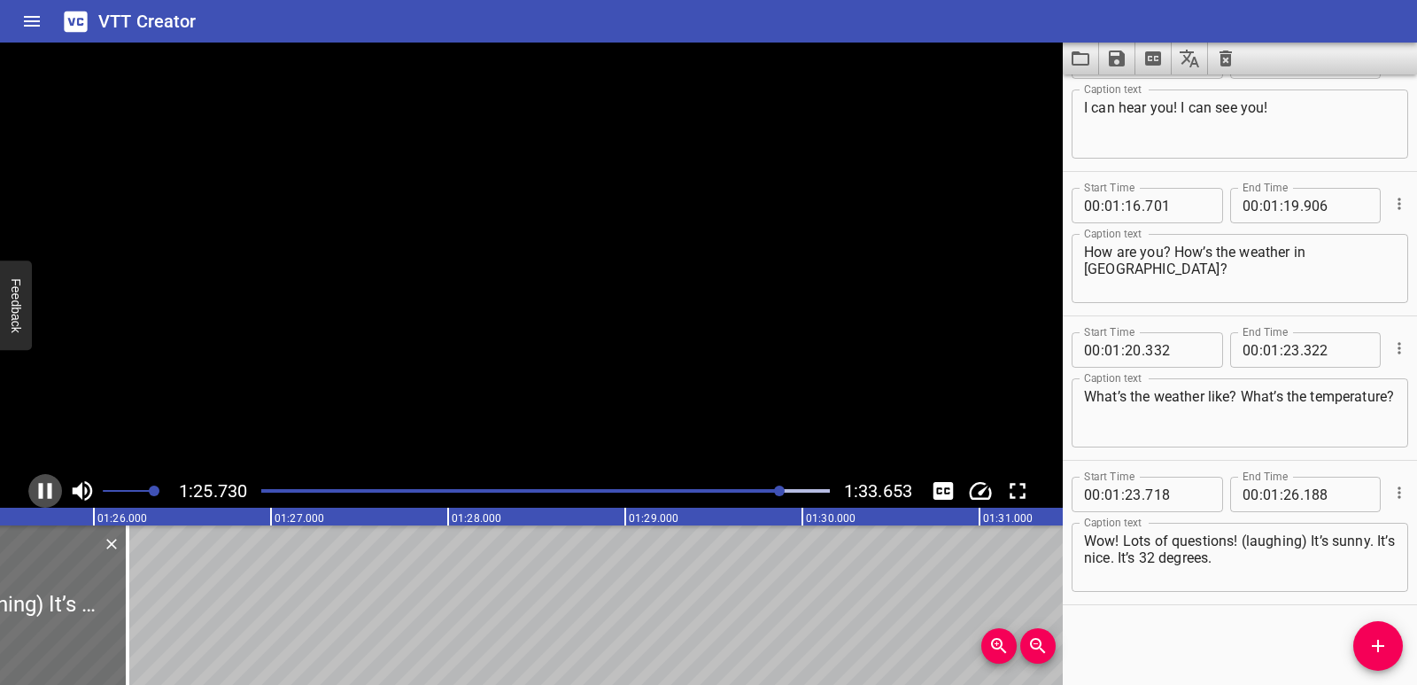
click at [42, 492] on icon "Play/Pause" at bounding box center [45, 491] width 13 height 16
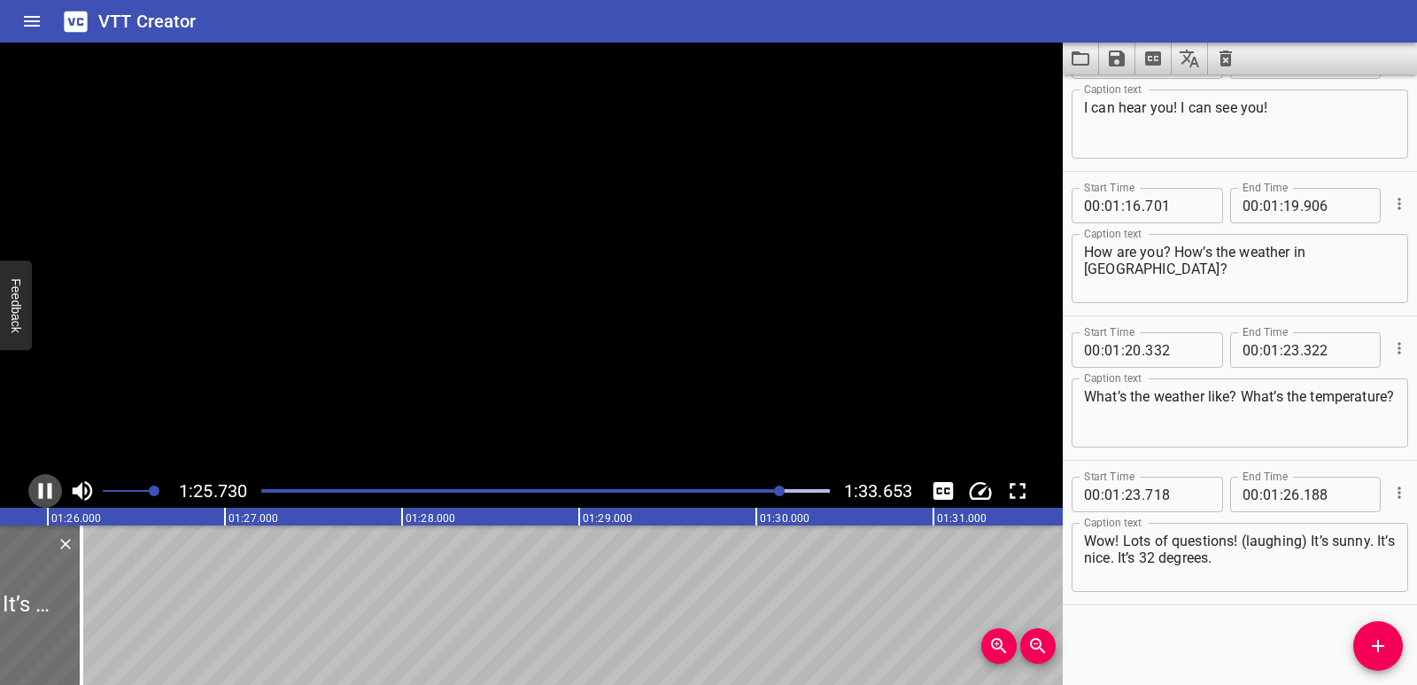
scroll to position [0, 15209]
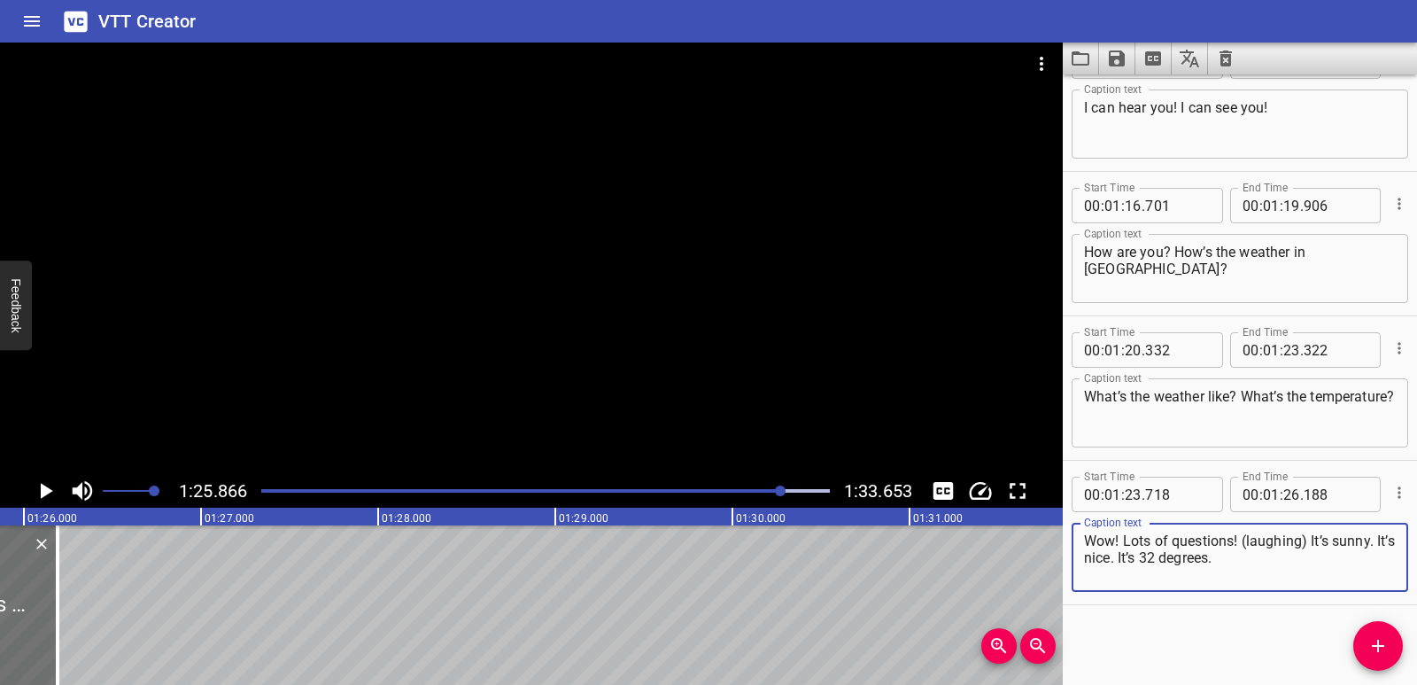
drag, startPoint x: 1306, startPoint y: 545, endPoint x: 1238, endPoint y: 538, distance: 68.6
click at [1238, 538] on textarea "Wow! Lots of questions! (laughing) It’s sunny. It’s nice. It’s 32 degrees." at bounding box center [1240, 557] width 312 height 50
drag, startPoint x: 1243, startPoint y: 537, endPoint x: 1248, endPoint y: 553, distance: 16.5
click at [1248, 553] on textarea "Wow! Lots of questions! It’s sunny. It’s nice. It’s 32 degrees." at bounding box center [1240, 557] width 312 height 50
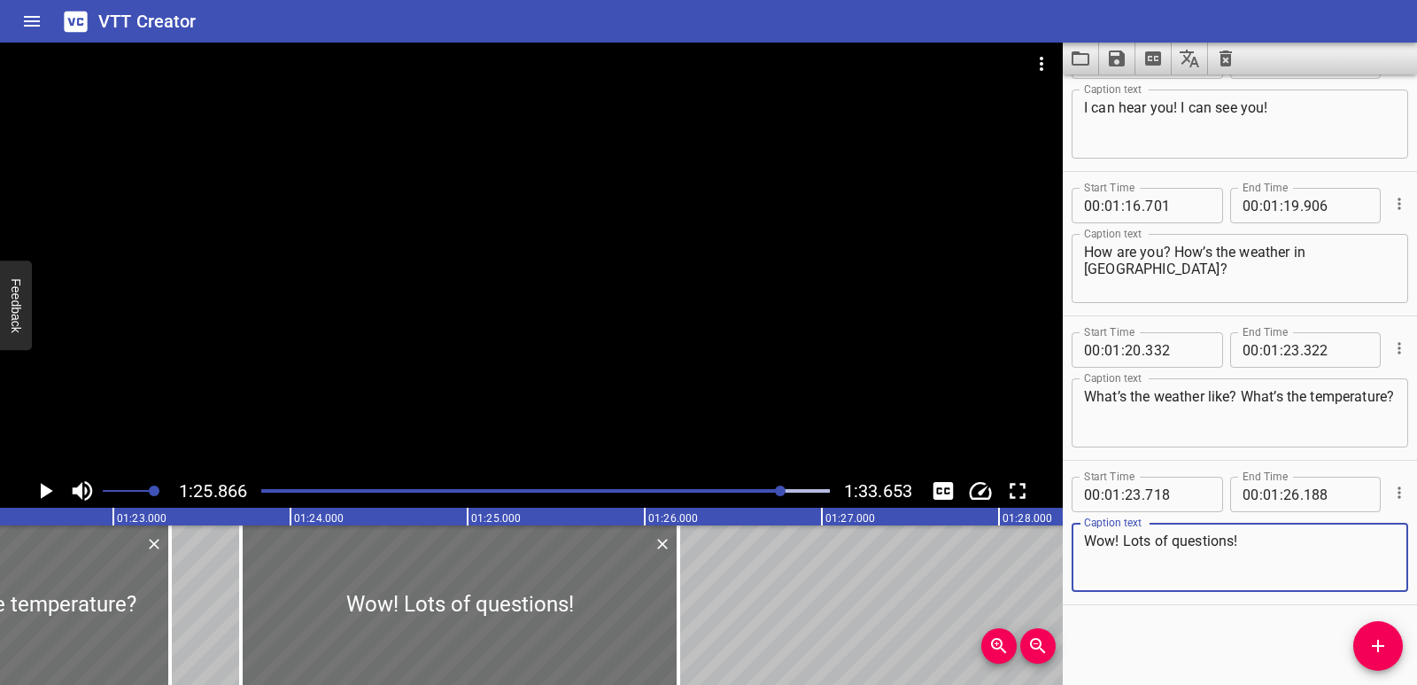
scroll to position [0, 14570]
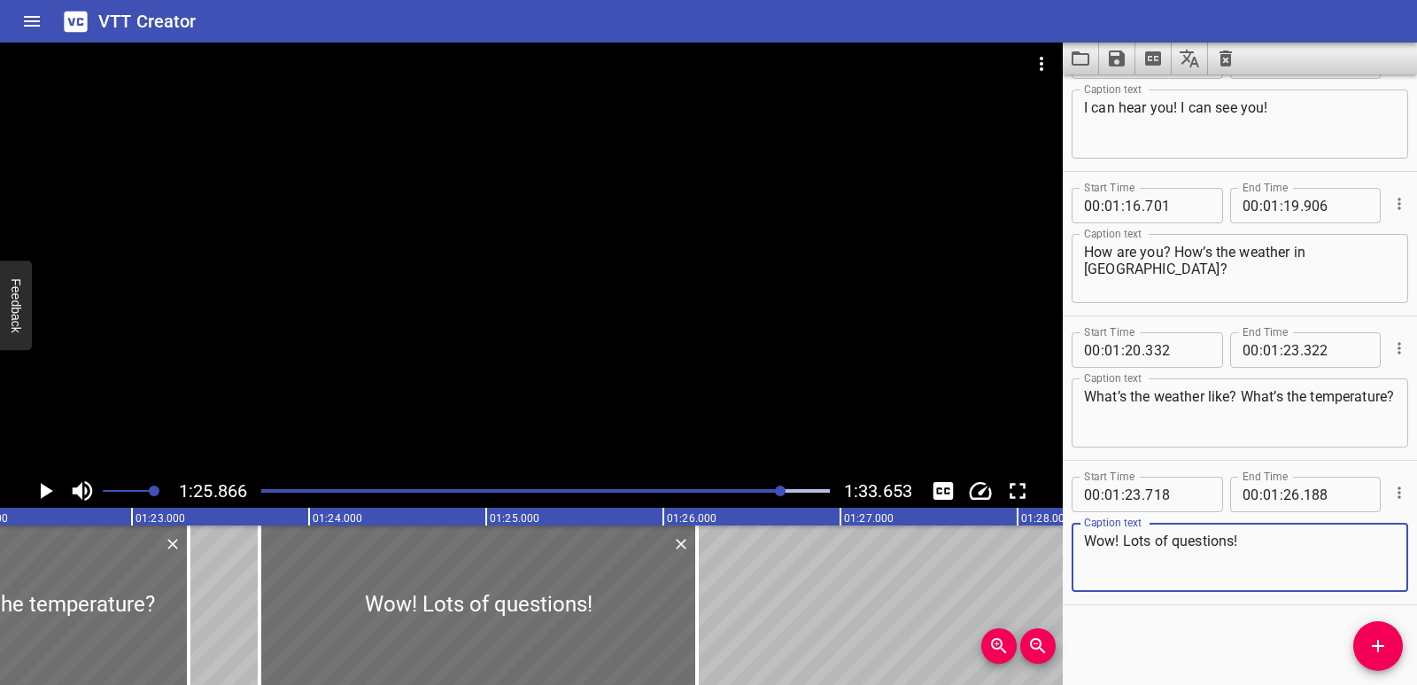
type textarea "Wow! Lots of questions!"
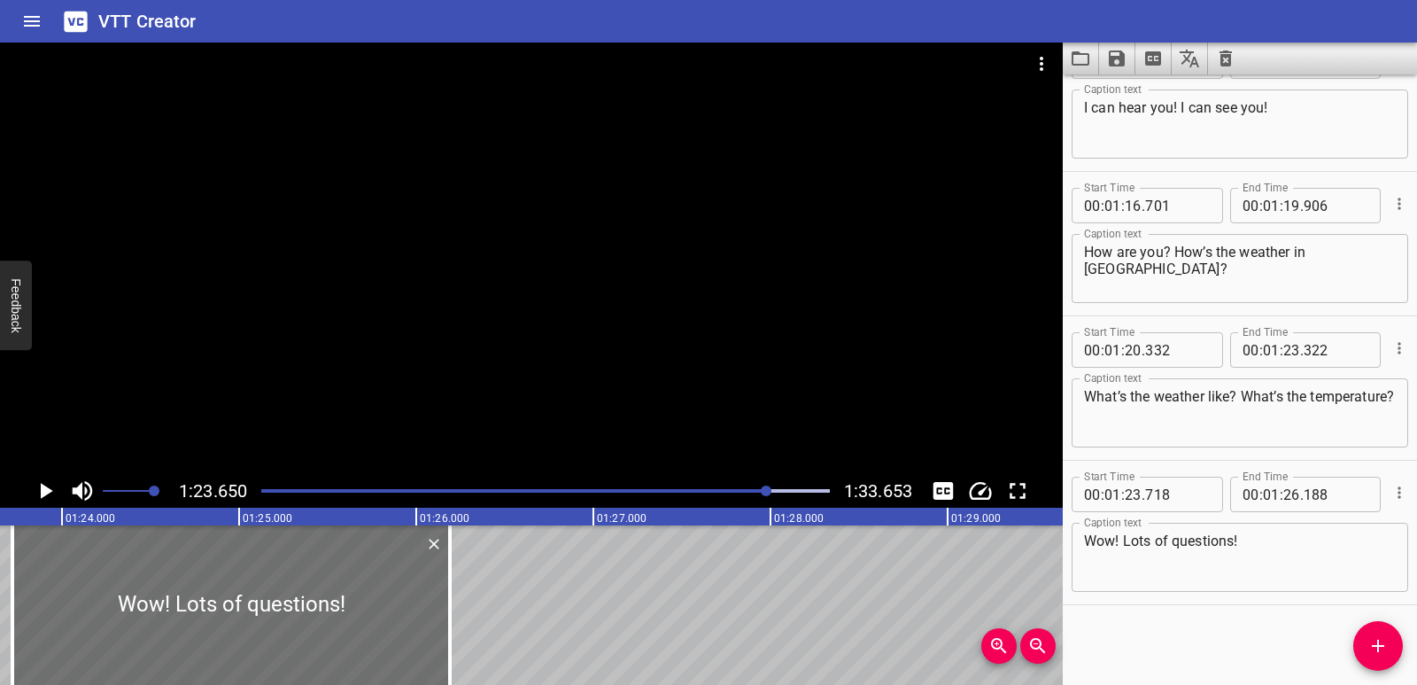
click at [34, 497] on icon "Play/Pause" at bounding box center [45, 490] width 27 height 27
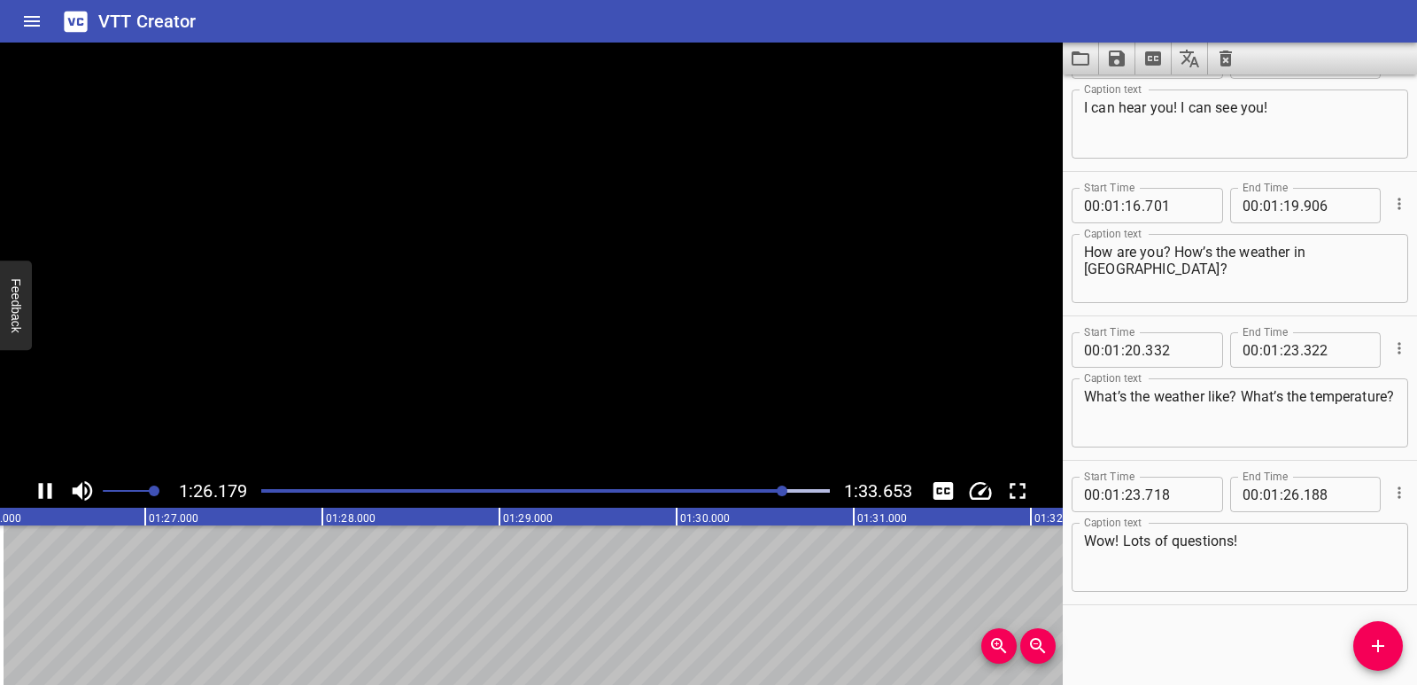
click at [34, 497] on icon "Play/Pause" at bounding box center [45, 490] width 27 height 27
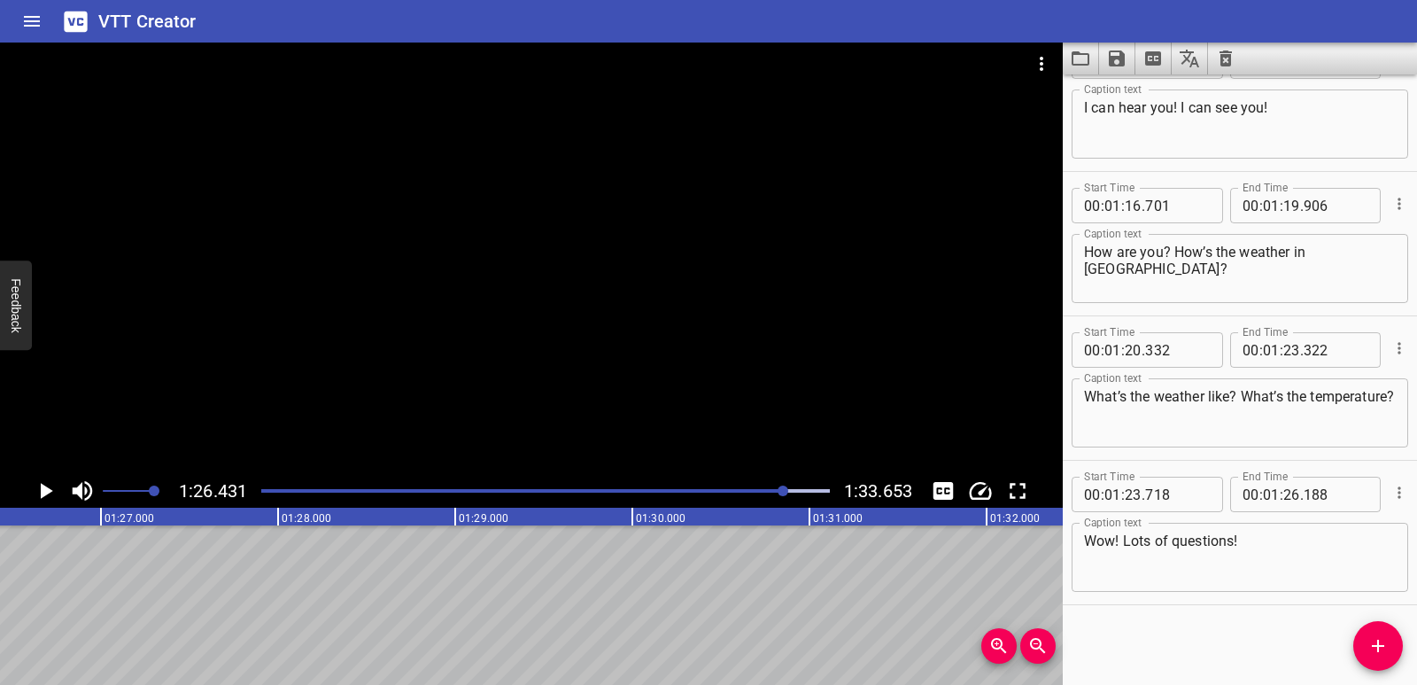
click at [1352, 642] on div "Start Time 00 : 00 : 00 . 175 Start Time End Time 00 : 00 : 02 . 115 End Time C…" at bounding box center [1240, 379] width 354 height 610
click at [1389, 643] on span "Add Cue" at bounding box center [1378, 645] width 50 height 21
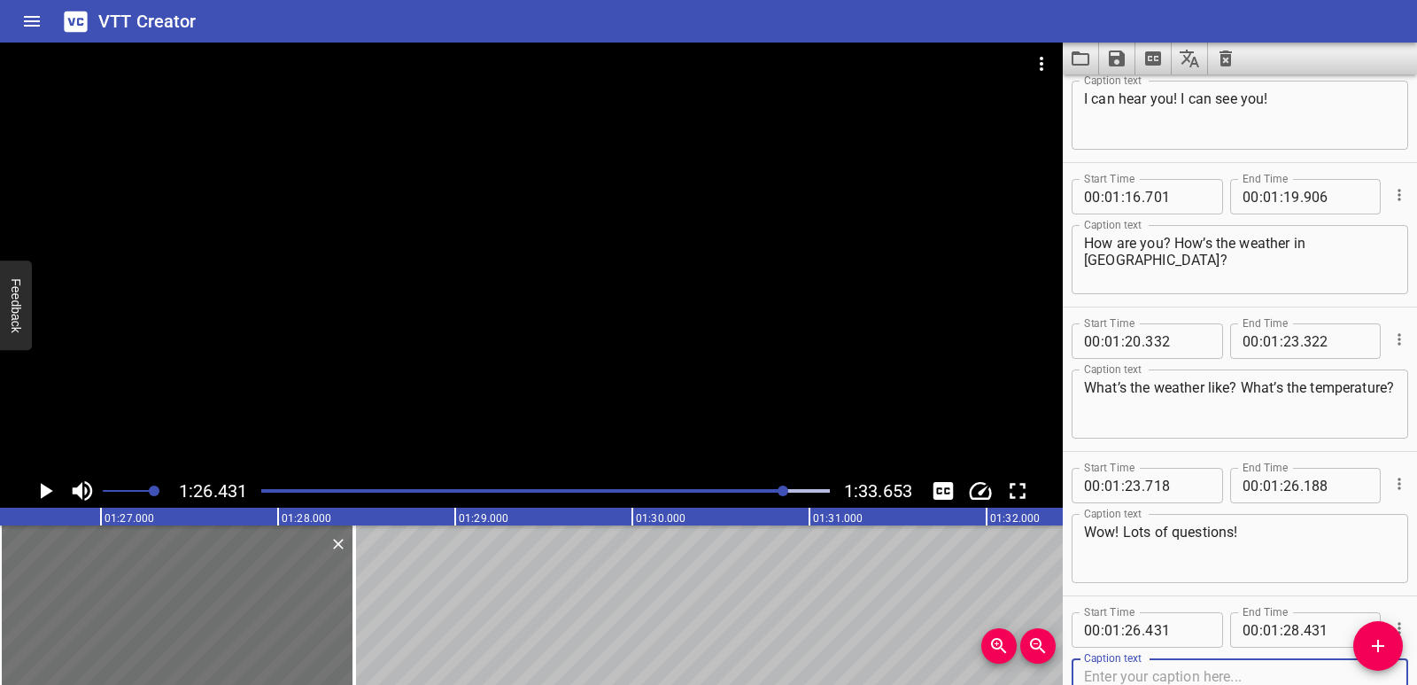
click at [1217, 651] on div "Caption text Caption text" at bounding box center [1240, 691] width 337 height 80
click at [1217, 668] on textarea at bounding box center [1240, 693] width 312 height 50
paste textarea "It’s sunny. It’s nice. It’s 32 degrees."
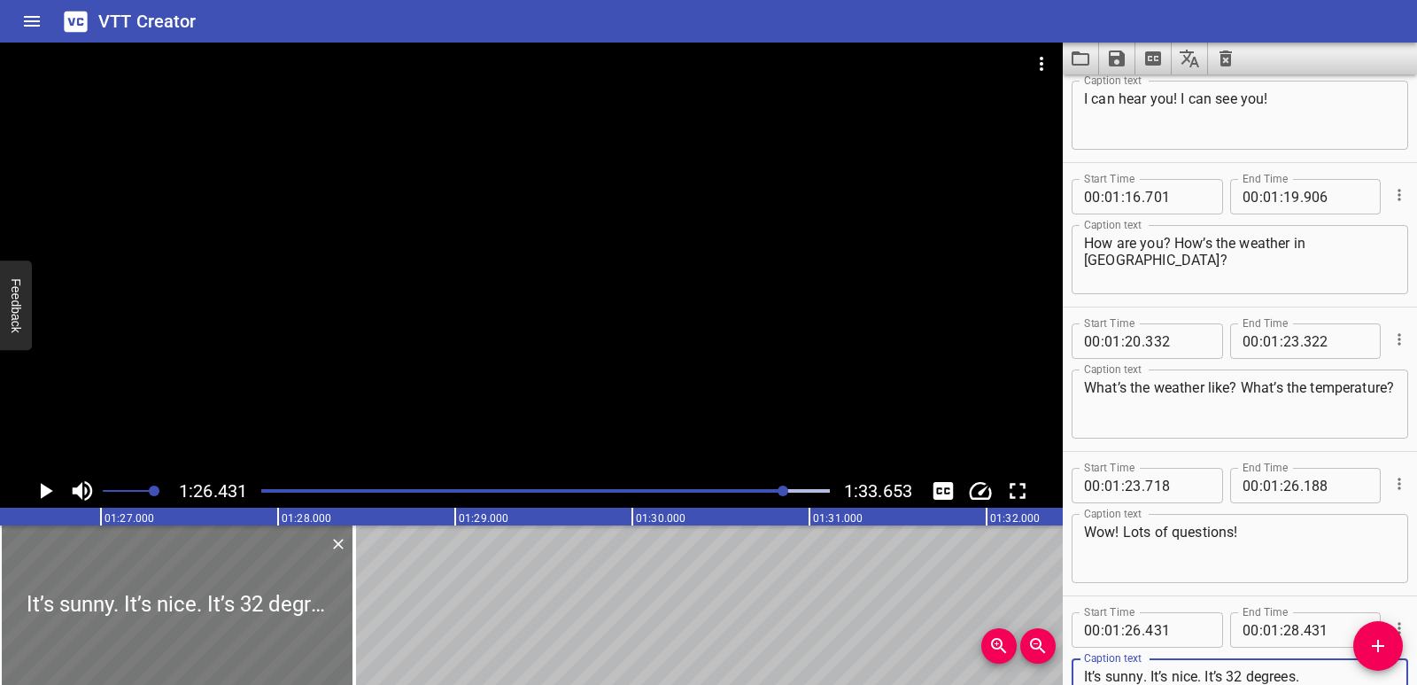
type textarea "It’s sunny. It’s nice. It’s 32 degrees."
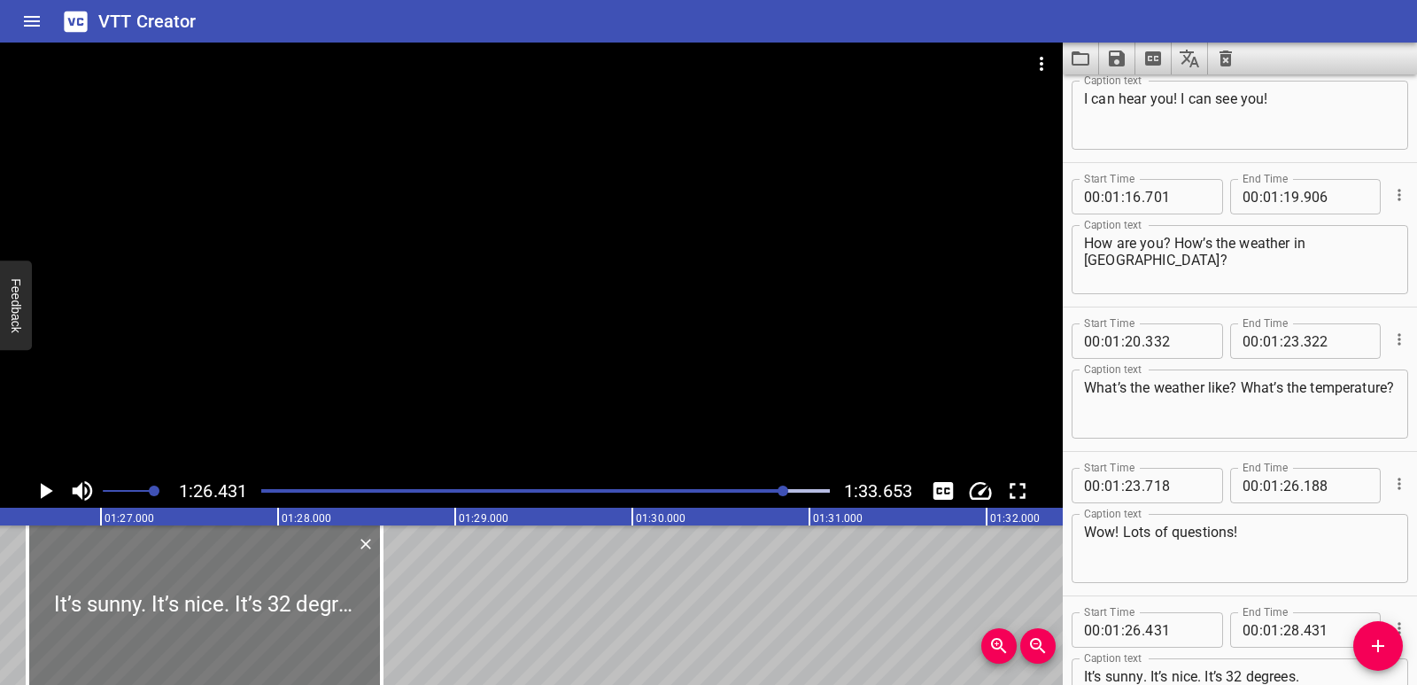
drag, startPoint x: 173, startPoint y: 611, endPoint x: 200, endPoint y: 614, distance: 27.6
click at [200, 614] on div at bounding box center [204, 604] width 354 height 159
type input "586"
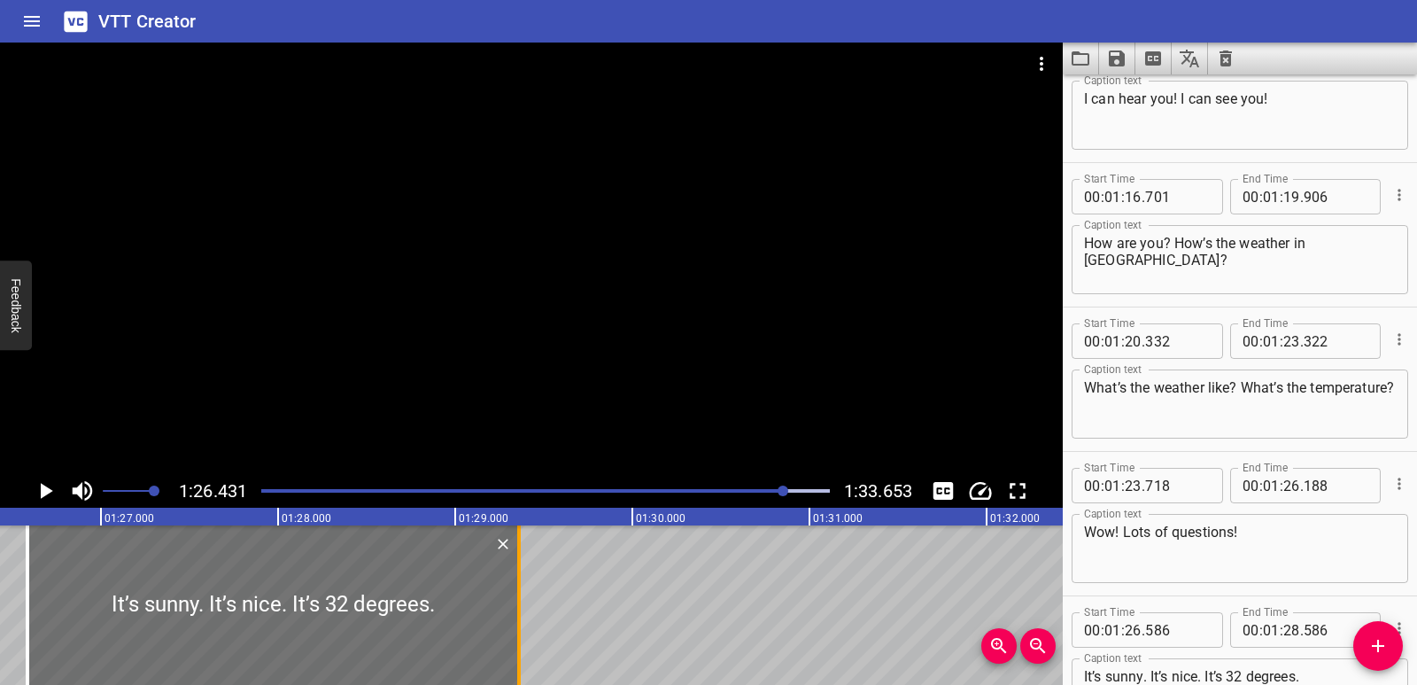
drag, startPoint x: 380, startPoint y: 608, endPoint x: 517, endPoint y: 598, distance: 137.7
click at [517, 598] on div at bounding box center [519, 604] width 4 height 159
type input "29"
type input "361"
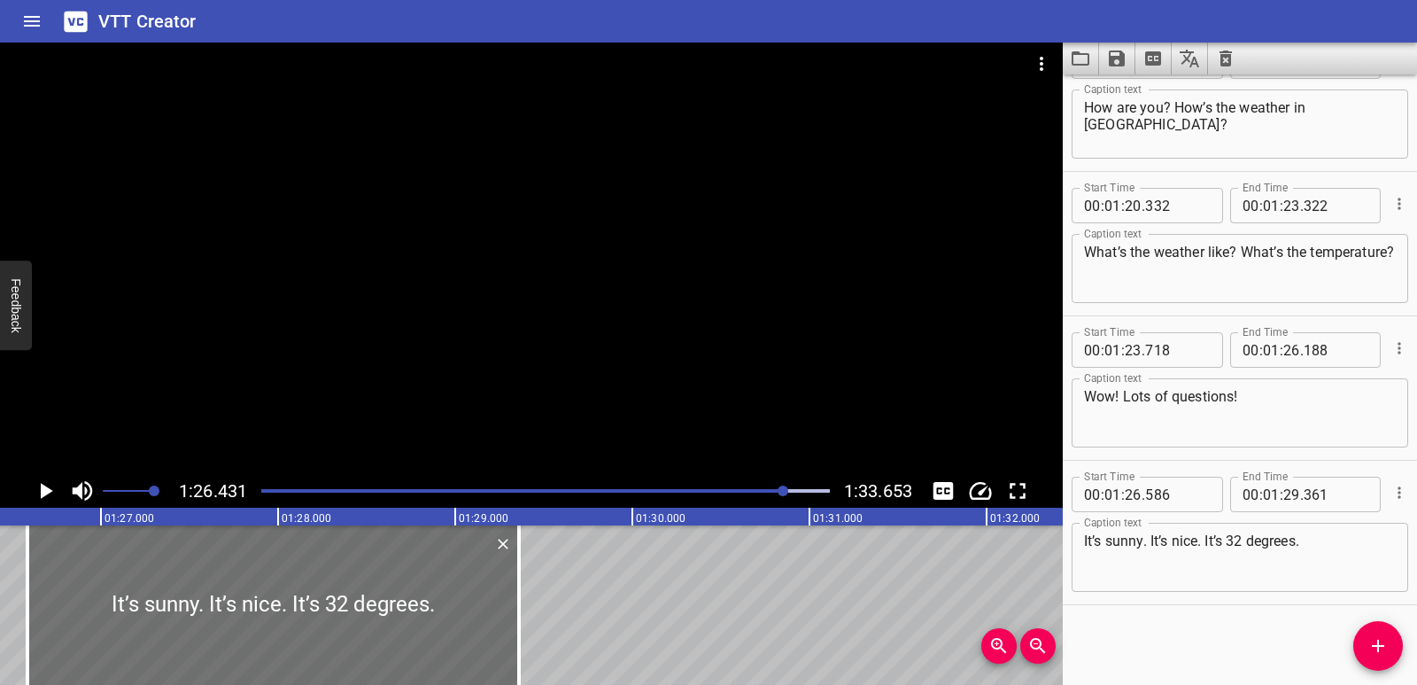
click at [34, 492] on icon "Play/Pause" at bounding box center [45, 490] width 27 height 27
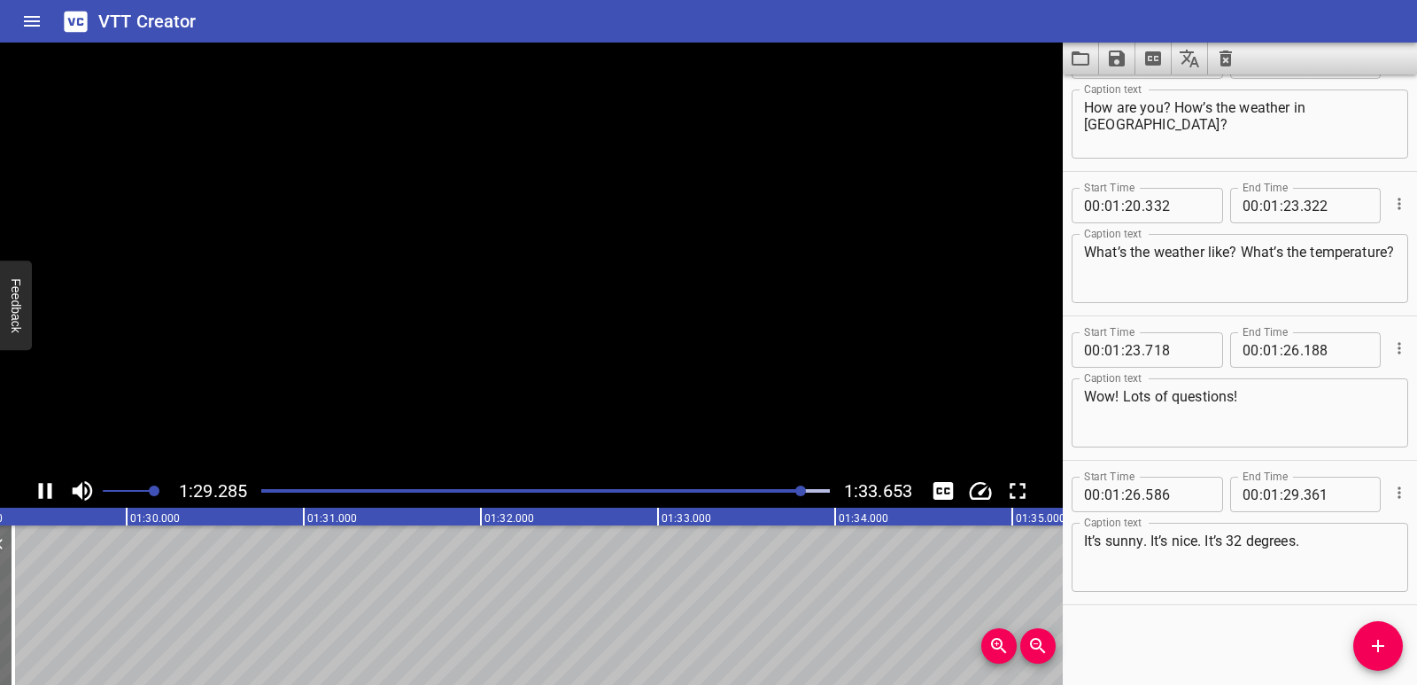
click at [34, 492] on icon "Play/Pause" at bounding box center [45, 490] width 27 height 27
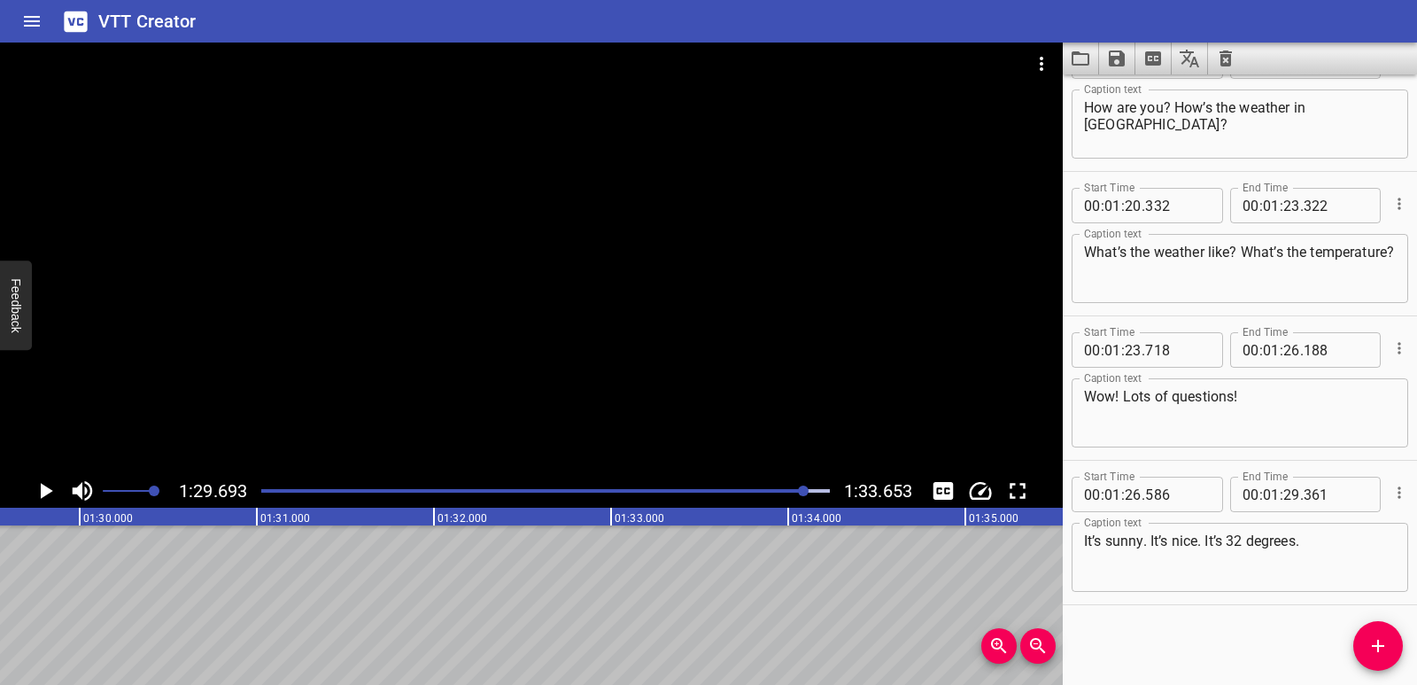
scroll to position [0, 15888]
click at [1364, 645] on span "Add Cue" at bounding box center [1378, 645] width 50 height 21
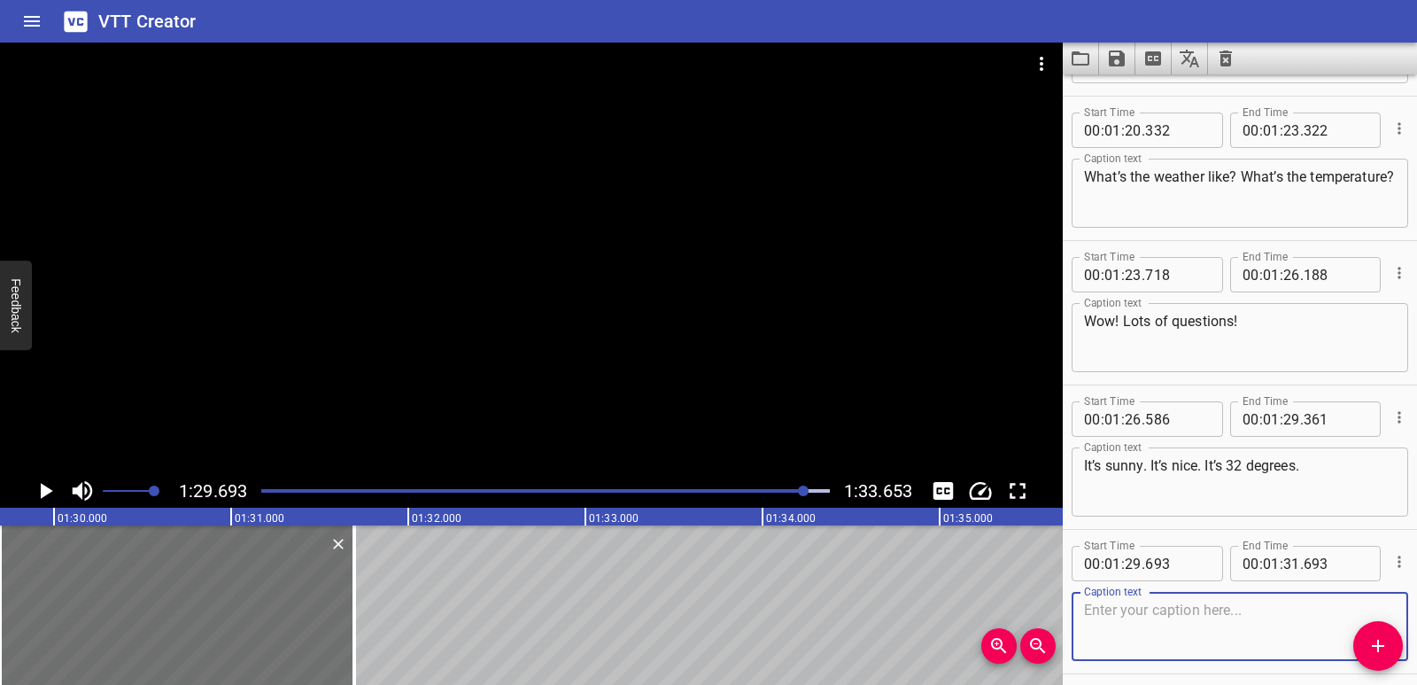
scroll to position [3082, 0]
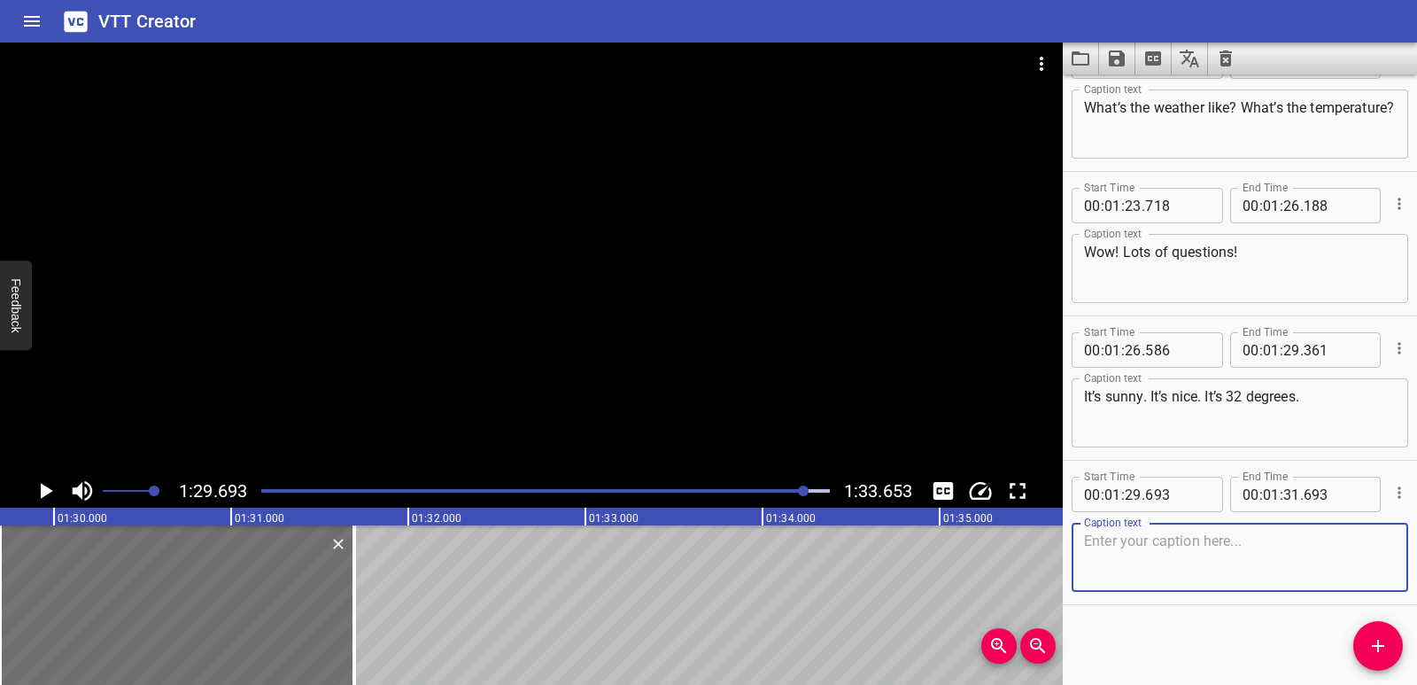
click at [1150, 559] on textarea at bounding box center [1240, 557] width 312 height 50
click at [1125, 554] on textarea at bounding box center [1240, 557] width 312 height 50
paste textarea "I love sunny weather!"
type textarea "I love sunny weather!"
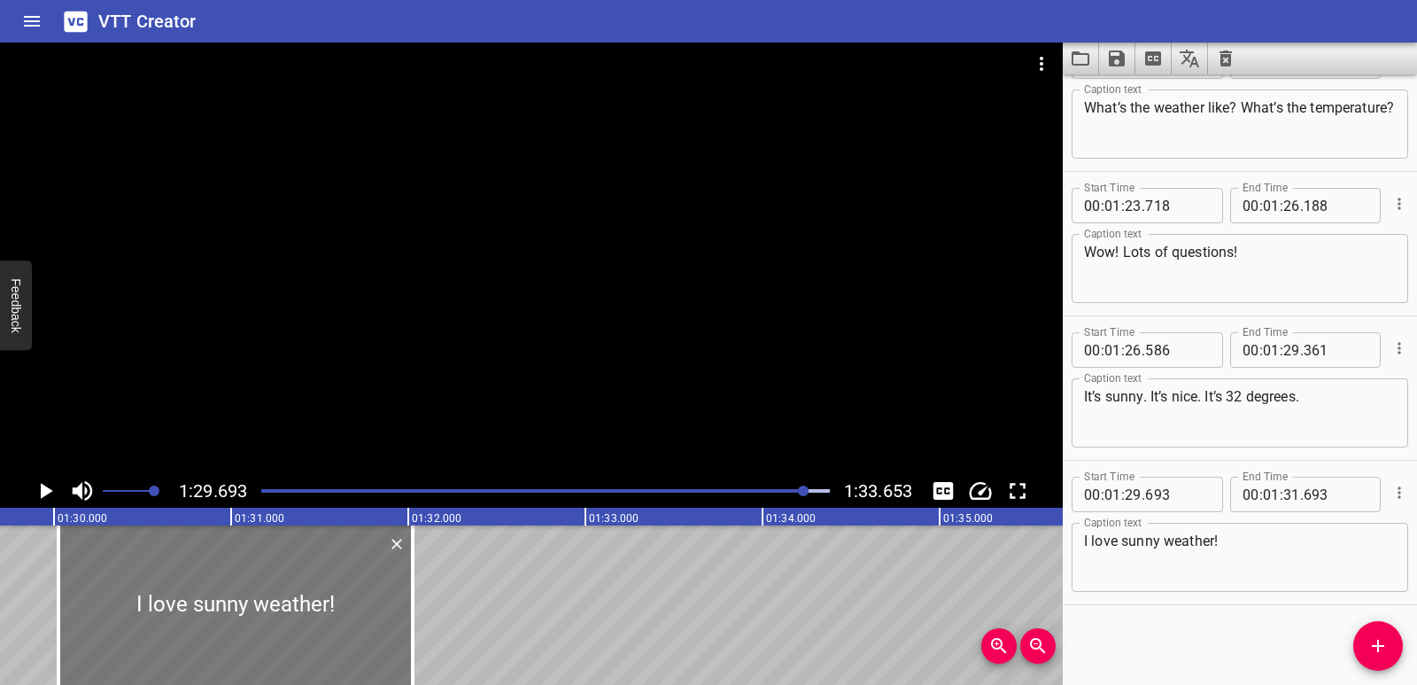
drag, startPoint x: 215, startPoint y: 619, endPoint x: 274, endPoint y: 609, distance: 59.3
click at [274, 609] on div at bounding box center [235, 604] width 354 height 159
type input "30"
type input "023"
type input "32"
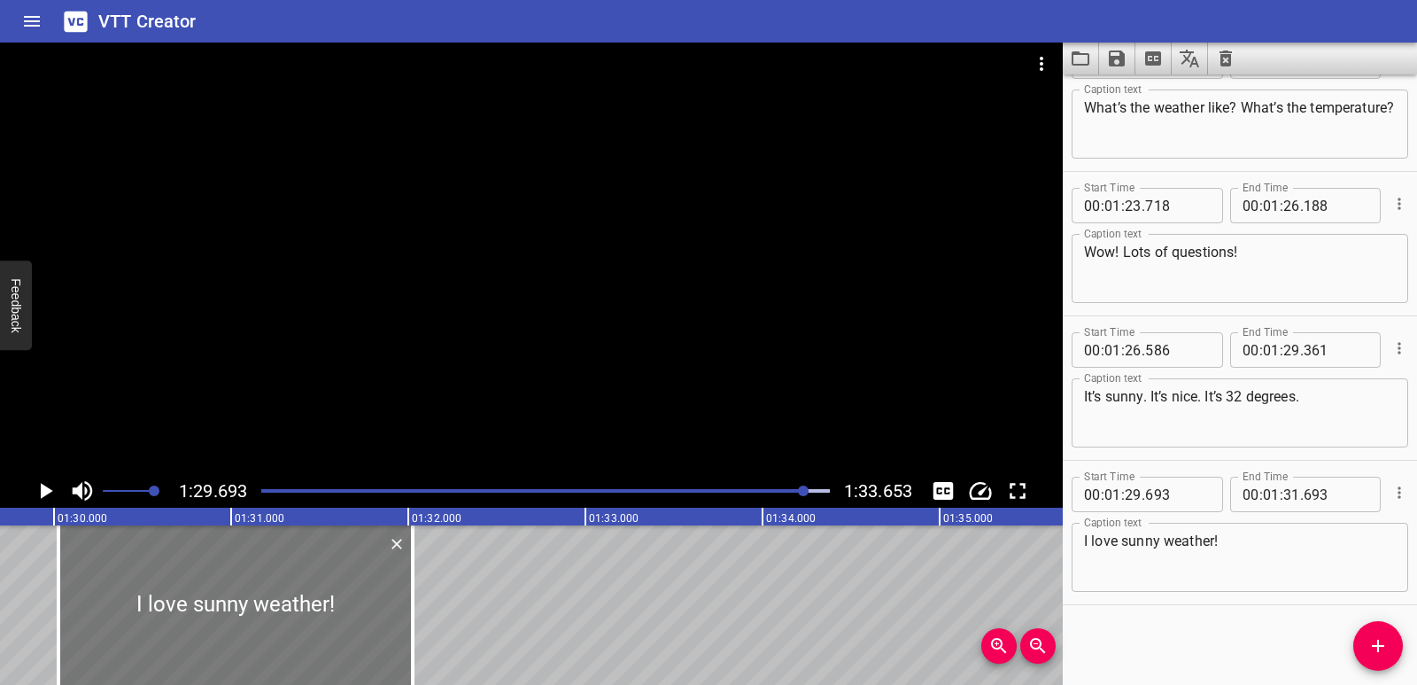
type input "023"
click at [44, 479] on icon "Play/Pause" at bounding box center [45, 490] width 27 height 27
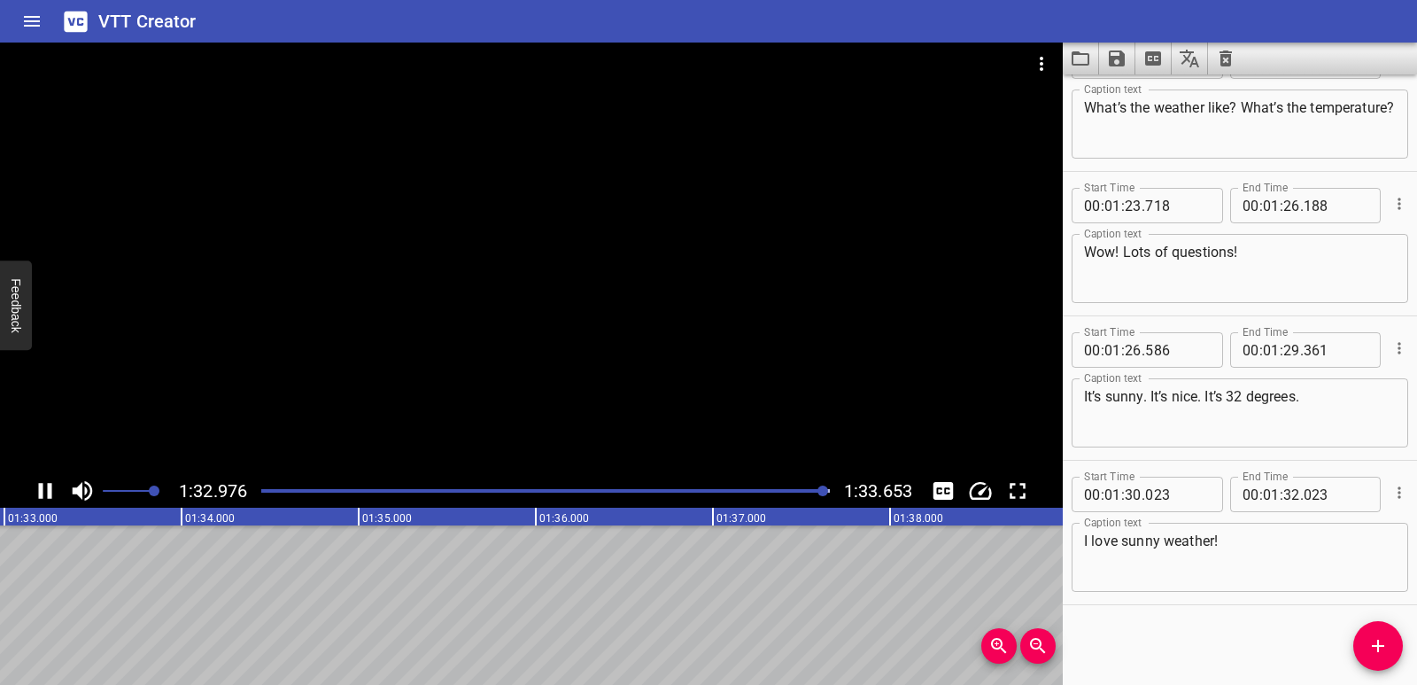
click at [46, 487] on icon "Play/Pause" at bounding box center [45, 490] width 27 height 27
click at [46, 487] on icon "Play/Pause" at bounding box center [47, 491] width 12 height 16
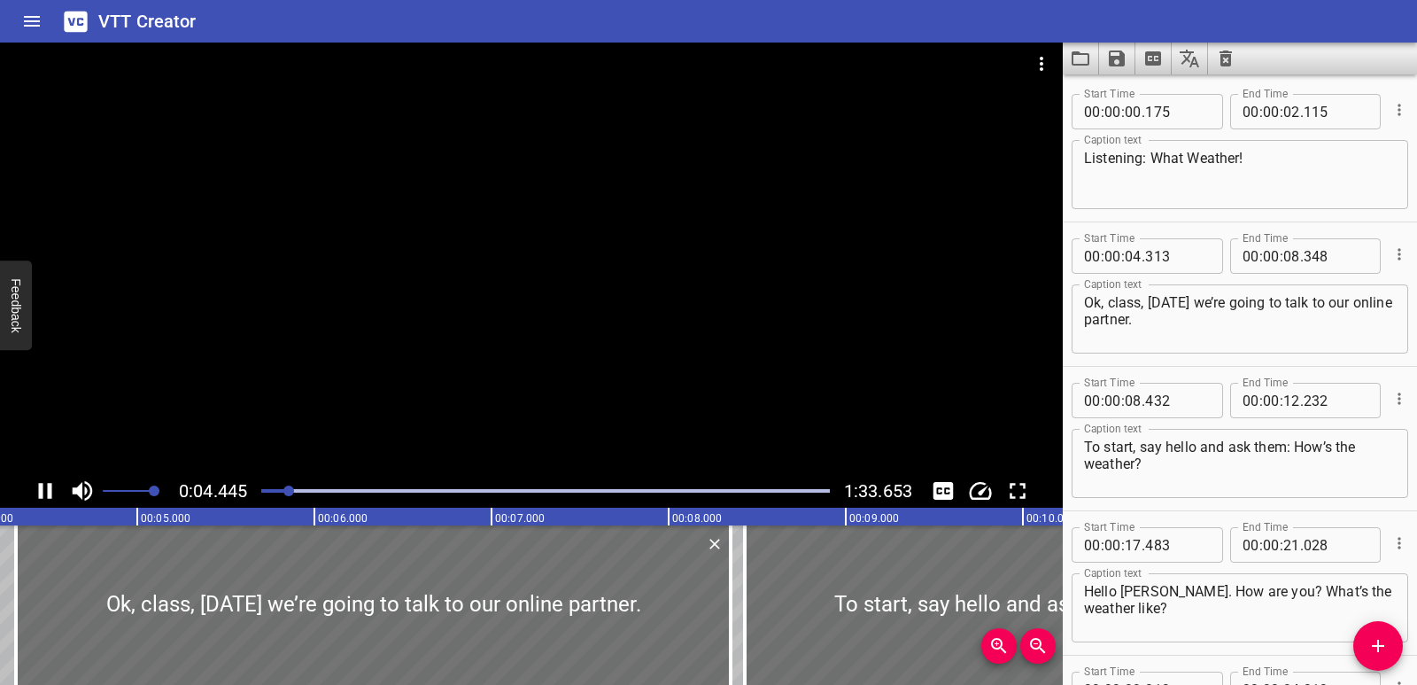
scroll to position [144, 0]
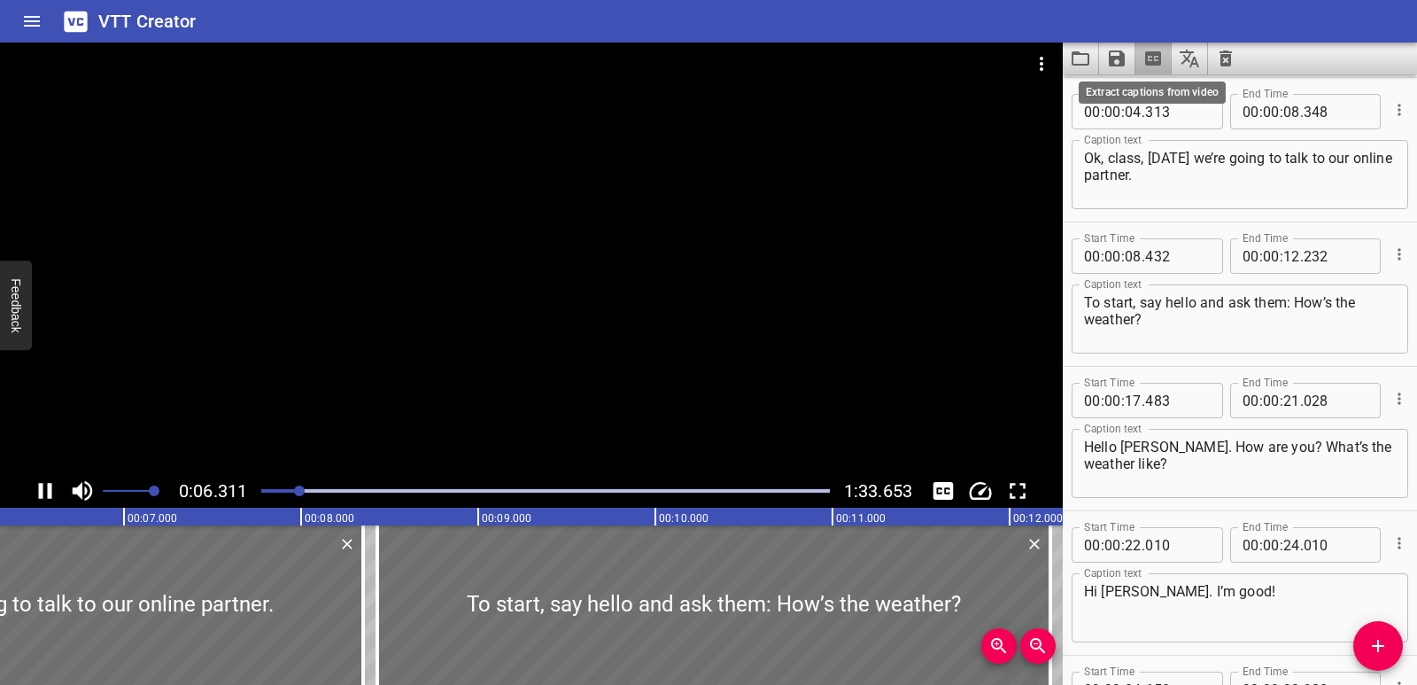
click at [1144, 57] on icon "Extract captions from video" at bounding box center [1152, 58] width 21 height 21
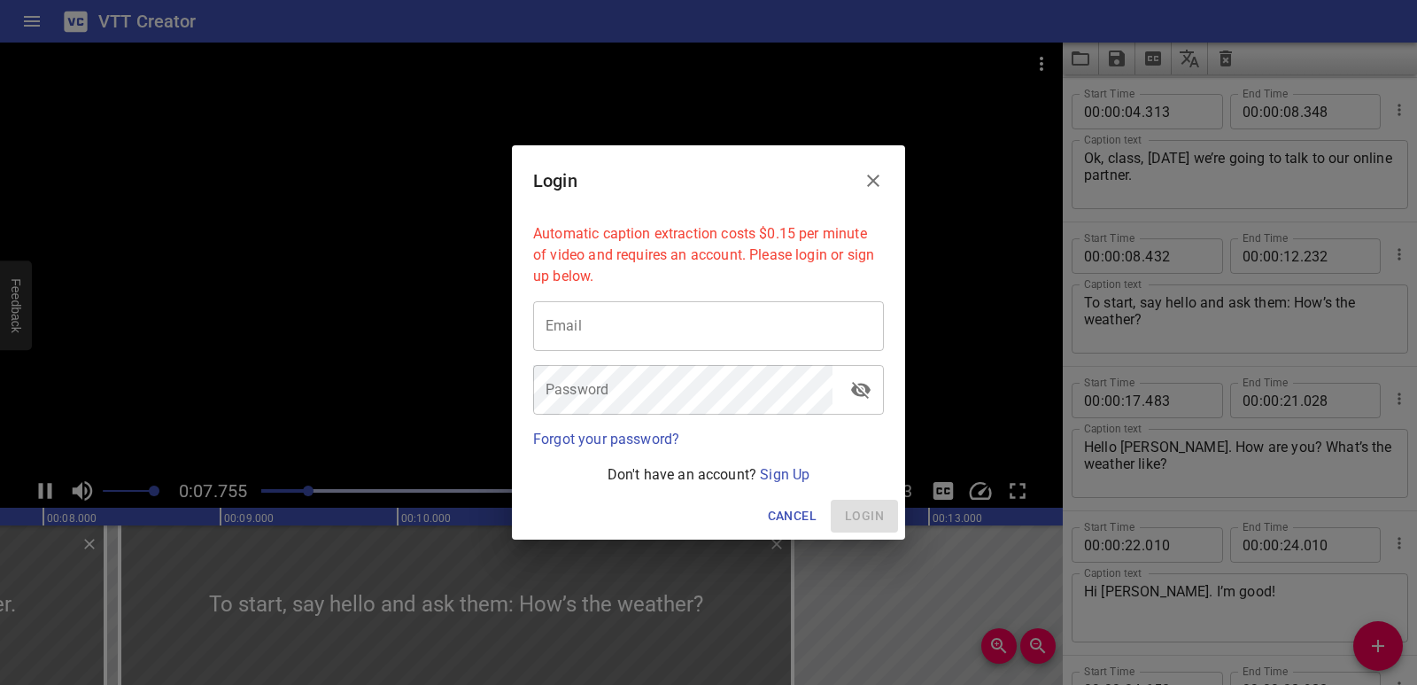
click at [872, 179] on icon "Close" at bounding box center [873, 180] width 12 height 12
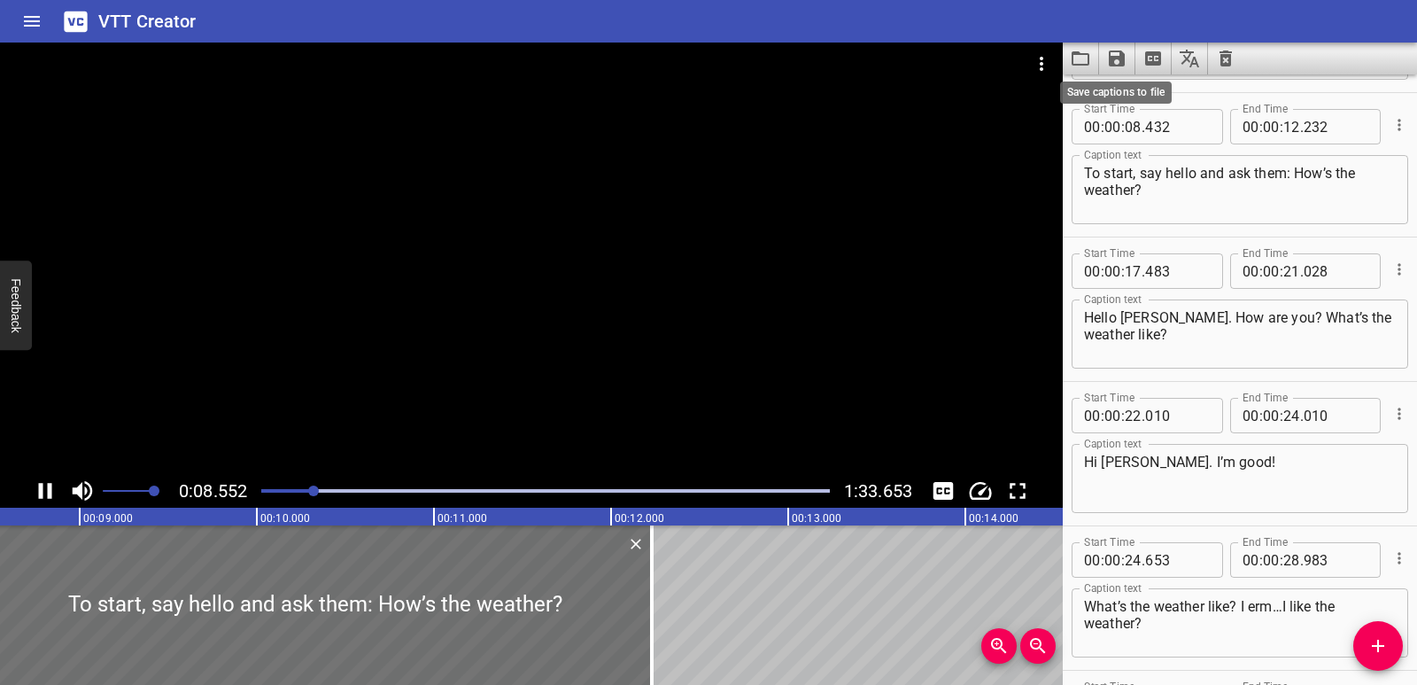
scroll to position [289, 0]
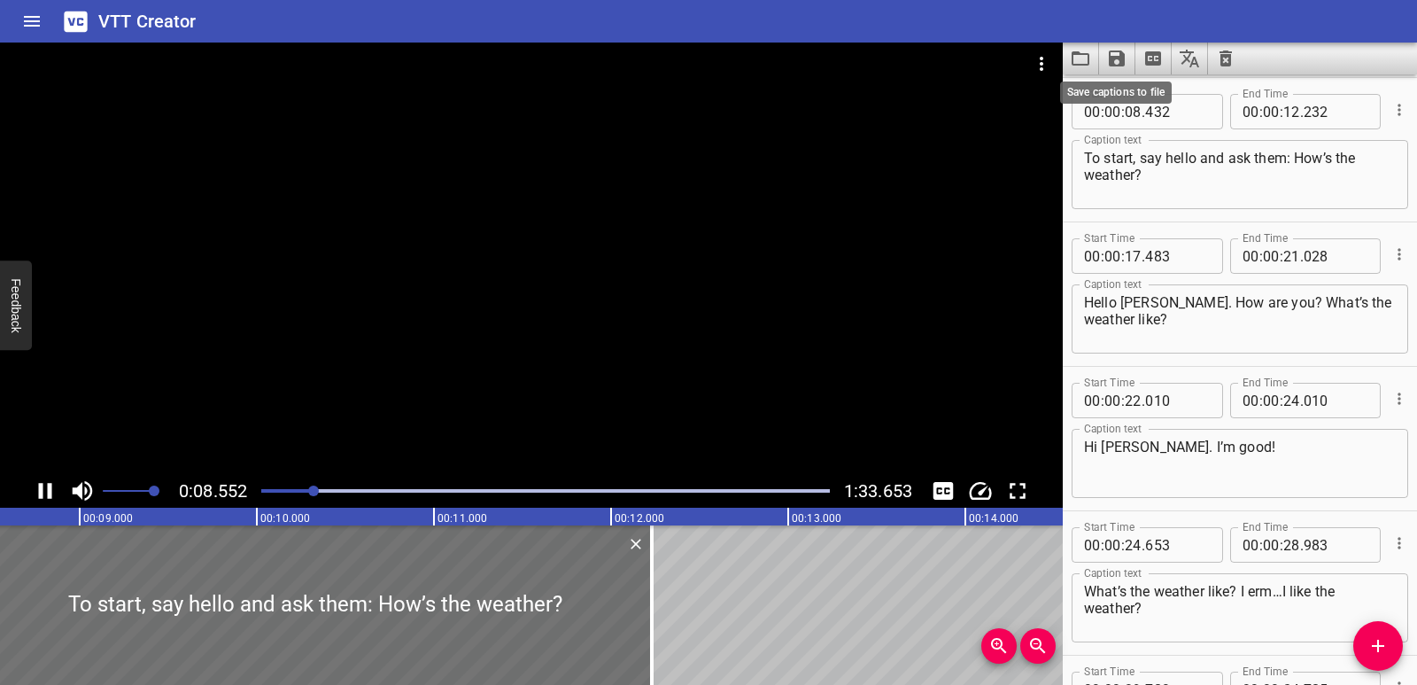
click at [1119, 62] on icon "Save captions to file" at bounding box center [1116, 58] width 21 height 21
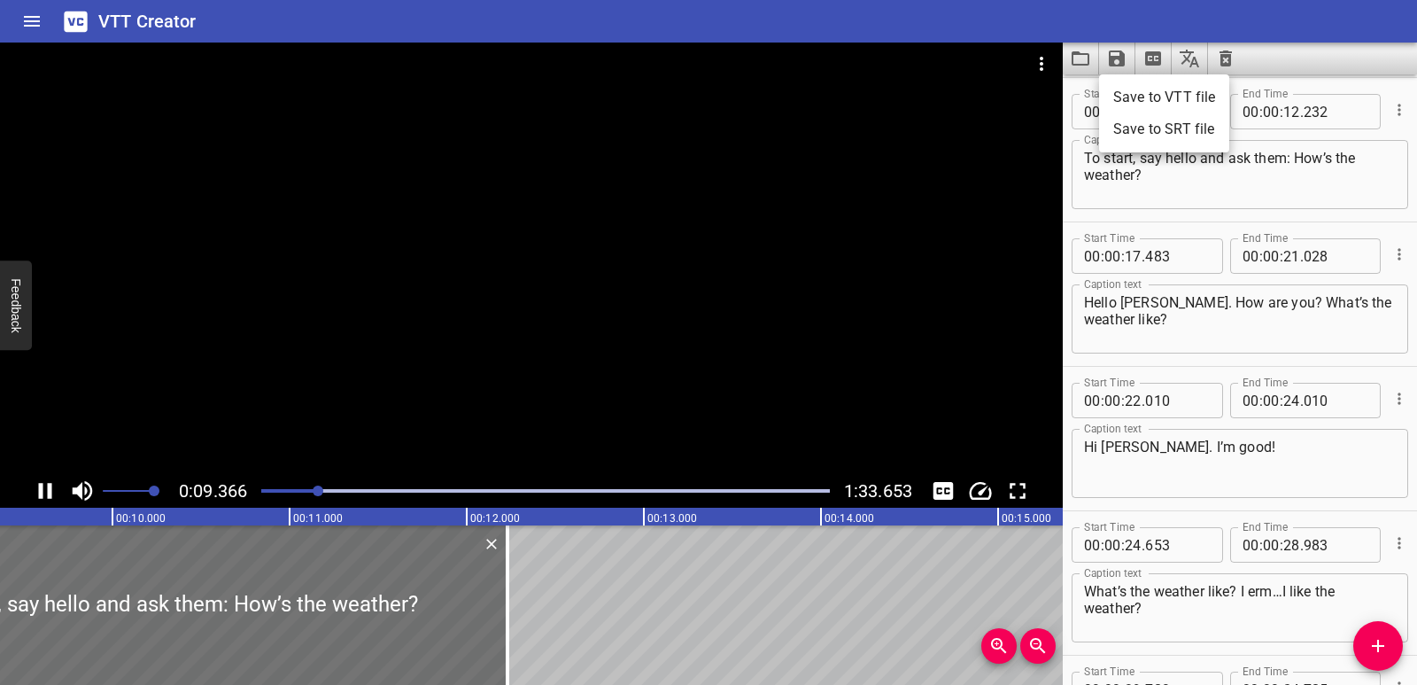
click at [1127, 91] on li "Save to VTT file" at bounding box center [1164, 97] width 130 height 32
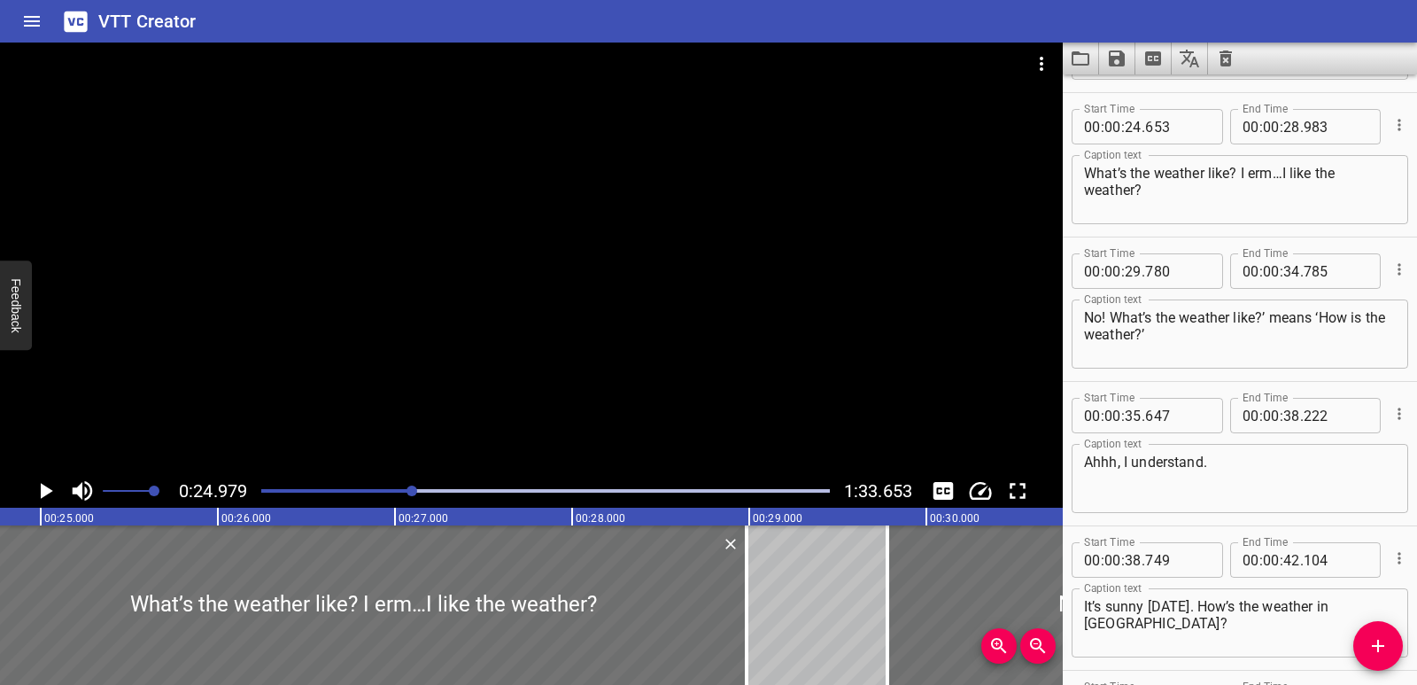
scroll to position [722, 0]
